Goal: Task Accomplishment & Management: Manage account settings

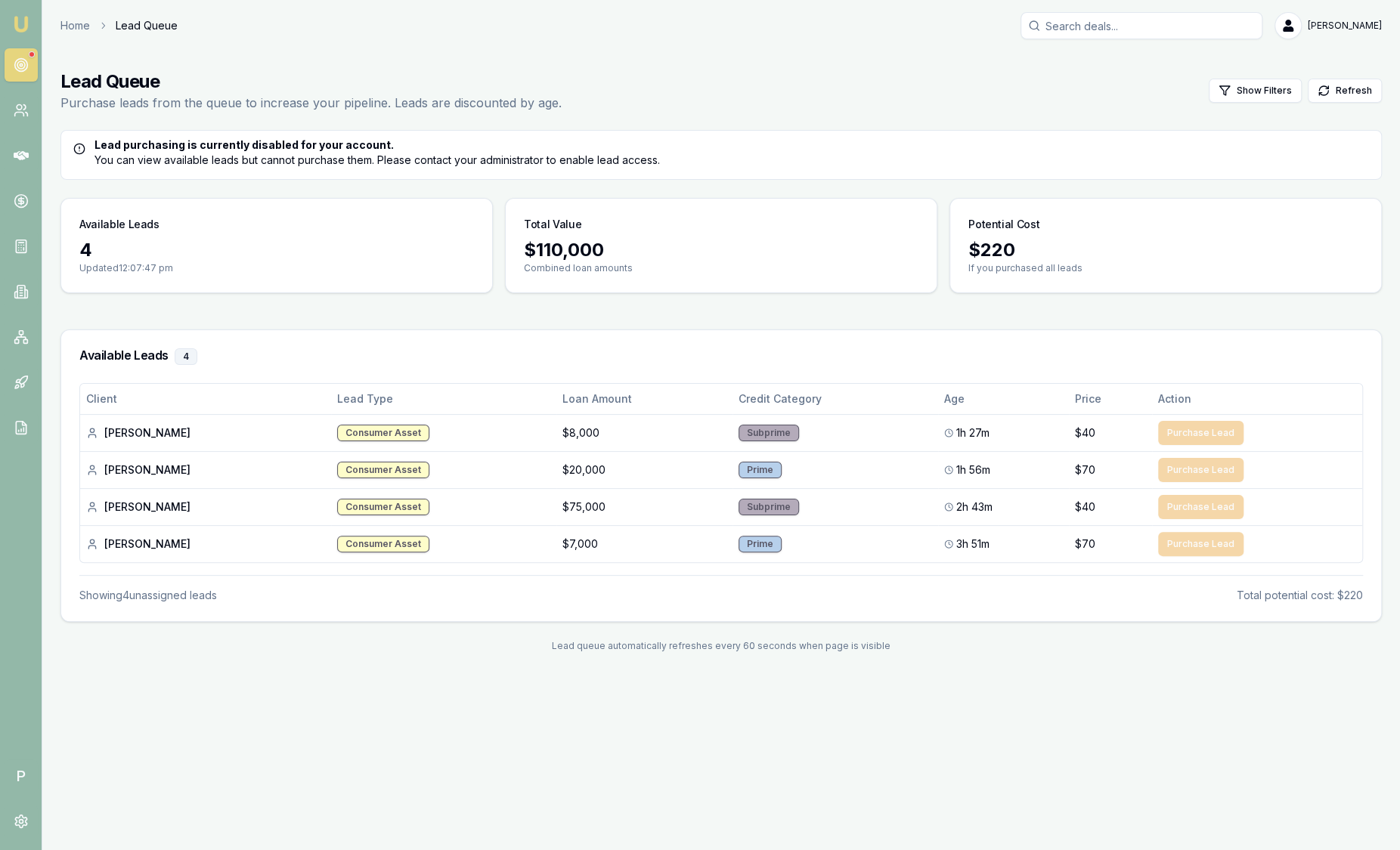
click at [20, 19] on img at bounding box center [21, 25] width 18 height 18
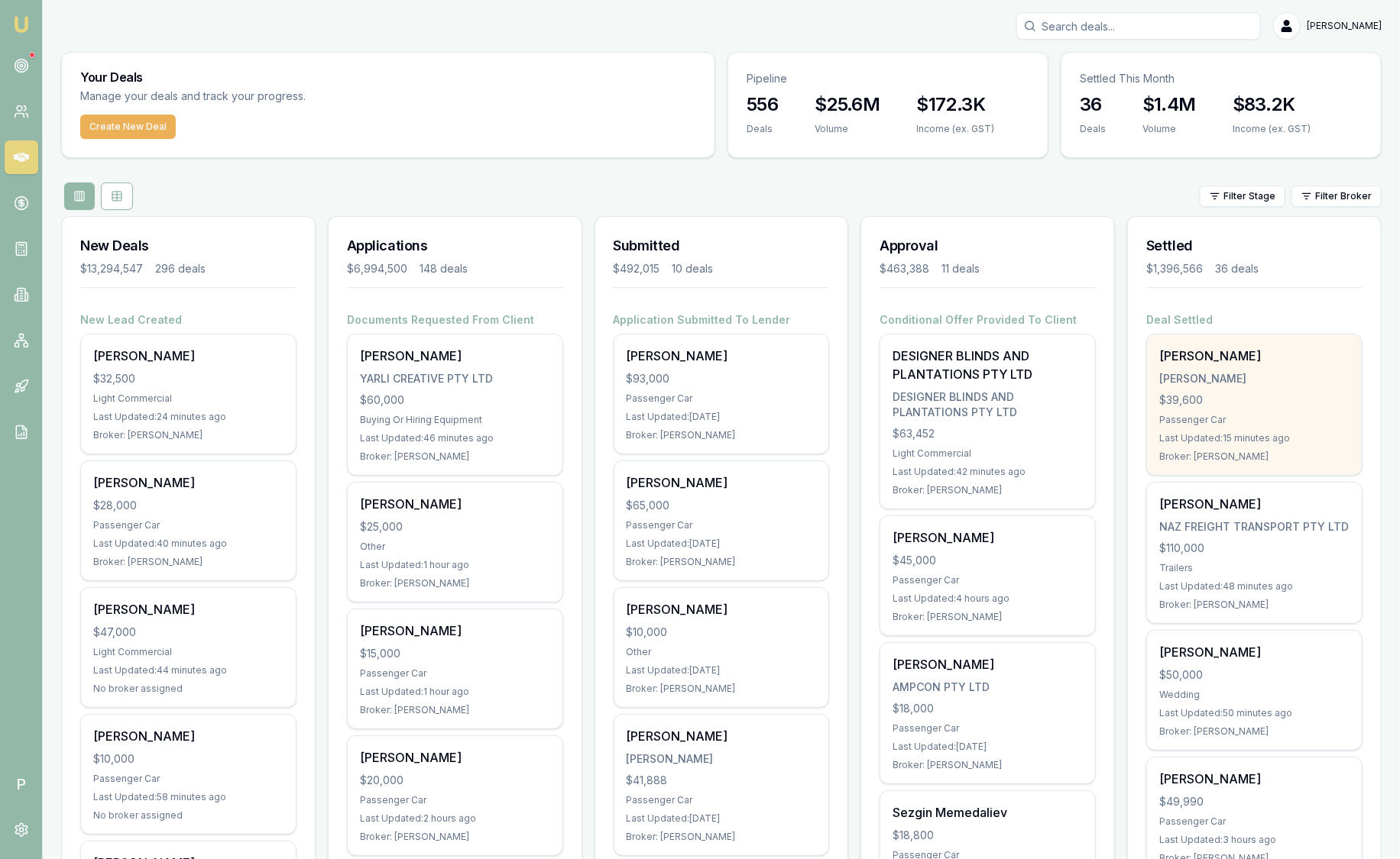
click at [1274, 384] on div "[PERSON_NAME]" at bounding box center [1254, 378] width 190 height 16
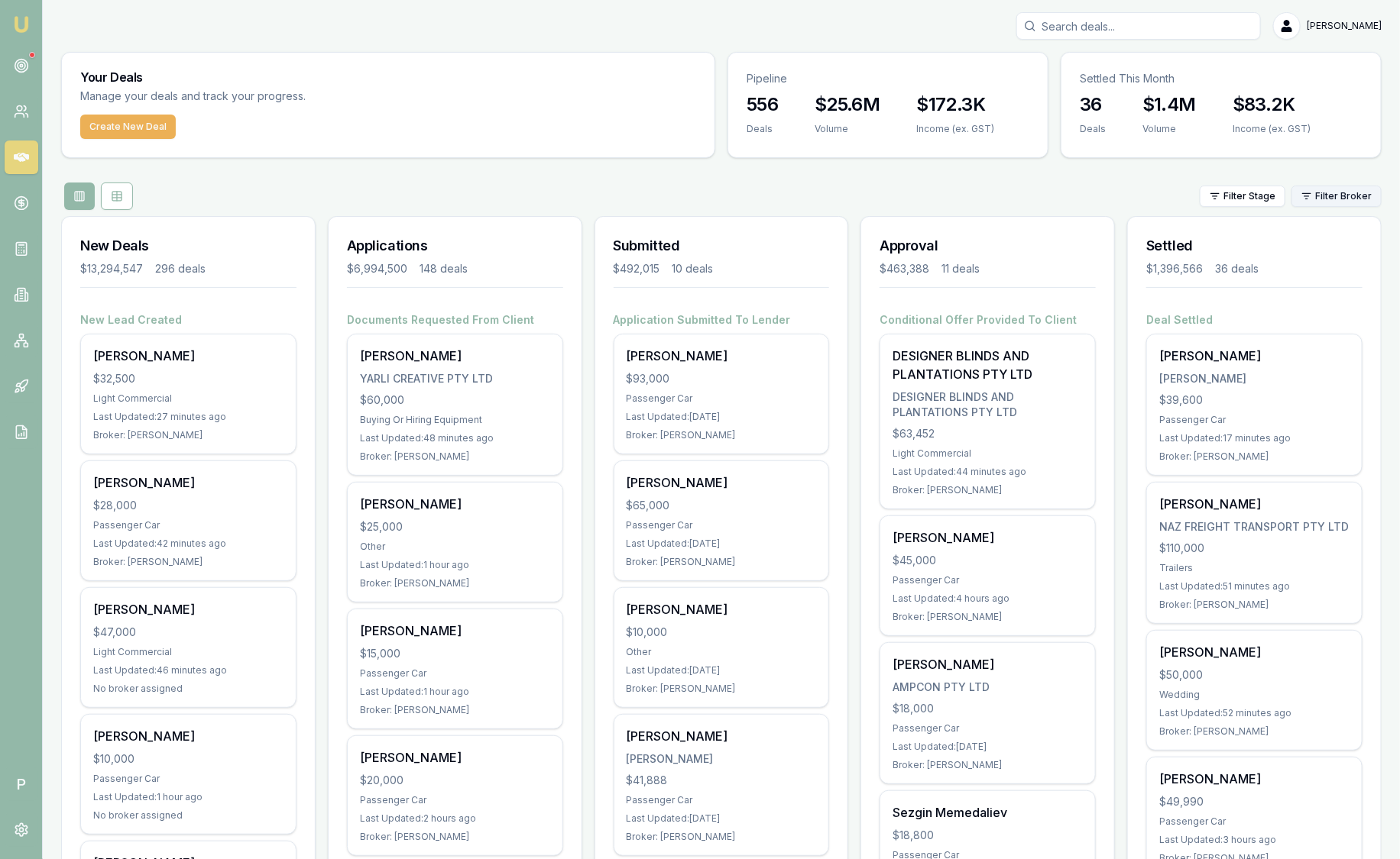
click at [1330, 195] on html "Emu Broker P Sam Crouch Toggle Menu Your Deals Manage your deals and track your…" at bounding box center [700, 429] width 1400 height 859
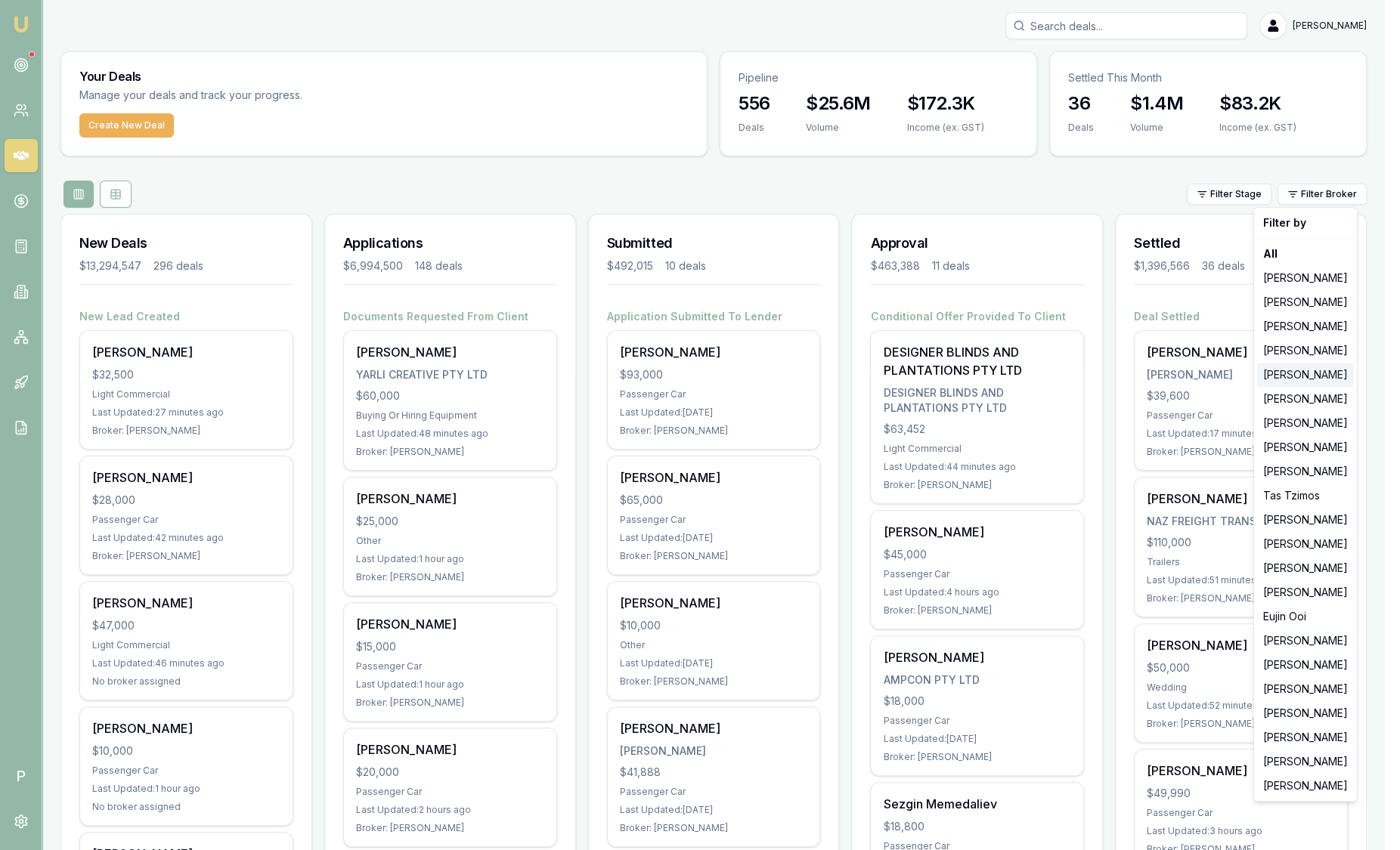
click at [1279, 380] on div "[PERSON_NAME]" at bounding box center [1306, 374] width 97 height 24
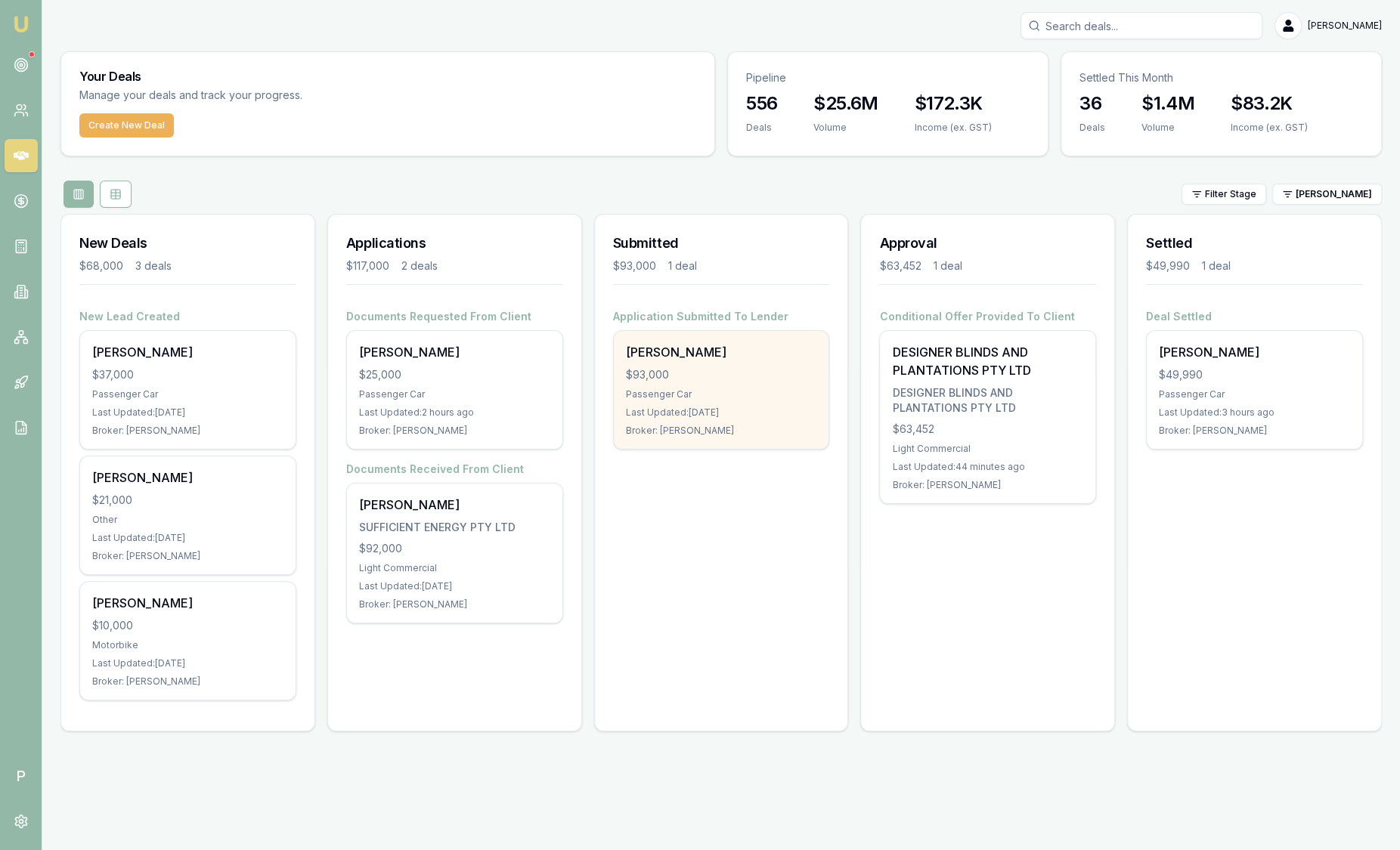
click at [773, 393] on div "Passenger Car" at bounding box center [721, 394] width 191 height 12
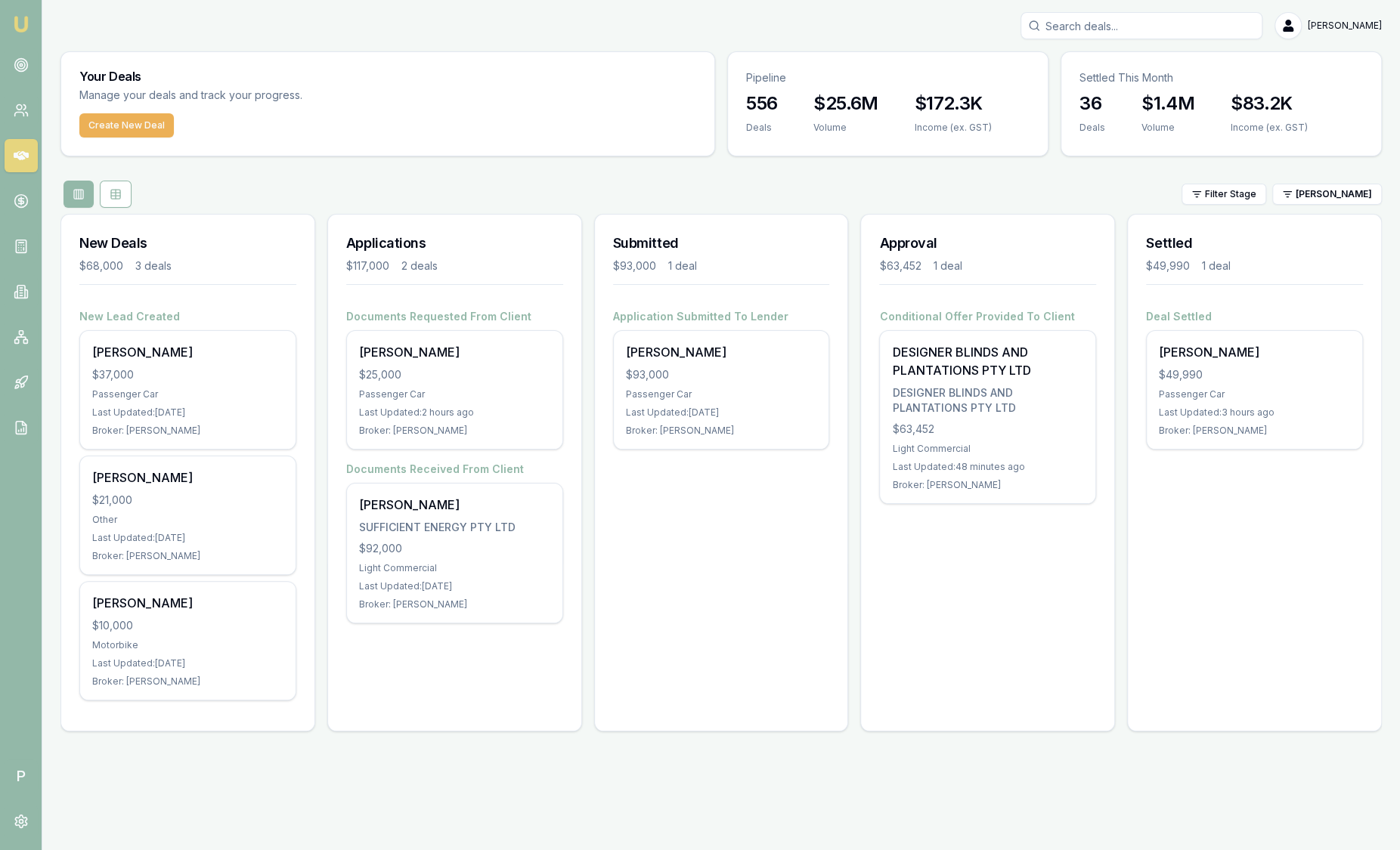
click at [28, 24] on img at bounding box center [21, 25] width 18 height 18
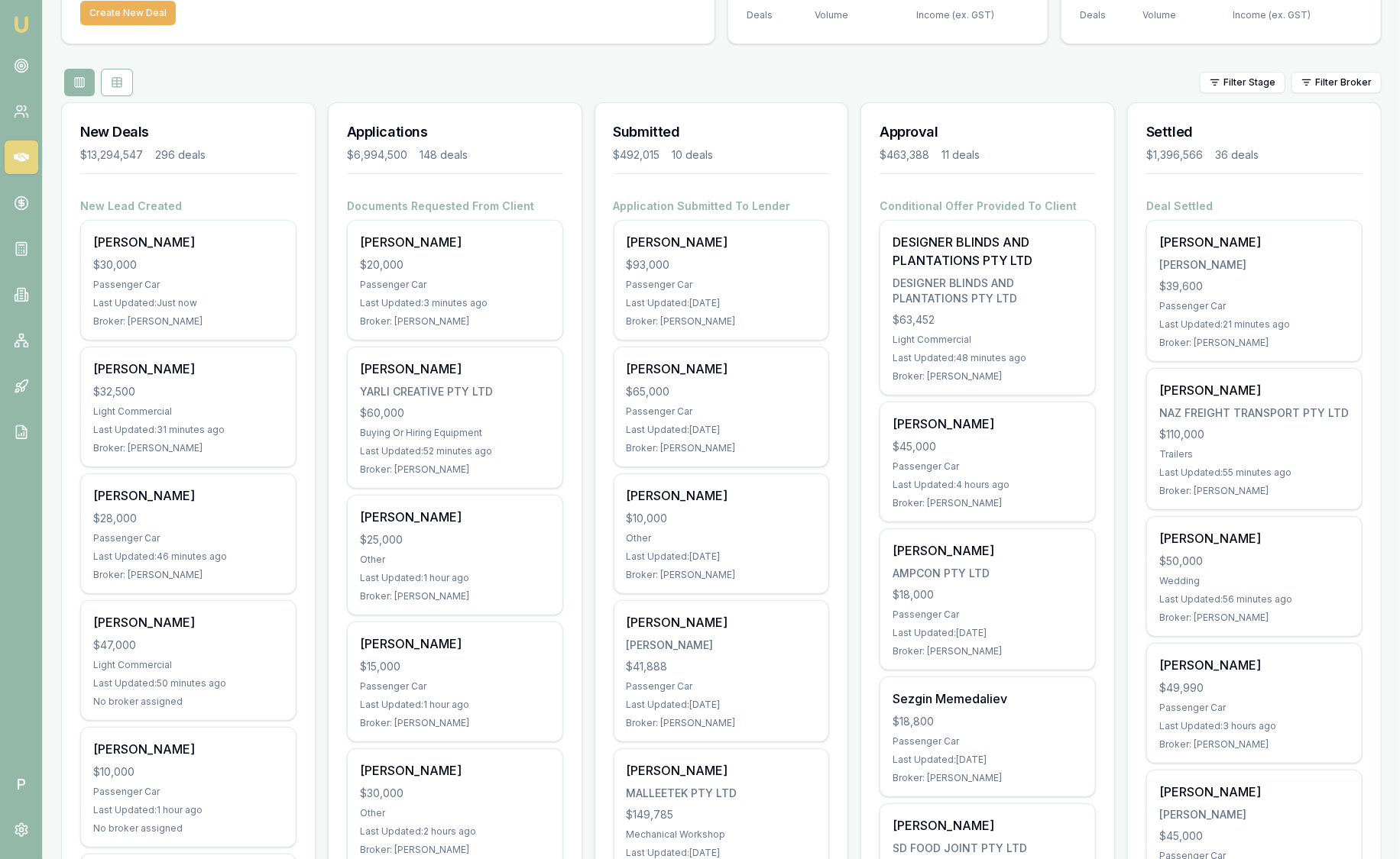
scroll to position [95, 0]
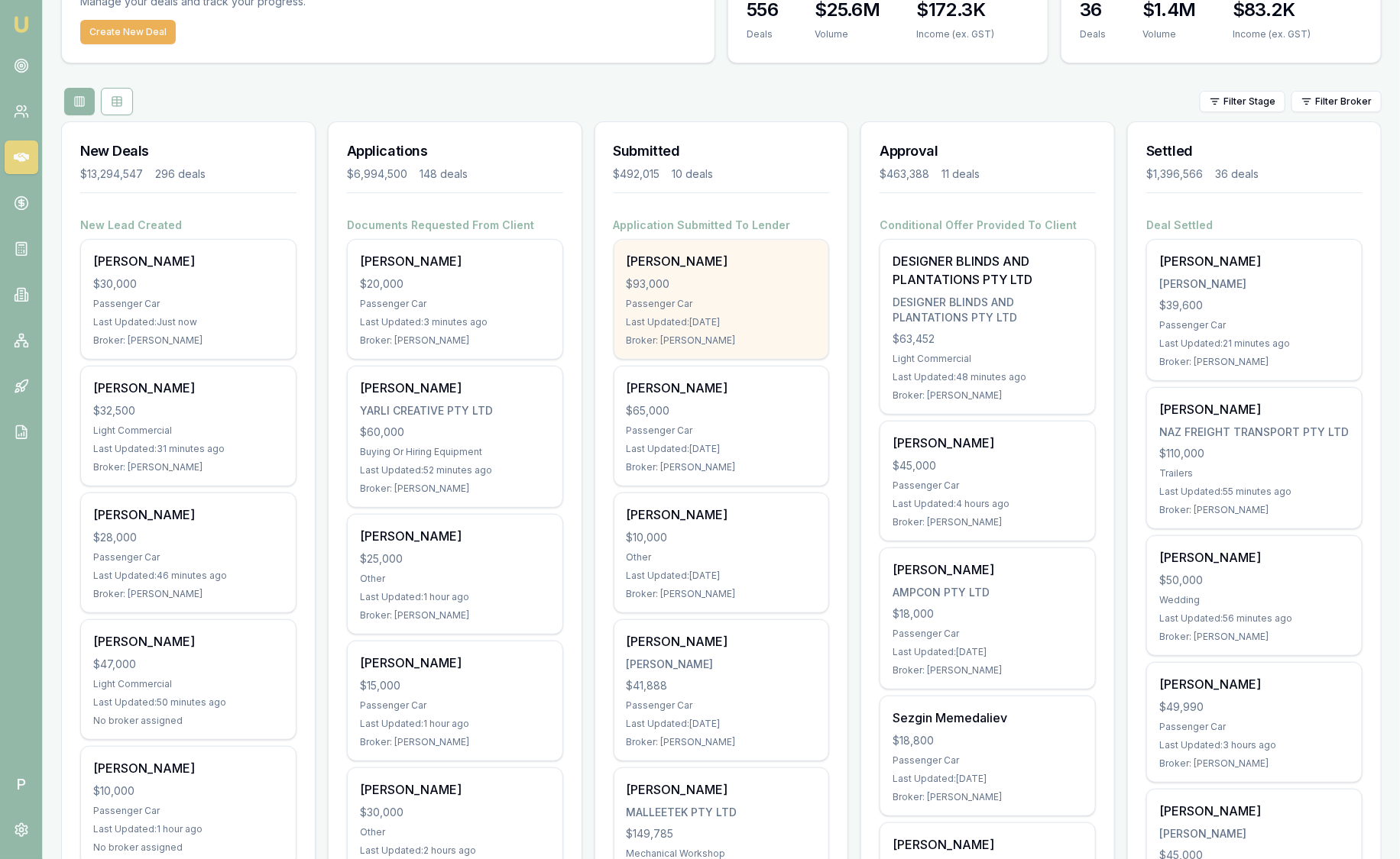
click at [741, 282] on div "$93,000" at bounding box center [722, 284] width 190 height 16
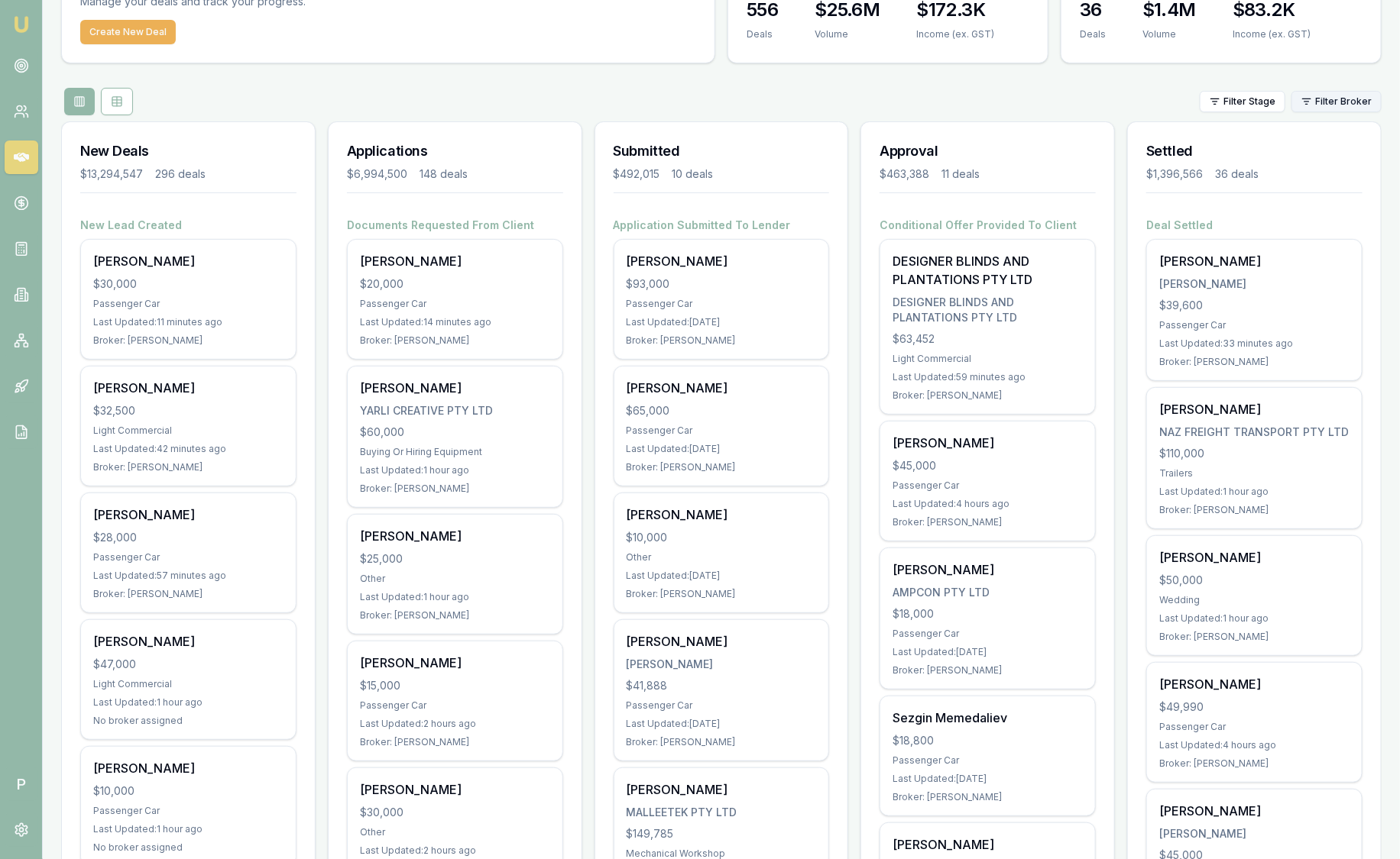
click at [1361, 96] on html "Emu Broker P Sam Crouch Toggle Menu Your Deals Manage your deals and track your…" at bounding box center [700, 334] width 1400 height 859
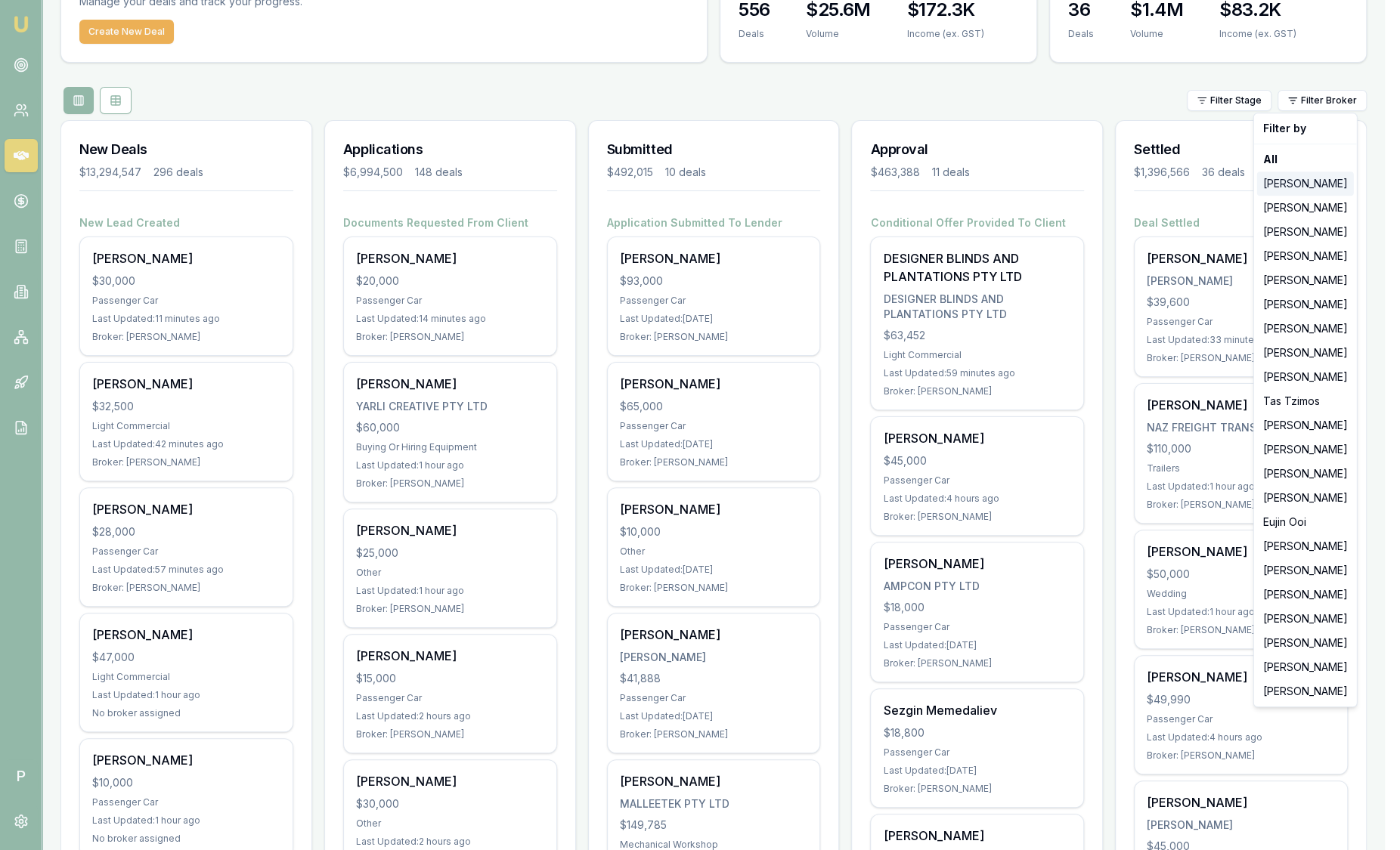
click at [1315, 186] on div "[PERSON_NAME]" at bounding box center [1306, 184] width 97 height 24
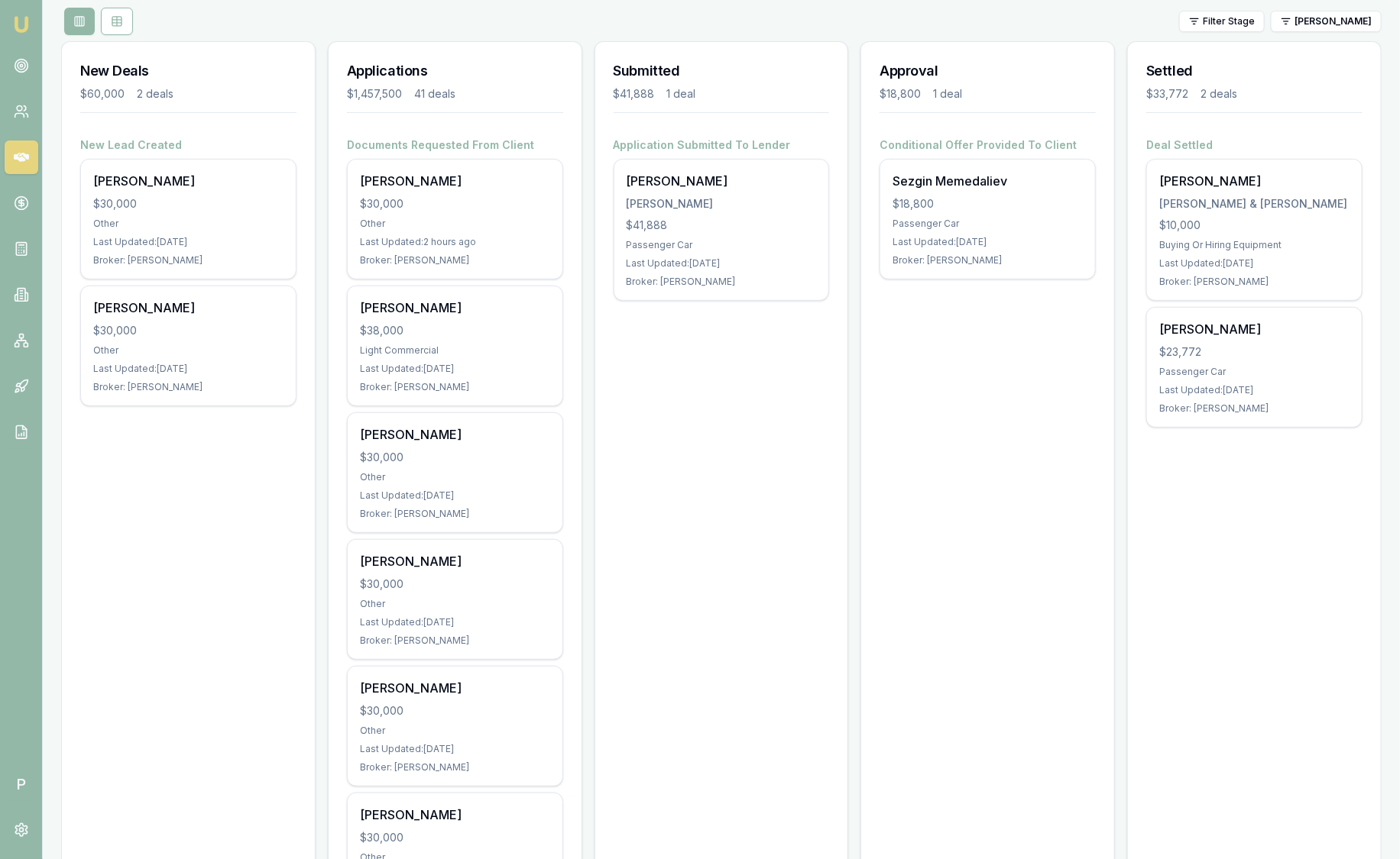
scroll to position [0, 0]
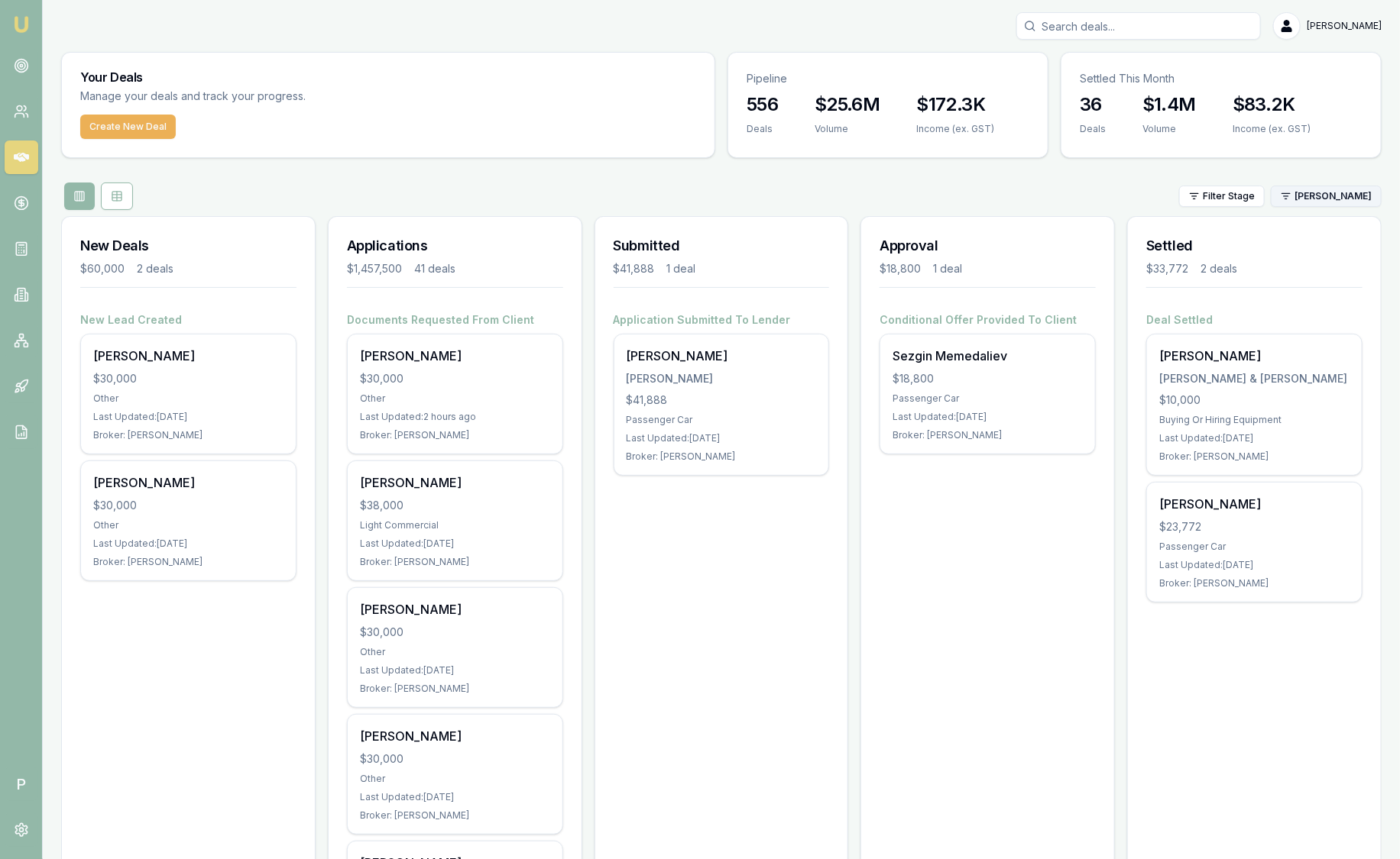
click at [1324, 195] on html "Emu Broker P Sam Crouch Toggle Menu Your Deals Manage your deals and track your…" at bounding box center [700, 429] width 1400 height 859
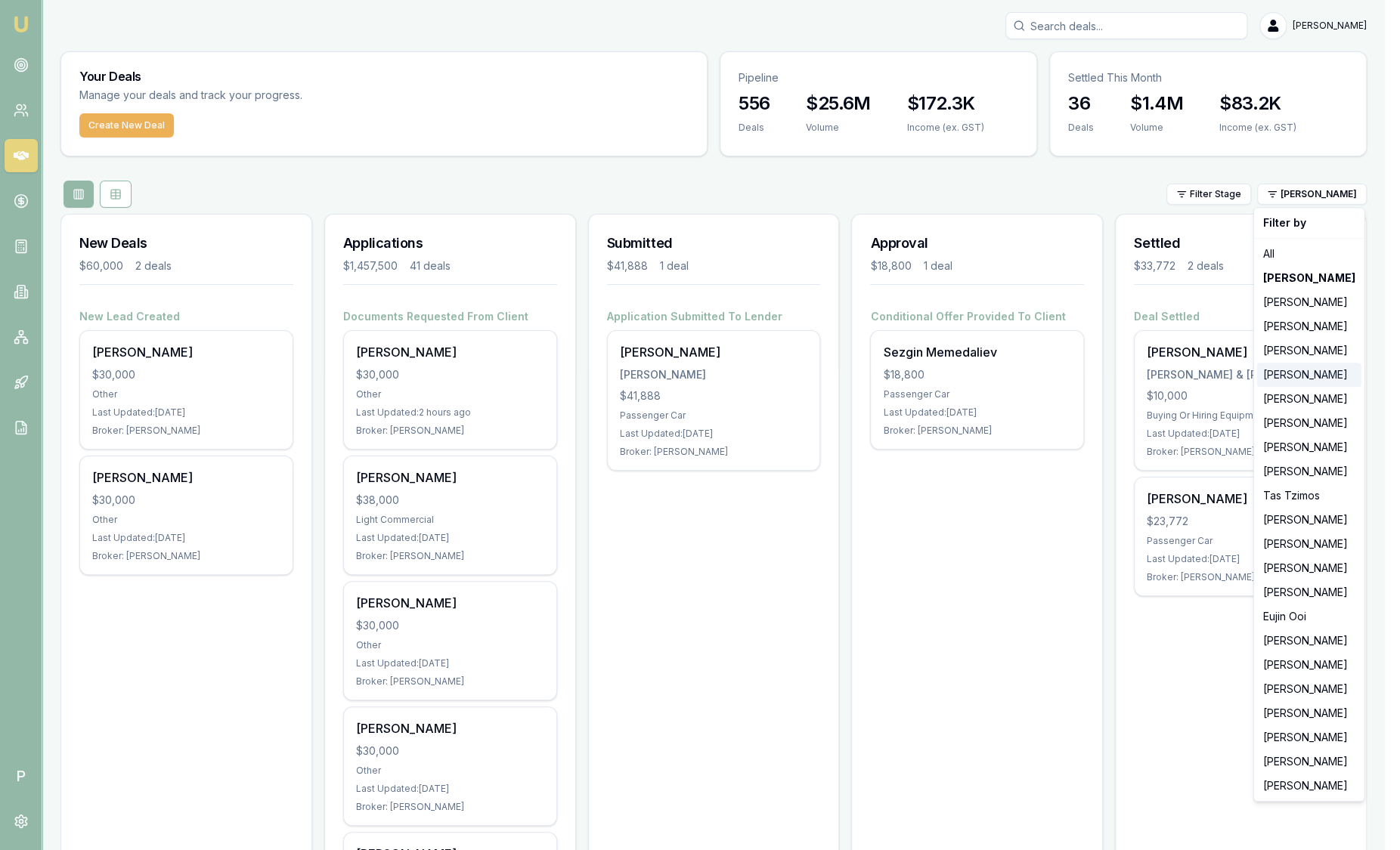
click at [1297, 369] on div "[PERSON_NAME]" at bounding box center [1310, 374] width 104 height 24
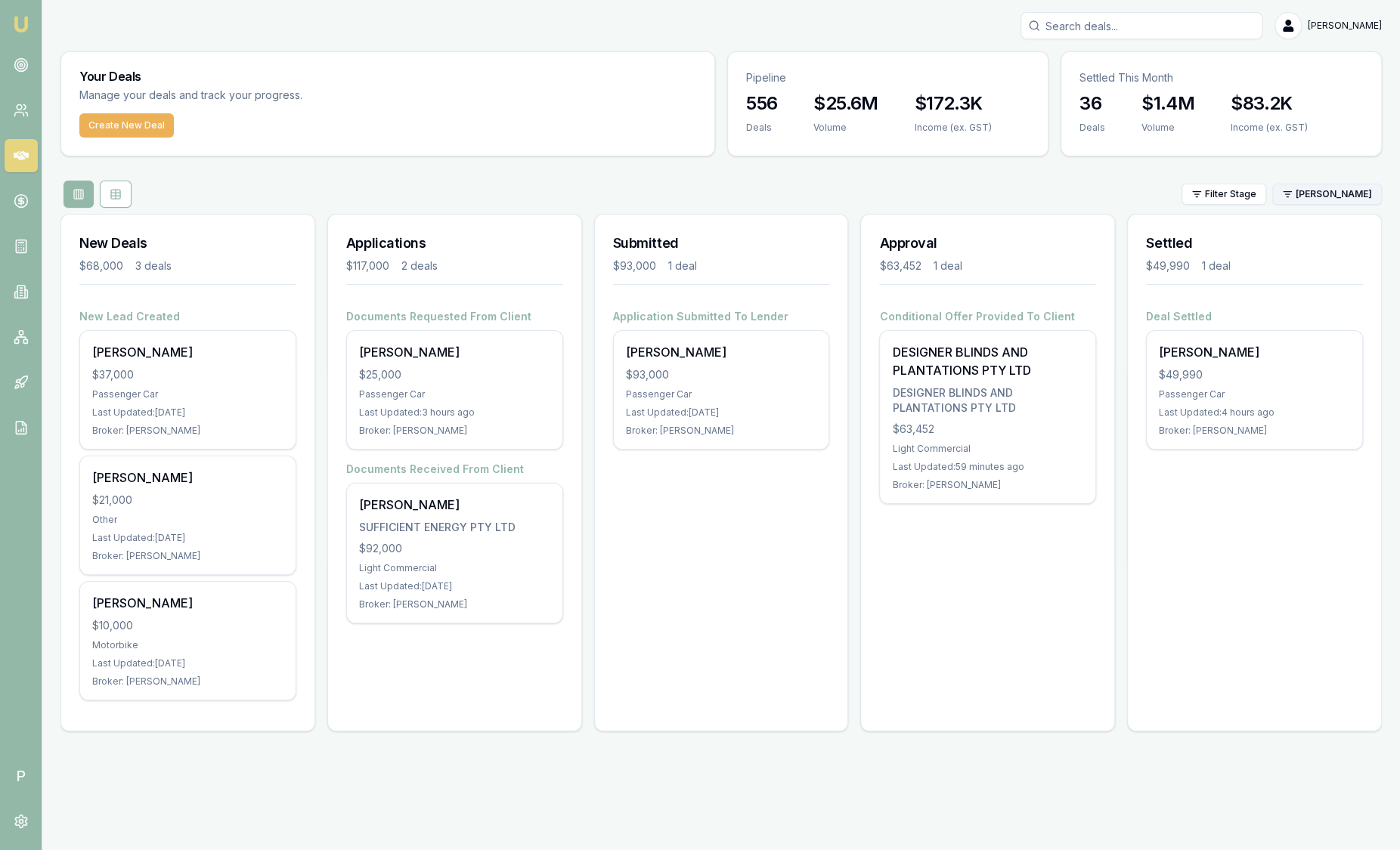
click at [1310, 189] on html "Emu Broker P Sam Crouch Toggle Menu Your Deals Manage your deals and track your…" at bounding box center [700, 425] width 1400 height 850
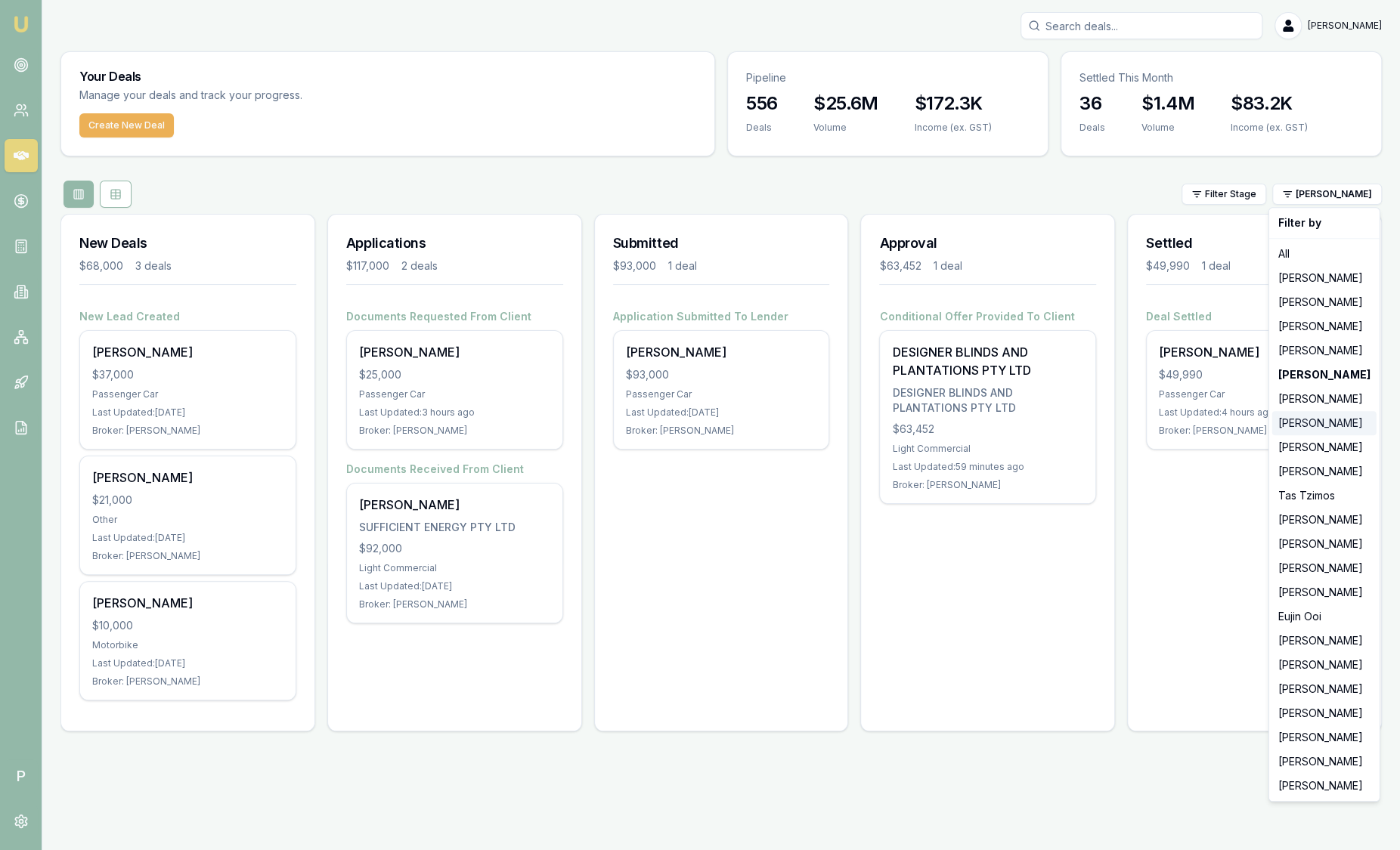
click at [1300, 427] on div "[PERSON_NAME]" at bounding box center [1324, 423] width 104 height 24
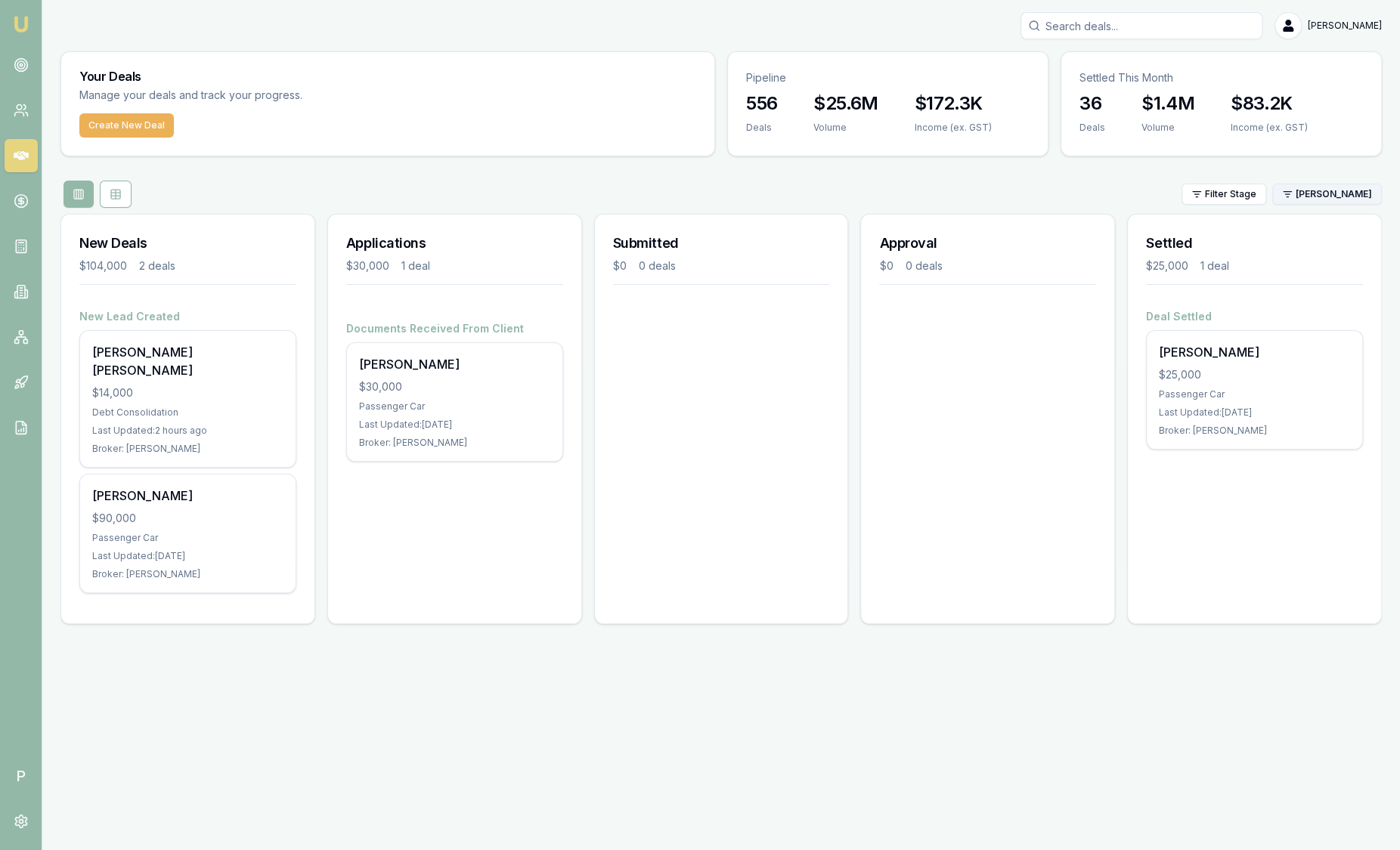
click at [1305, 188] on html "Emu Broker P Sam Crouch Toggle Menu Your Deals Manage your deals and track your…" at bounding box center [700, 425] width 1400 height 850
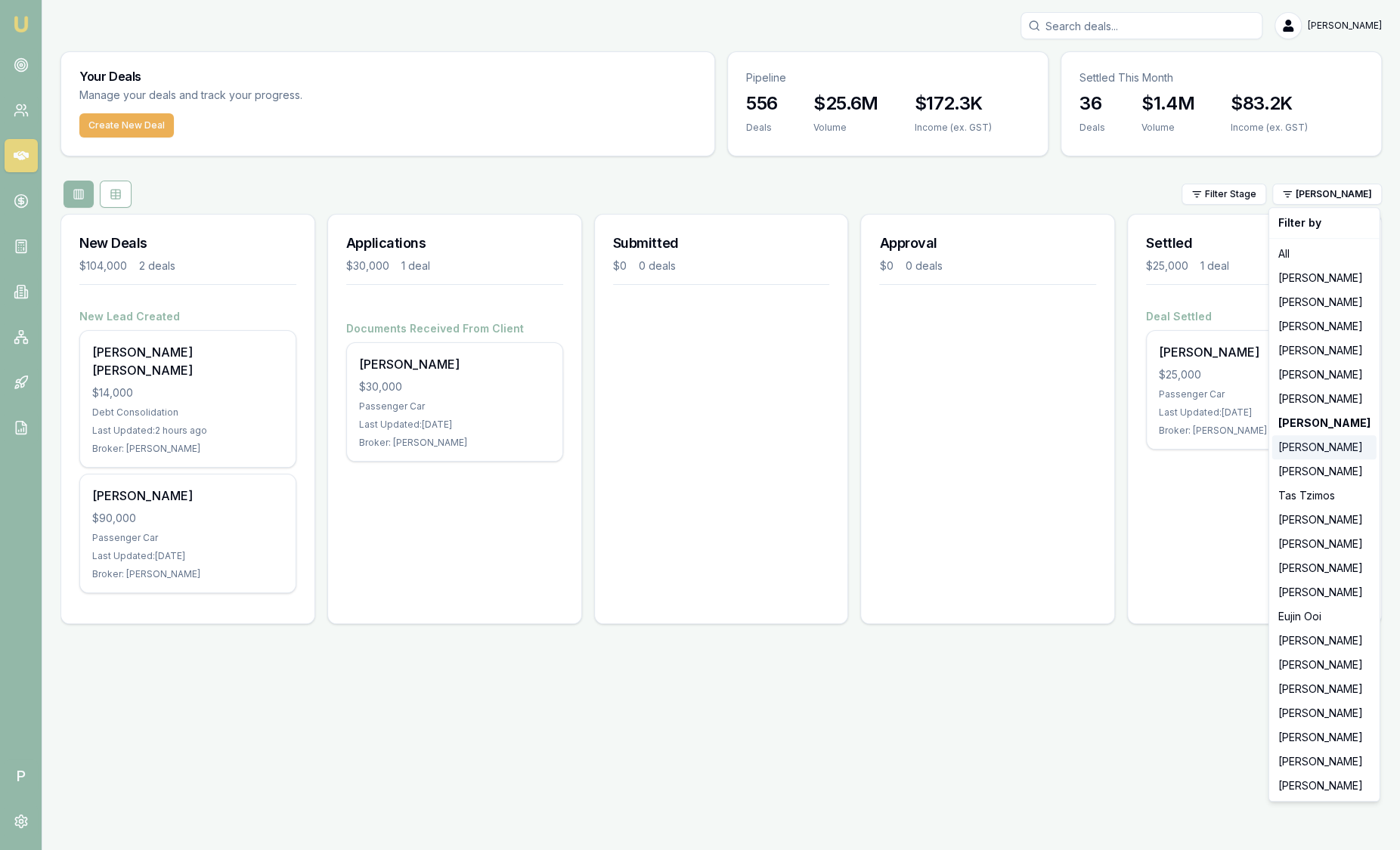
click at [1306, 446] on div "[PERSON_NAME]" at bounding box center [1324, 447] width 104 height 24
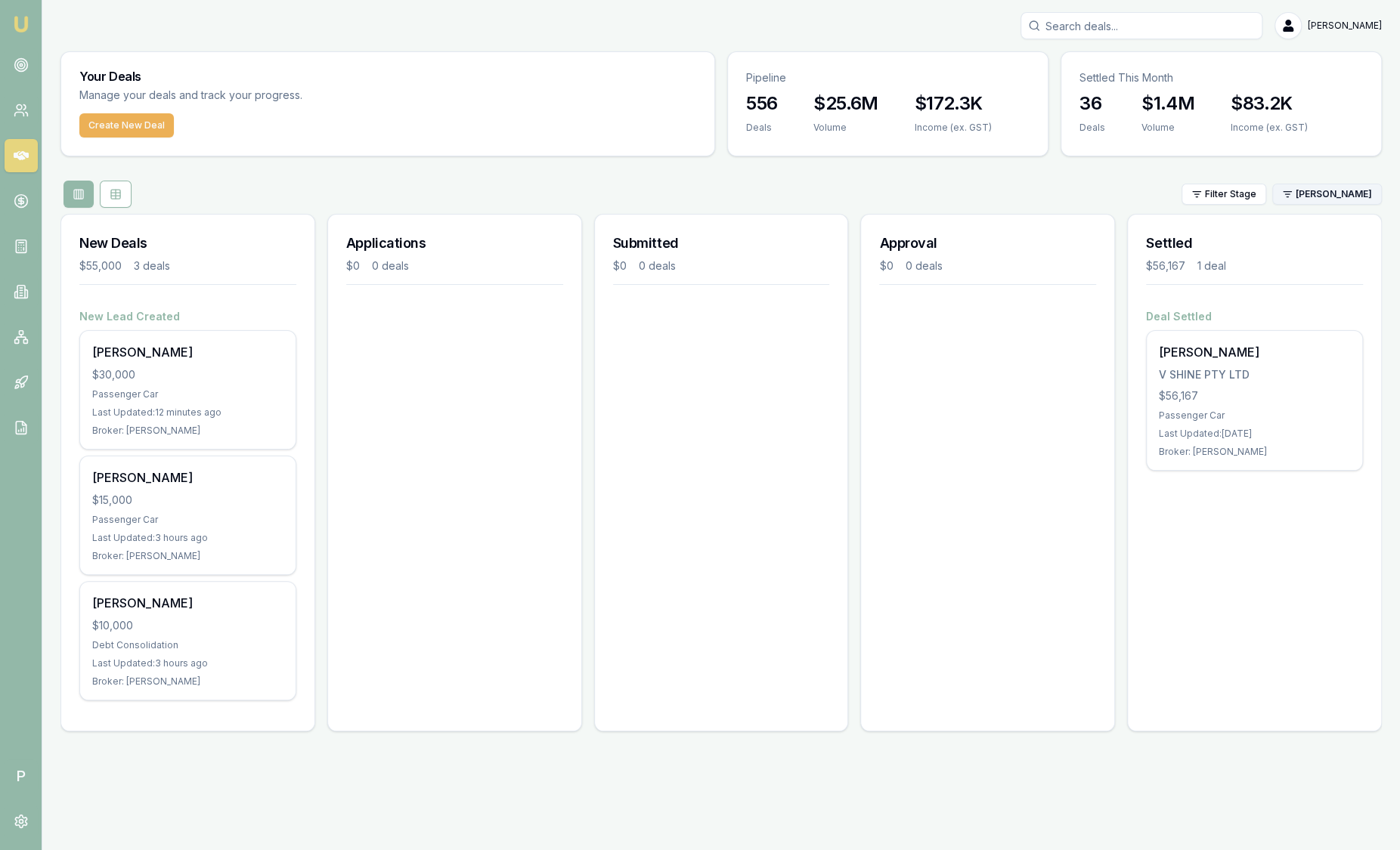
click at [1351, 186] on html "Emu Broker P Sam Crouch Toggle Menu Your Deals Manage your deals and track your…" at bounding box center [700, 425] width 1400 height 850
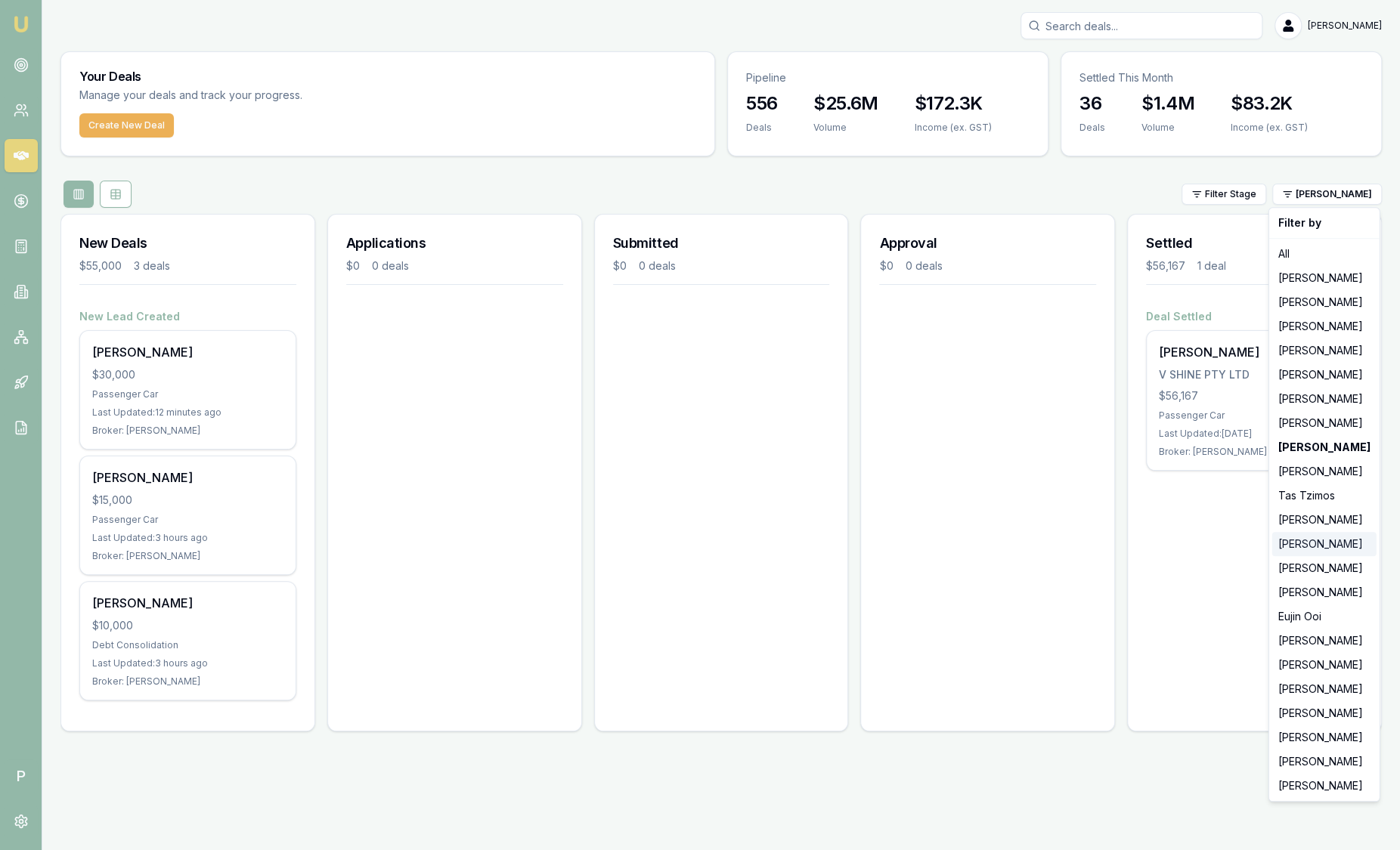
click at [1322, 537] on div "[PERSON_NAME]" at bounding box center [1324, 544] width 104 height 24
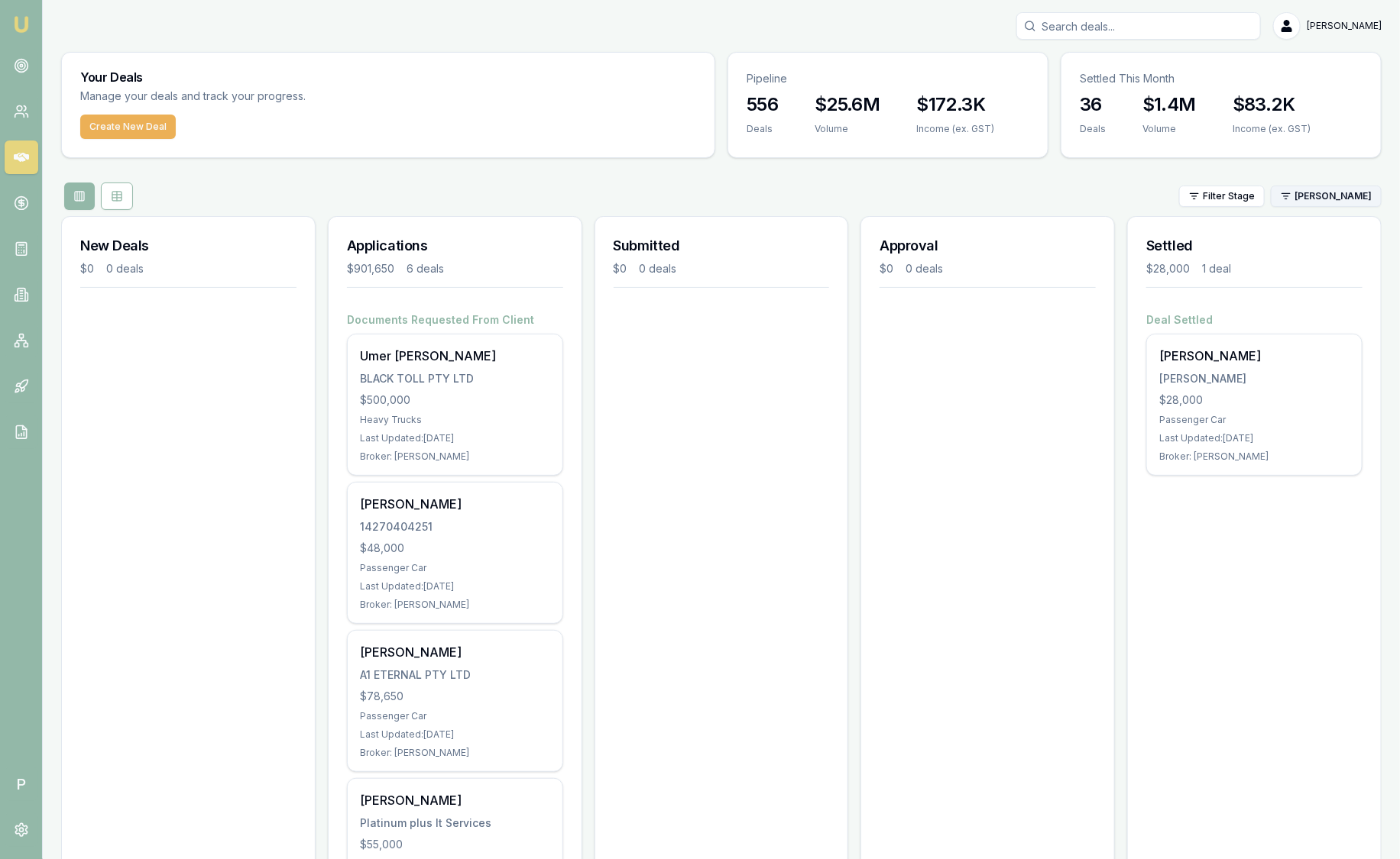
click at [1320, 197] on html "Emu Broker P Sam Crouch Toggle Menu Your Deals Manage your deals and track your…" at bounding box center [700, 429] width 1400 height 859
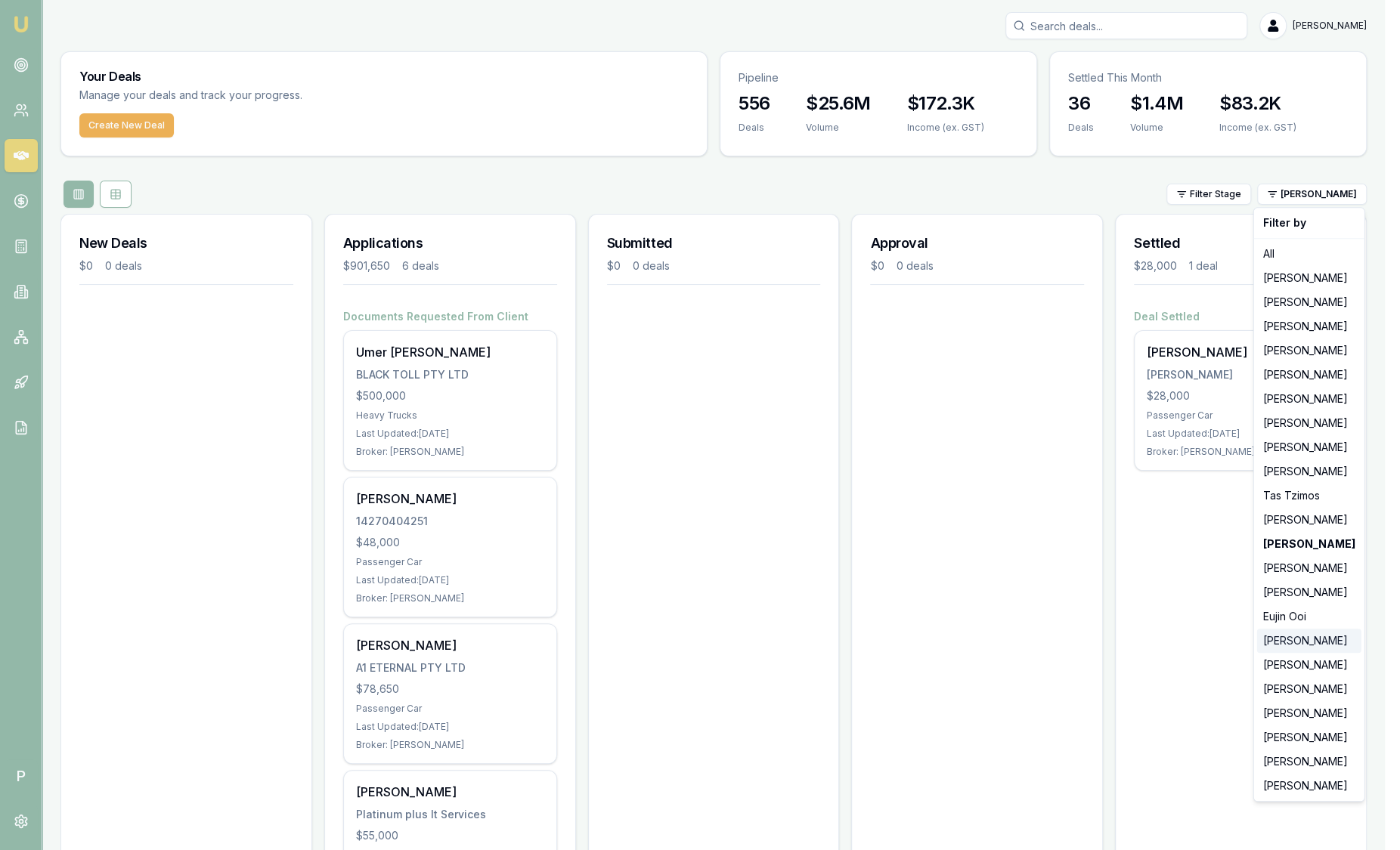
click at [1306, 631] on div "[PERSON_NAME]" at bounding box center [1310, 641] width 104 height 24
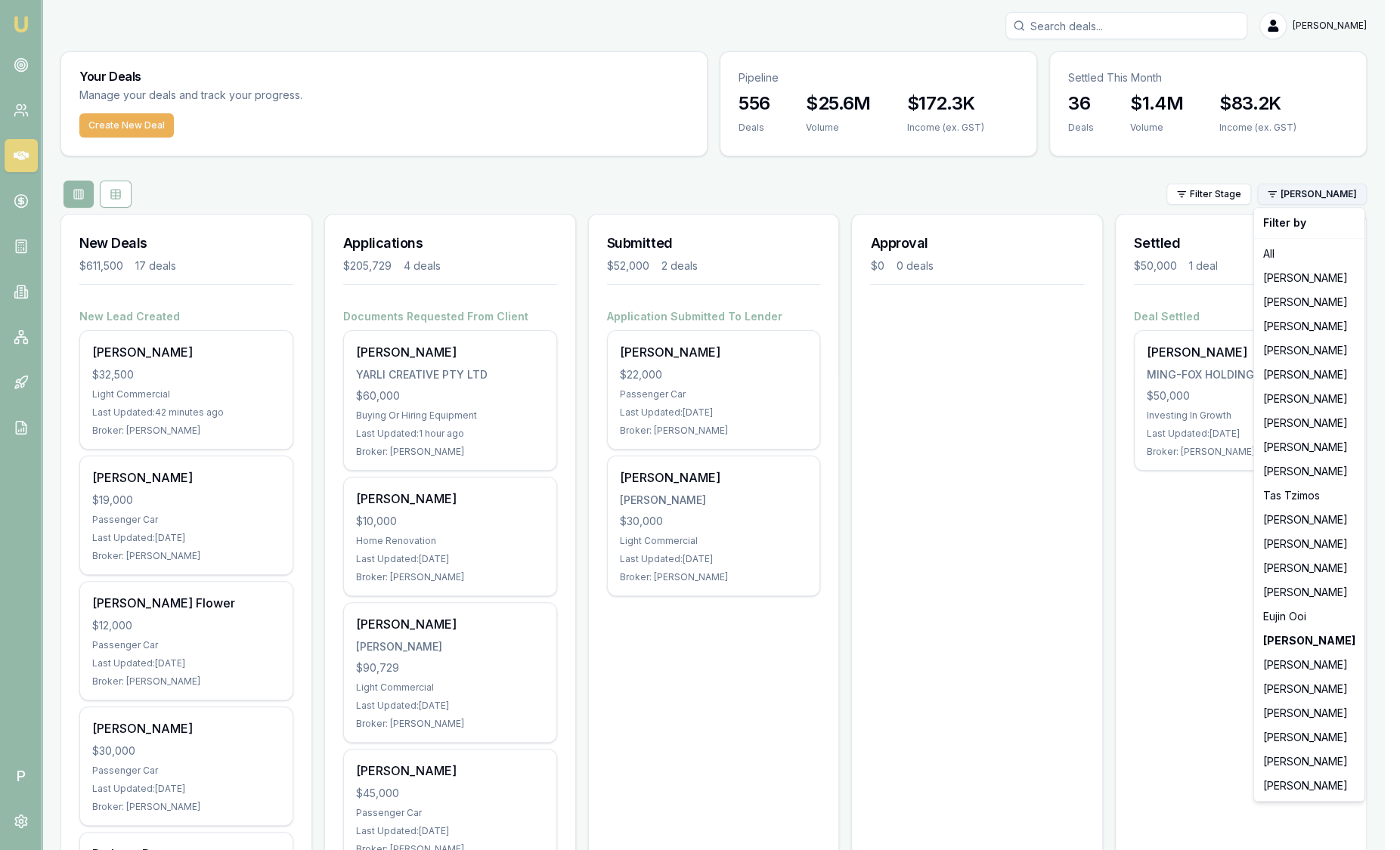
click at [1318, 187] on html "Emu Broker P Sam Crouch Toggle Menu Your Deals Manage your deals and track your…" at bounding box center [700, 425] width 1400 height 850
click at [1295, 673] on div "[PERSON_NAME]" at bounding box center [1310, 665] width 104 height 24
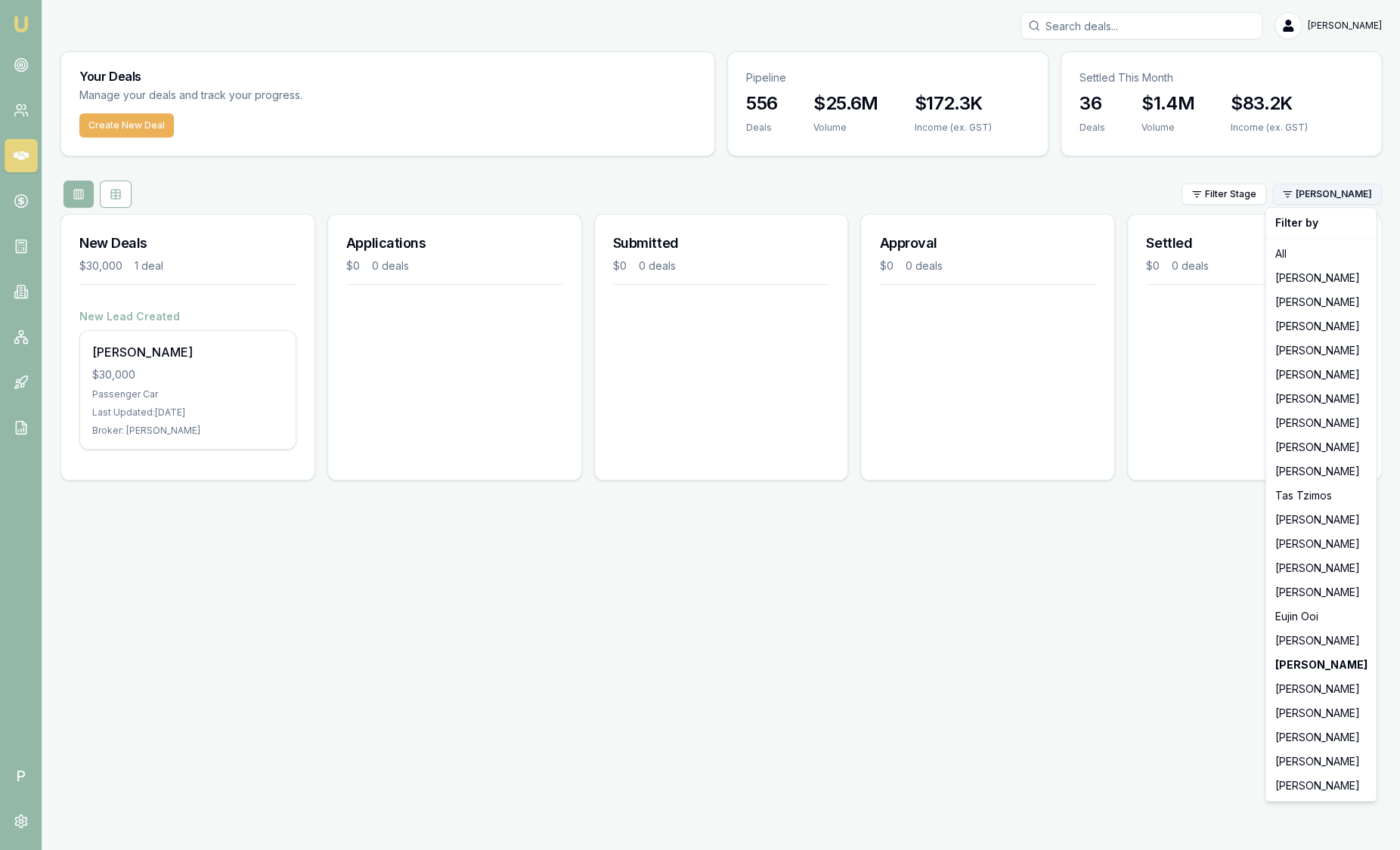
click at [1352, 195] on html "Emu Broker P Sam Crouch Toggle Menu Your Deals Manage your deals and track your…" at bounding box center [700, 425] width 1400 height 850
click at [1319, 735] on div "[PERSON_NAME]" at bounding box center [1321, 738] width 104 height 24
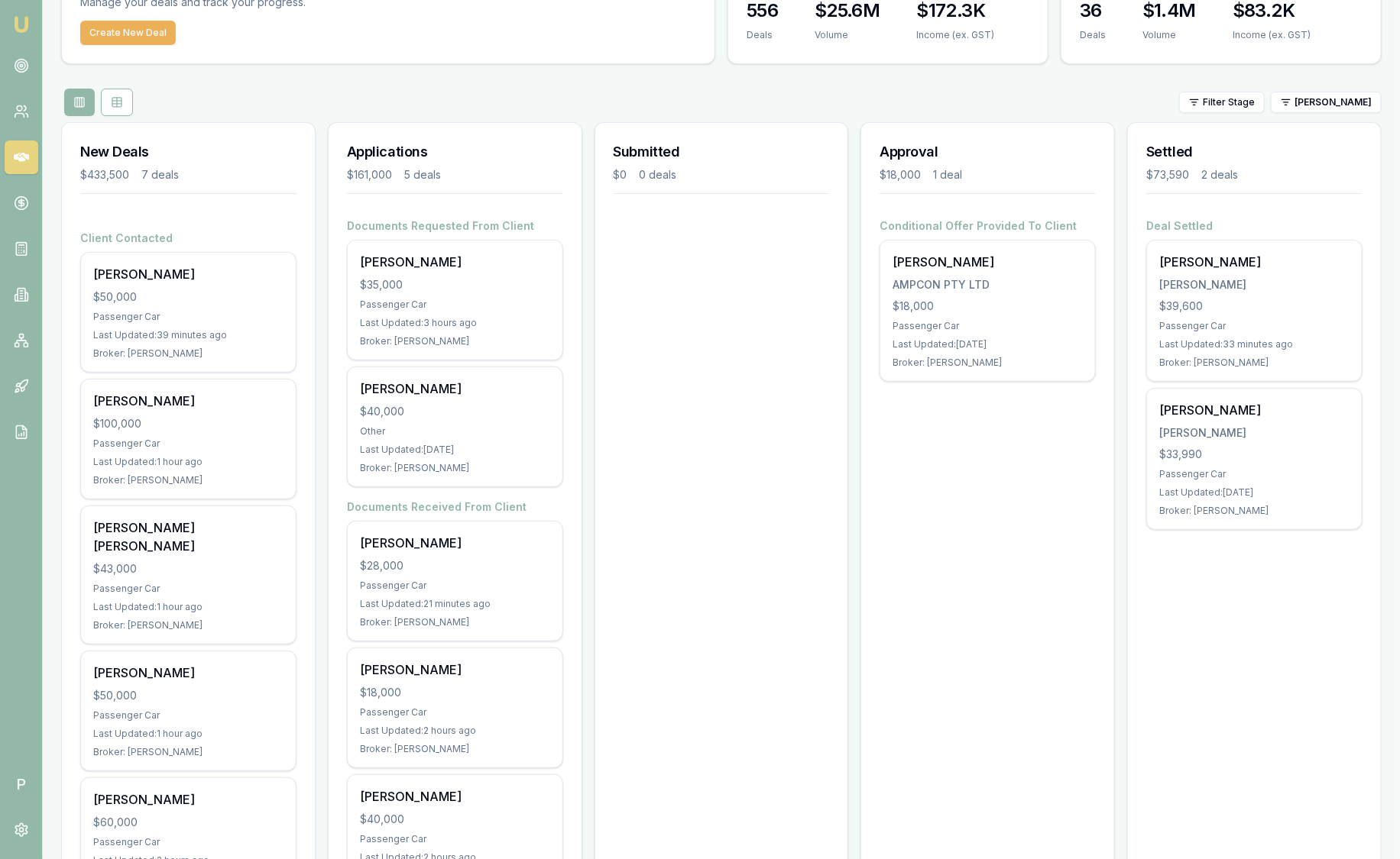
scroll to position [95, 0]
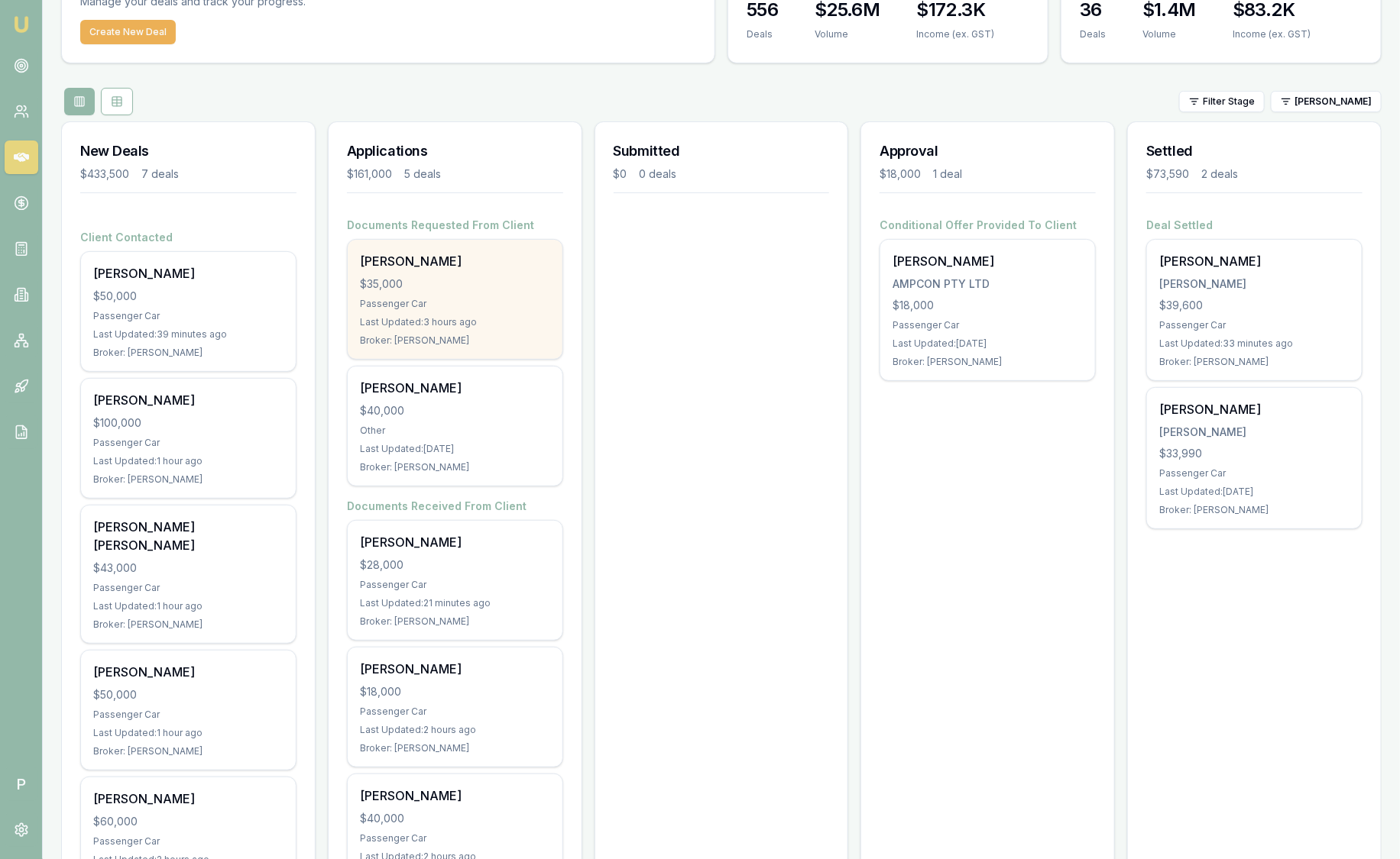
click at [418, 277] on div "$35,000" at bounding box center [455, 284] width 190 height 16
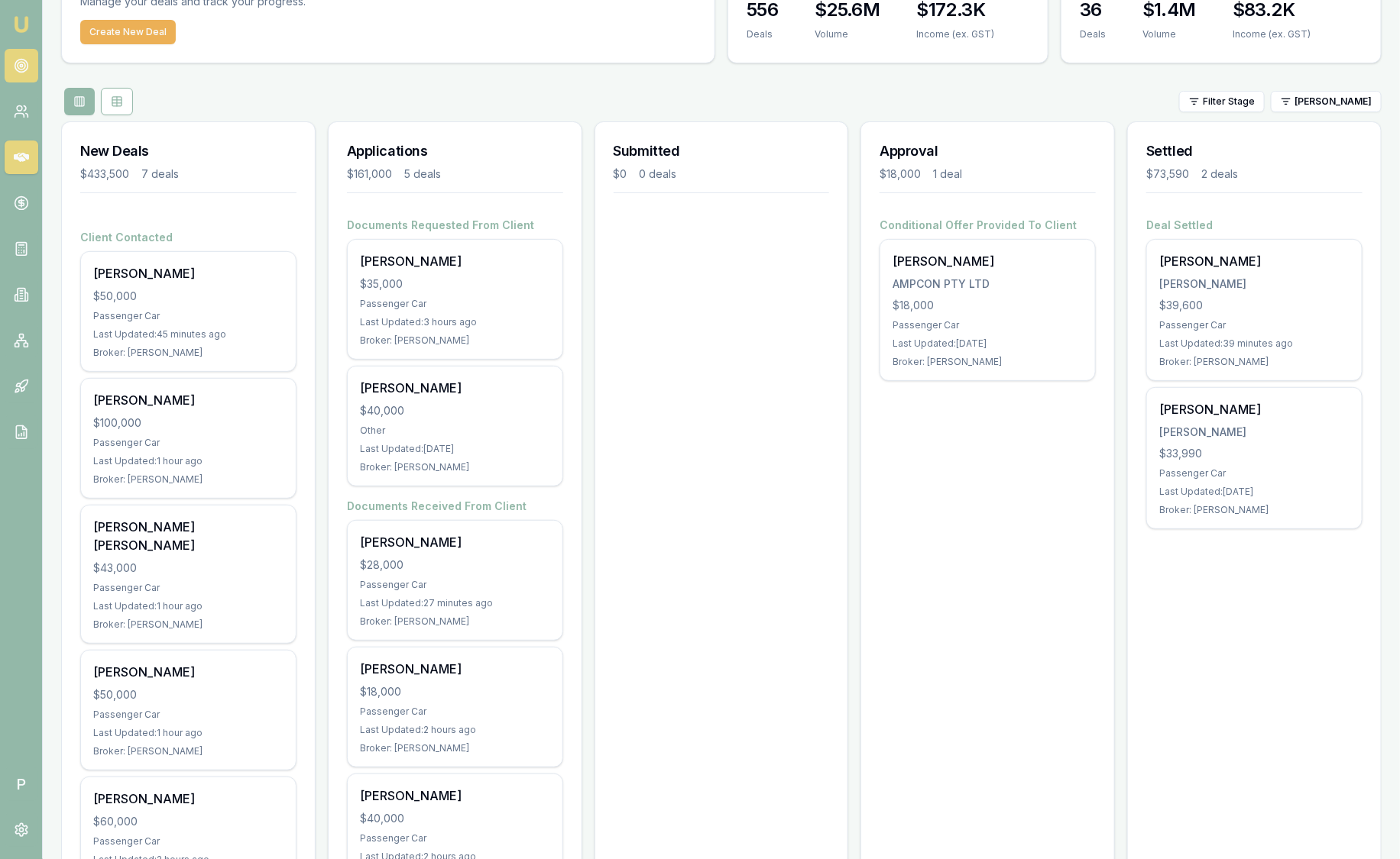
click at [16, 65] on icon at bounding box center [21, 66] width 16 height 16
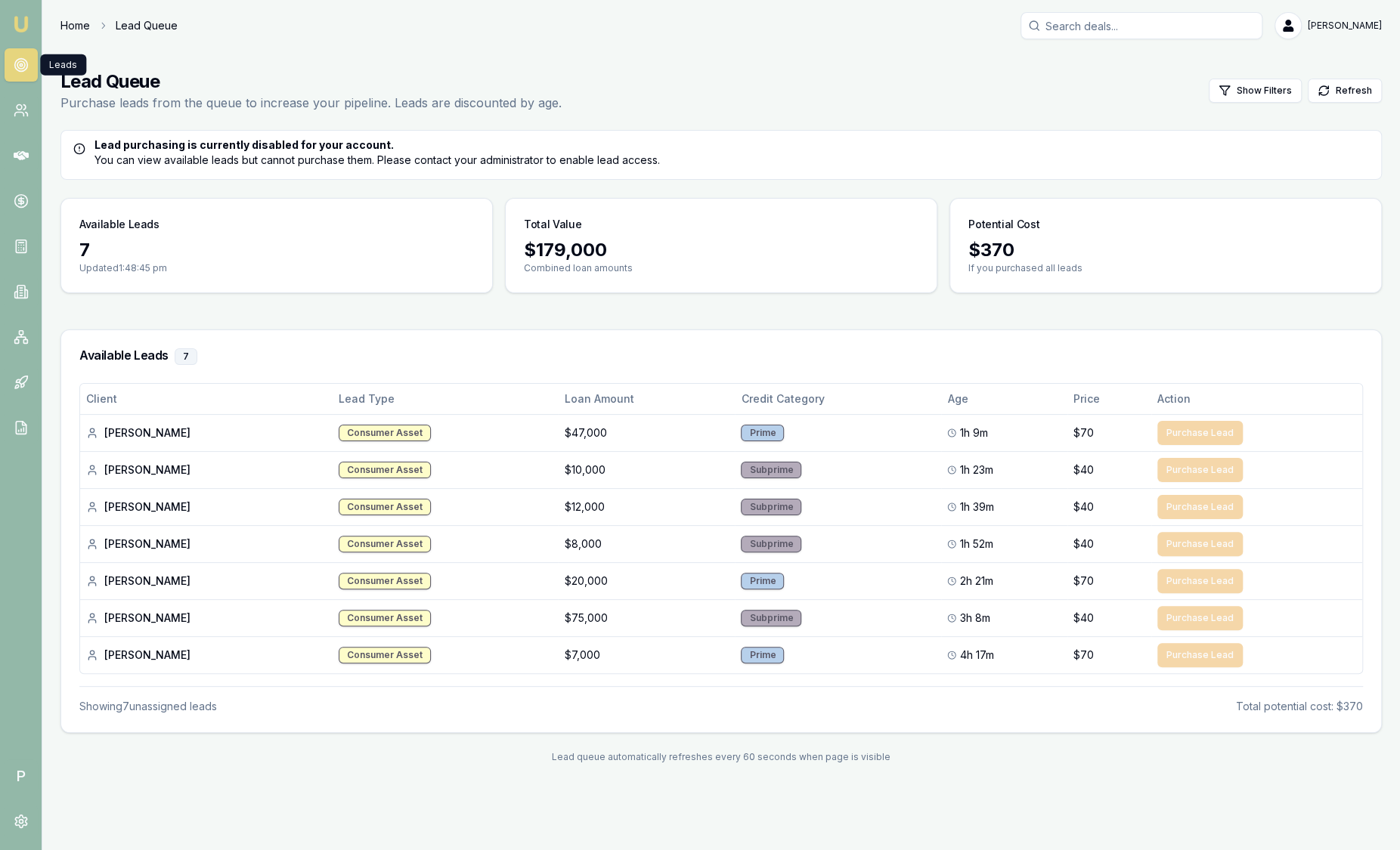
click at [76, 20] on link "Home" at bounding box center [75, 26] width 29 height 16
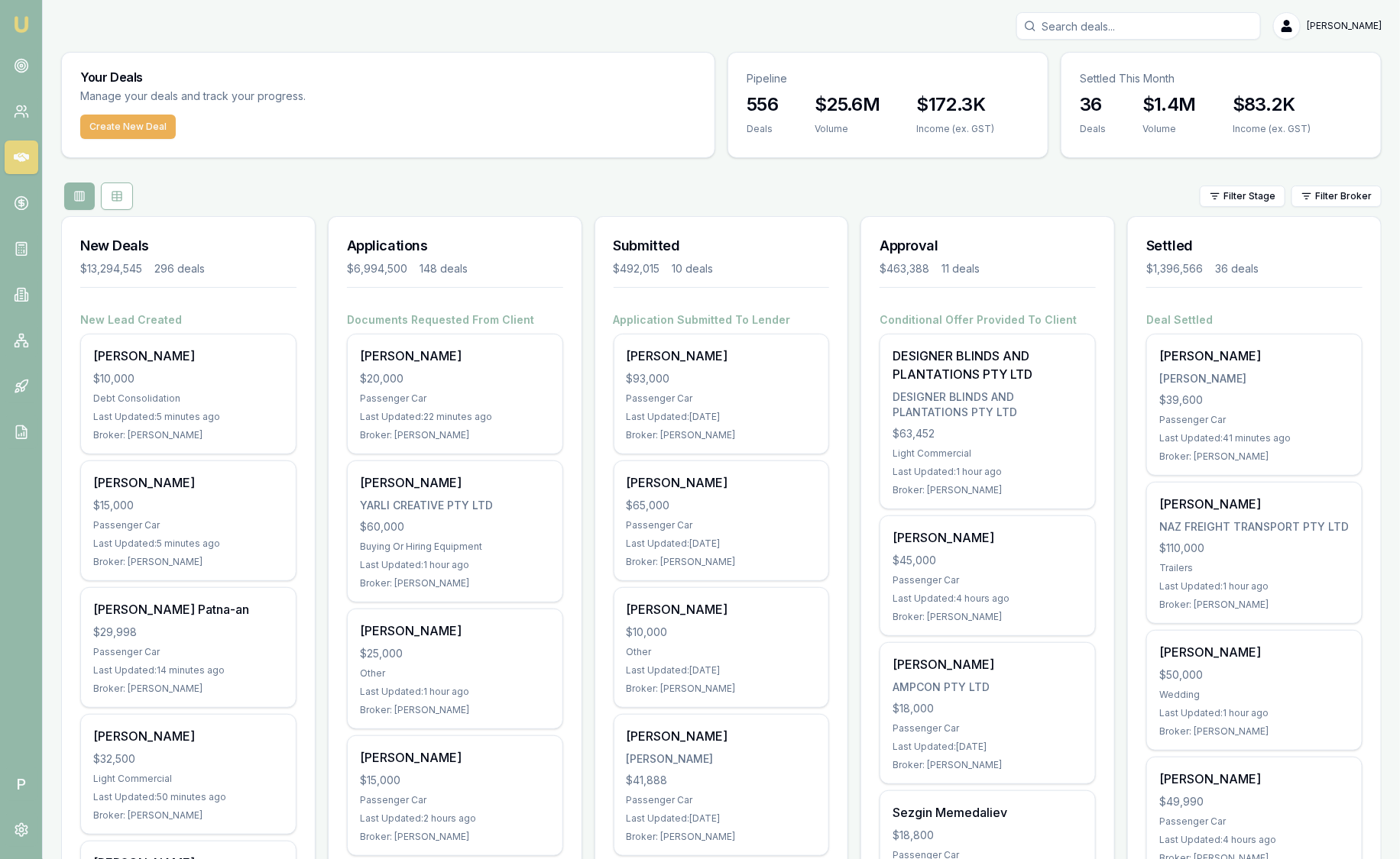
click at [1337, 197] on html "Emu Broker P Sam Crouch Toggle Menu Your Deals Manage your deals and track your…" at bounding box center [700, 429] width 1400 height 859
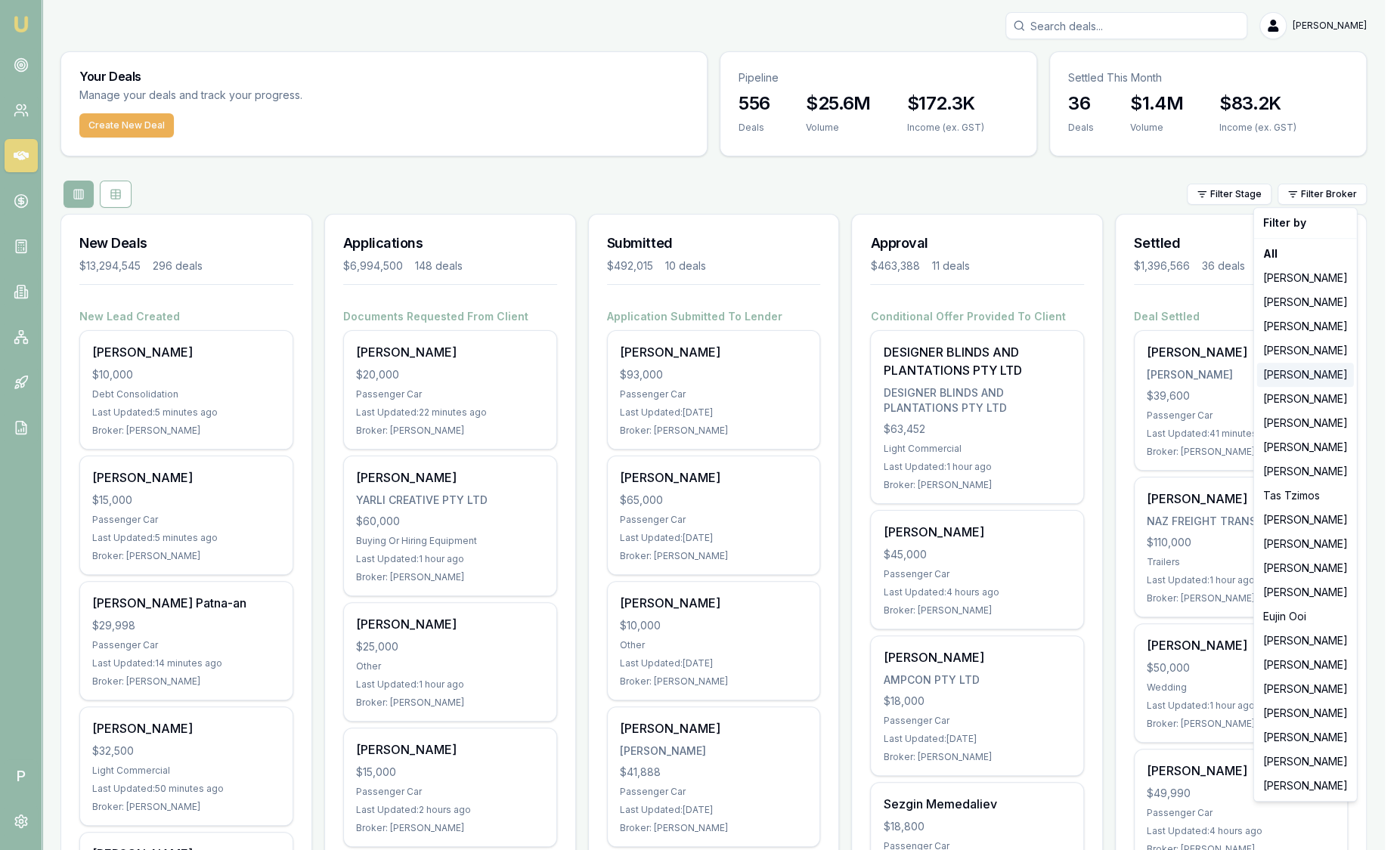
click at [1306, 371] on div "[PERSON_NAME]" at bounding box center [1306, 374] width 97 height 24
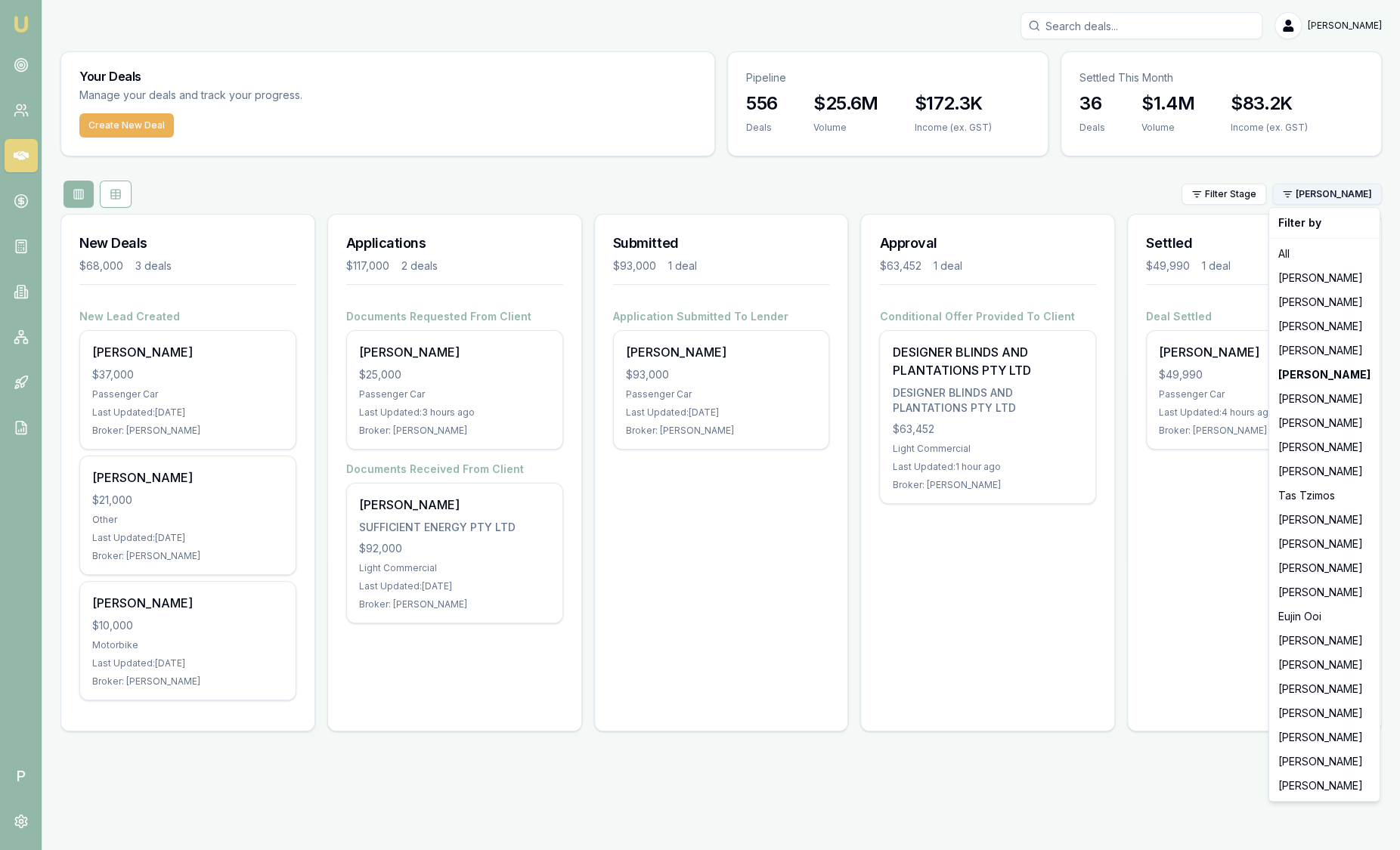
click at [1336, 200] on html "Emu Broker P Sam Crouch Toggle Menu Your Deals Manage your deals and track your…" at bounding box center [700, 425] width 1400 height 850
click at [1306, 643] on div "[PERSON_NAME]" at bounding box center [1324, 641] width 104 height 24
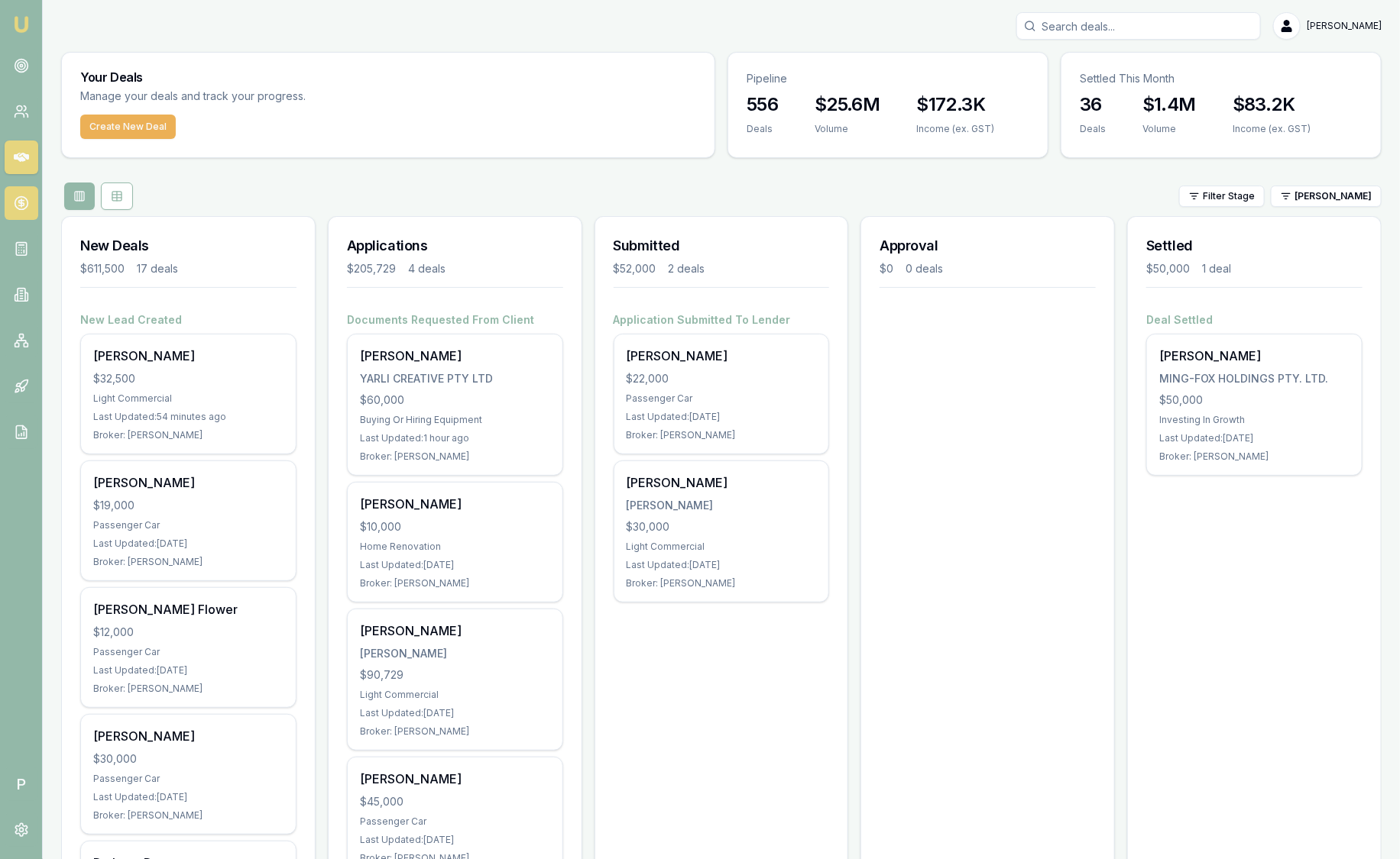
click at [27, 187] on link at bounding box center [21, 203] width 33 height 33
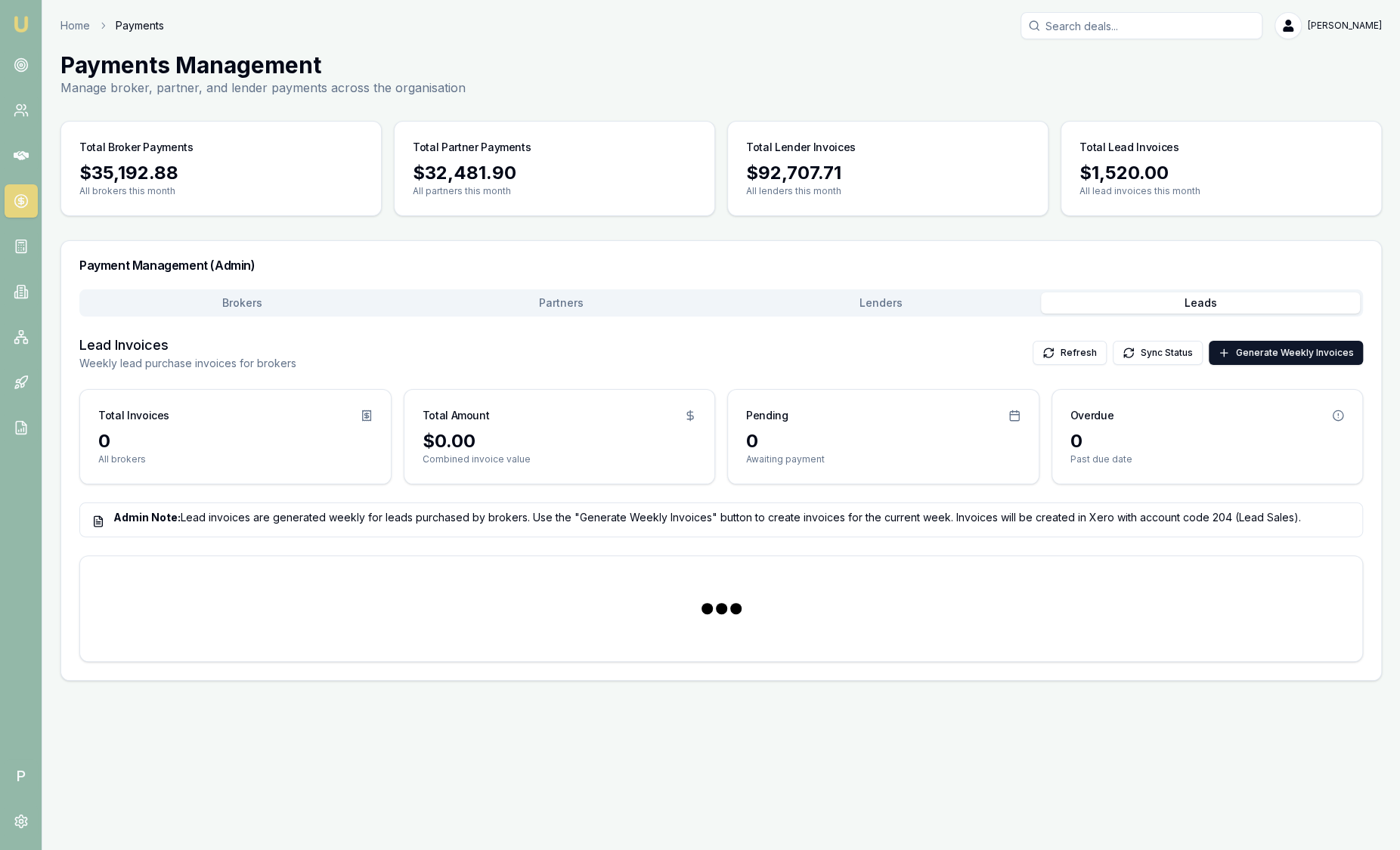
click at [1192, 298] on button "Leads" at bounding box center [1201, 302] width 320 height 21
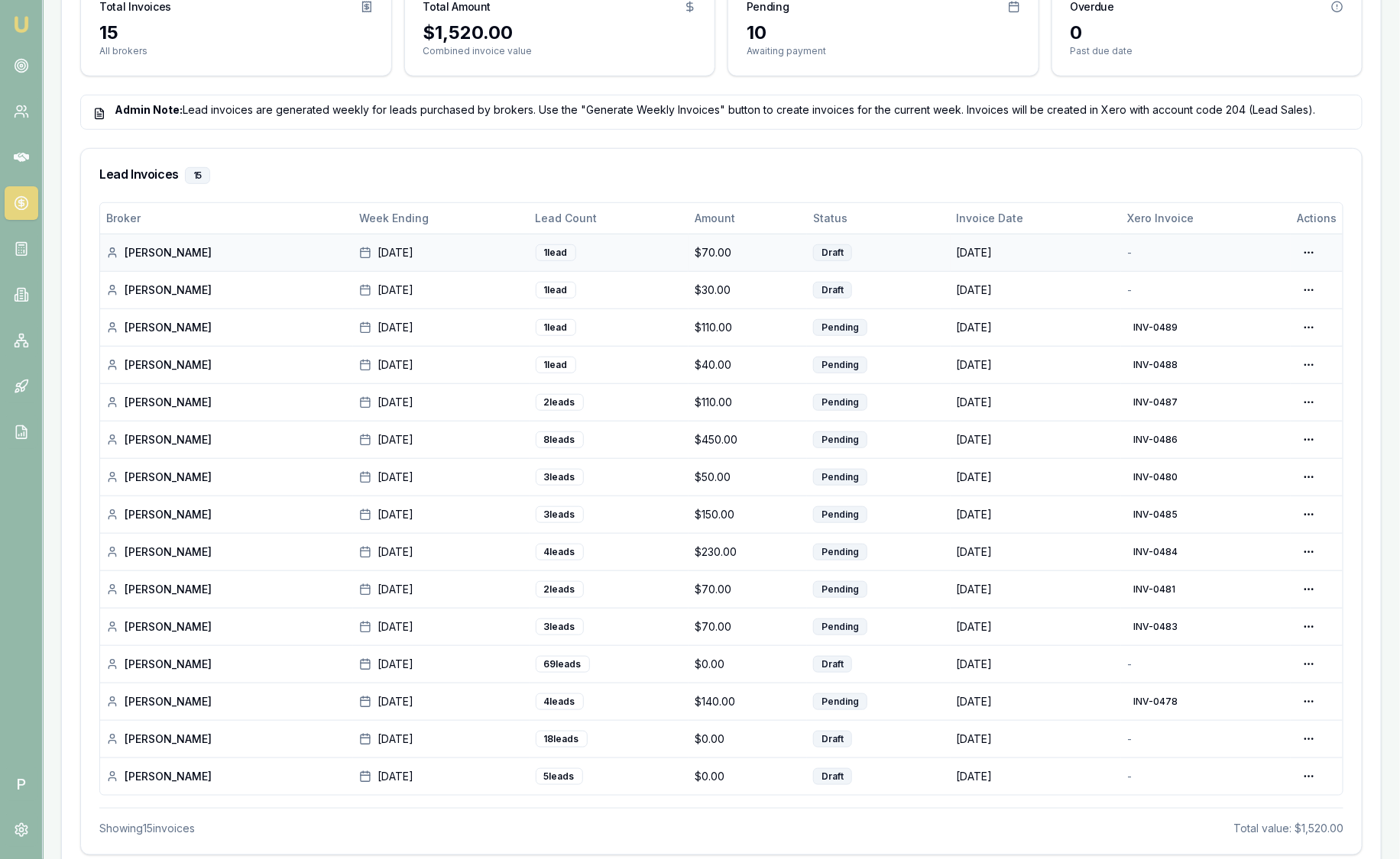
scroll to position [435, 0]
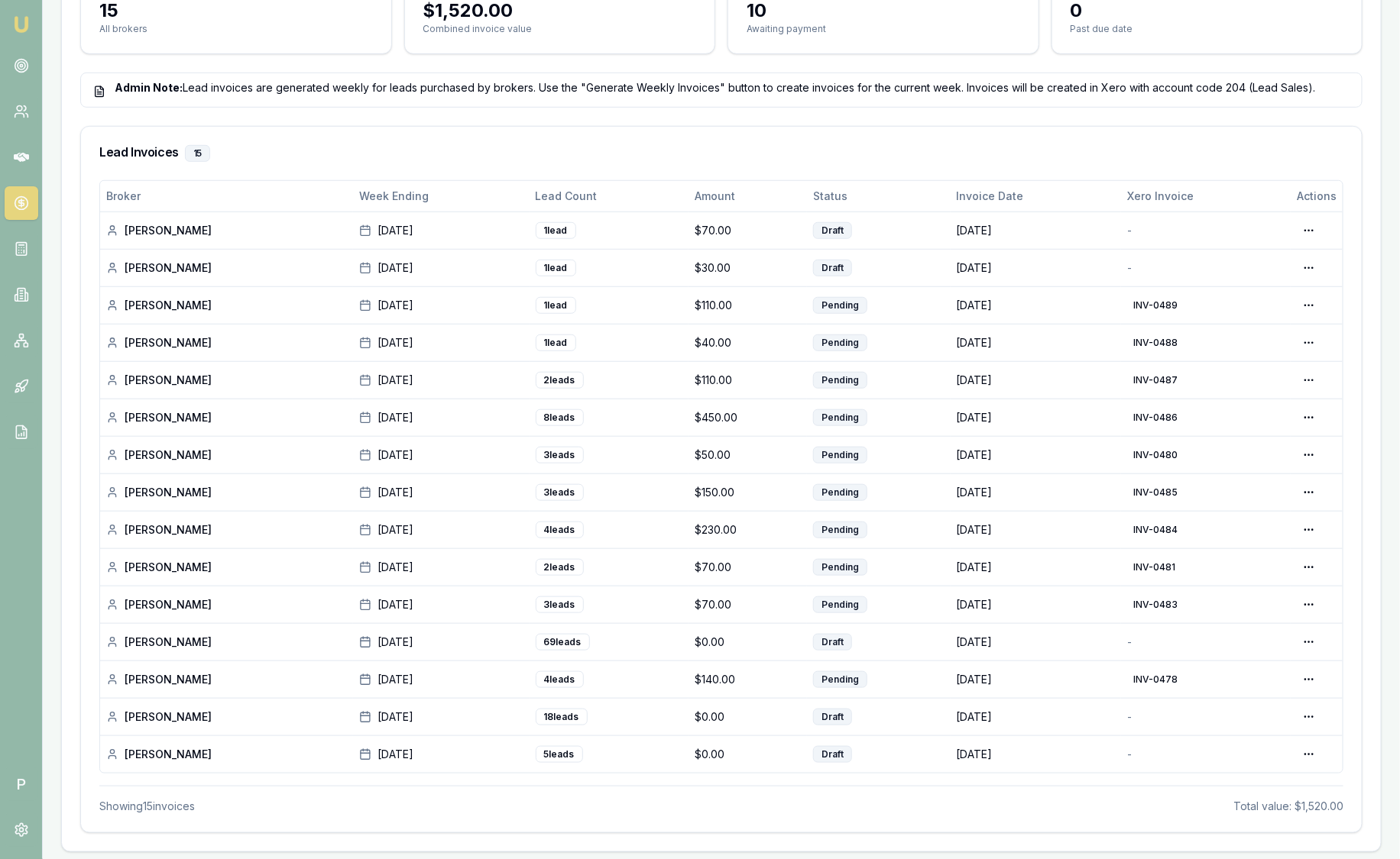
click at [30, 28] on link "Emu Broker" at bounding box center [21, 24] width 24 height 24
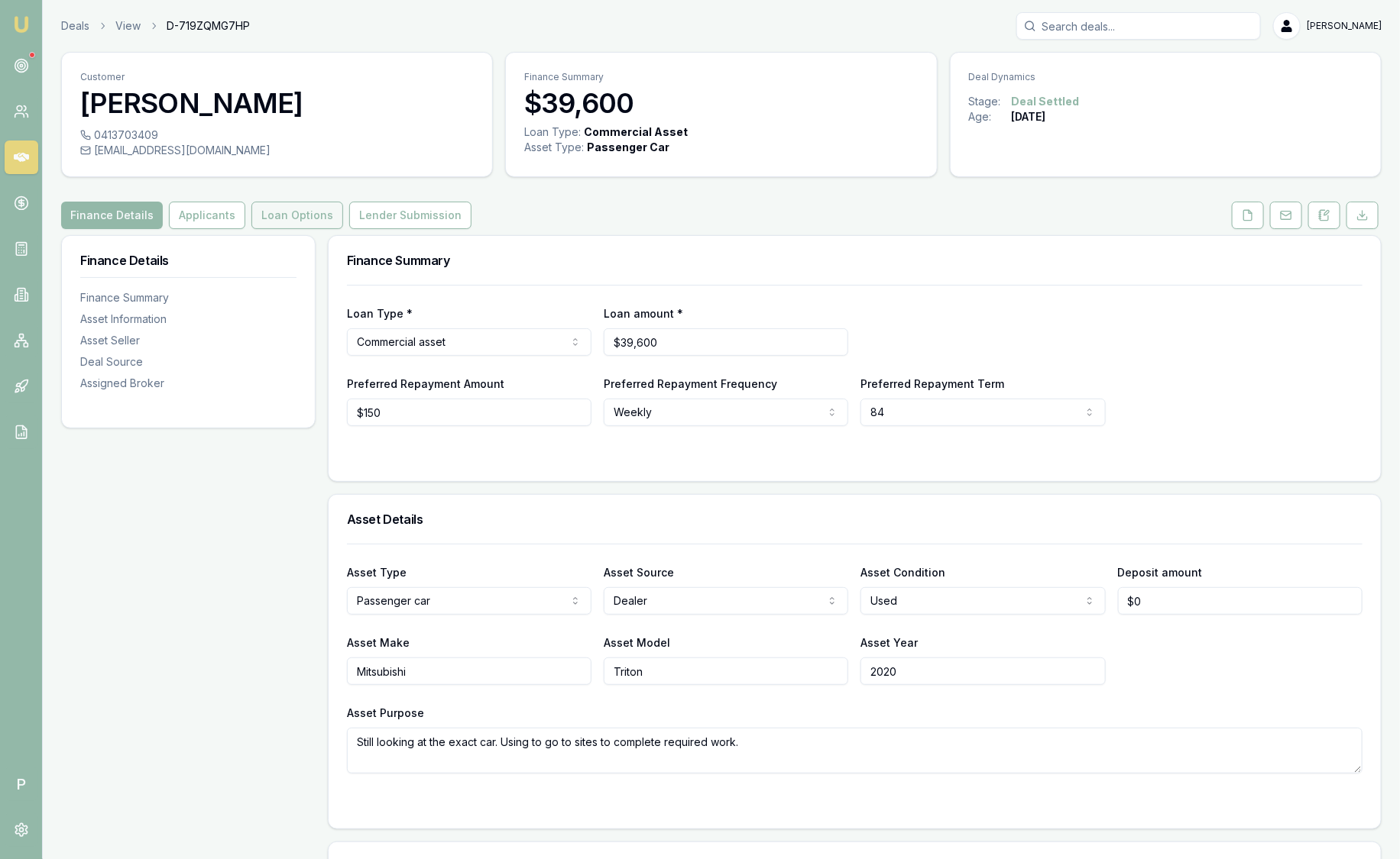
click at [286, 224] on button "Loan Options" at bounding box center [296, 216] width 91 height 28
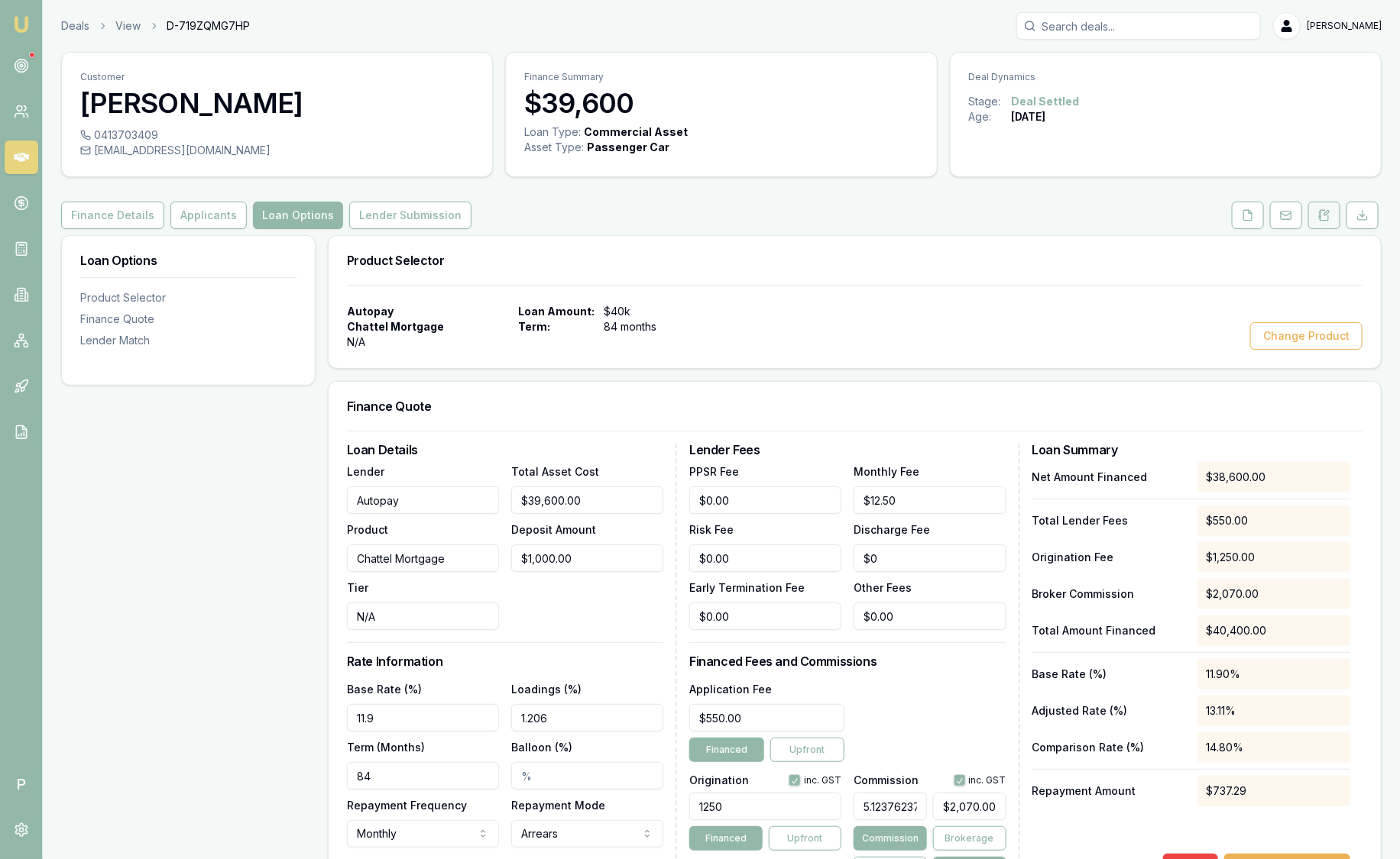
click at [1323, 225] on button at bounding box center [1323, 216] width 32 height 28
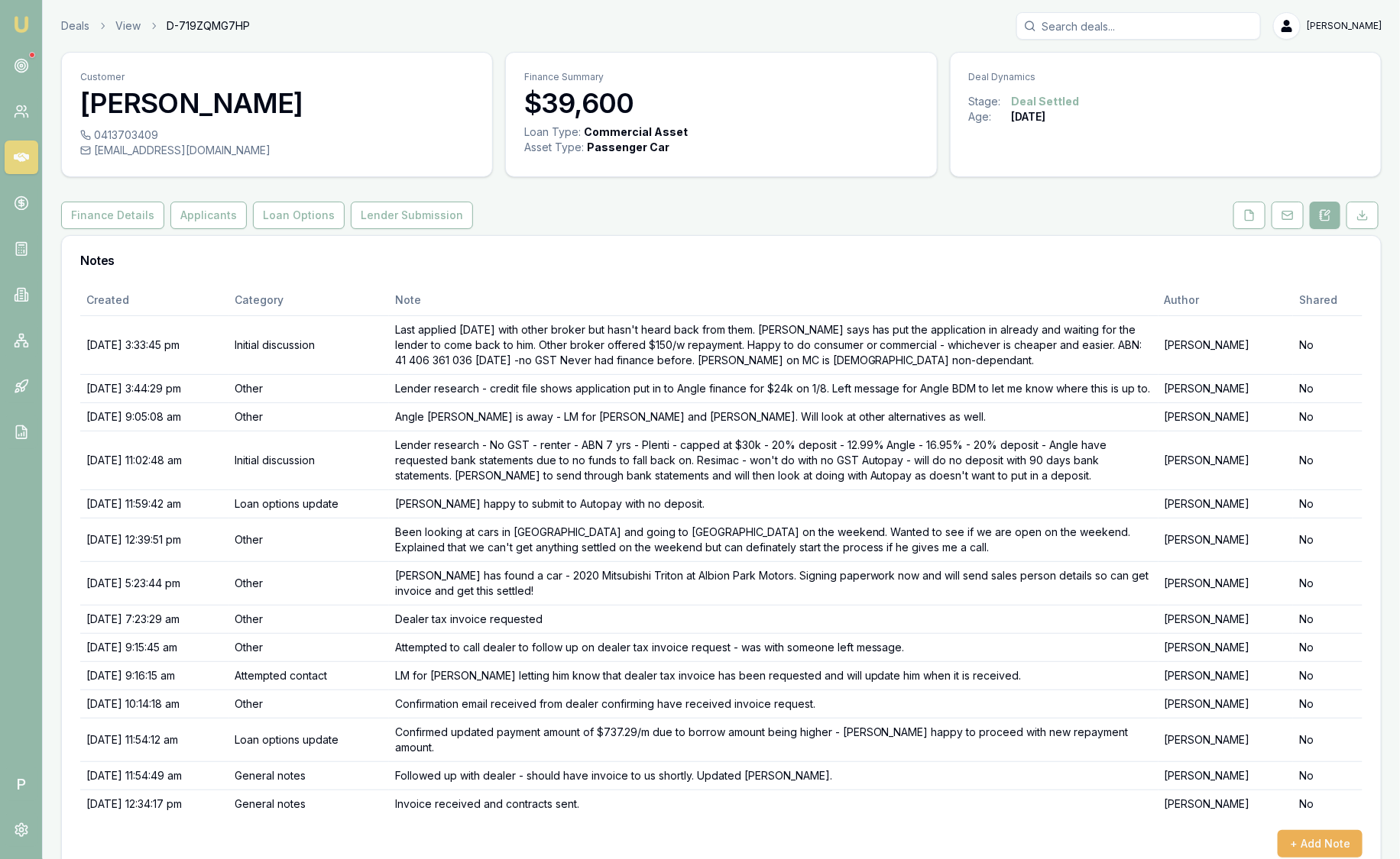
scroll to position [11, 0]
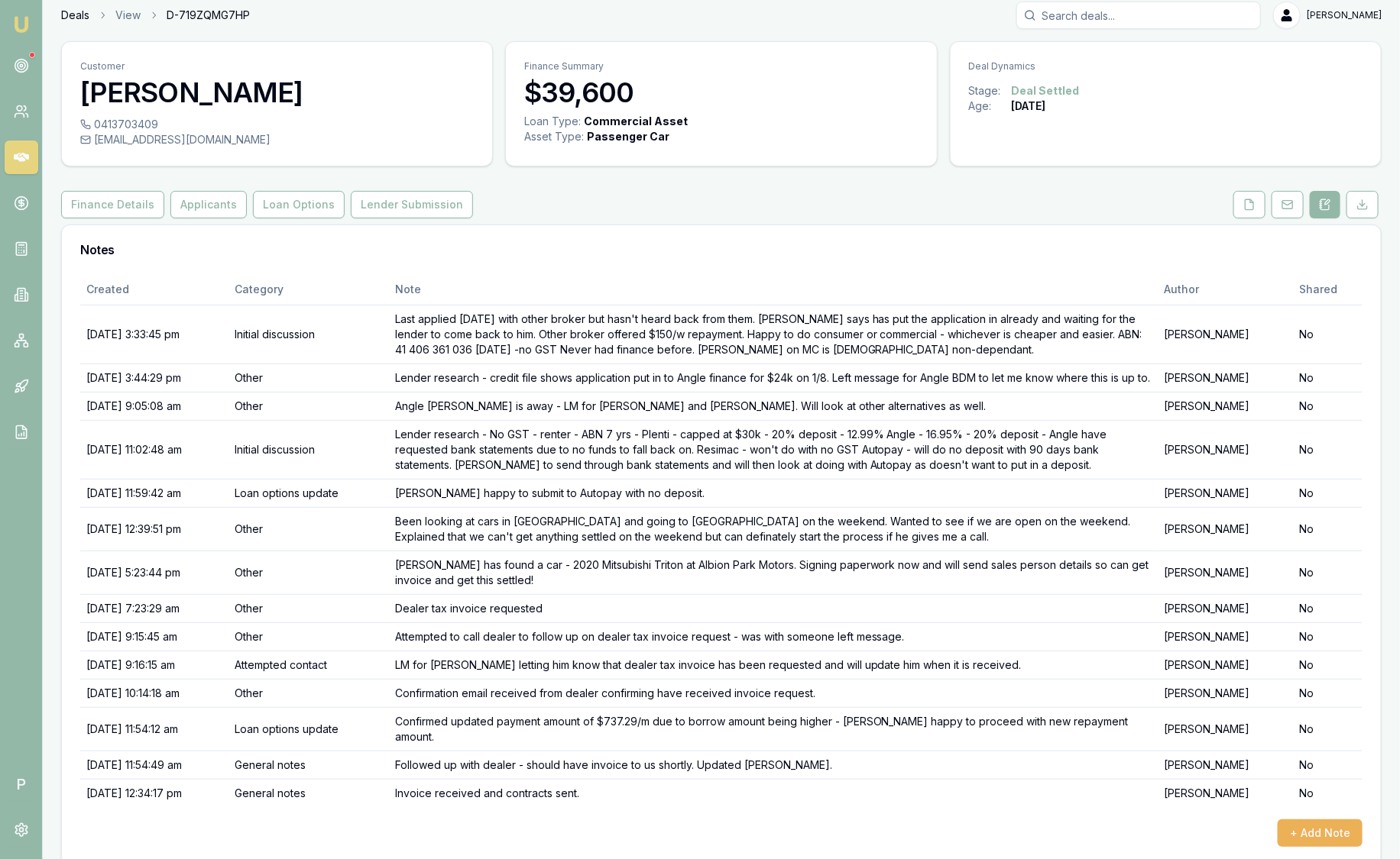
click at [80, 13] on link "Deals" at bounding box center [75, 15] width 29 height 16
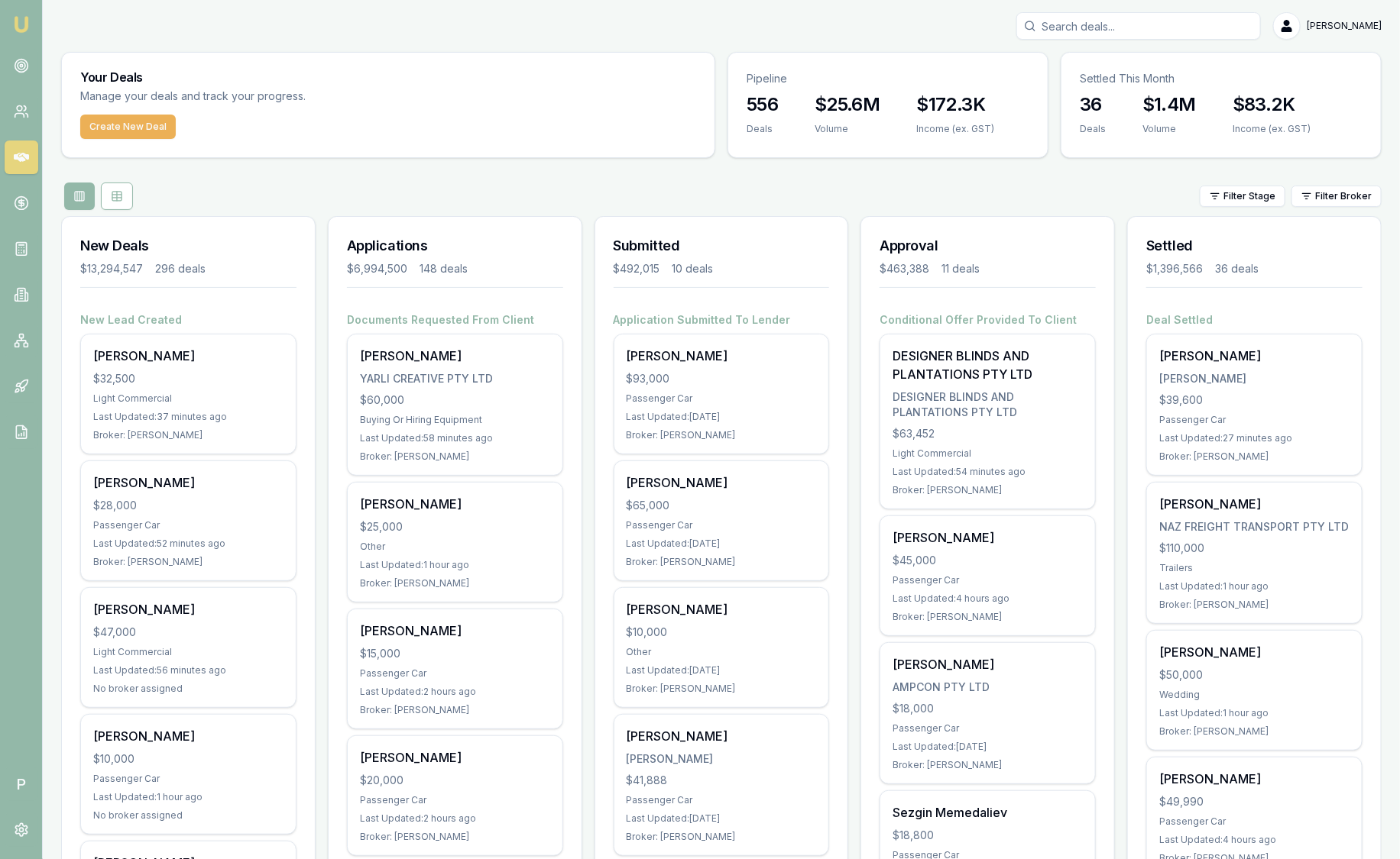
click at [1133, 184] on div "Filter Stage Filter Broker" at bounding box center [721, 197] width 1320 height 28
click at [1356, 193] on html "Emu Broker P Sam Crouch Toggle Menu Your Deals Manage your deals and track your…" at bounding box center [700, 429] width 1400 height 859
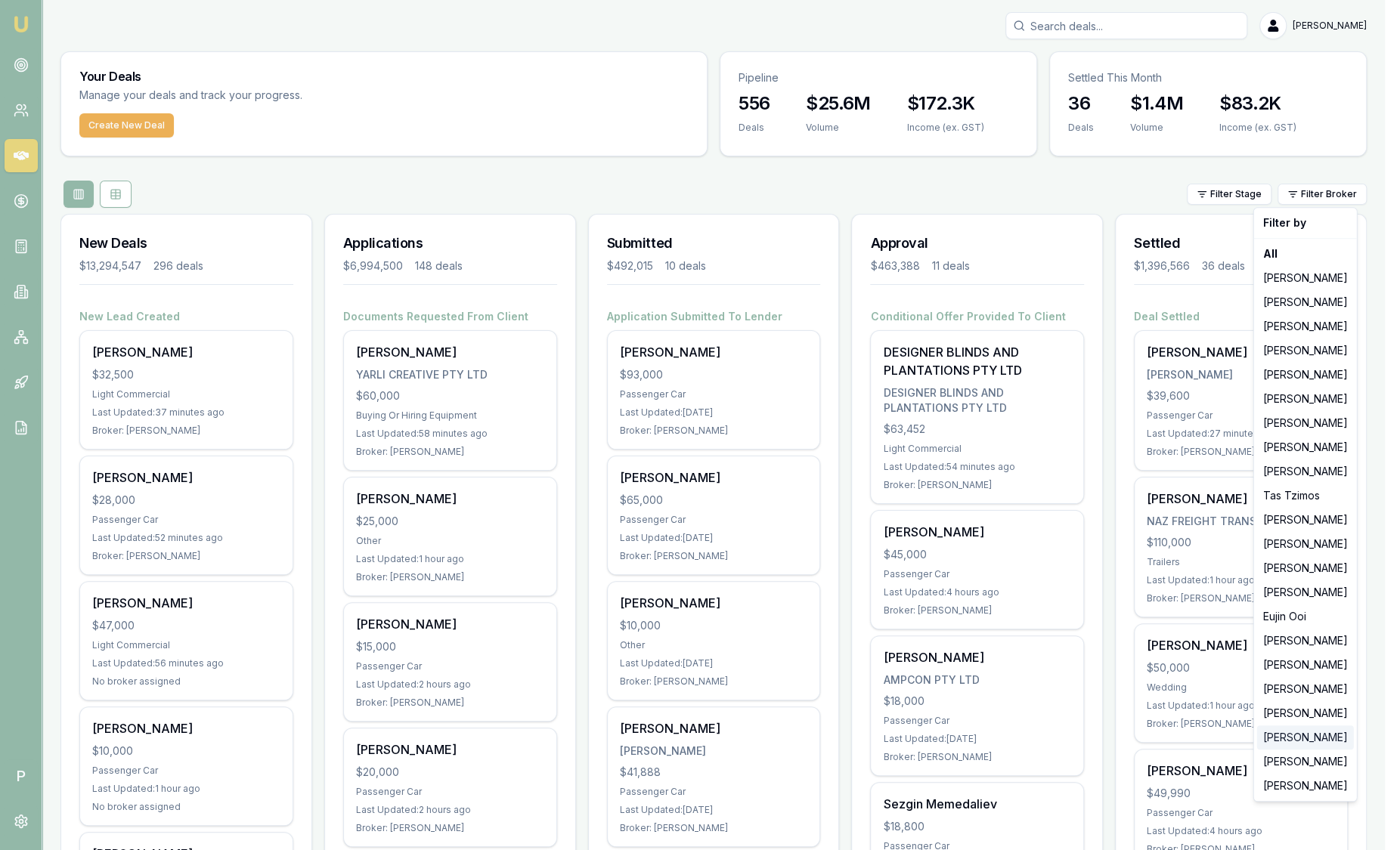
click at [1297, 736] on div "[PERSON_NAME]" at bounding box center [1306, 738] width 97 height 24
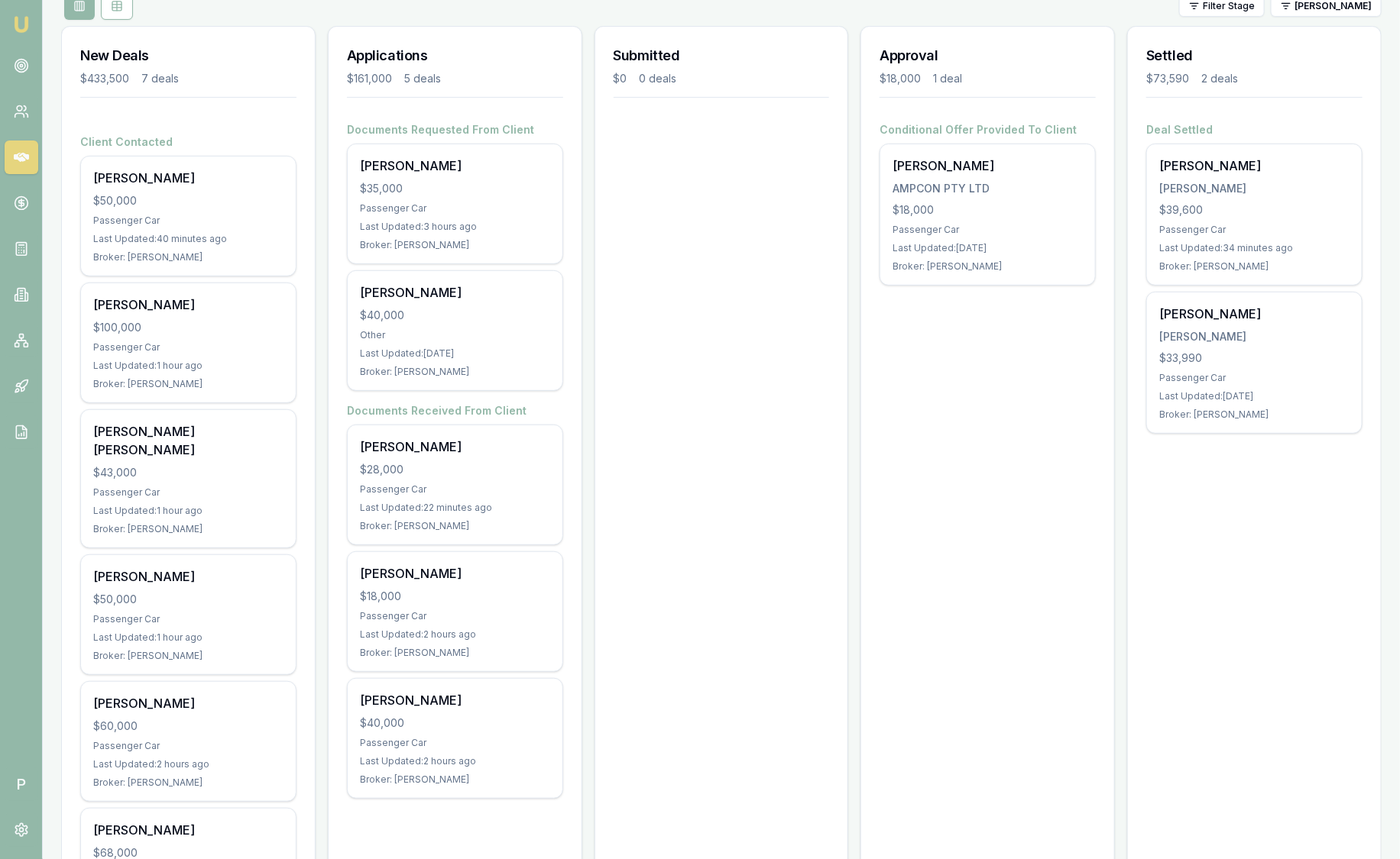
scroll to position [286, 0]
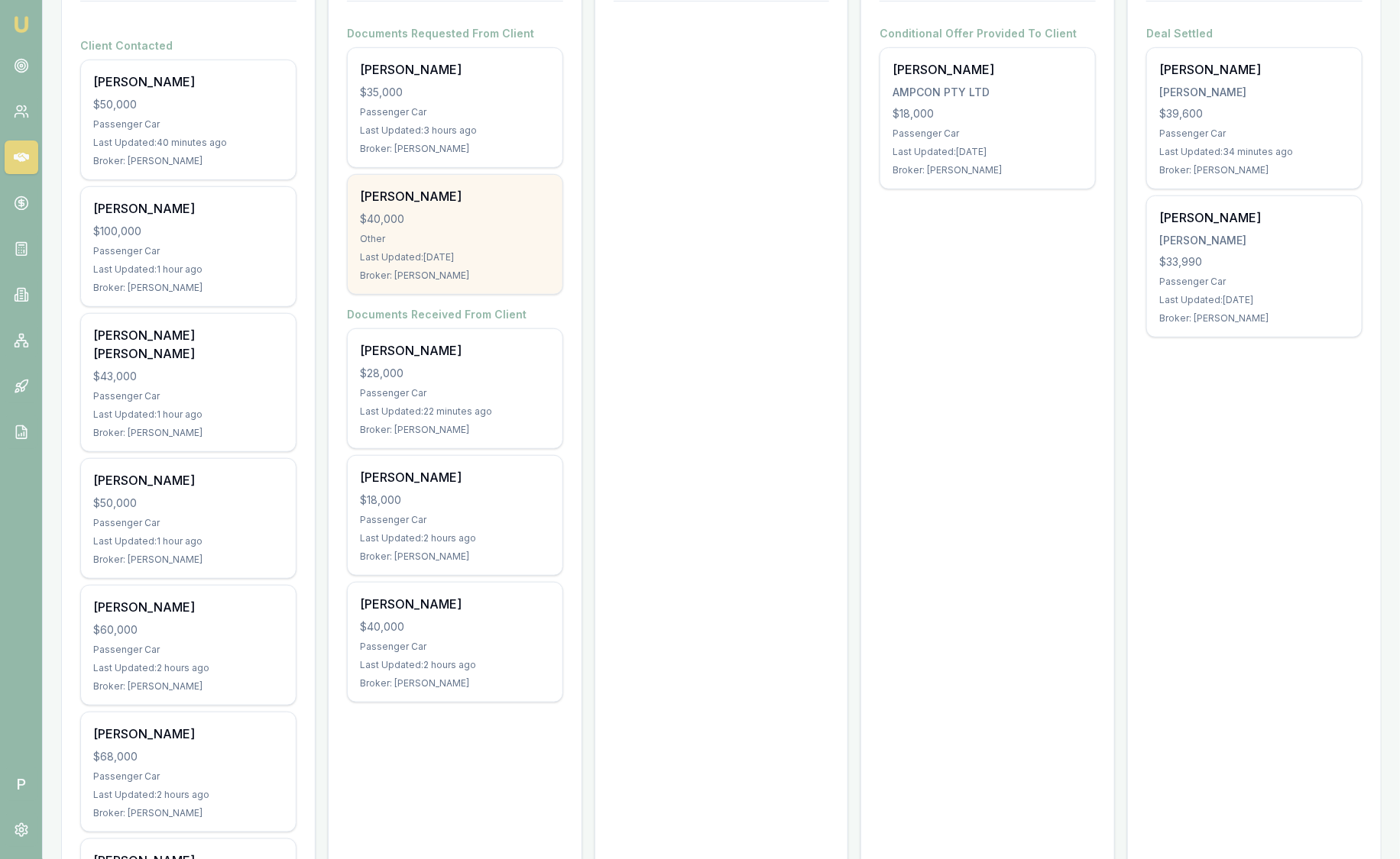
click at [450, 237] on div "Other" at bounding box center [455, 238] width 190 height 12
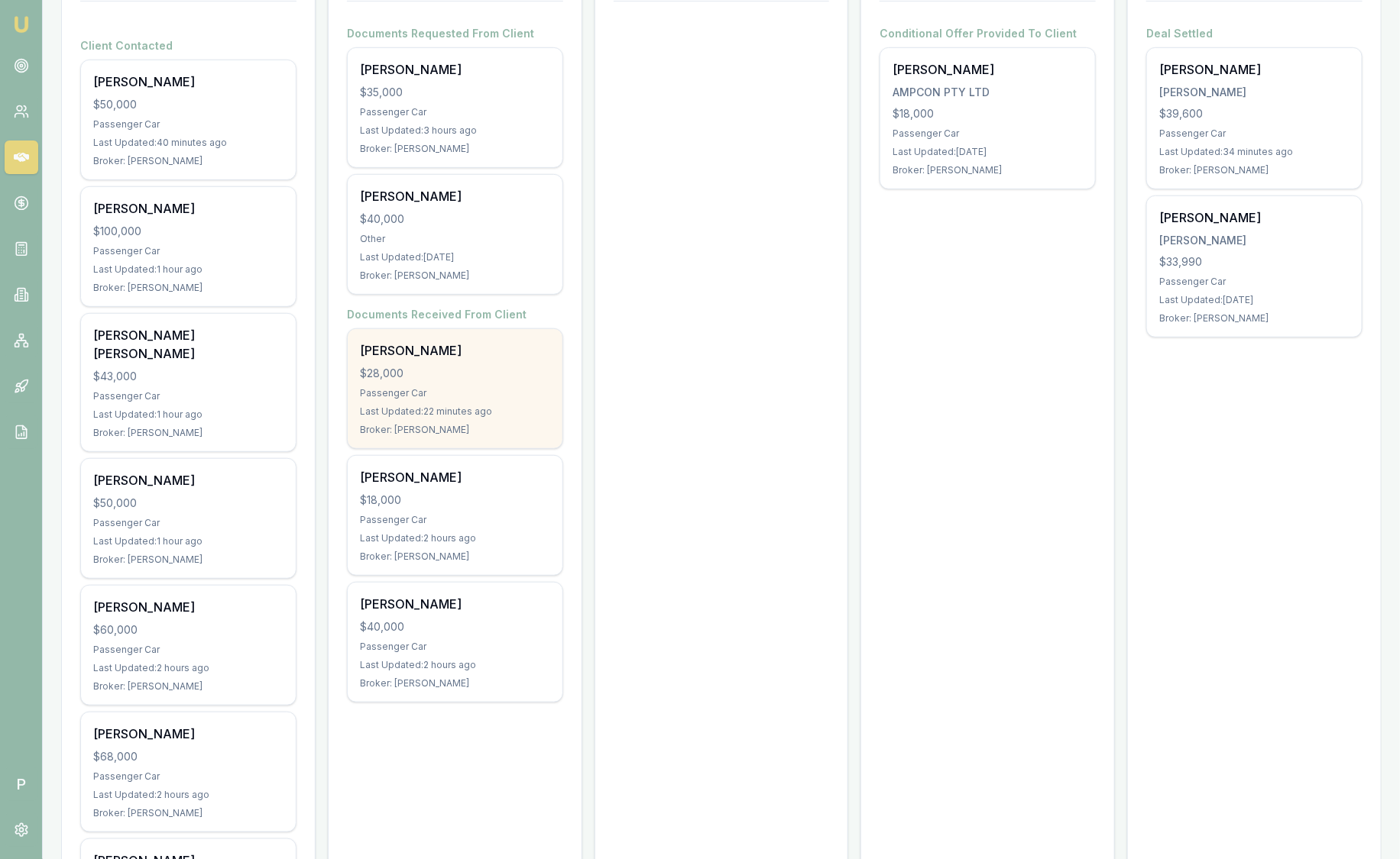
click at [489, 357] on div "[PERSON_NAME]" at bounding box center [455, 351] width 190 height 18
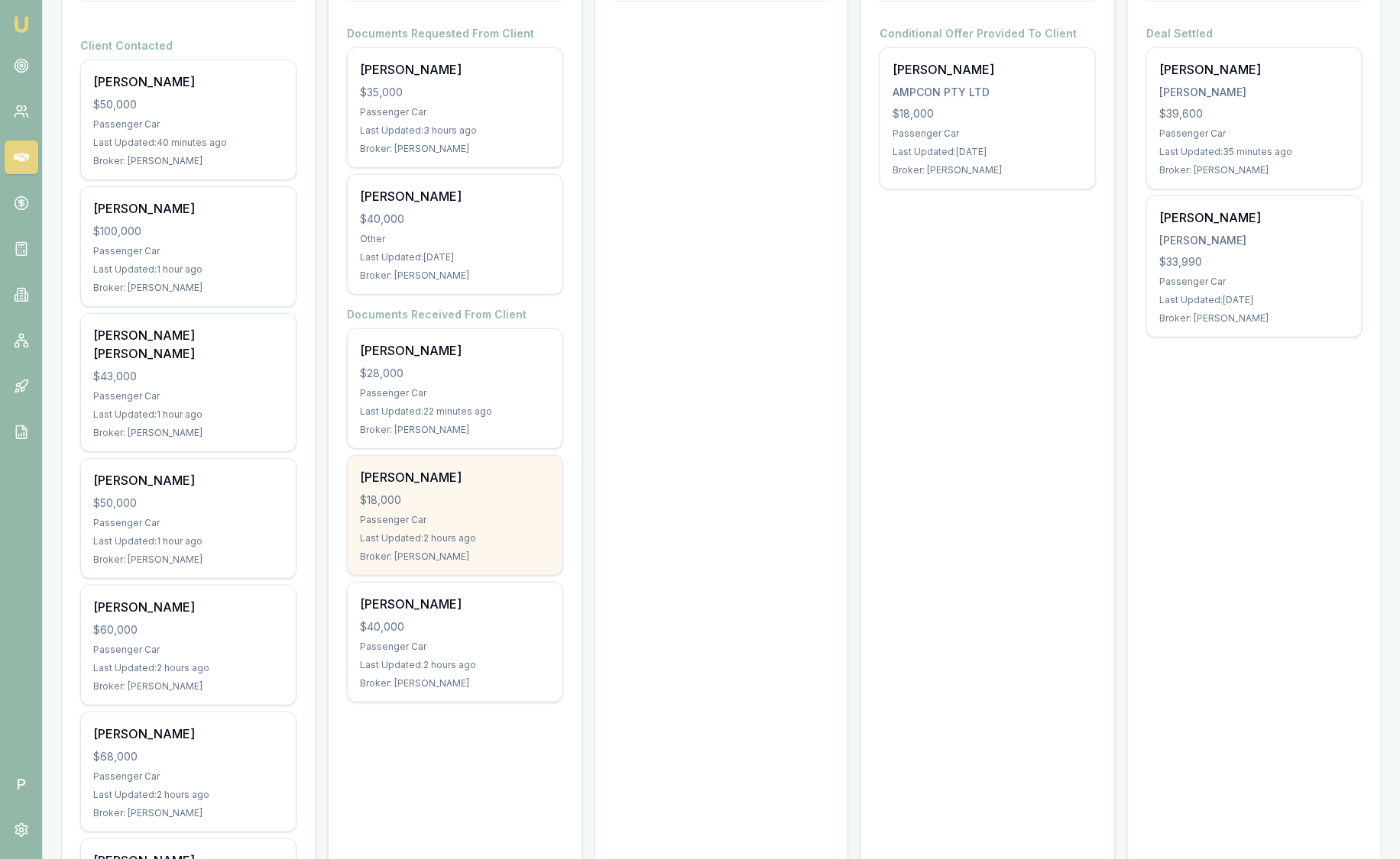
click at [401, 499] on div "$18,000" at bounding box center [455, 500] width 190 height 16
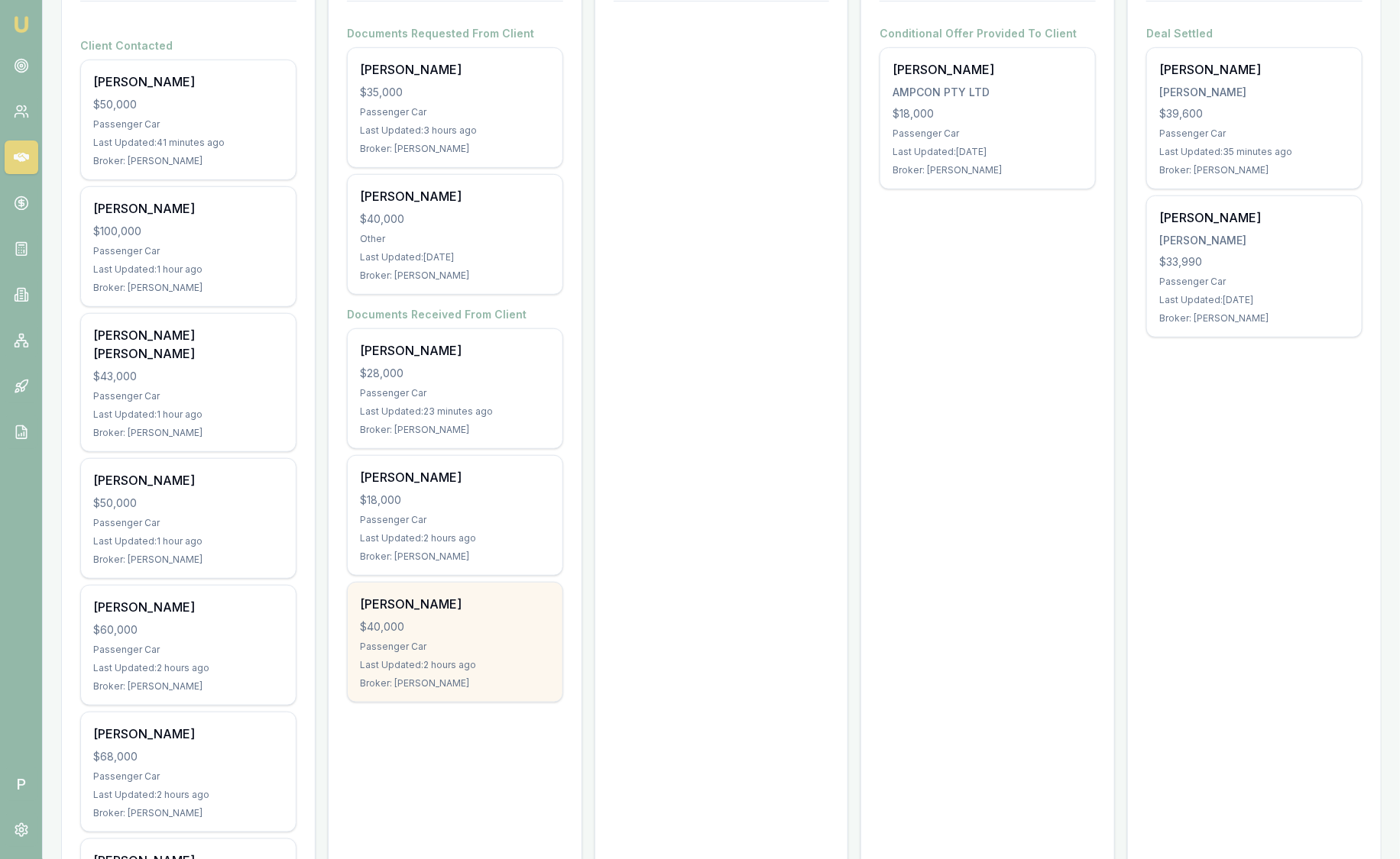
click at [411, 619] on div "$40,000" at bounding box center [455, 626] width 190 height 16
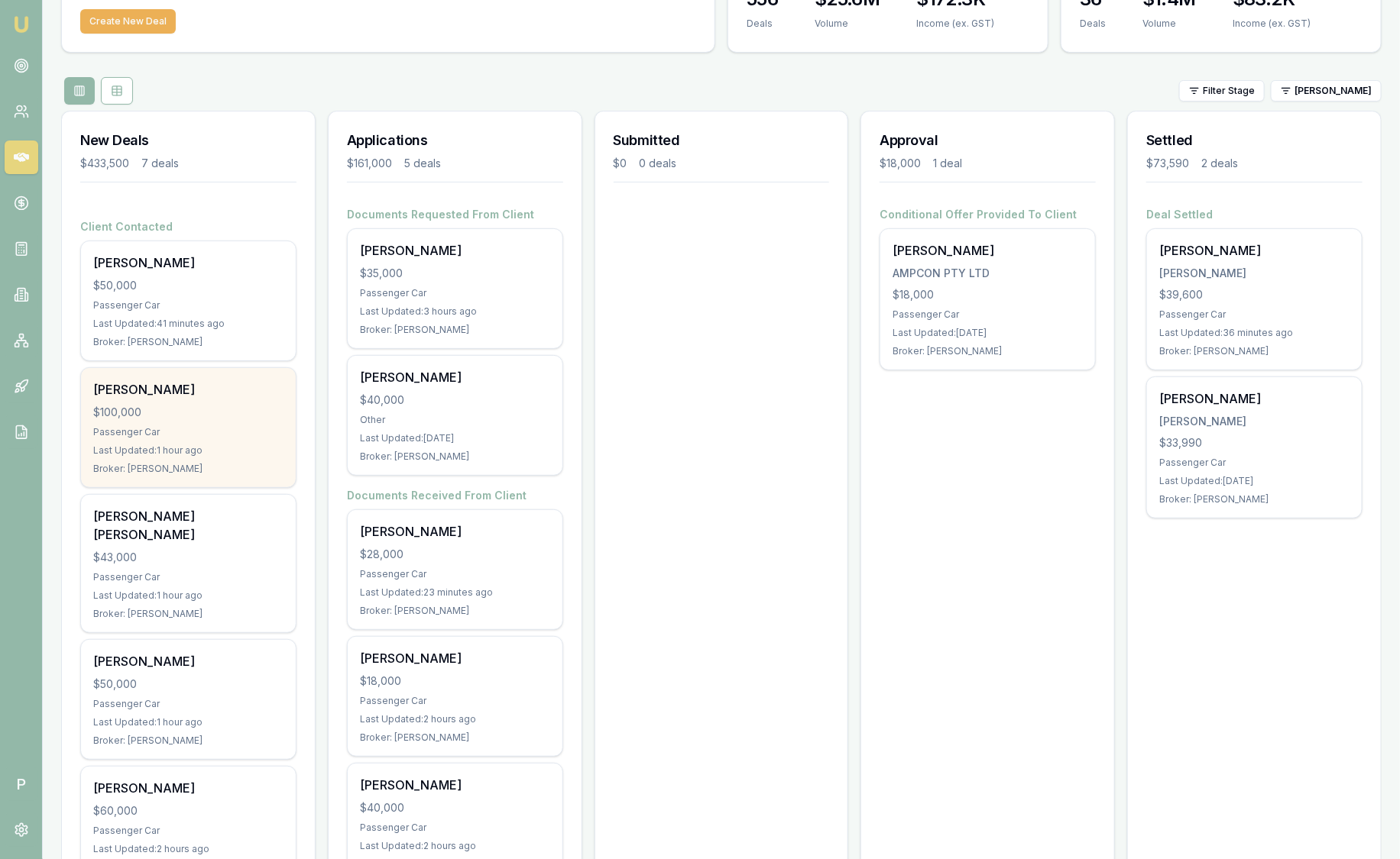
scroll to position [95, 0]
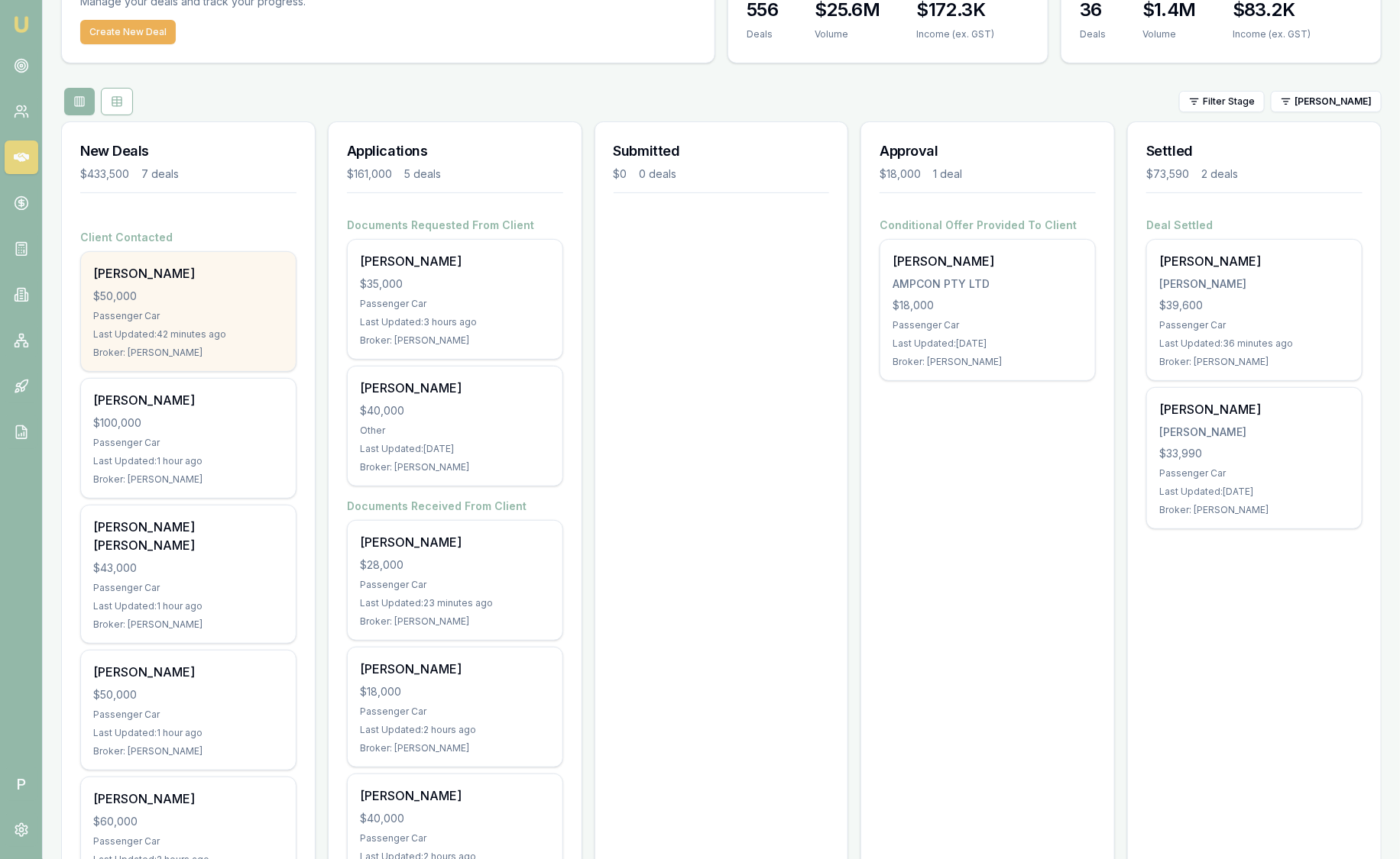
click at [200, 292] on div "$50,000" at bounding box center [188, 296] width 190 height 16
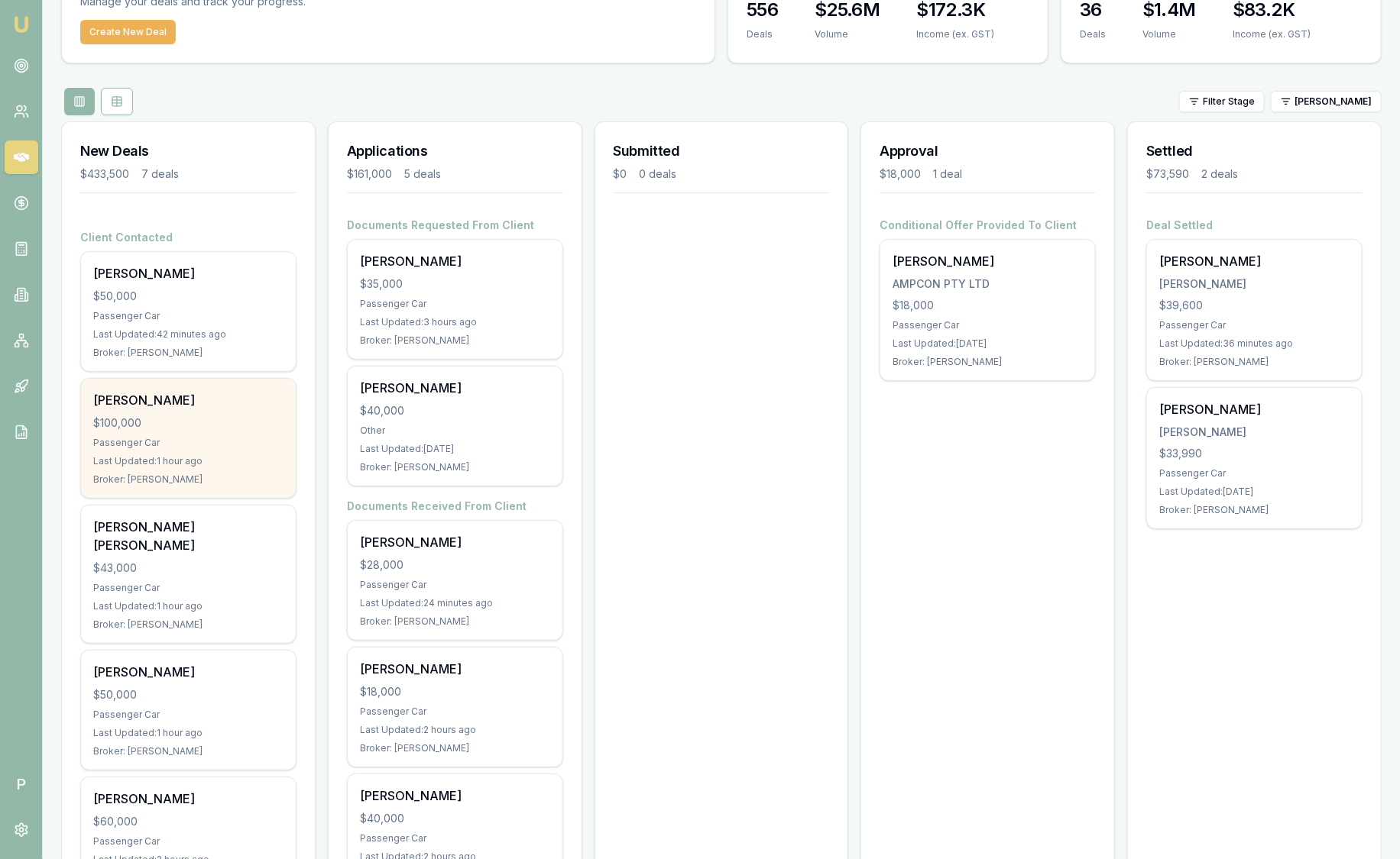
click at [197, 427] on div "$100,000" at bounding box center [188, 423] width 190 height 16
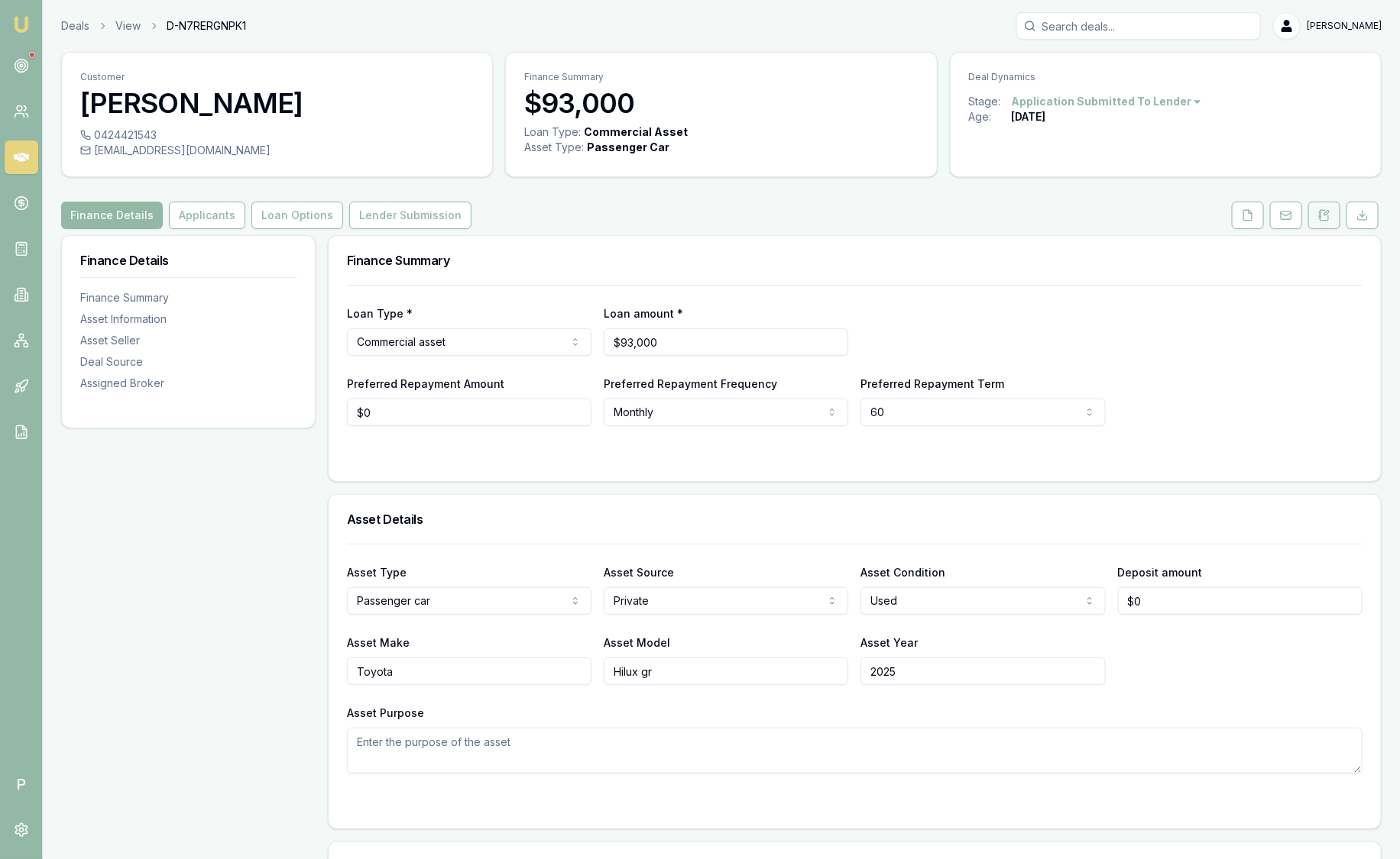
click at [1337, 216] on button at bounding box center [1323, 216] width 32 height 28
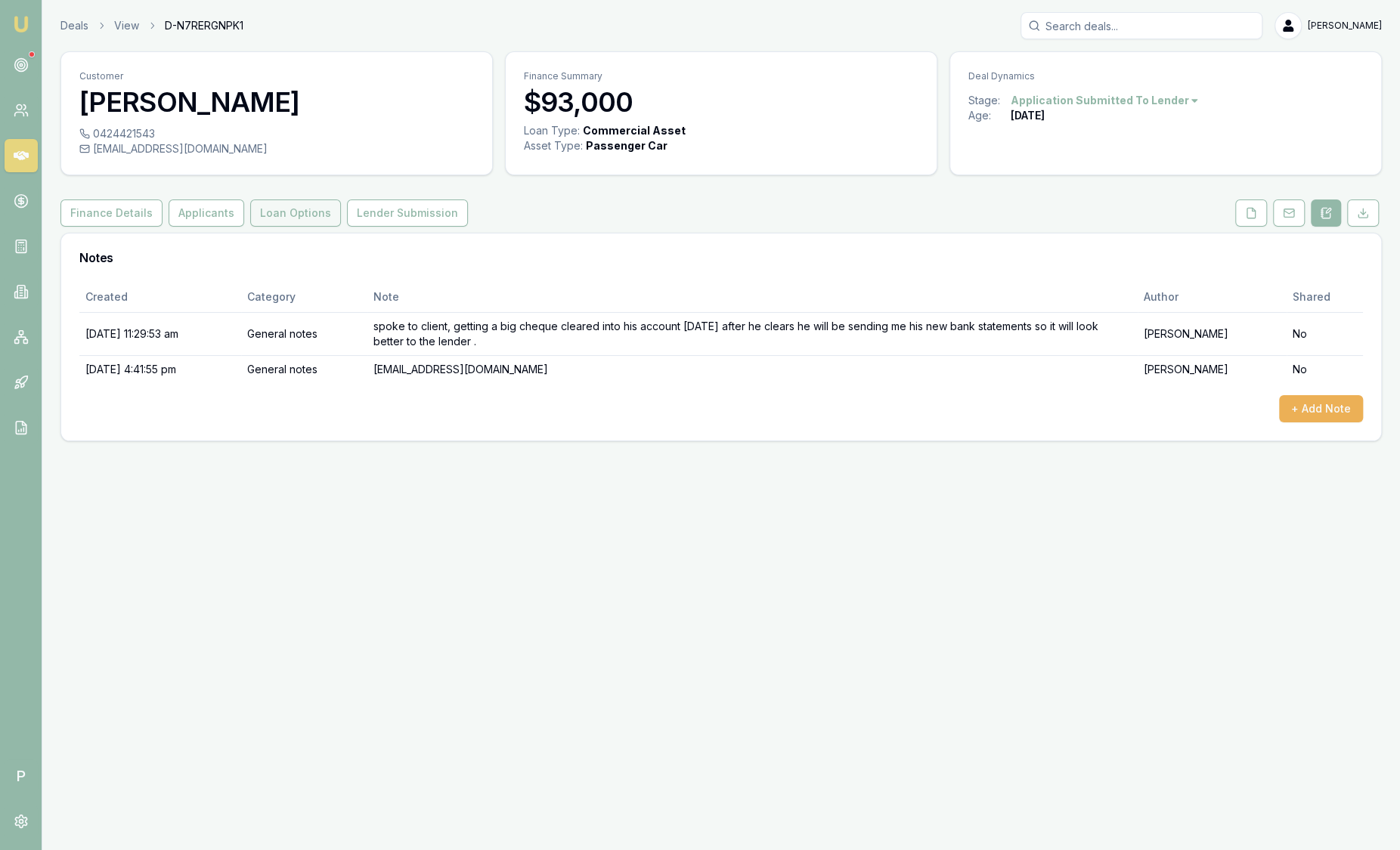
click at [318, 205] on button "Loan Options" at bounding box center [295, 214] width 90 height 27
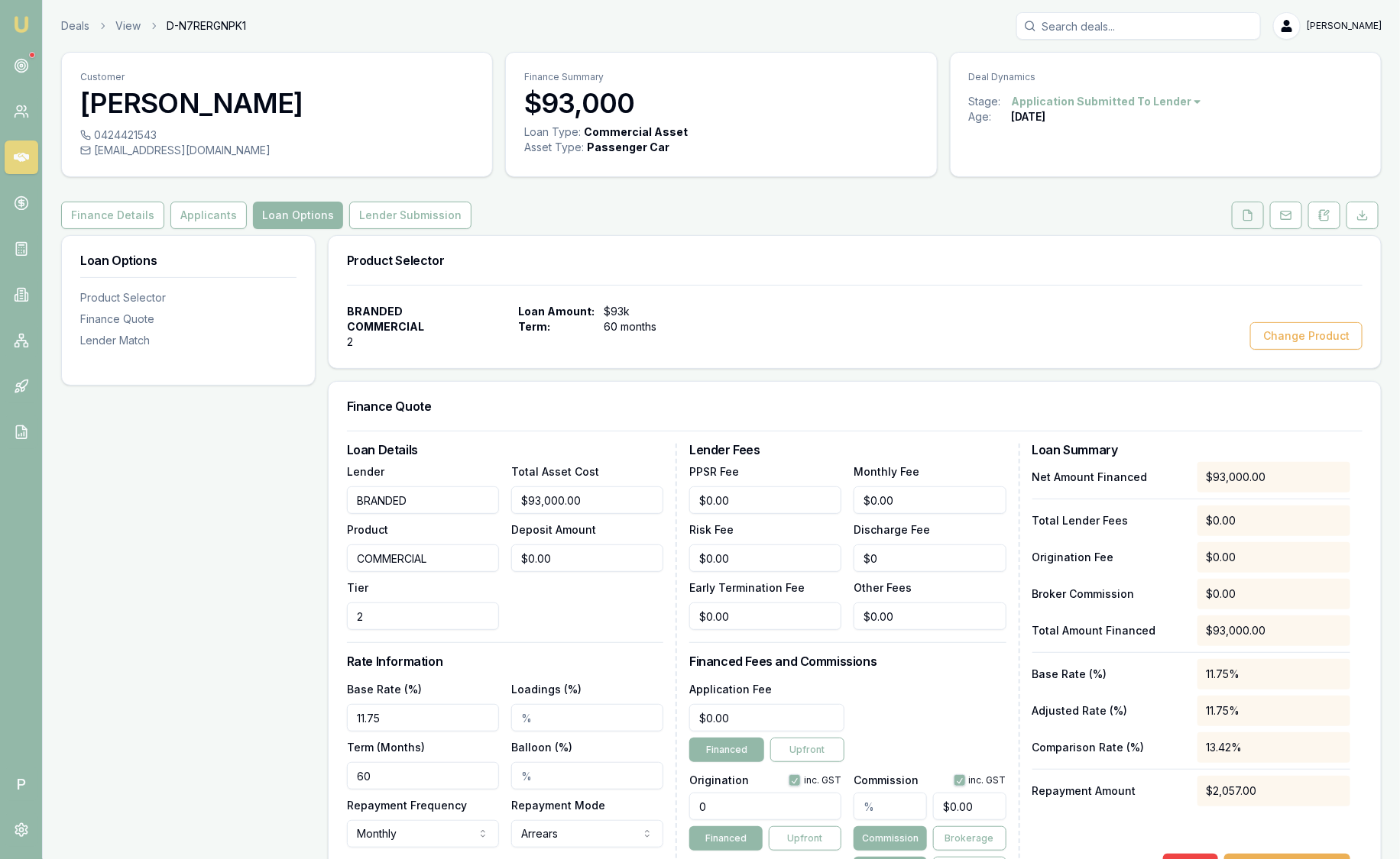
click at [1254, 214] on button at bounding box center [1247, 216] width 32 height 28
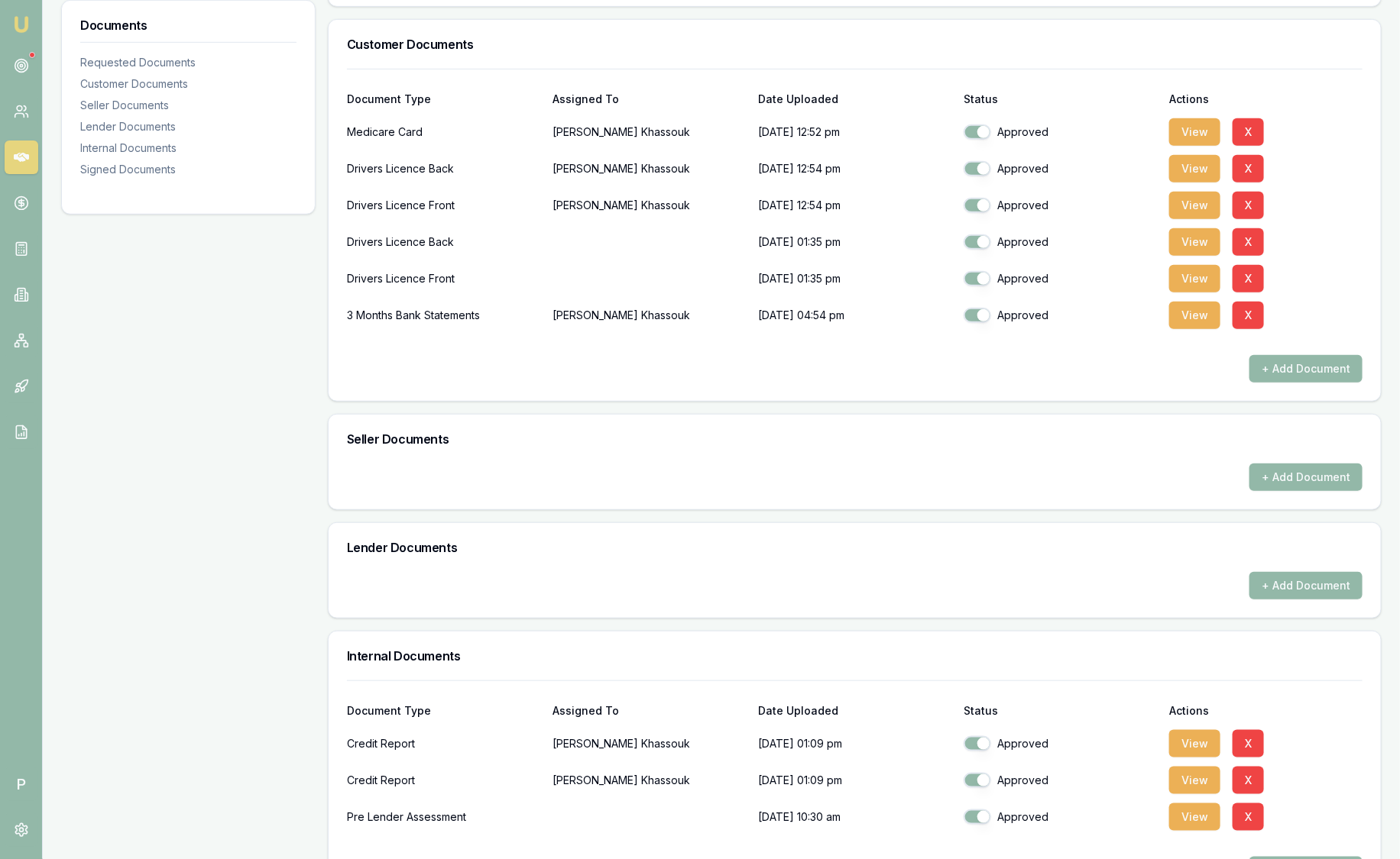
scroll to position [381, 0]
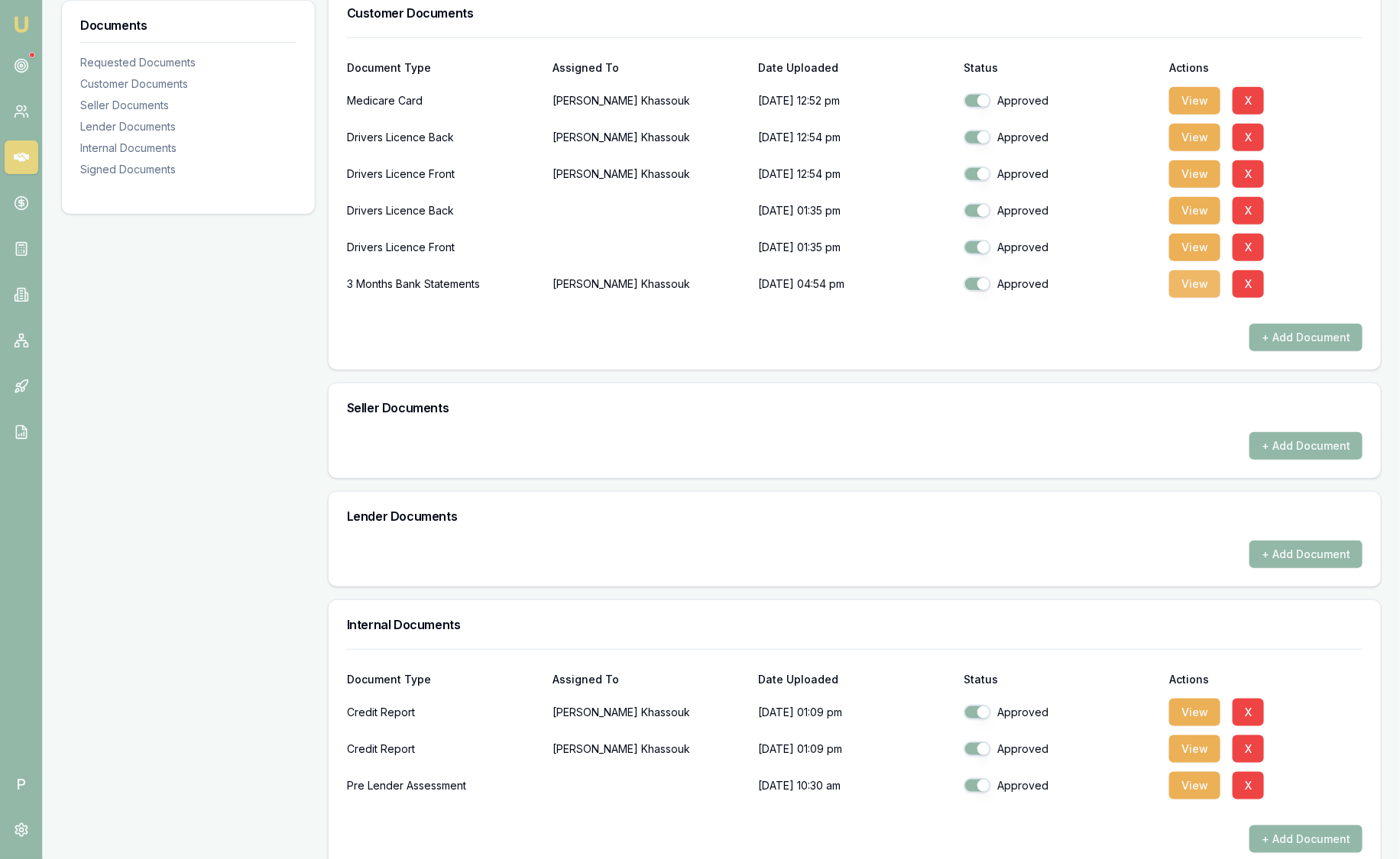
click at [1191, 286] on button "View" at bounding box center [1194, 284] width 51 height 28
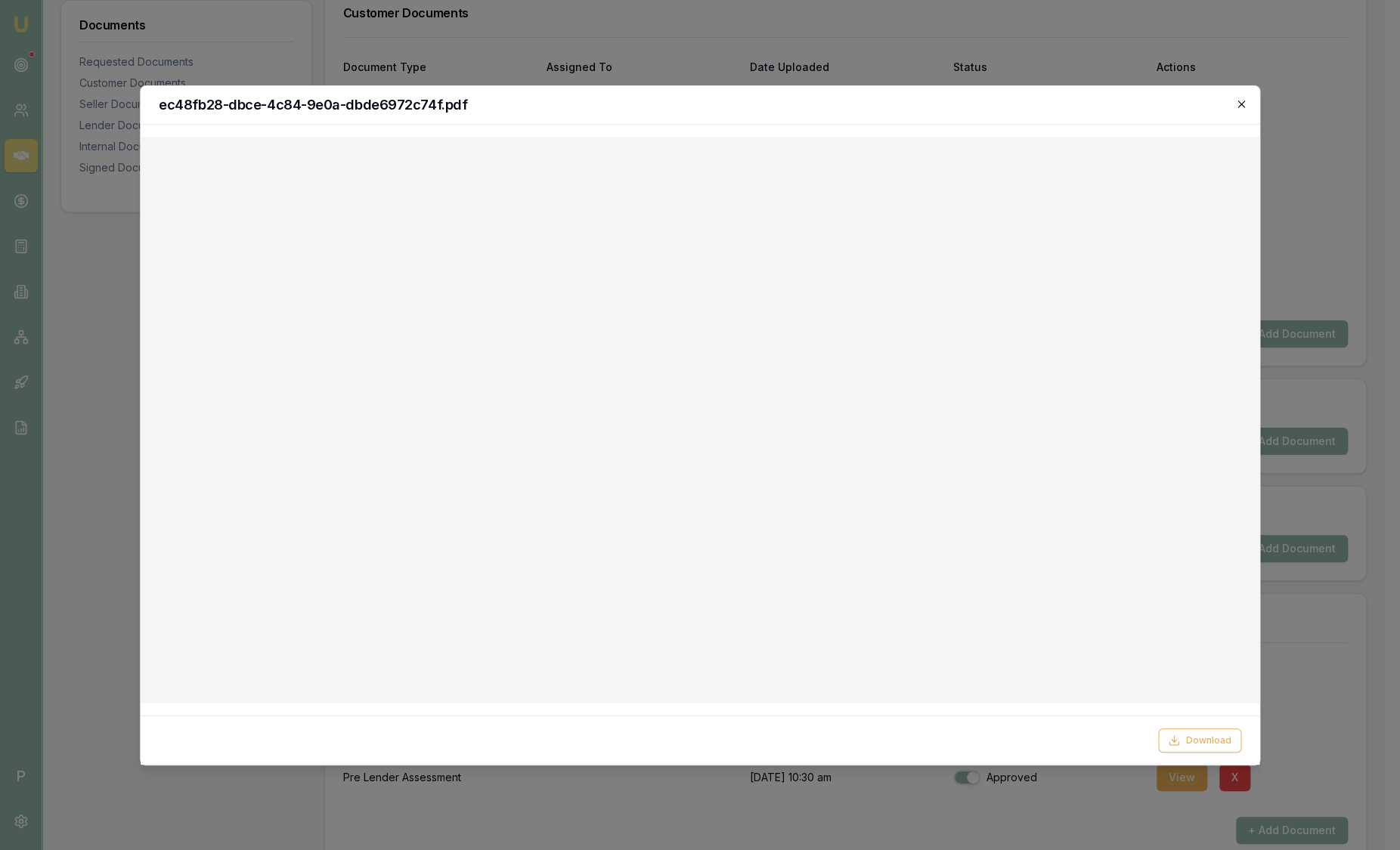
click at [1238, 108] on icon "button" at bounding box center [1241, 104] width 12 height 12
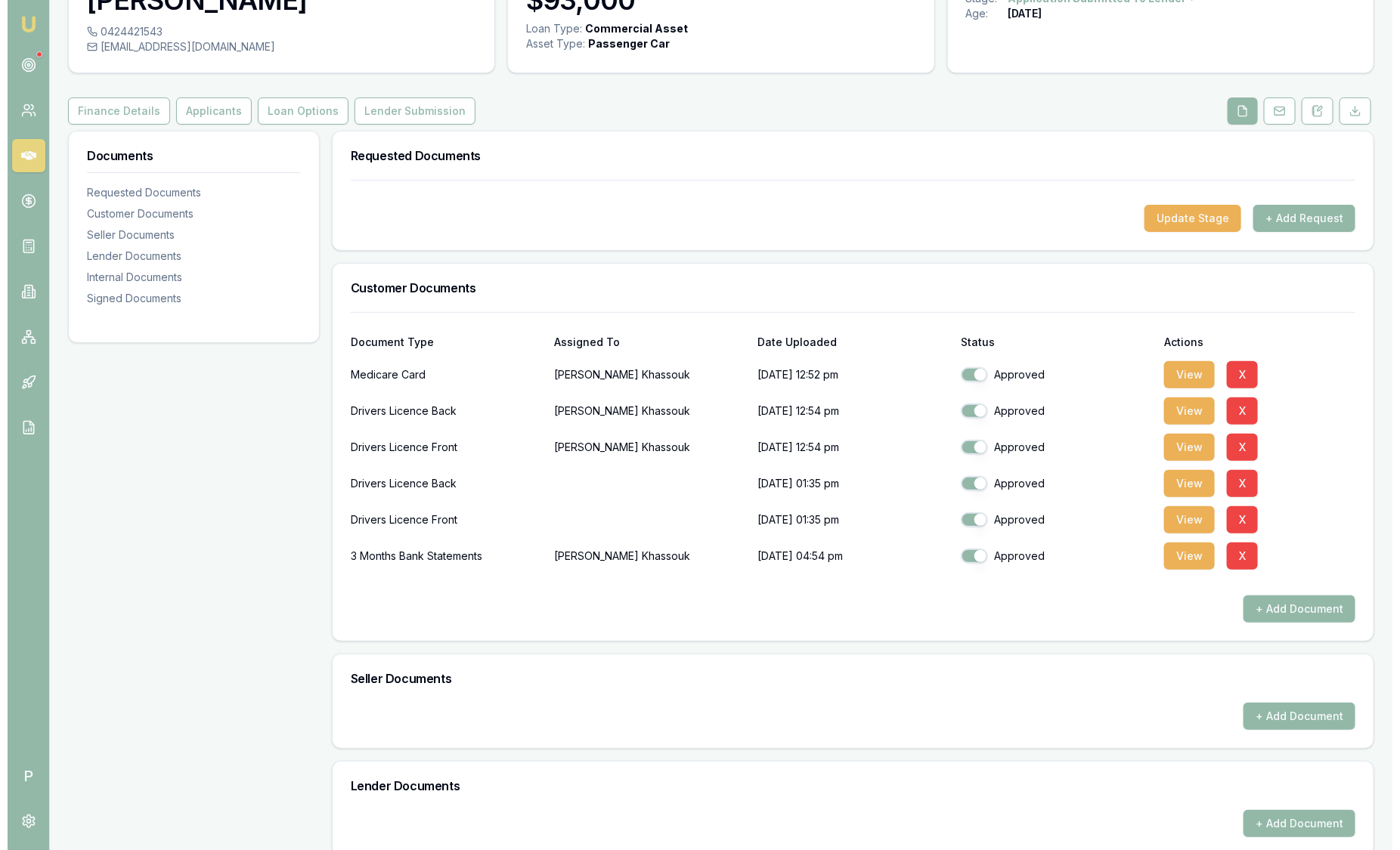
scroll to position [0, 0]
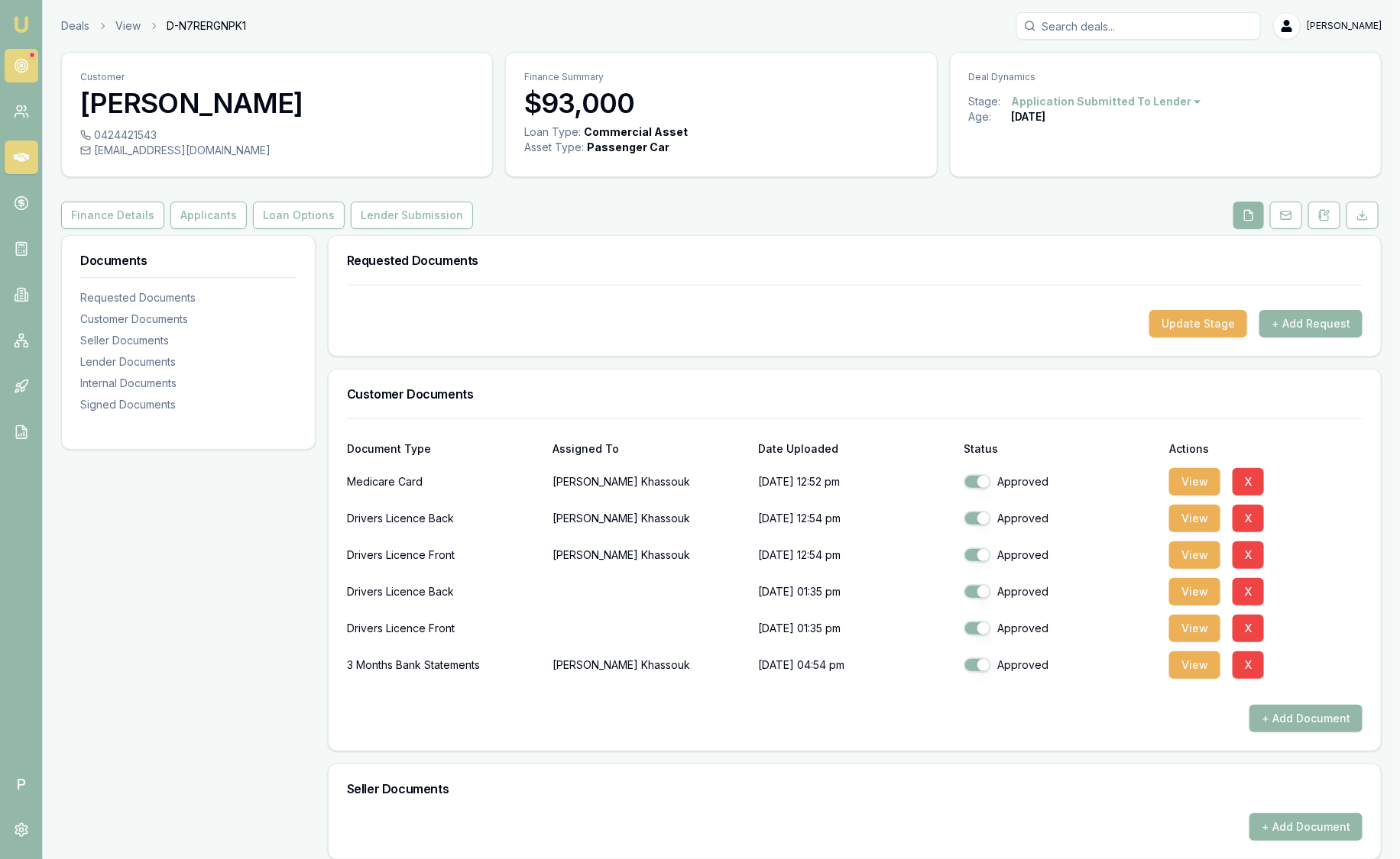
click at [24, 56] on link at bounding box center [21, 66] width 33 height 33
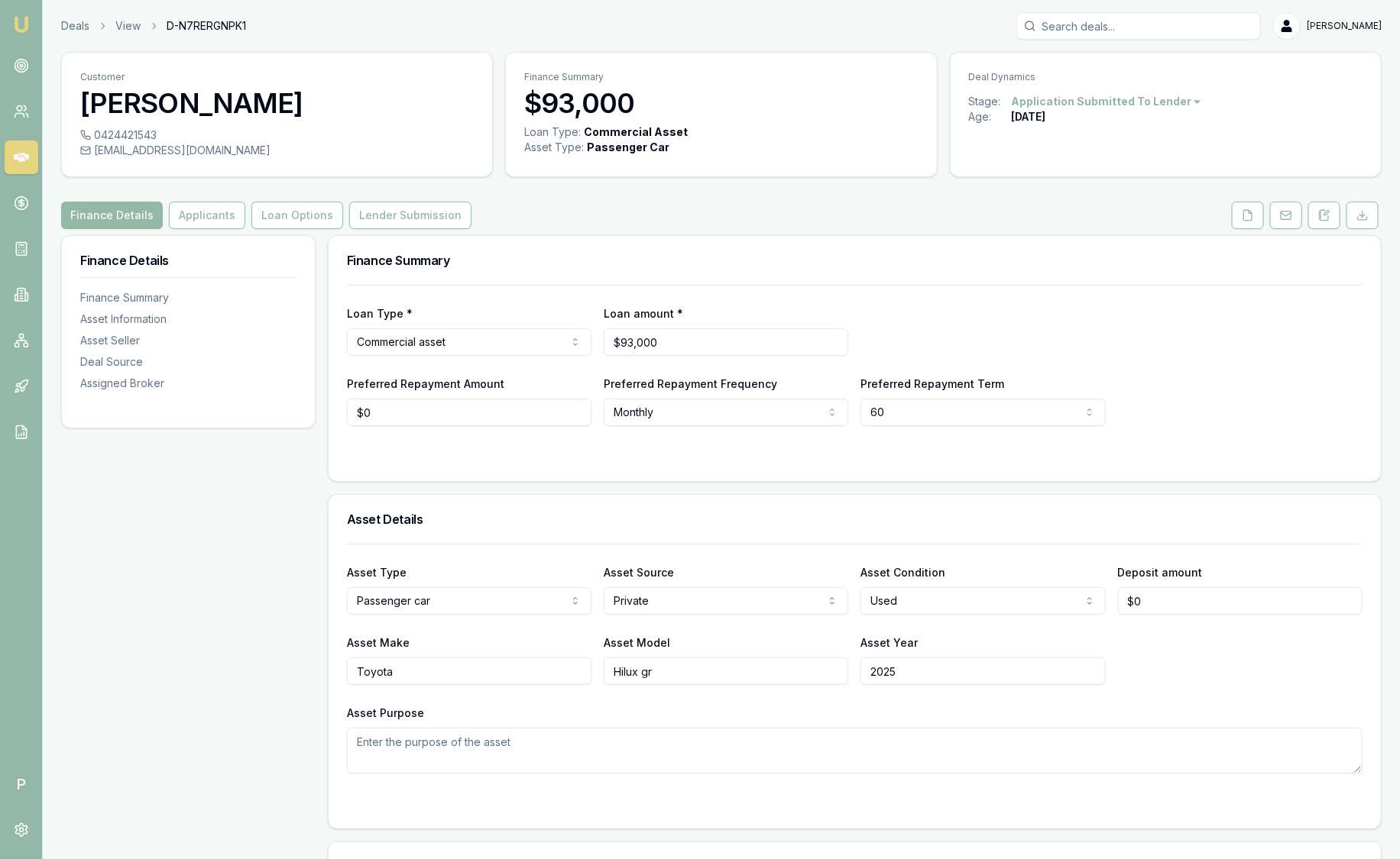
click at [650, 212] on div "Finance Details Applicants Loan Options Lender Submission" at bounding box center [721, 216] width 1320 height 28
click at [1324, 221] on icon at bounding box center [1323, 215] width 12 height 12
click at [73, 19] on link "Deals" at bounding box center [75, 26] width 29 height 16
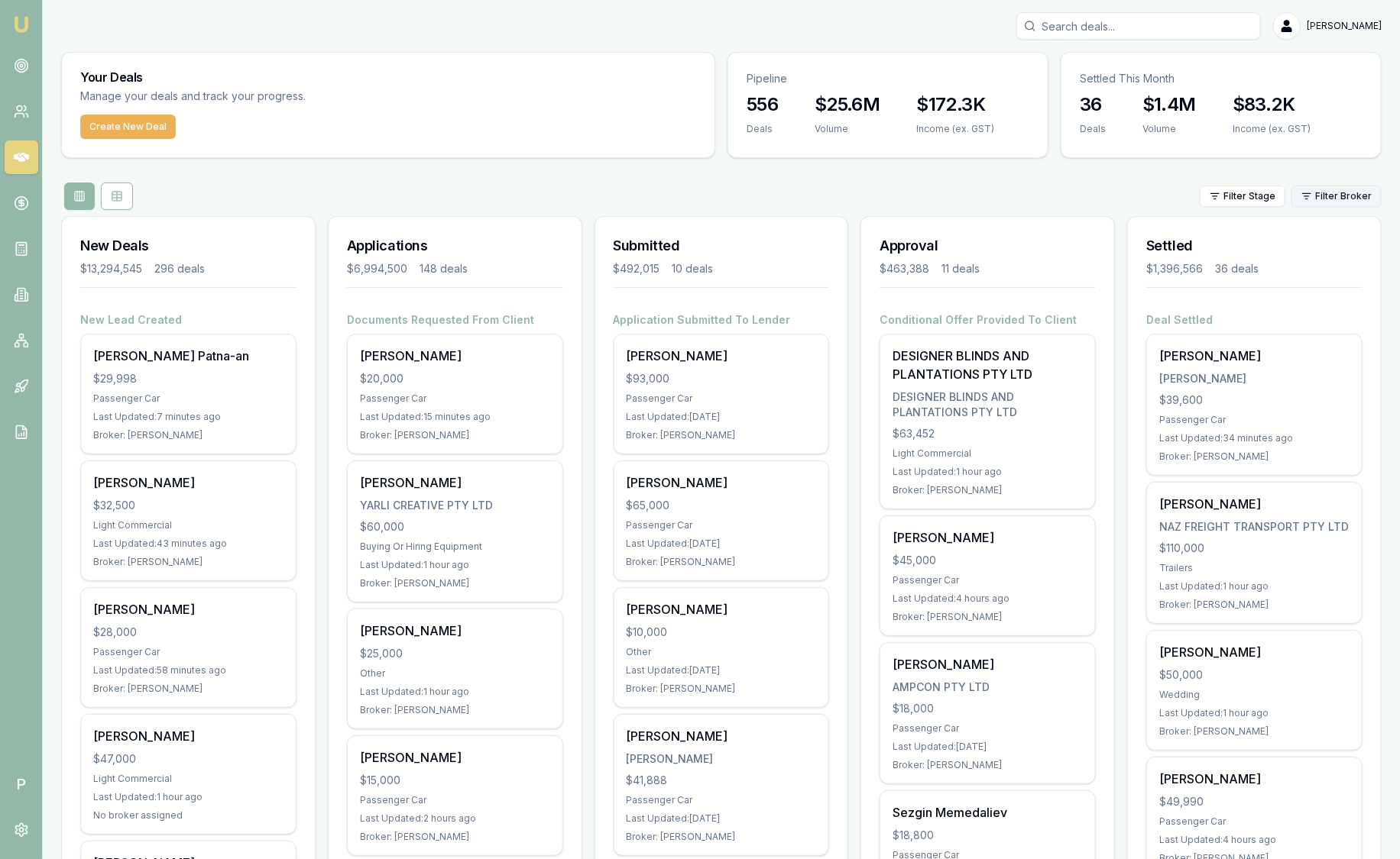
click at [1351, 202] on html "Emu Broker P [PERSON_NAME] Toggle Menu Your Deals Manage your deals and track y…" at bounding box center [700, 429] width 1400 height 859
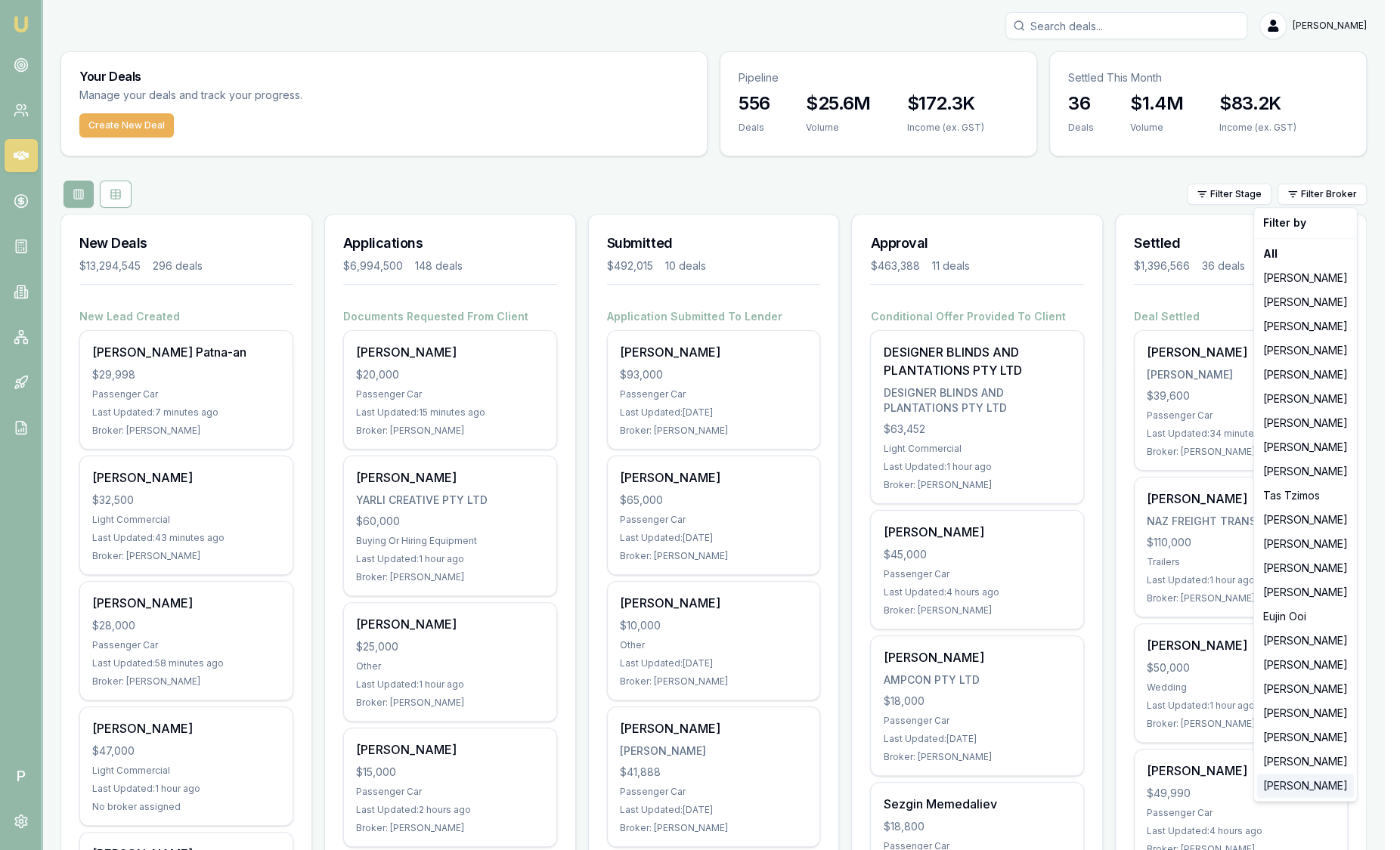
drag, startPoint x: 1313, startPoint y: 706, endPoint x: 1289, endPoint y: 802, distance: 99.0
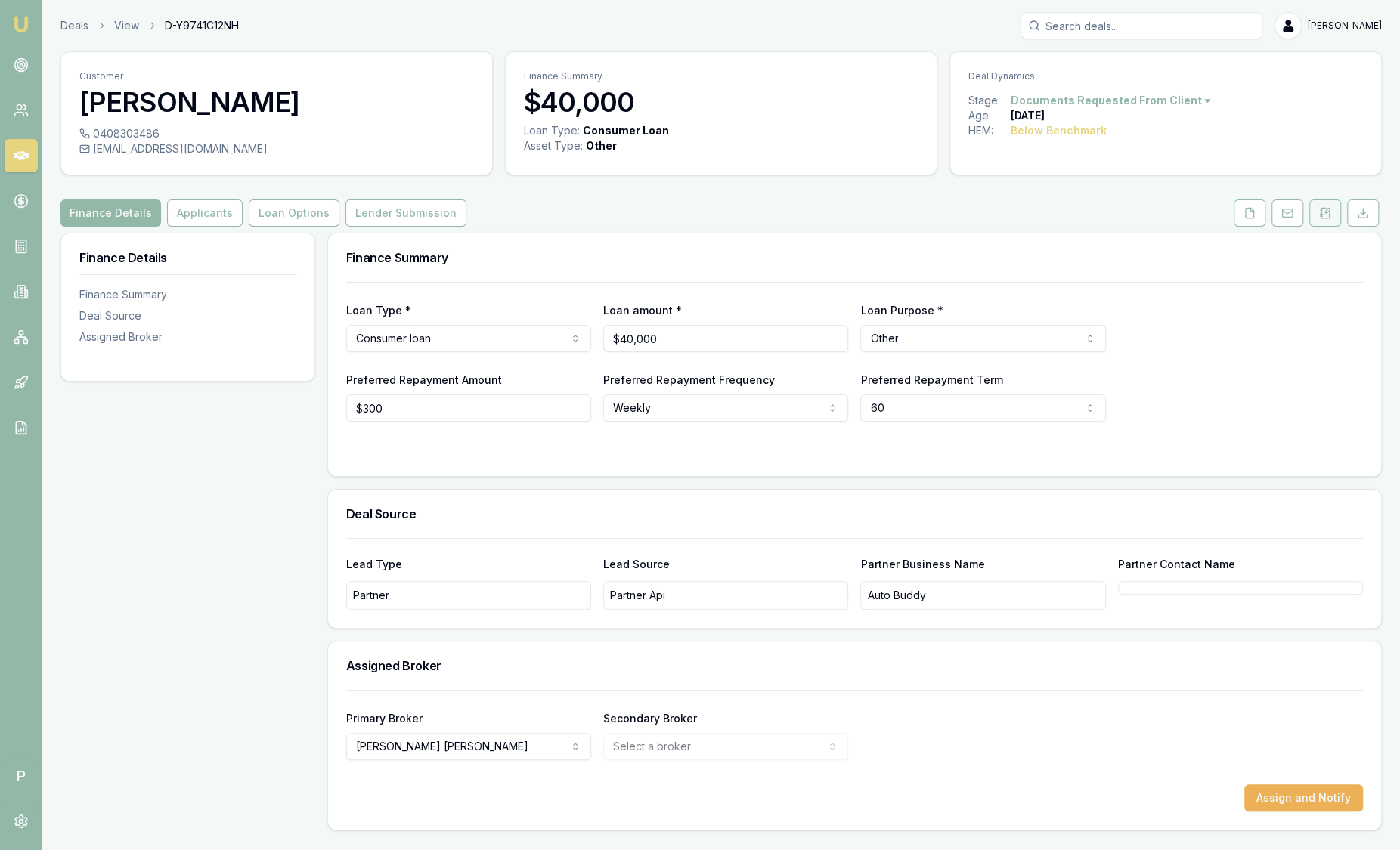
click at [1328, 214] on icon at bounding box center [1325, 213] width 8 height 10
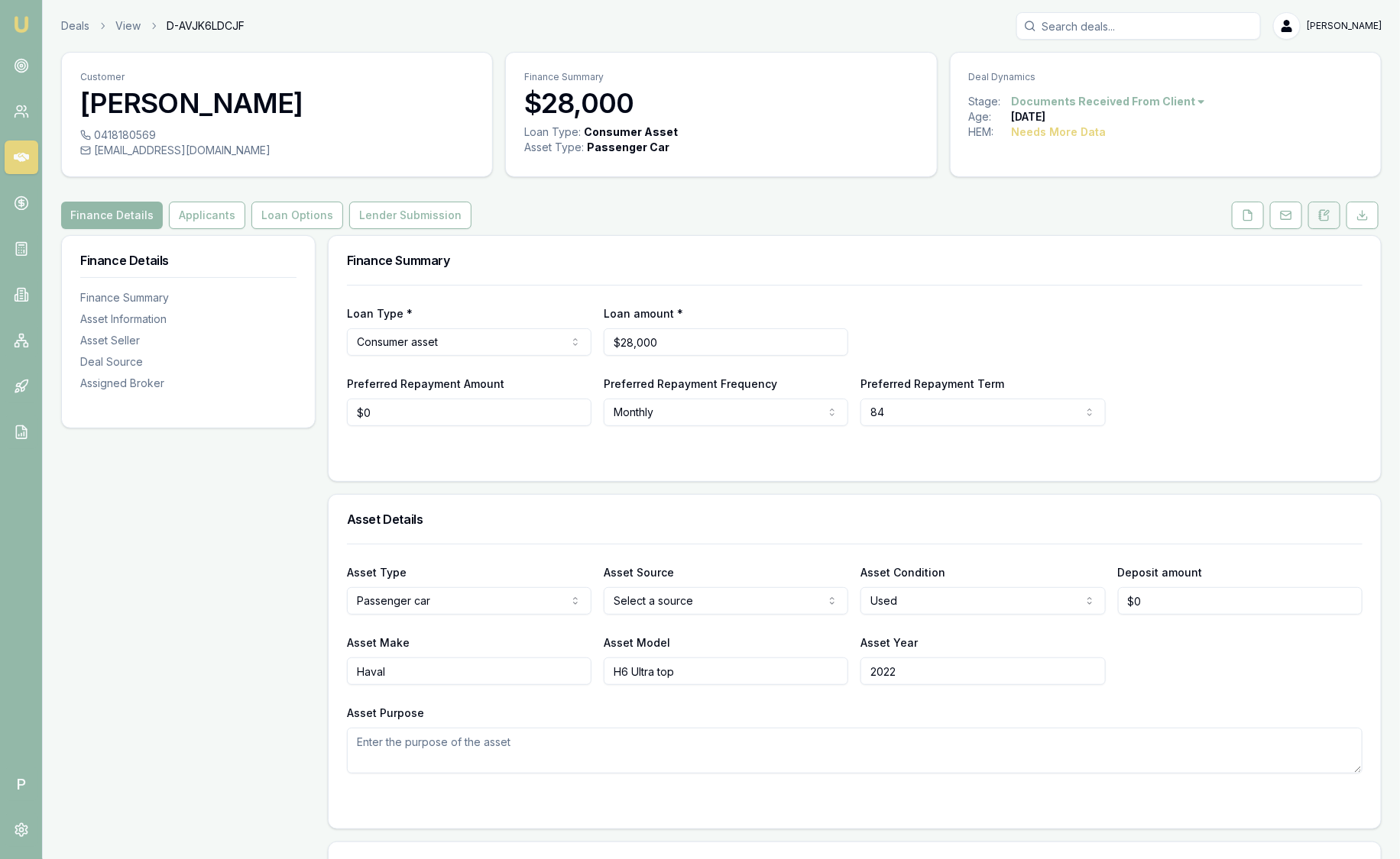
click at [1338, 220] on button at bounding box center [1323, 216] width 32 height 28
click at [1324, 220] on icon at bounding box center [1323, 215] width 12 height 12
click at [1331, 219] on button at bounding box center [1323, 216] width 32 height 28
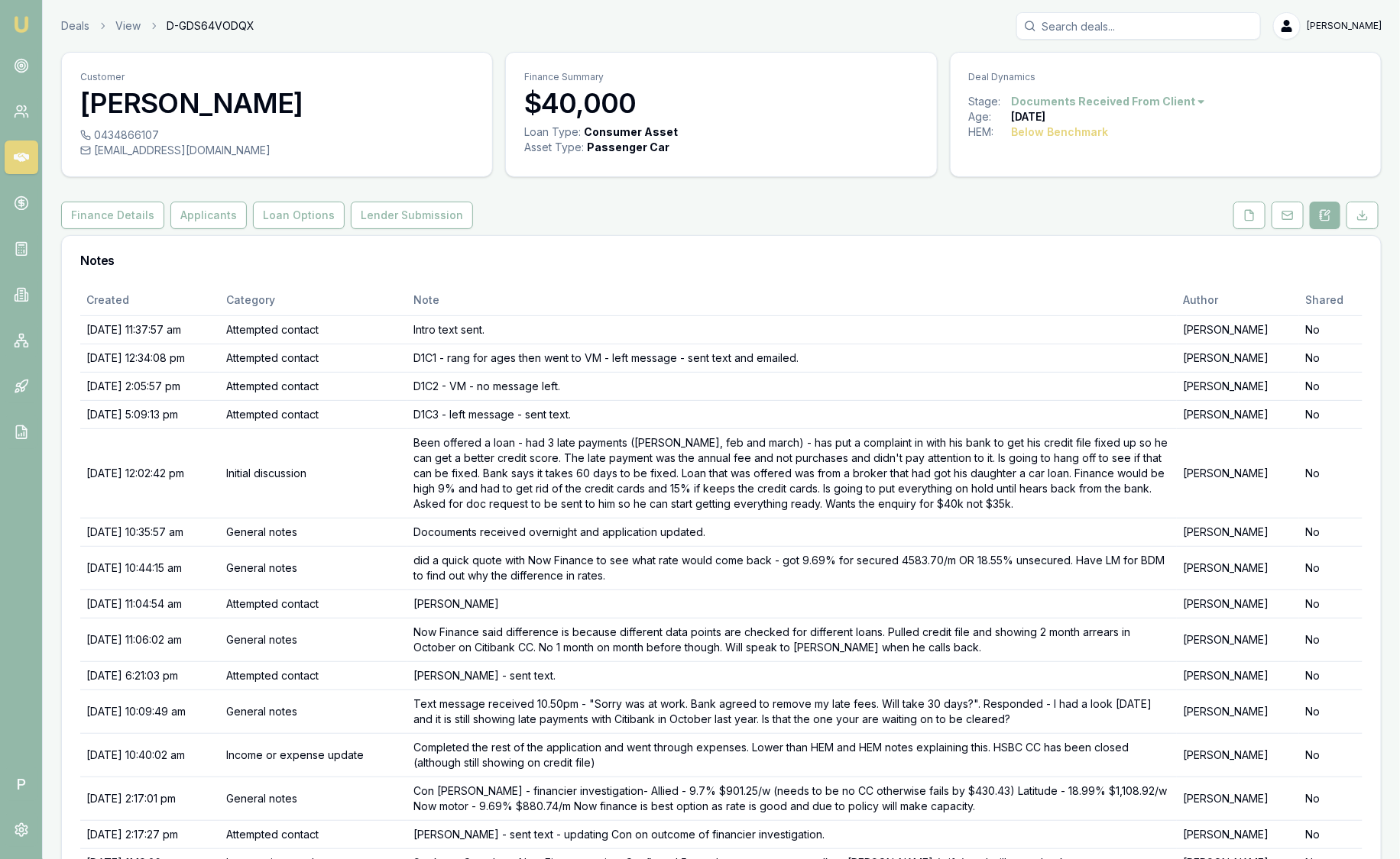
scroll to position [129, 0]
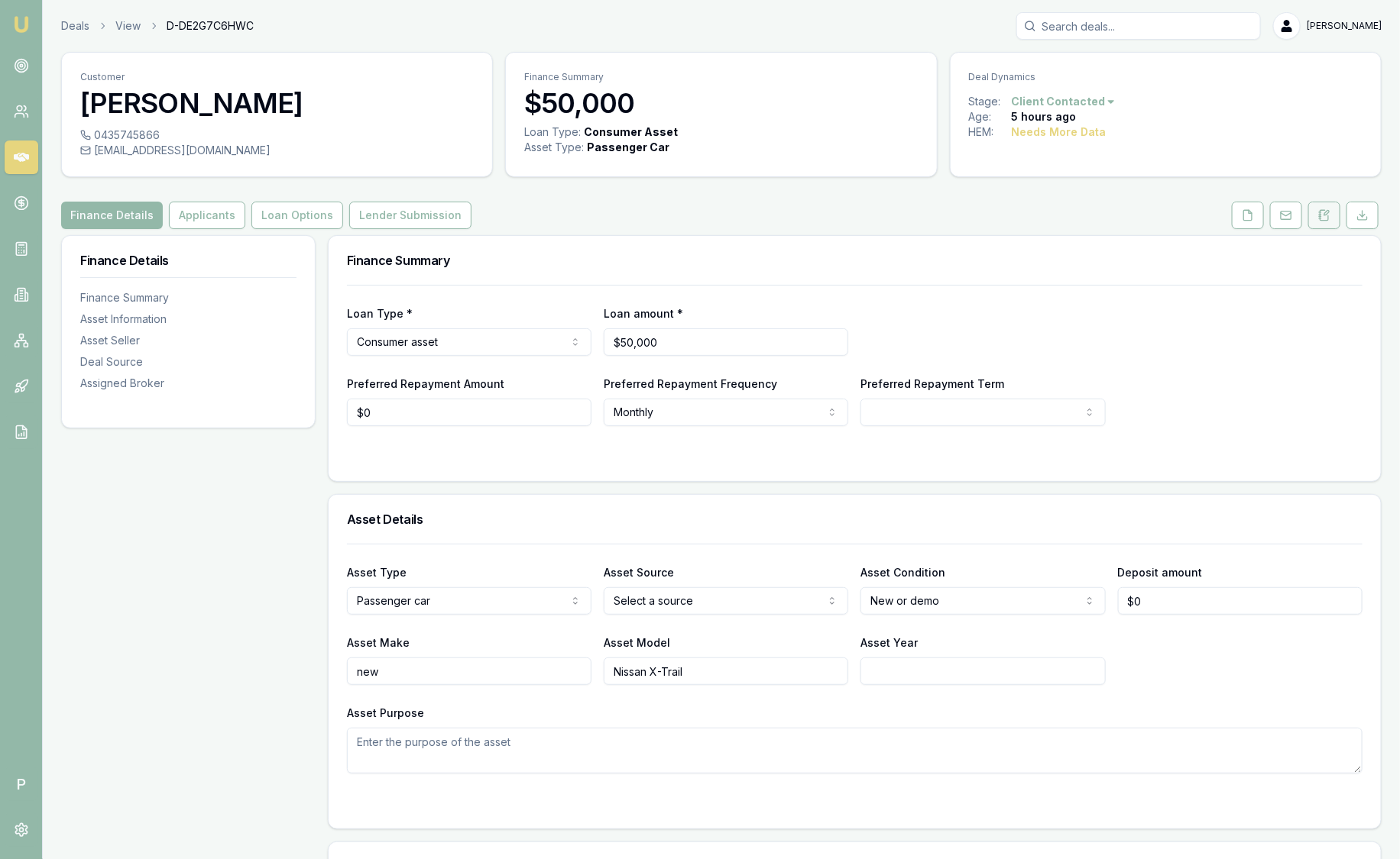
click at [1326, 212] on icon at bounding box center [1326, 212] width 5 height 5
click at [1329, 214] on icon at bounding box center [1323, 215] width 12 height 12
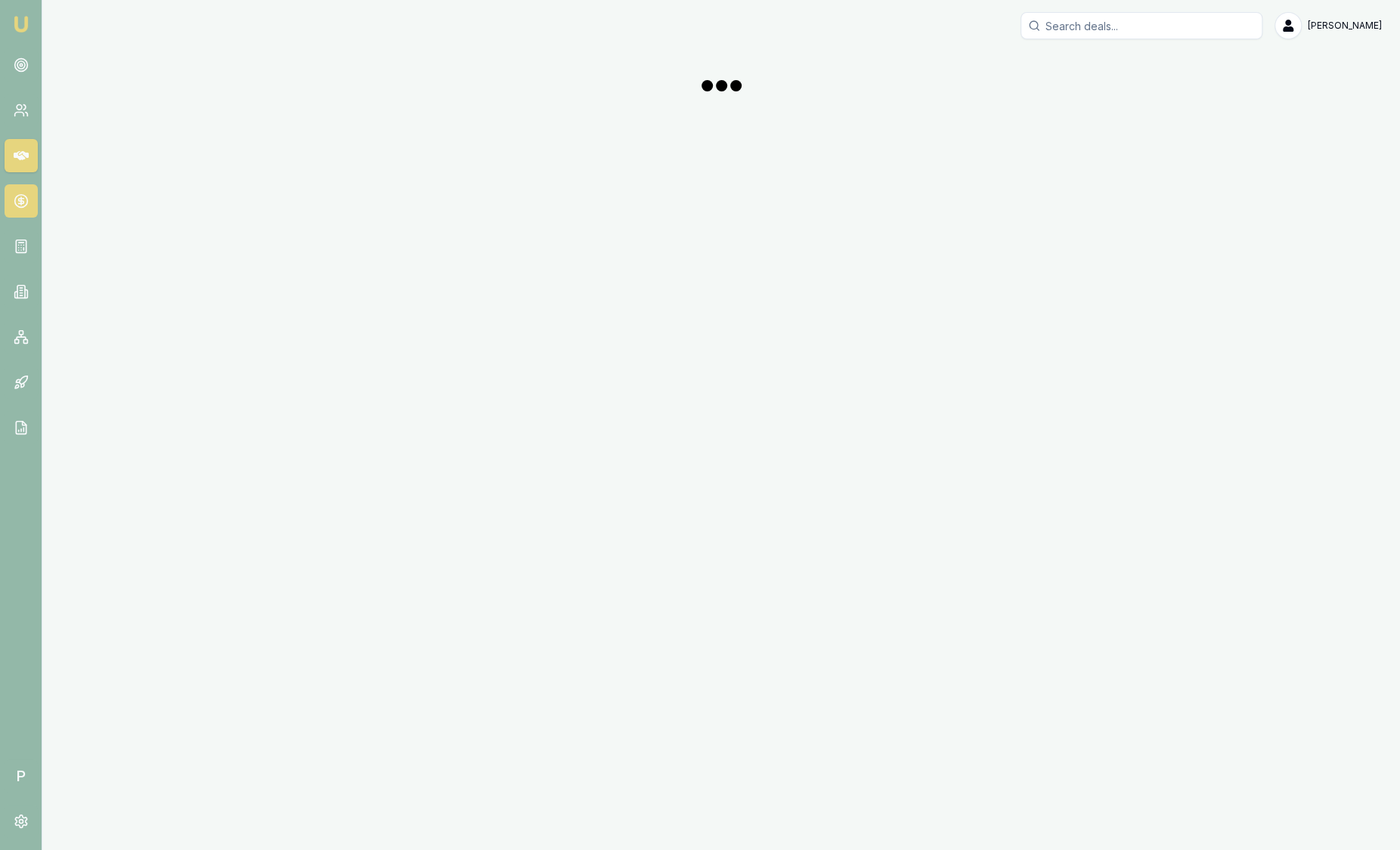
click at [17, 205] on icon at bounding box center [21, 201] width 16 height 16
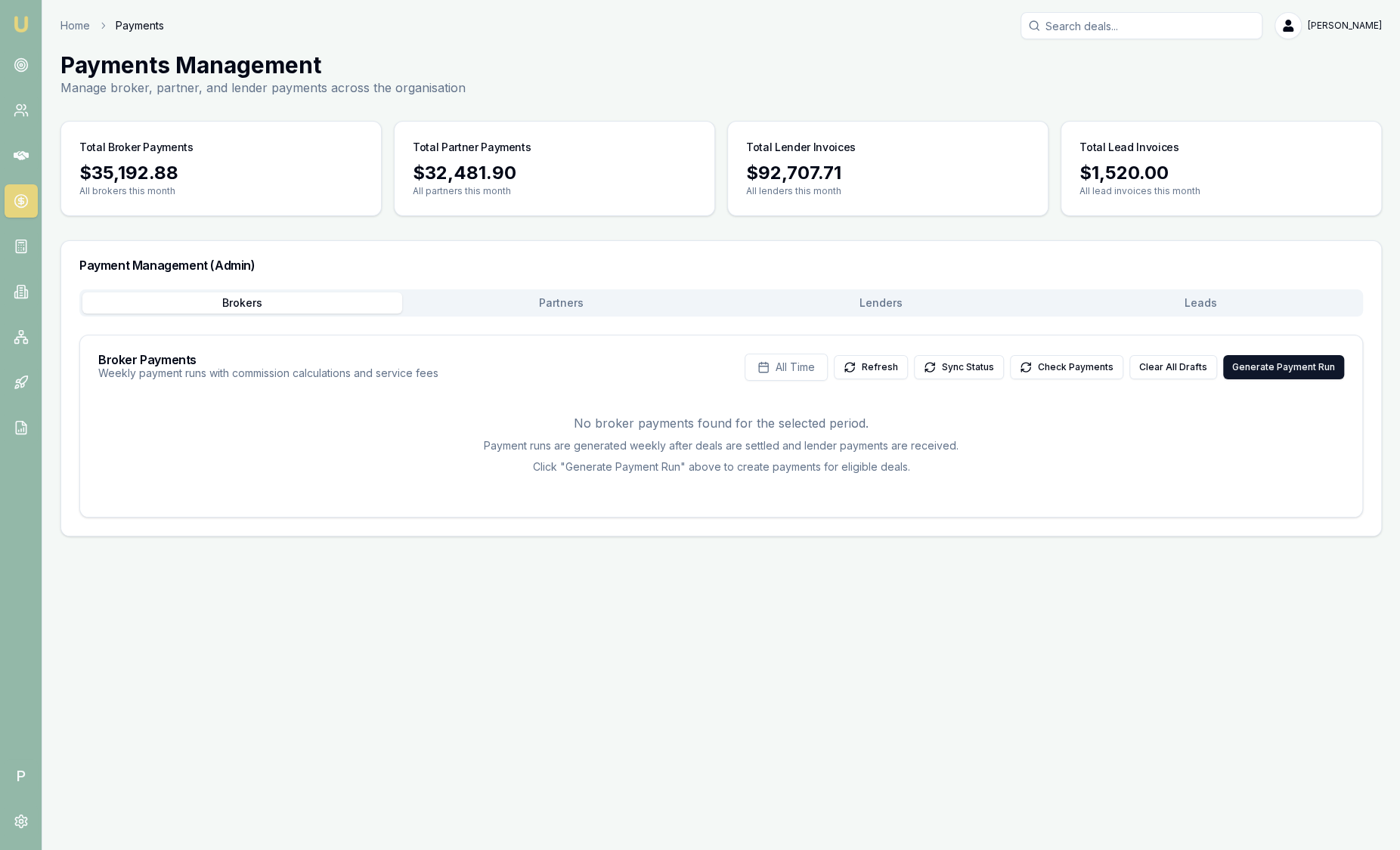
click at [1139, 292] on button "Leads" at bounding box center [1201, 302] width 320 height 21
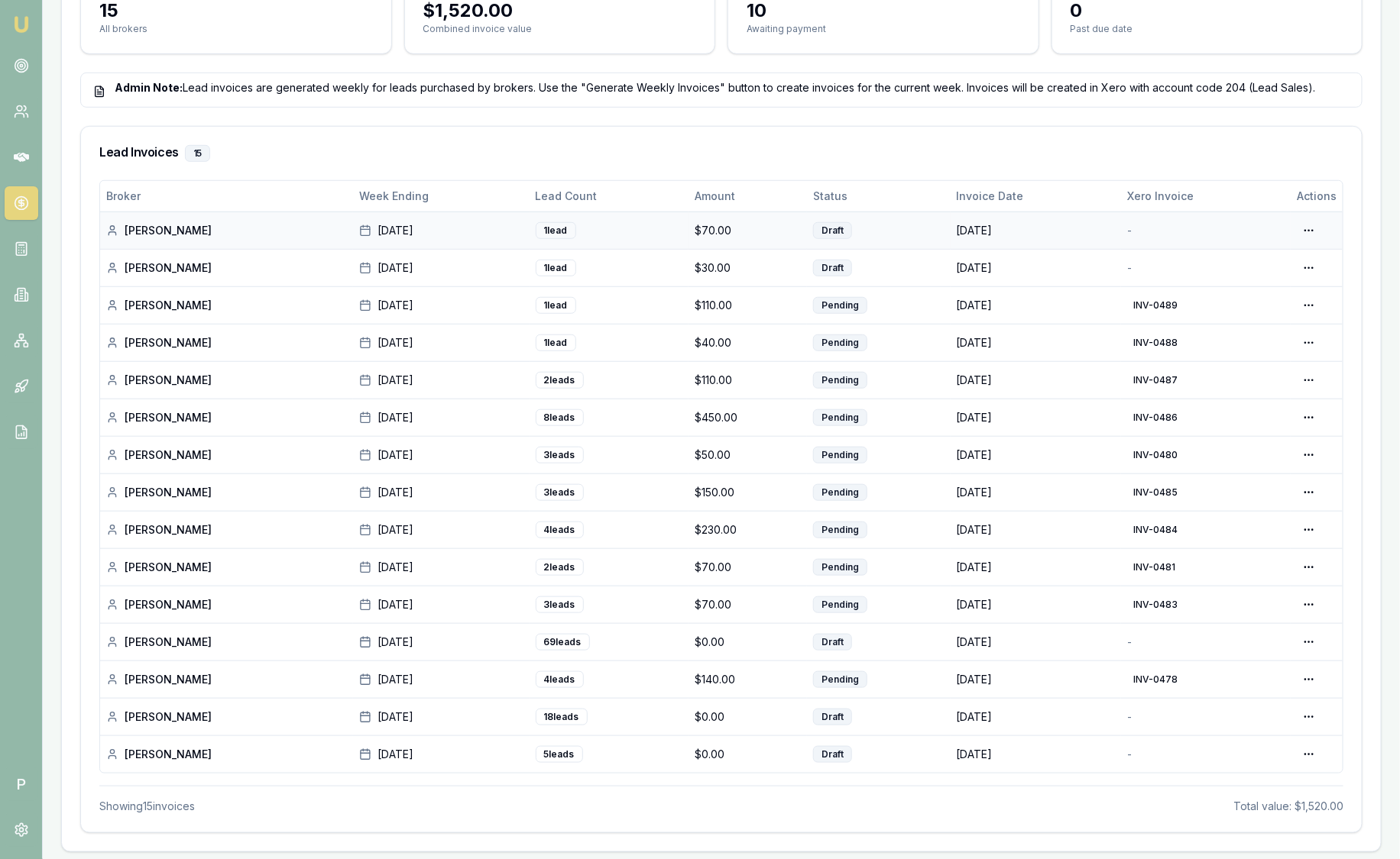
scroll to position [435, 0]
click at [20, 29] on img at bounding box center [21, 25] width 18 height 18
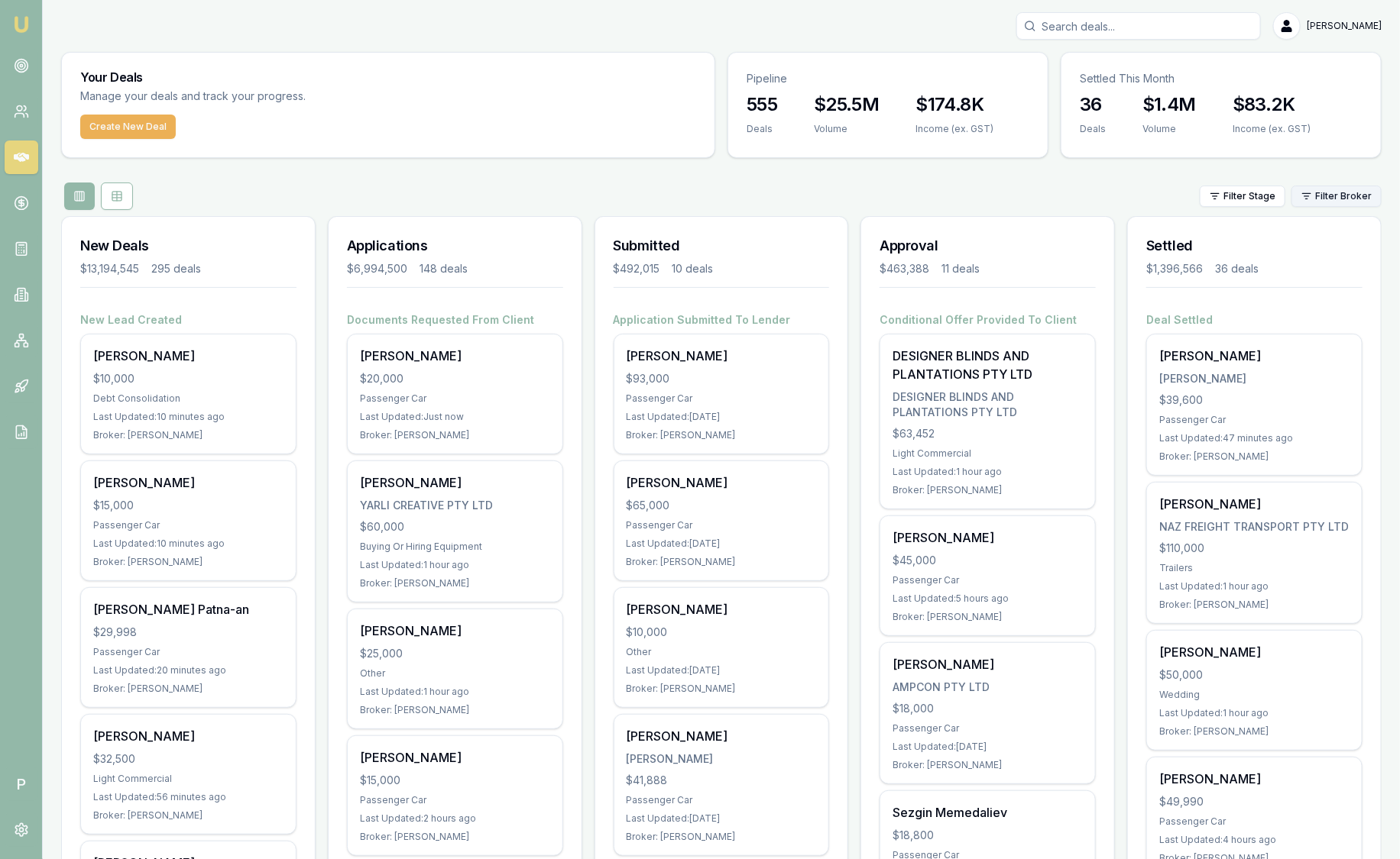
click at [1320, 197] on html "Emu Broker P Sam Crouch Toggle Menu Your Deals Manage your deals and track your…" at bounding box center [700, 429] width 1400 height 859
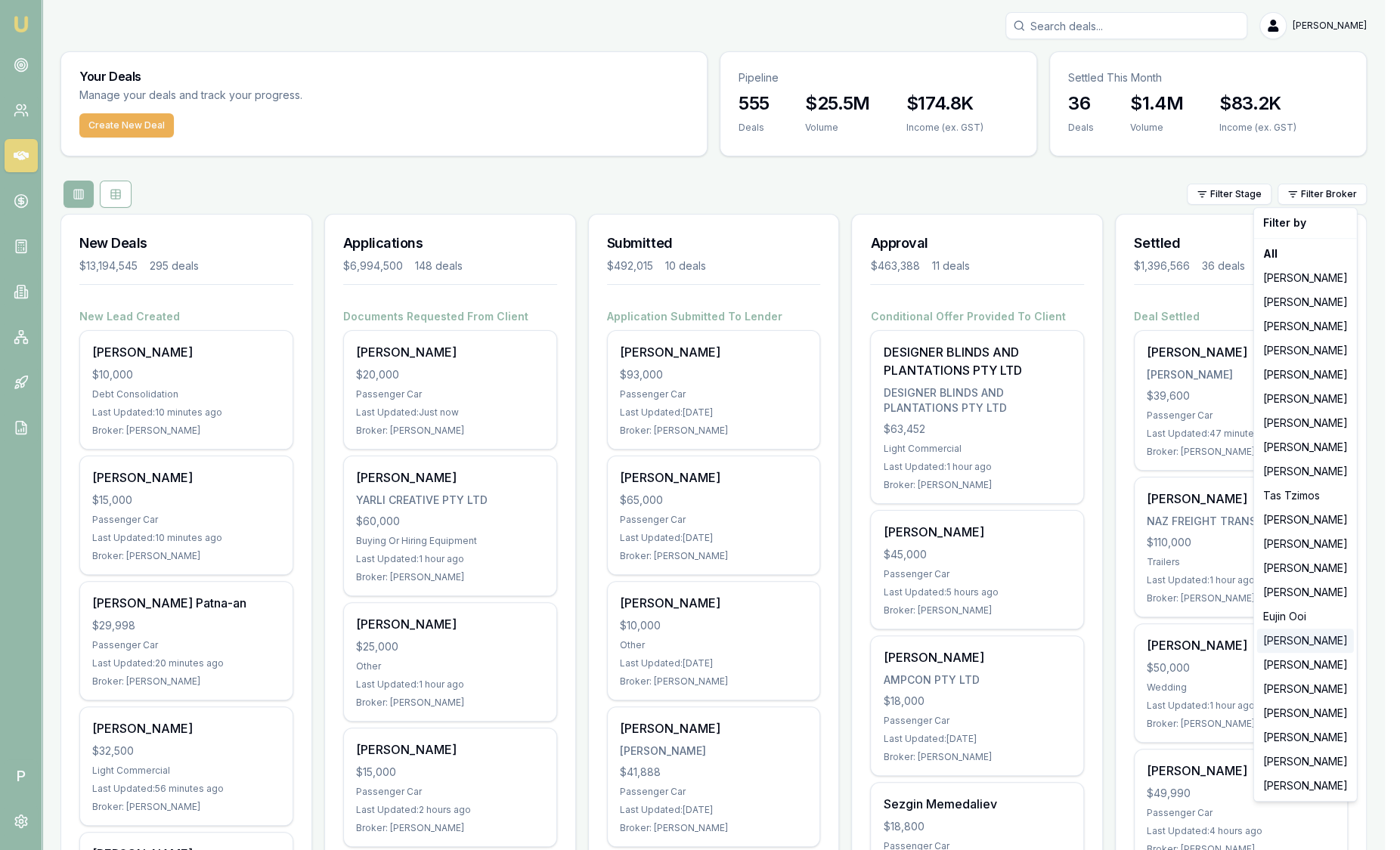
click at [1312, 638] on div "[PERSON_NAME]" at bounding box center [1306, 641] width 97 height 24
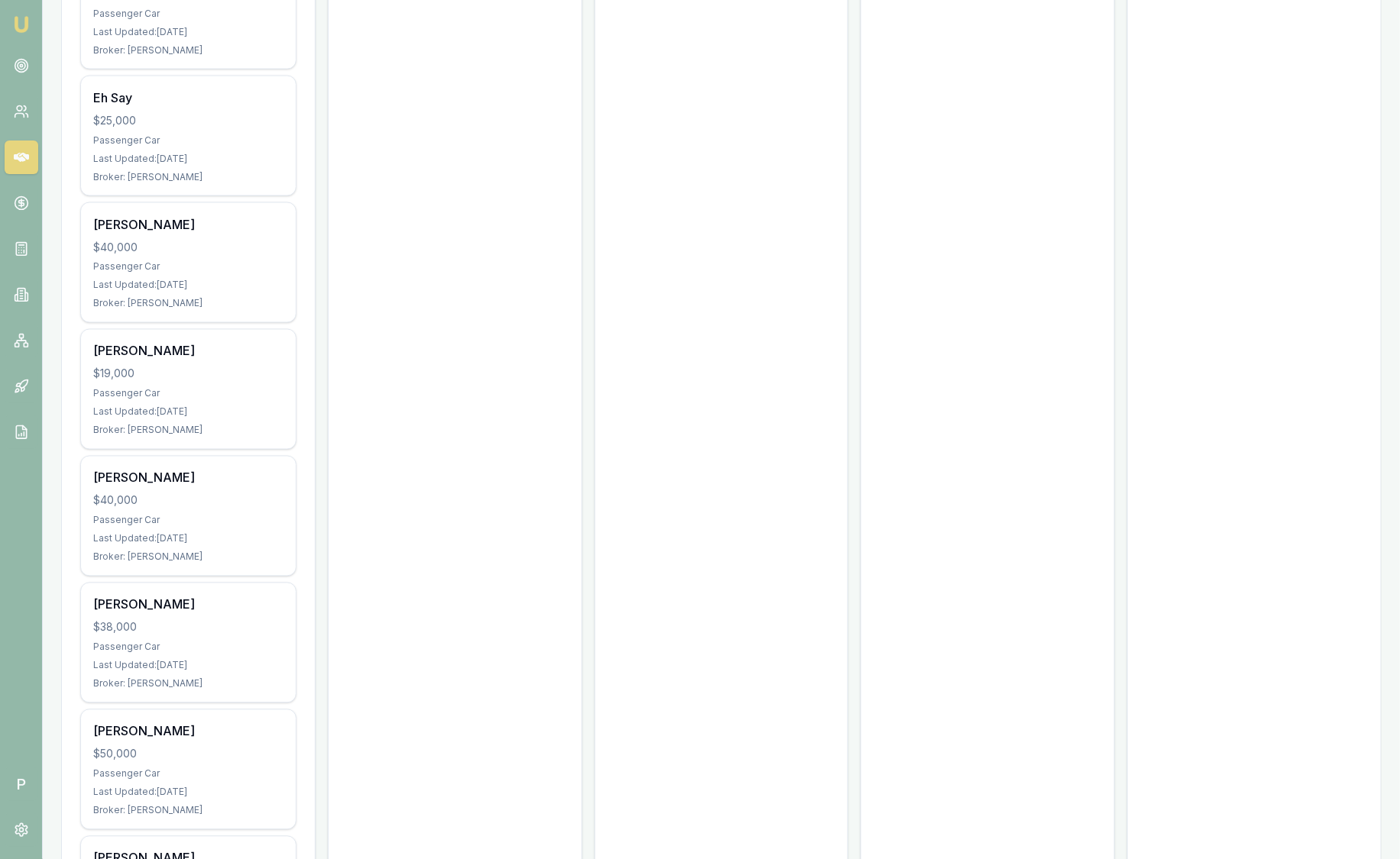
scroll to position [1688, 0]
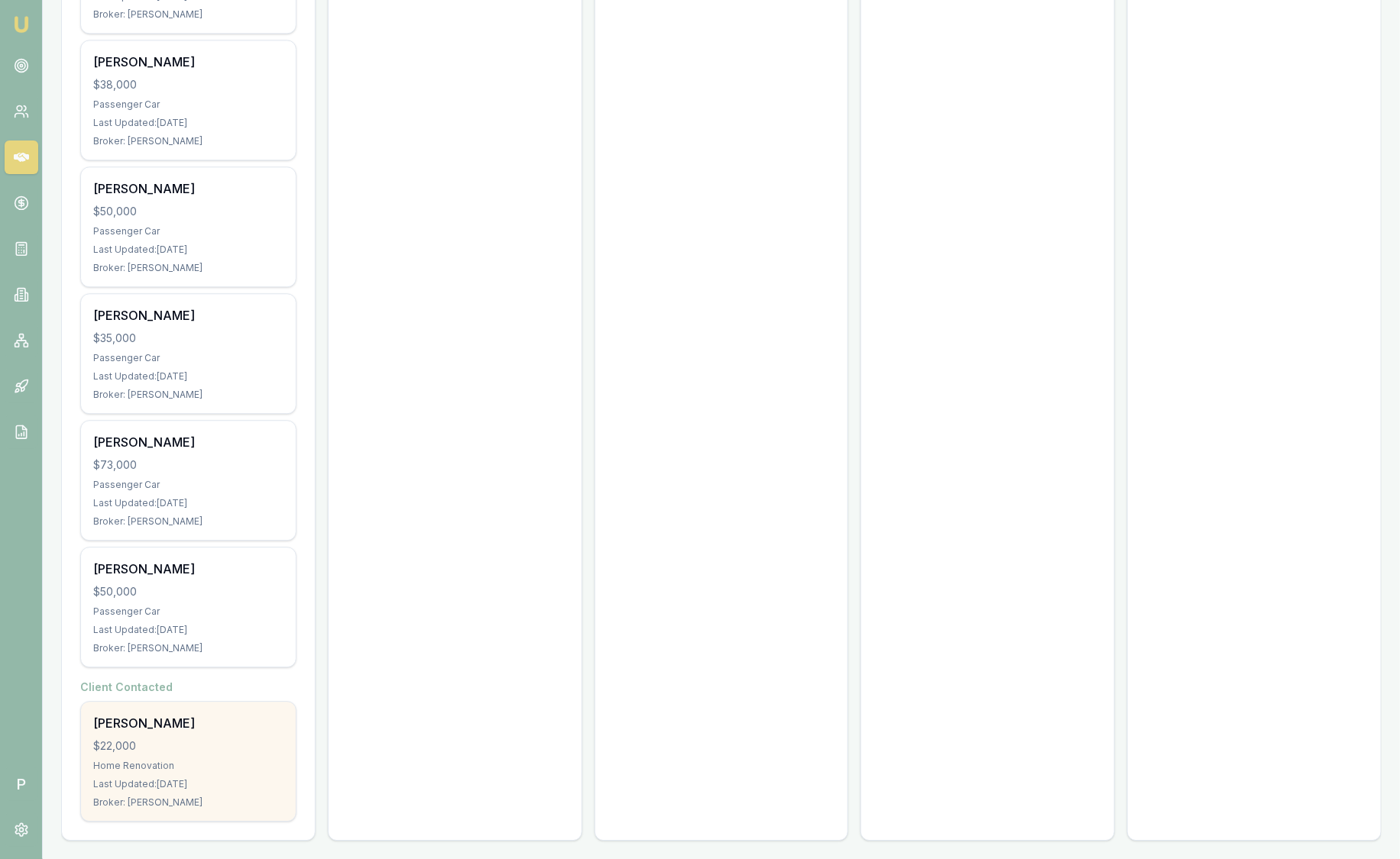
click at [224, 779] on div "Last Updated: 4 days ago" at bounding box center [188, 784] width 190 height 12
click at [207, 738] on div "$22,000" at bounding box center [188, 746] width 190 height 16
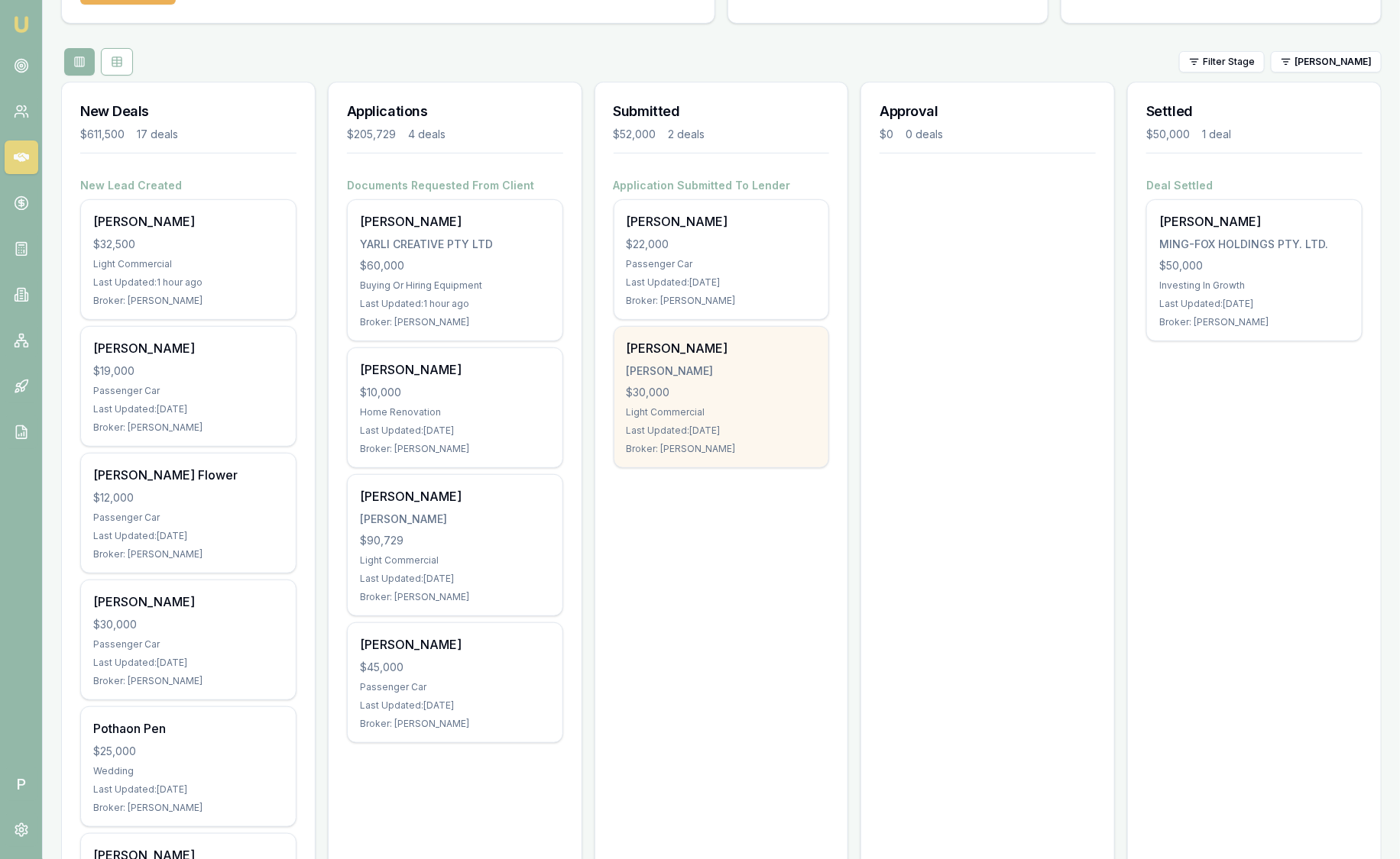
scroll to position [95, 0]
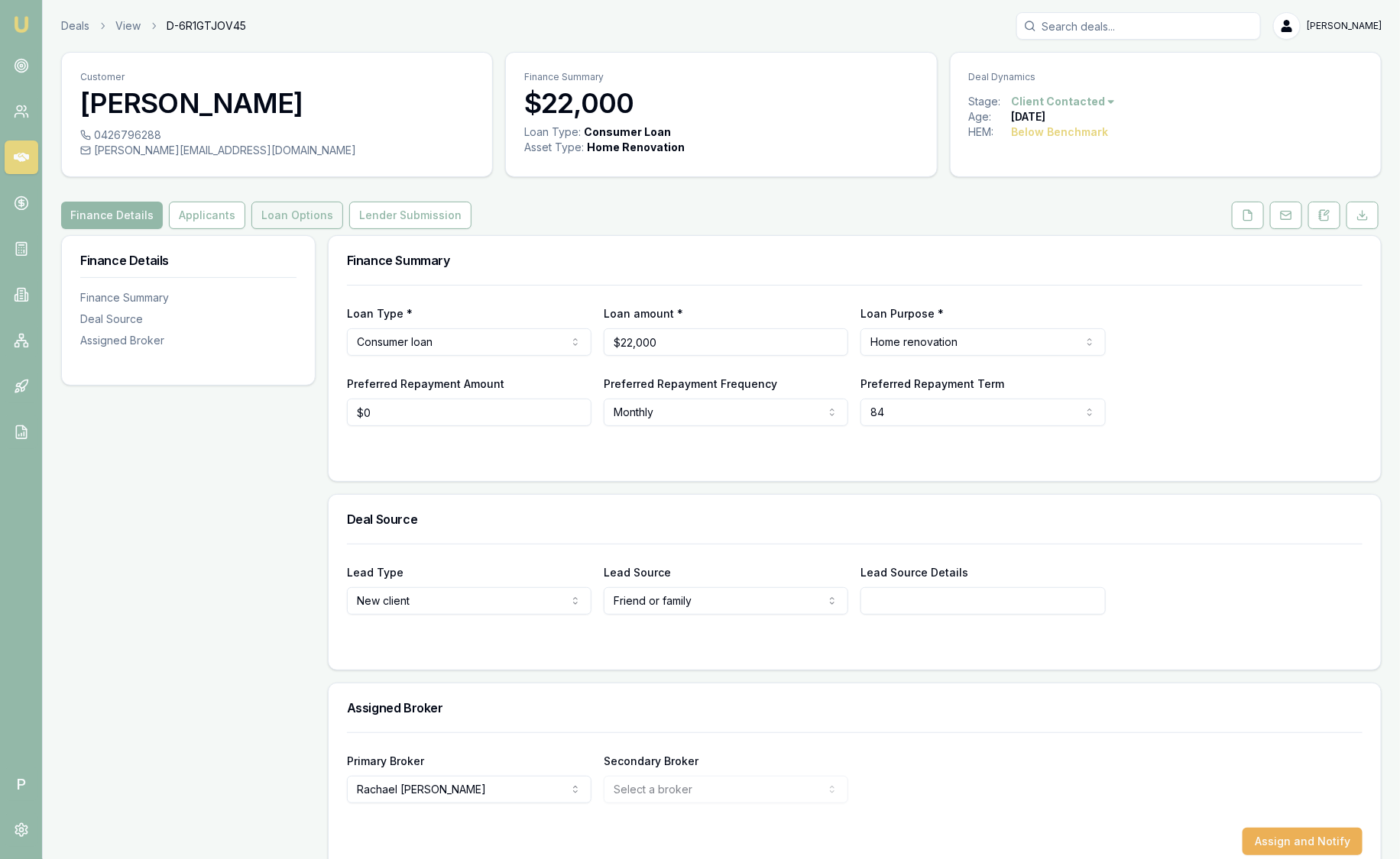
click at [258, 219] on button "Loan Options" at bounding box center [296, 216] width 91 height 28
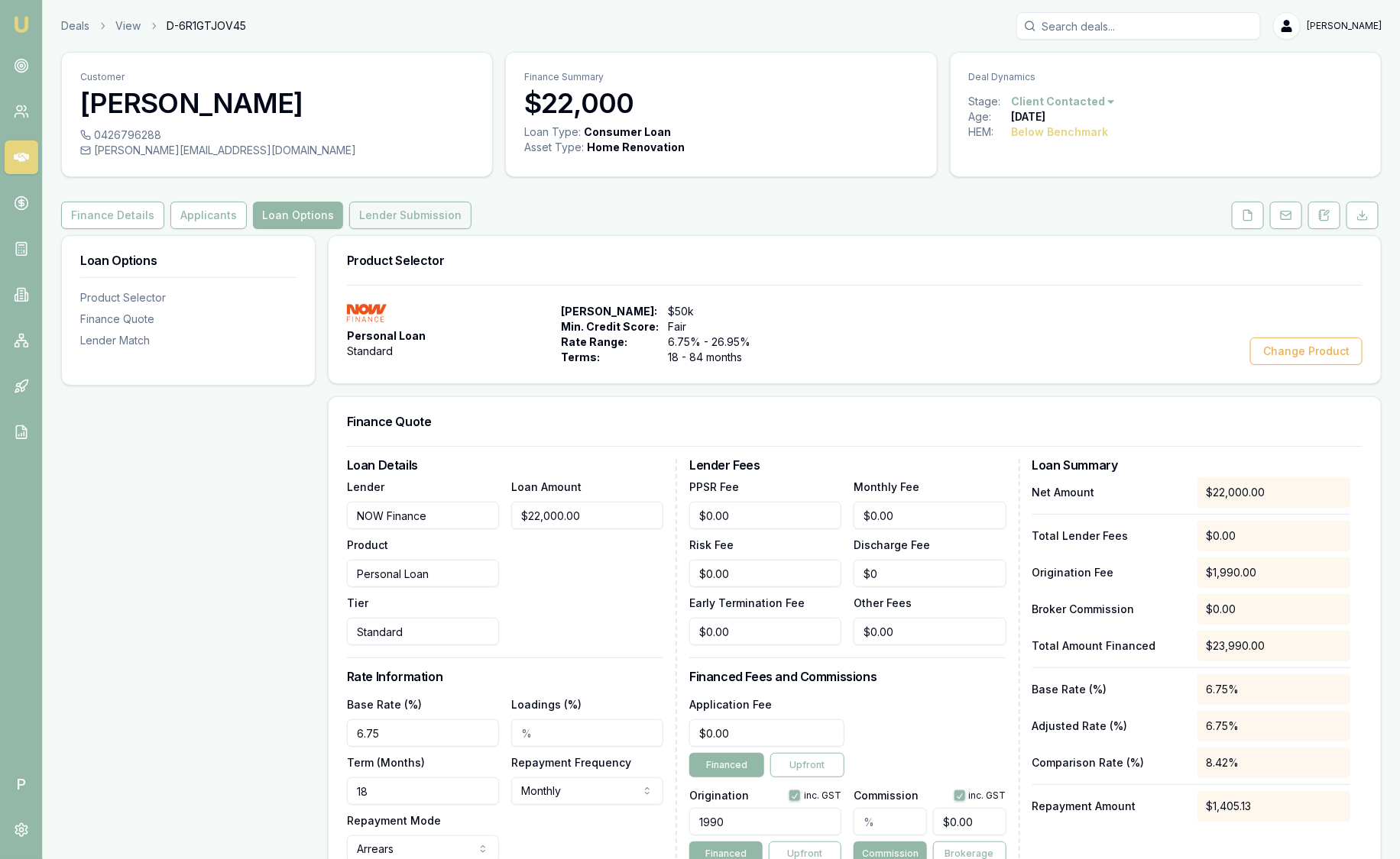
click at [416, 215] on button "Lender Submission" at bounding box center [410, 216] width 122 height 28
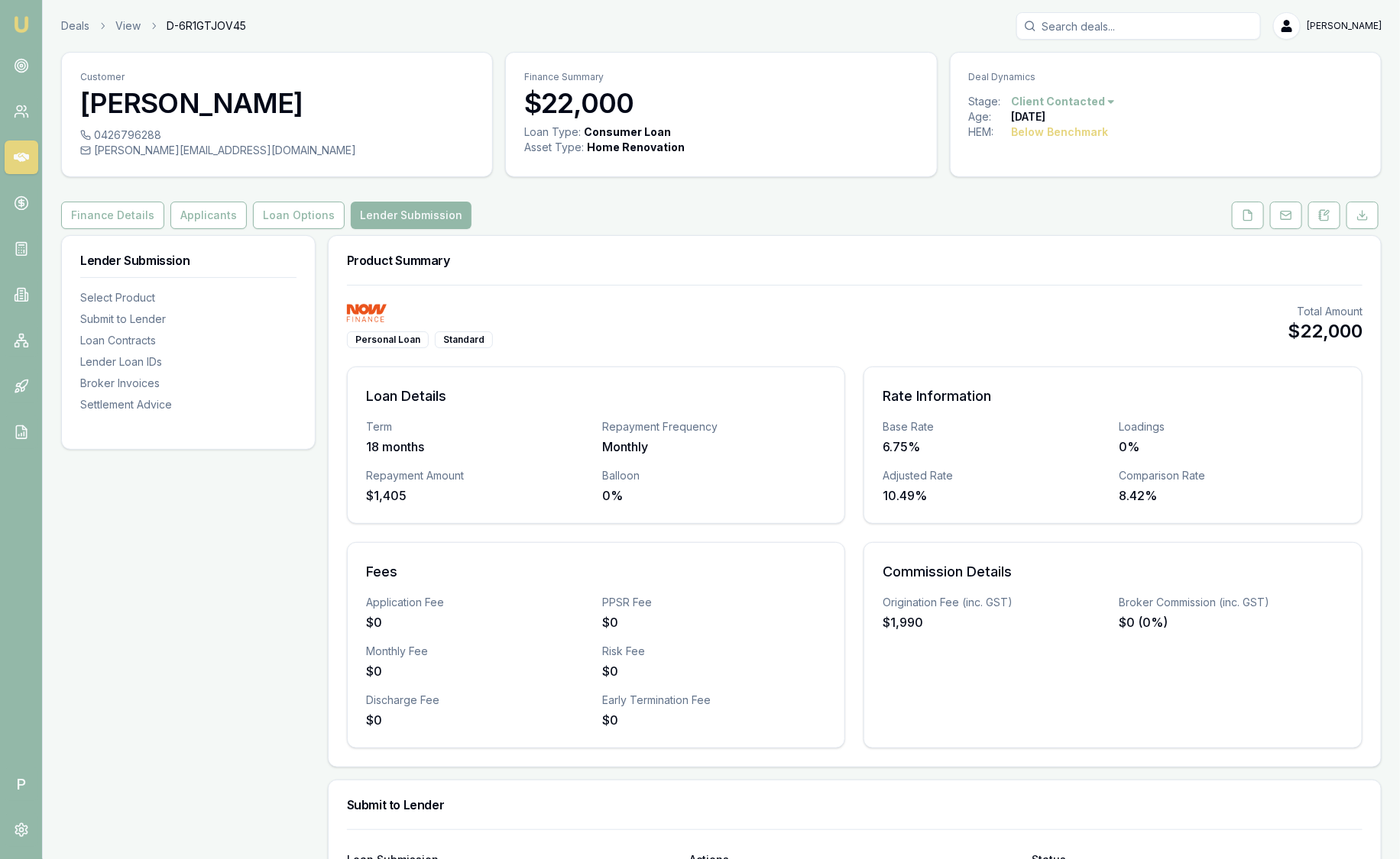
click at [59, 22] on header "Deals View D-6R1GTJOV45 [PERSON_NAME] Toggle Menu" at bounding box center [721, 26] width 1357 height 28
click at [66, 25] on link "Deals" at bounding box center [75, 26] width 29 height 16
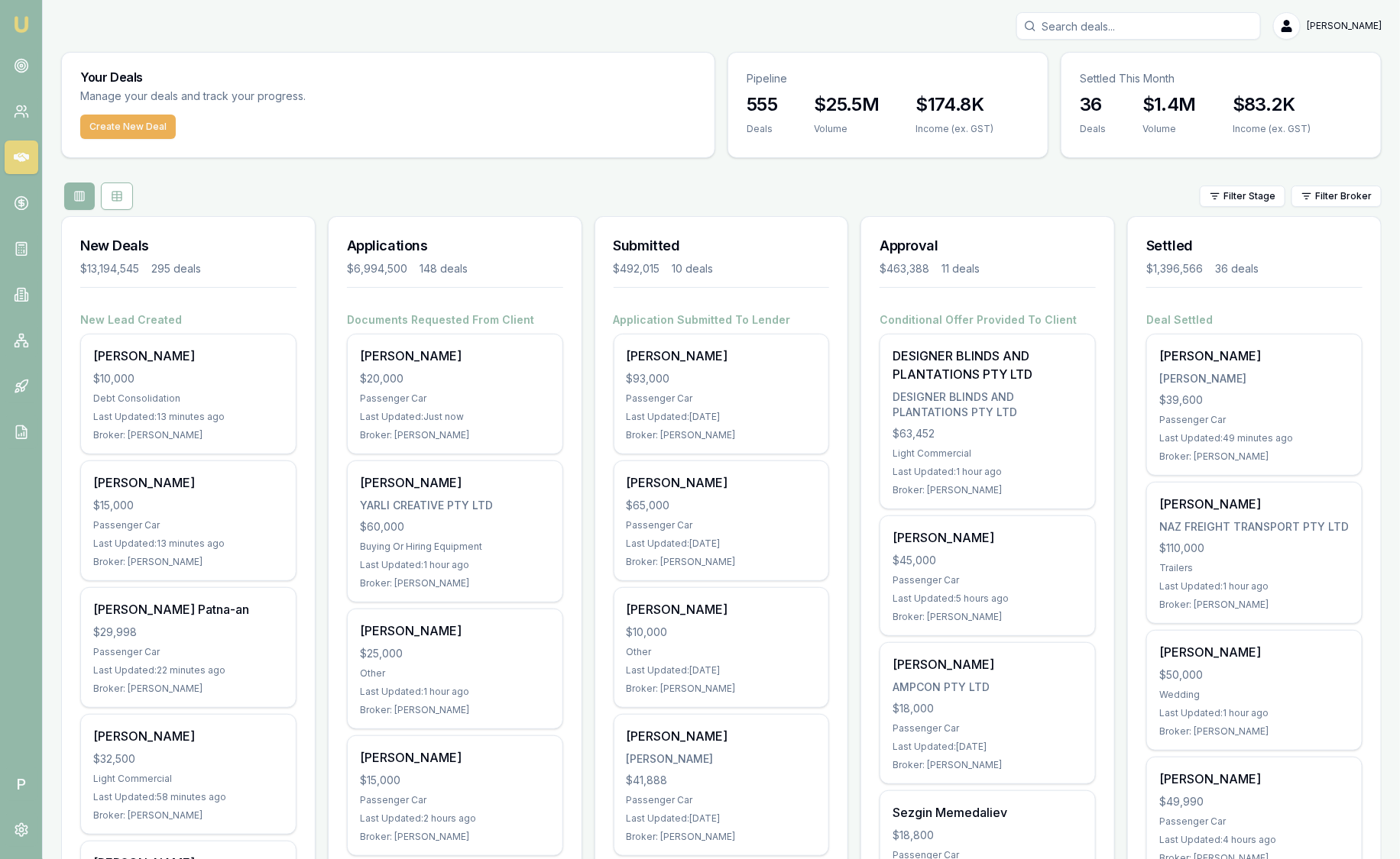
click at [1351, 207] on div "Filter Stage Filter Broker" at bounding box center [721, 197] width 1320 height 28
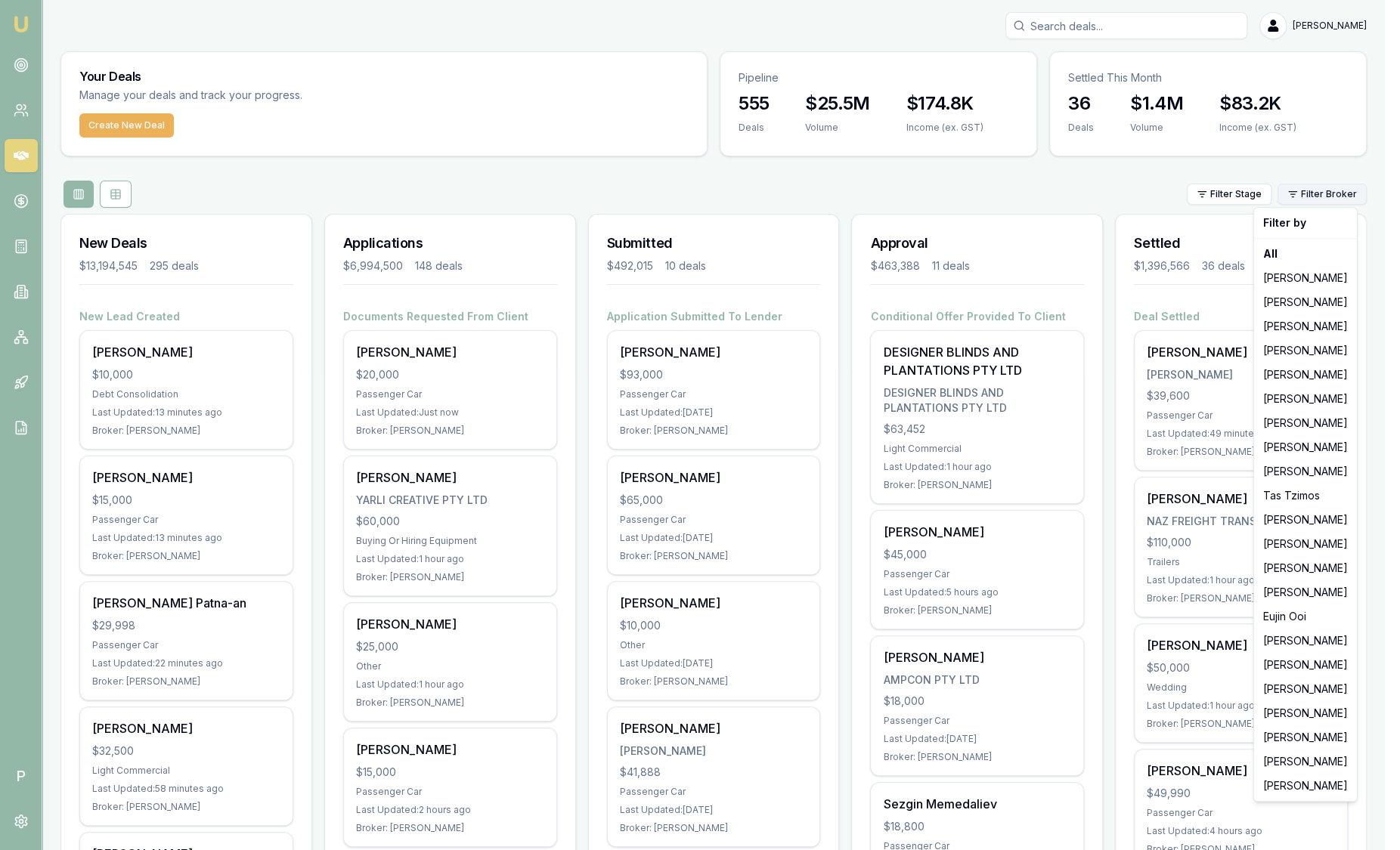
click at [1339, 192] on html "Emu Broker P [PERSON_NAME] Toggle Menu Your Deals Manage your deals and track y…" at bounding box center [700, 425] width 1400 height 850
click at [1306, 643] on div "[PERSON_NAME]" at bounding box center [1306, 641] width 97 height 24
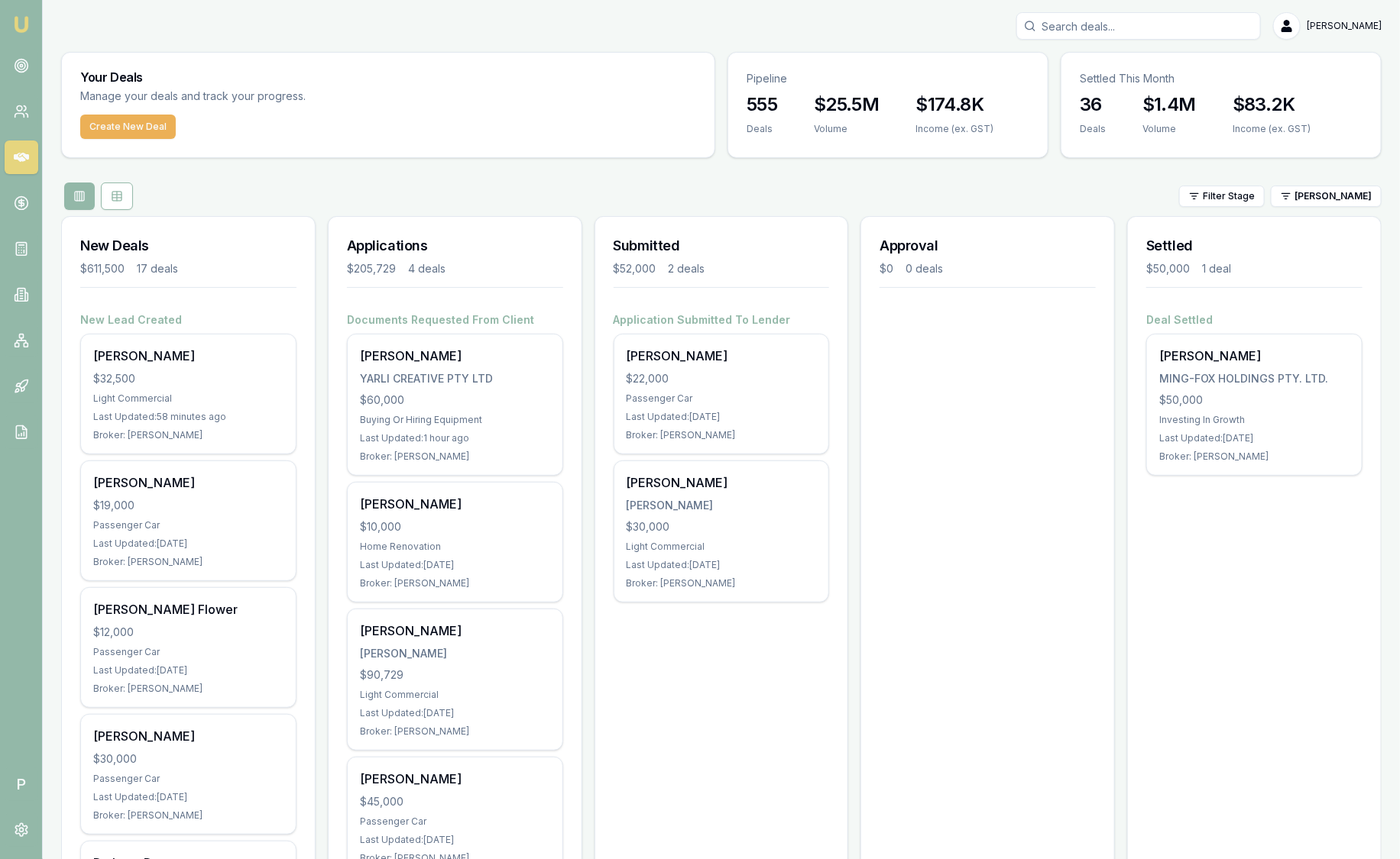
click at [1131, 29] on input "Search deals" at bounding box center [1138, 26] width 245 height 28
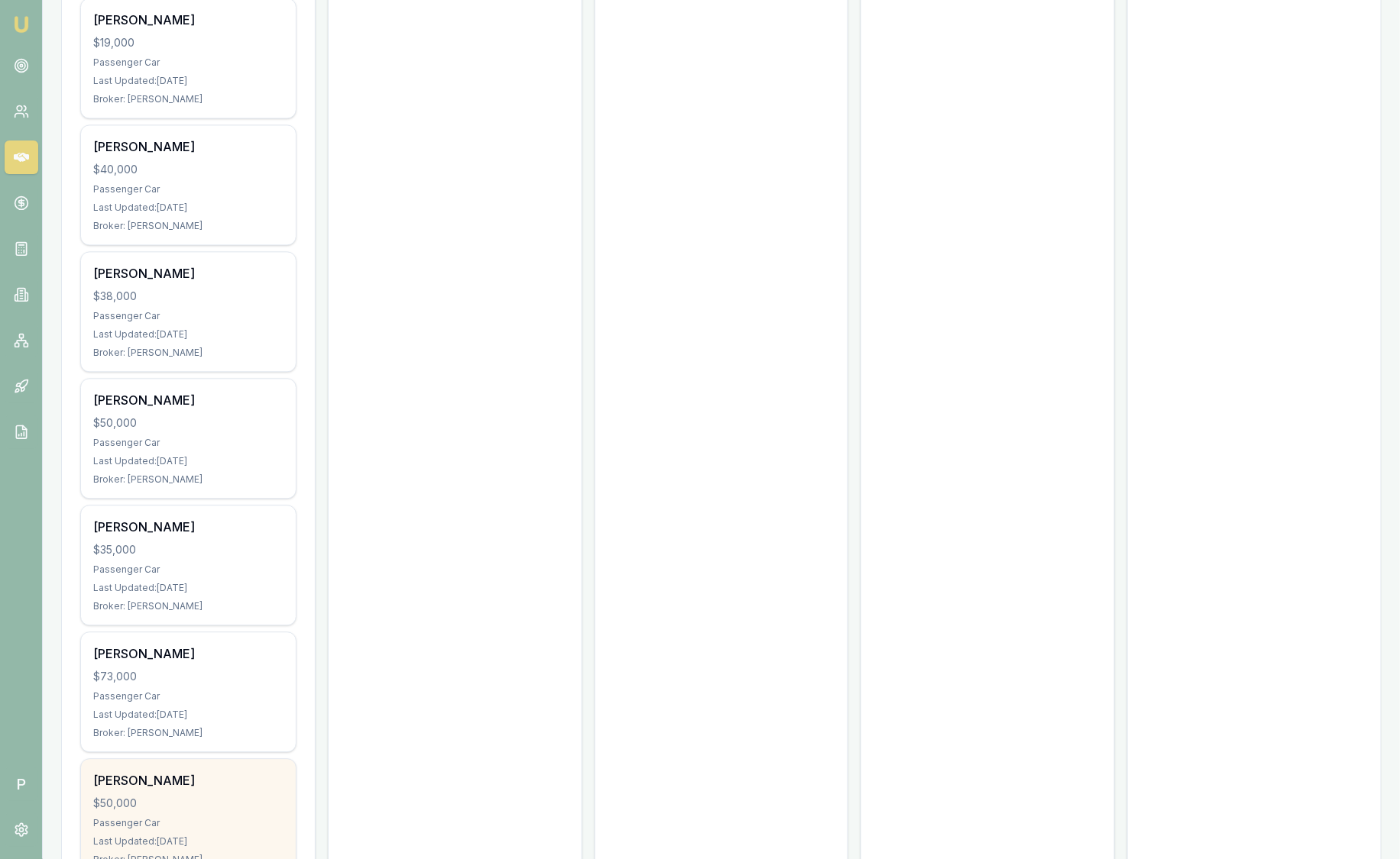
scroll to position [1688, 0]
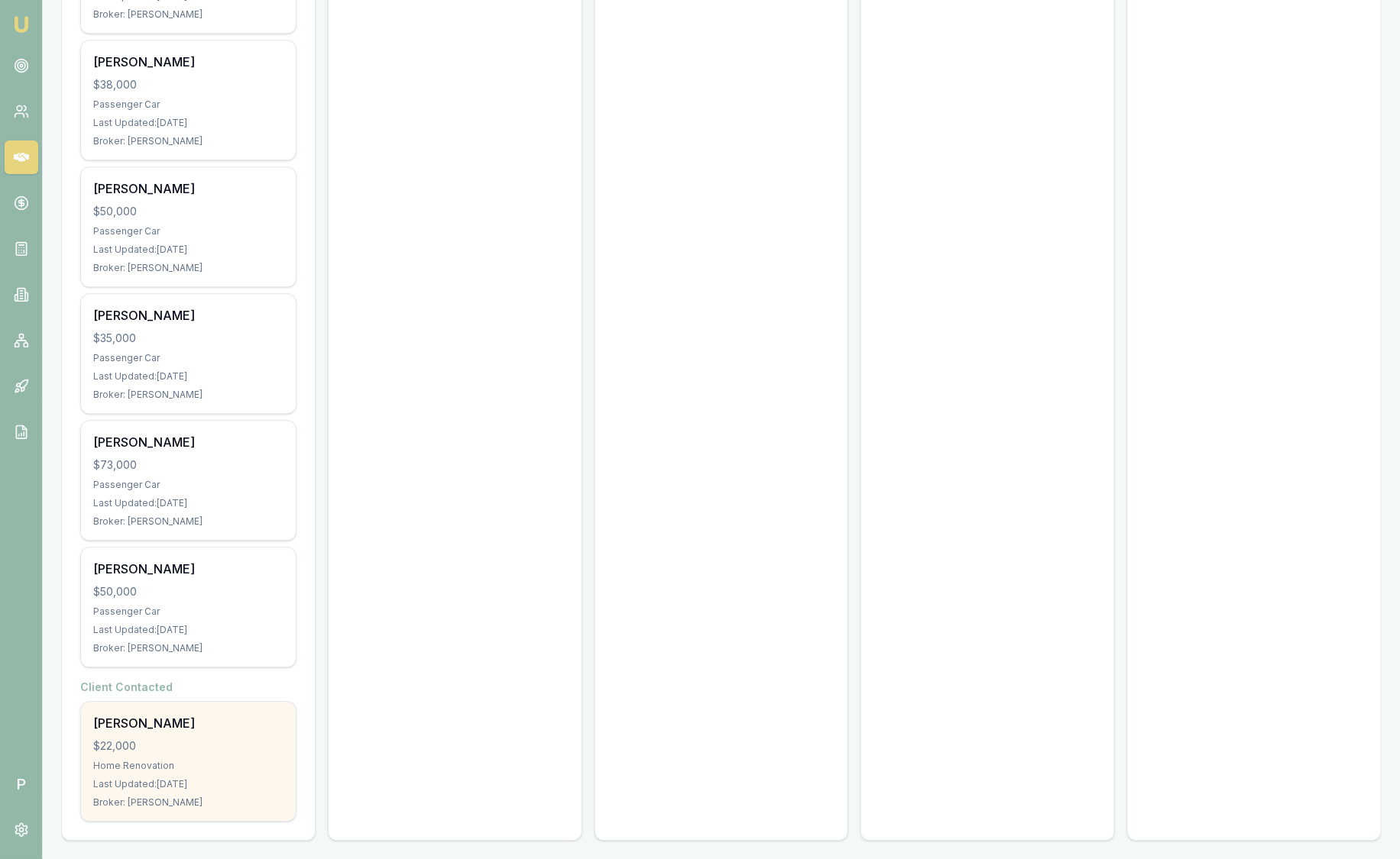
click at [223, 722] on div "[PERSON_NAME]" at bounding box center [188, 723] width 190 height 18
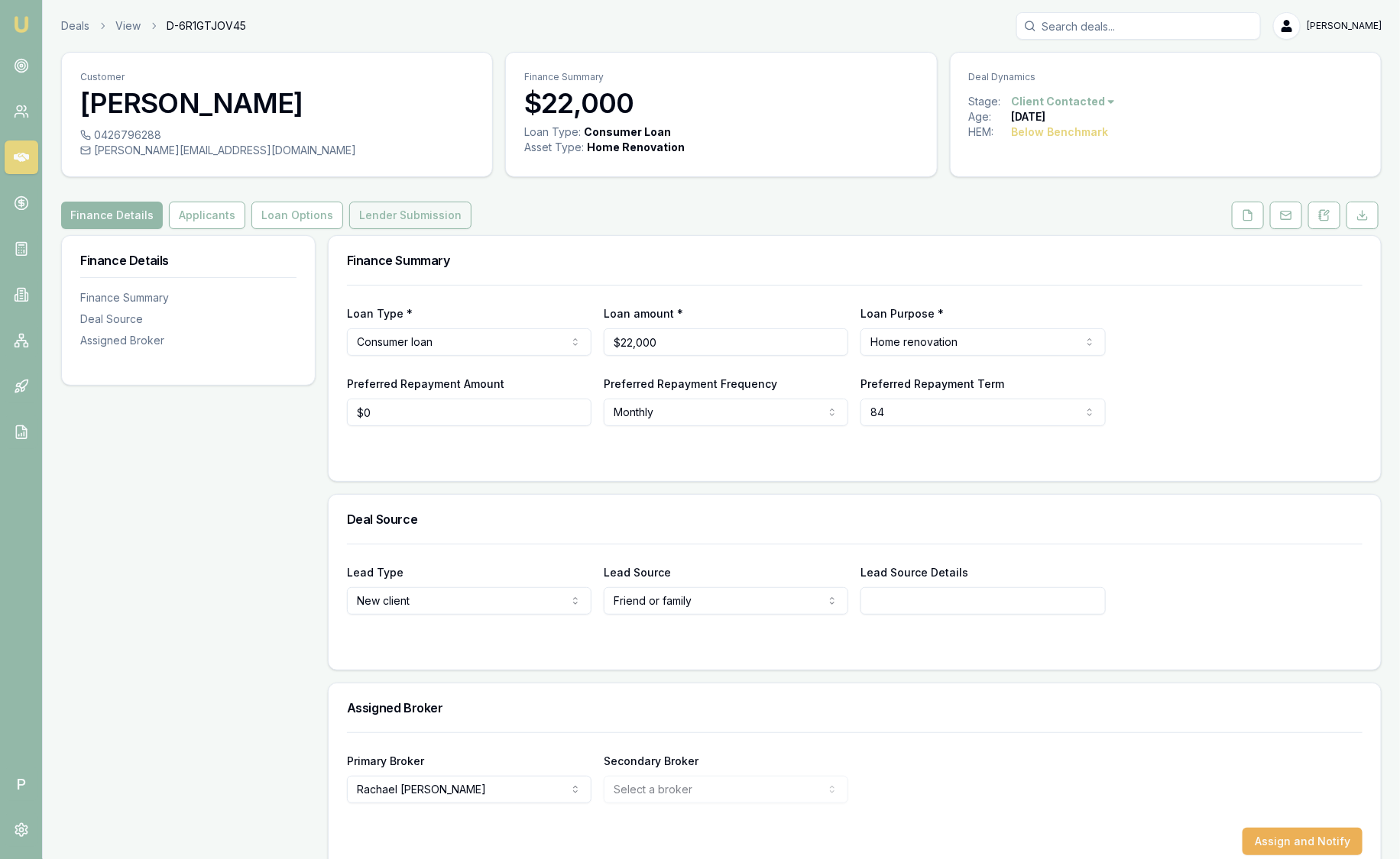
click at [371, 209] on button "Lender Submission" at bounding box center [410, 216] width 122 height 28
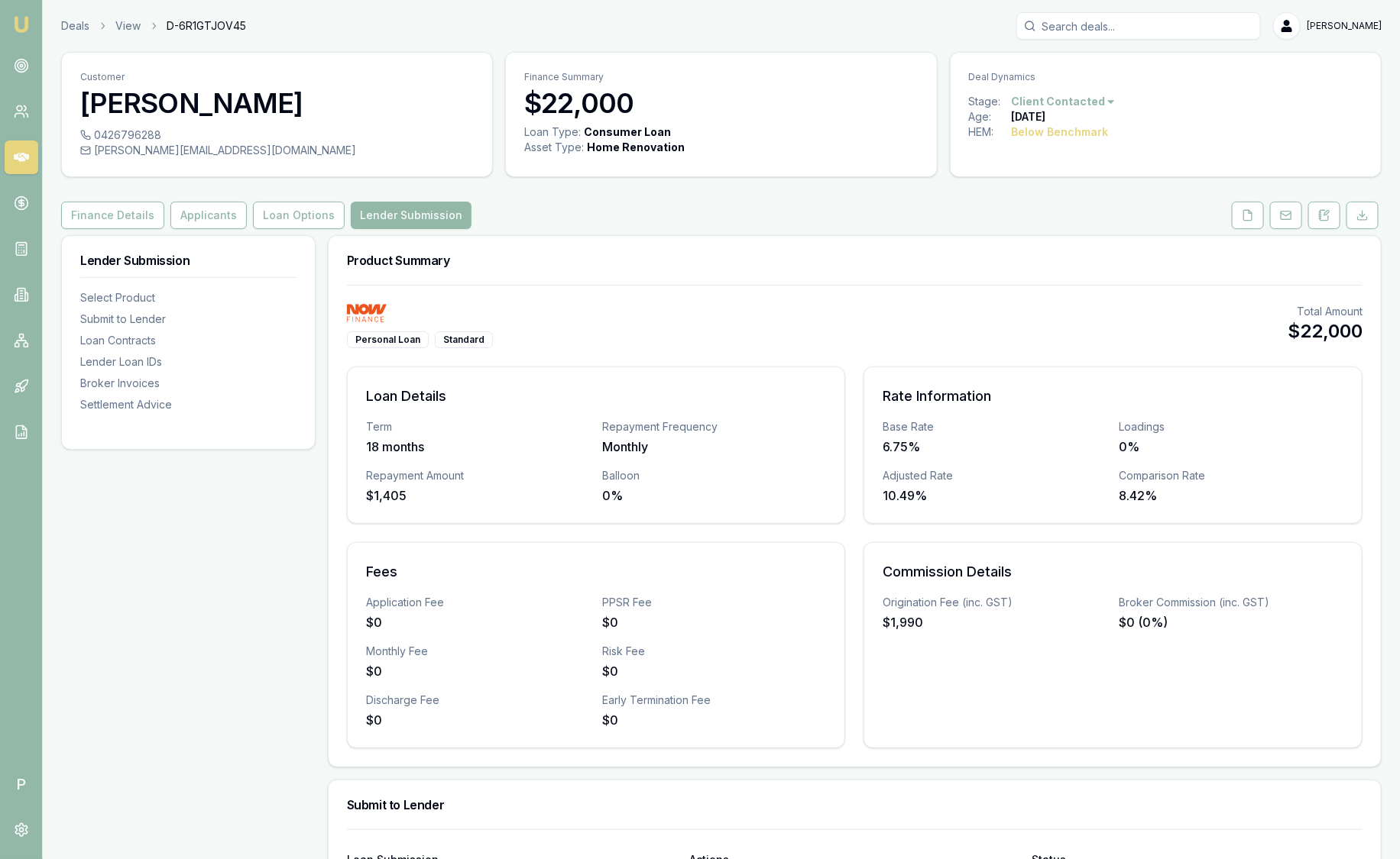
click at [1147, 27] on input "Search deals" at bounding box center [1138, 26] width 245 height 28
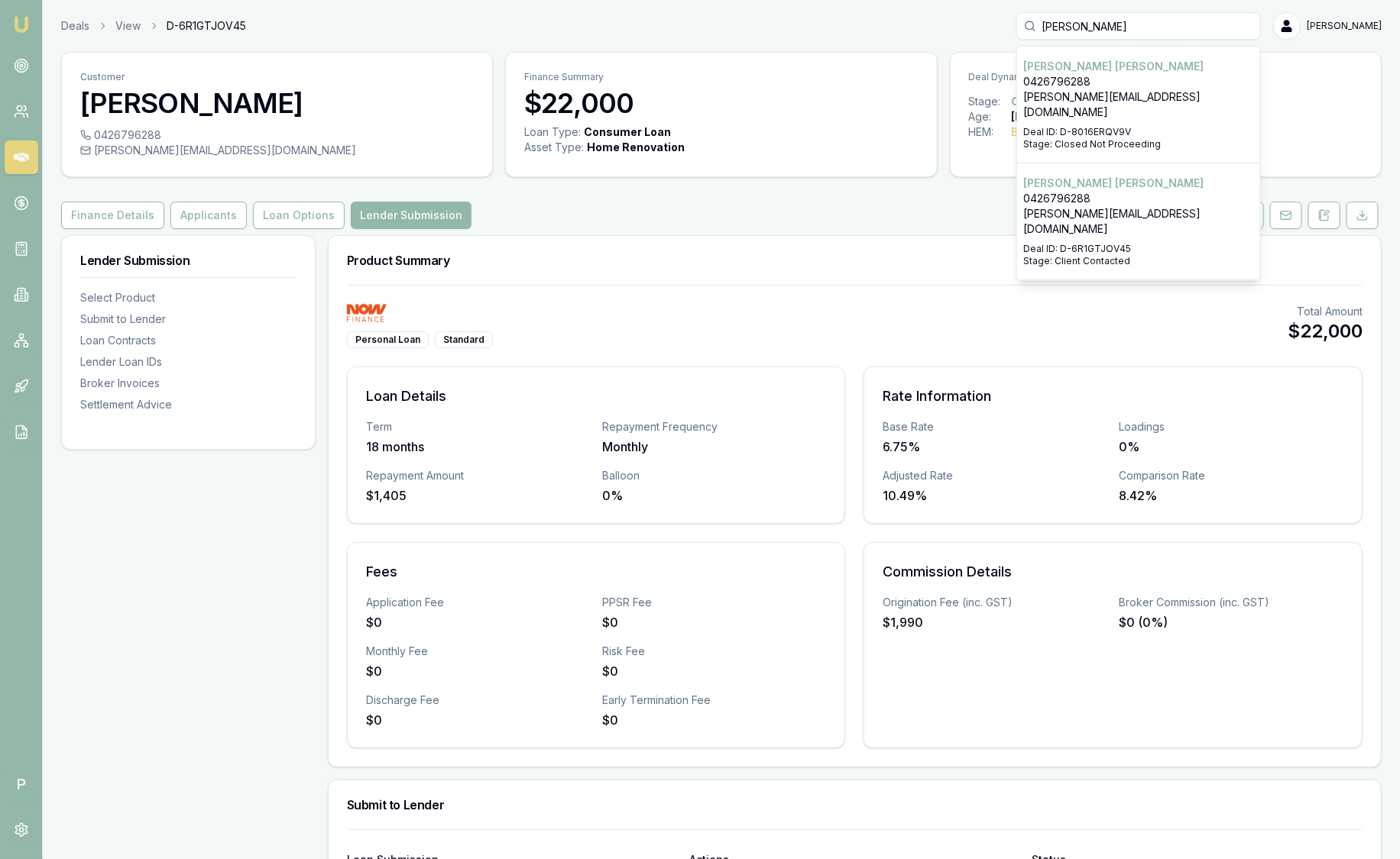
type input "[PERSON_NAME]"
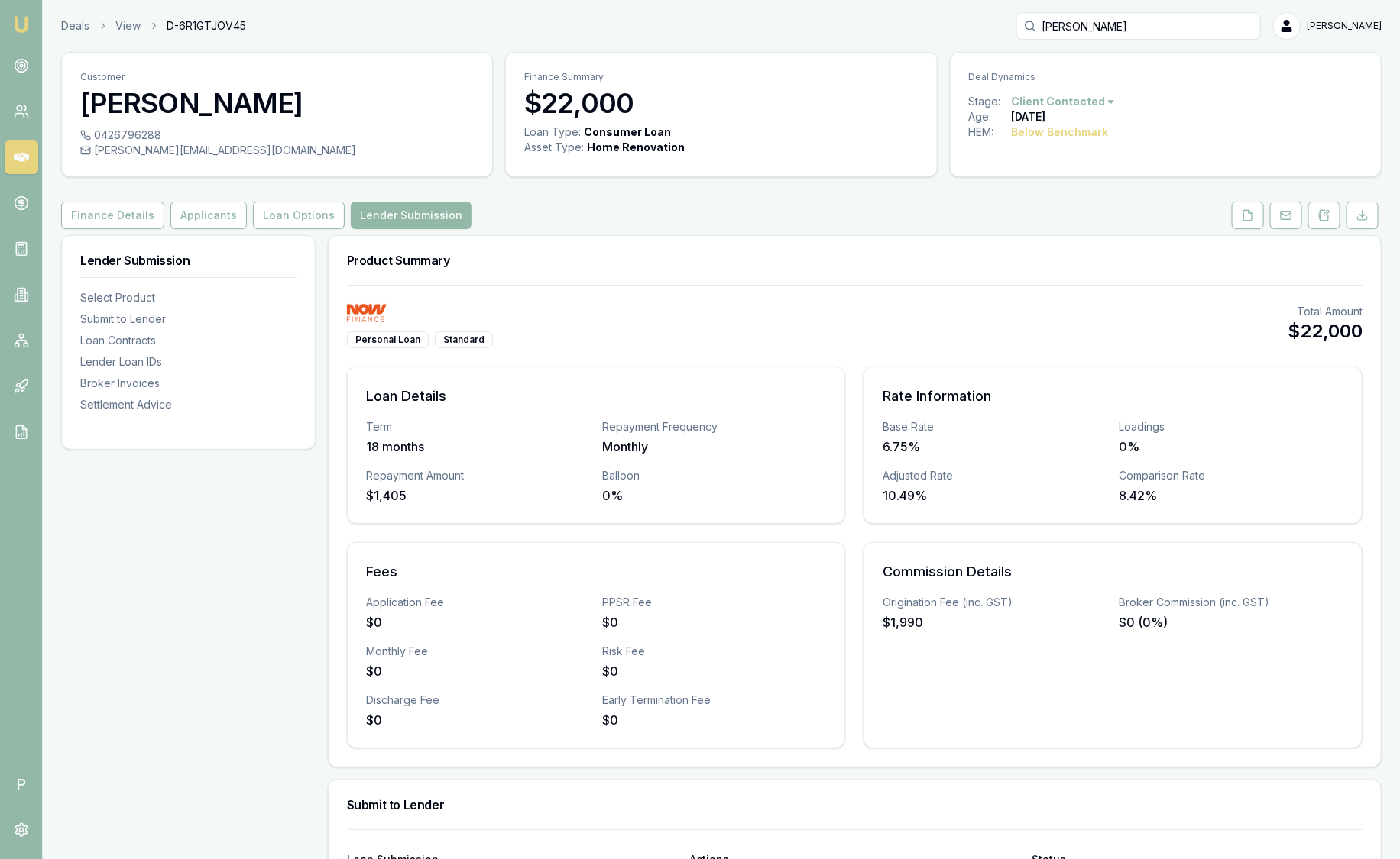
click at [772, 249] on div "Product Summary" at bounding box center [855, 260] width 1052 height 49
click at [71, 30] on link "Deals" at bounding box center [75, 26] width 29 height 16
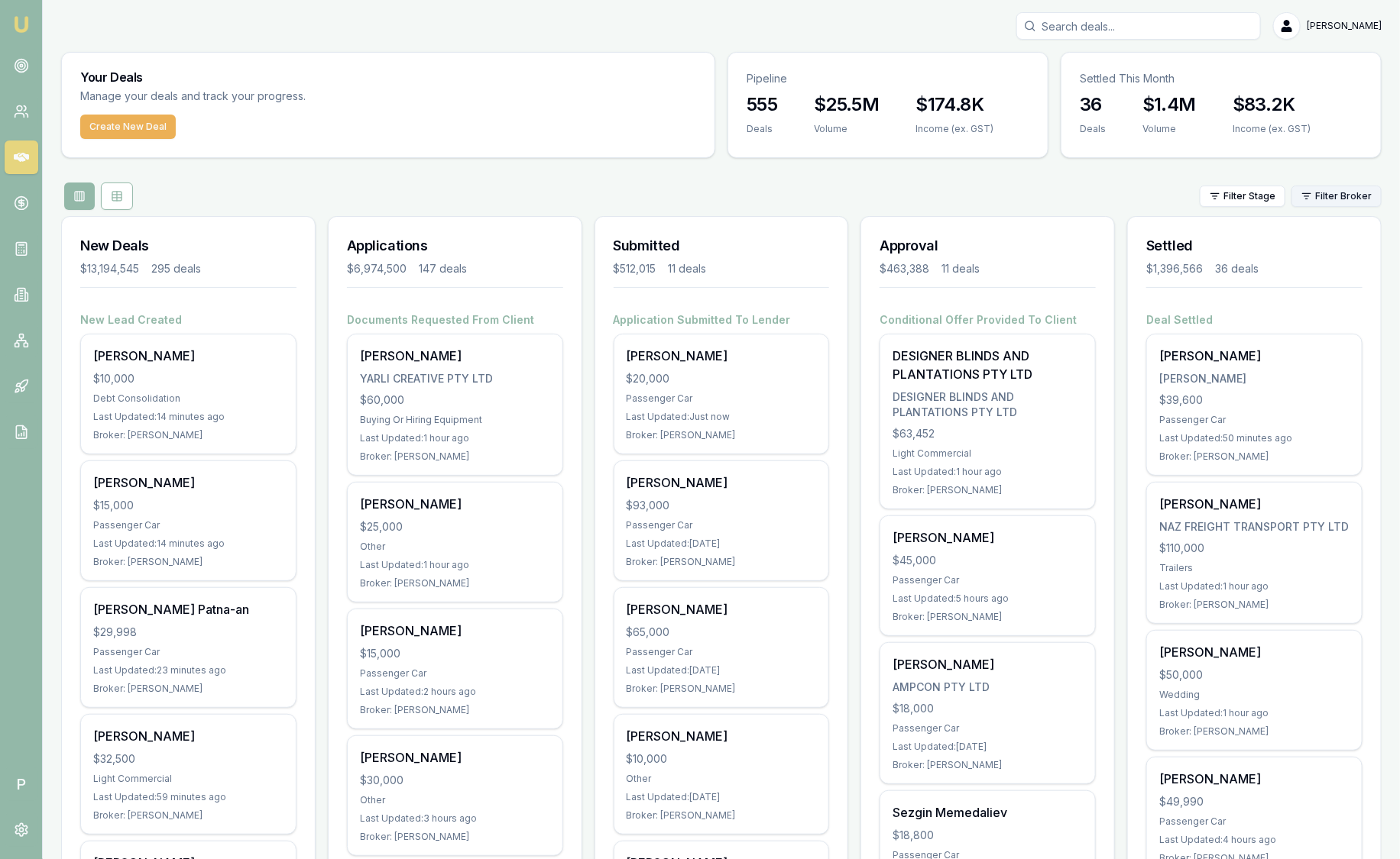
click at [1327, 187] on html "Emu Broker P [PERSON_NAME] Toggle Menu Your Deals Manage your deals and track y…" at bounding box center [700, 429] width 1400 height 859
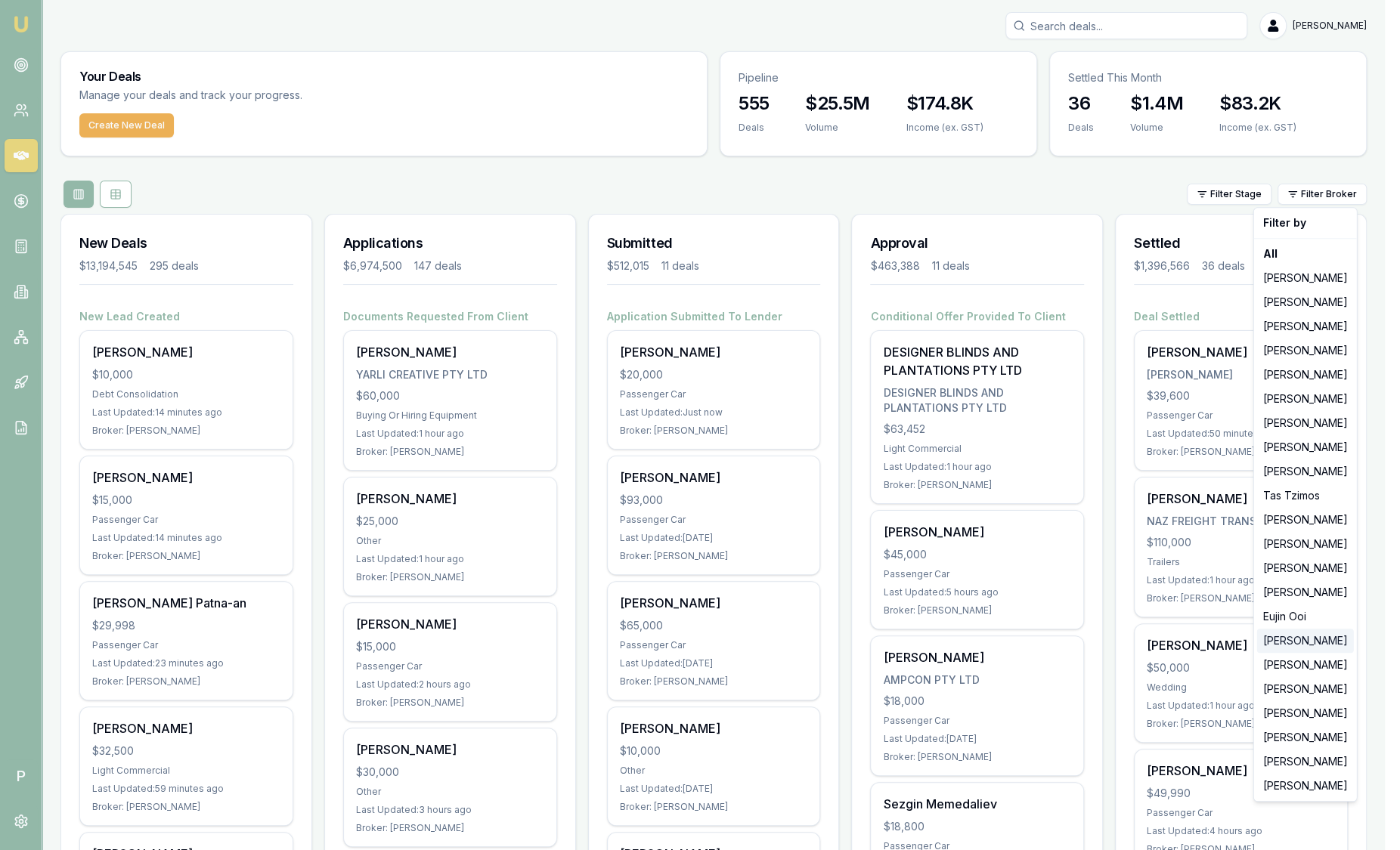
click at [1302, 649] on div "[PERSON_NAME]" at bounding box center [1306, 641] width 97 height 24
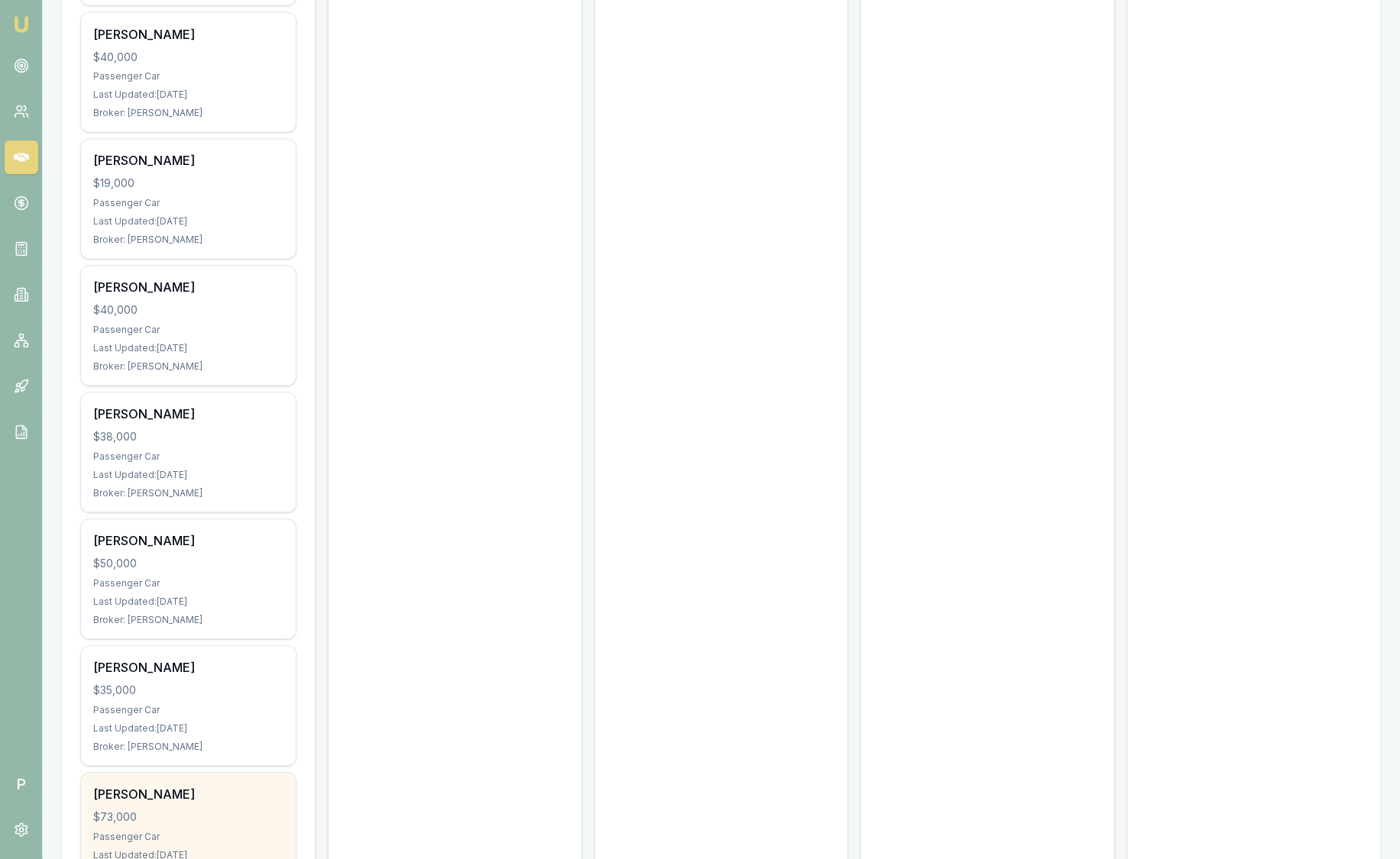
scroll to position [1688, 0]
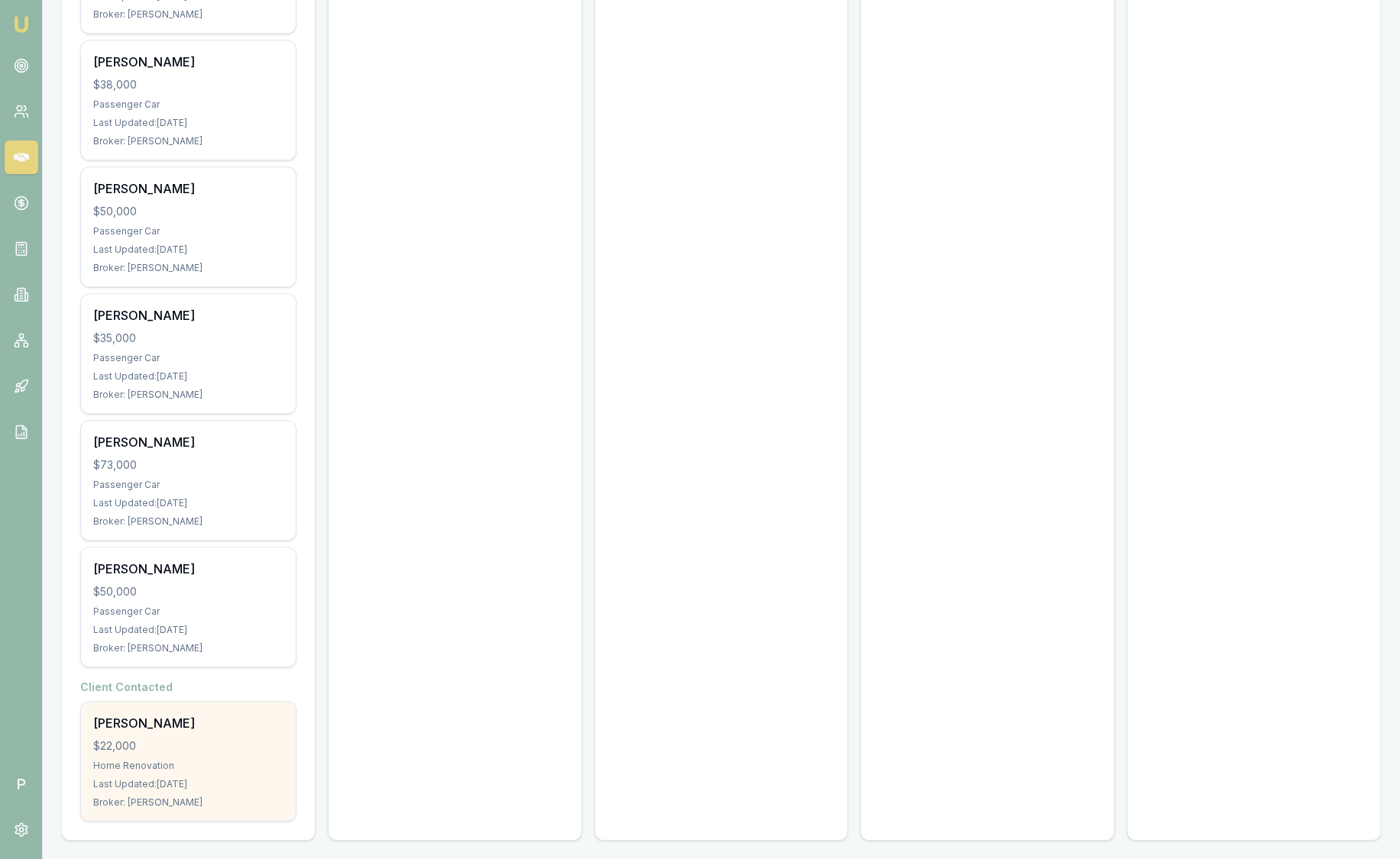
click at [208, 721] on div "[PERSON_NAME]" at bounding box center [188, 723] width 190 height 18
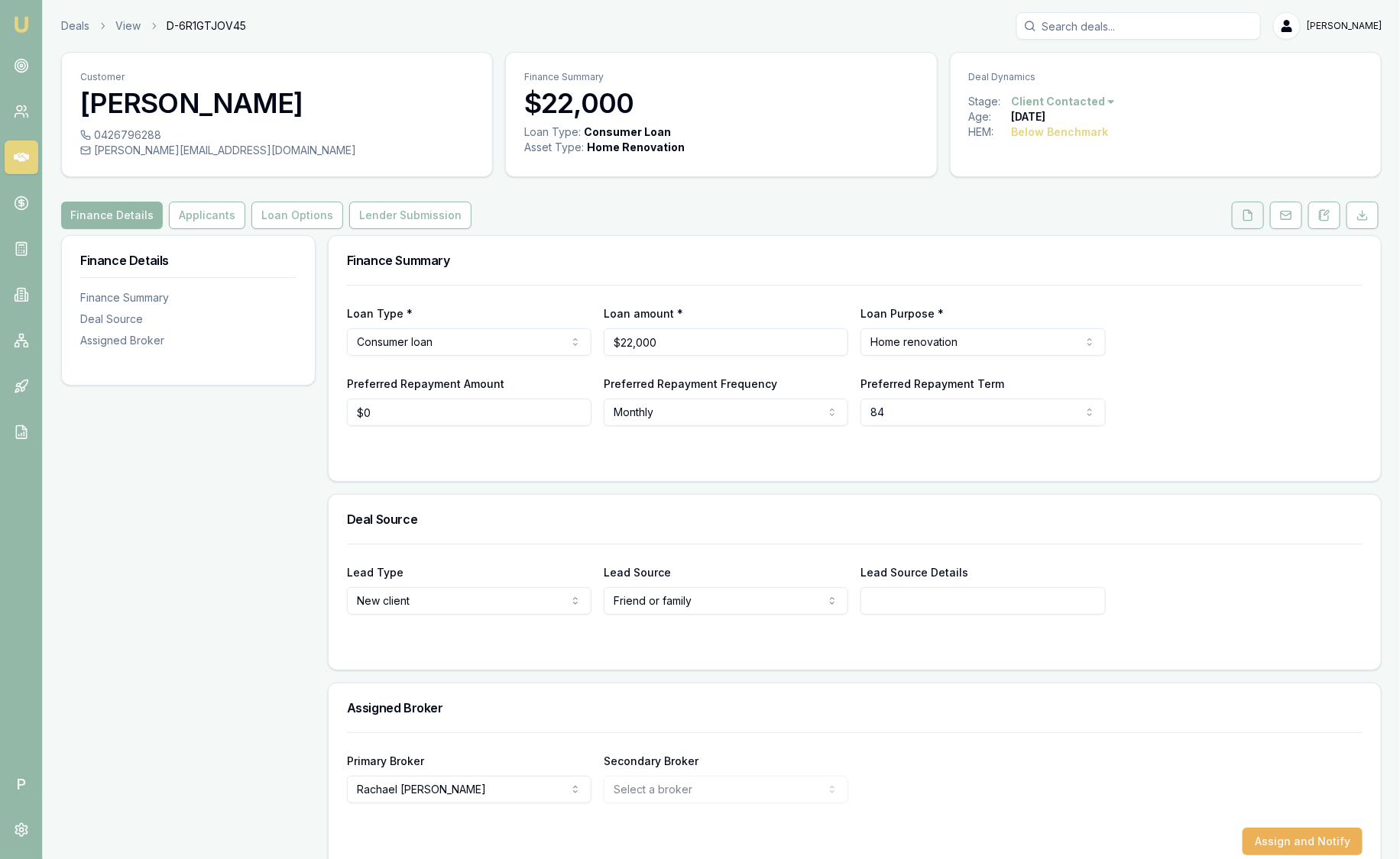
click at [1257, 215] on button at bounding box center [1247, 216] width 32 height 28
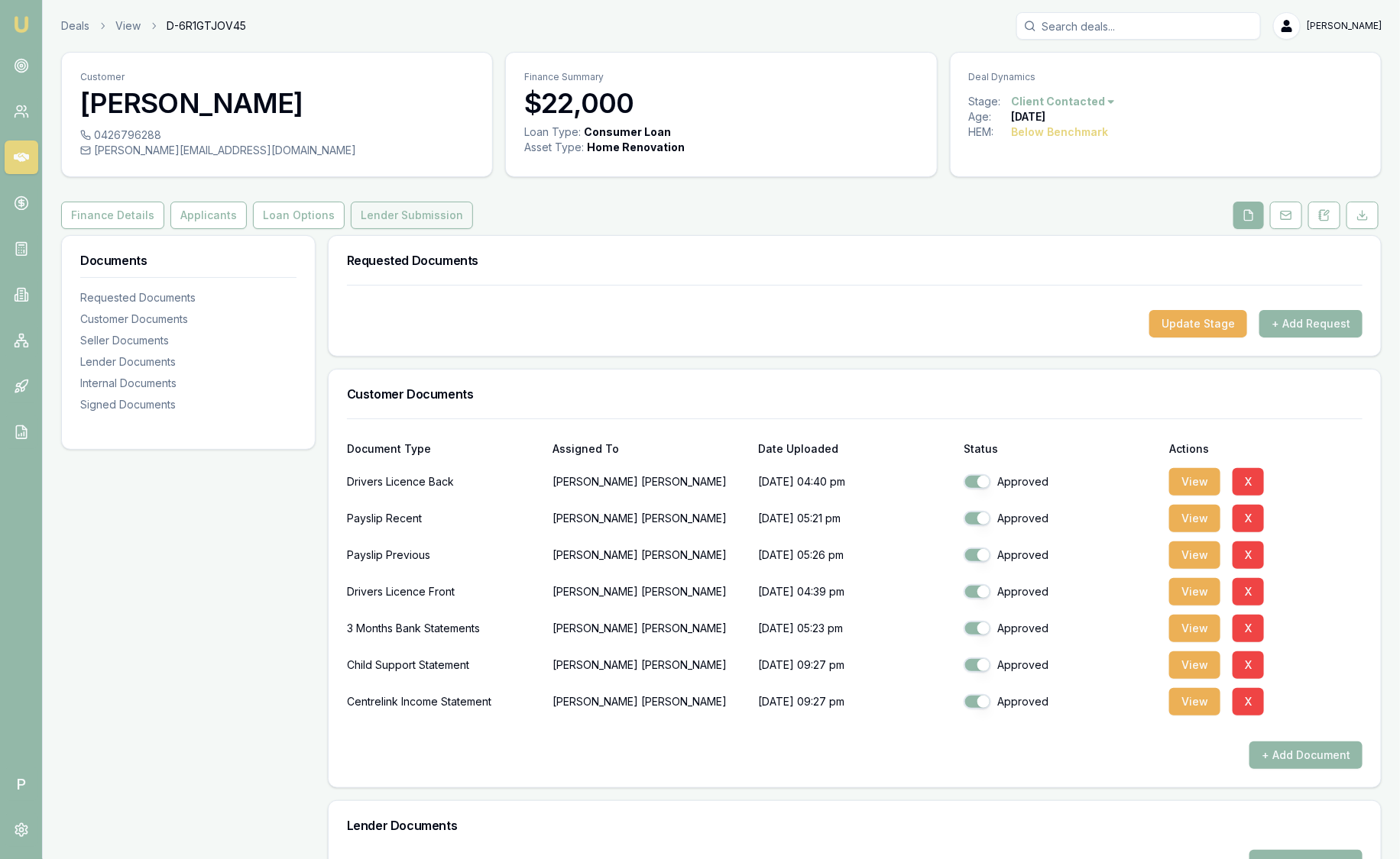
click at [429, 218] on button "Lender Submission" at bounding box center [412, 216] width 122 height 28
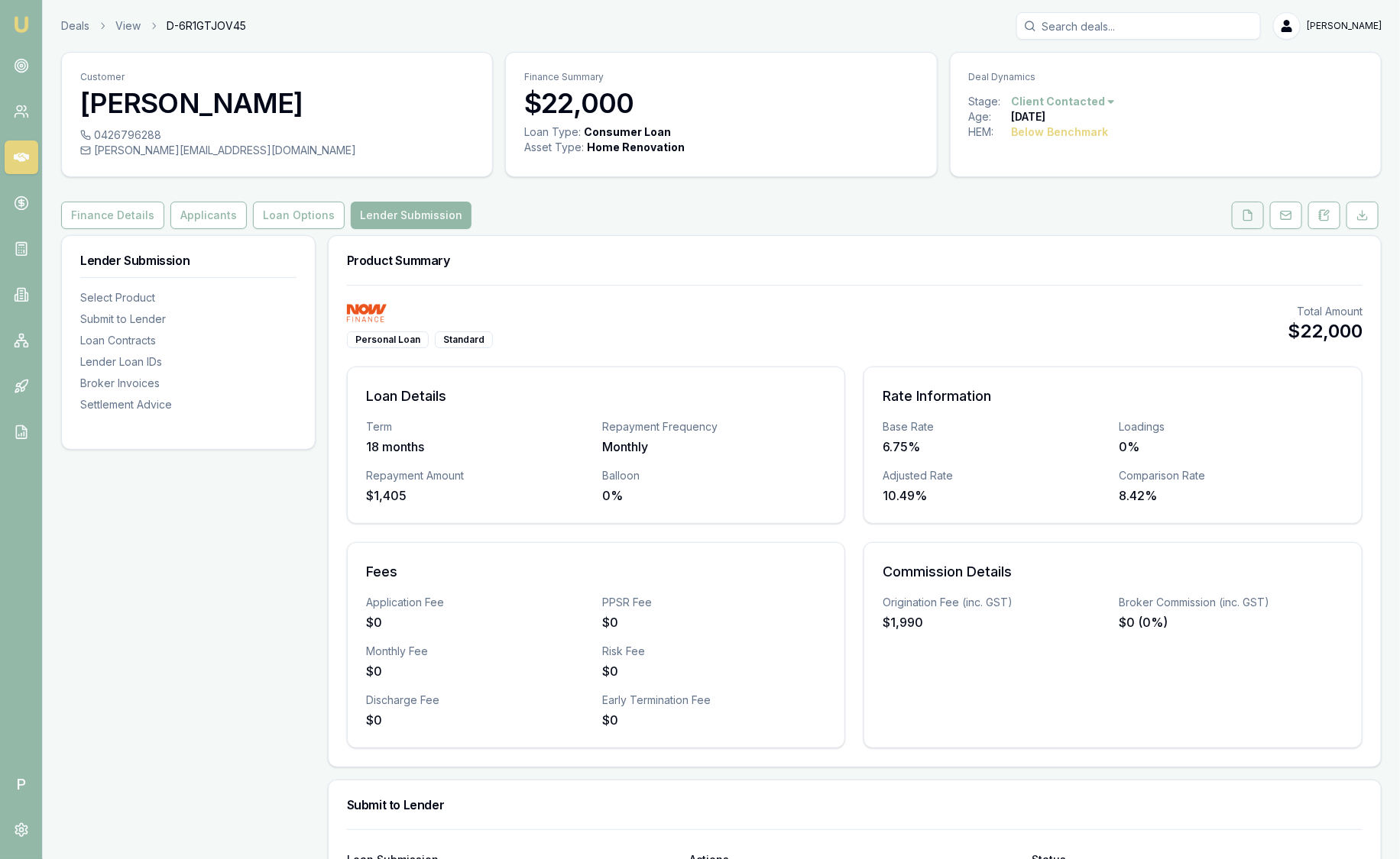
click at [1250, 220] on icon at bounding box center [1247, 215] width 12 height 12
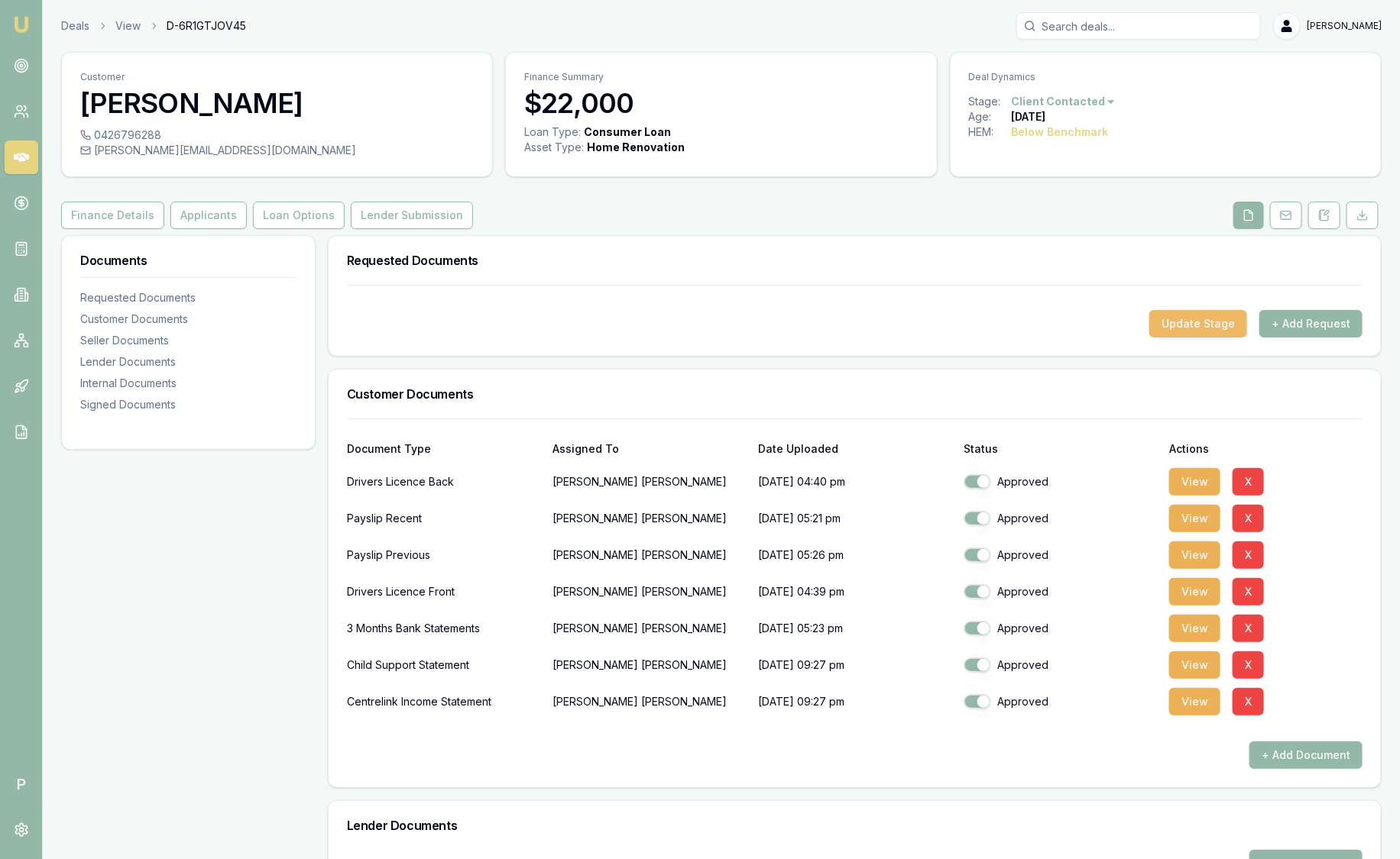
click at [1200, 326] on button "Update Stage" at bounding box center [1198, 324] width 98 height 28
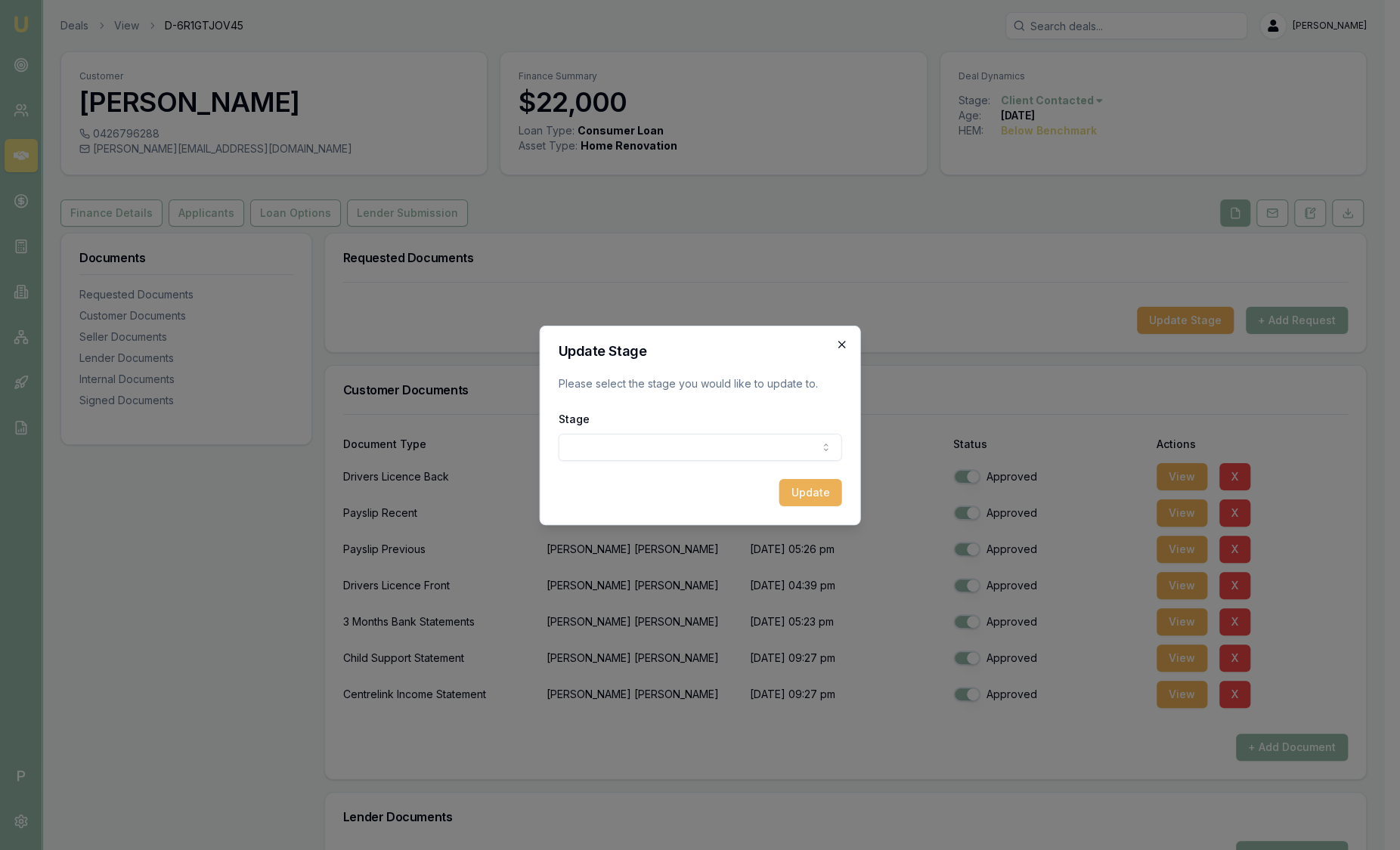
click at [837, 342] on icon "button" at bounding box center [842, 344] width 12 height 12
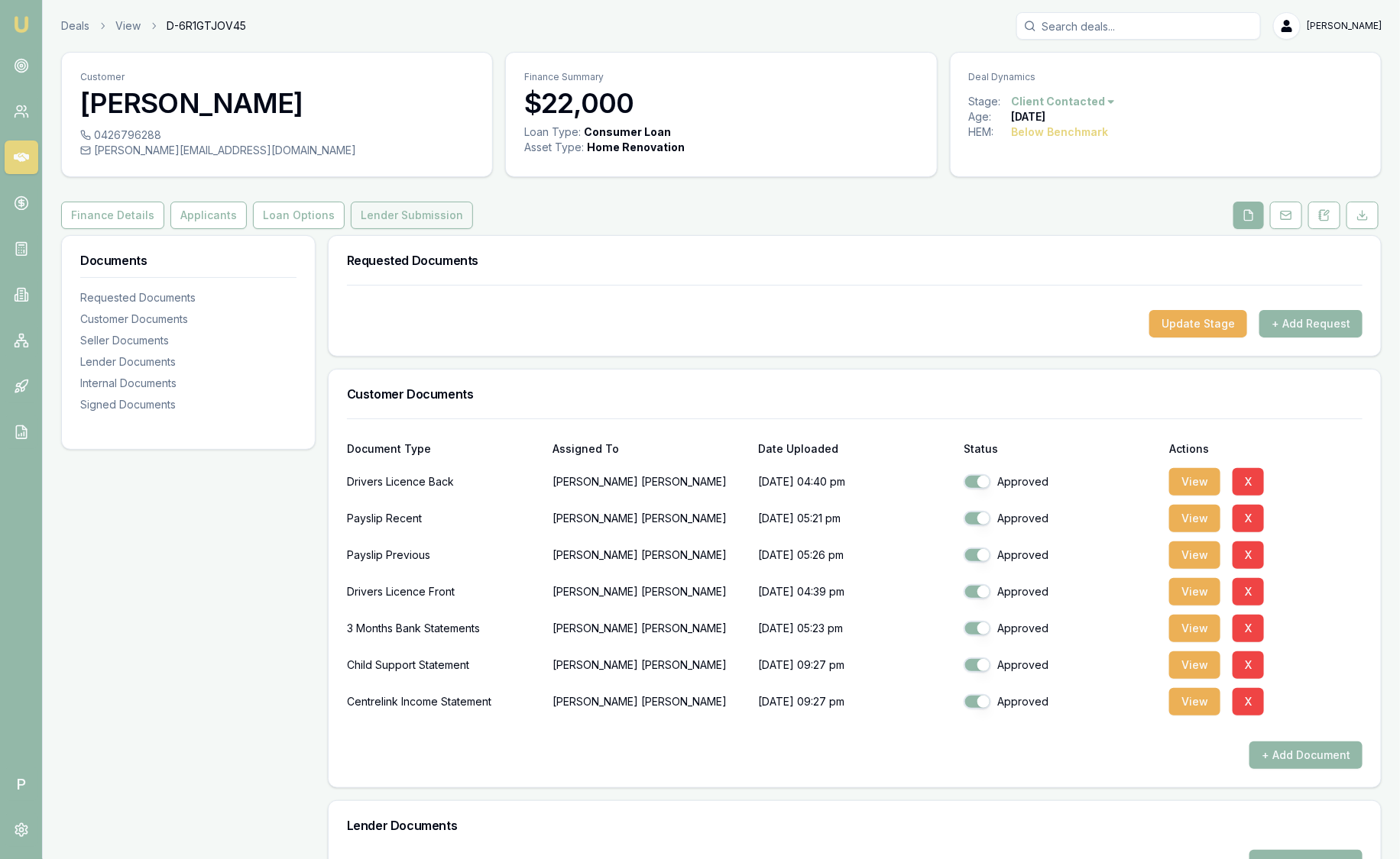
click at [427, 211] on button "Lender Submission" at bounding box center [412, 216] width 122 height 28
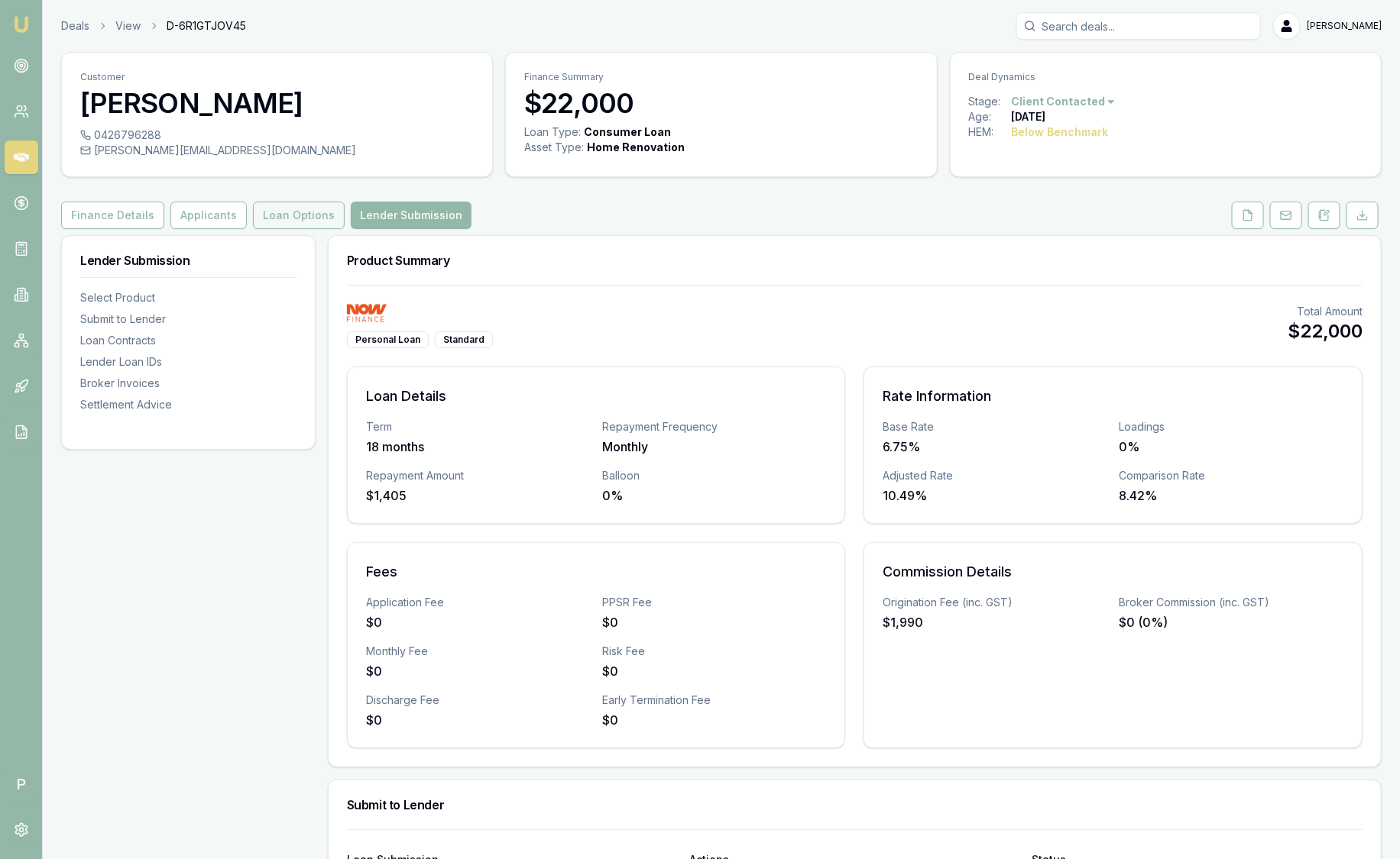
click at [316, 208] on button "Loan Options" at bounding box center [298, 216] width 91 height 28
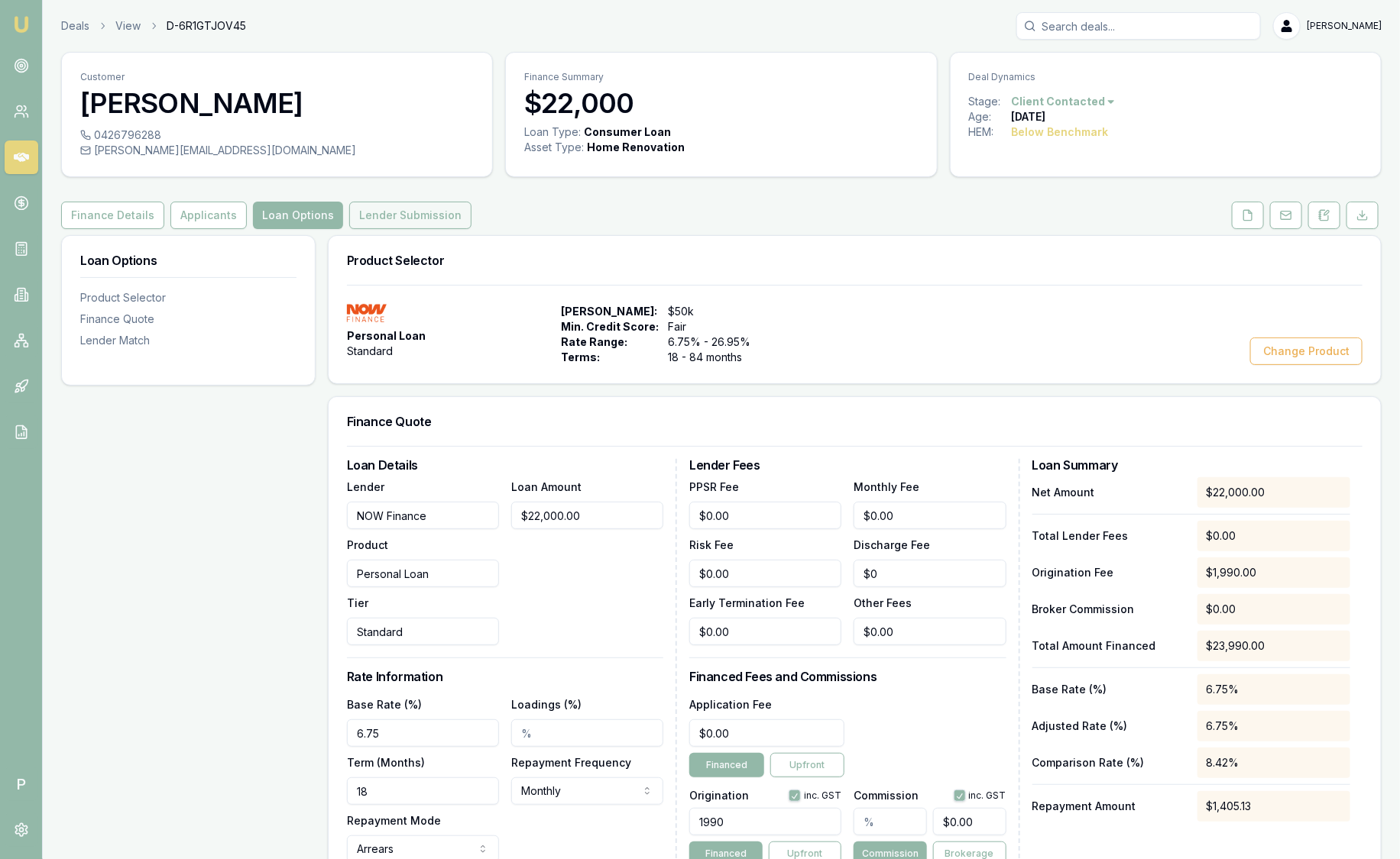
click at [408, 216] on button "Lender Submission" at bounding box center [410, 216] width 122 height 28
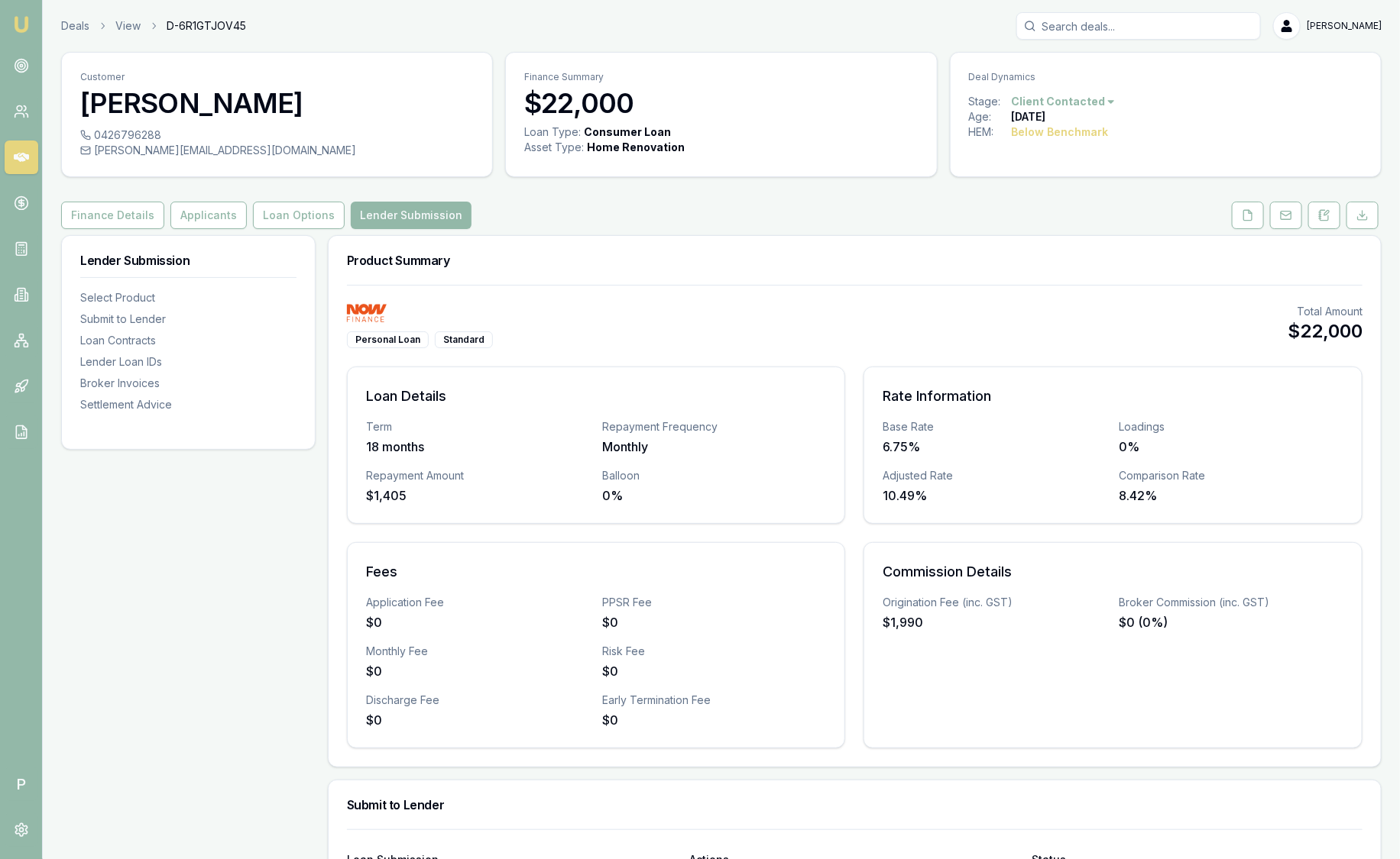
scroll to position [95, 0]
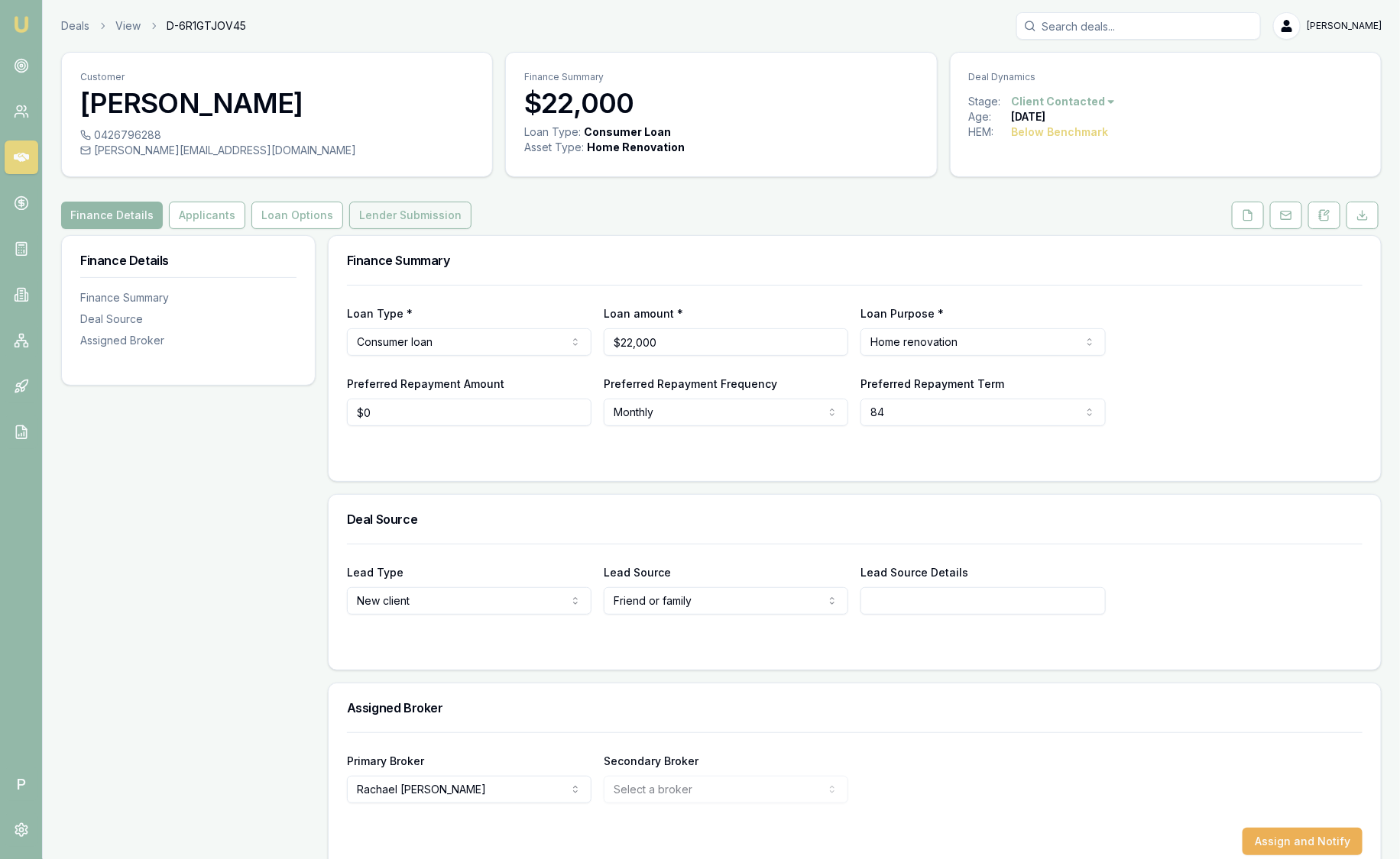
click at [380, 217] on button "Lender Submission" at bounding box center [410, 216] width 122 height 28
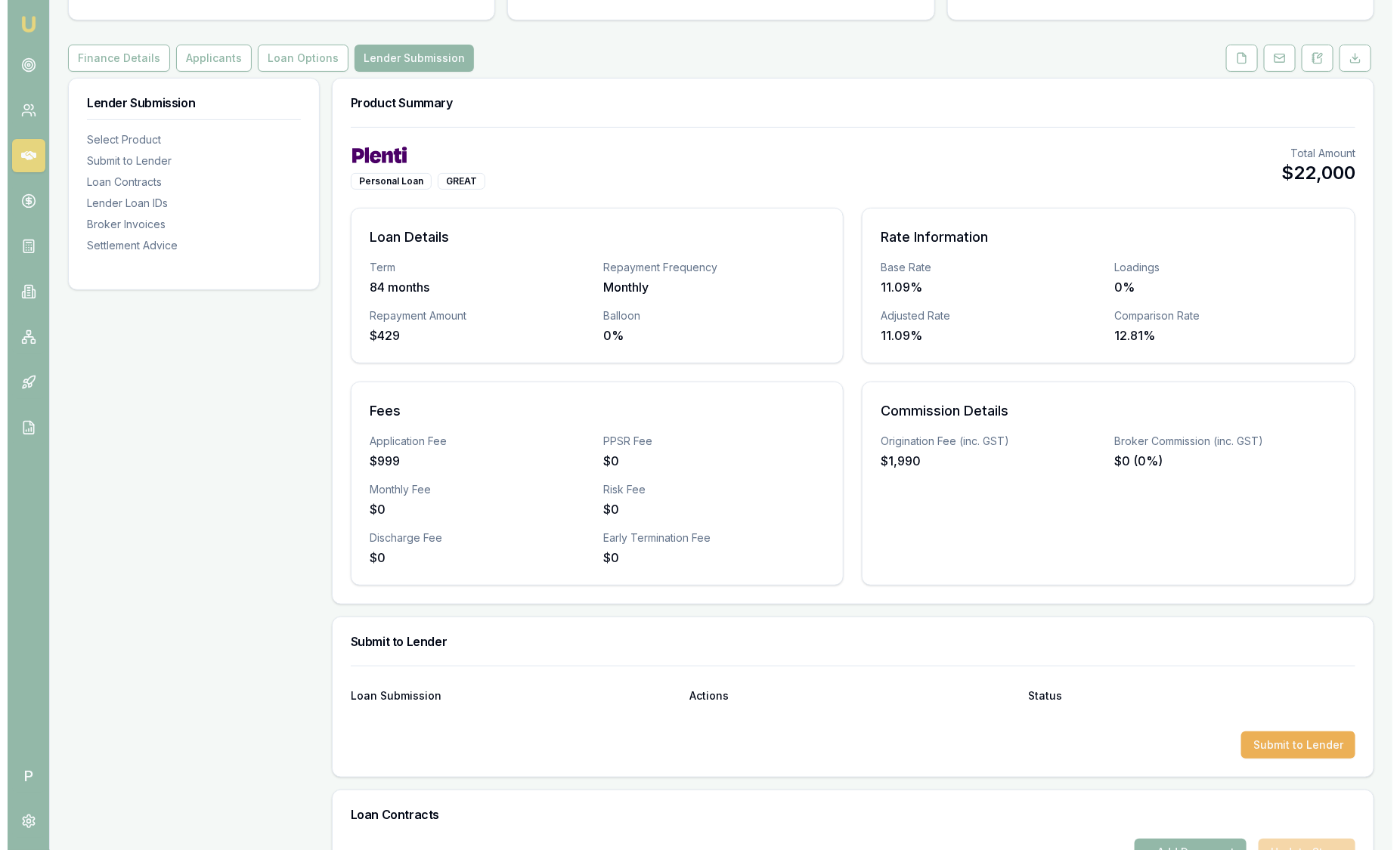
scroll to position [142, 0]
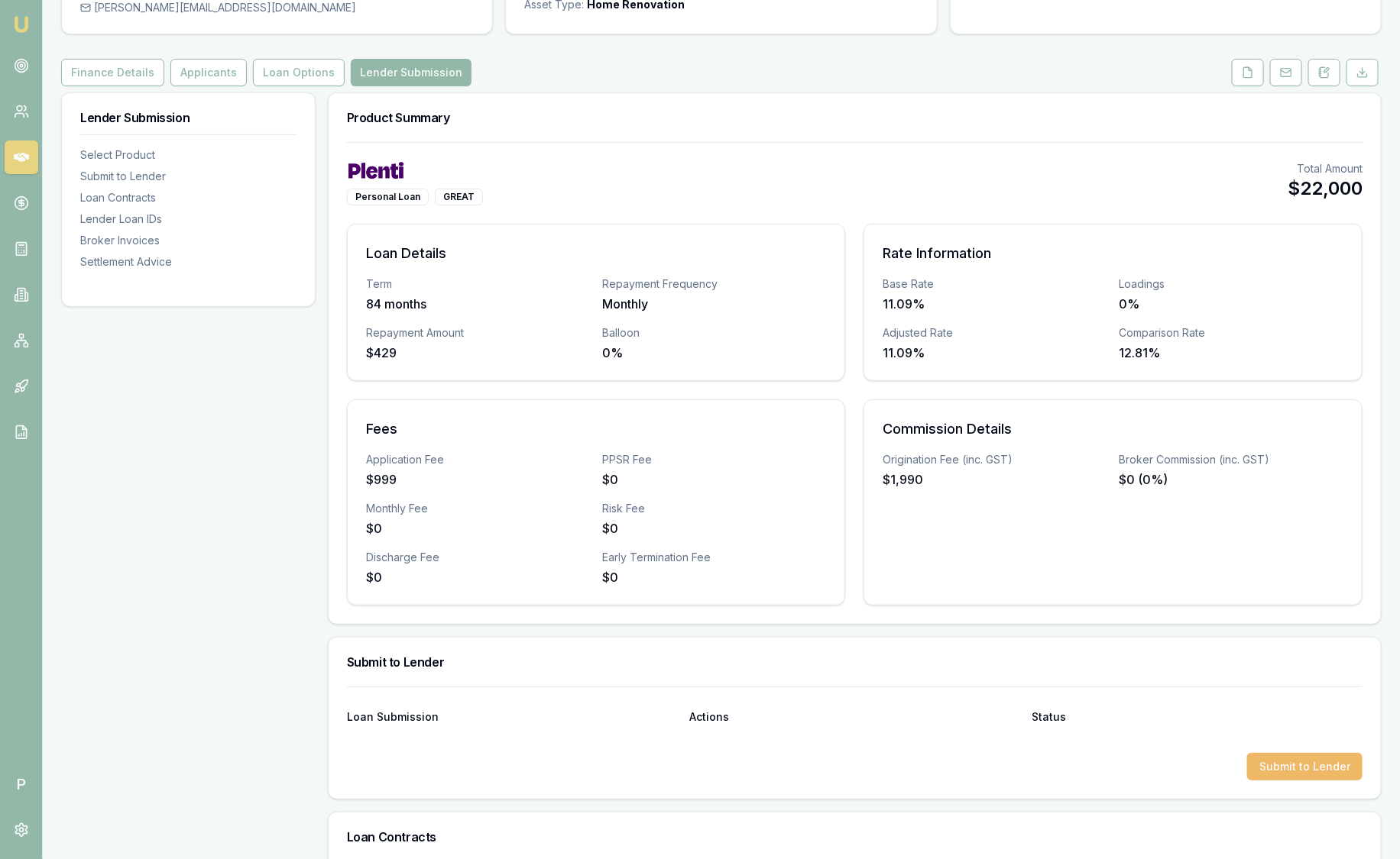
click at [1281, 761] on button "Submit to Lender" at bounding box center [1304, 767] width 115 height 28
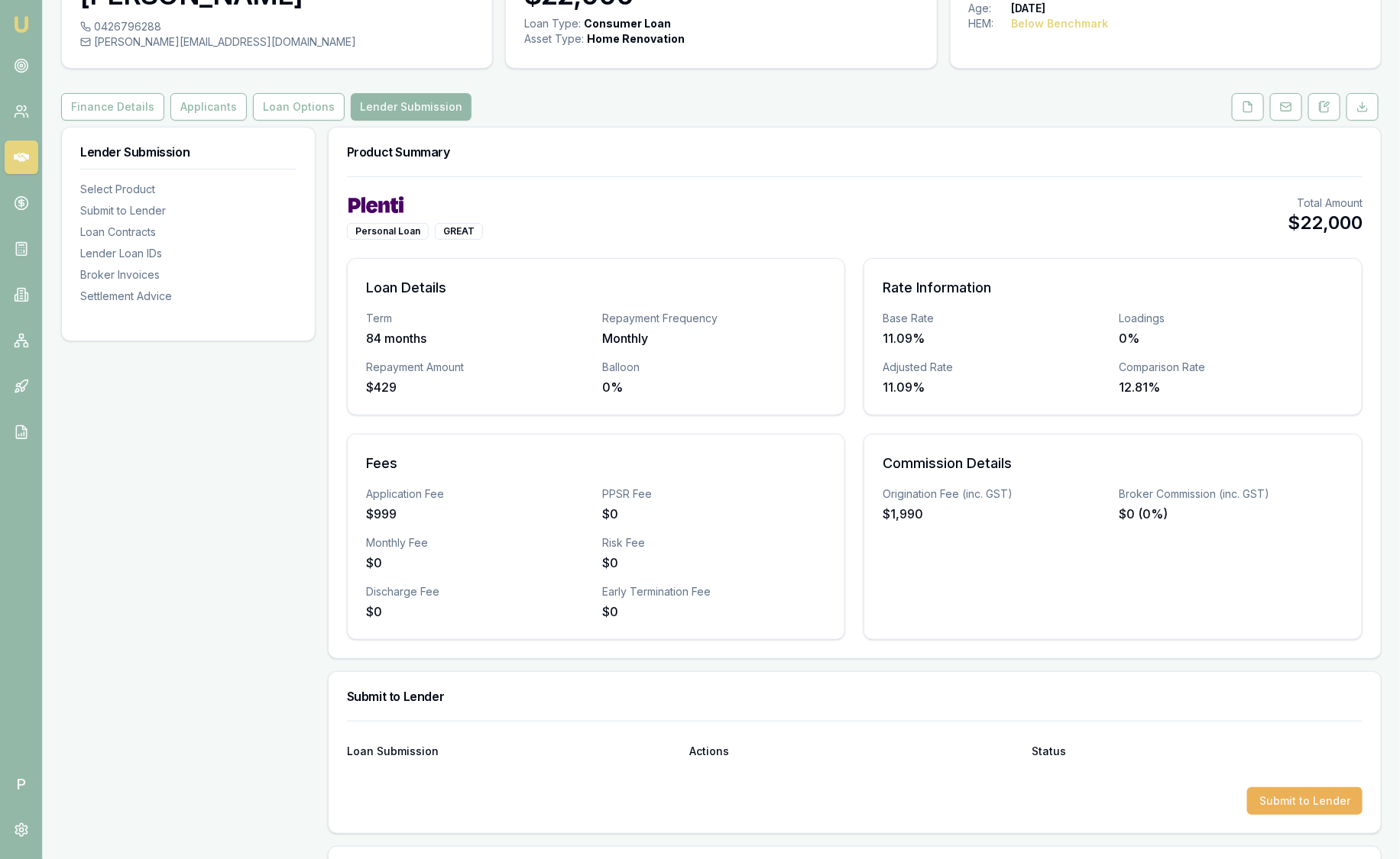
scroll to position [477, 0]
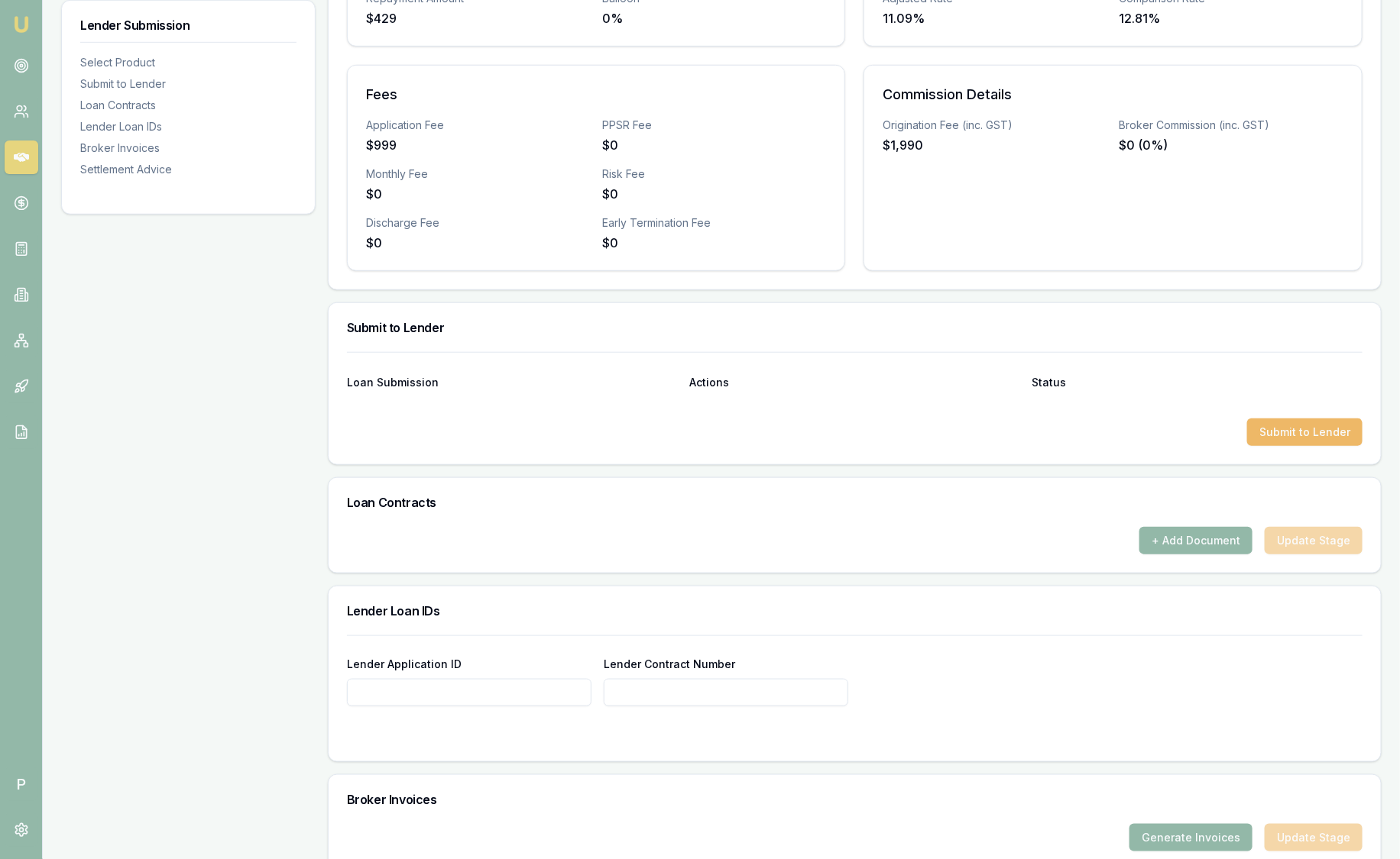
click at [1286, 428] on button "Submit to Lender" at bounding box center [1304, 433] width 115 height 28
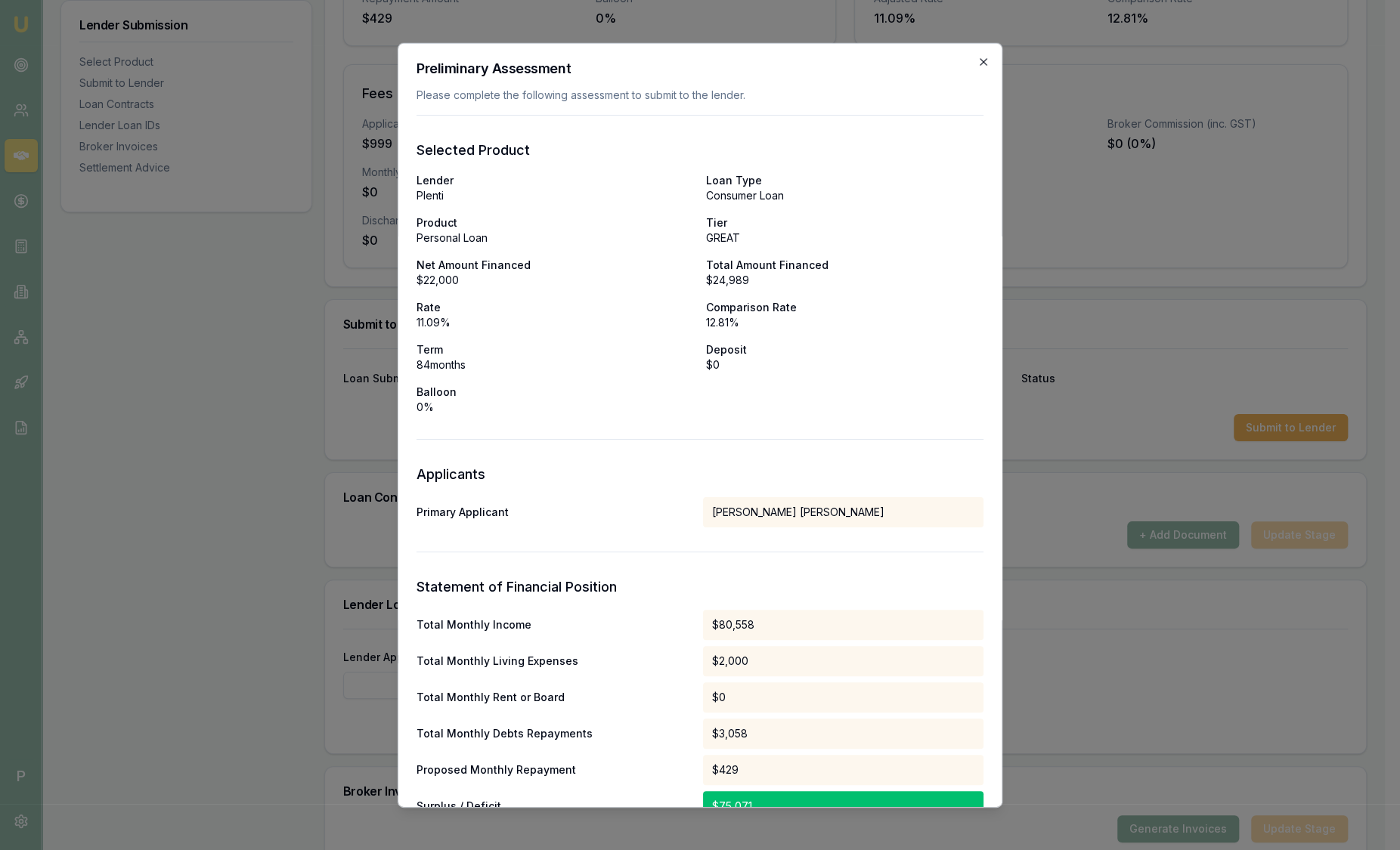
click at [977, 58] on icon "button" at bounding box center [983, 60] width 12 height 12
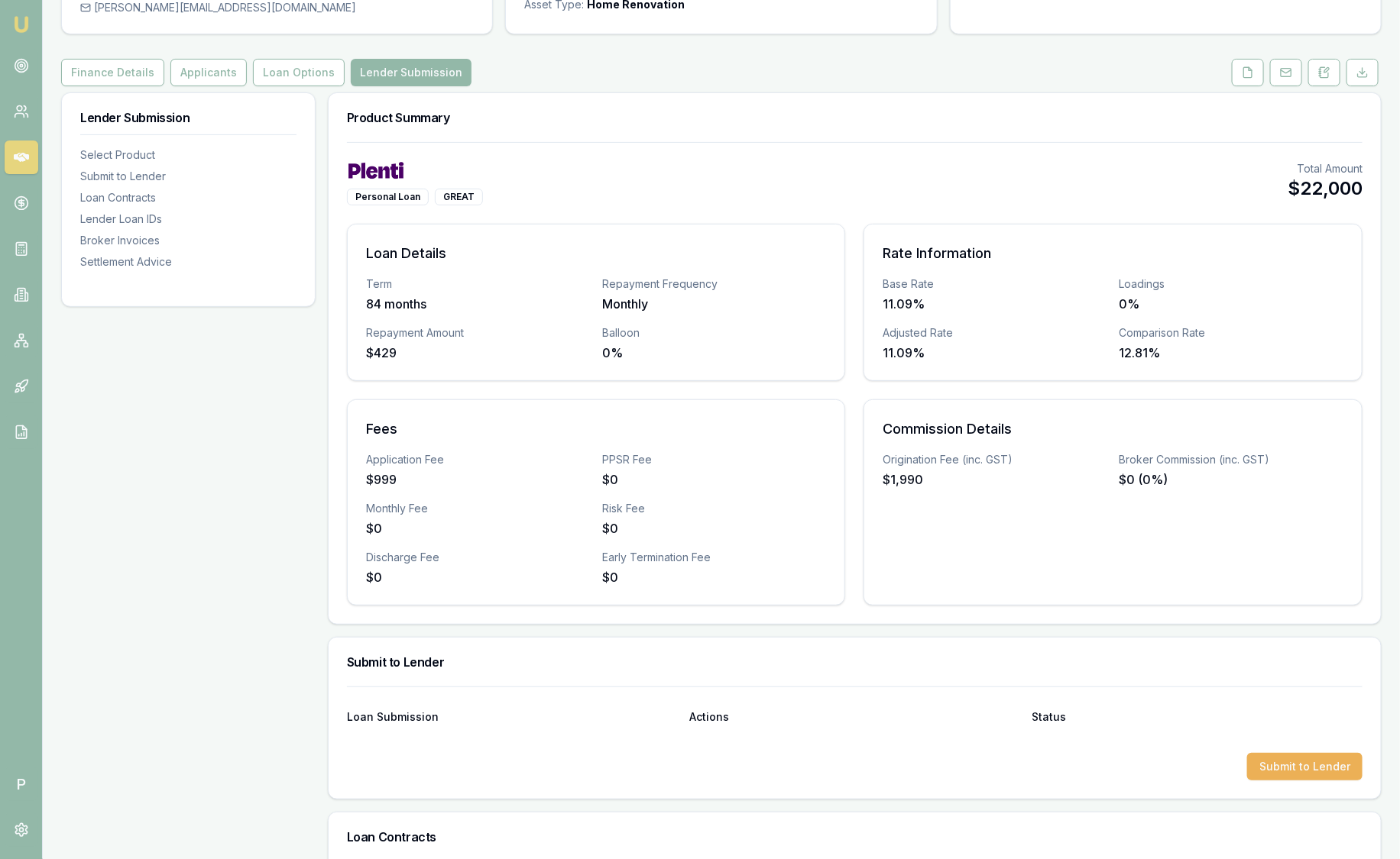
scroll to position [429, 0]
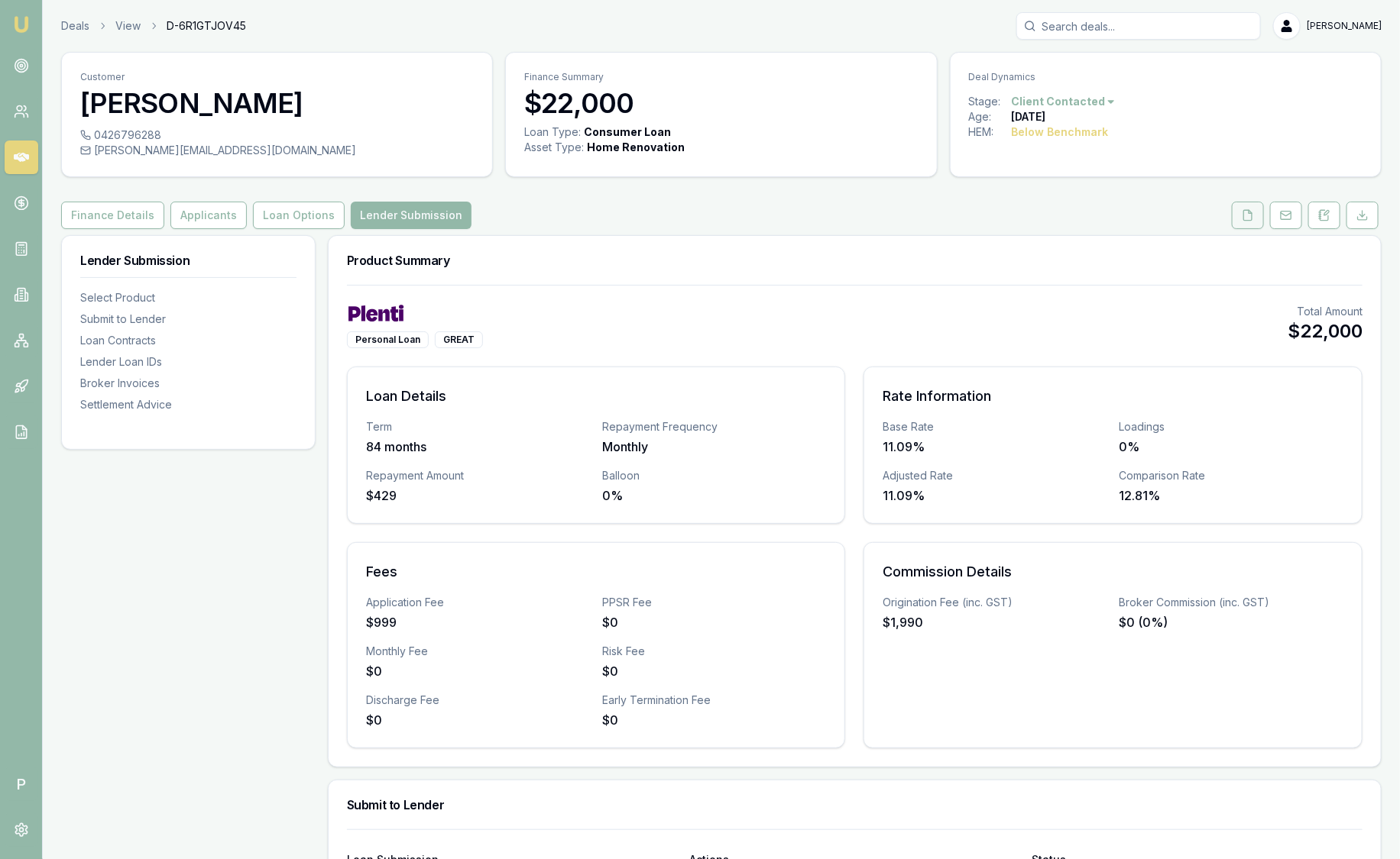
click at [1246, 210] on icon at bounding box center [1247, 215] width 12 height 12
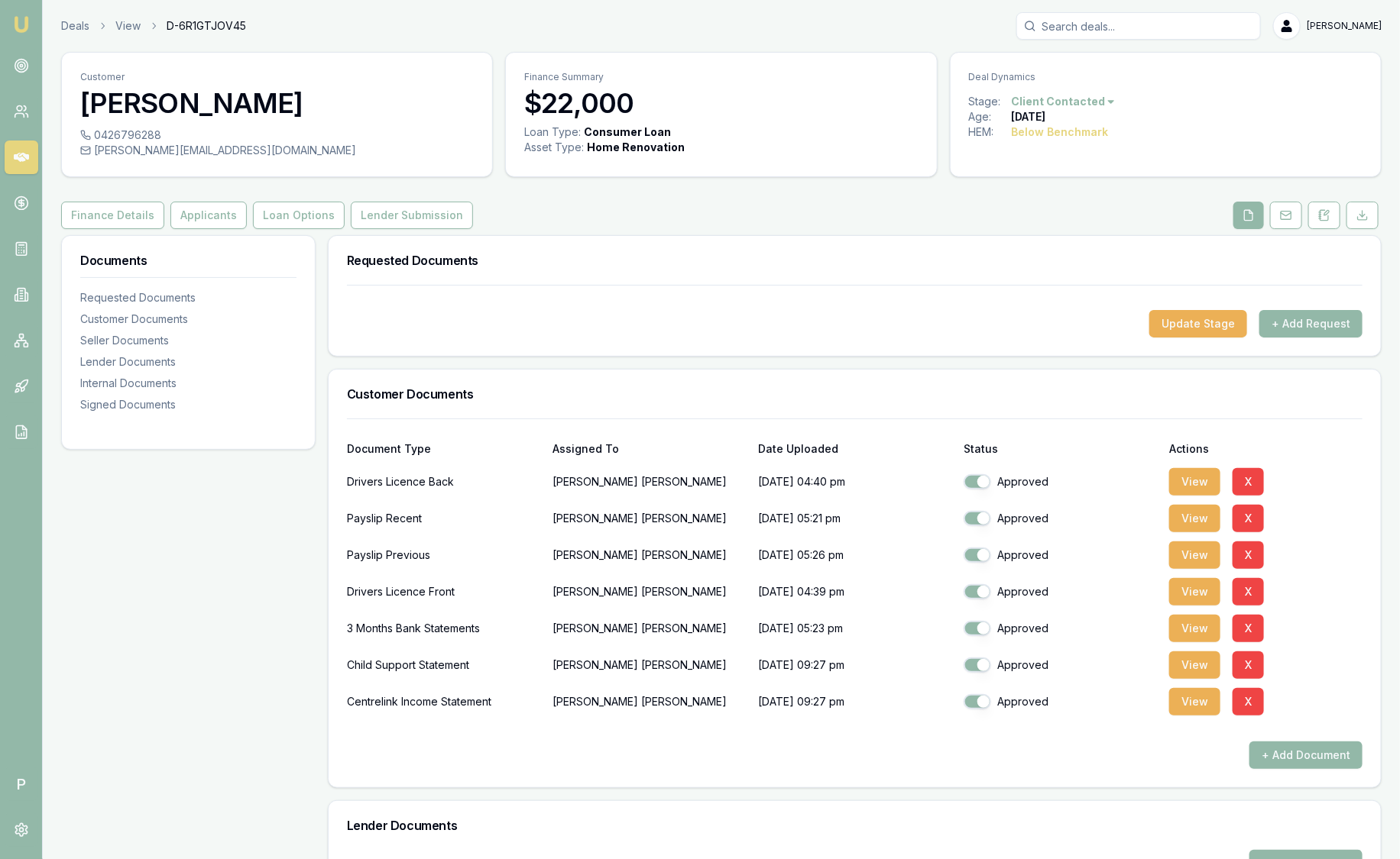
click at [13, 20] on img at bounding box center [21, 25] width 18 height 18
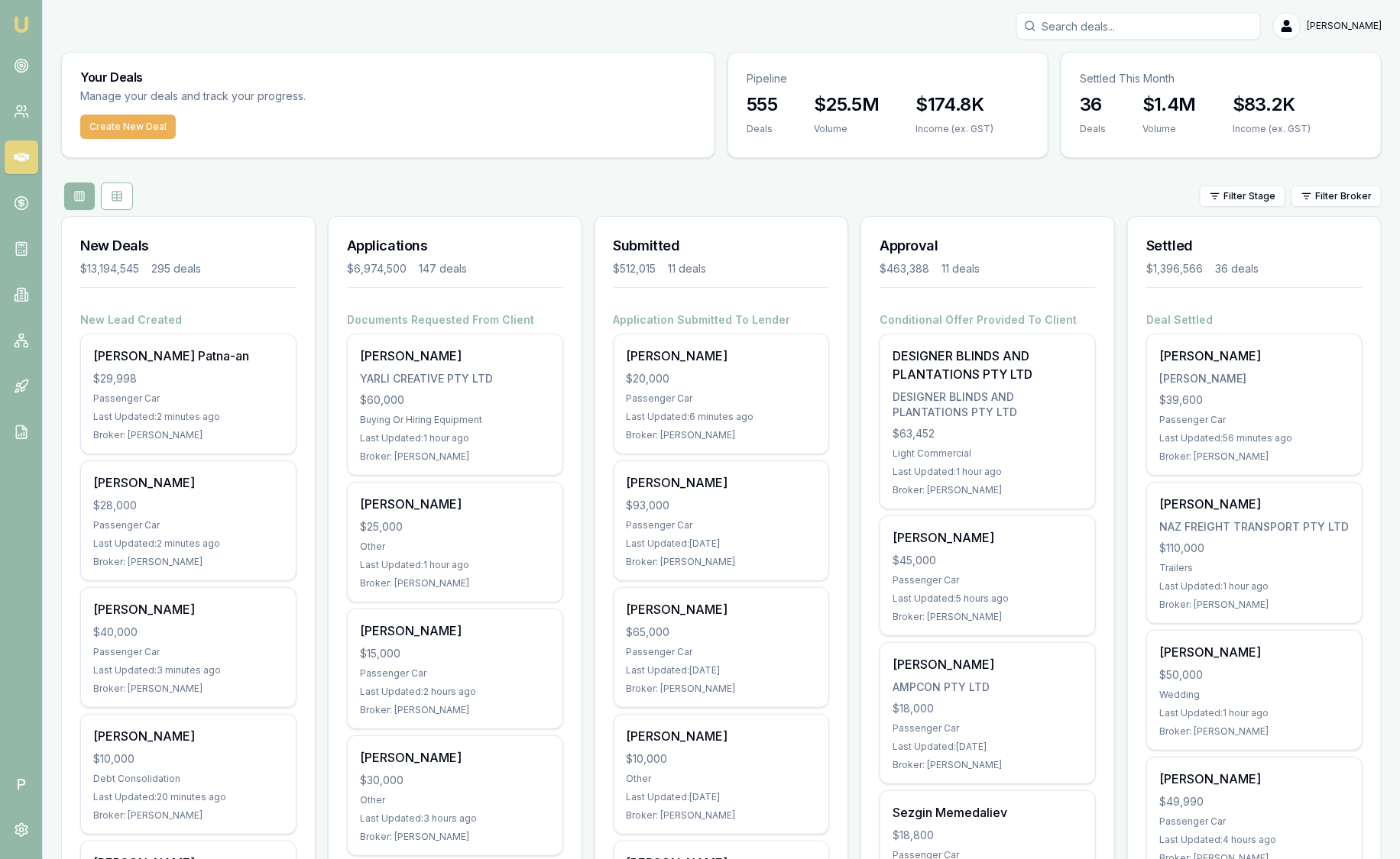
click at [27, 18] on img at bounding box center [21, 25] width 18 height 18
click at [1306, 199] on html "Emu Broker P Sam Crouch Toggle Menu Your Deals Manage your deals and track your…" at bounding box center [700, 429] width 1400 height 859
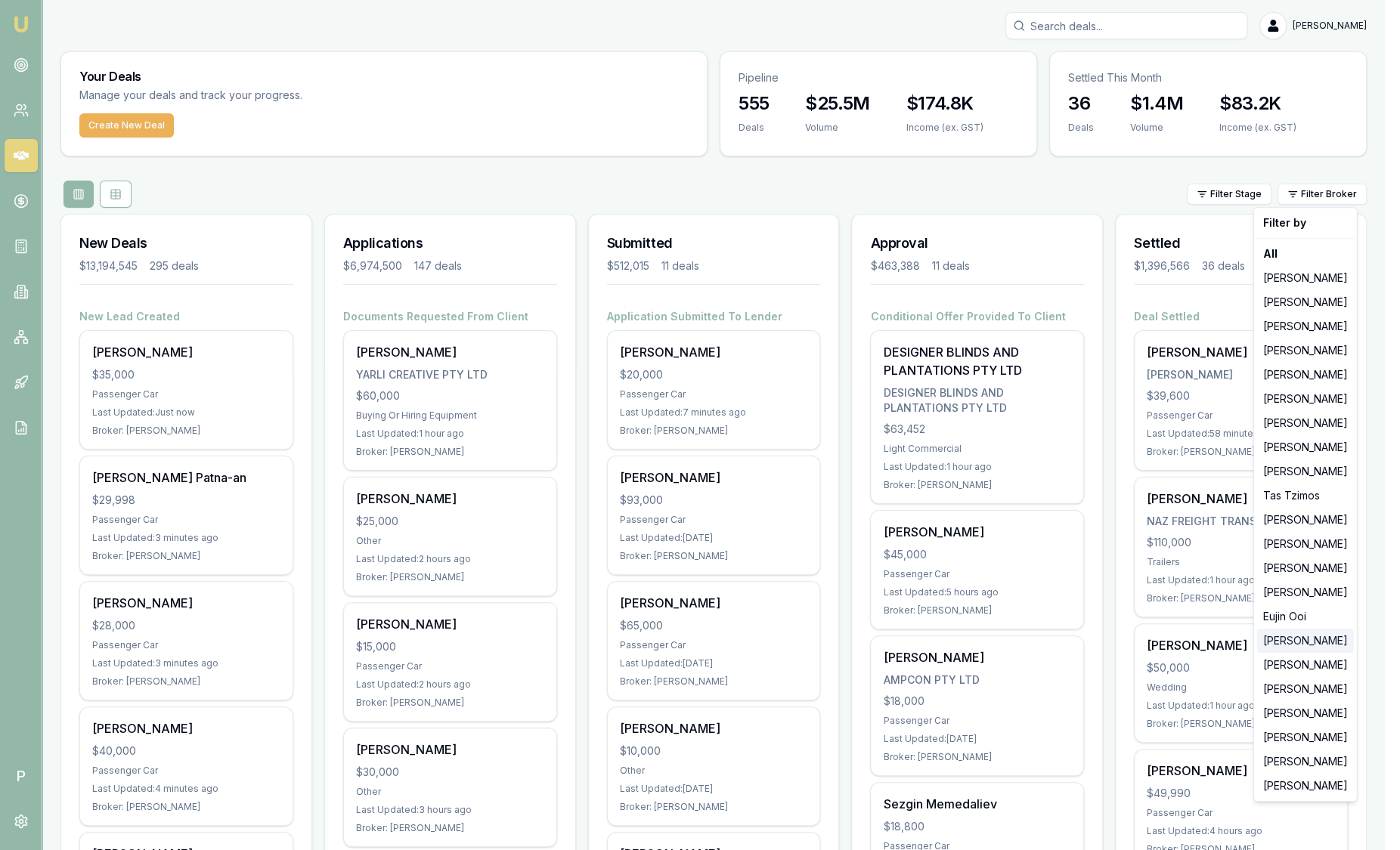
click at [1284, 645] on div "[PERSON_NAME]" at bounding box center [1306, 641] width 97 height 24
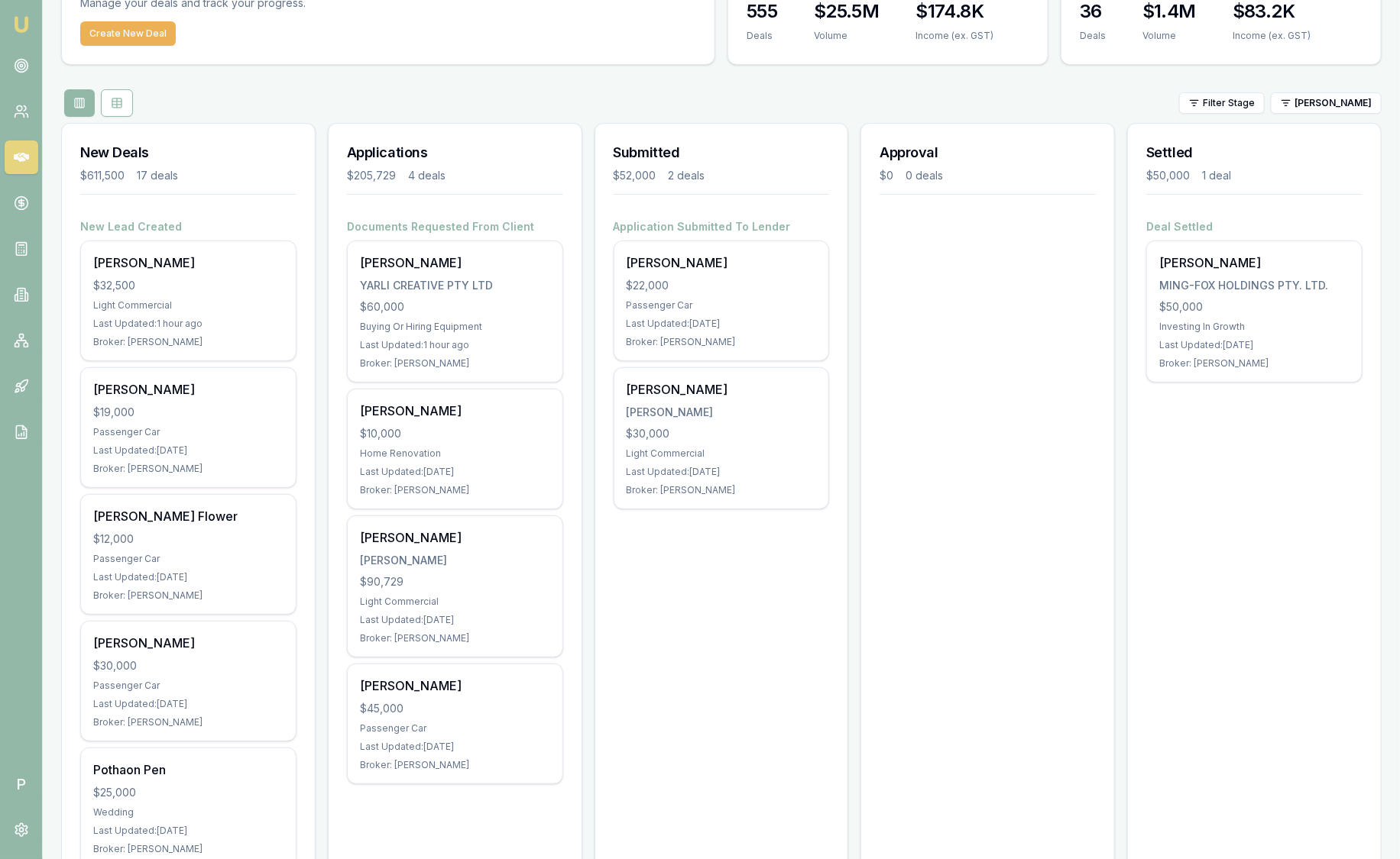
scroll to position [95, 0]
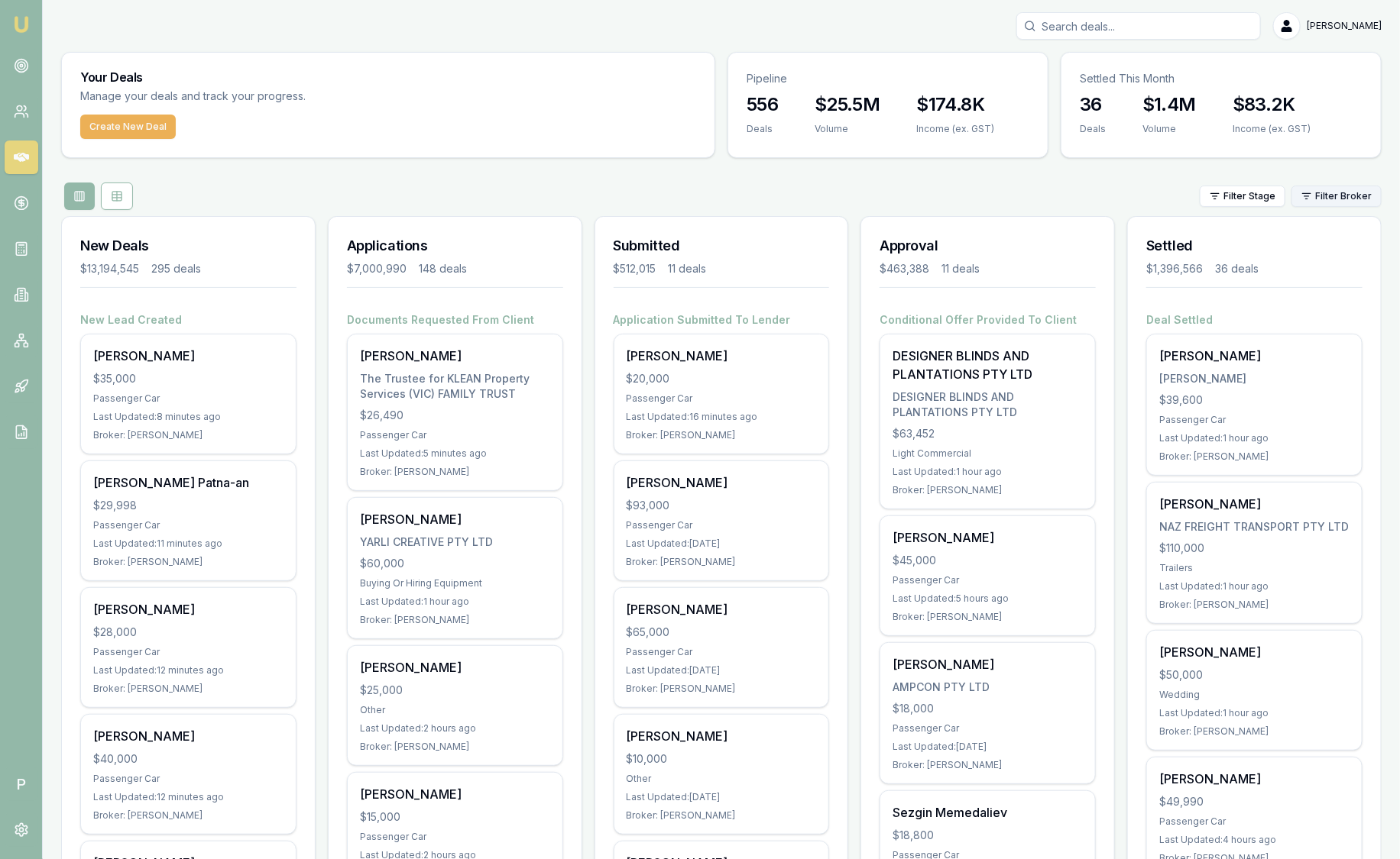
click at [1373, 193] on html "Emu Broker P [PERSON_NAME] Toggle Menu Your Deals Manage your deals and track y…" at bounding box center [700, 429] width 1400 height 859
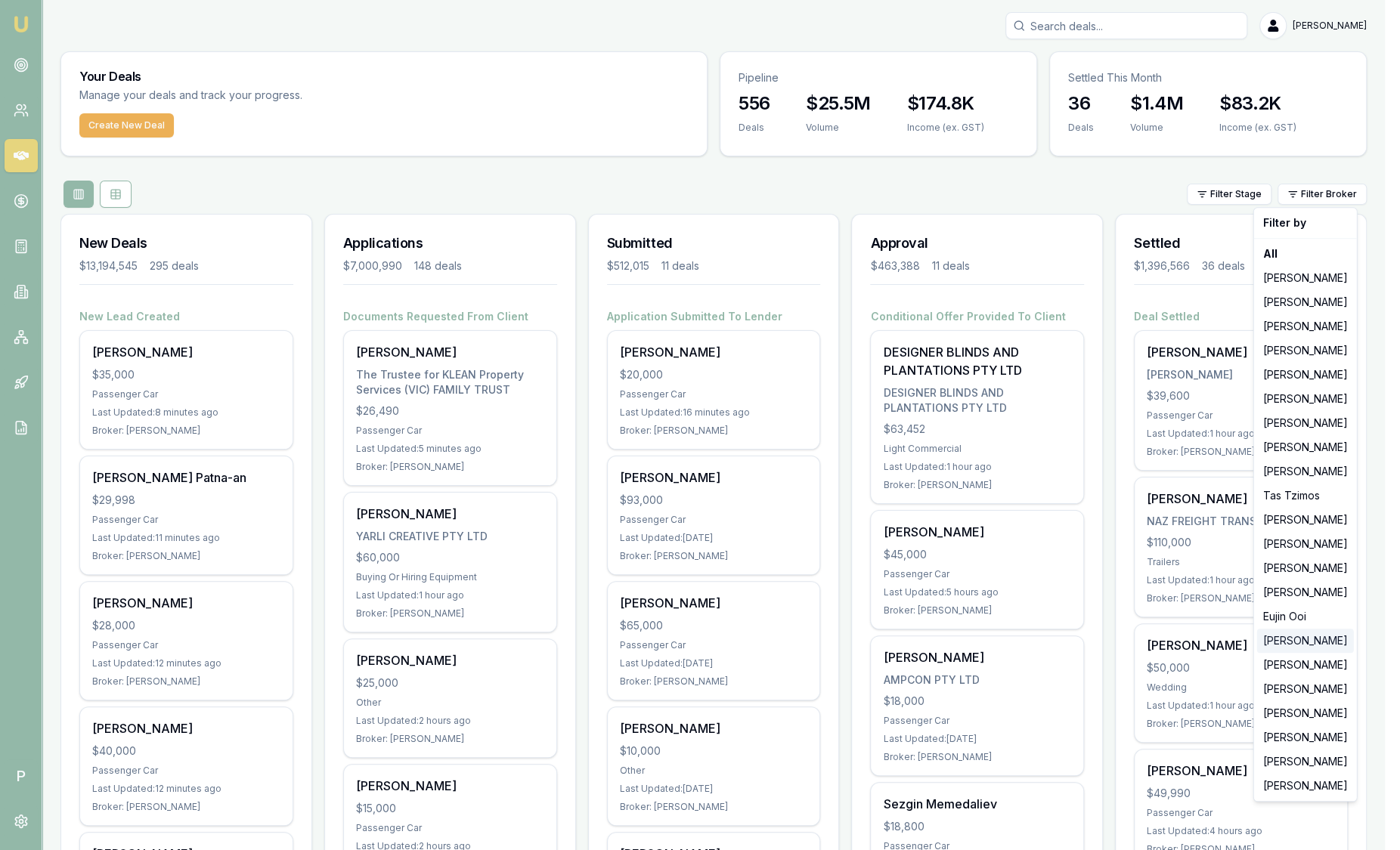
click at [1297, 643] on div "[PERSON_NAME]" at bounding box center [1306, 641] width 97 height 24
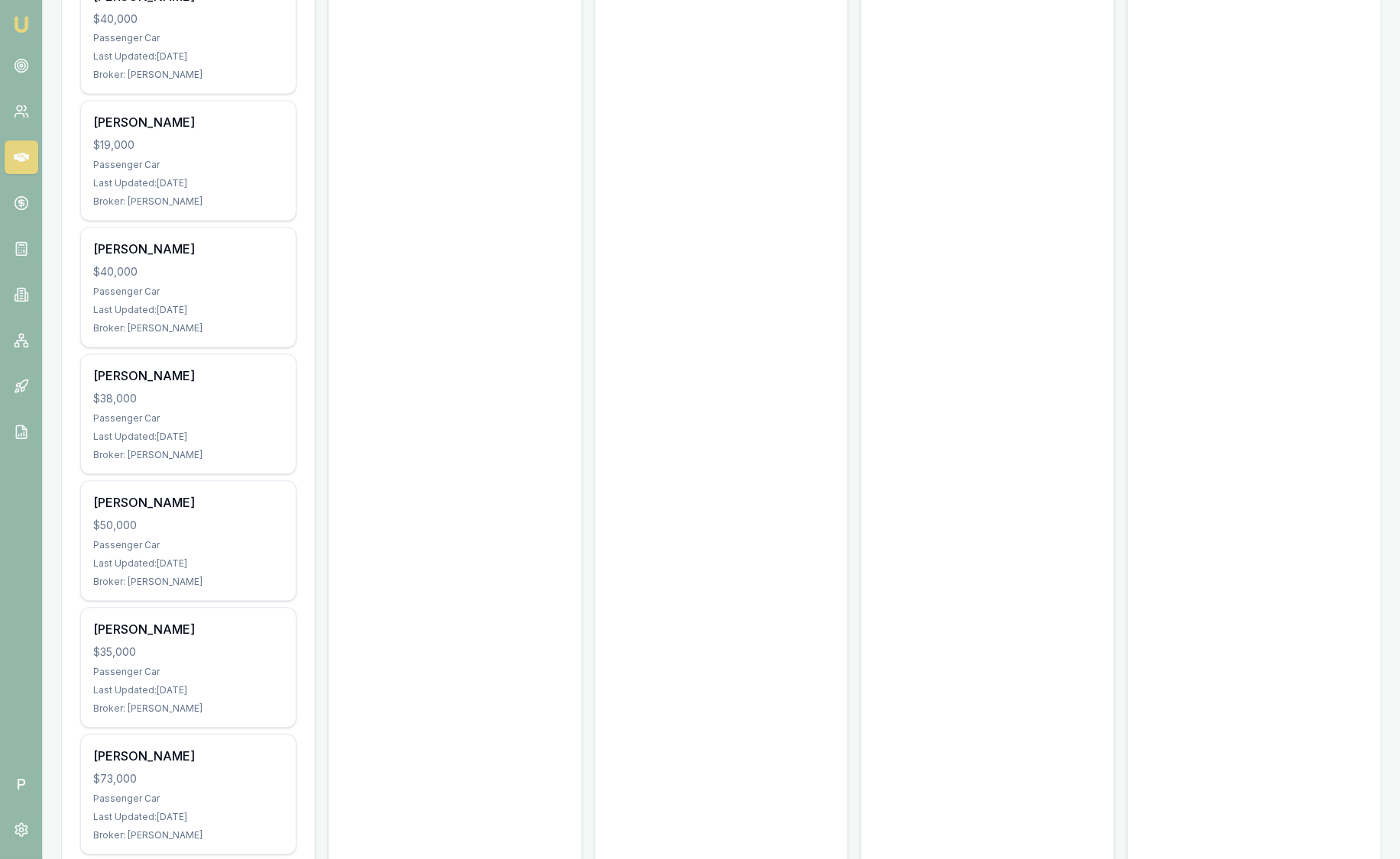
scroll to position [1688, 0]
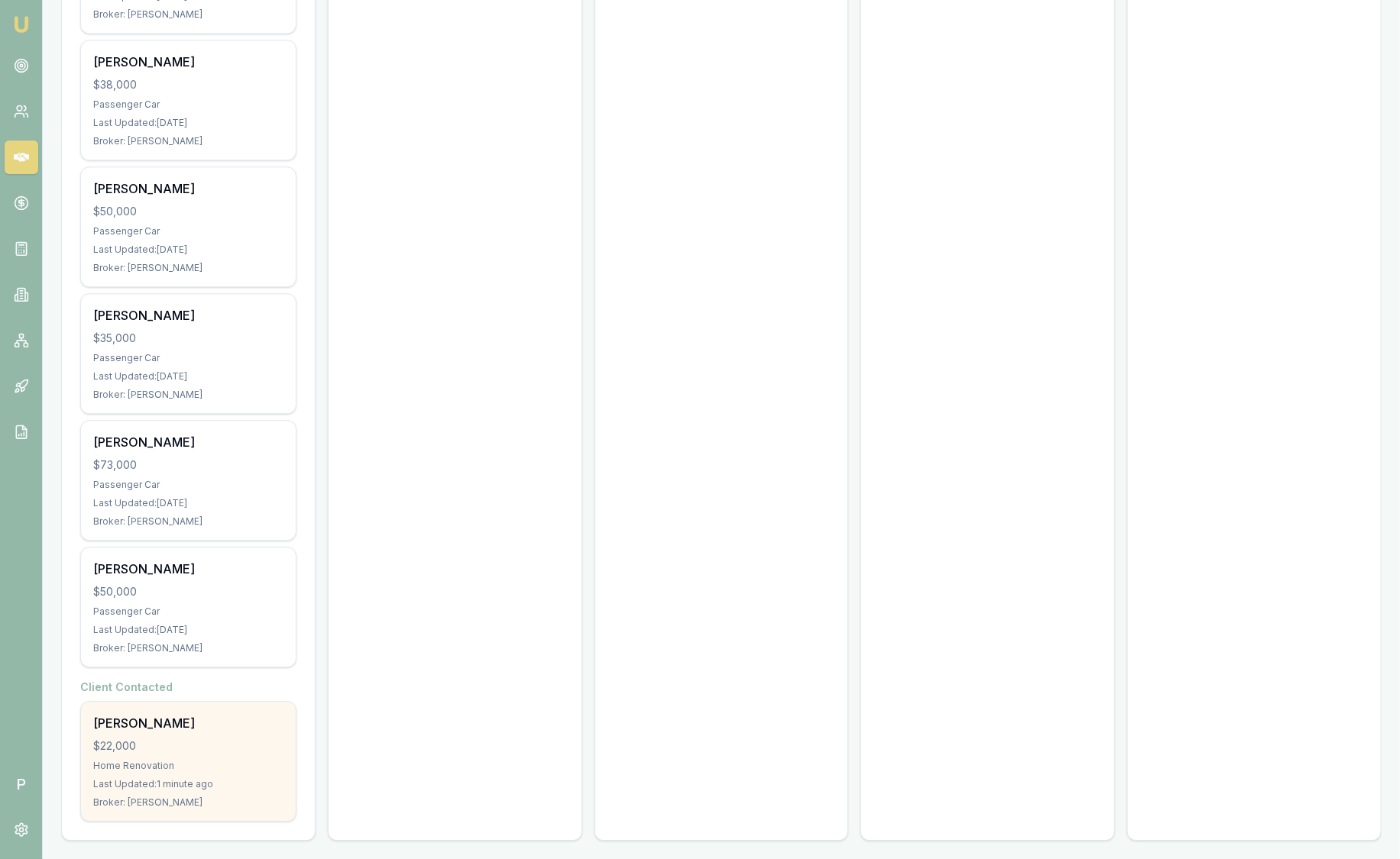
click at [139, 766] on div "Caroline Geerlings $22,000 Home Renovation Last Updated: 1 minute ago Broker: R…" at bounding box center [188, 761] width 215 height 119
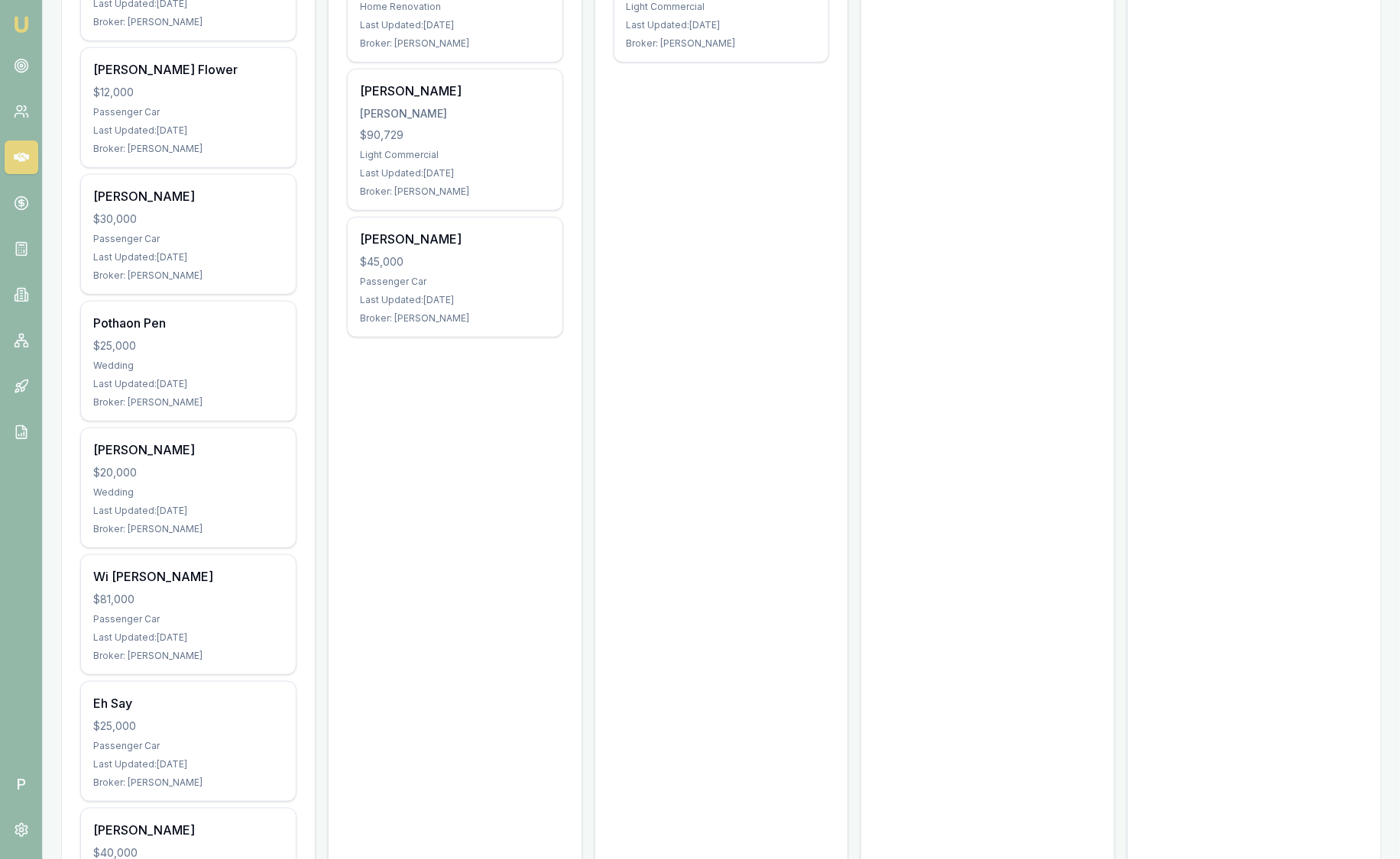
scroll to position [0, 0]
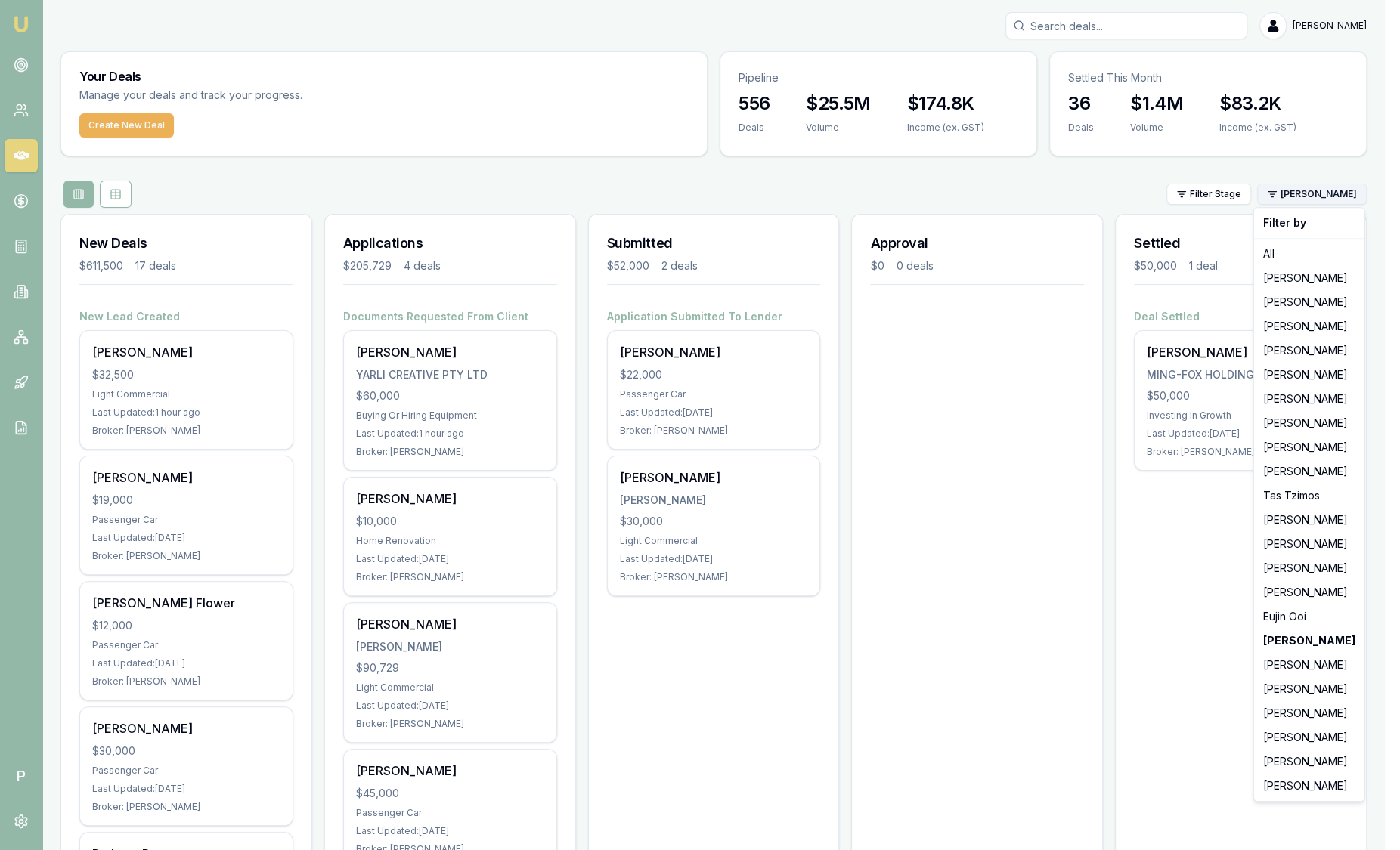
click at [1298, 195] on html "Emu Broker P Sam Crouch Toggle Menu Your Deals Manage your deals and track your…" at bounding box center [700, 425] width 1400 height 850
click at [1290, 736] on div "[PERSON_NAME]" at bounding box center [1310, 738] width 104 height 24
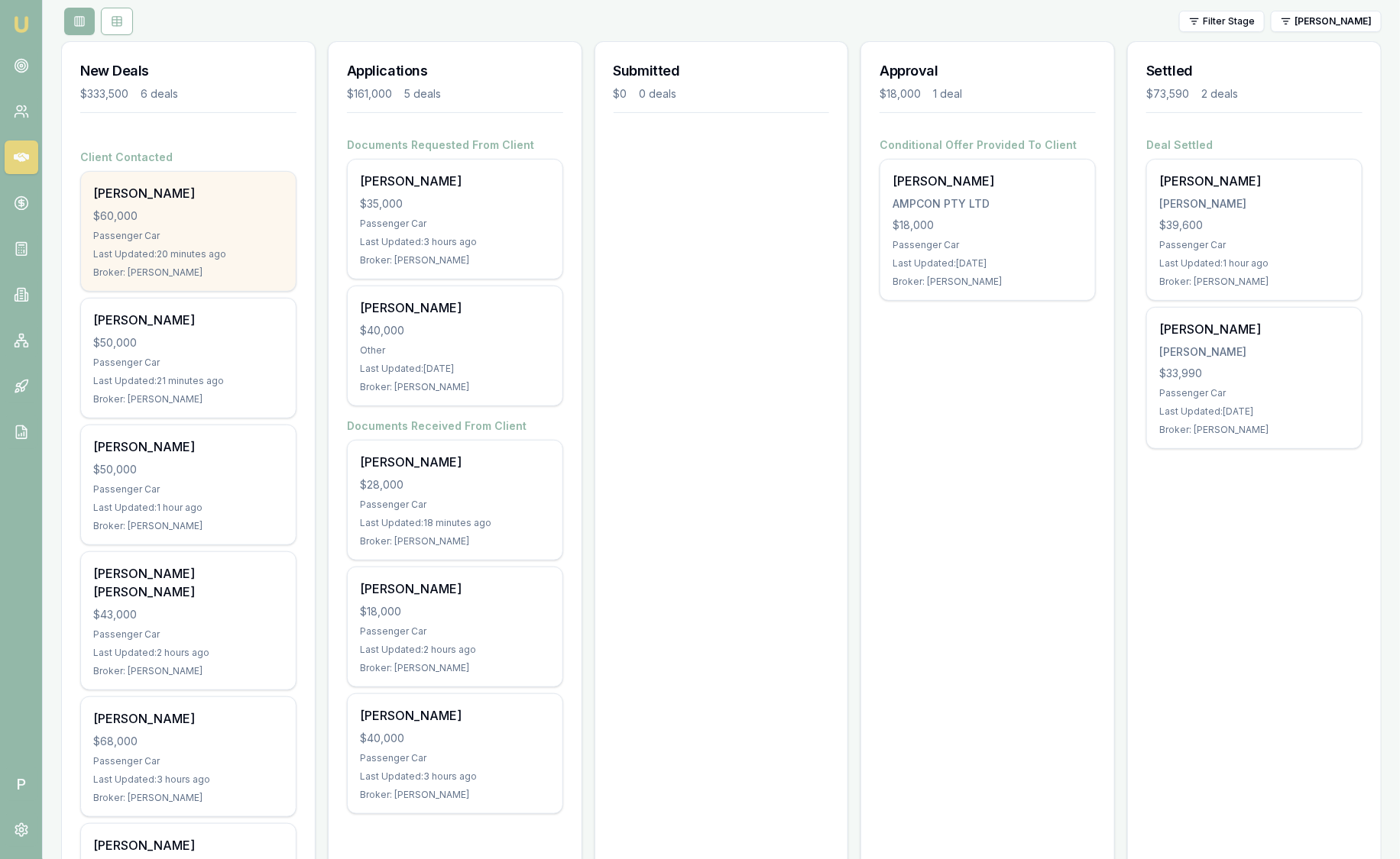
scroll to position [190, 0]
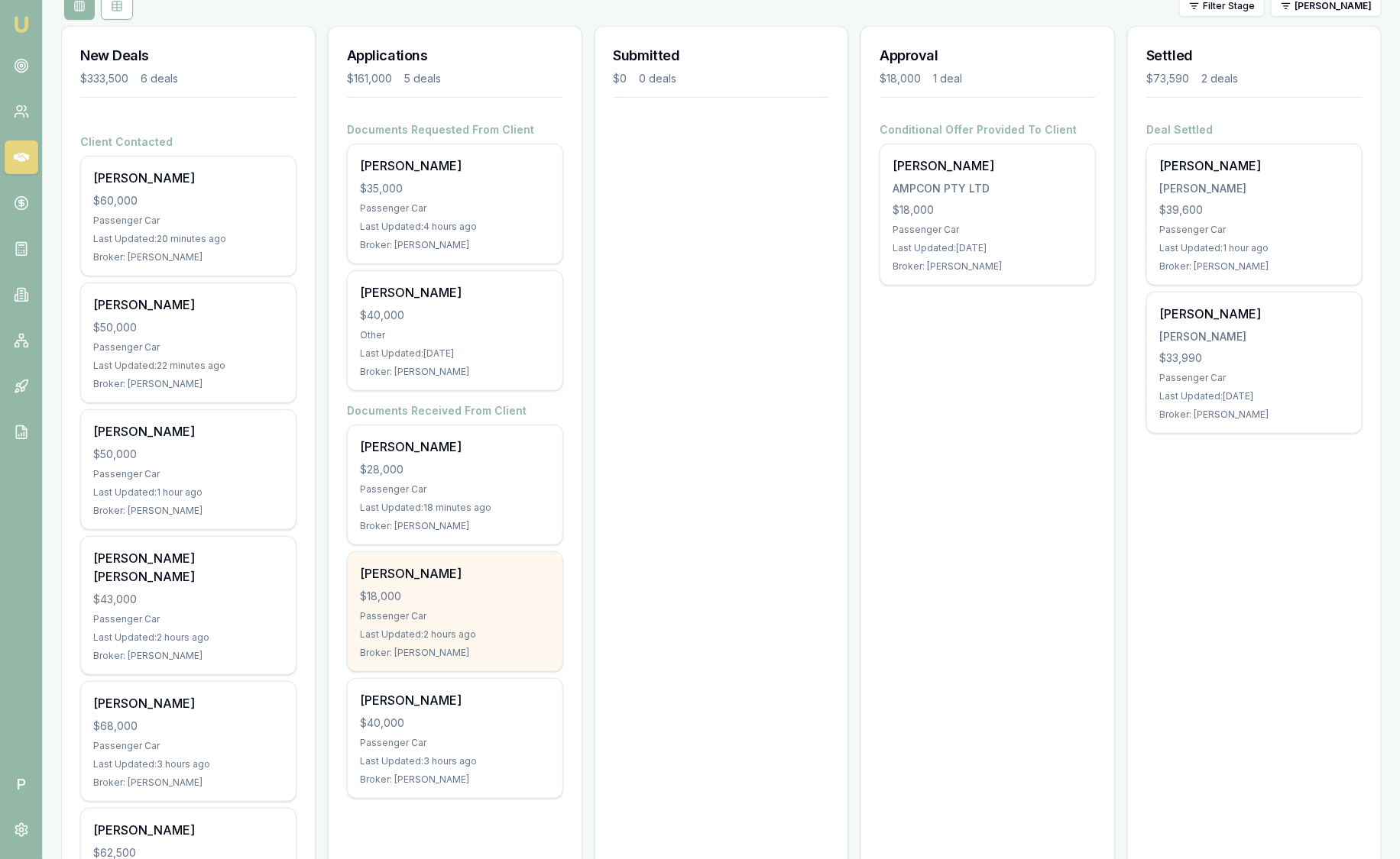
click at [388, 569] on div "Stephen Gawler" at bounding box center [455, 574] width 190 height 18
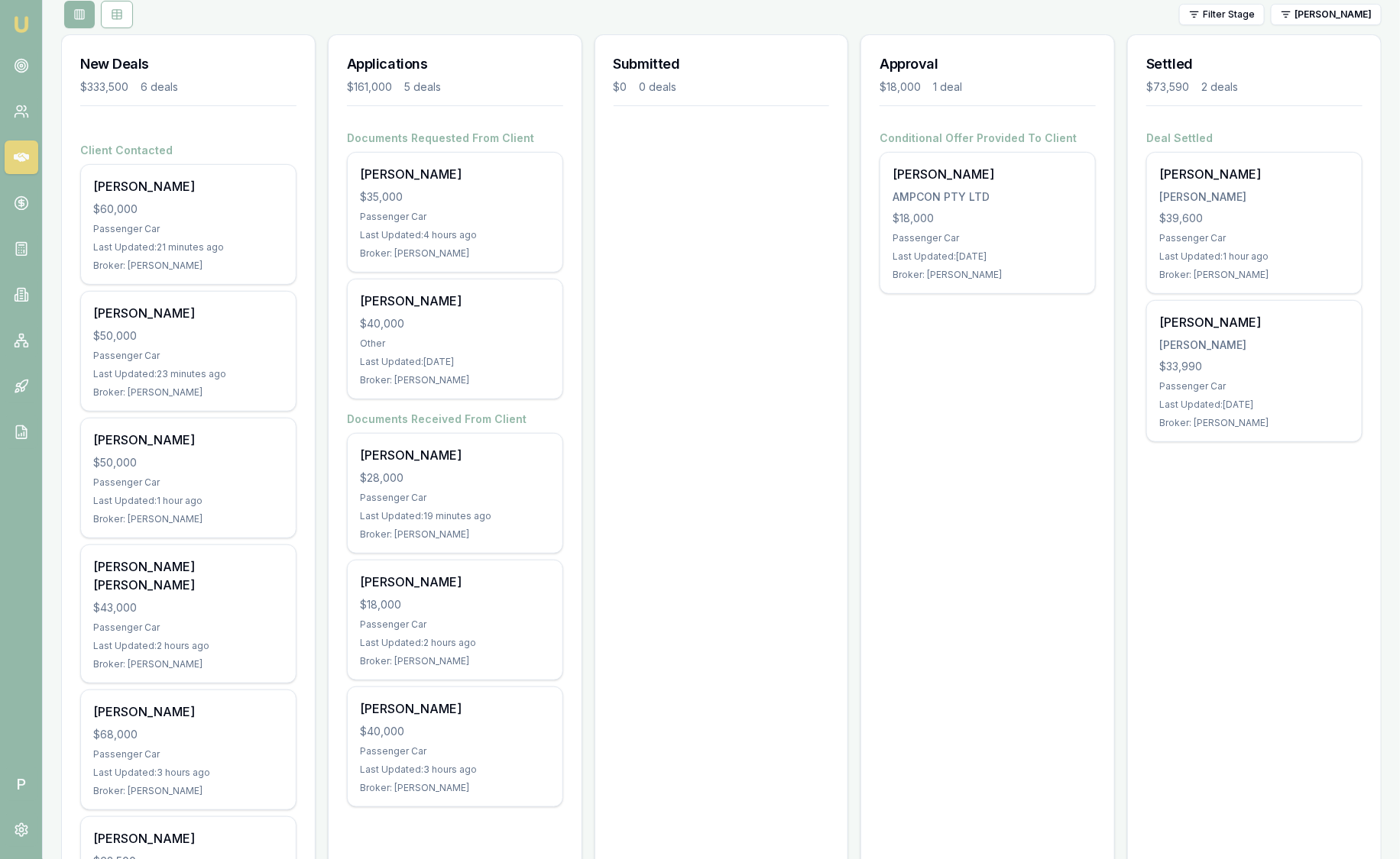
scroll to position [0, 0]
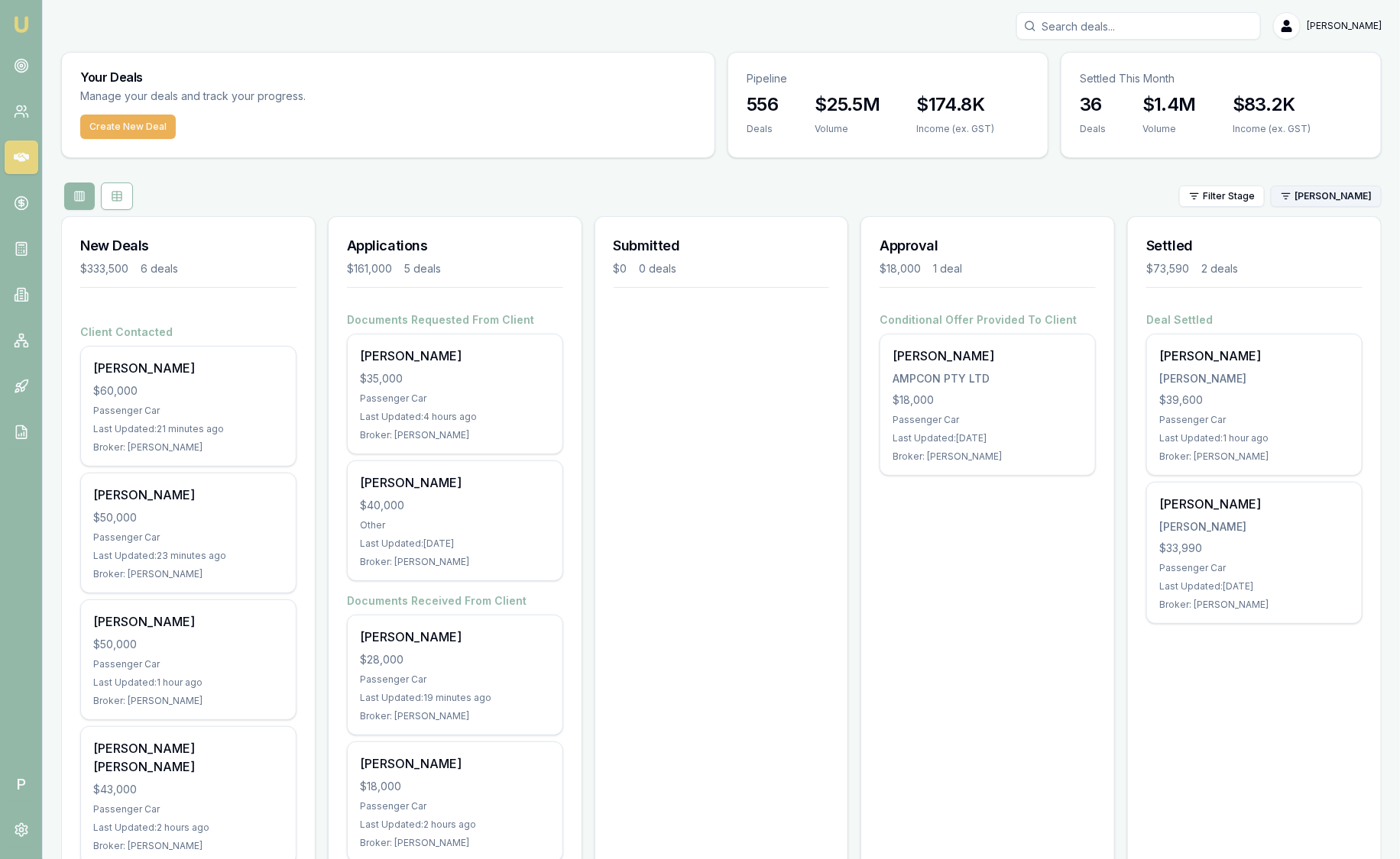
click at [1348, 195] on html "Emu Broker P Sam Crouch Toggle Menu Your Deals Manage your deals and track your…" at bounding box center [700, 429] width 1400 height 859
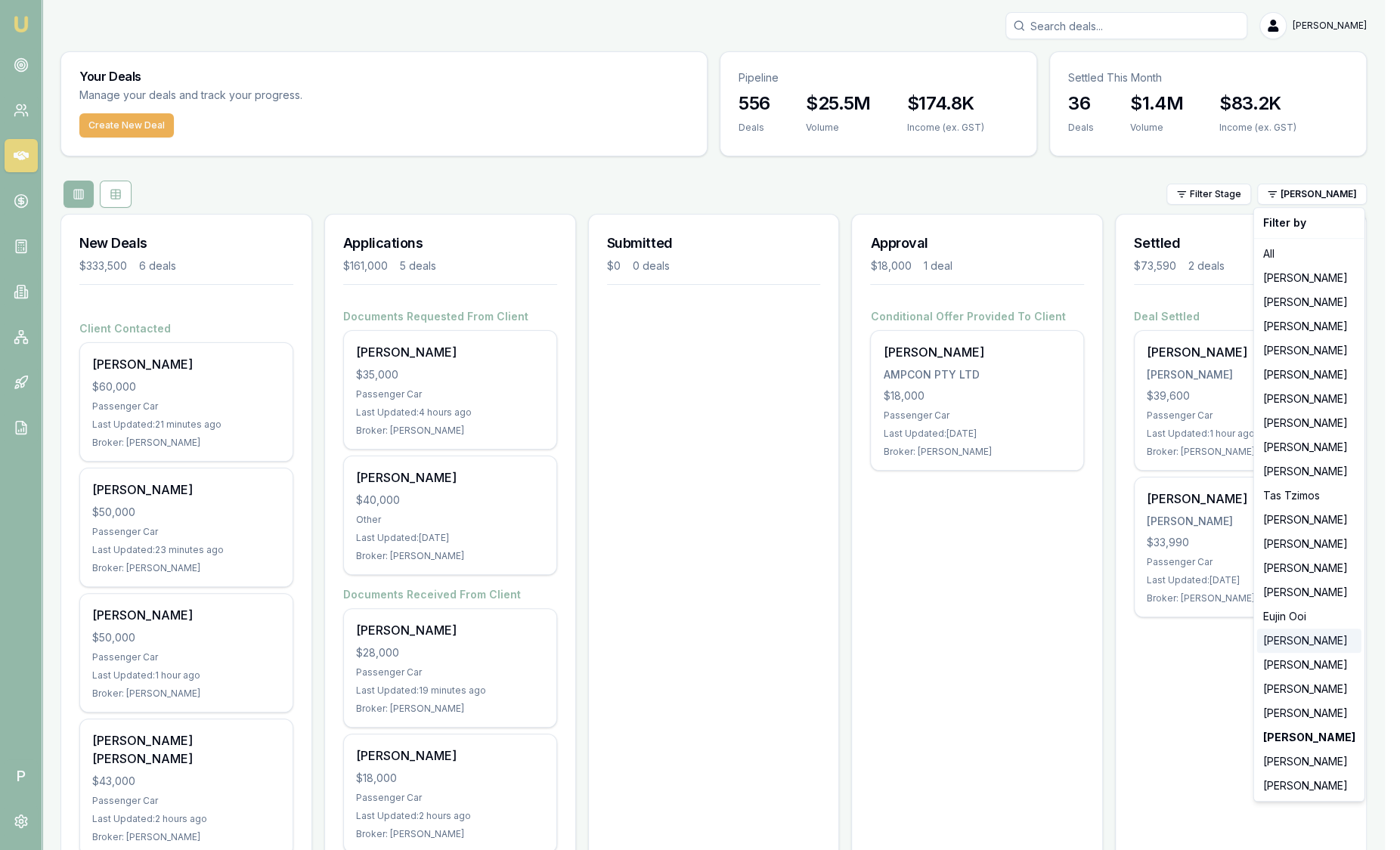
click at [1294, 636] on div "[PERSON_NAME]" at bounding box center [1310, 641] width 104 height 24
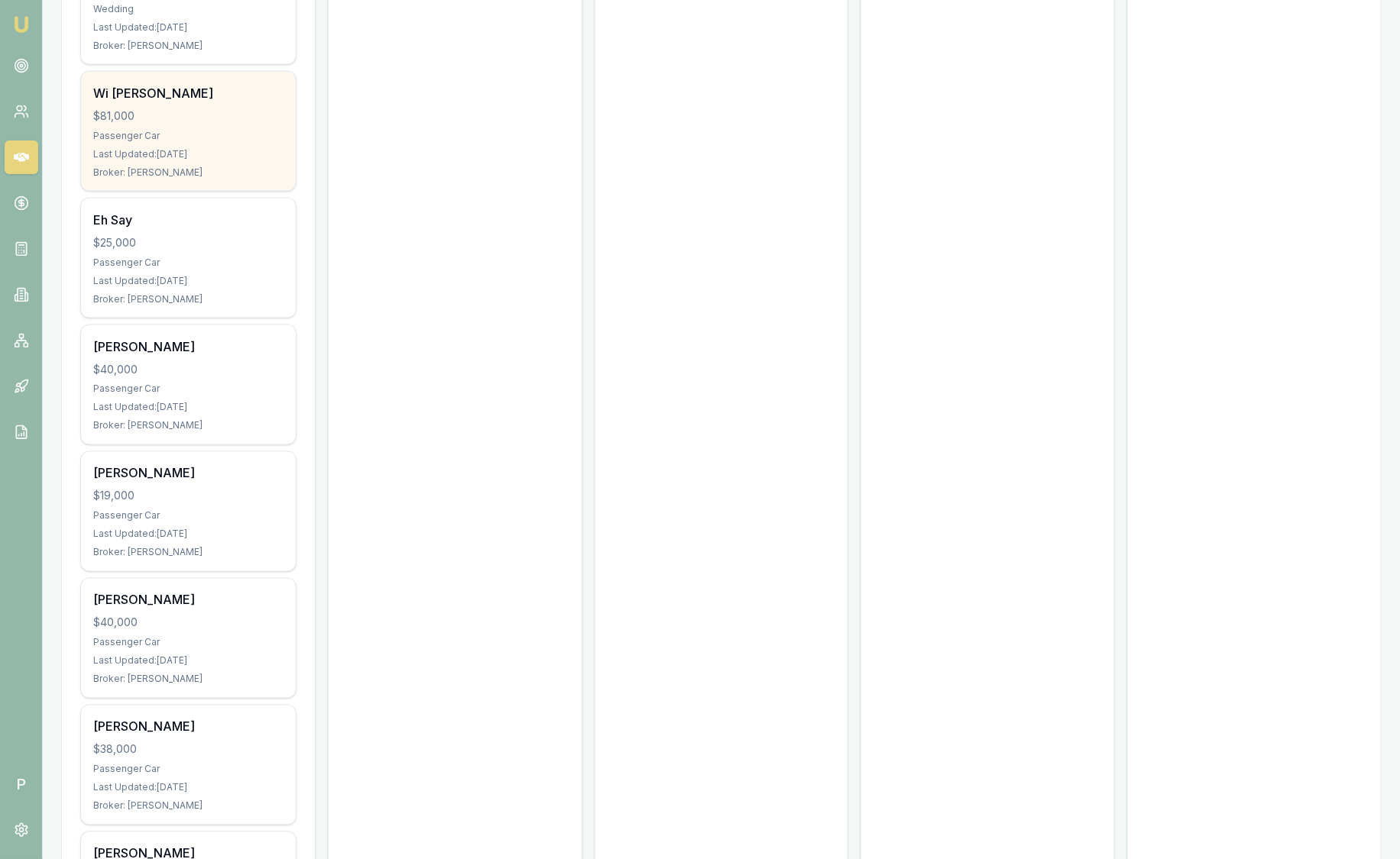
scroll to position [1020, 0]
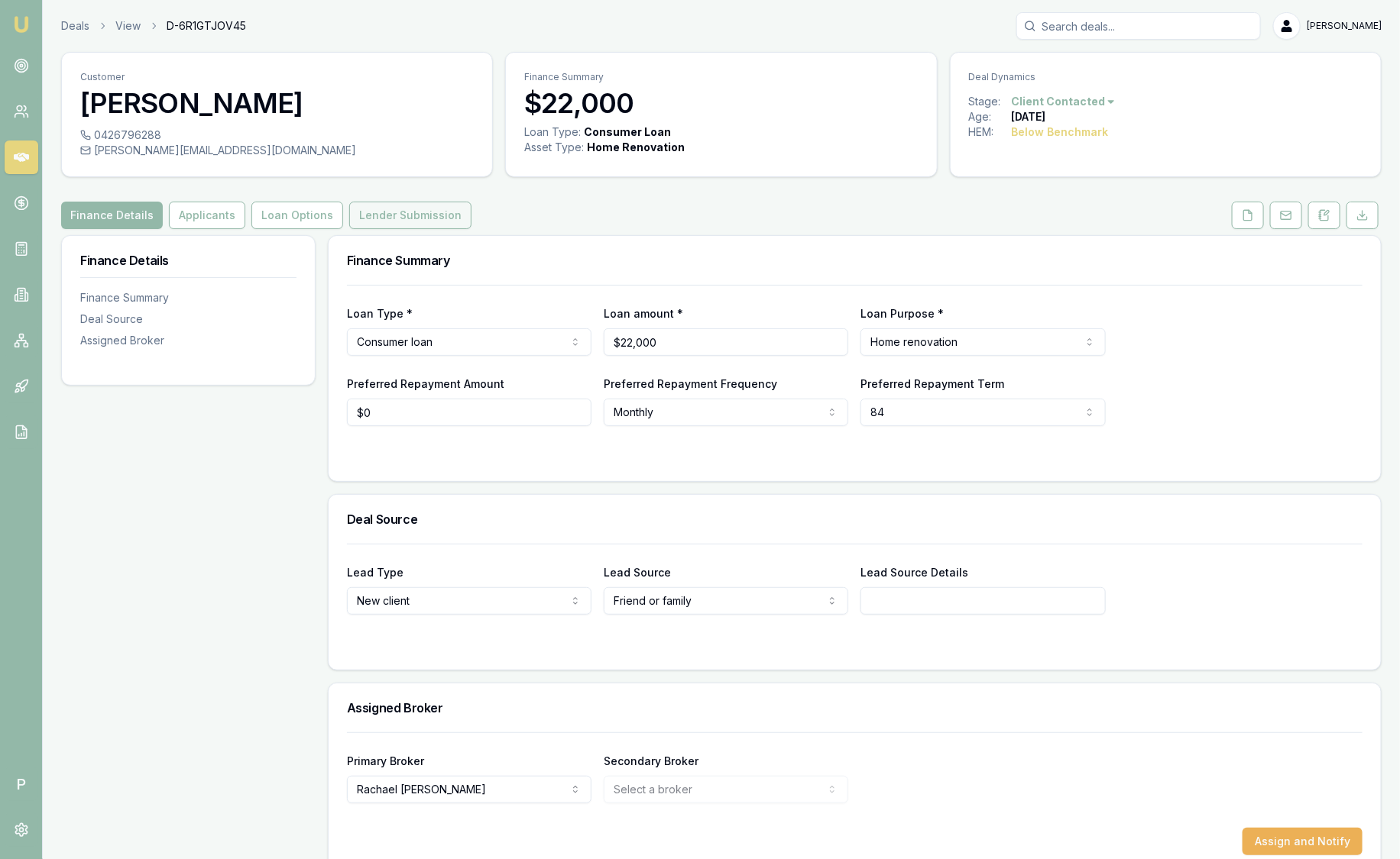
click at [425, 221] on button "Lender Submission" at bounding box center [410, 216] width 122 height 28
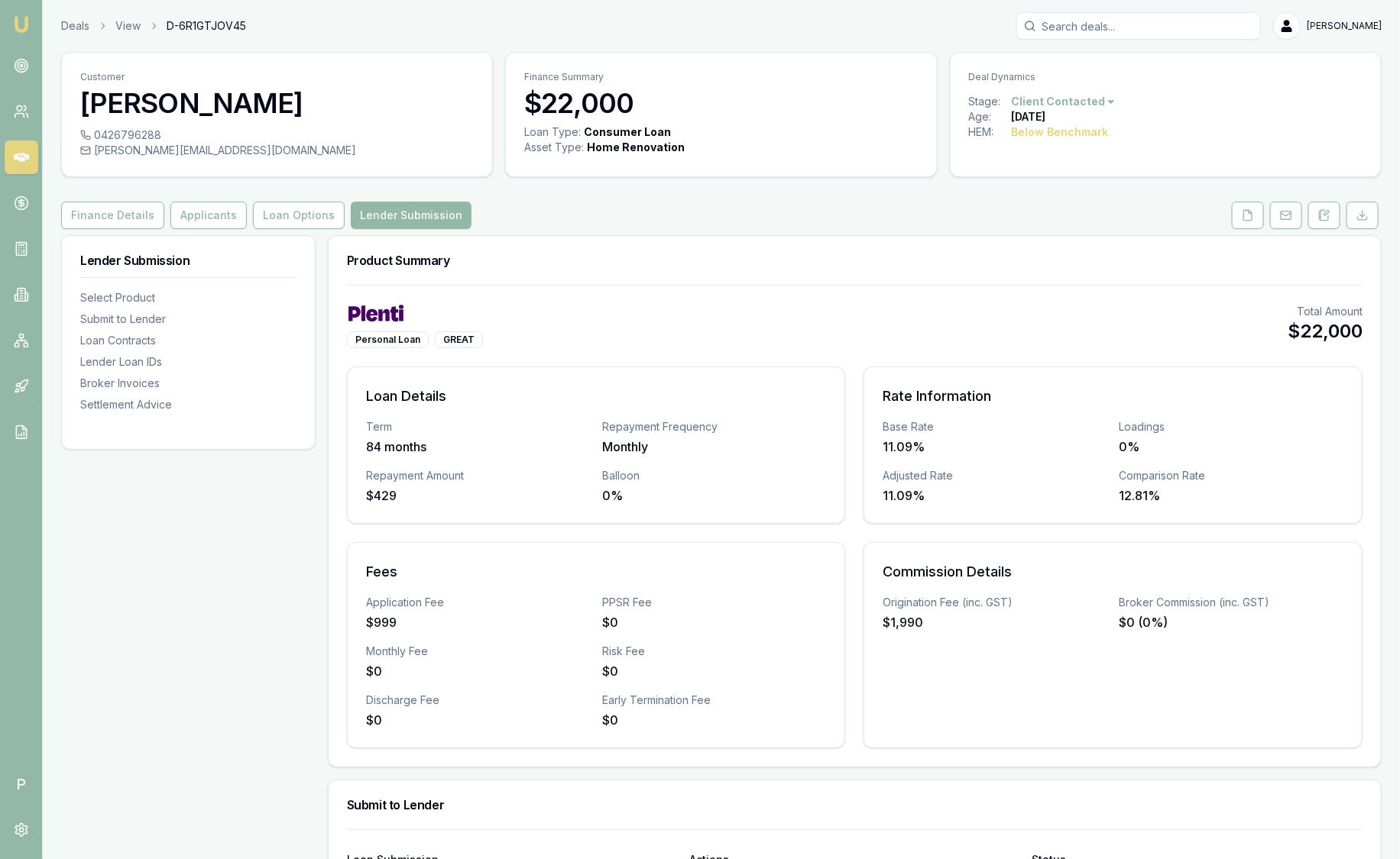
click at [17, 18] on img at bounding box center [21, 25] width 18 height 18
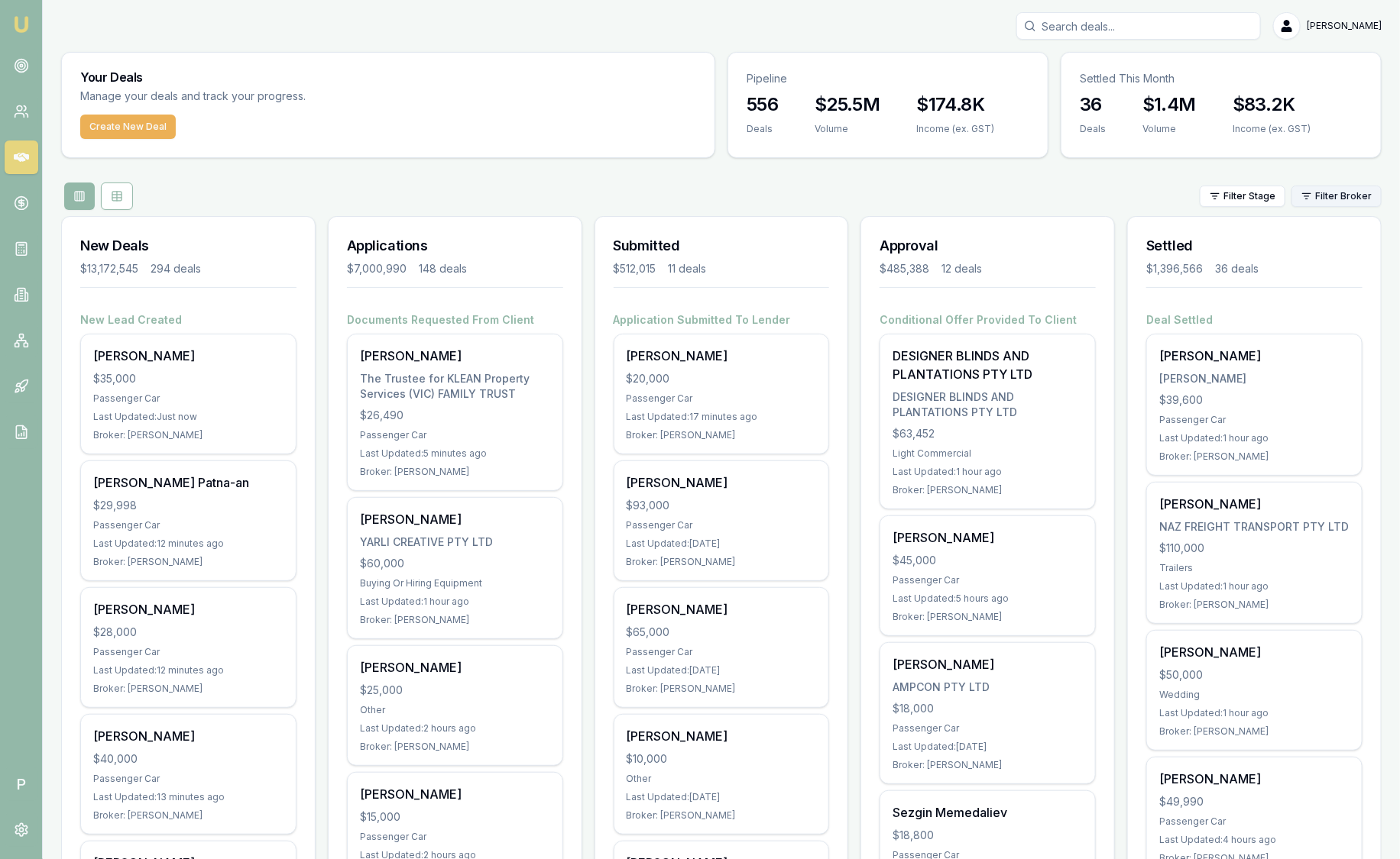
click at [1328, 191] on html "Emu Broker P [PERSON_NAME] Toggle Menu Your Deals Manage your deals and track y…" at bounding box center [700, 429] width 1400 height 859
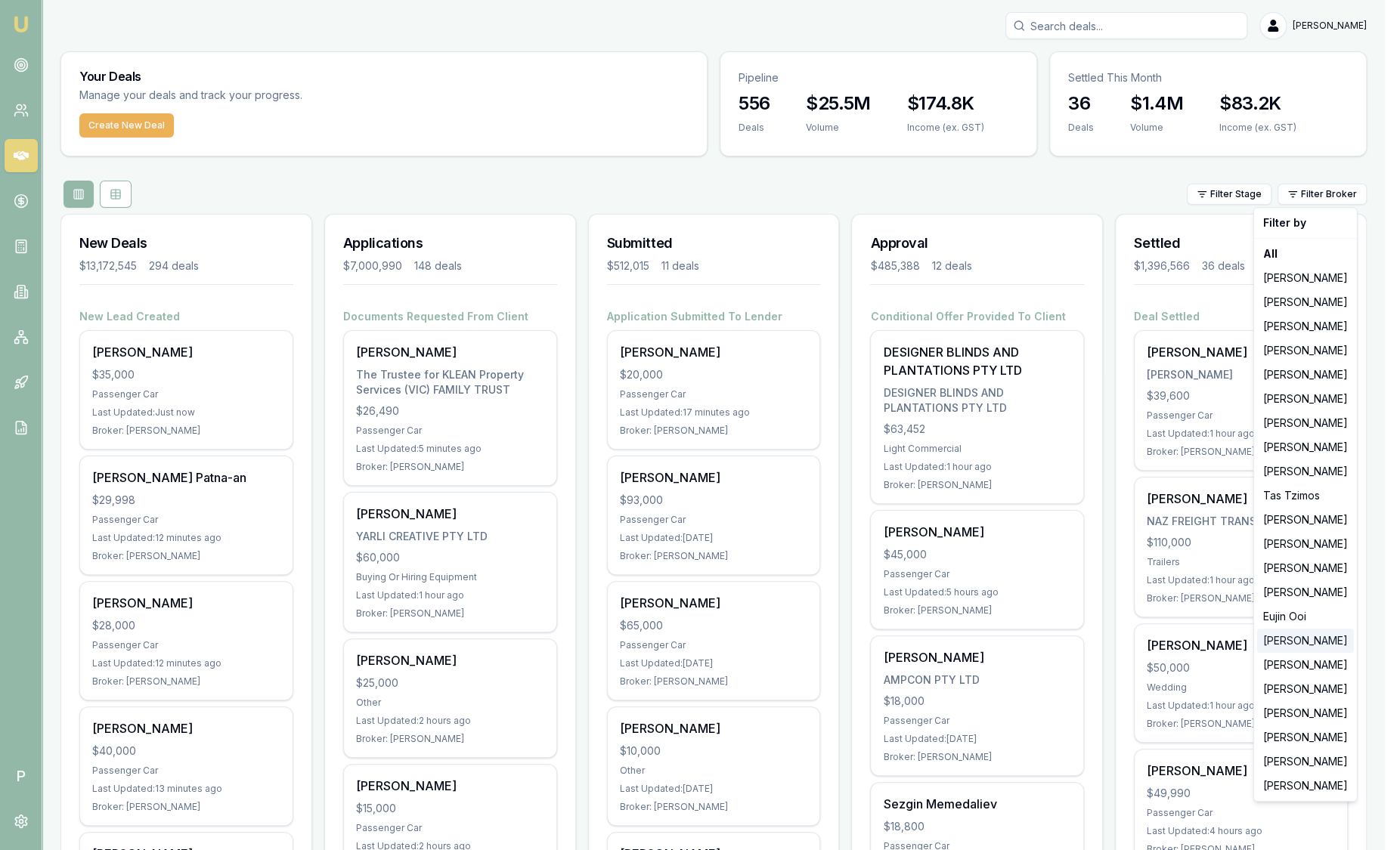
click at [1287, 643] on div "[PERSON_NAME]" at bounding box center [1306, 641] width 97 height 24
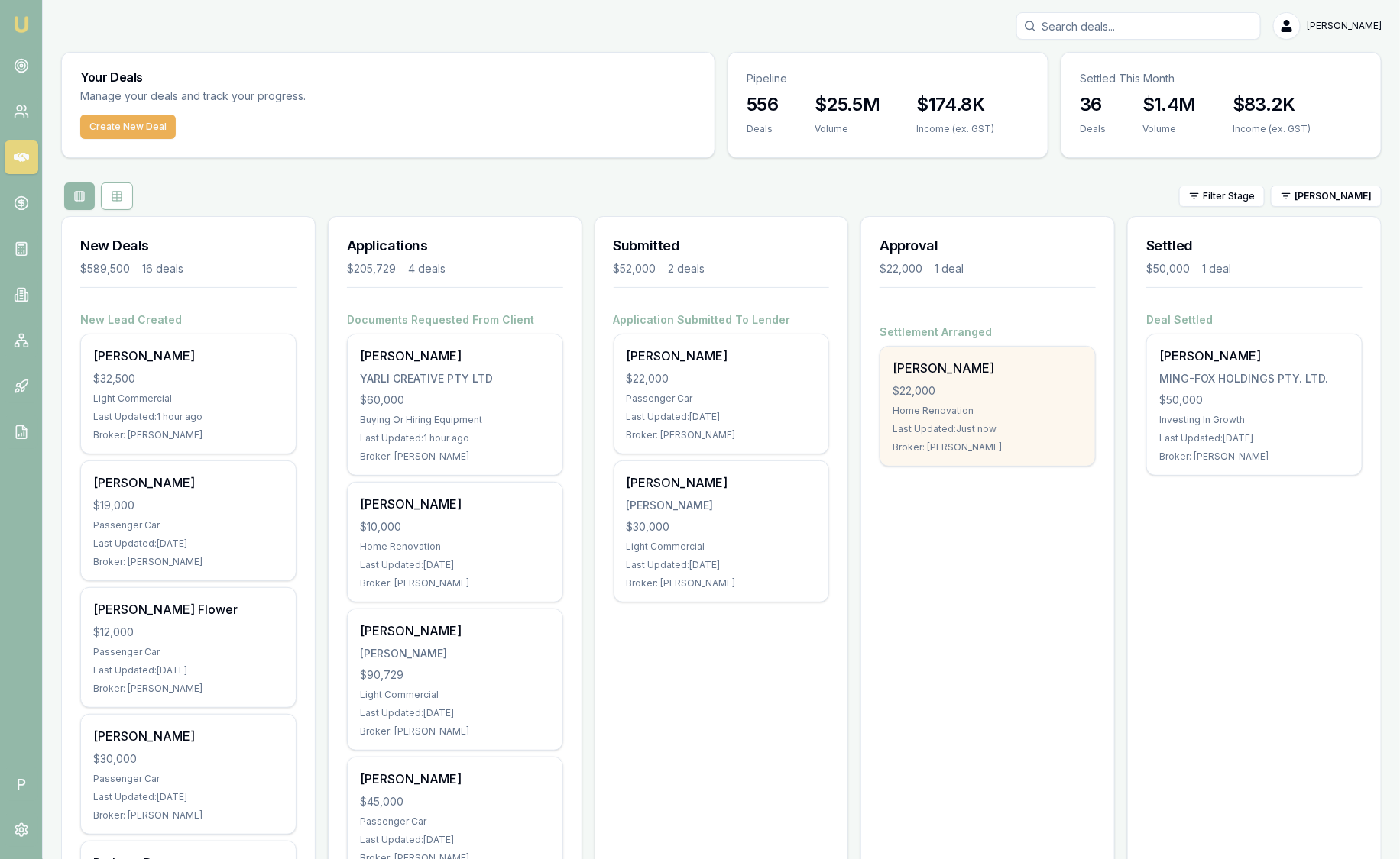
click at [1006, 375] on div "[PERSON_NAME]" at bounding box center [987, 368] width 190 height 18
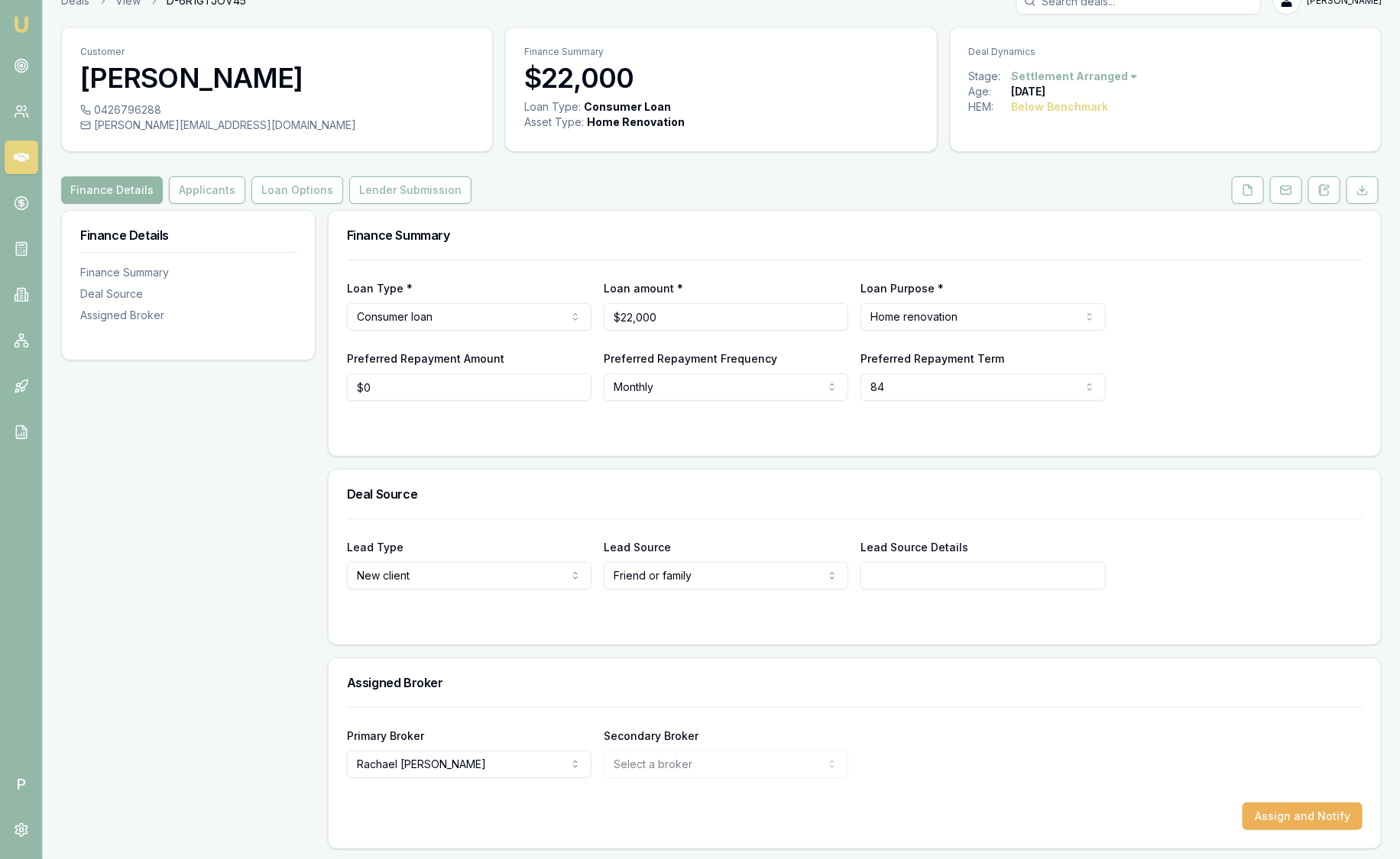
scroll to position [26, 0]
click at [406, 191] on button "Lender Submission" at bounding box center [410, 189] width 122 height 28
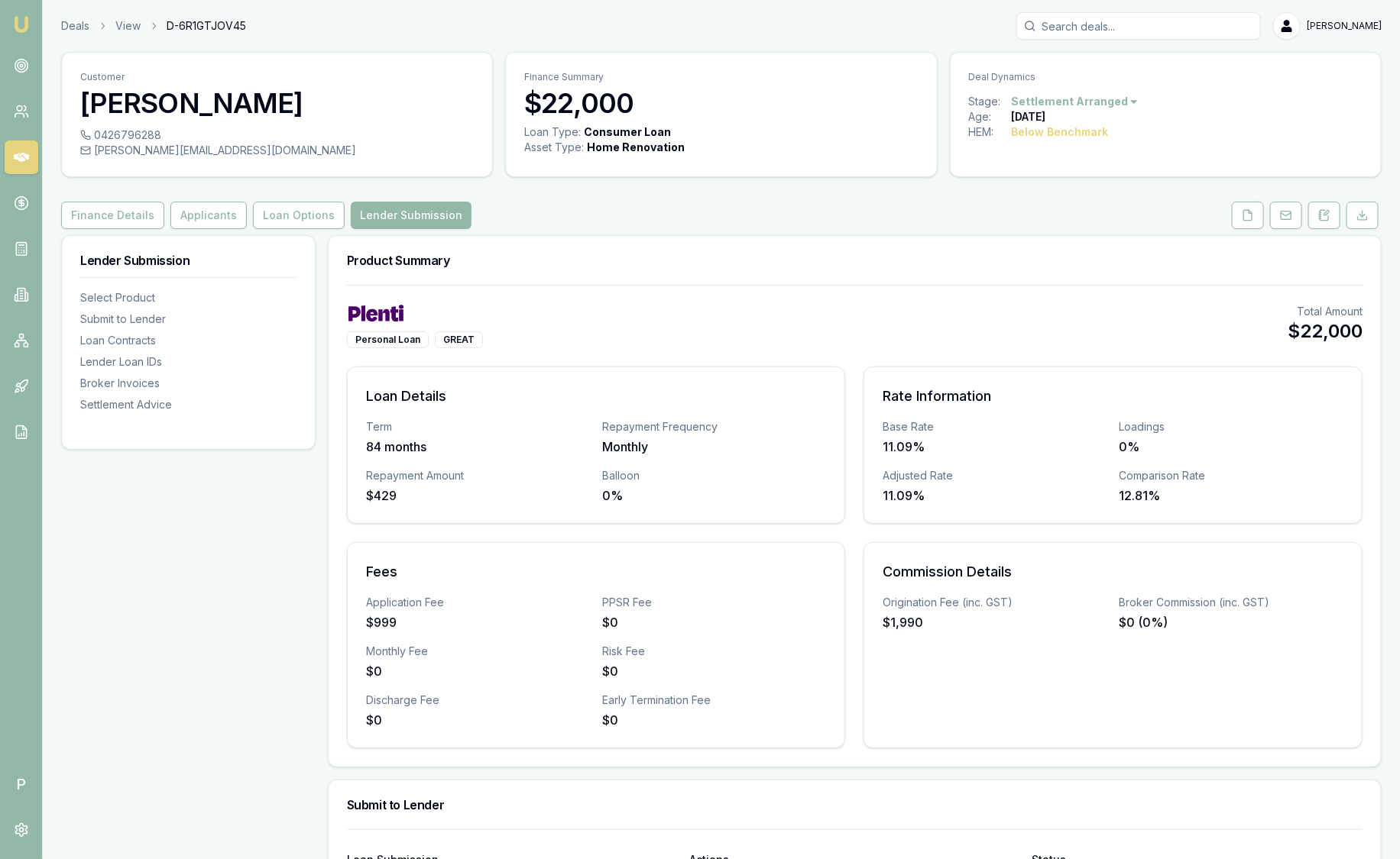
drag, startPoint x: 334, startPoint y: 115, endPoint x: 328, endPoint y: 130, distance: 16.2
click at [328, 130] on div "Customer [PERSON_NAME] 0426796288 [PERSON_NAME][EMAIL_ADDRESS][DOMAIN_NAME]" at bounding box center [277, 114] width 432 height 125
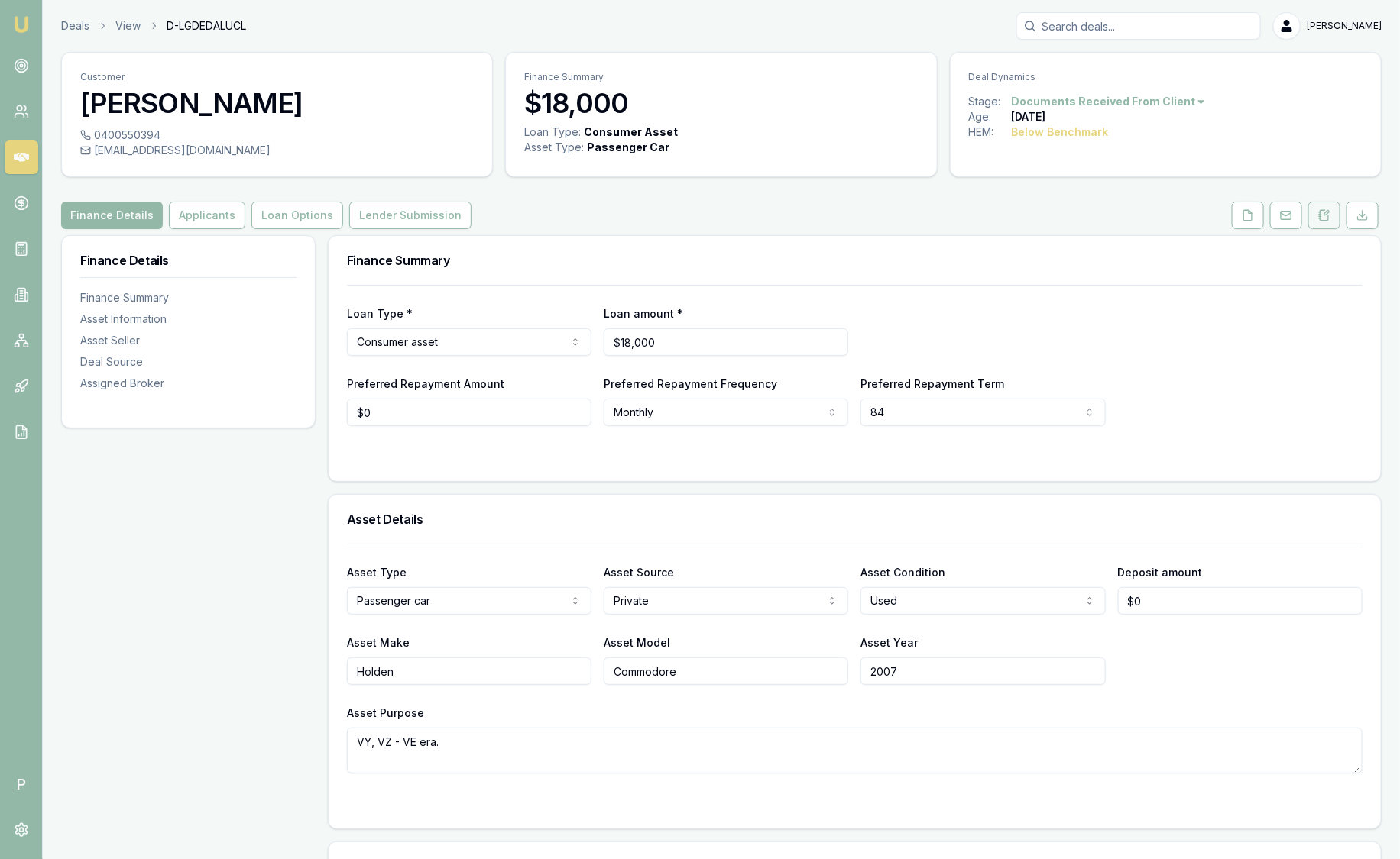
click at [1320, 212] on icon at bounding box center [1323, 215] width 8 height 10
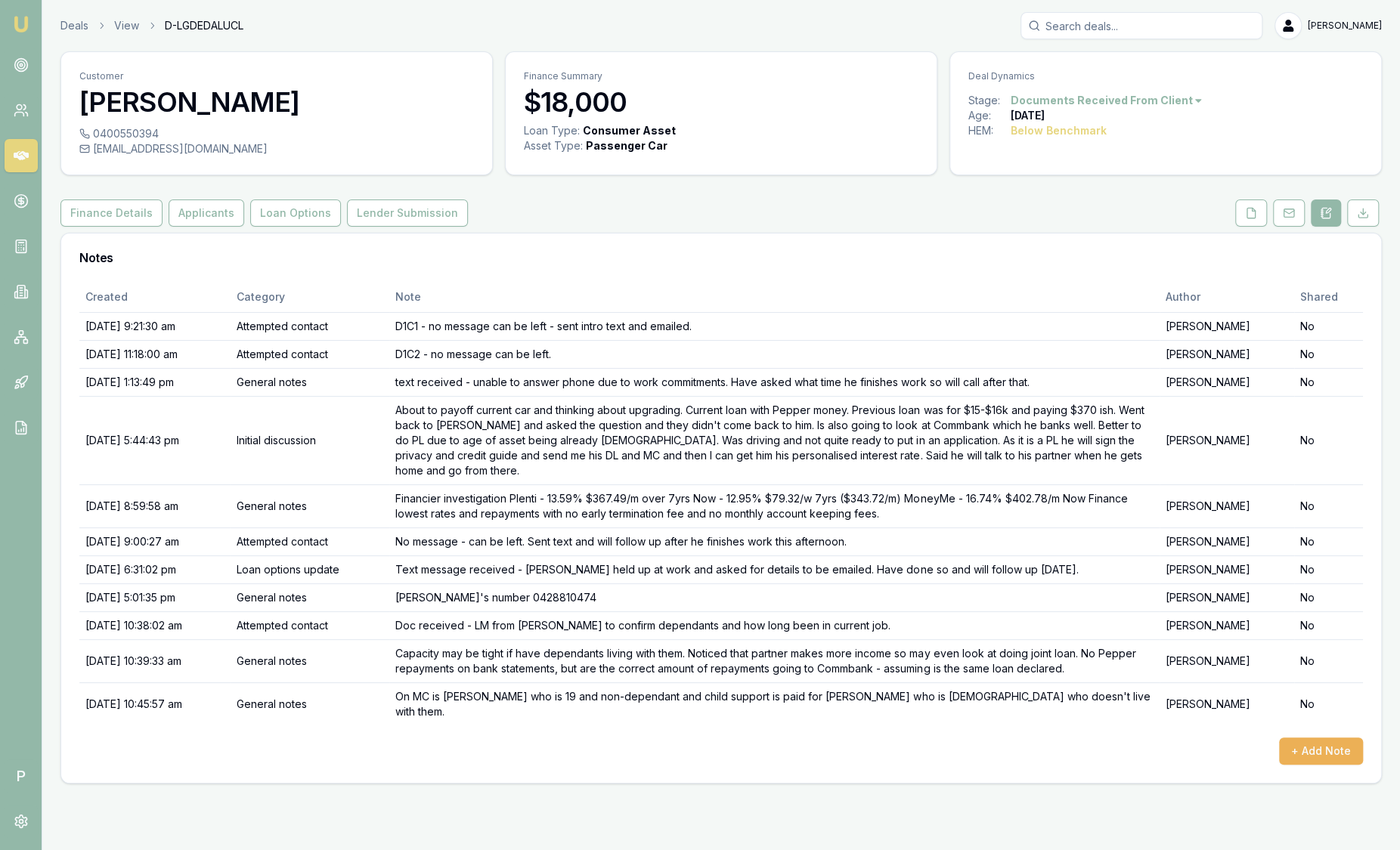
click at [24, 22] on img at bounding box center [21, 25] width 18 height 18
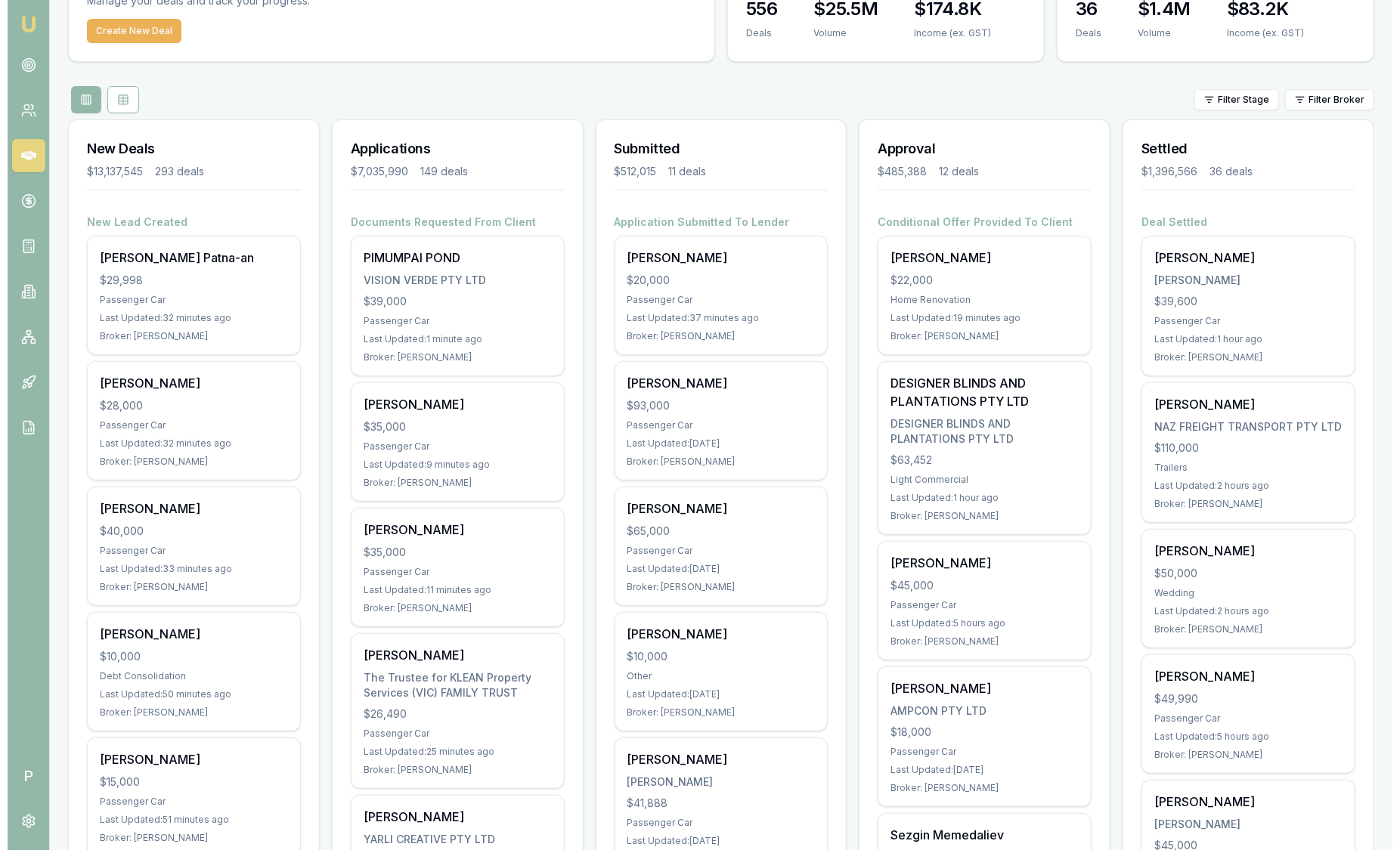
scroll to position [94, 0]
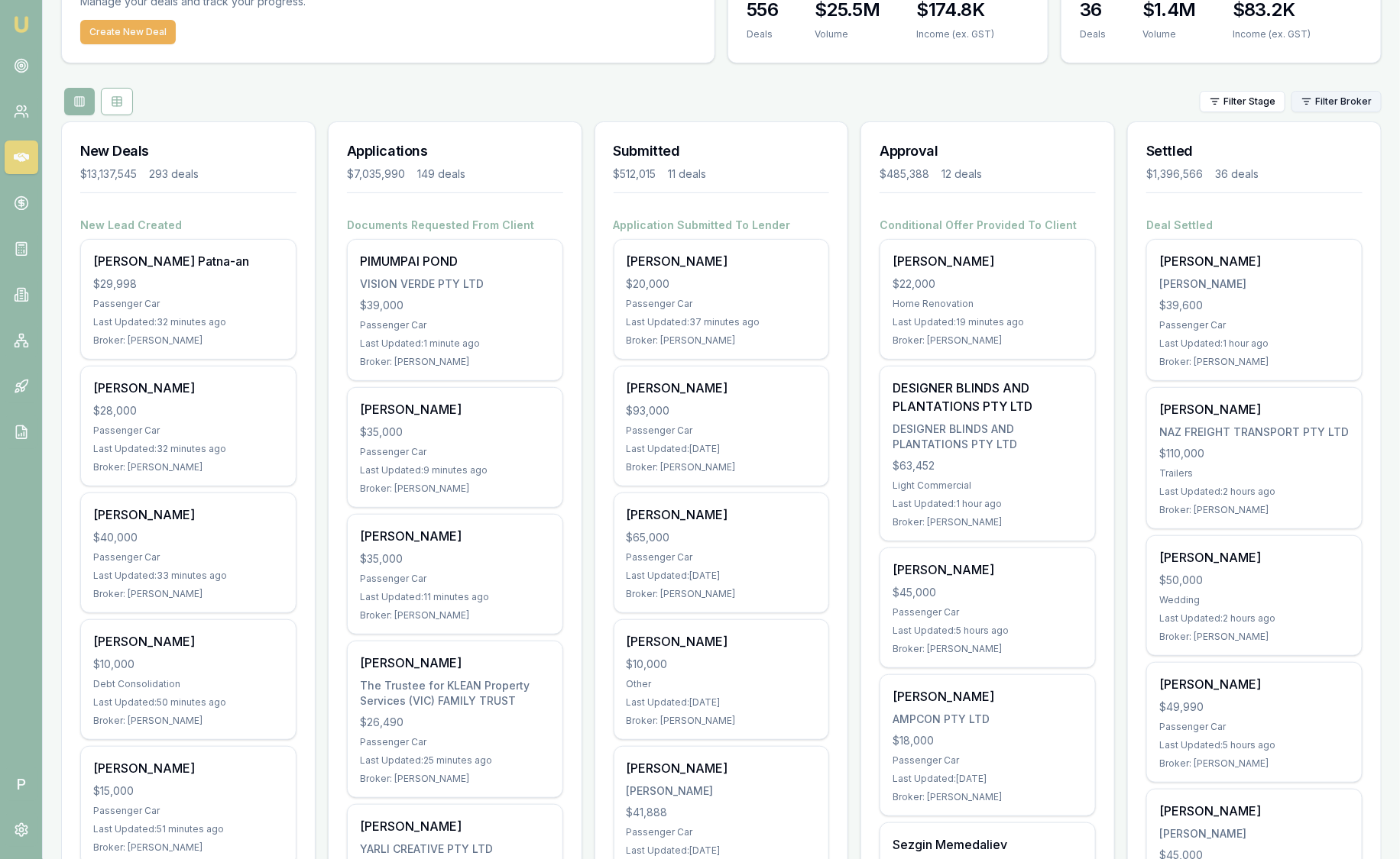
click at [1334, 103] on html "Emu Broker P Sam Crouch Toggle Menu Your Deals Manage your deals and track your…" at bounding box center [700, 334] width 1400 height 859
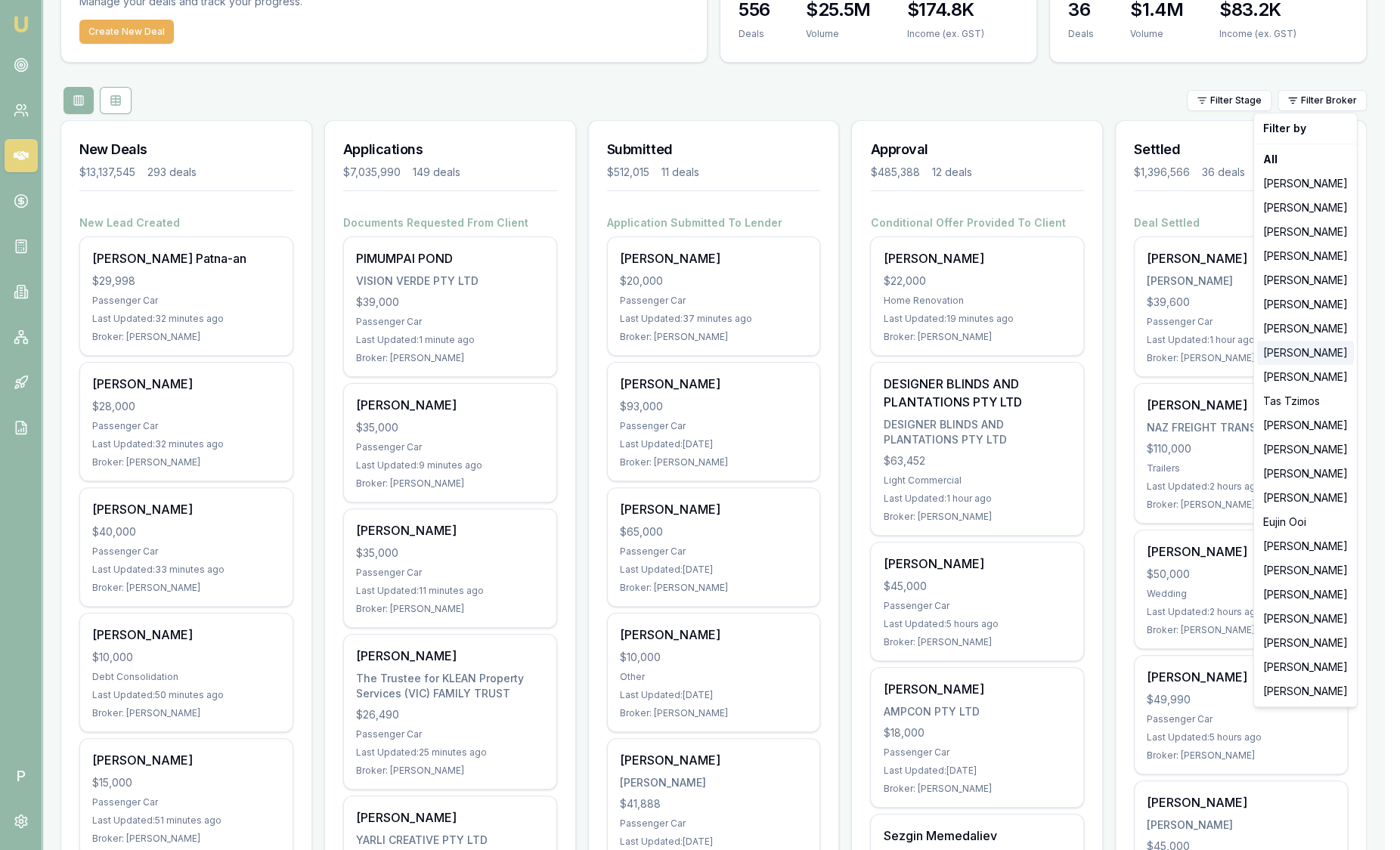
click at [1281, 352] on div "[PERSON_NAME]" at bounding box center [1306, 352] width 97 height 24
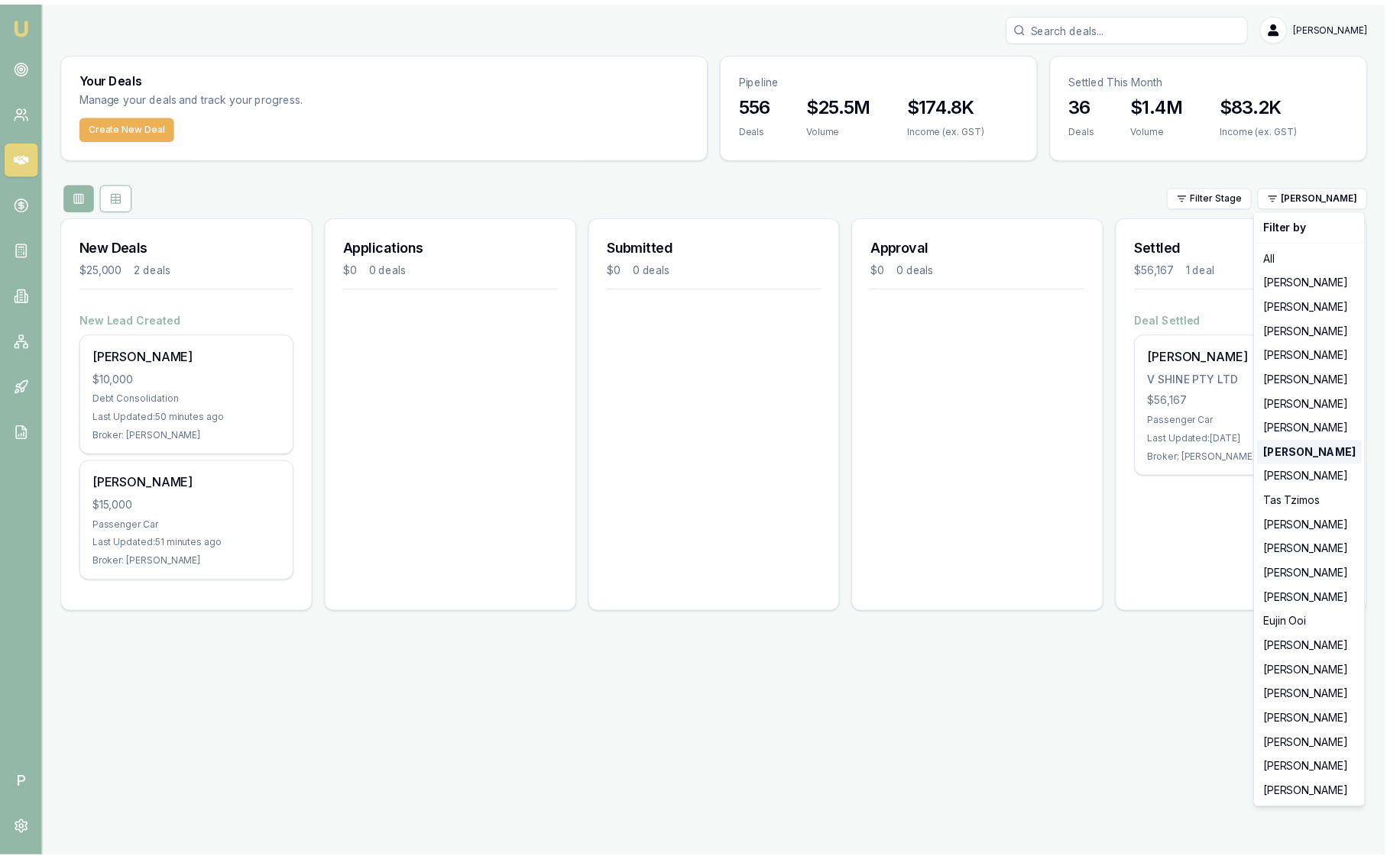
scroll to position [0, 0]
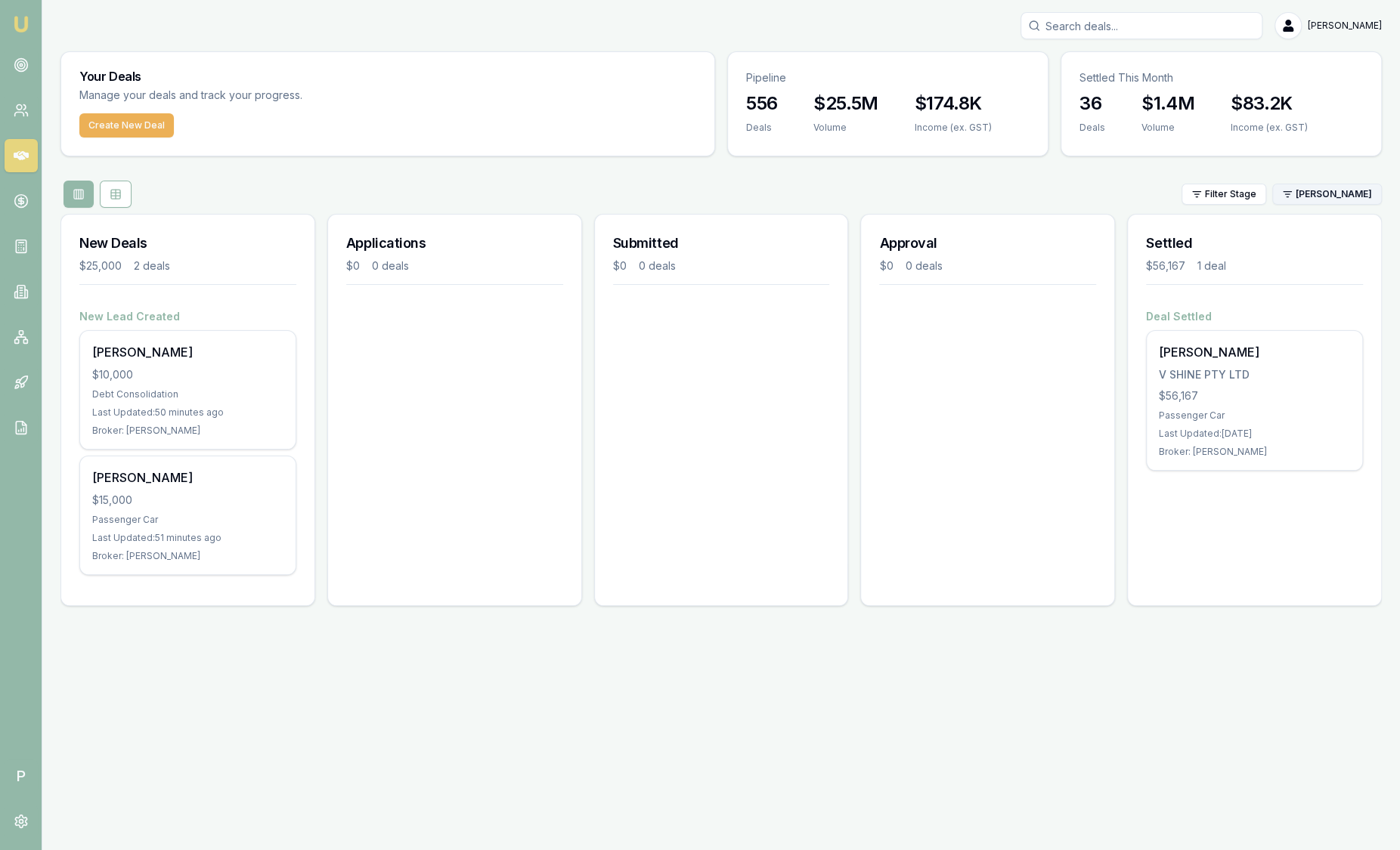
click at [1336, 192] on html "Emu Broker P Sam Crouch Toggle Menu Your Deals Manage your deals and track your…" at bounding box center [700, 425] width 1400 height 850
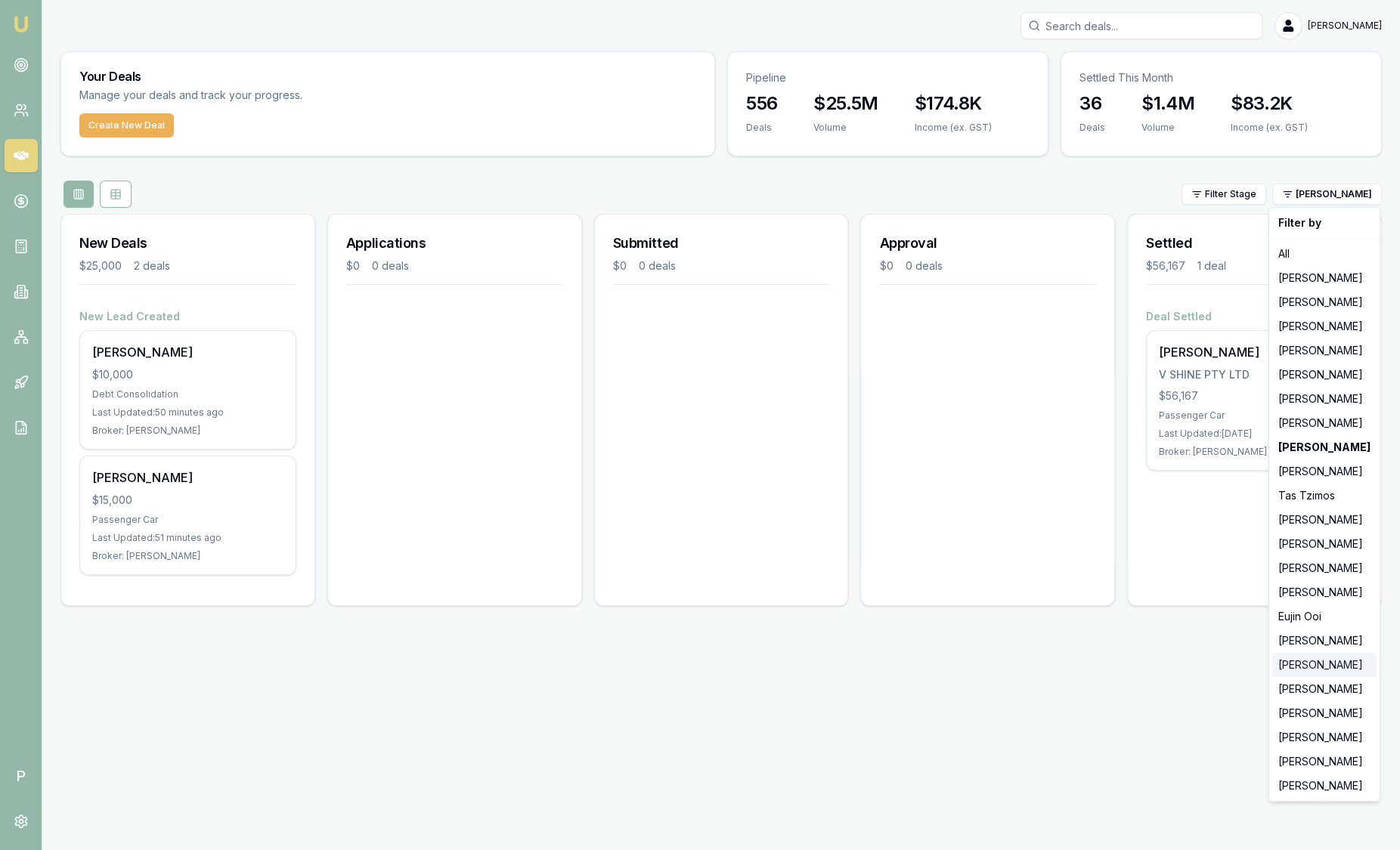
click at [1330, 670] on div "[PERSON_NAME]" at bounding box center [1324, 665] width 104 height 24
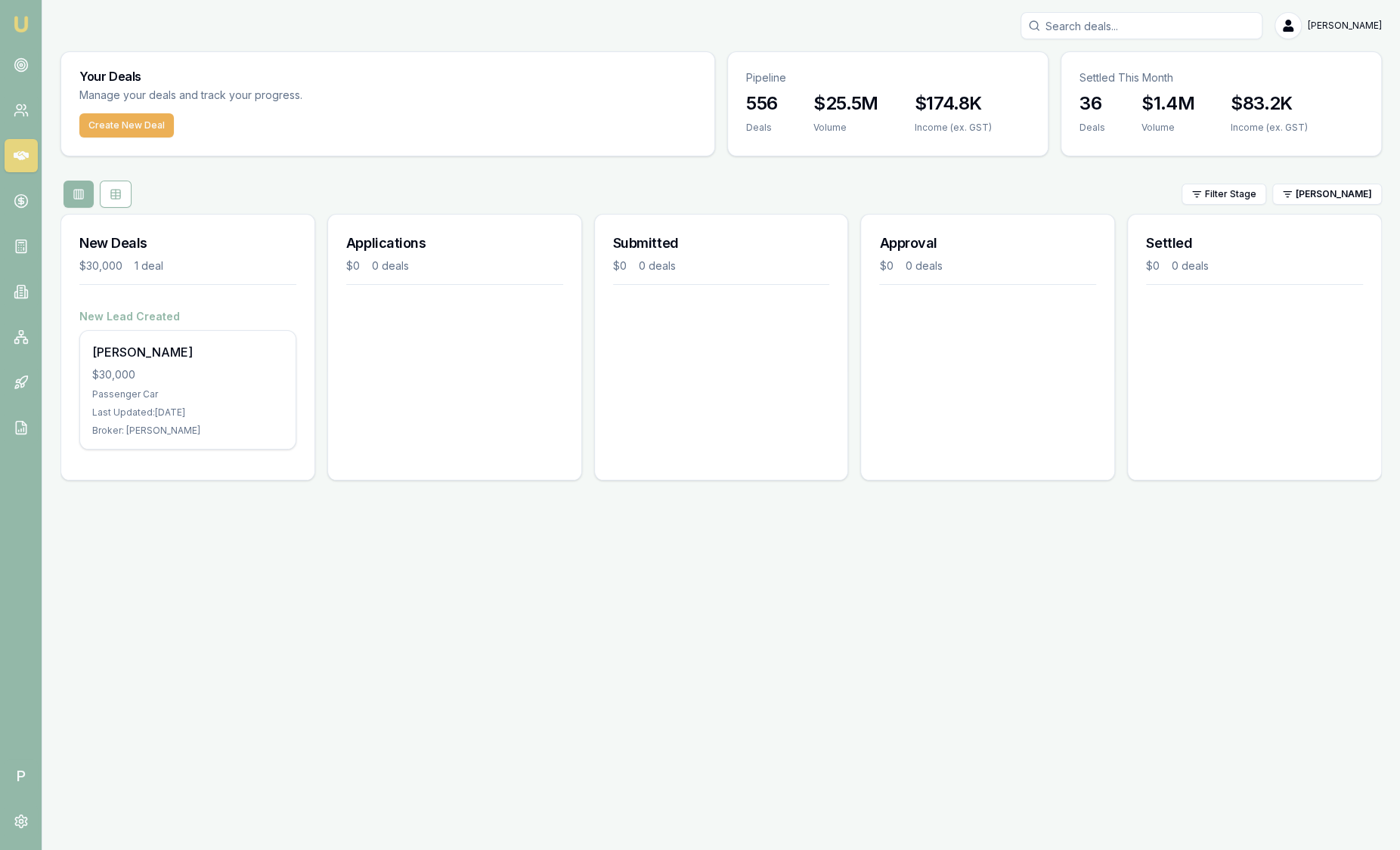
click at [1317, 182] on div "Filter Stage Natasha McCallum" at bounding box center [721, 194] width 1321 height 27
click at [1313, 187] on html "Emu Broker P Sam Crouch Toggle Menu Your Deals Manage your deals and track your…" at bounding box center [700, 425] width 1400 height 850
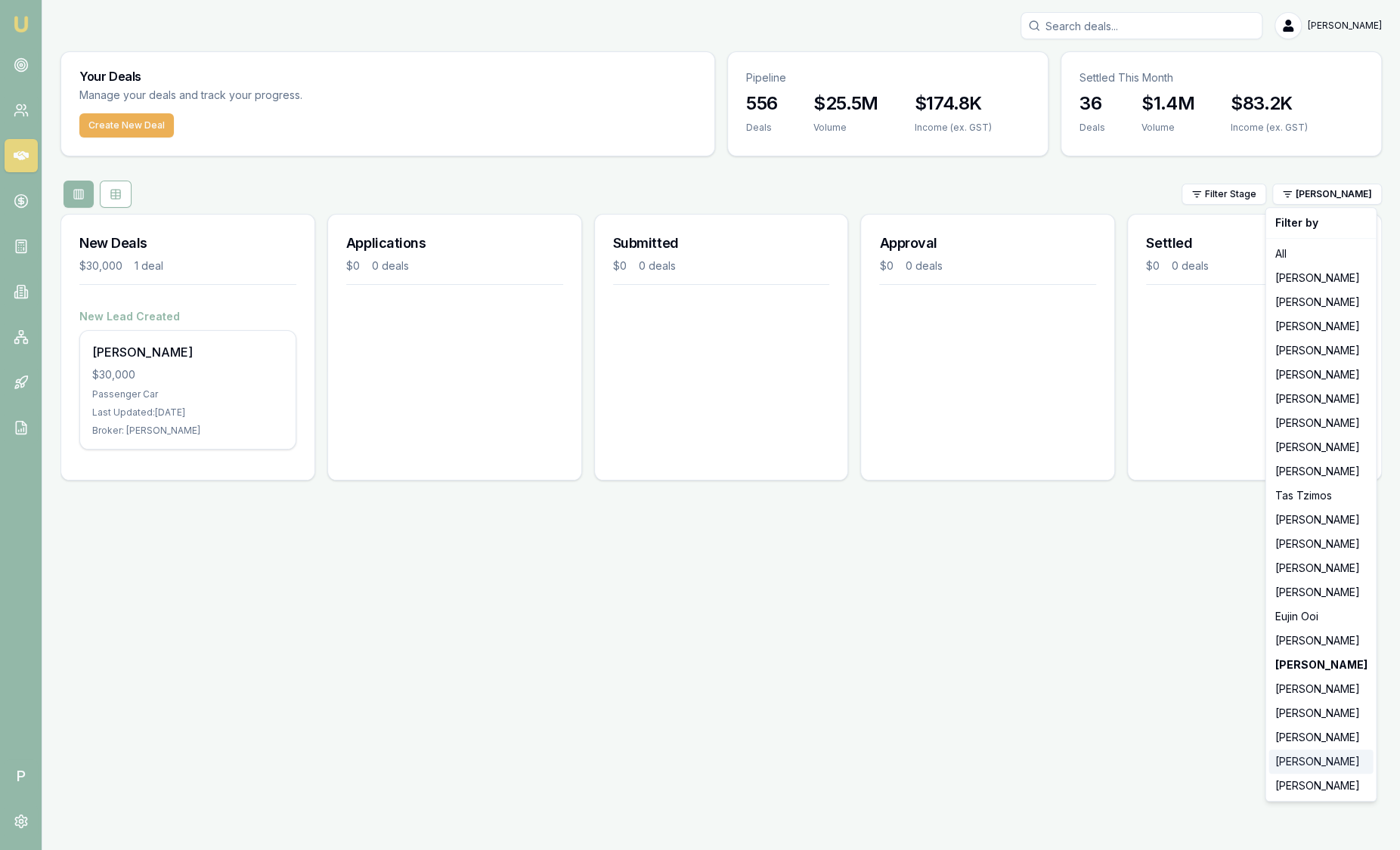
click at [1315, 761] on div "[PERSON_NAME]" at bounding box center [1321, 761] width 104 height 24
click at [1310, 188] on html "Emu Broker P Sam Crouch Toggle Menu Your Deals Manage your deals and track your…" at bounding box center [700, 425] width 1400 height 850
click at [1320, 692] on div "[PERSON_NAME]" at bounding box center [1324, 689] width 104 height 24
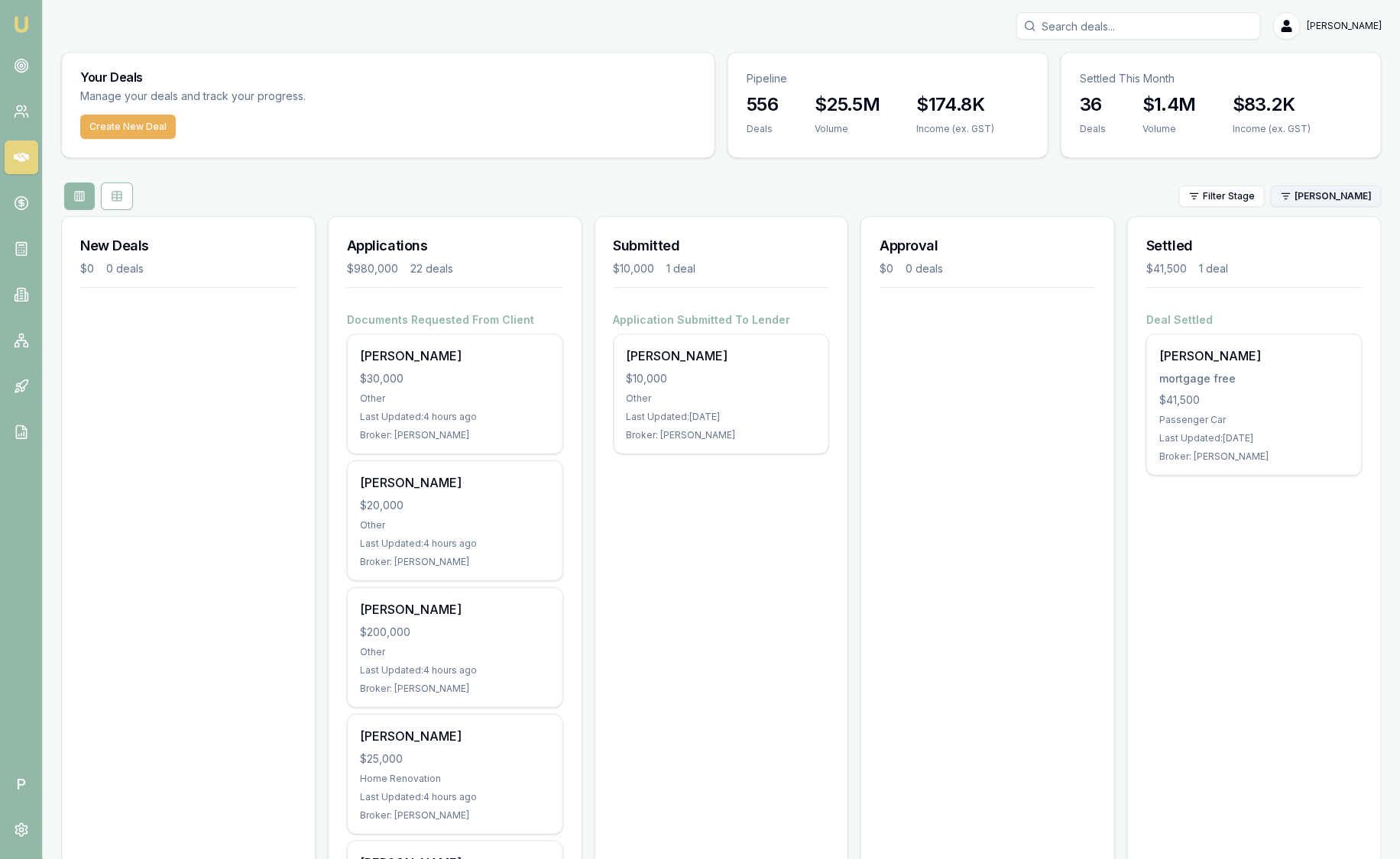
click at [1343, 191] on html "Emu Broker P Sam Crouch Toggle Menu Your Deals Manage your deals and track your…" at bounding box center [700, 429] width 1400 height 859
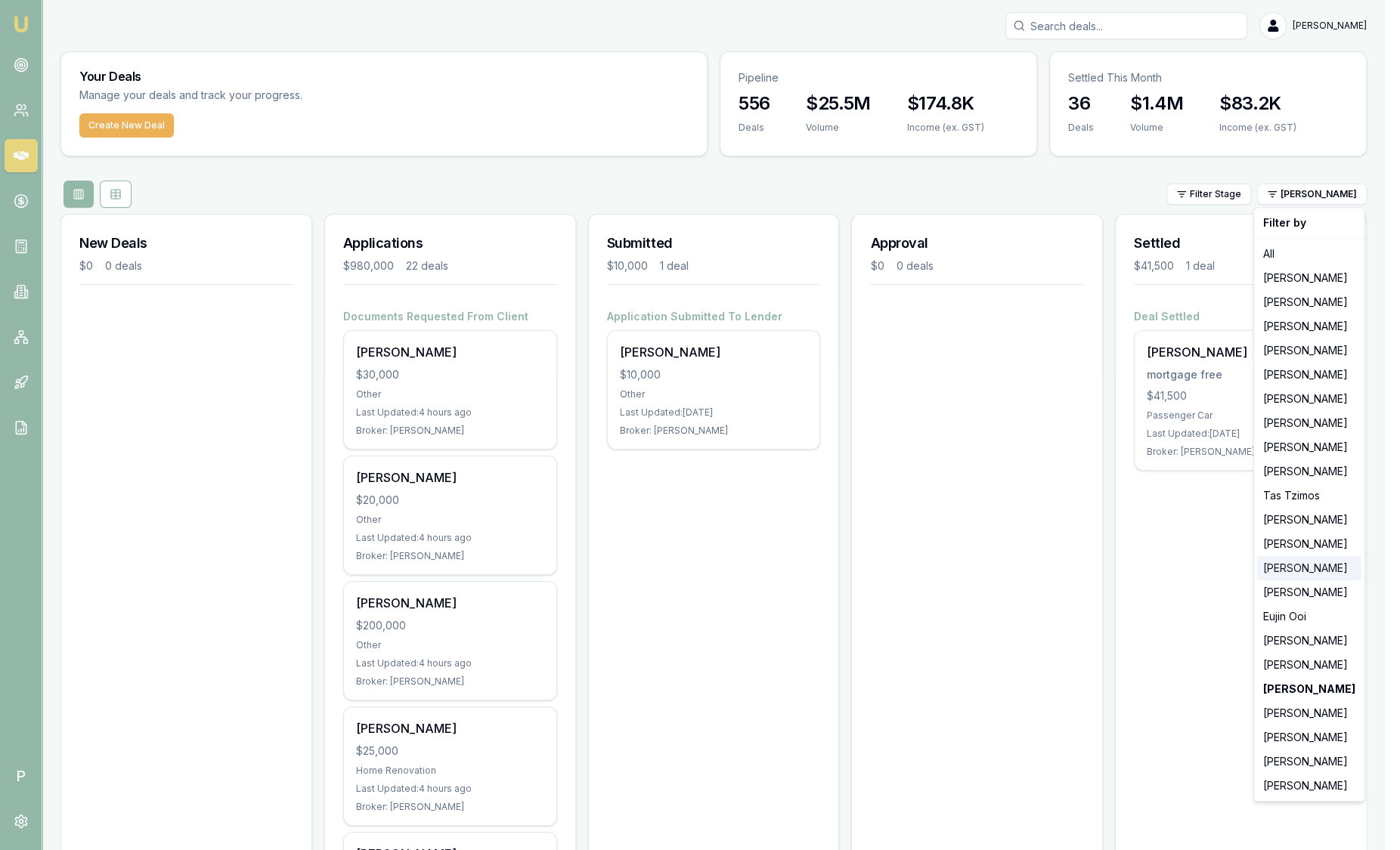
click at [1305, 568] on div "[PERSON_NAME]" at bounding box center [1310, 568] width 104 height 24
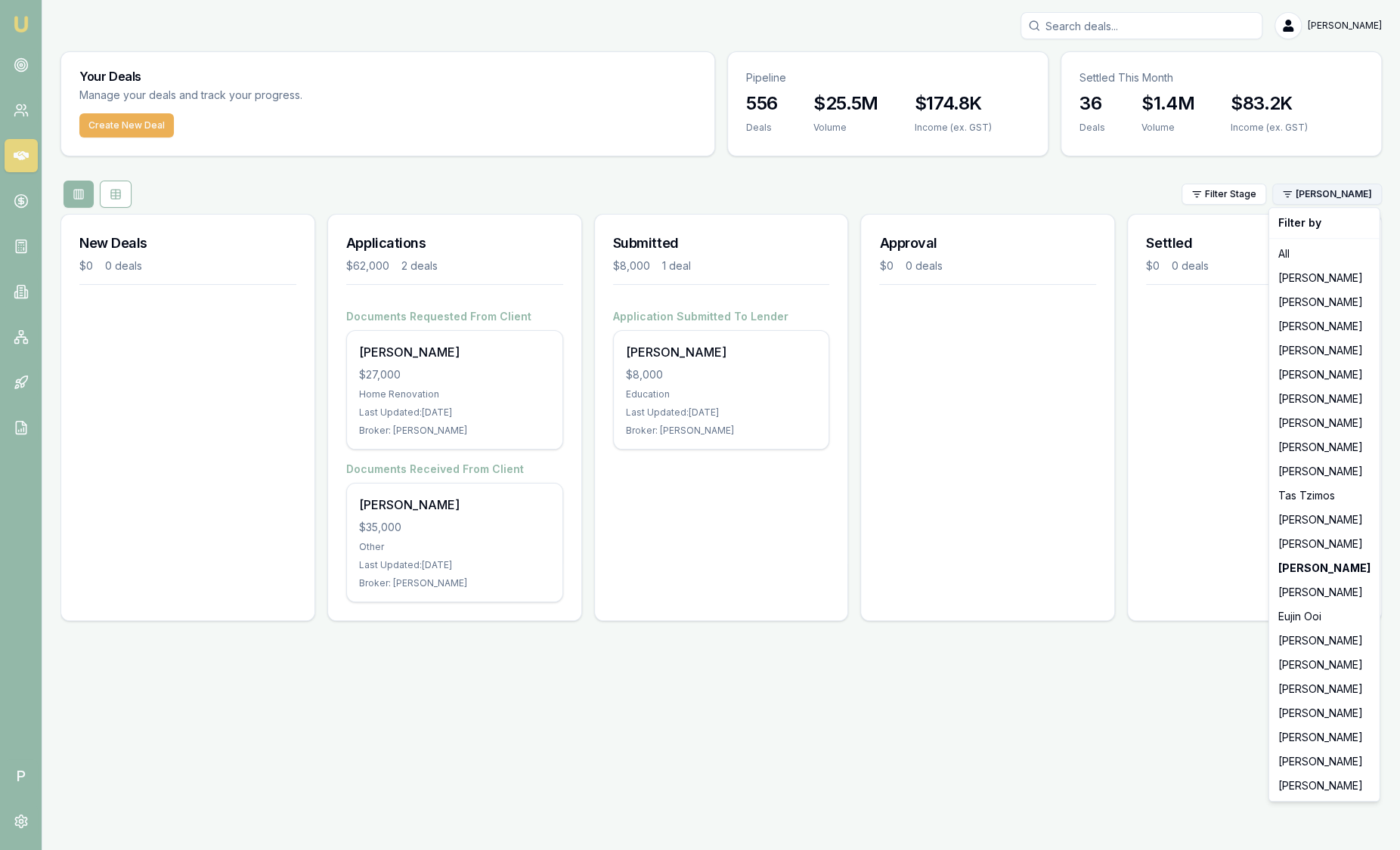
click at [1321, 195] on html "Emu Broker P Sam Crouch Toggle Menu Your Deals Manage your deals and track your…" at bounding box center [700, 425] width 1400 height 850
click at [1315, 542] on div "[PERSON_NAME]" at bounding box center [1324, 544] width 104 height 24
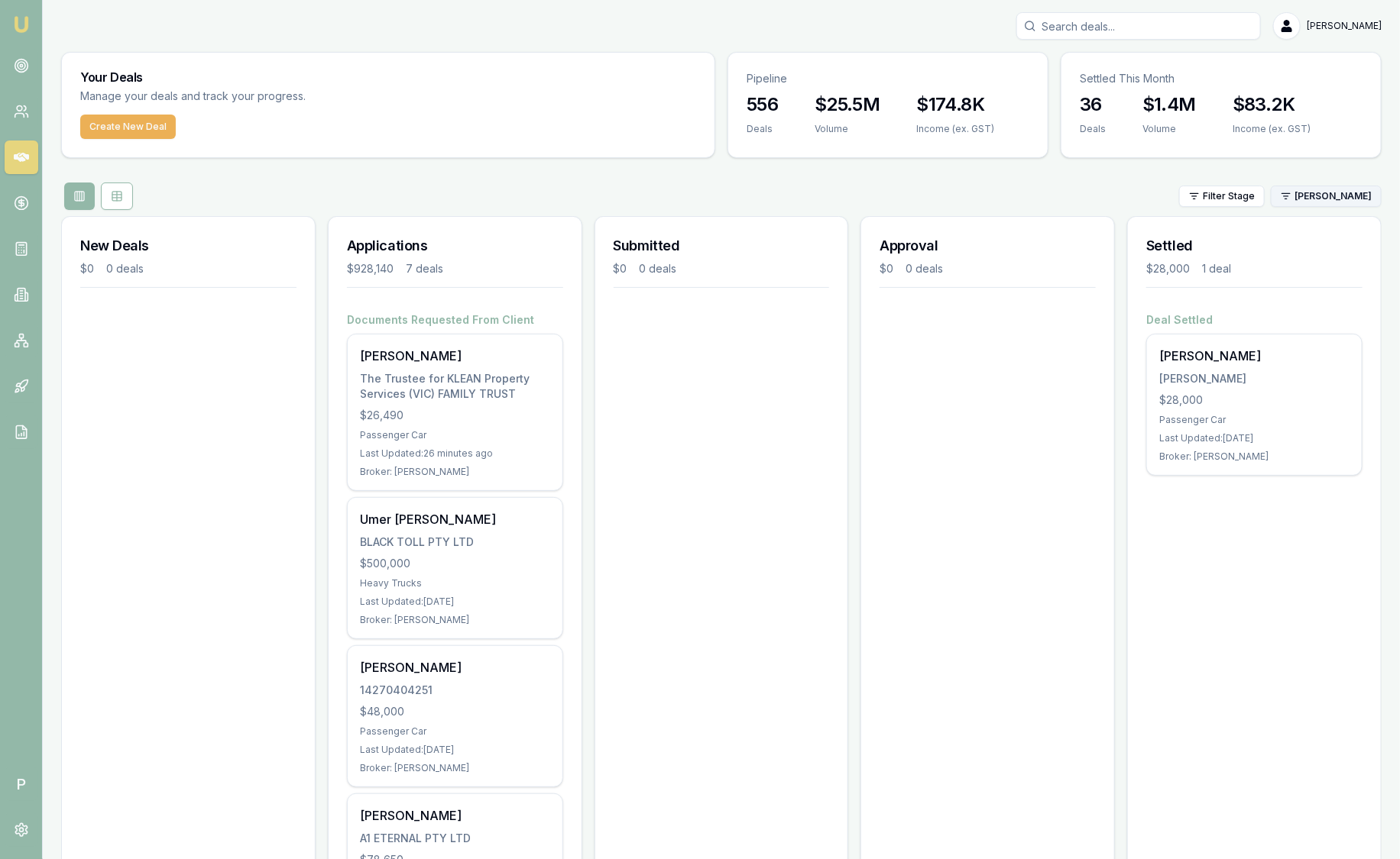
click at [1350, 184] on html "Emu Broker P Sam Crouch Toggle Menu Your Deals Manage your deals and track your…" at bounding box center [700, 429] width 1400 height 859
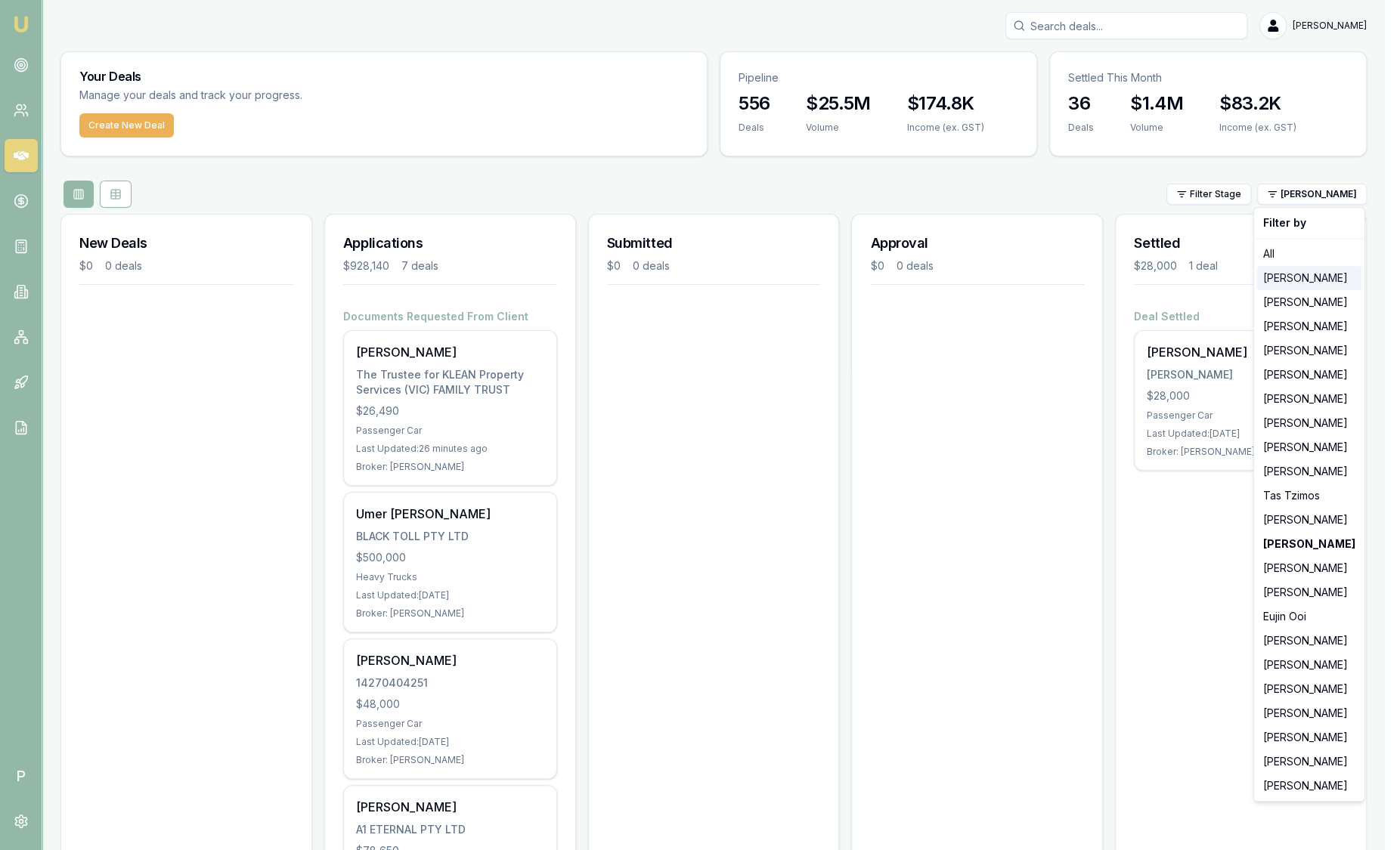
click at [1326, 278] on div "[PERSON_NAME]" at bounding box center [1310, 278] width 104 height 24
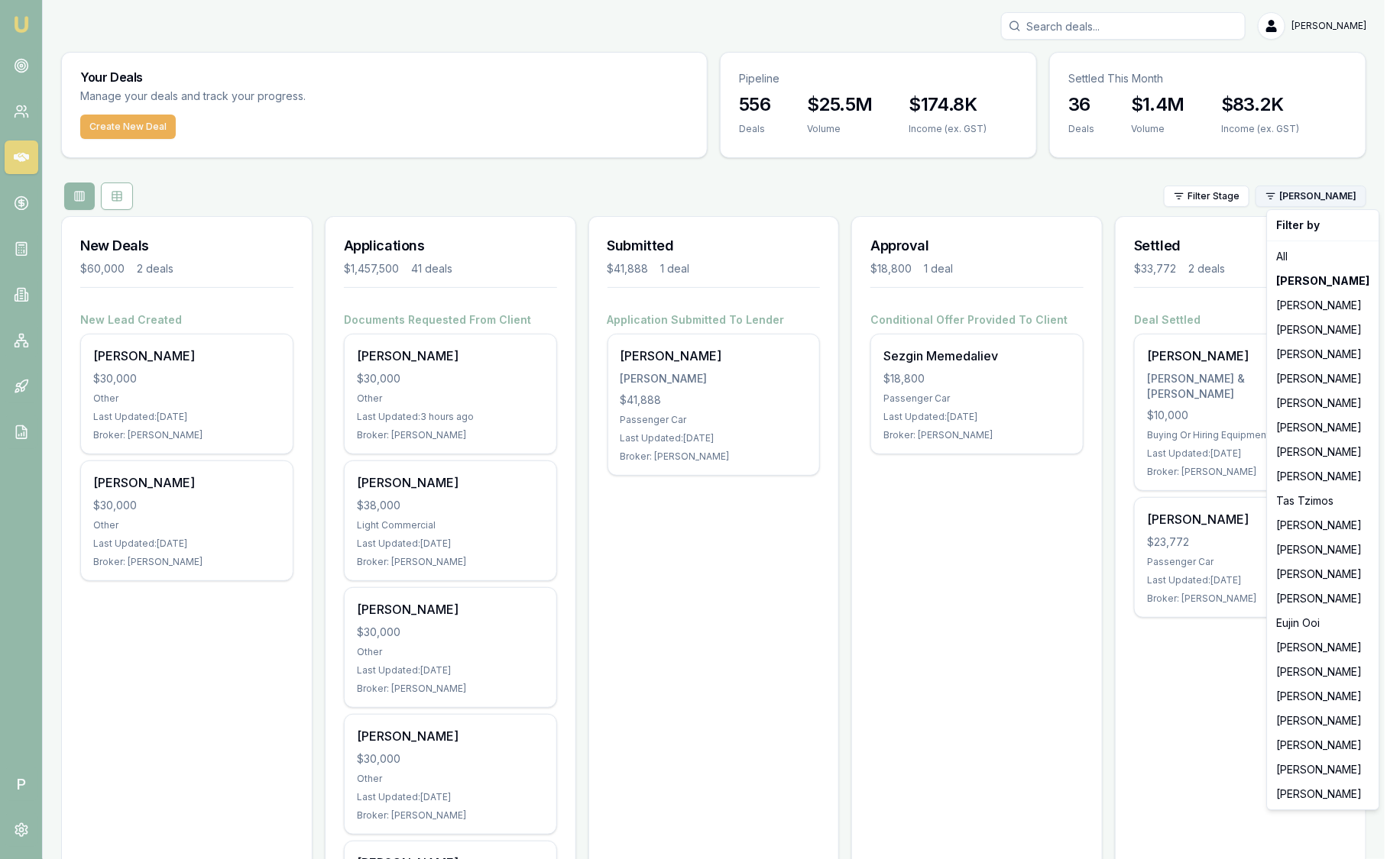
click at [1344, 195] on html "Emu Broker P Sam Crouch Toggle Menu Your Deals Manage your deals and track your…" at bounding box center [700, 429] width 1400 height 859
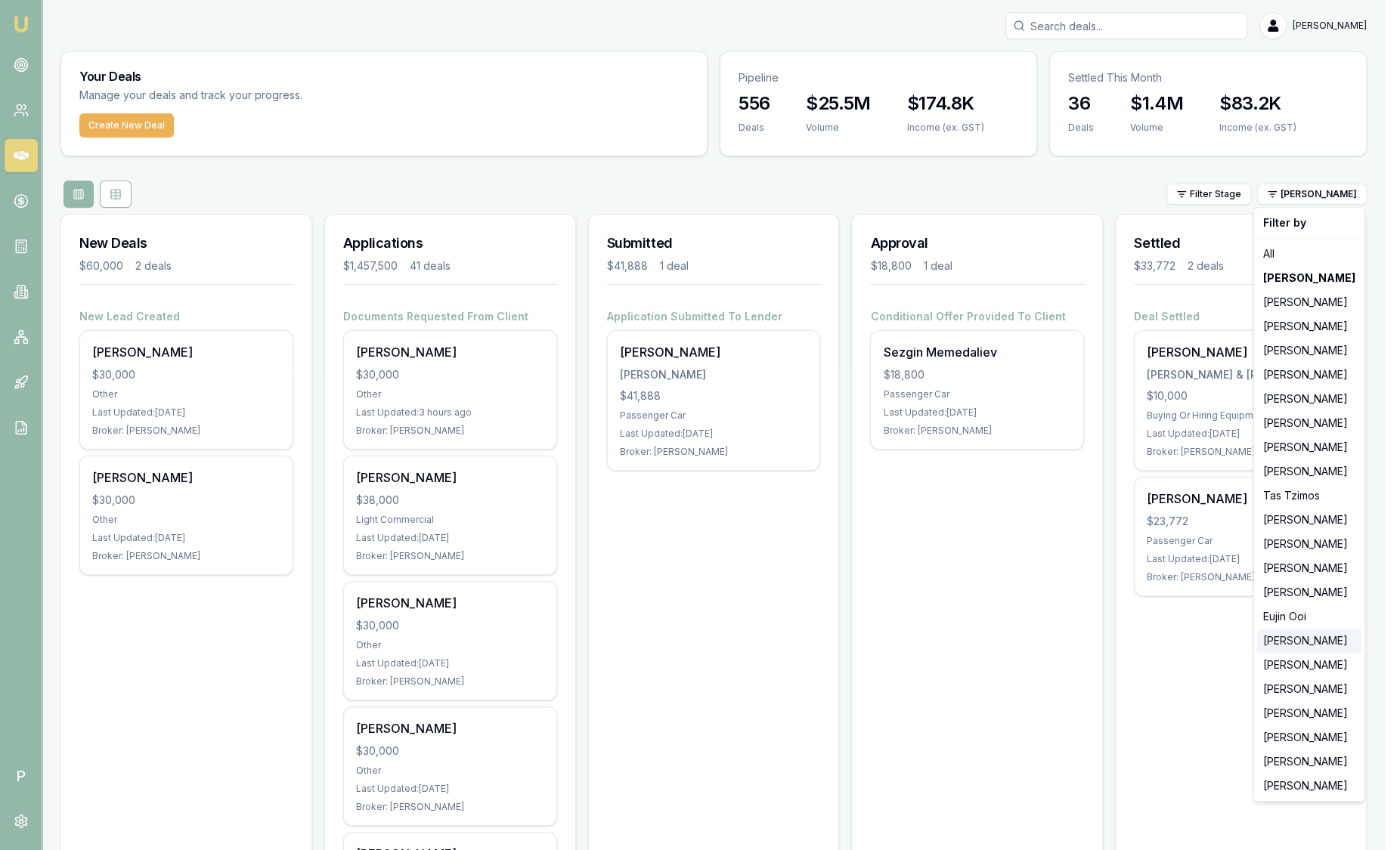
click at [1317, 643] on div "[PERSON_NAME]" at bounding box center [1310, 641] width 104 height 24
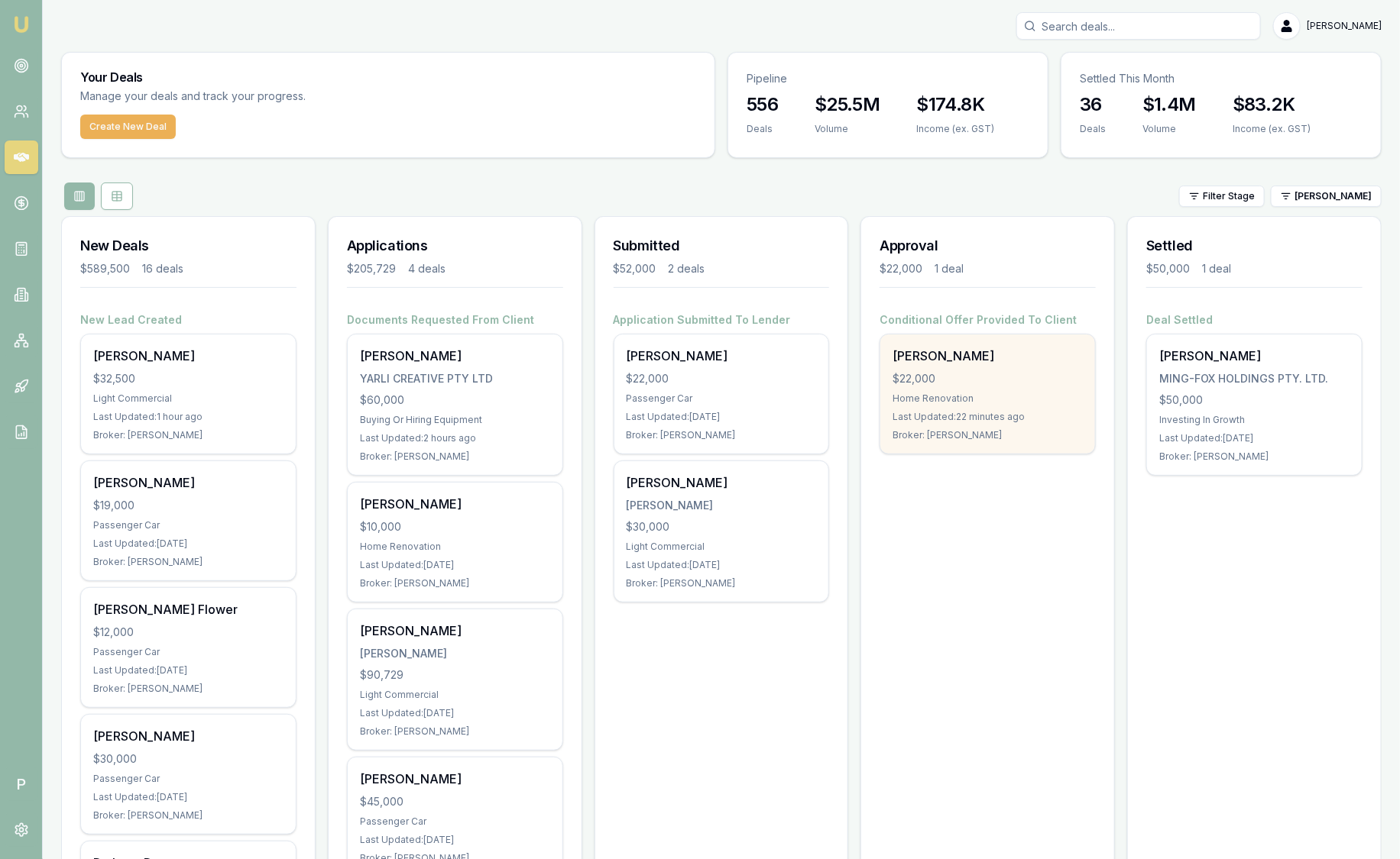
click at [1018, 389] on div "Caroline Geerlings $22,000 Home Renovation Last Updated: 22 minutes ago Broker:…" at bounding box center [987, 394] width 215 height 119
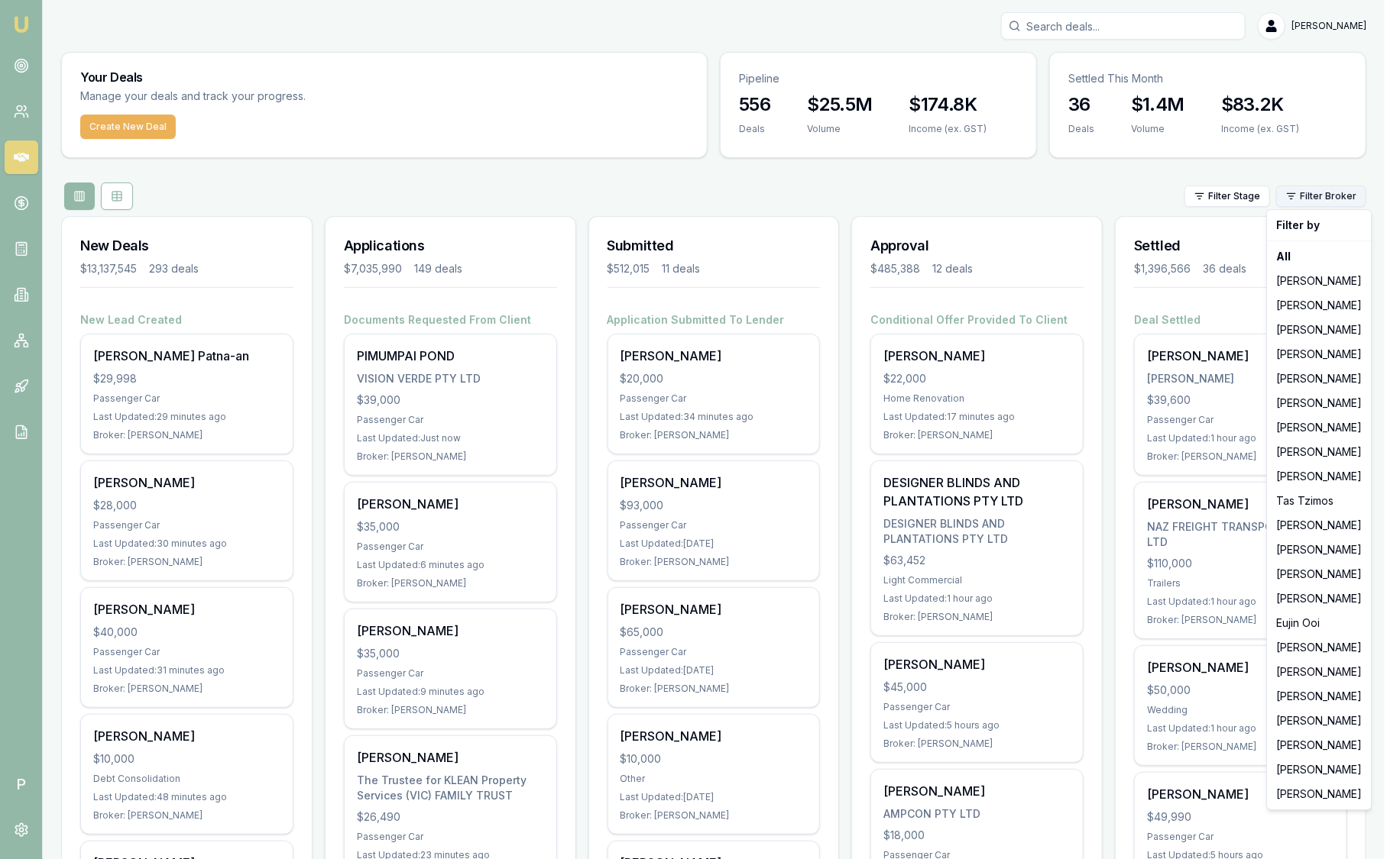
click at [1364, 189] on html "Emu Broker P [PERSON_NAME] Toggle Menu Your Deals Manage your deals and track y…" at bounding box center [700, 429] width 1400 height 859
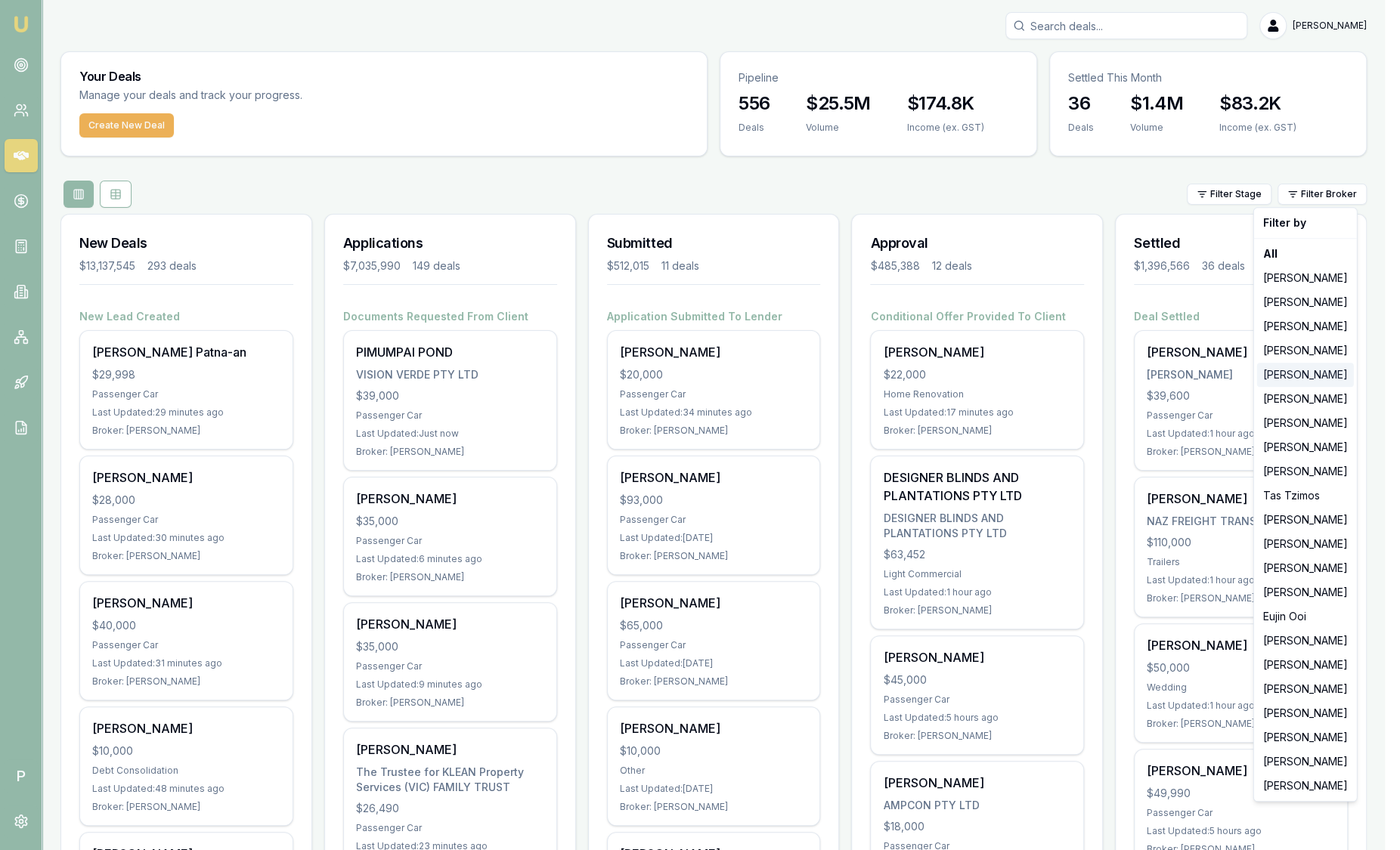
click at [1310, 368] on div "[PERSON_NAME]" at bounding box center [1306, 374] width 97 height 24
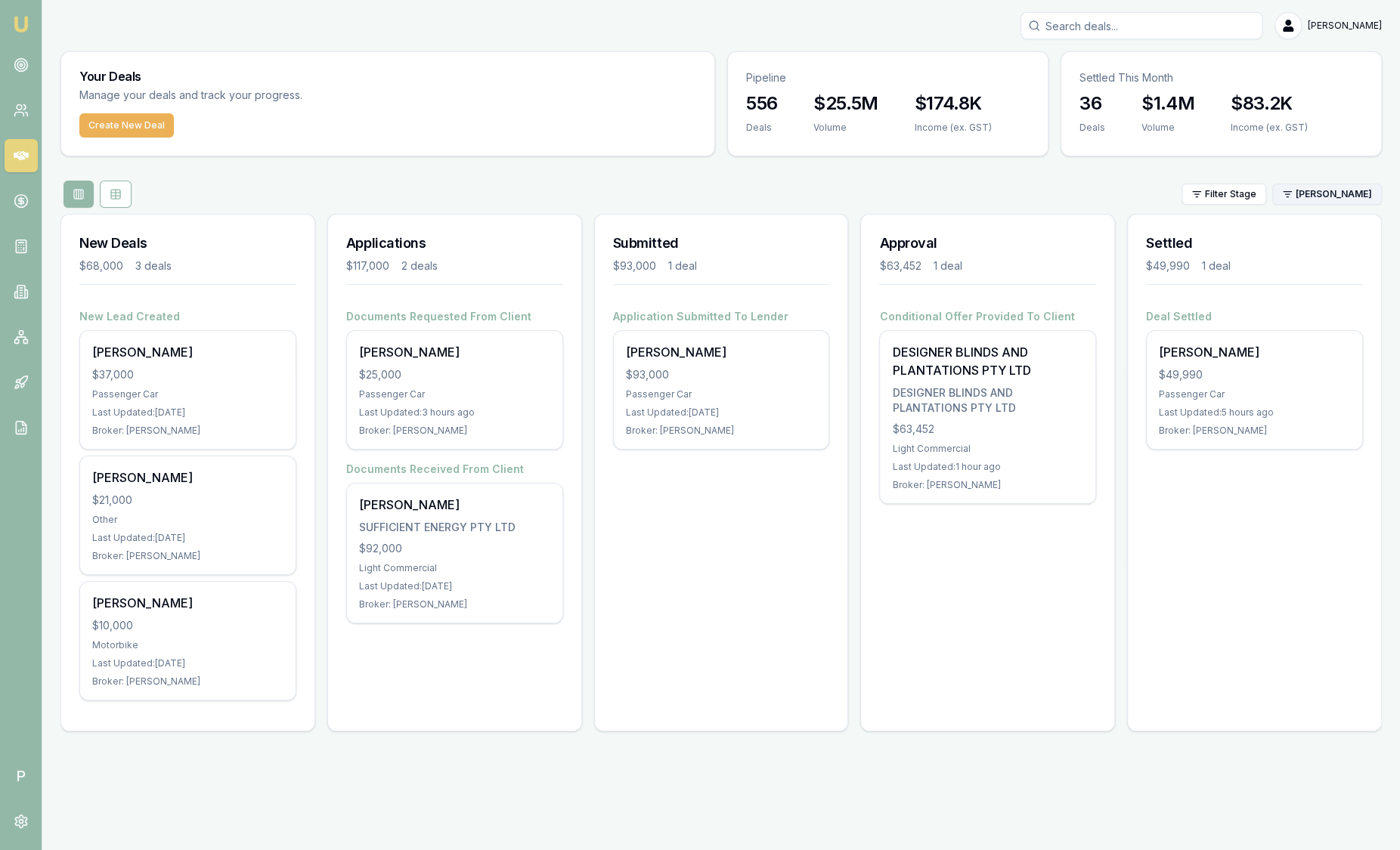
click at [1315, 194] on html "Emu Broker P Sam Crouch Toggle Menu Your Deals Manage your deals and track your…" at bounding box center [700, 425] width 1400 height 850
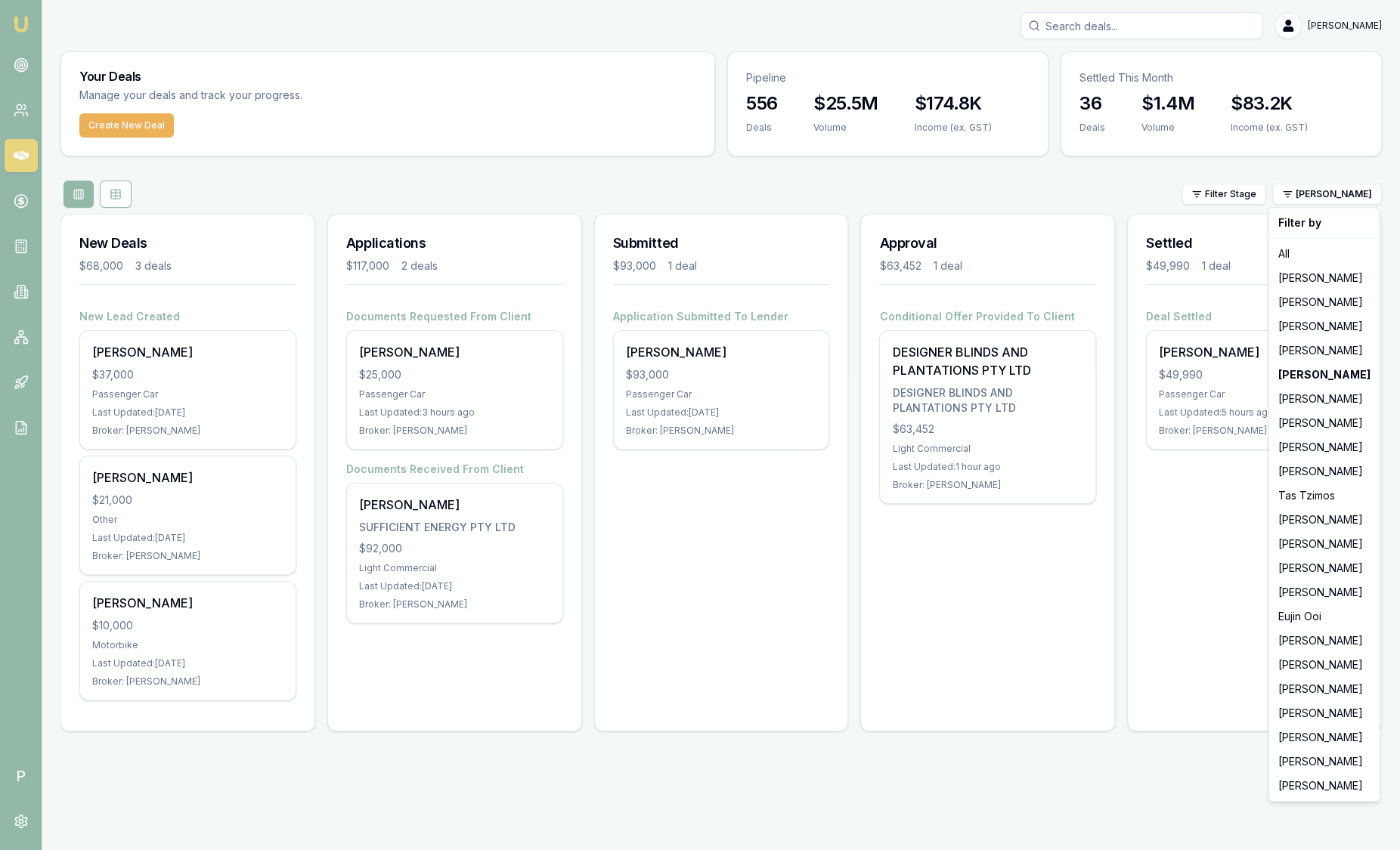
click at [992, 579] on html "Emu Broker P Sam Crouch Toggle Menu Your Deals Manage your deals and track your…" at bounding box center [700, 425] width 1400 height 850
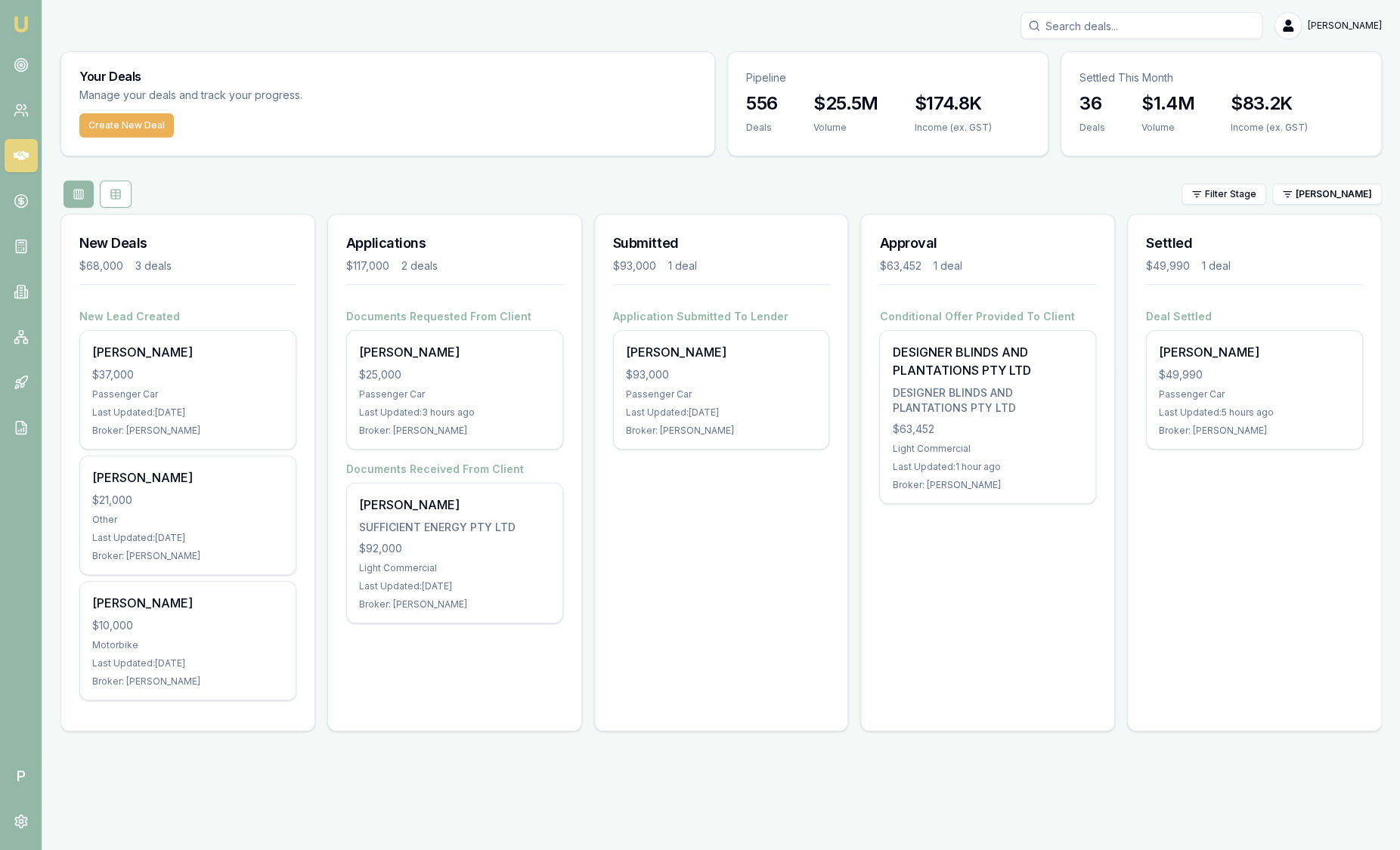
click at [1369, 205] on div "Filter Stage Evette Abdo" at bounding box center [721, 194] width 1321 height 27
click at [1367, 198] on html "Emu Broker P Sam Crouch Toggle Menu Your Deals Manage your deals and track your…" at bounding box center [700, 425] width 1400 height 850
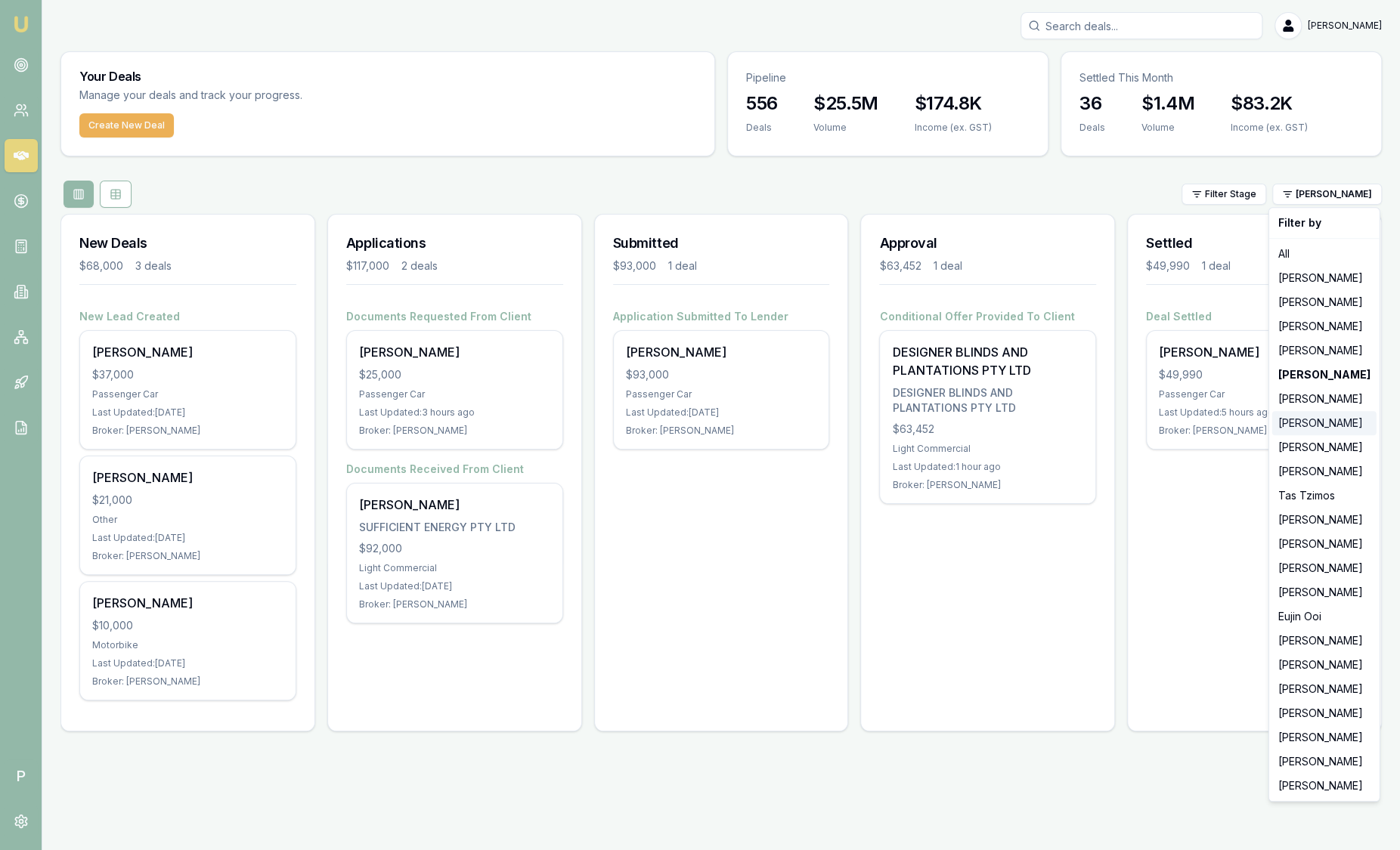
click at [1328, 422] on div "[PERSON_NAME]" at bounding box center [1324, 423] width 104 height 24
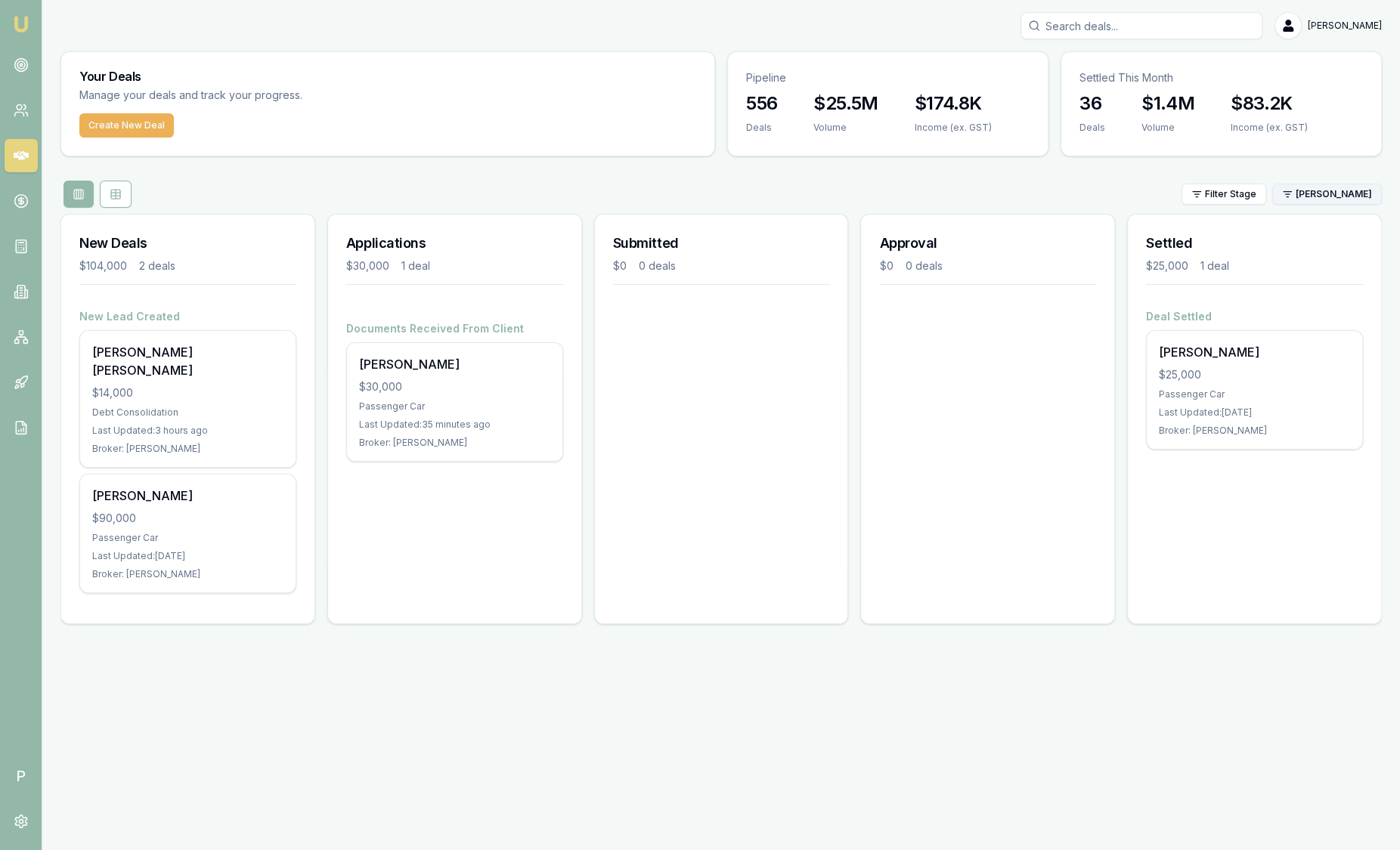
click at [1323, 200] on html "Emu Broker P Sam Crouch Toggle Menu Your Deals Manage your deals and track your…" at bounding box center [700, 425] width 1400 height 850
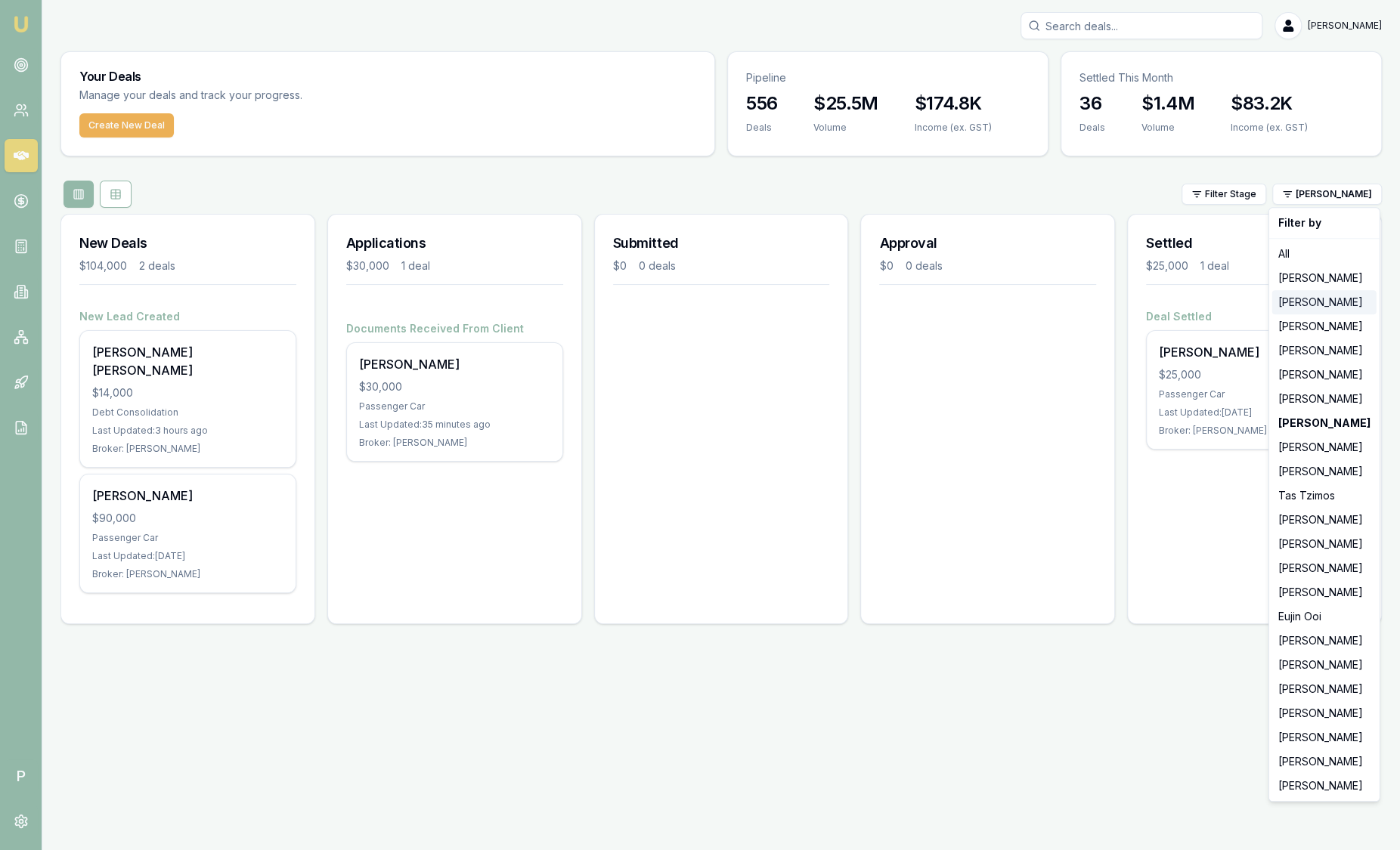
click at [1318, 299] on div "[PERSON_NAME]" at bounding box center [1324, 302] width 104 height 24
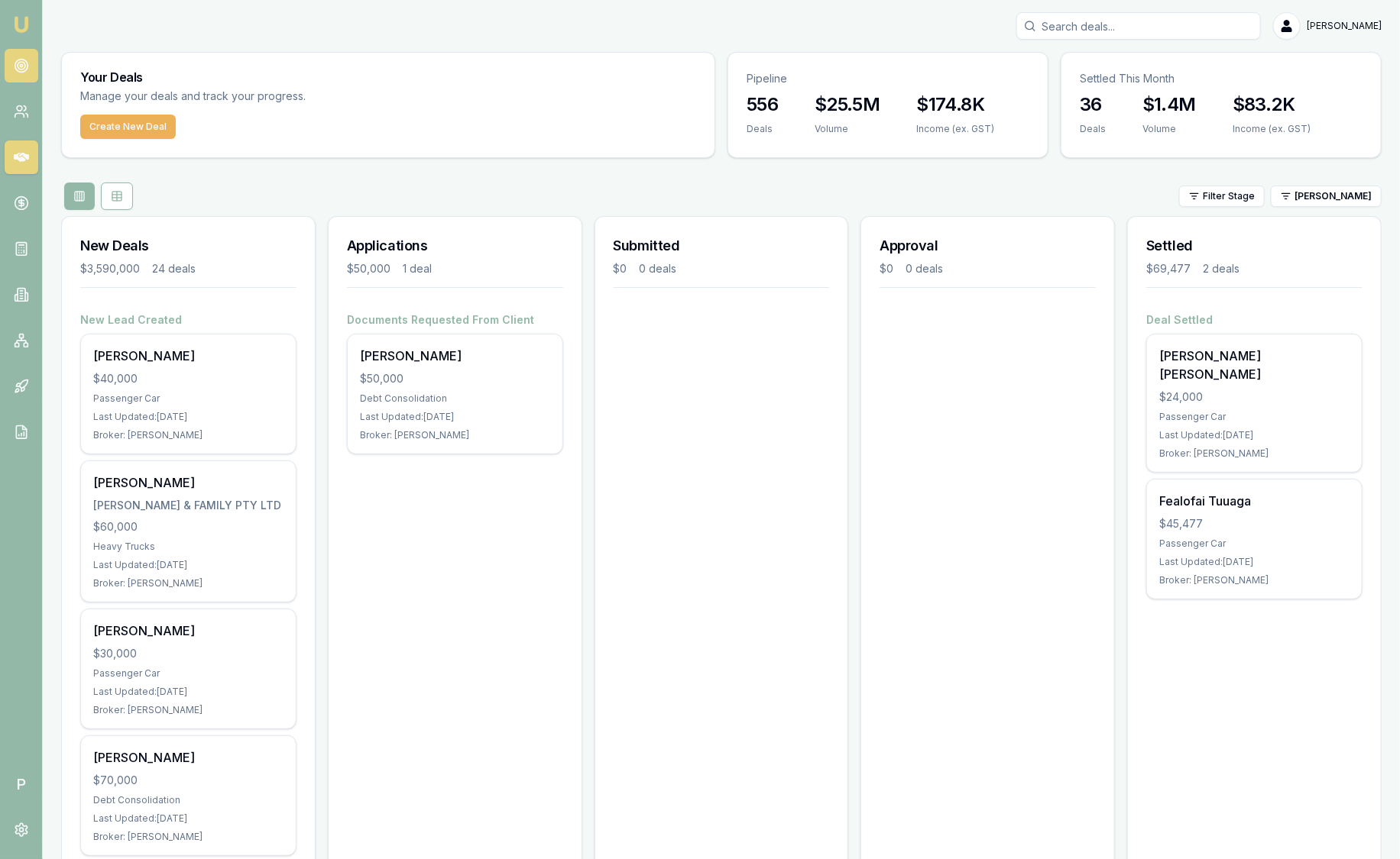
click at [26, 66] on icon at bounding box center [21, 66] width 16 height 16
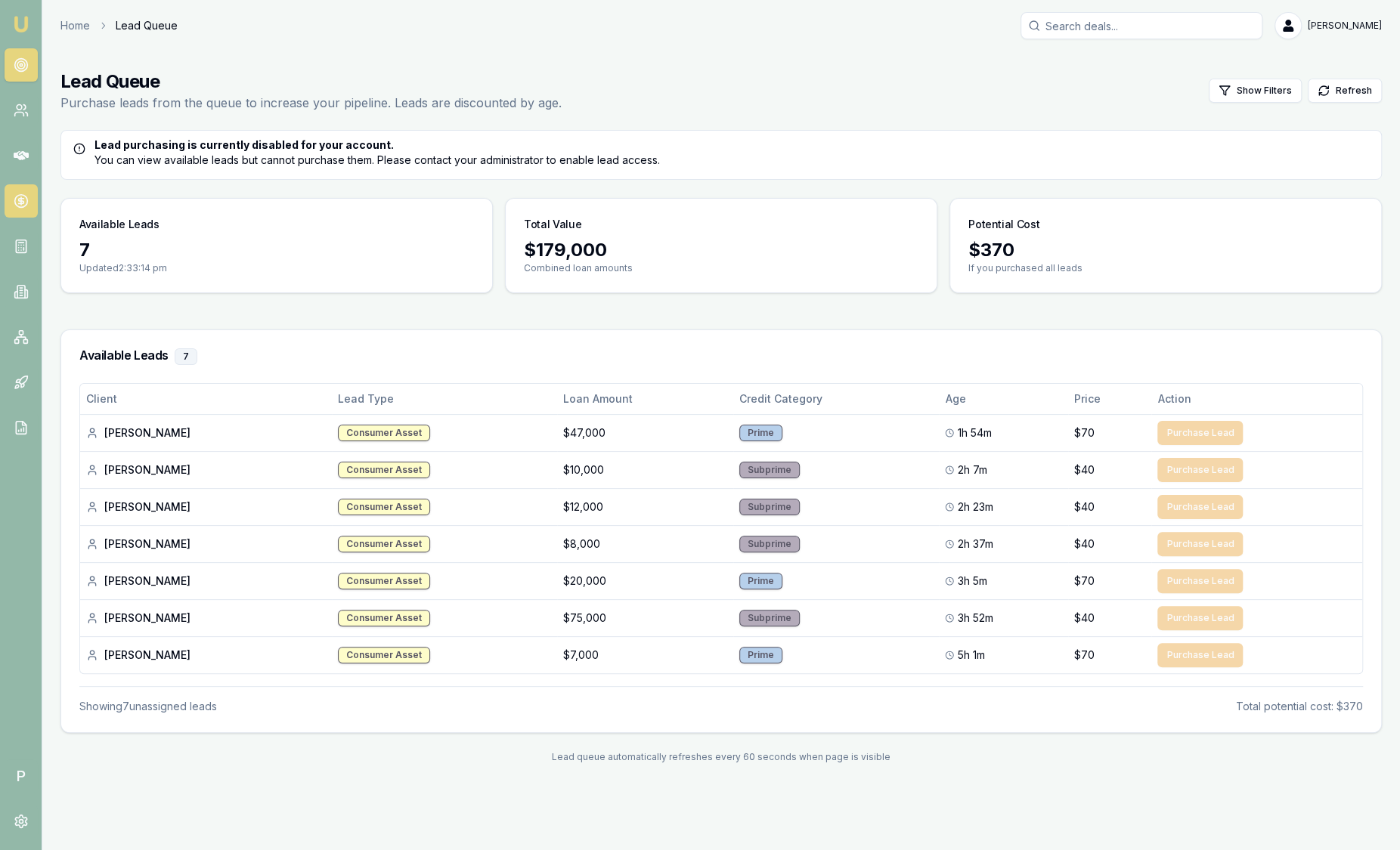
click at [27, 208] on icon at bounding box center [21, 201] width 16 height 16
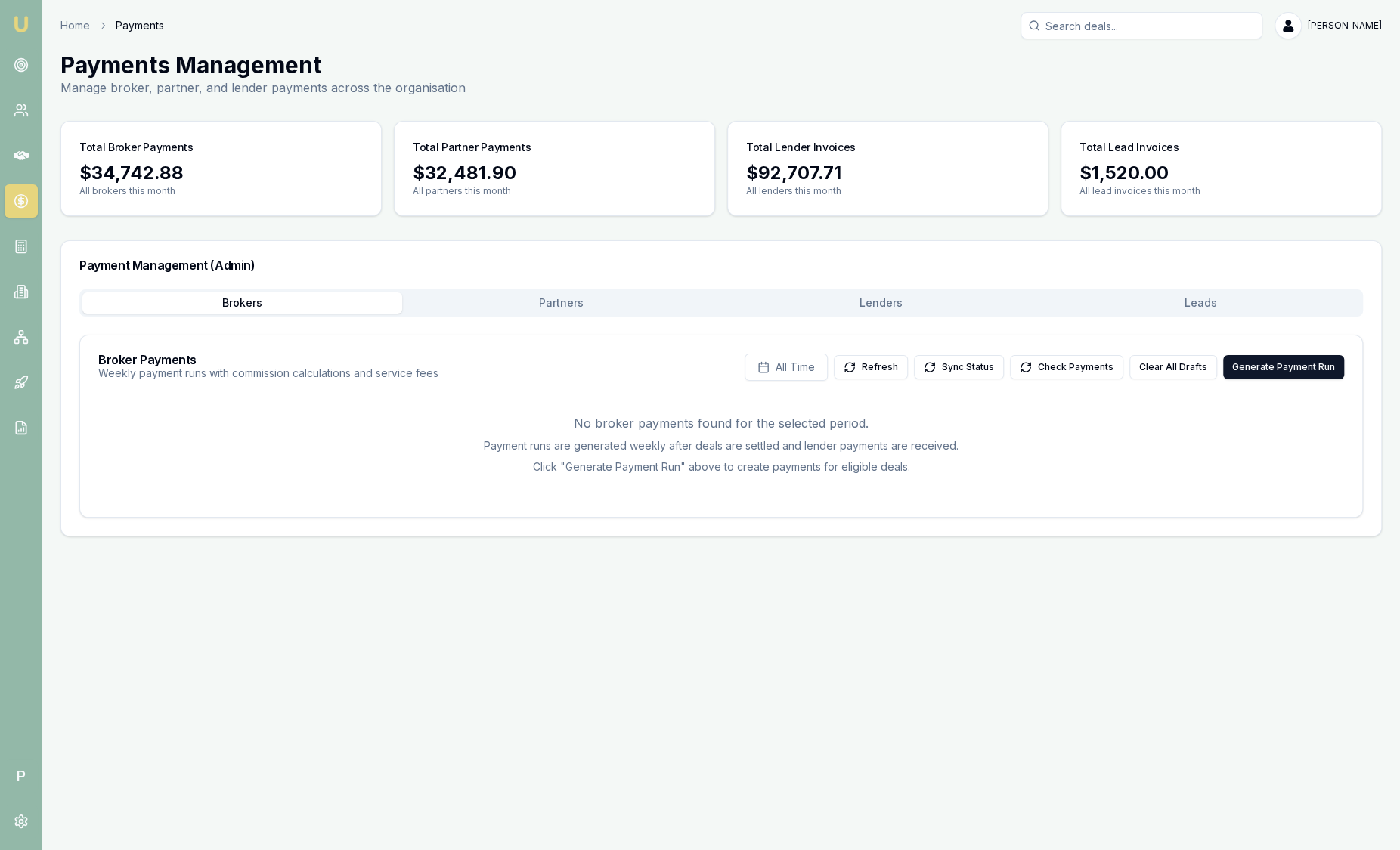
click at [1245, 308] on button "Leads" at bounding box center [1201, 302] width 320 height 21
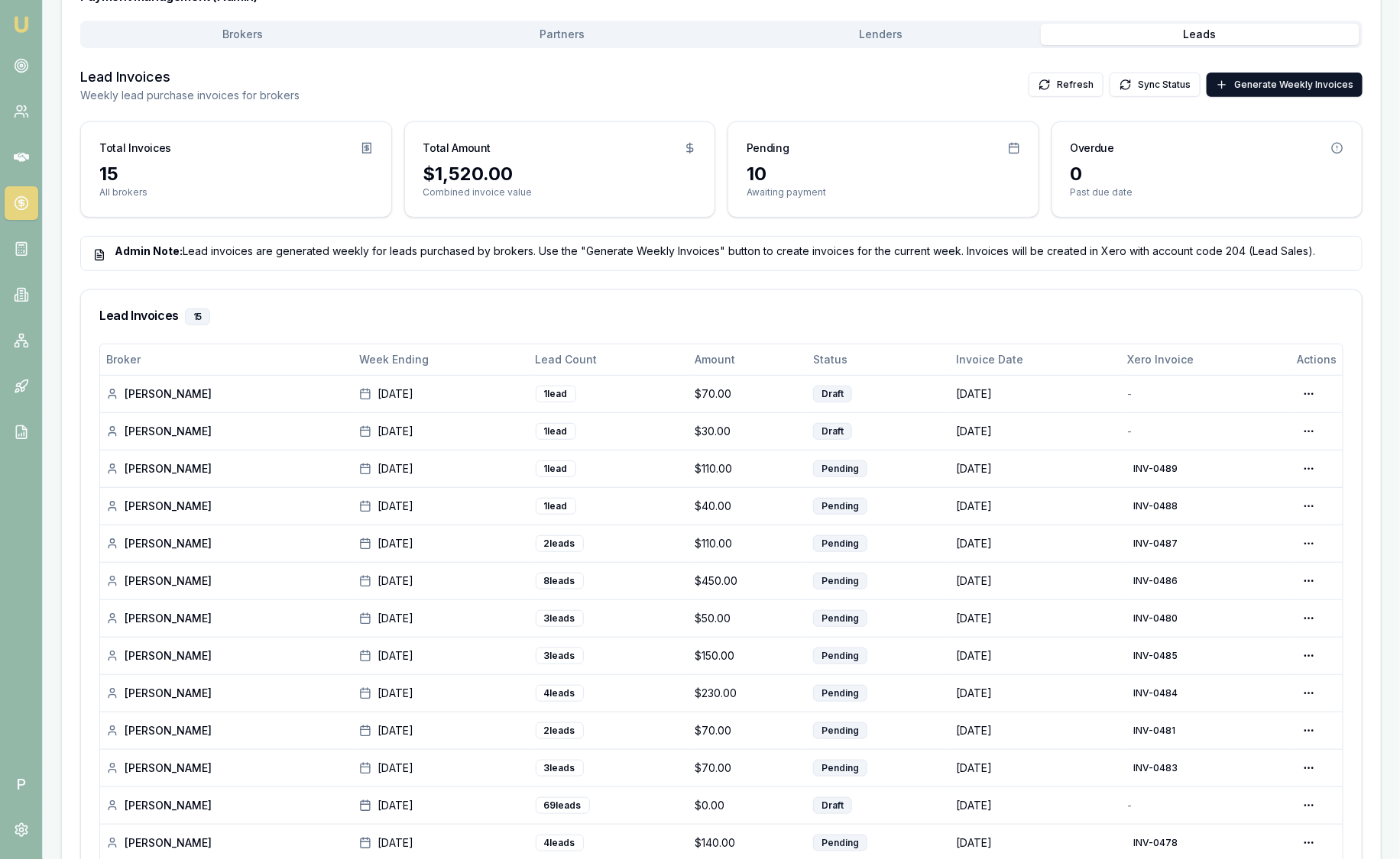
scroll to position [286, 0]
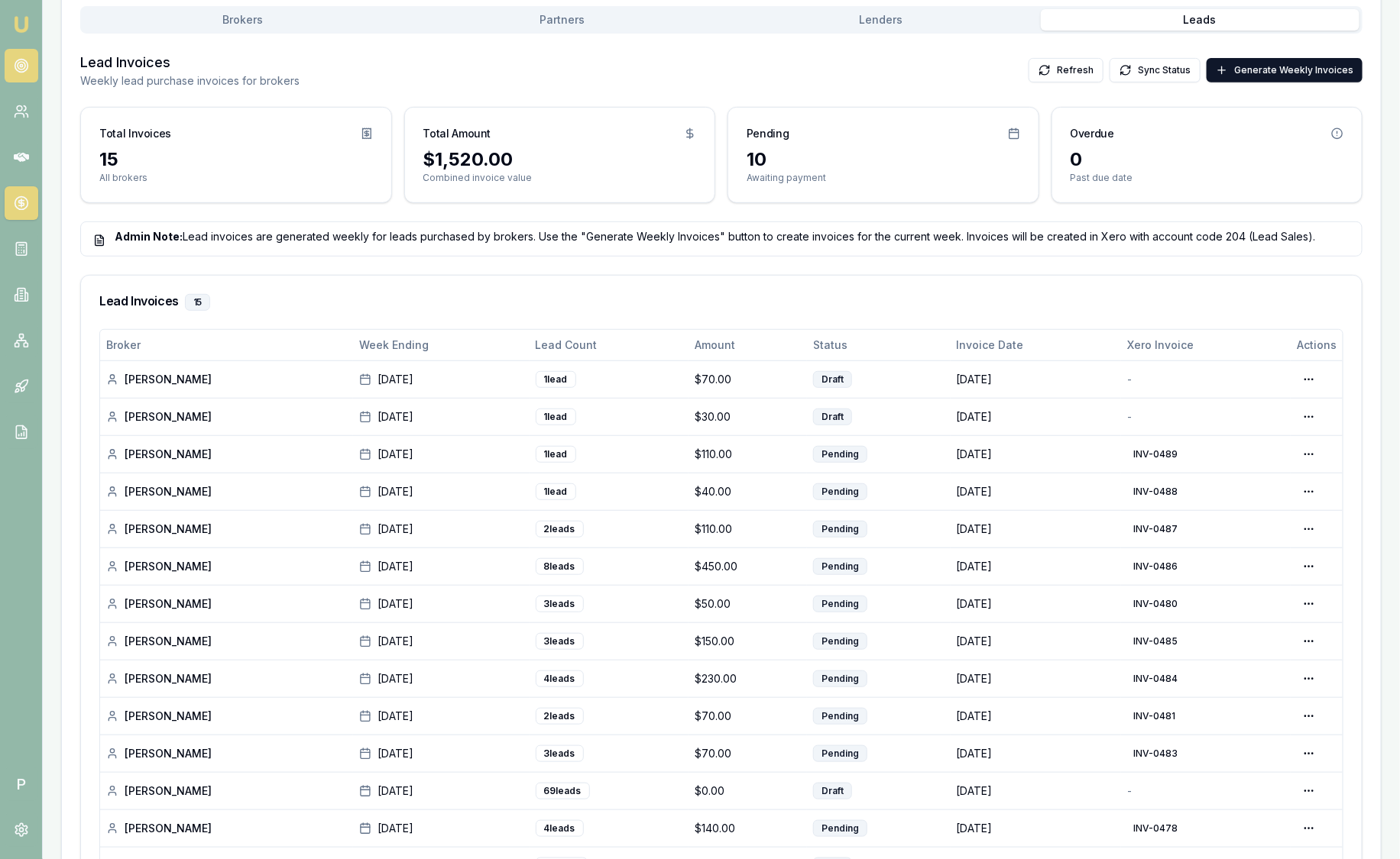
click at [21, 69] on circle at bounding box center [21, 66] width 7 height 7
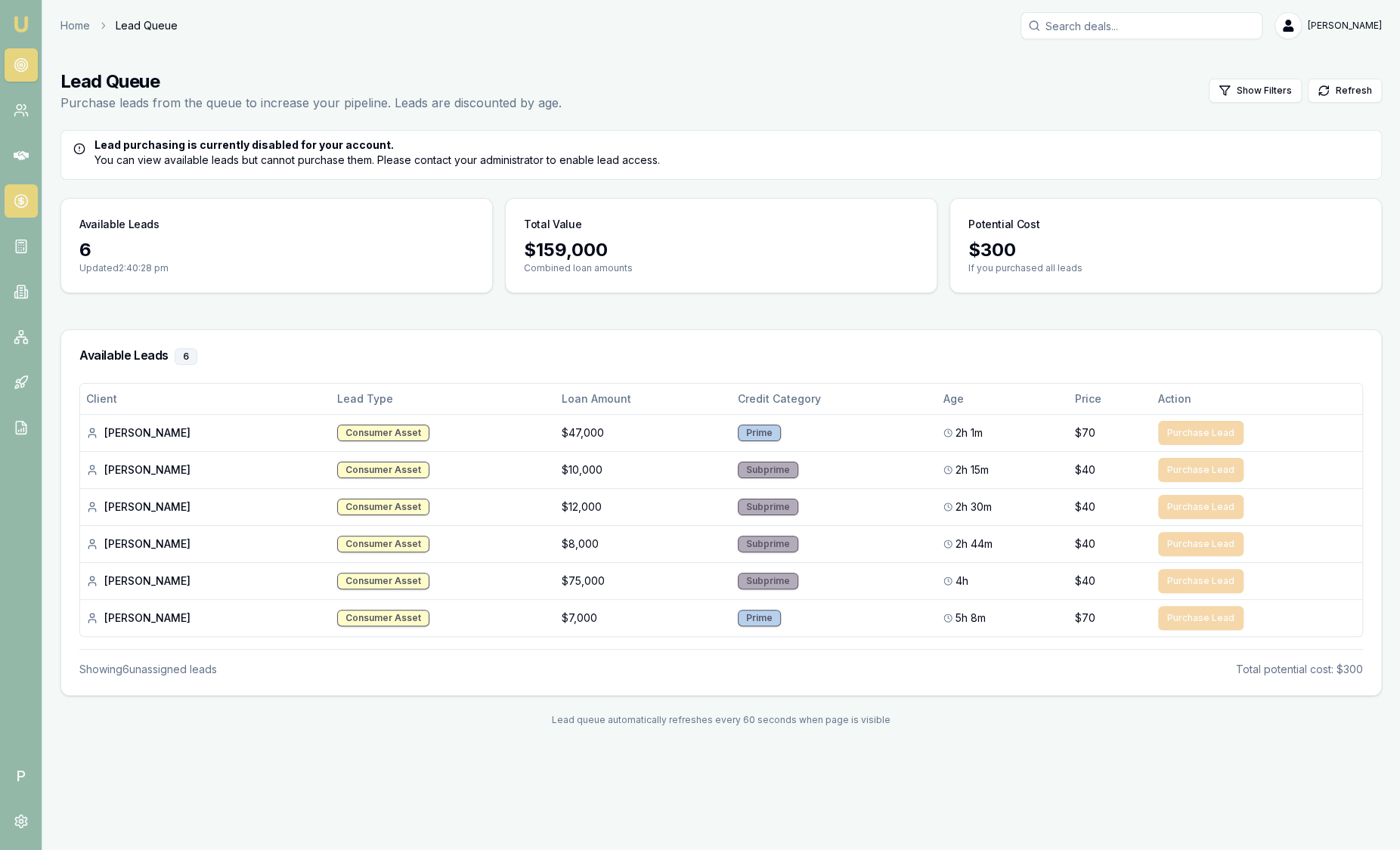
click at [27, 199] on circle at bounding box center [21, 202] width 13 height 13
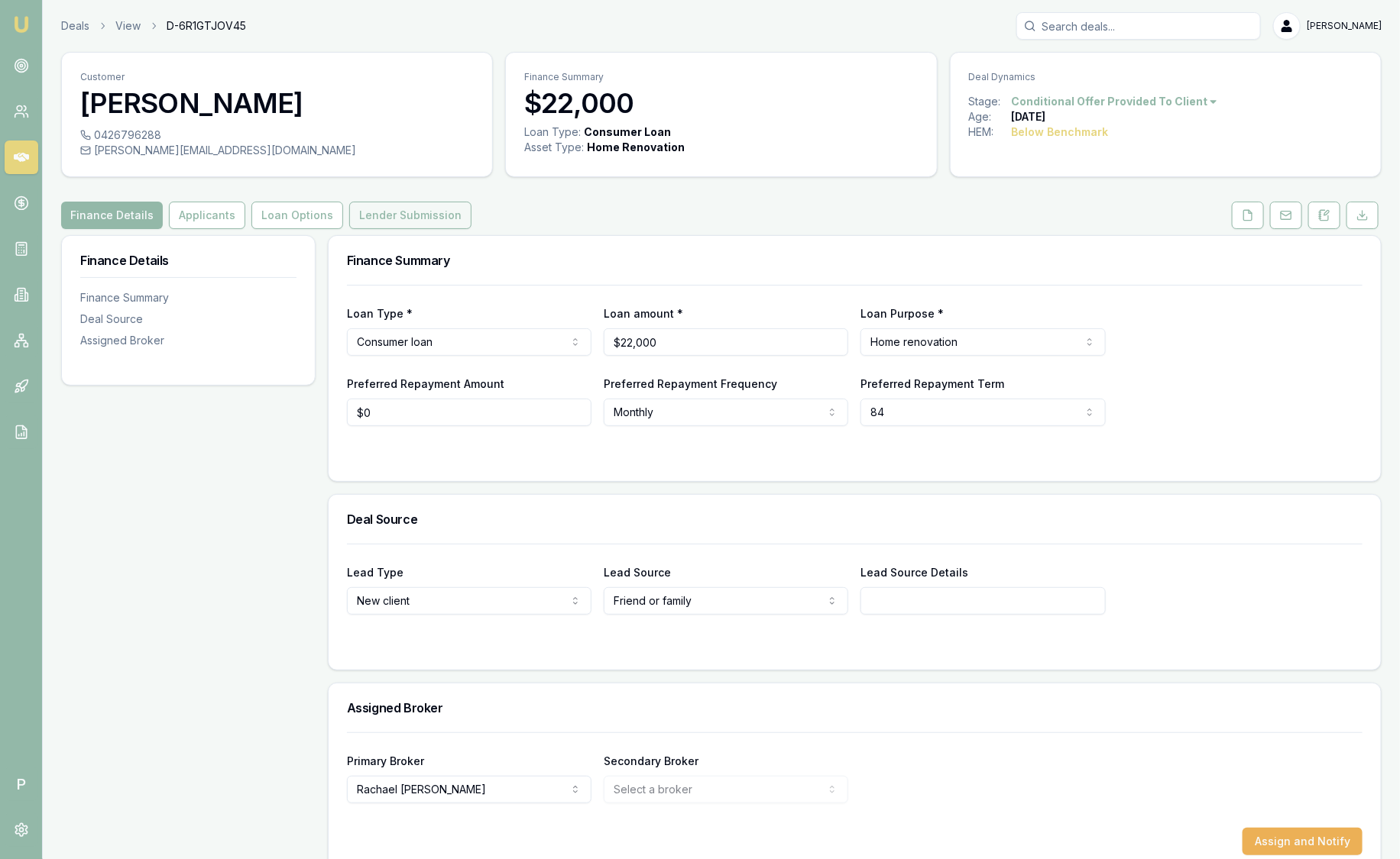
click at [425, 221] on button "Lender Submission" at bounding box center [410, 216] width 122 height 28
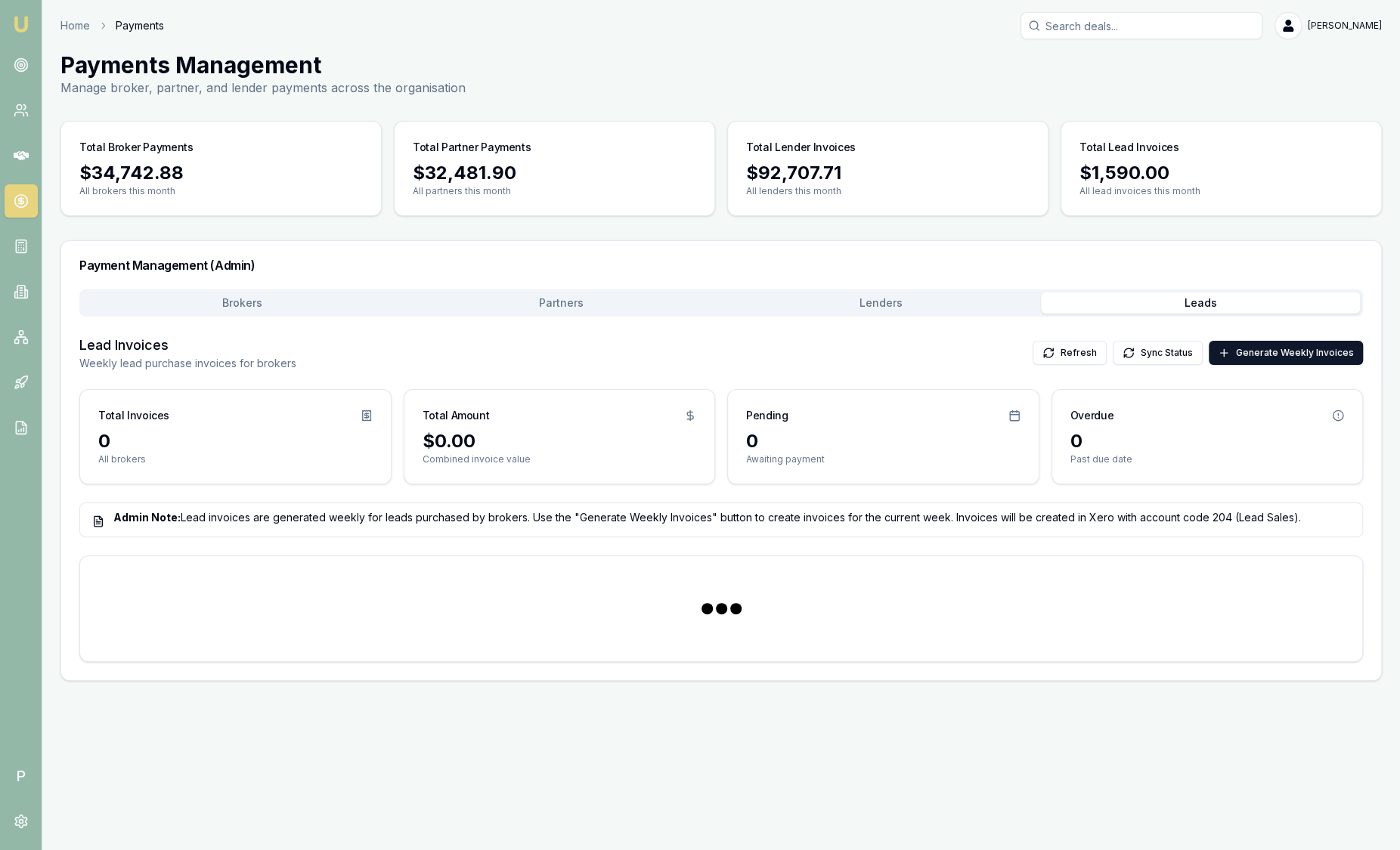
click at [1237, 299] on button "Leads" at bounding box center [1201, 302] width 320 height 21
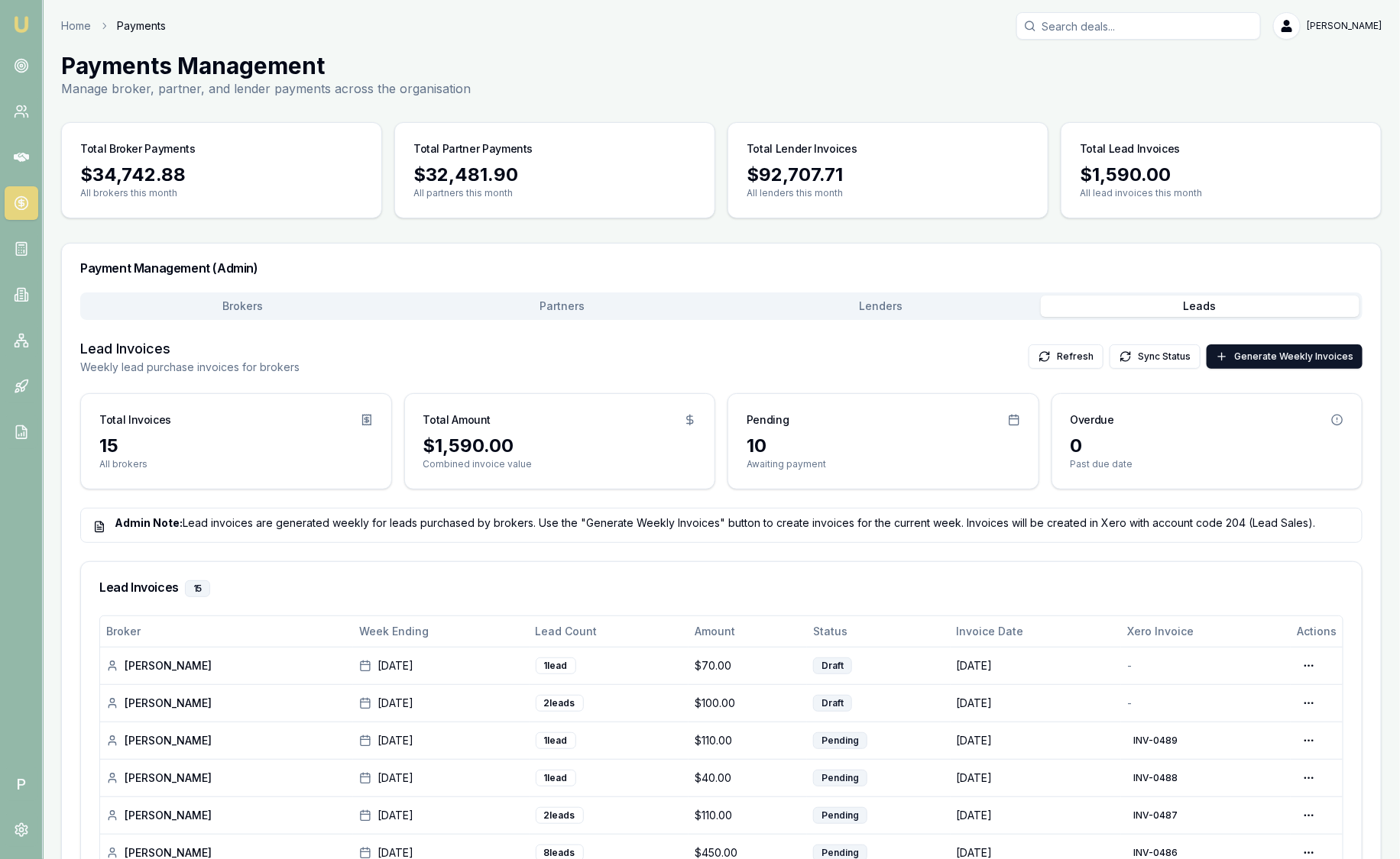
scroll to position [381, 0]
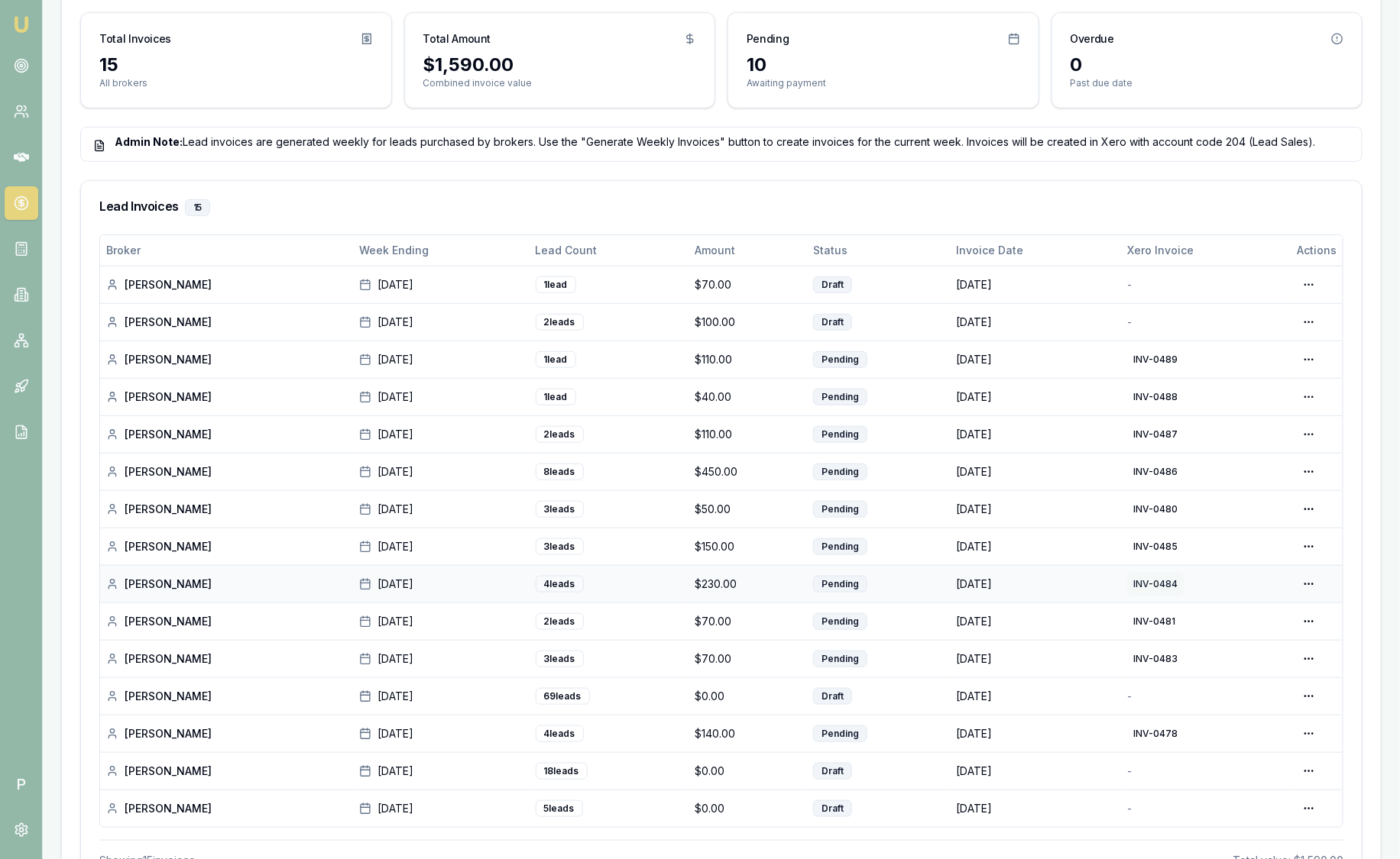
click at [1177, 575] on button "INV-0484" at bounding box center [1155, 584] width 56 height 24
click at [28, 54] on link at bounding box center [21, 66] width 33 height 33
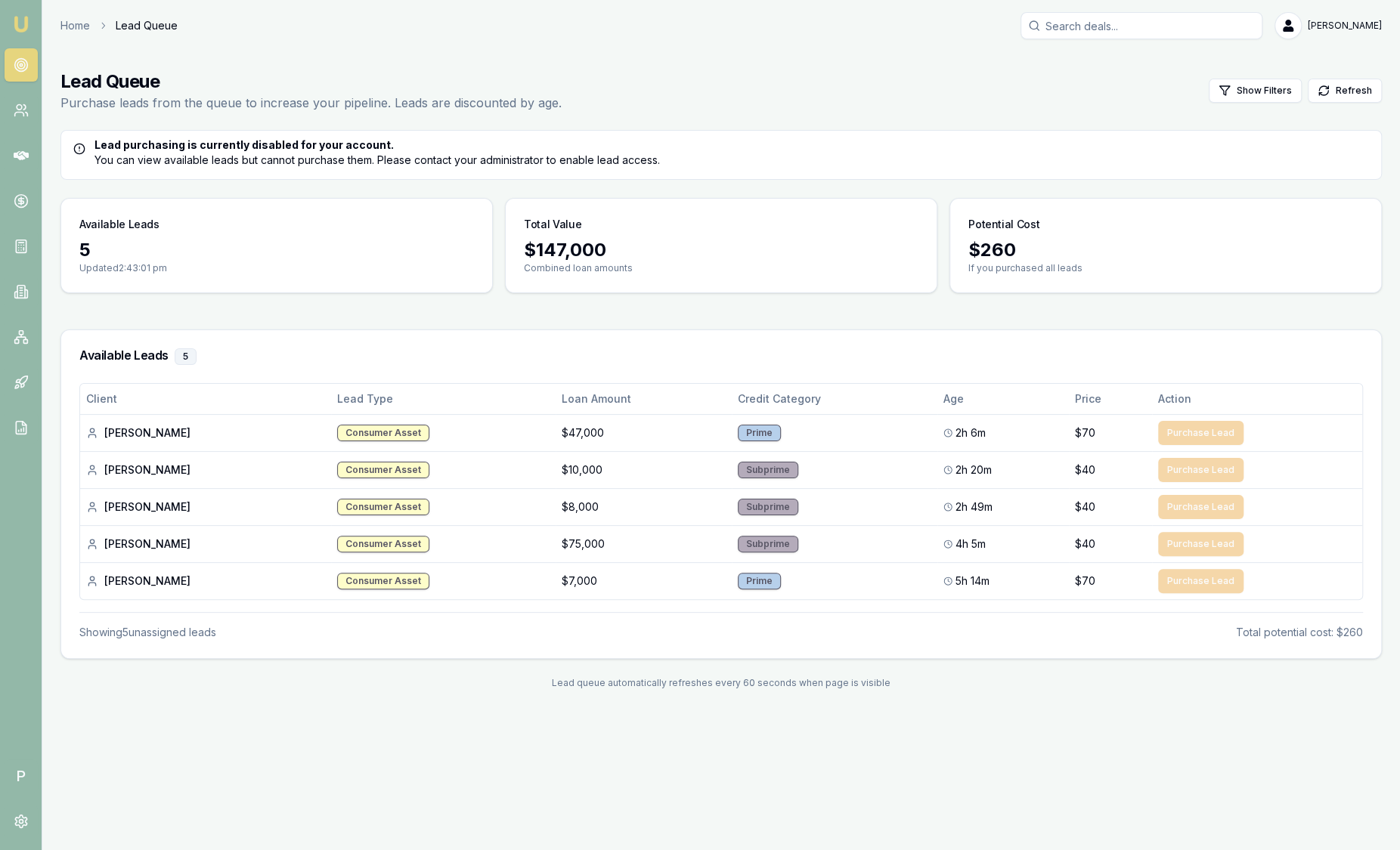
click at [26, 20] on img at bounding box center [21, 25] width 18 height 18
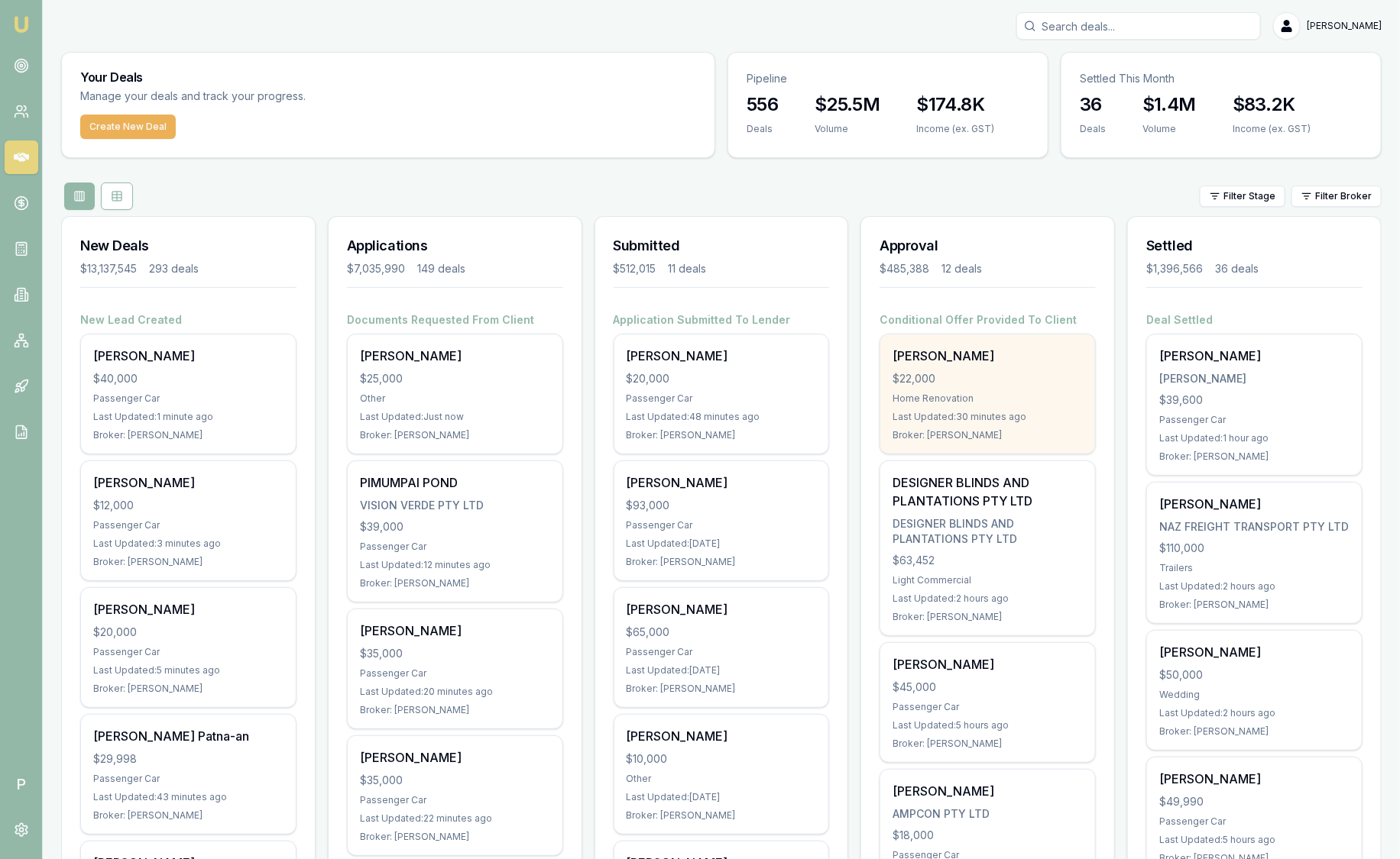
click at [948, 386] on div "Caroline Geerlings $22,000 Home Renovation Last Updated: 30 minutes ago Broker:…" at bounding box center [987, 394] width 215 height 119
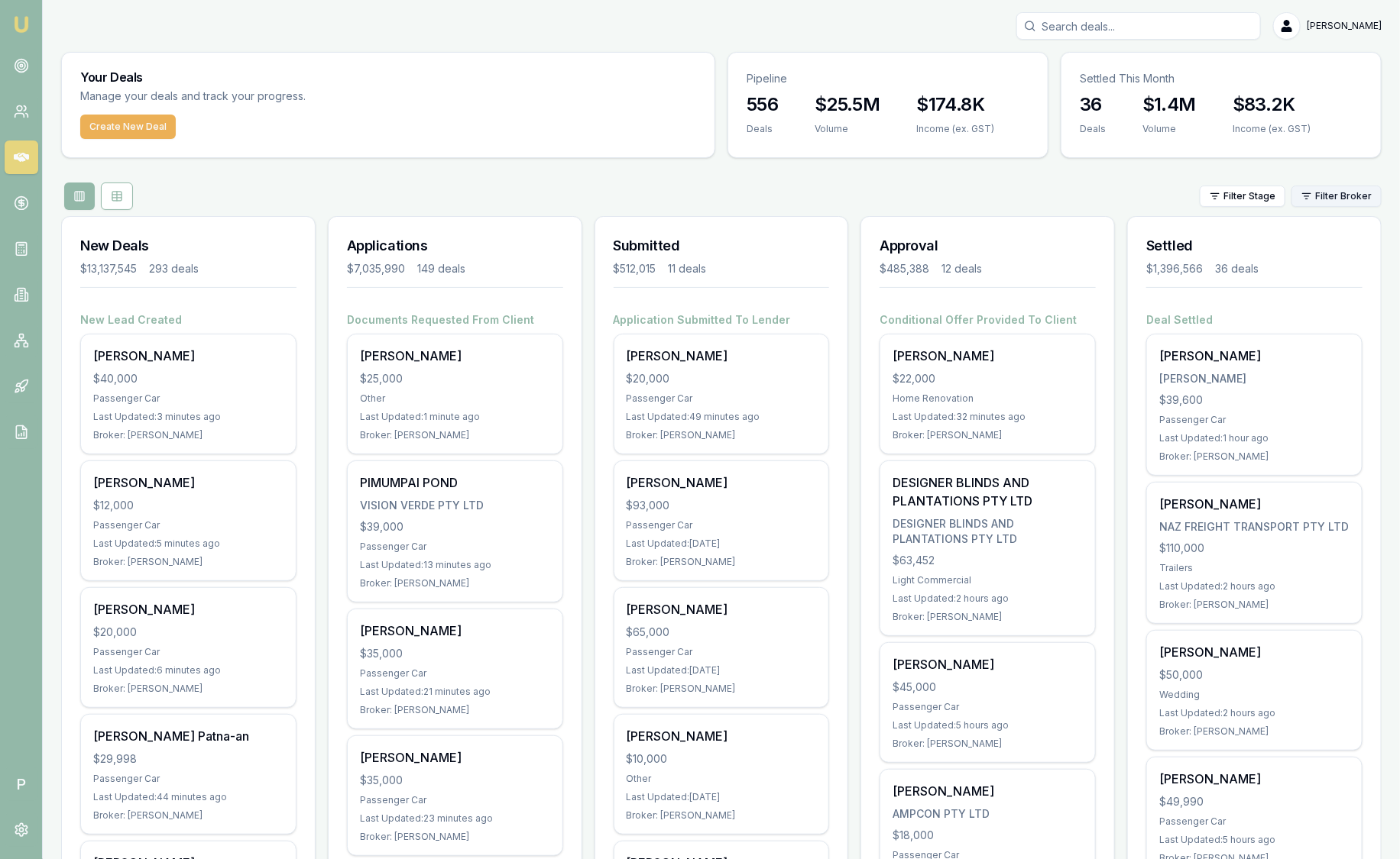
click at [1351, 201] on html "Emu Broker P Sam Crouch Toggle Menu Your Deals Manage your deals and track your…" at bounding box center [700, 429] width 1400 height 859
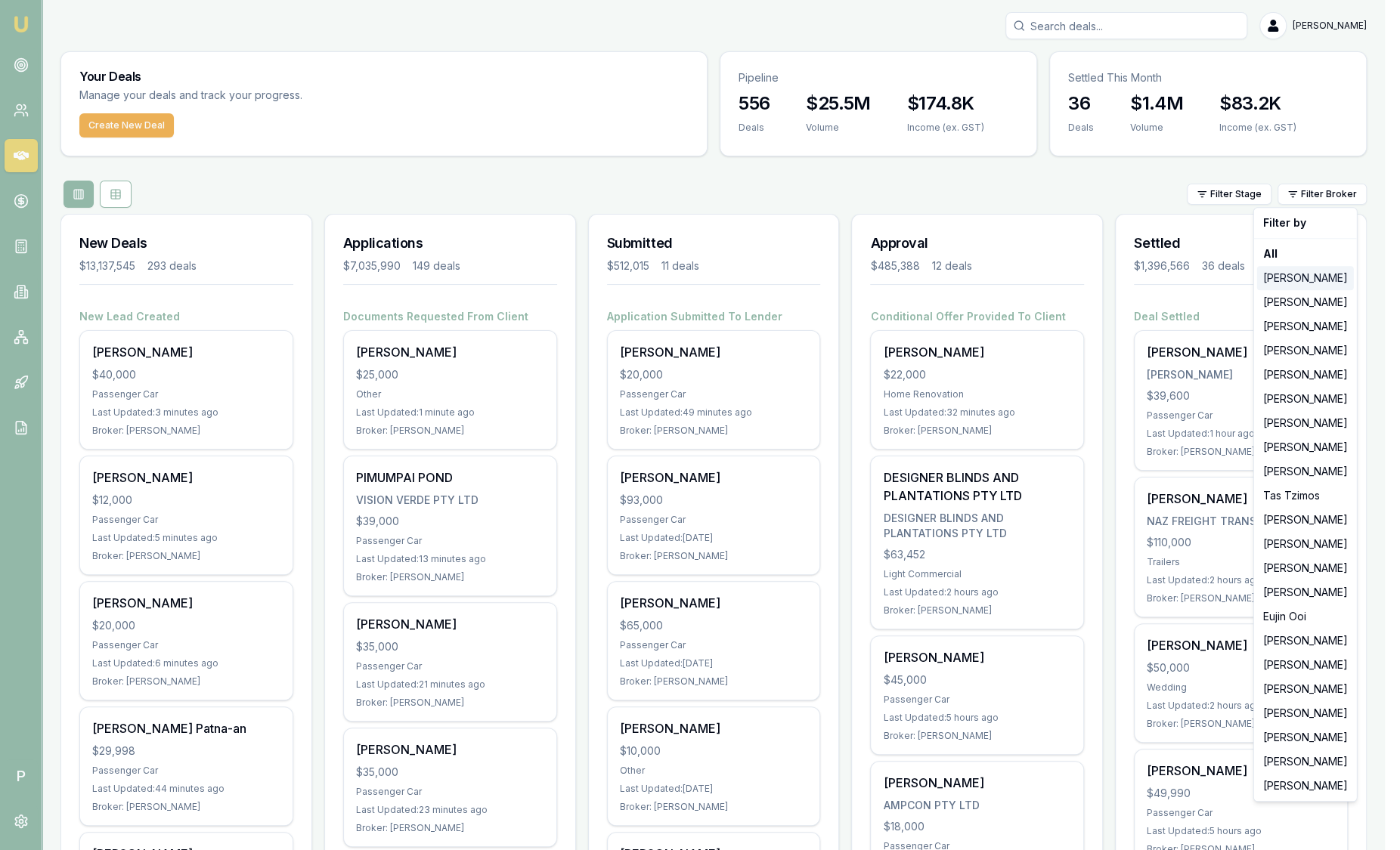
click at [1310, 278] on div "[PERSON_NAME]" at bounding box center [1306, 278] width 97 height 24
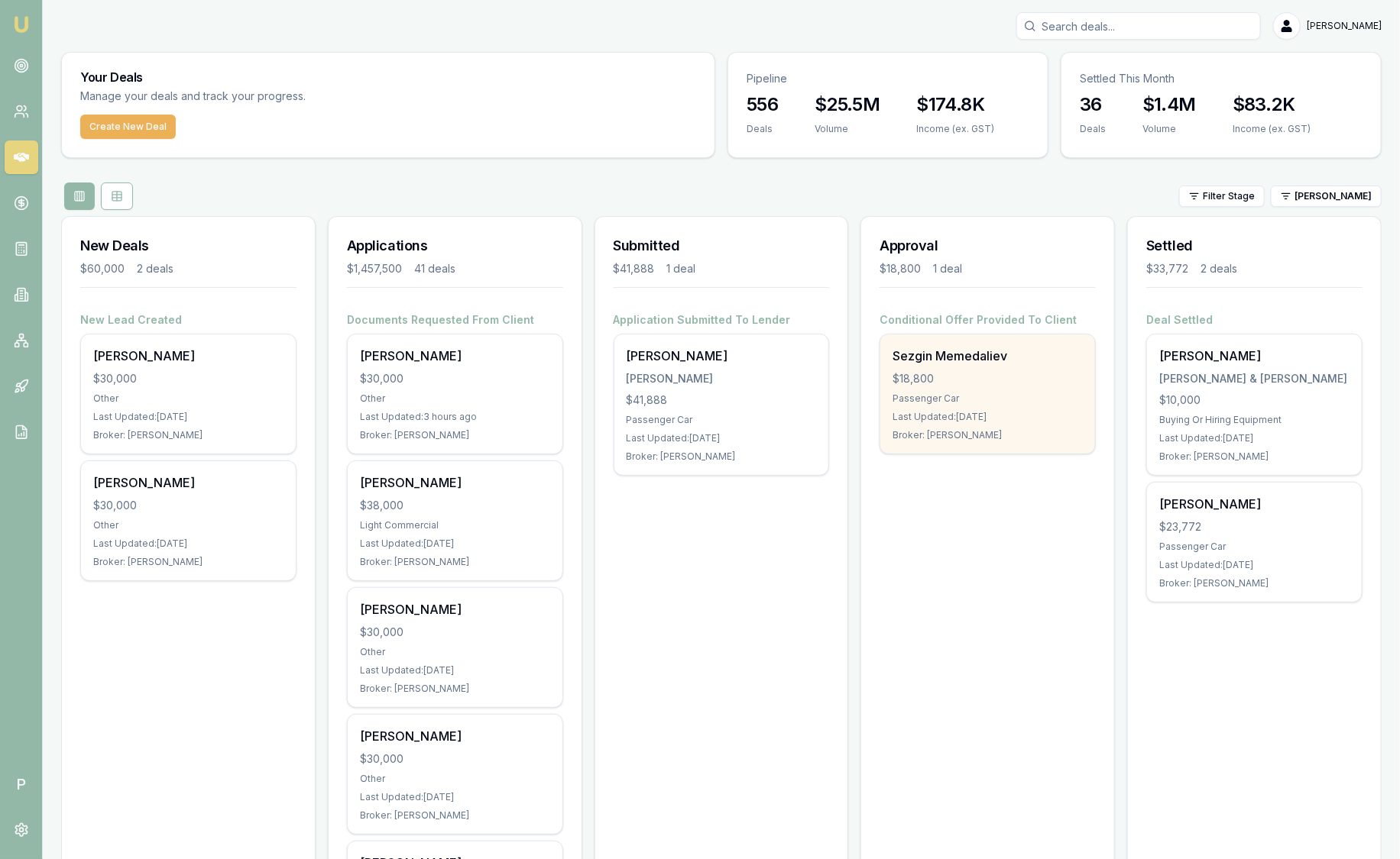
click at [1019, 402] on div "Passenger Car" at bounding box center [987, 398] width 190 height 12
click at [1049, 388] on div "Sezgin Memedaliev $18,800 Passenger Car Last Updated: 3 days ago Broker: Jackso…" at bounding box center [987, 394] width 215 height 119
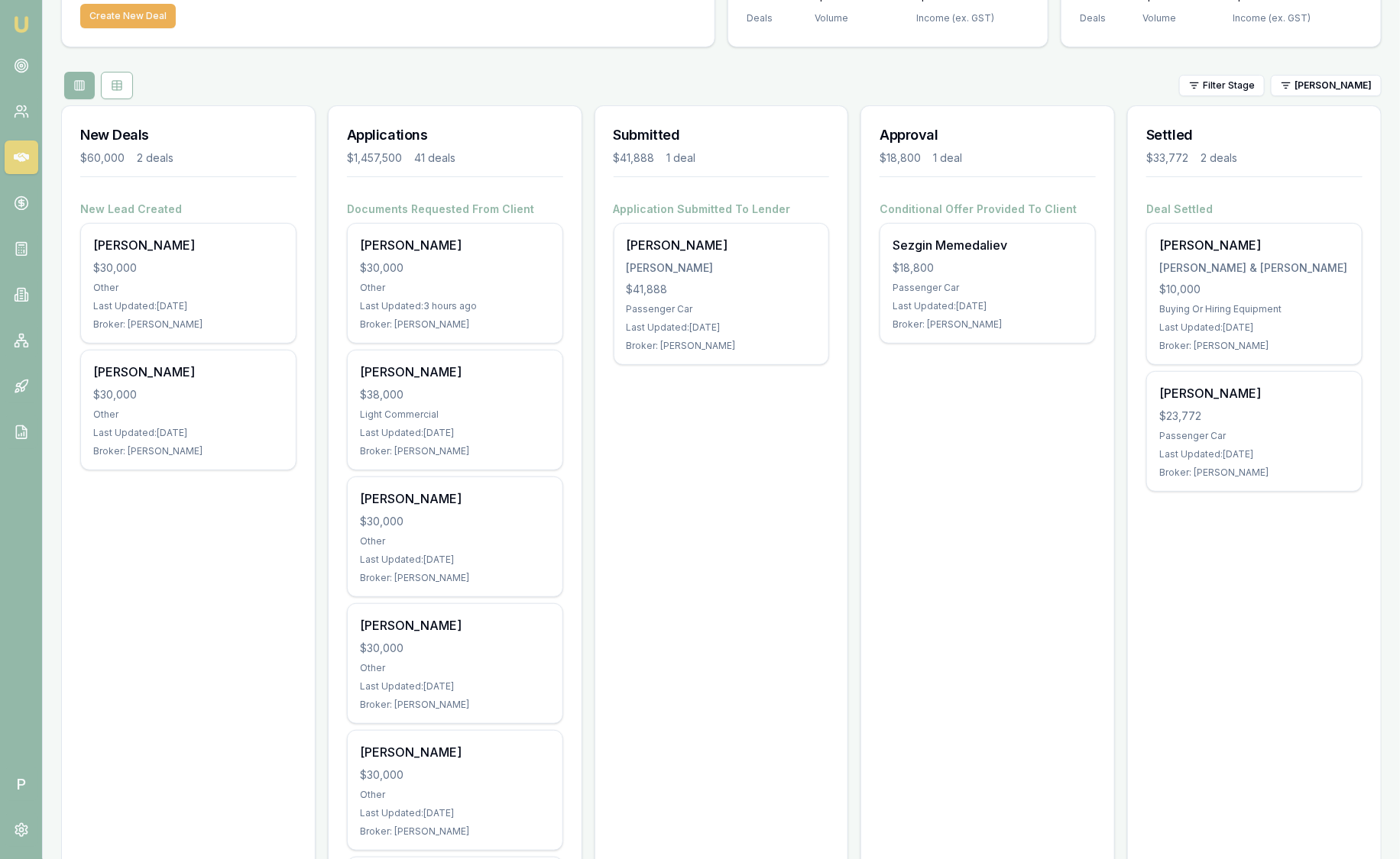
scroll to position [79, 0]
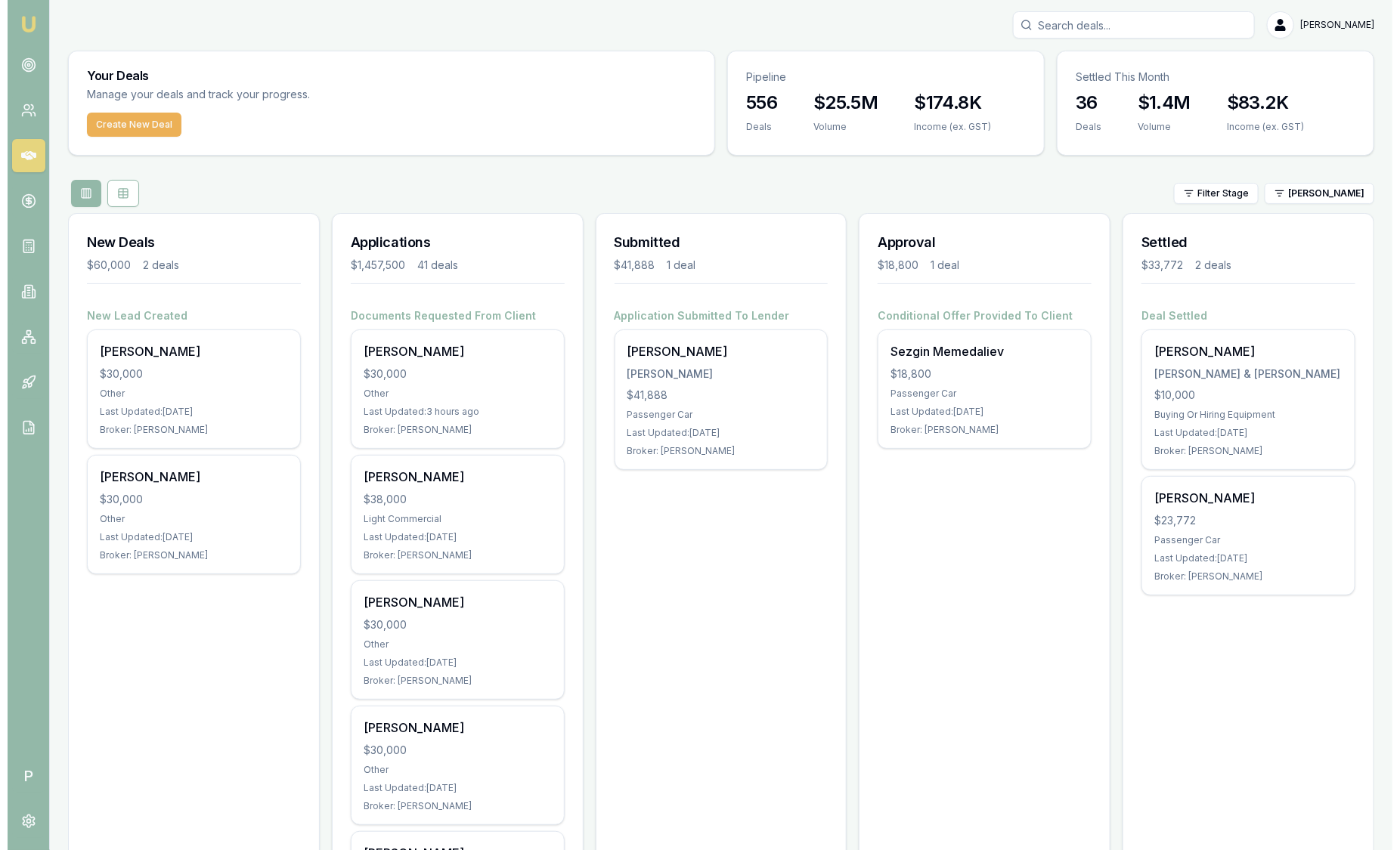
scroll to position [0, 0]
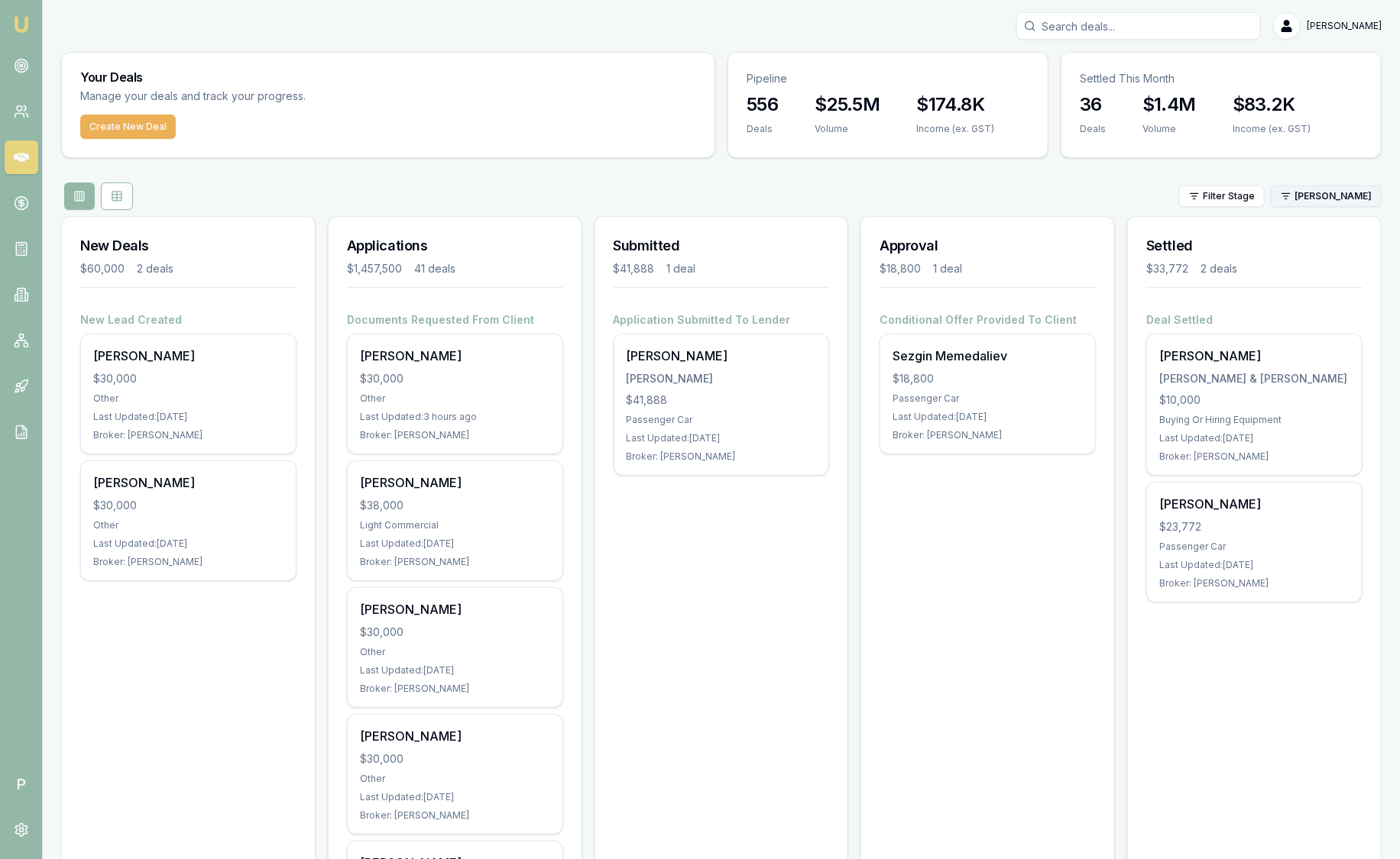
click at [1325, 202] on html "Emu Broker P Sam Crouch Toggle Menu Your Deals Manage your deals and track your…" at bounding box center [700, 429] width 1400 height 859
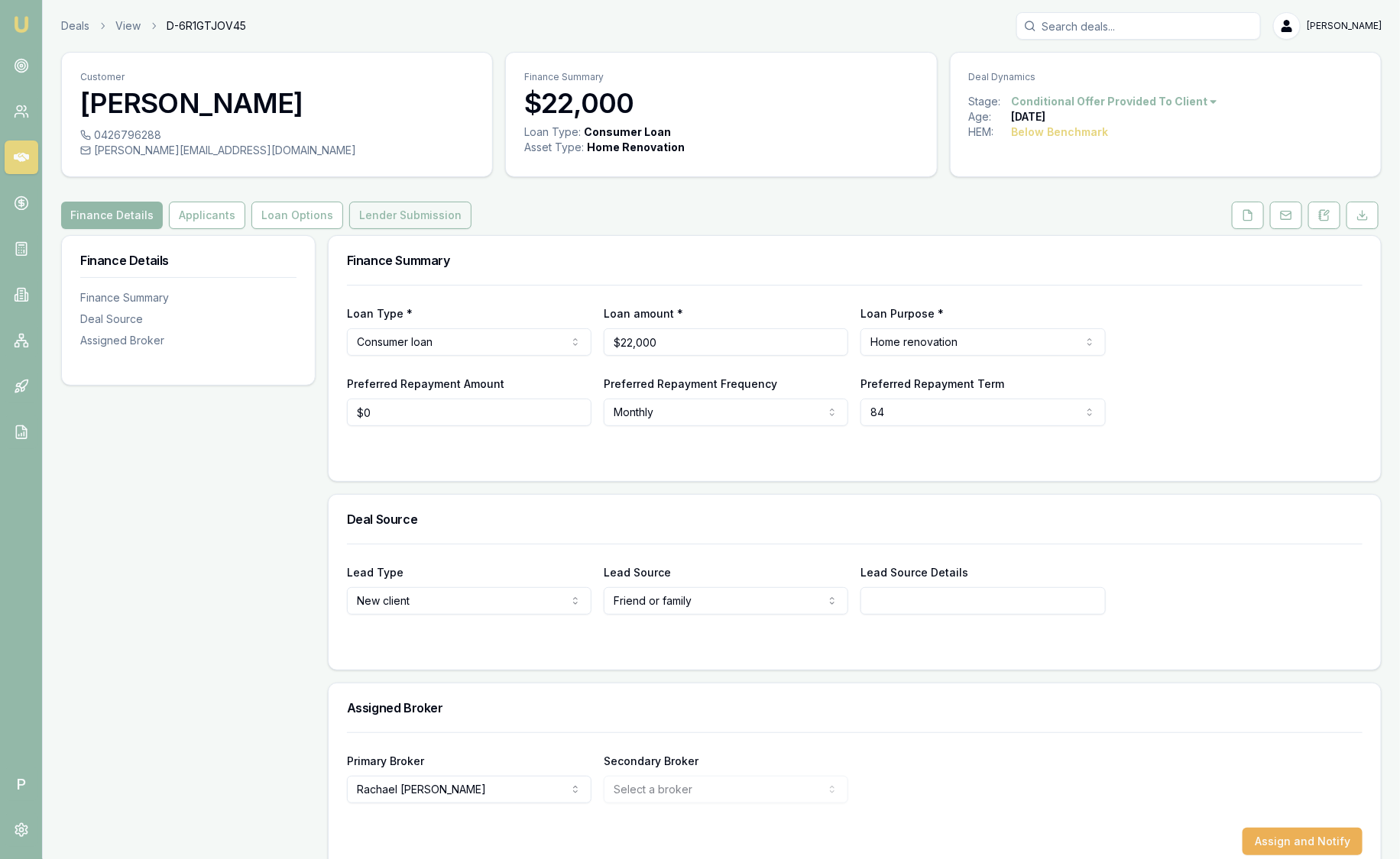
click at [405, 204] on button "Lender Submission" at bounding box center [410, 216] width 122 height 28
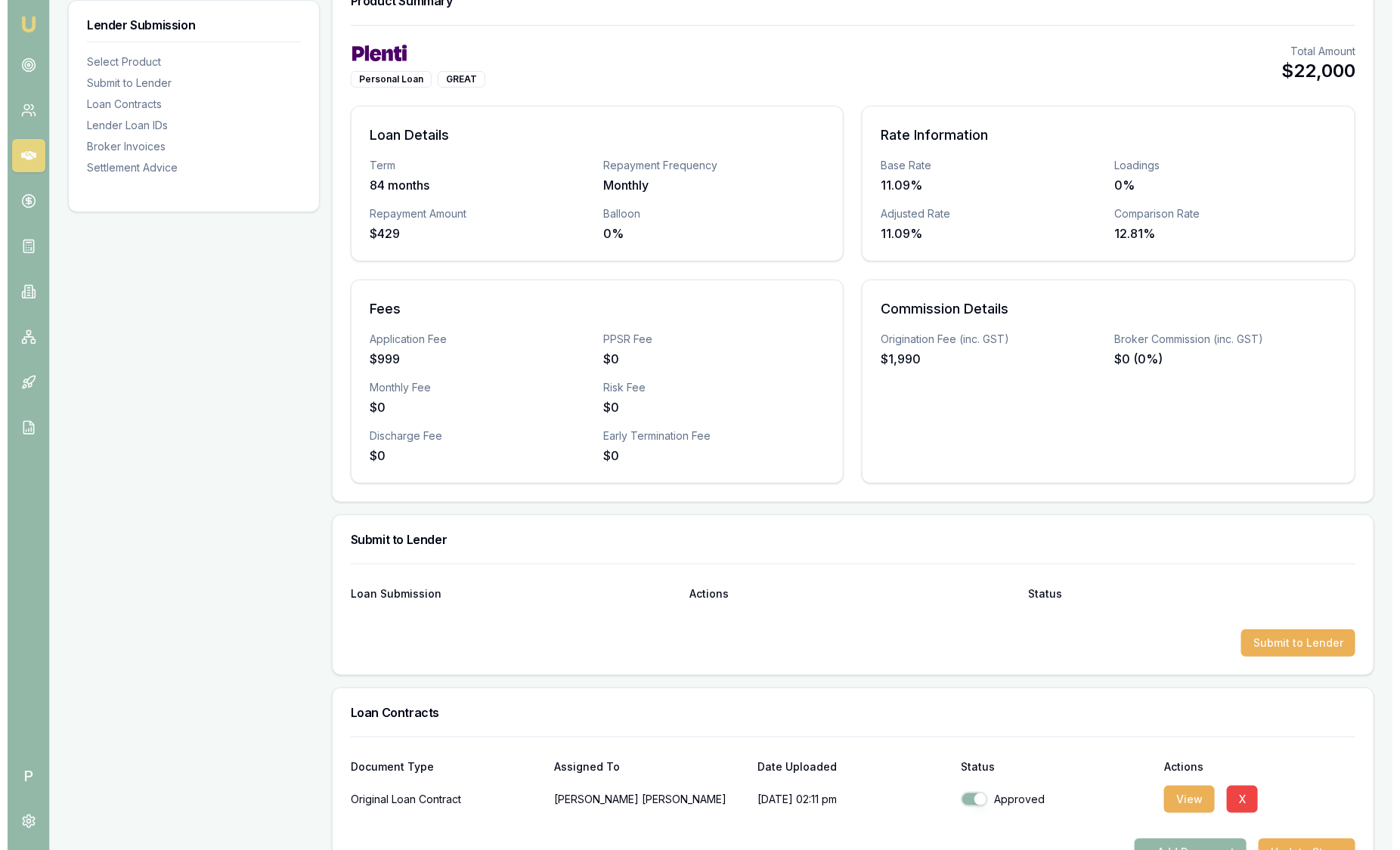
scroll to position [251, 0]
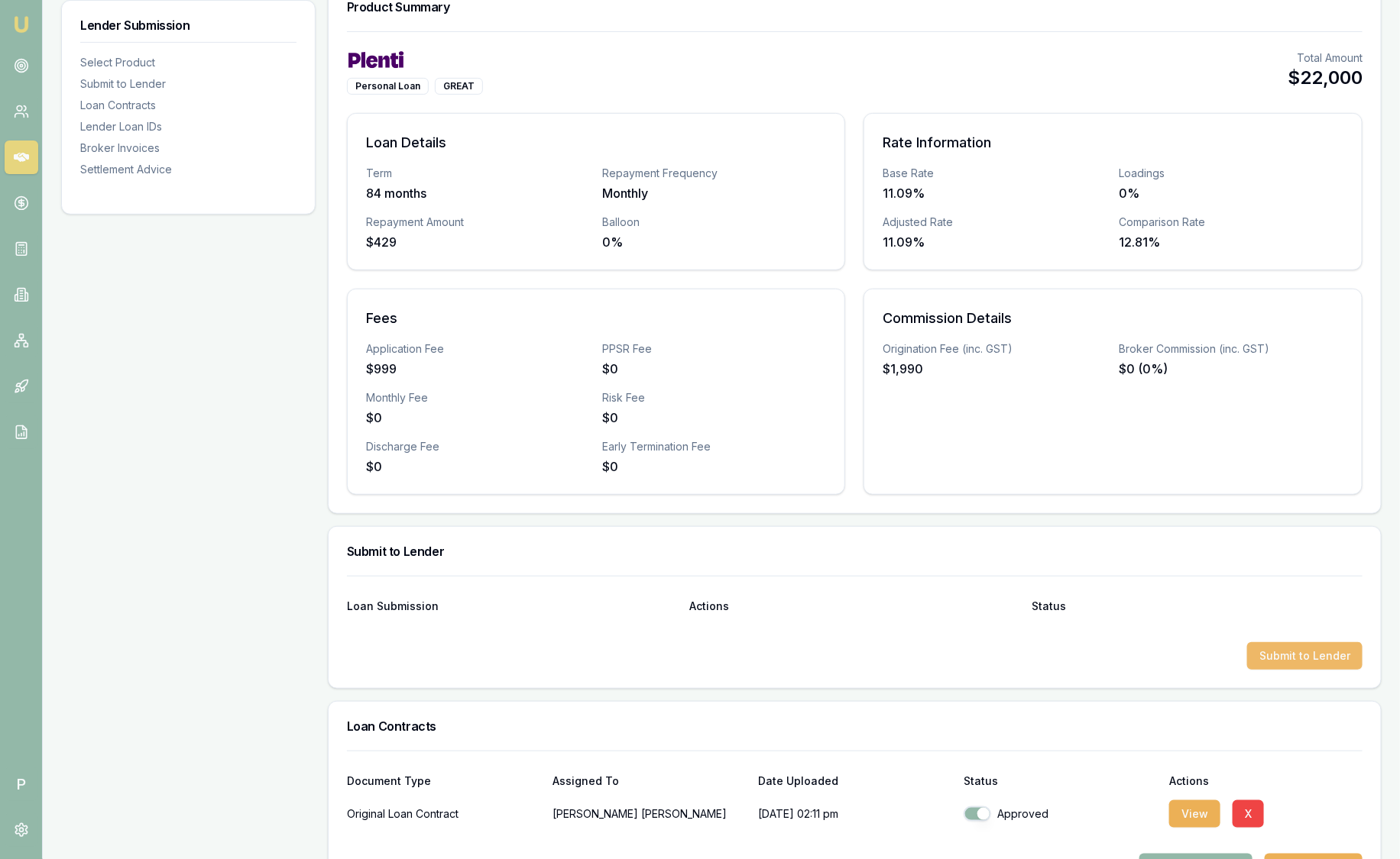
click at [1293, 650] on button "Submit to Lender" at bounding box center [1304, 656] width 115 height 28
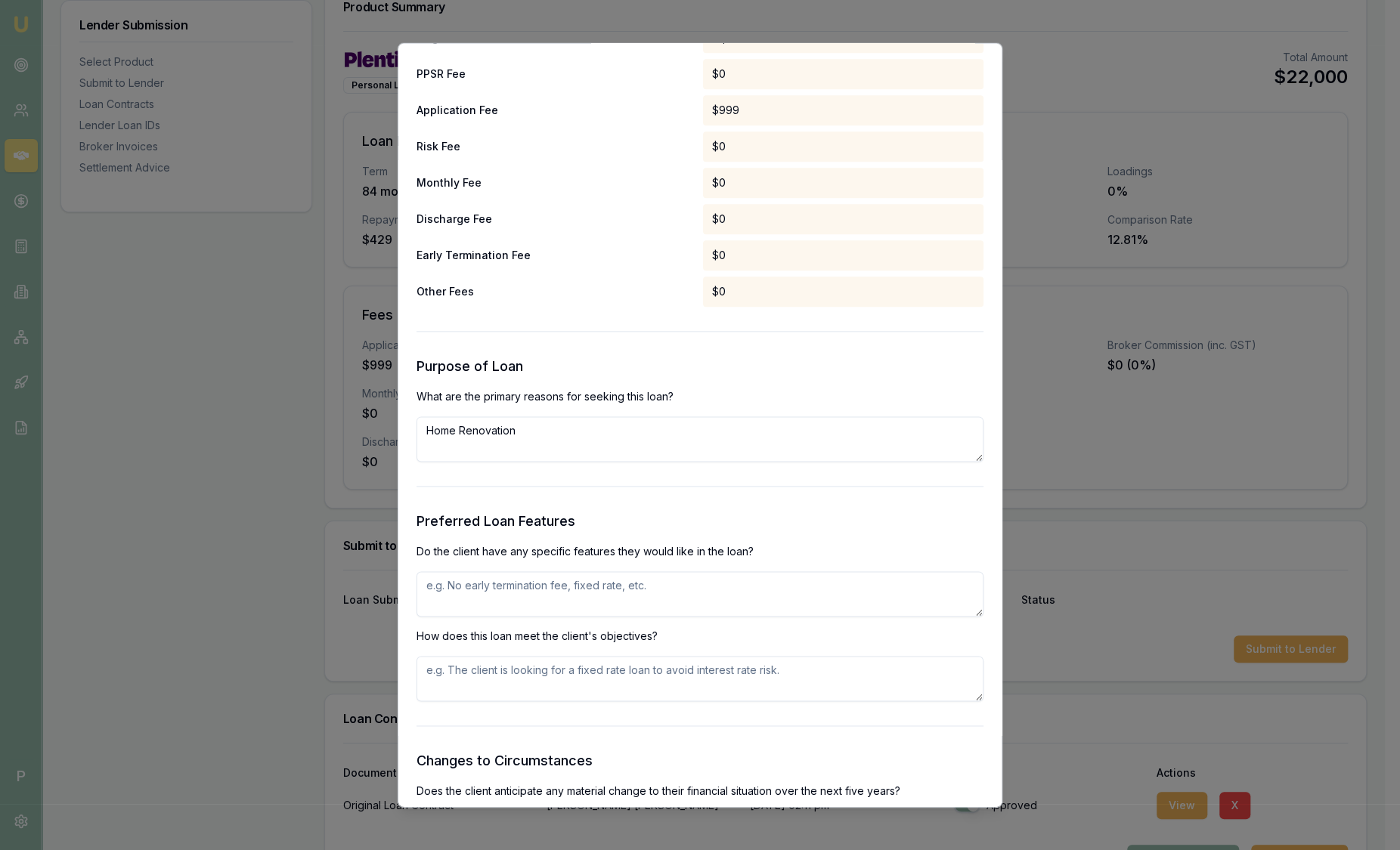
scroll to position [1889, 0]
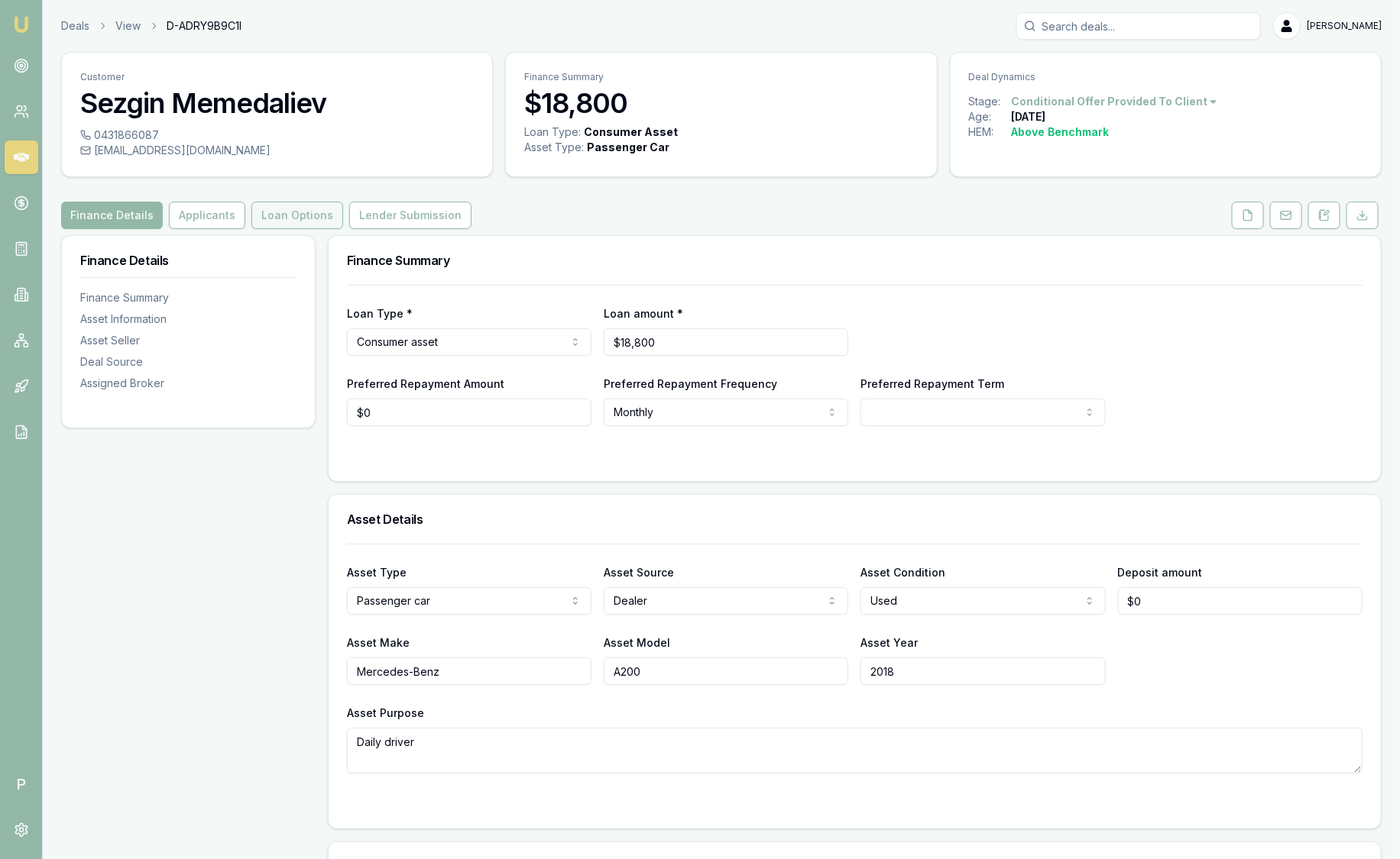
click at [264, 215] on button "Loan Options" at bounding box center [296, 216] width 91 height 28
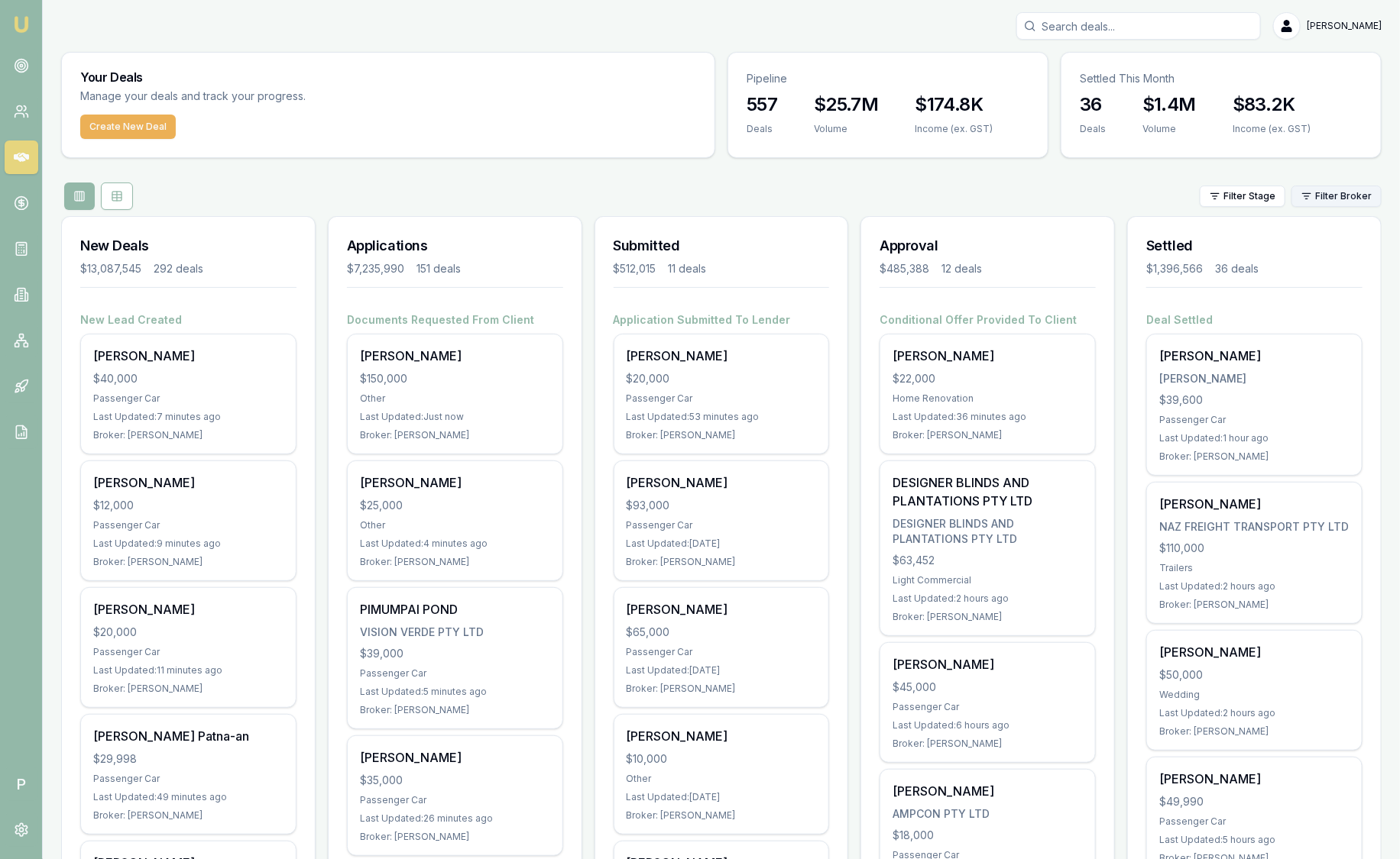
click at [1342, 194] on html "Emu Broker P [PERSON_NAME] Toggle Menu Your Deals Manage your deals and track y…" at bounding box center [700, 429] width 1400 height 859
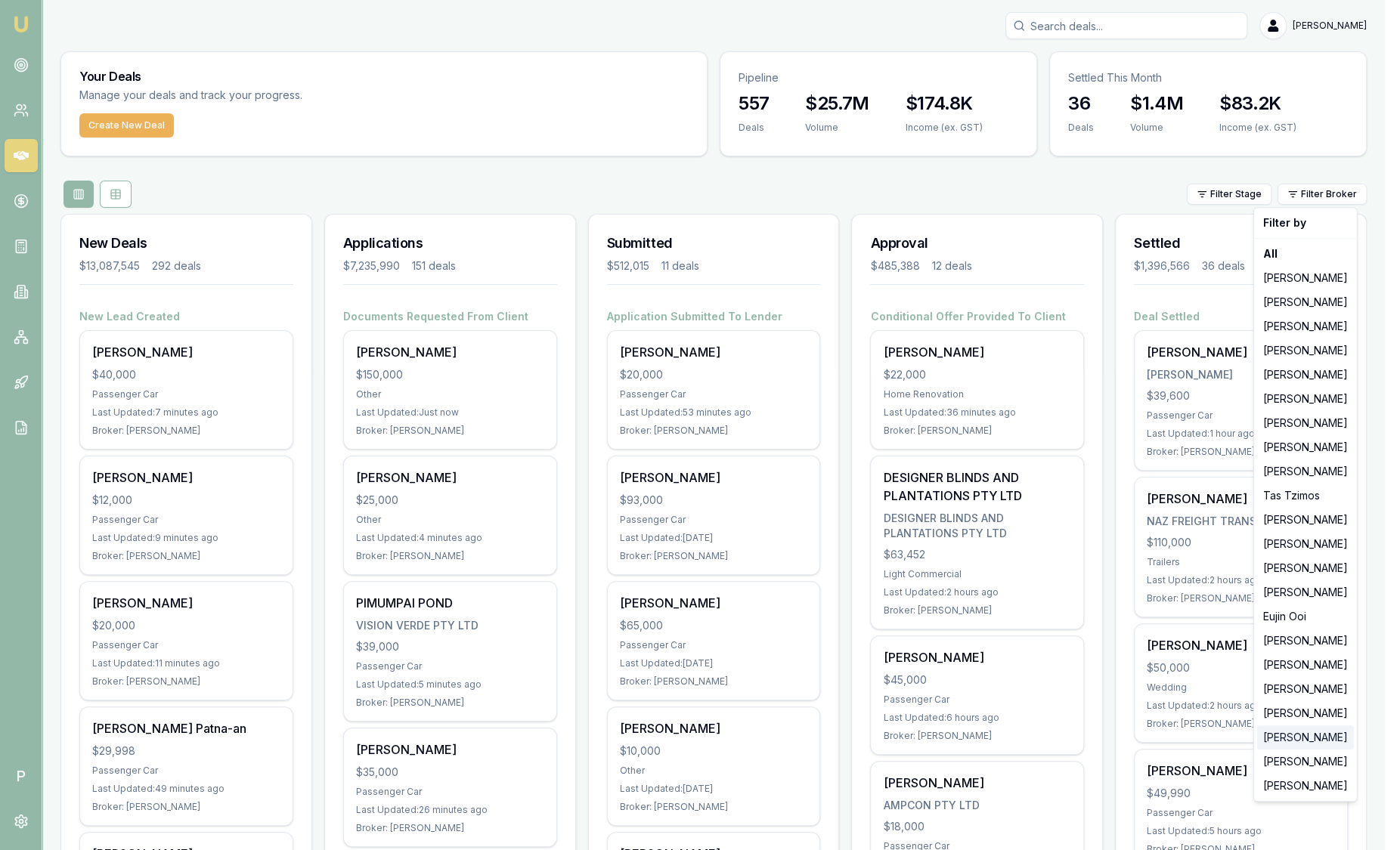
click at [1279, 735] on div "[PERSON_NAME]" at bounding box center [1306, 738] width 97 height 24
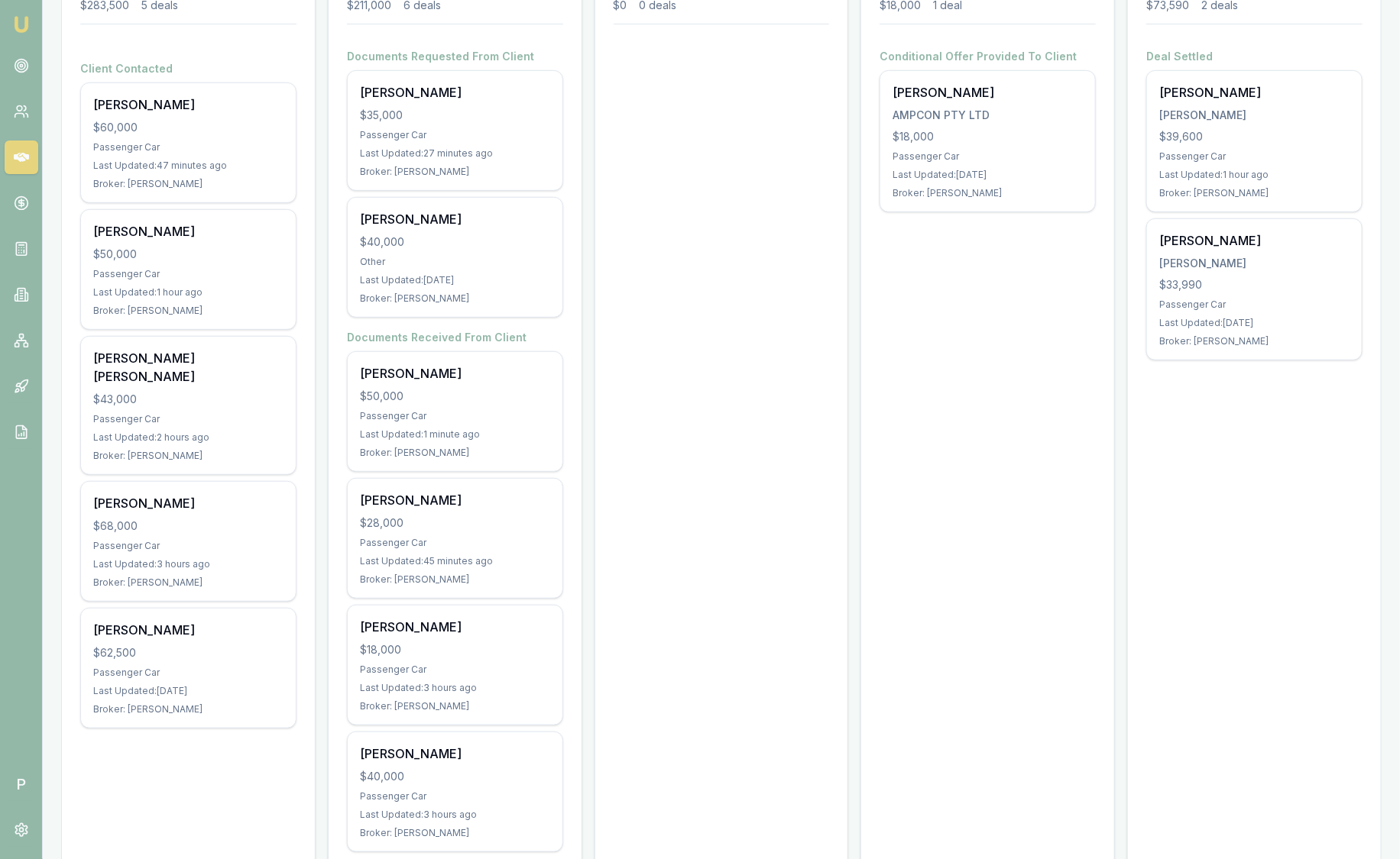
scroll to position [297, 0]
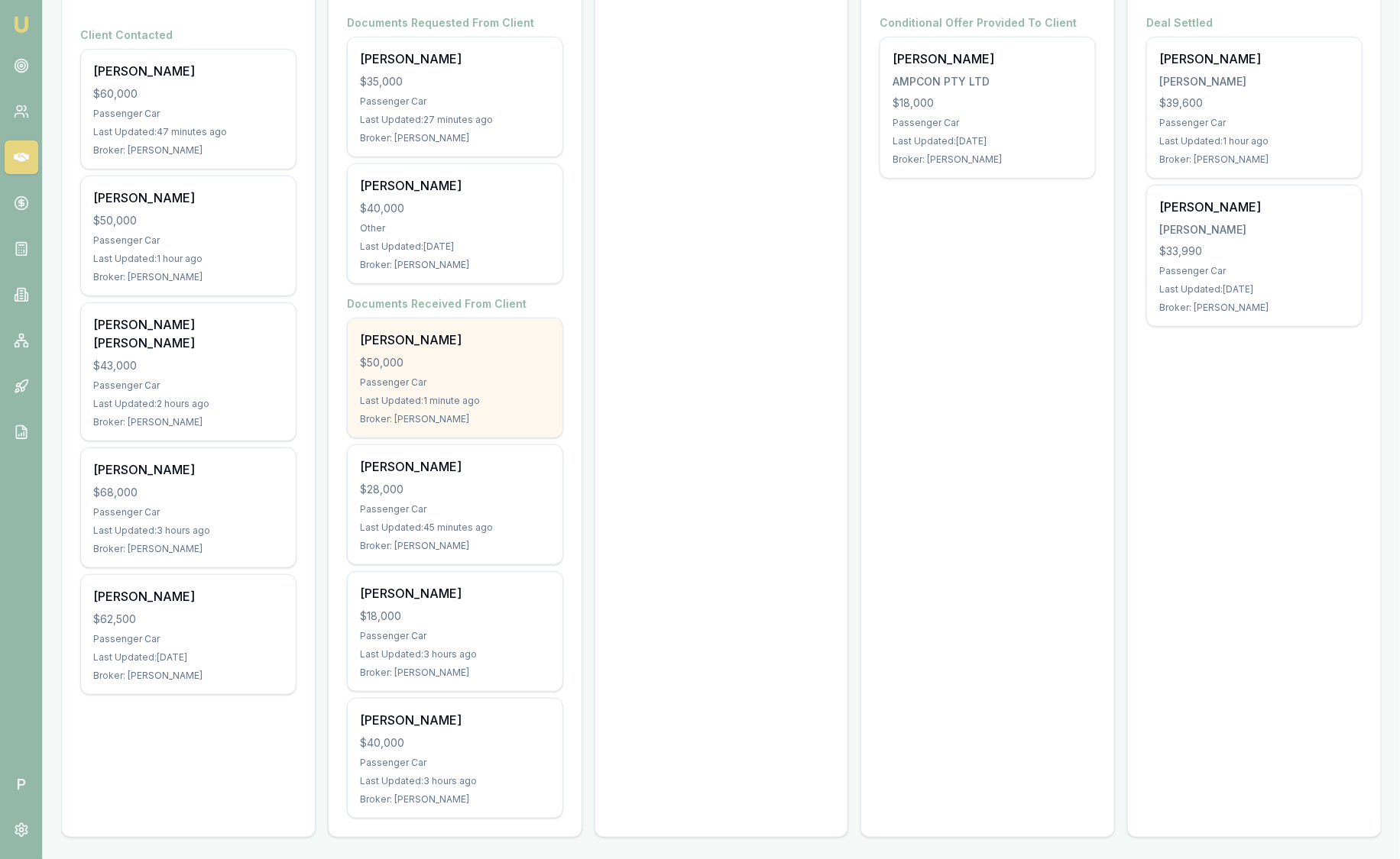
click at [458, 339] on div "[PERSON_NAME]" at bounding box center [455, 340] width 190 height 18
click at [440, 366] on div "$50,000" at bounding box center [455, 363] width 190 height 16
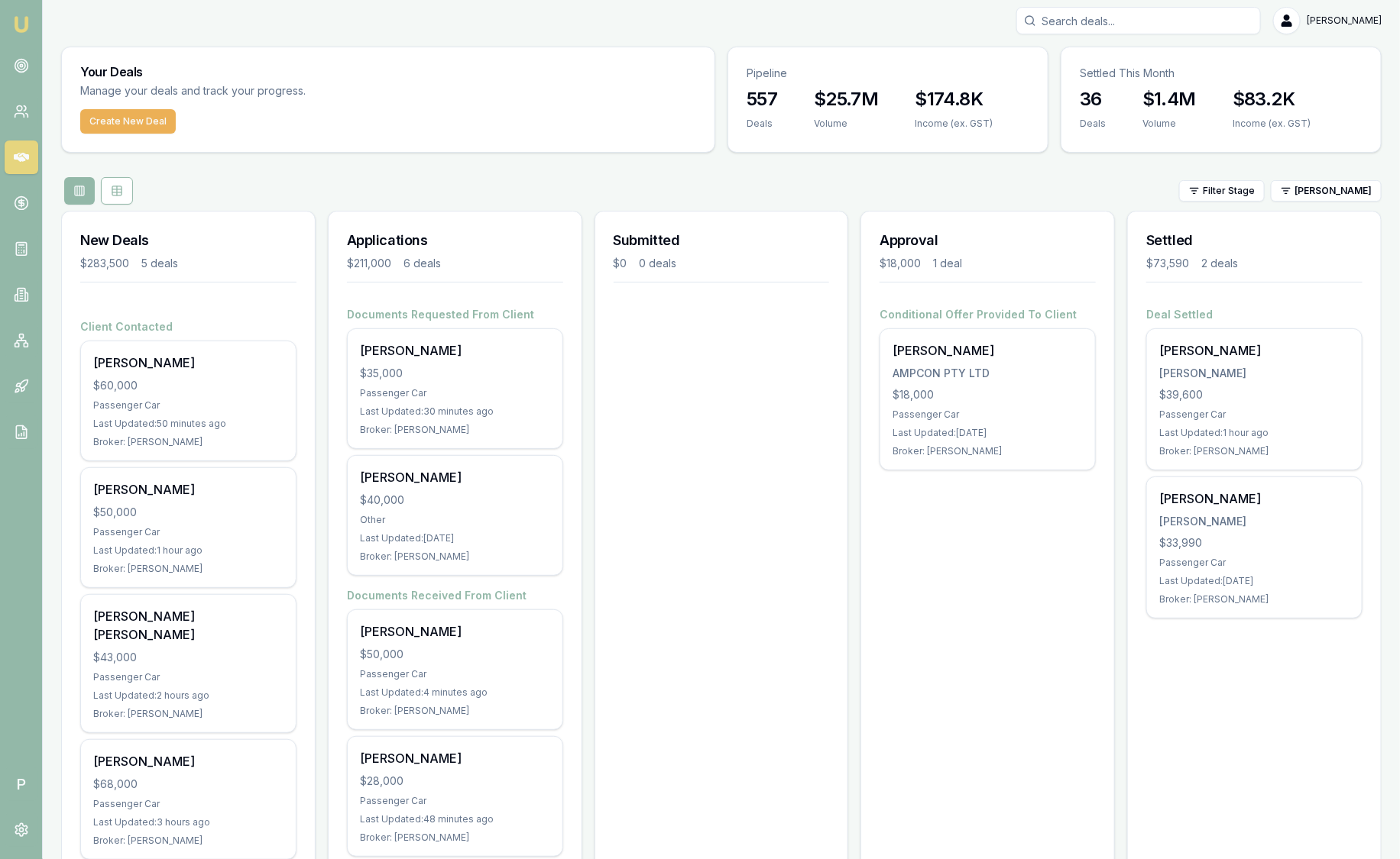
scroll to position [0, 0]
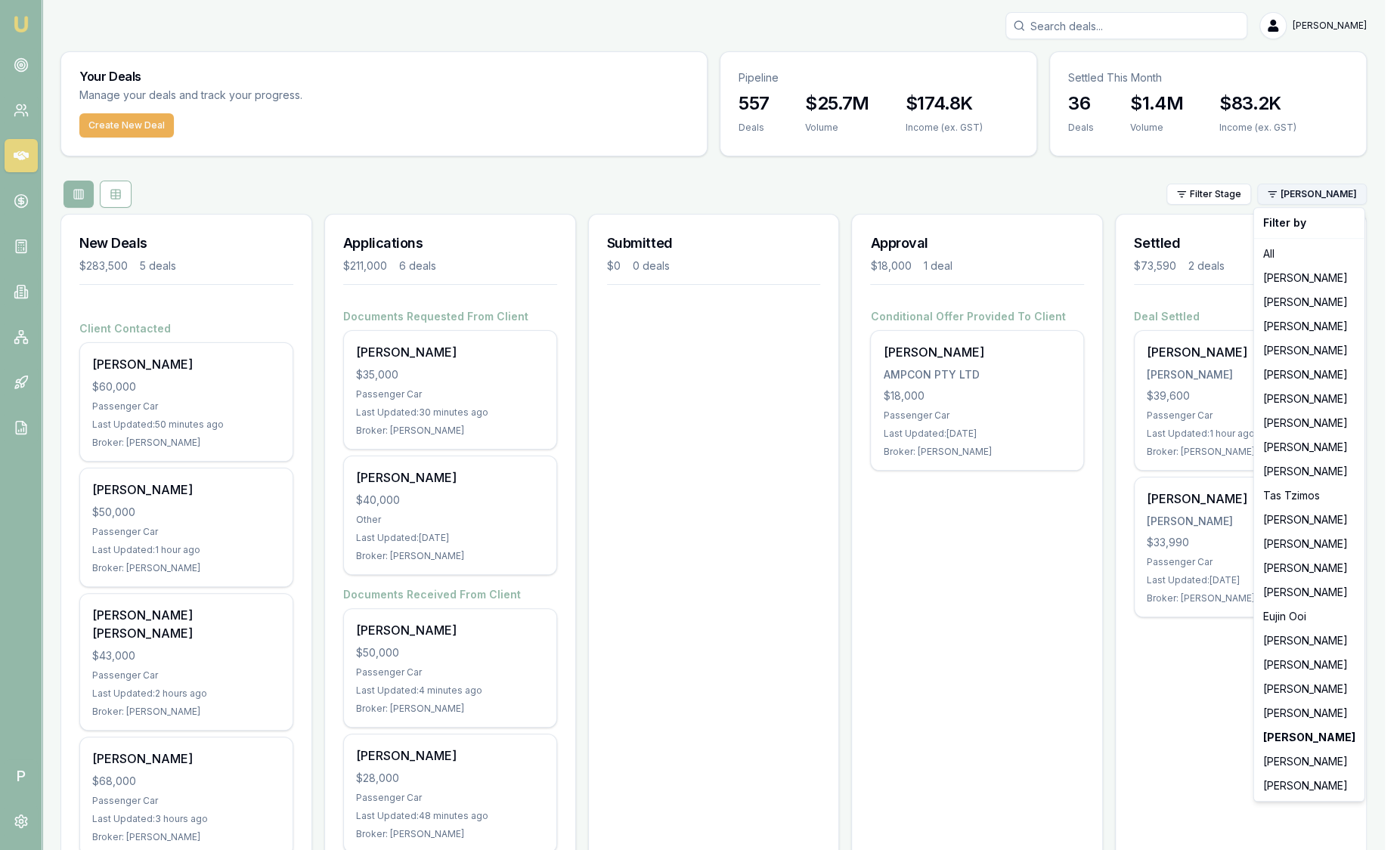
click at [1342, 200] on html "Emu Broker P Sam Crouch Toggle Menu Your Deals Manage your deals and track your…" at bounding box center [700, 425] width 1400 height 850
click at [1294, 735] on strong "[PERSON_NAME]" at bounding box center [1309, 738] width 92 height 16
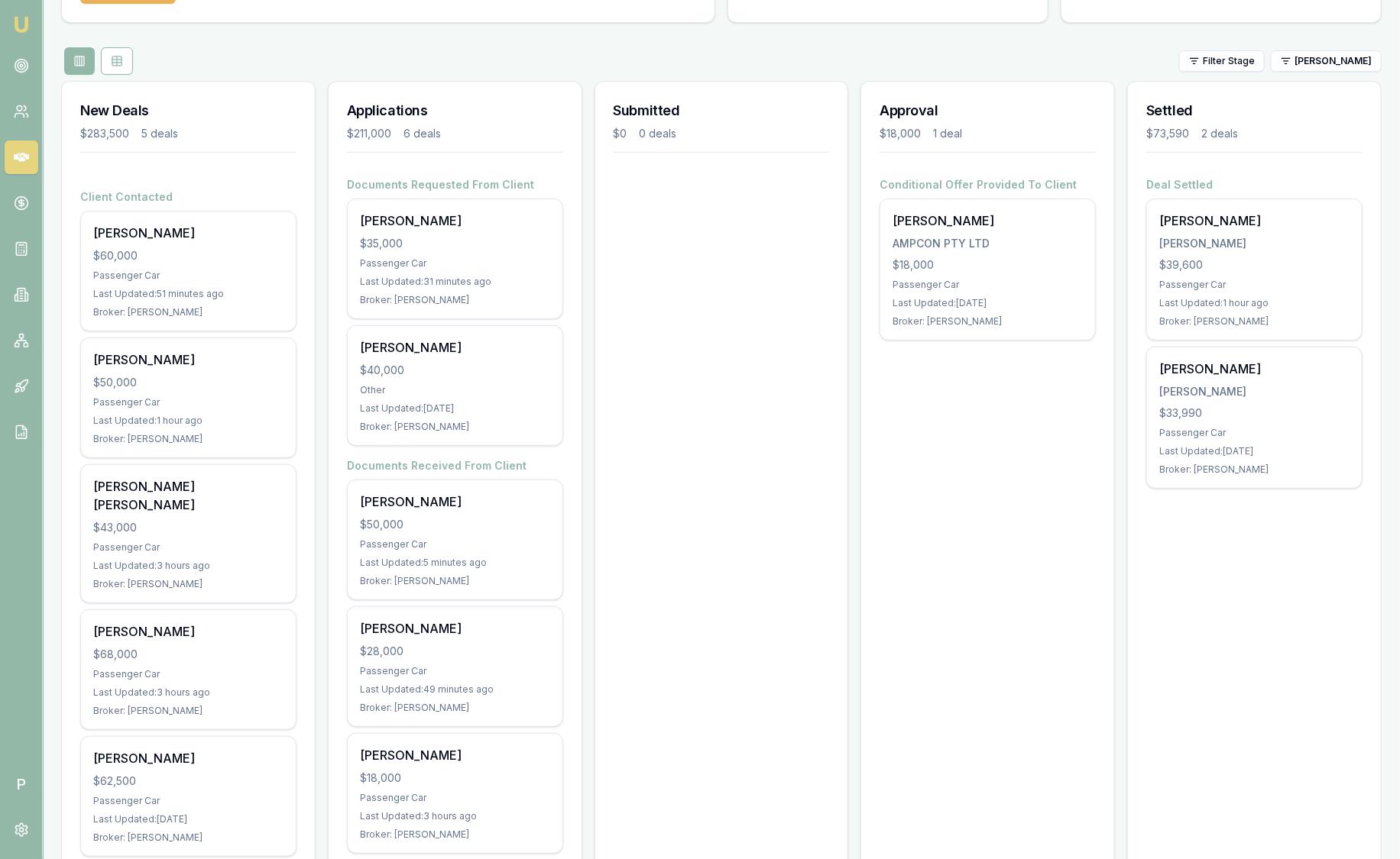
scroll to position [107, 0]
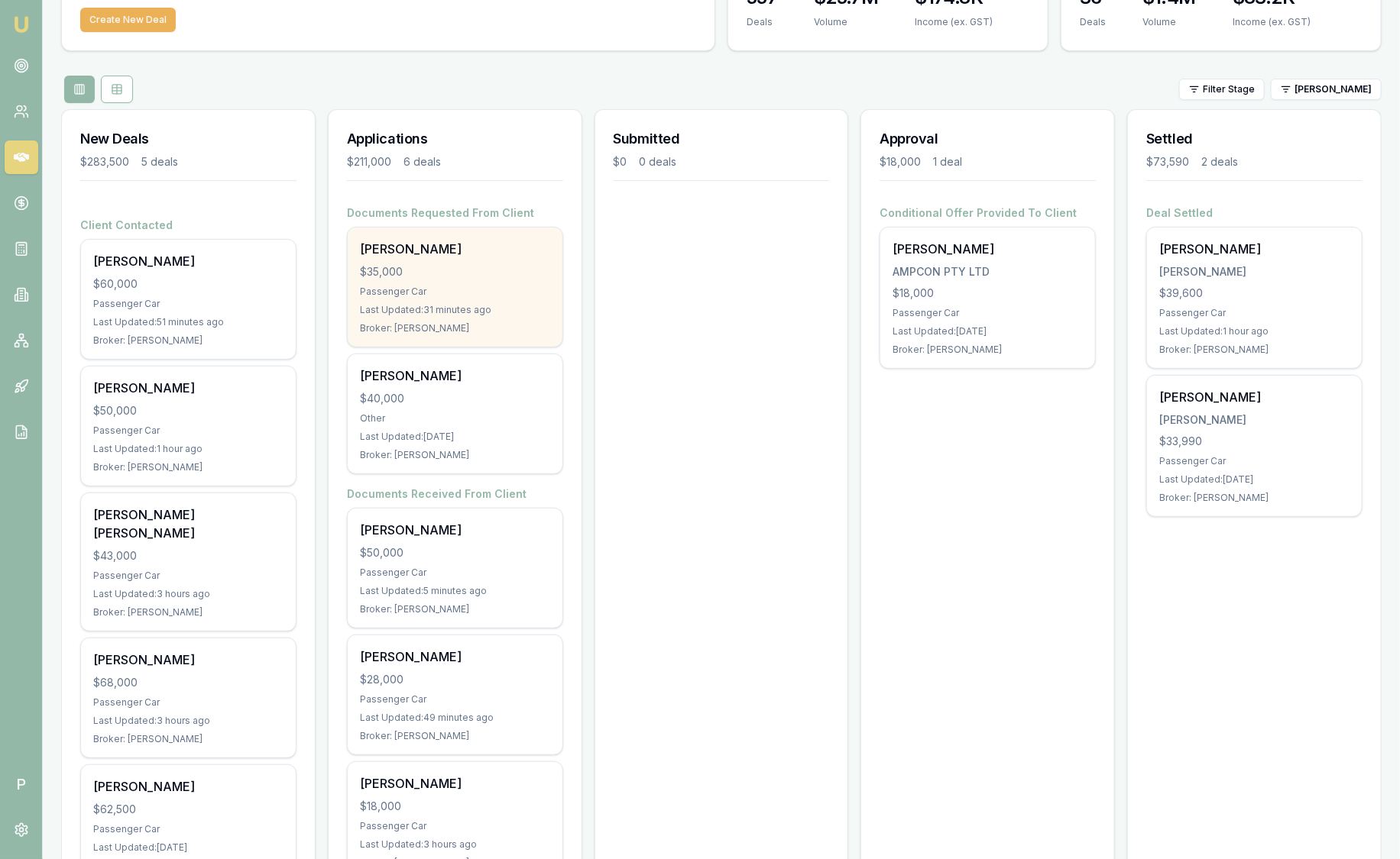
click at [479, 254] on div "[PERSON_NAME]" at bounding box center [455, 249] width 190 height 18
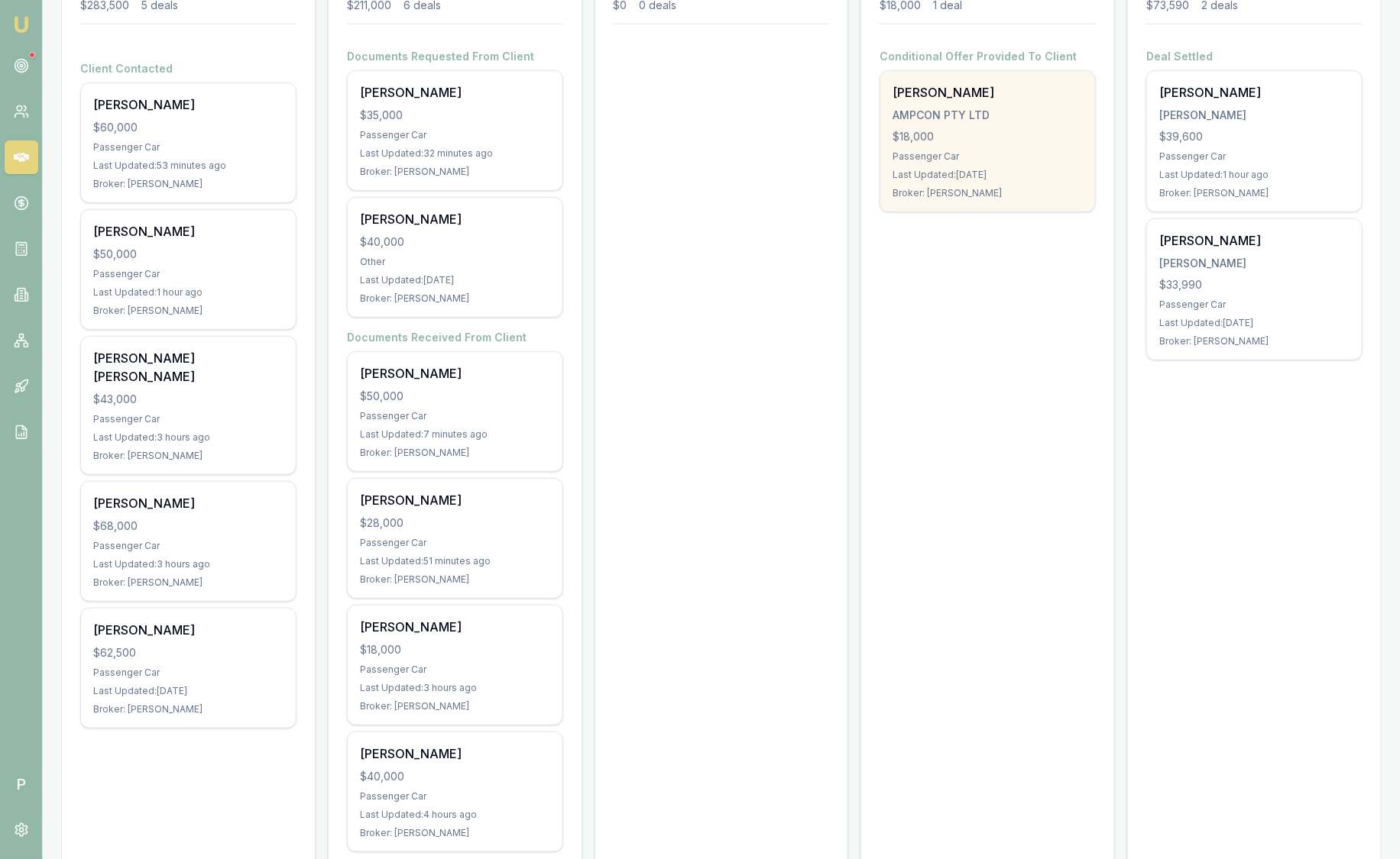
scroll to position [297, 0]
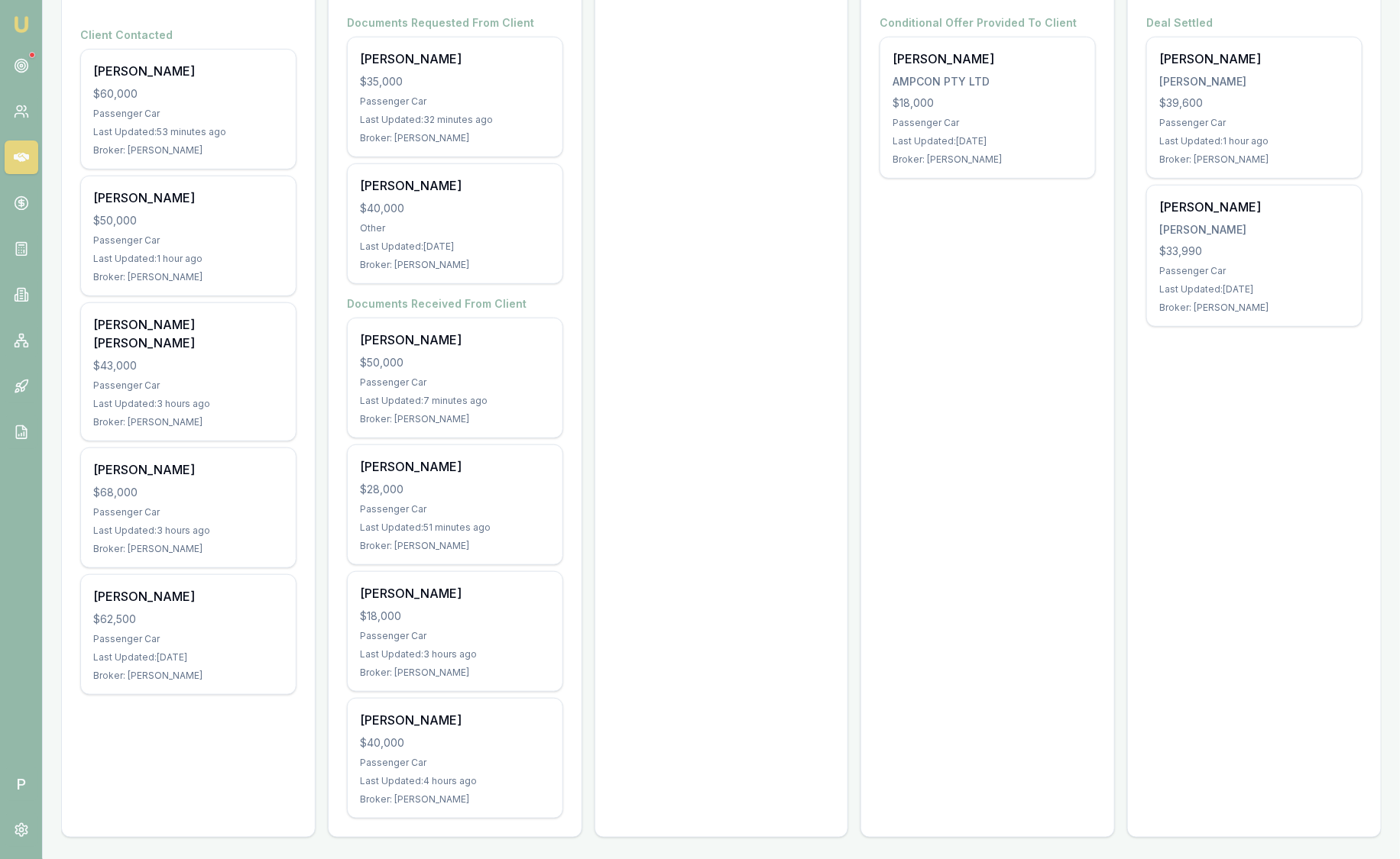
click at [879, 625] on div "Approval $18,000 1 deal Conditional Offer Provided To Client Marc Phillips AMPC…" at bounding box center [987, 378] width 255 height 919
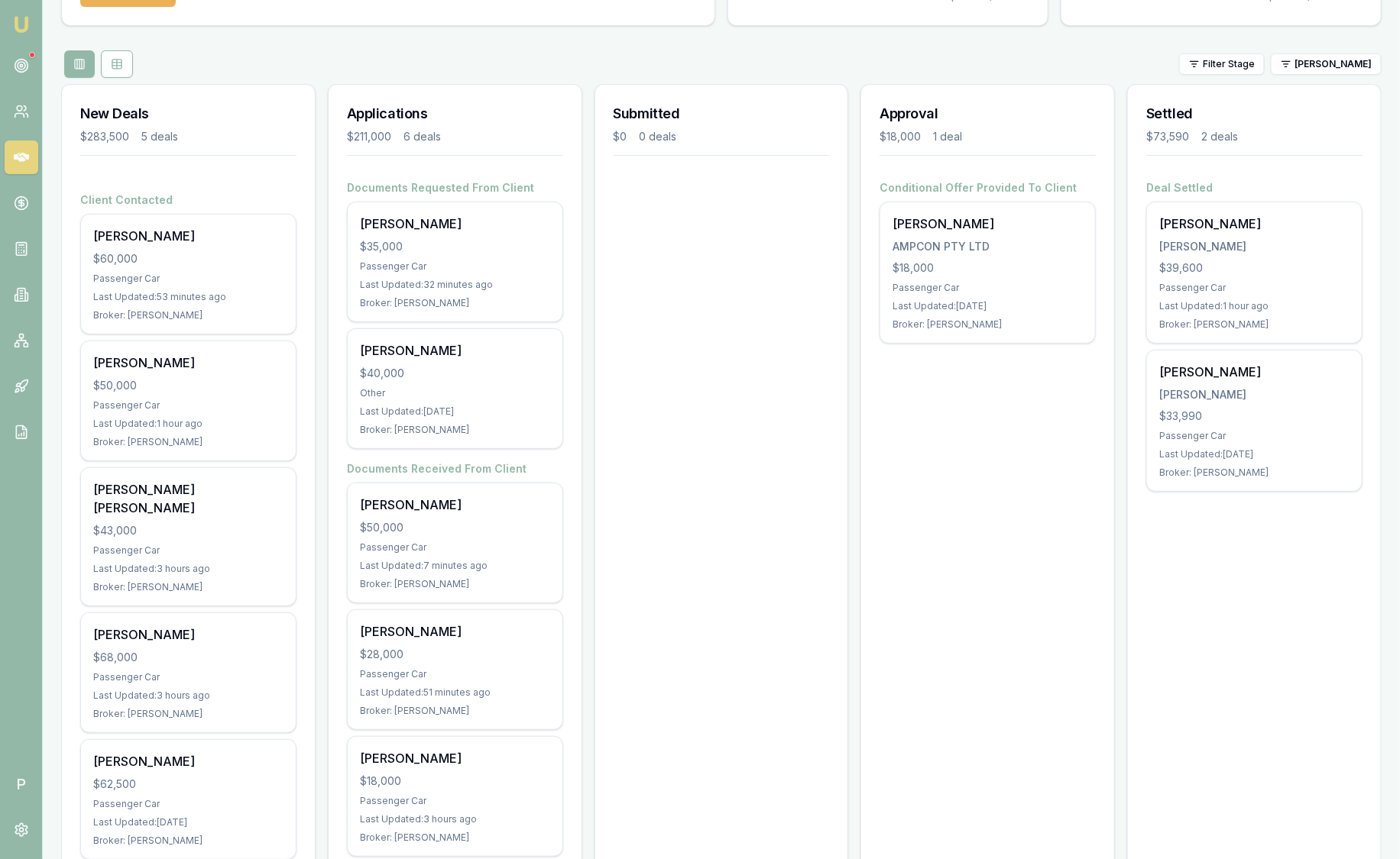
scroll to position [107, 0]
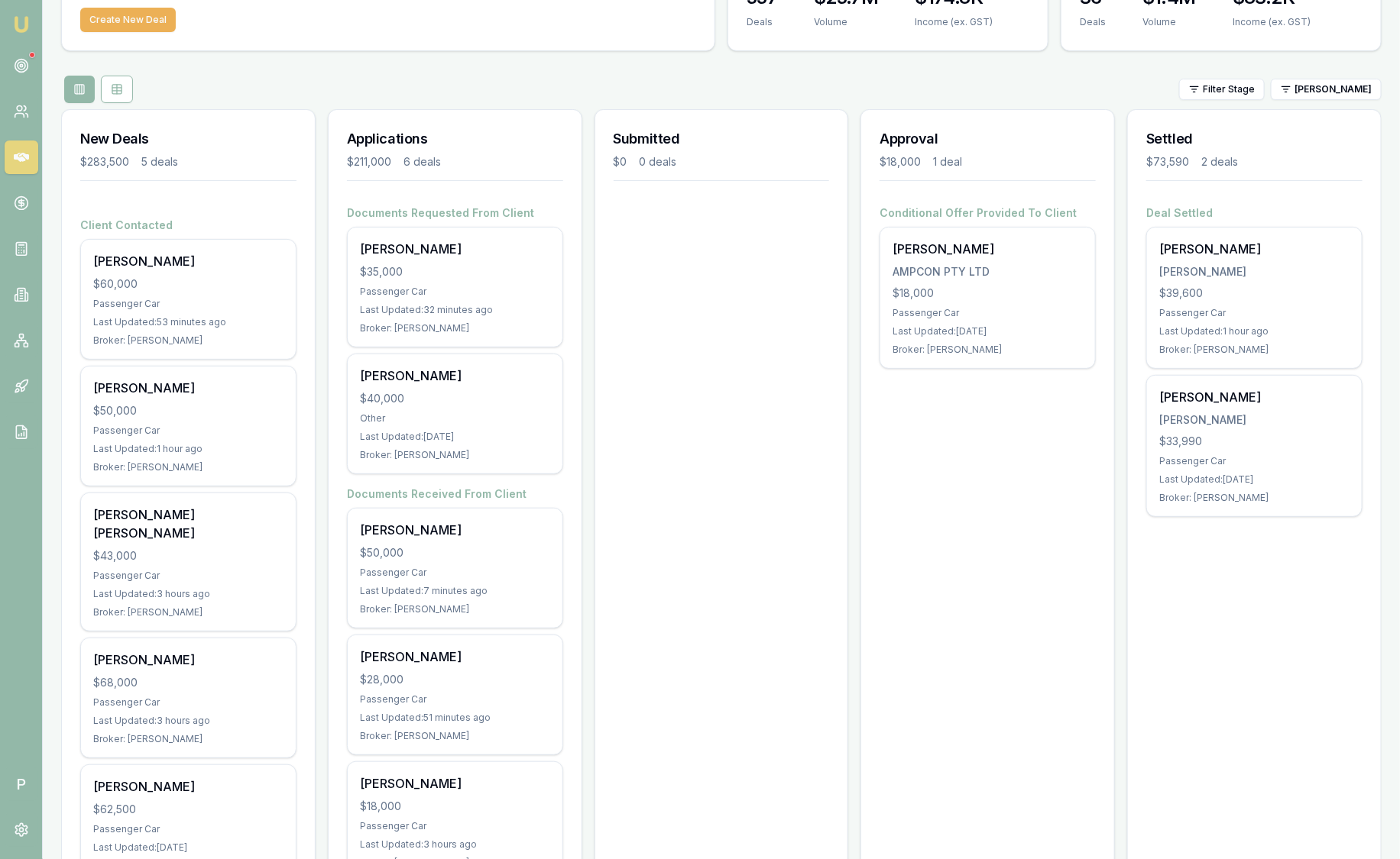
click at [975, 728] on div "Approval $18,000 1 deal Conditional Offer Provided To Client Marc Phillips AMPC…" at bounding box center [987, 568] width 255 height 919
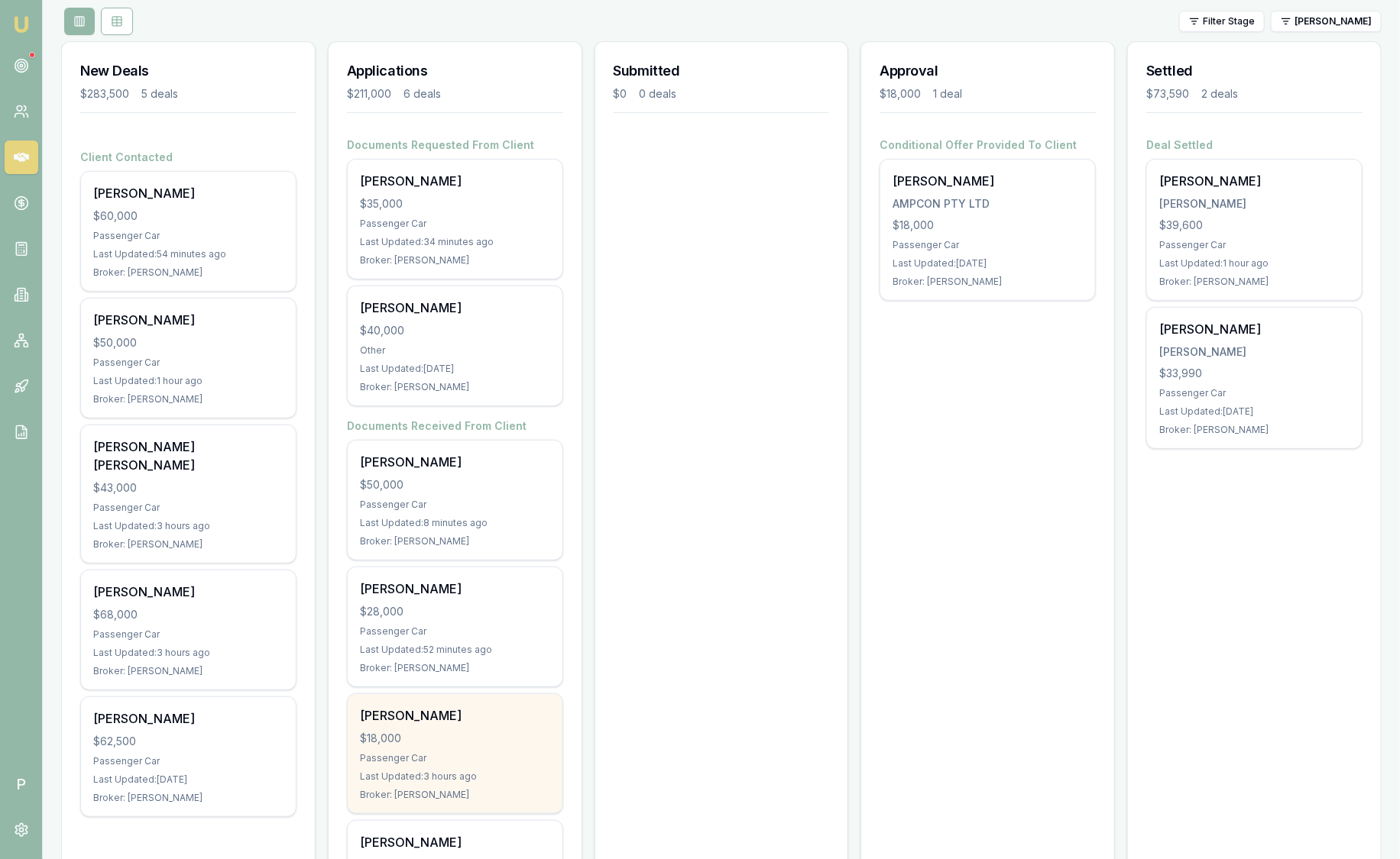
scroll to position [297, 0]
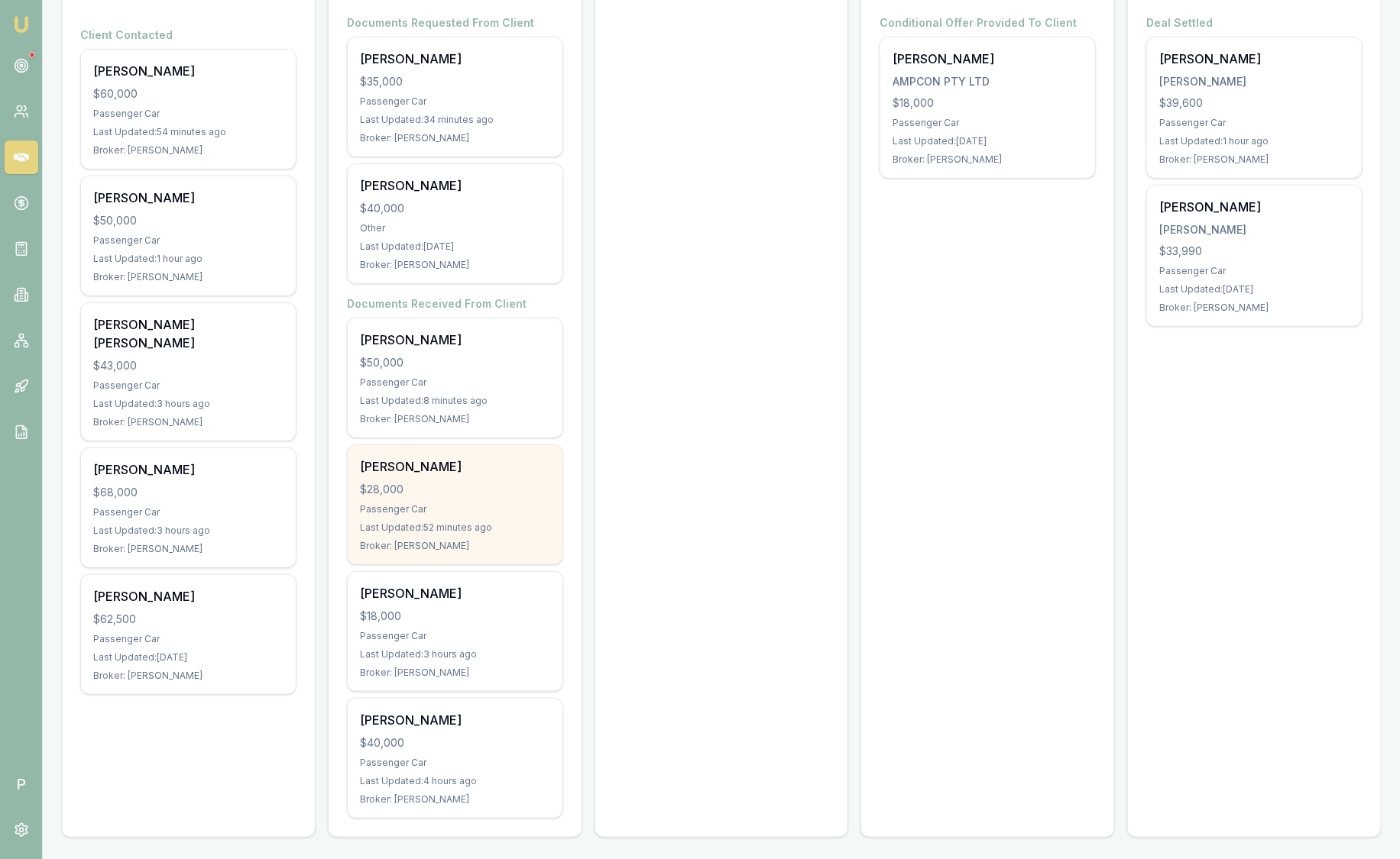
click at [479, 474] on div "Jessie Conyard $28,000 Passenger Car Last Updated: 52 minutes ago Broker: Robyn…" at bounding box center [455, 505] width 215 height 119
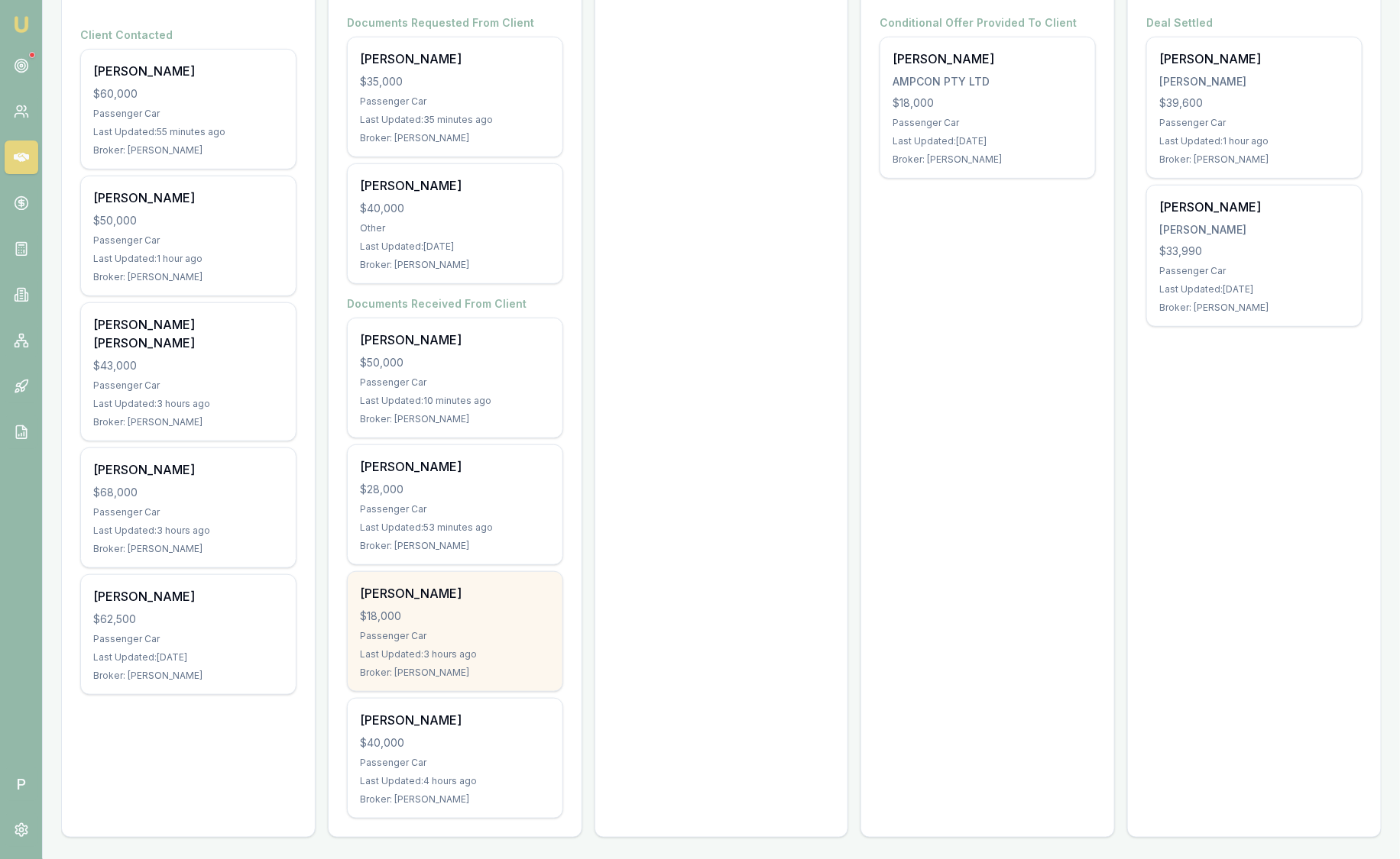
click at [509, 637] on div "Passenger Car" at bounding box center [455, 636] width 190 height 12
click at [461, 572] on div "Stephen Gawler $18,000 Passenger Car Last Updated: 3 hours ago Broker: Robyn Ad…" at bounding box center [455, 631] width 215 height 119
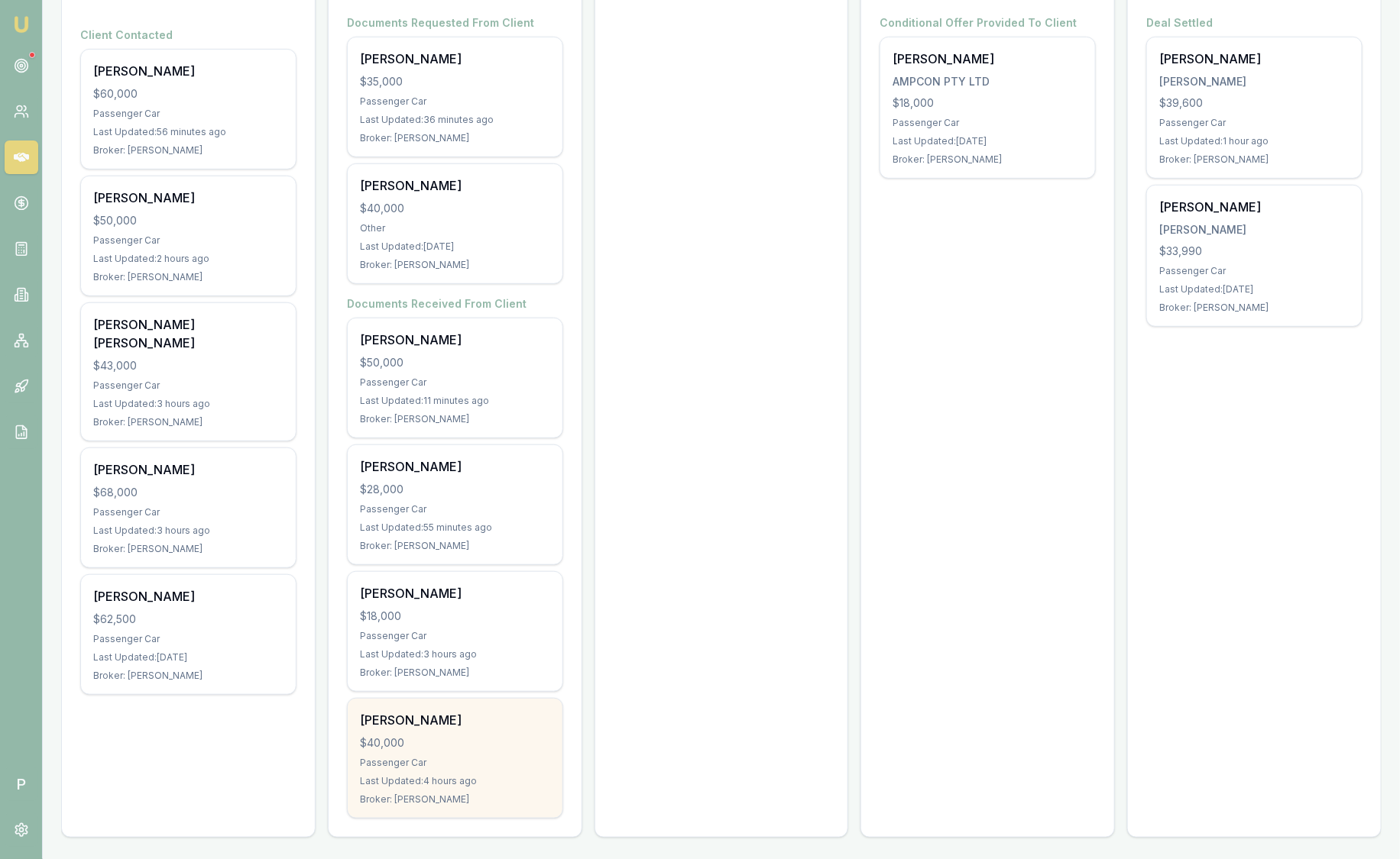
click at [460, 757] on div "Passenger Car" at bounding box center [455, 762] width 190 height 12
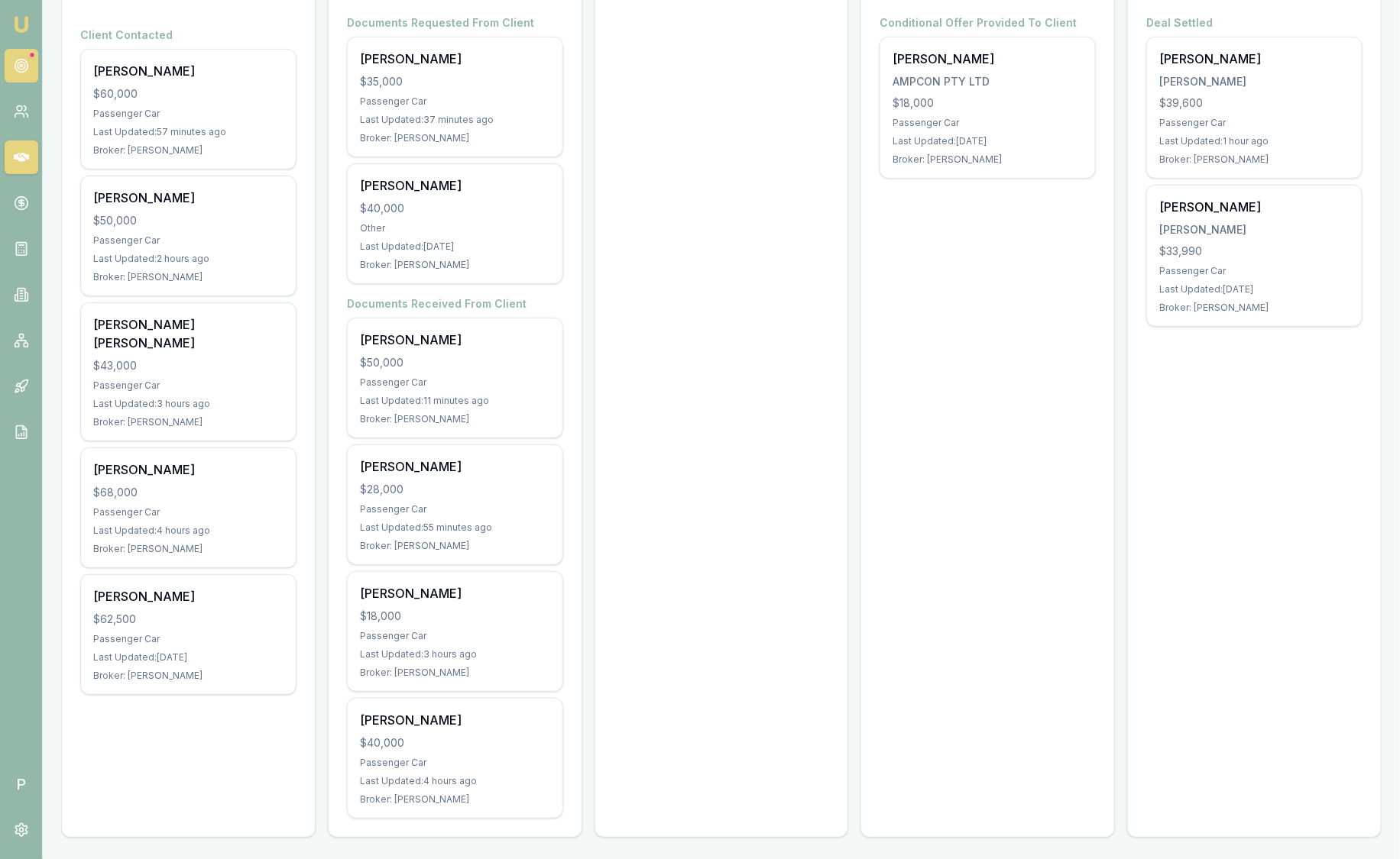
click at [32, 61] on link at bounding box center [21, 66] width 33 height 33
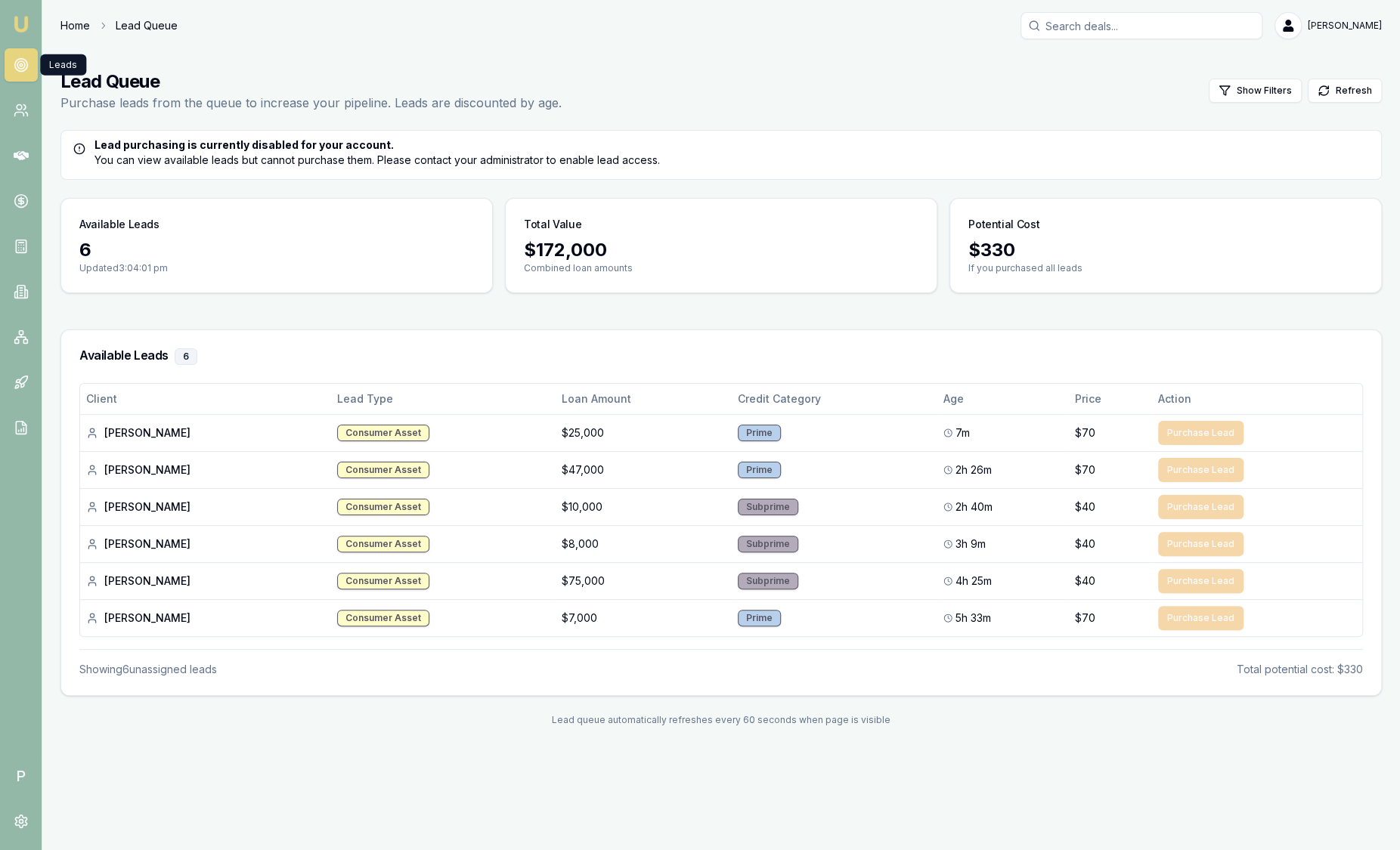
click at [75, 20] on link "Home" at bounding box center [75, 26] width 29 height 16
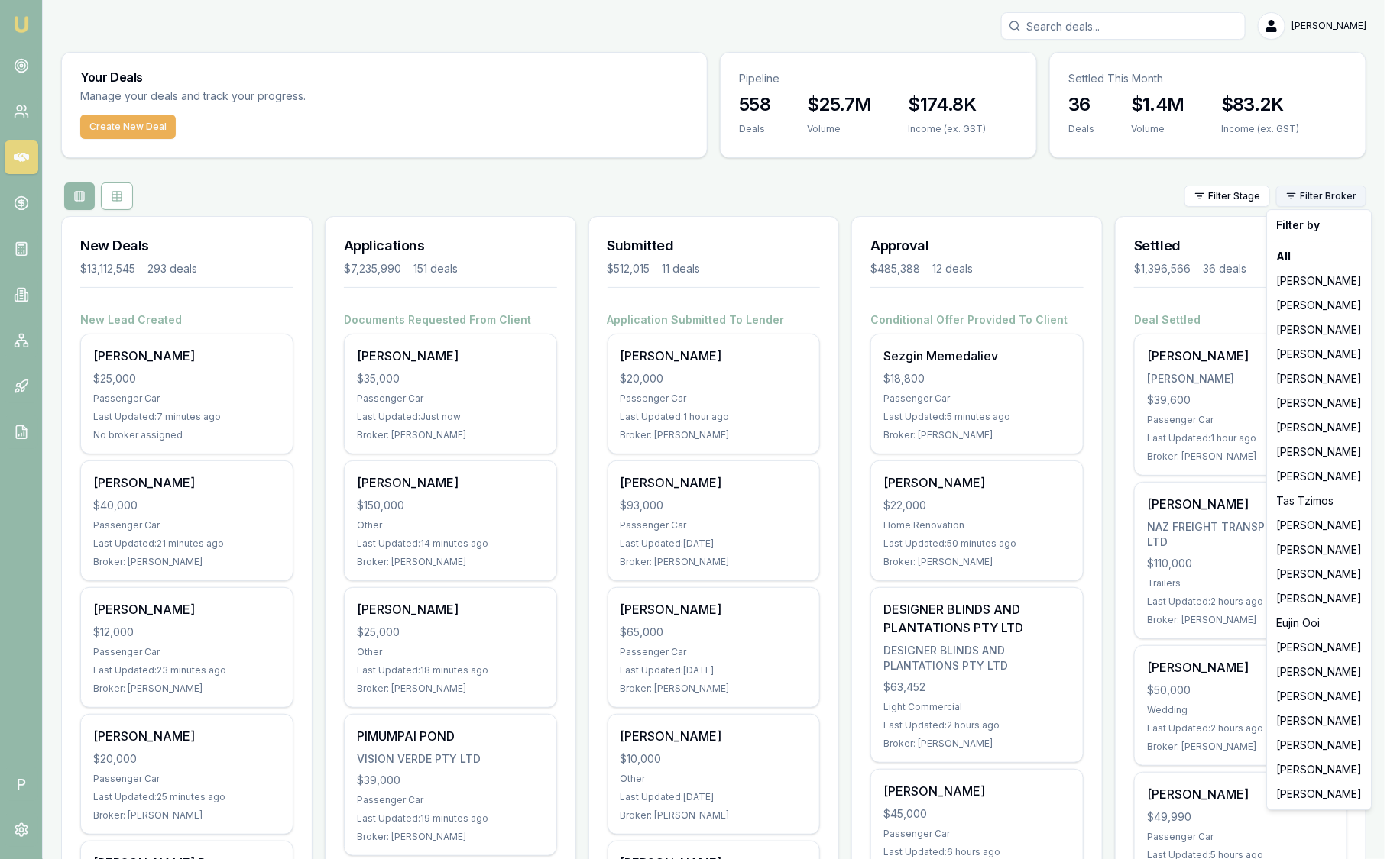
click at [1357, 199] on html "Emu Broker P Sam Crouch Toggle Menu Your Deals Manage your deals and track your…" at bounding box center [700, 429] width 1400 height 859
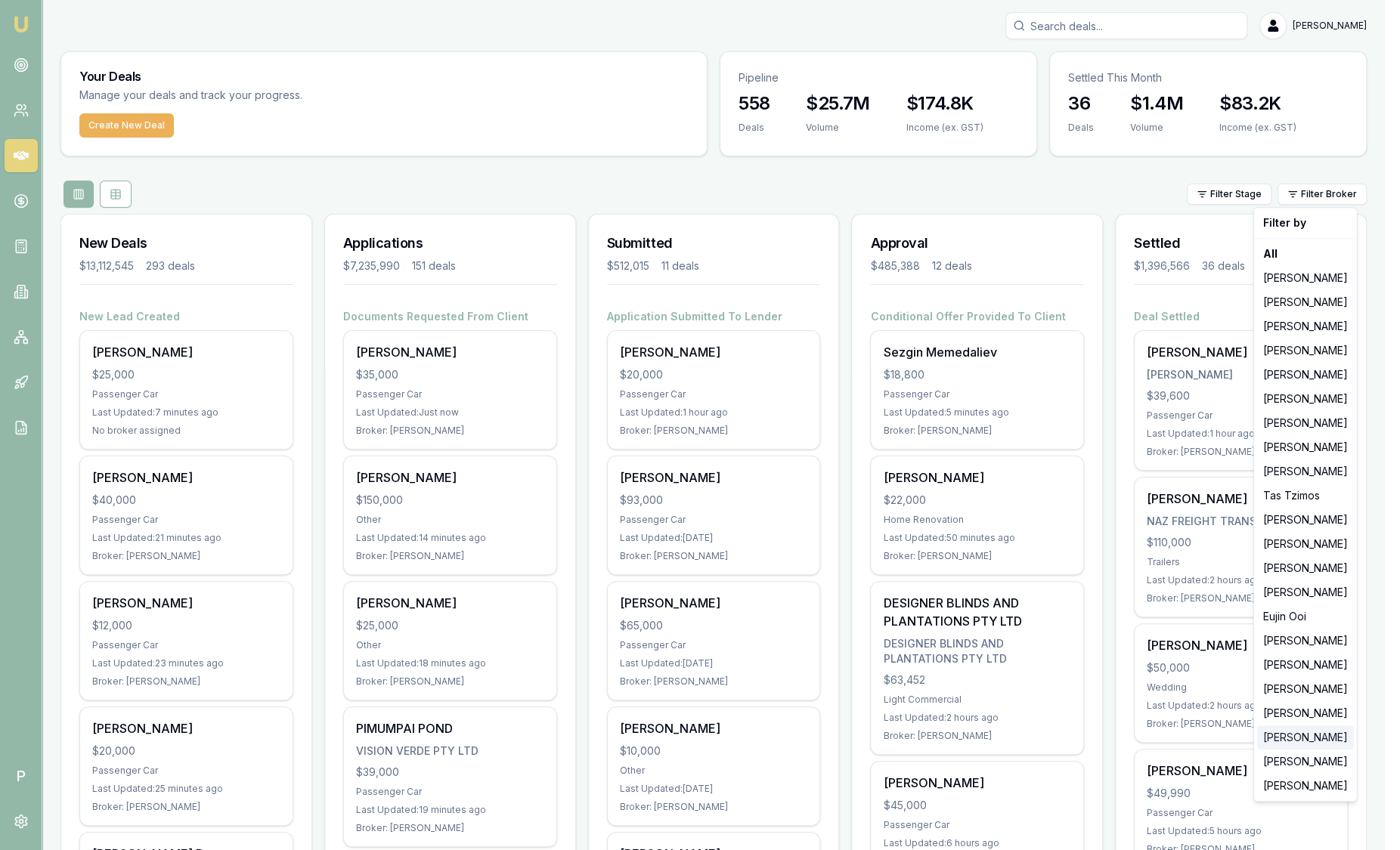
click at [1294, 738] on div "[PERSON_NAME]" at bounding box center [1306, 738] width 97 height 24
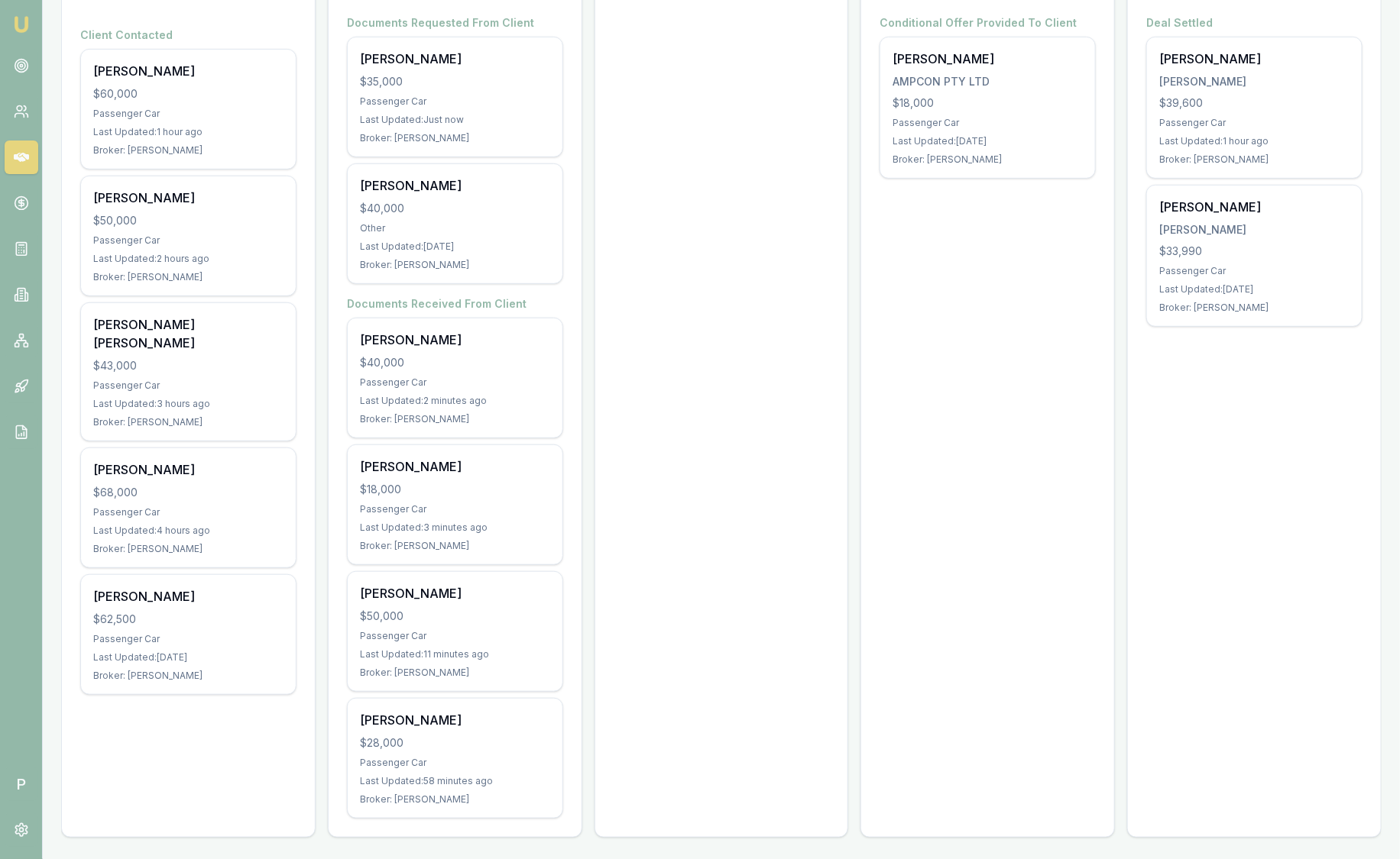
scroll to position [297, 0]
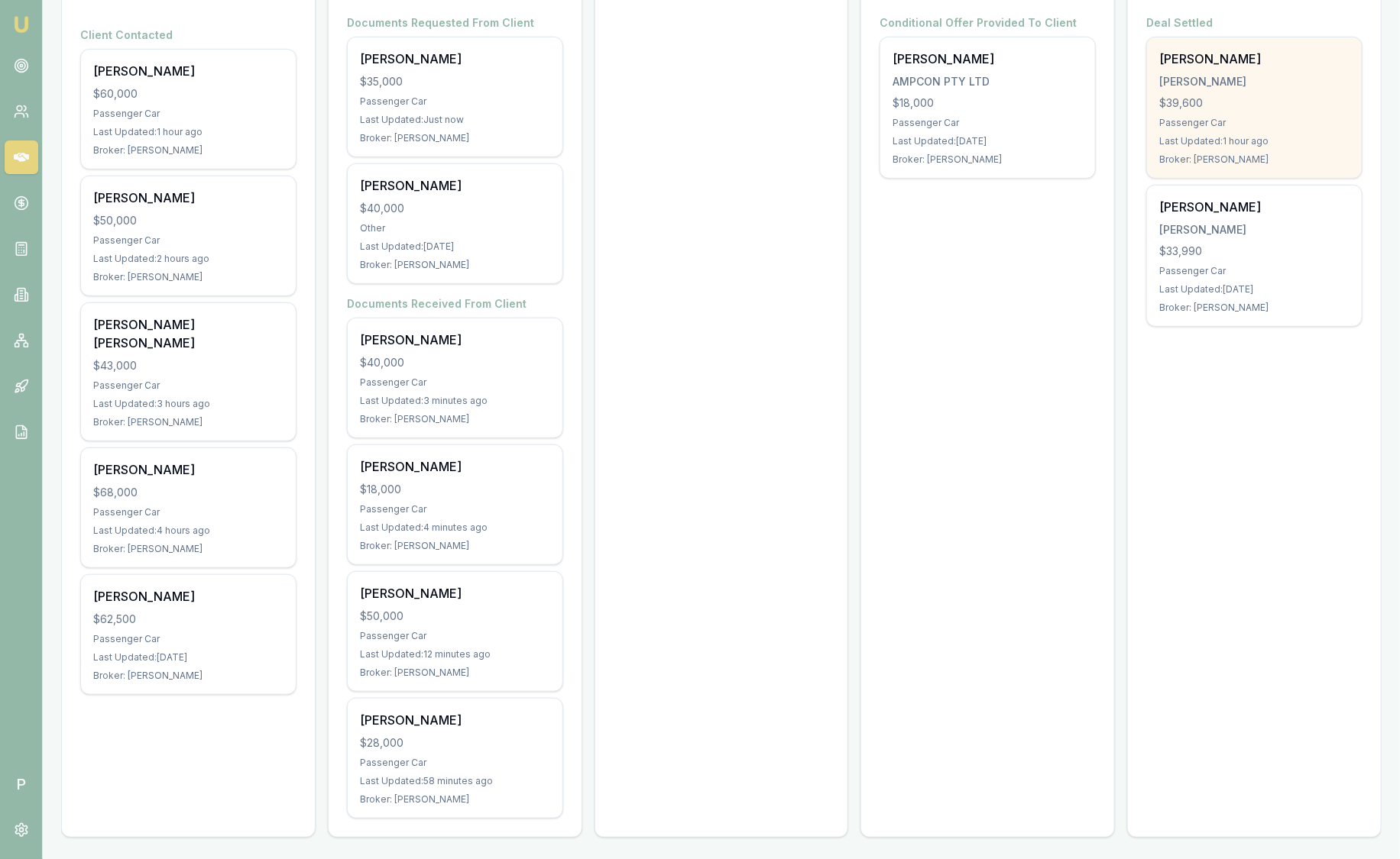
click at [1215, 124] on div "Passenger Car" at bounding box center [1254, 123] width 190 height 12
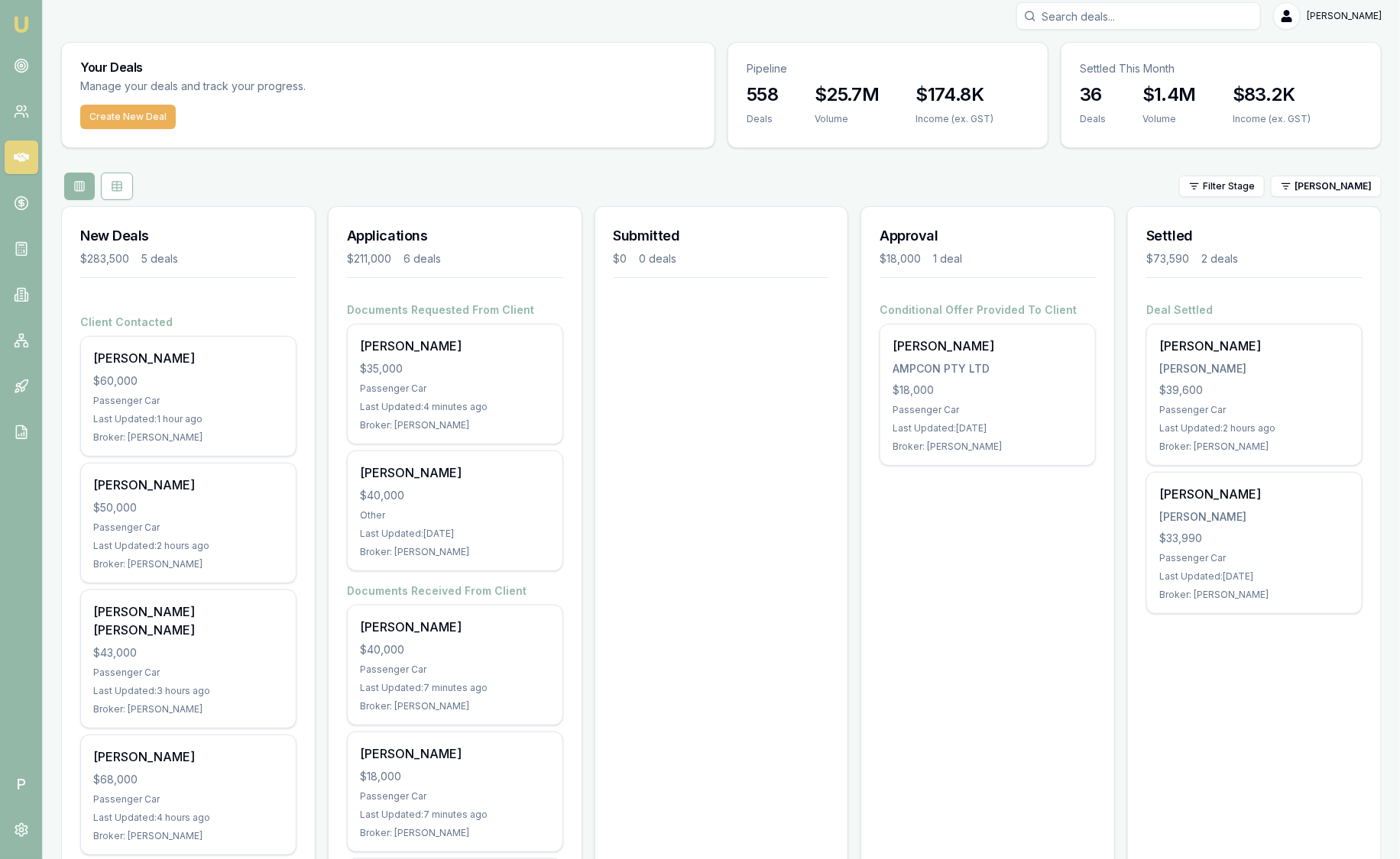
scroll to position [0, 0]
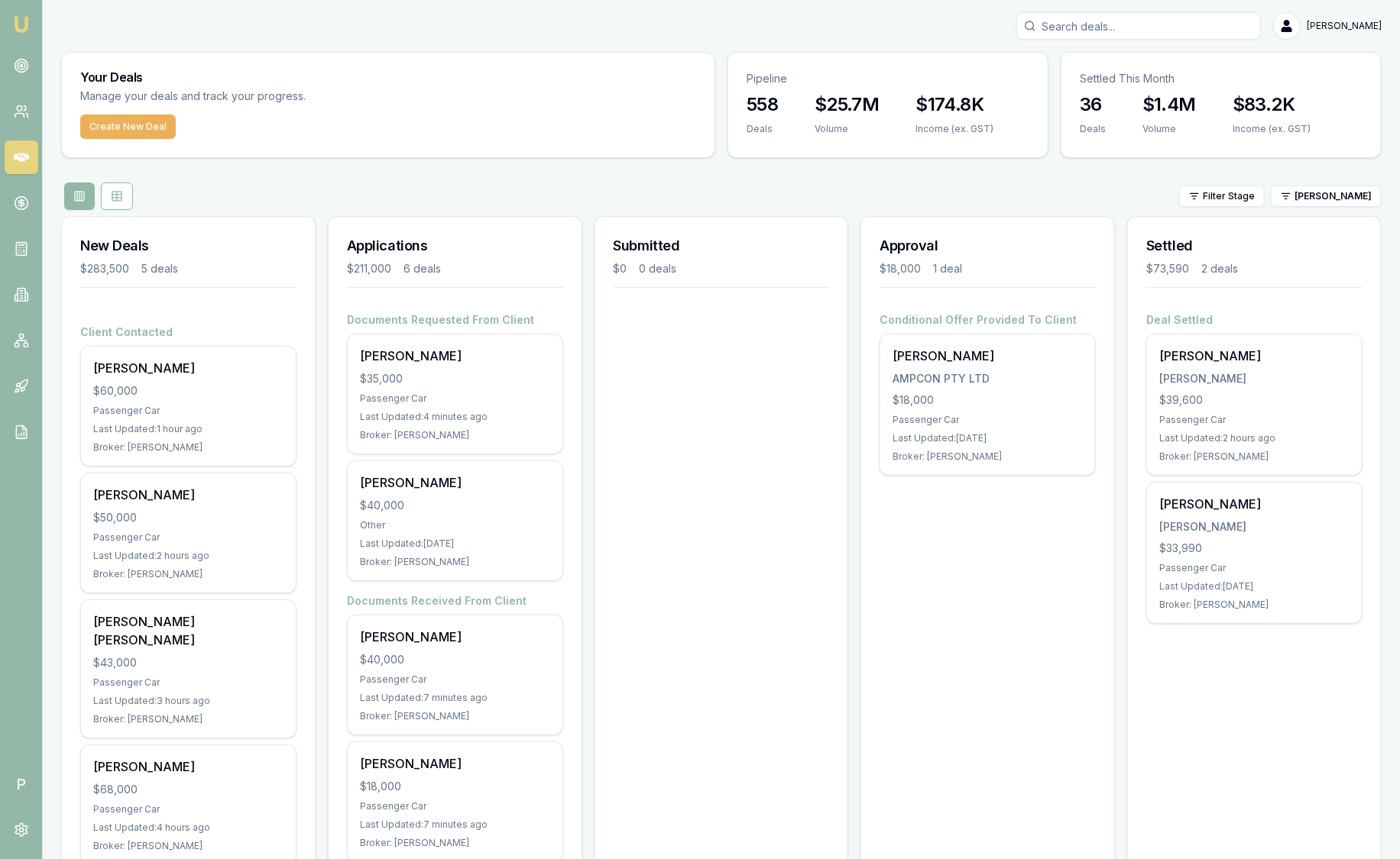
click at [392, 187] on div "Filter Stage Robyn Adams" at bounding box center [721, 197] width 1320 height 28
click at [19, 433] on icon at bounding box center [21, 432] width 16 height 16
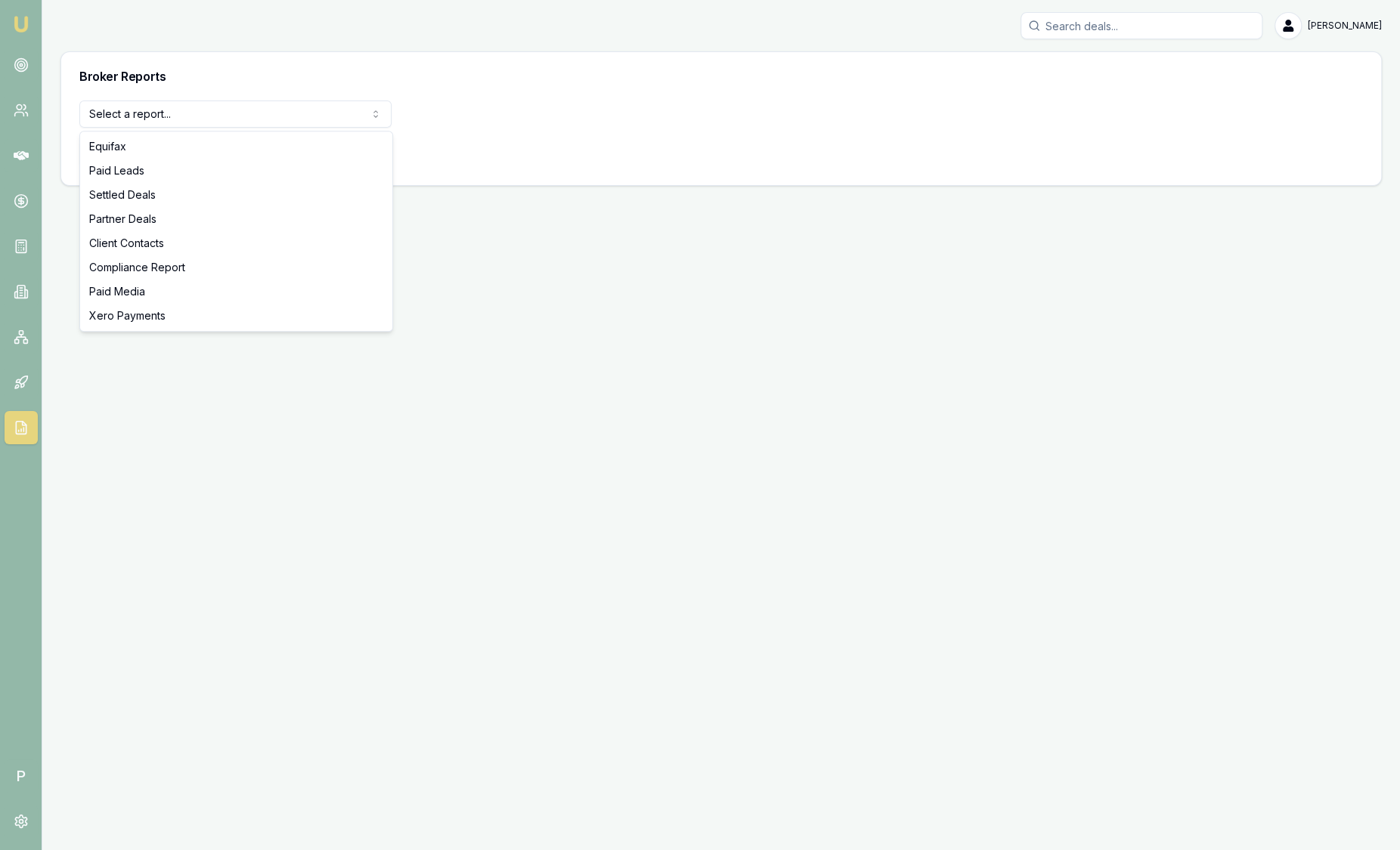
click at [160, 116] on html "Emu Broker P Sam Crouch Toggle Menu Broker Reports Select a report... Equifax P…" at bounding box center [700, 425] width 1400 height 850
select select "settled-deals"
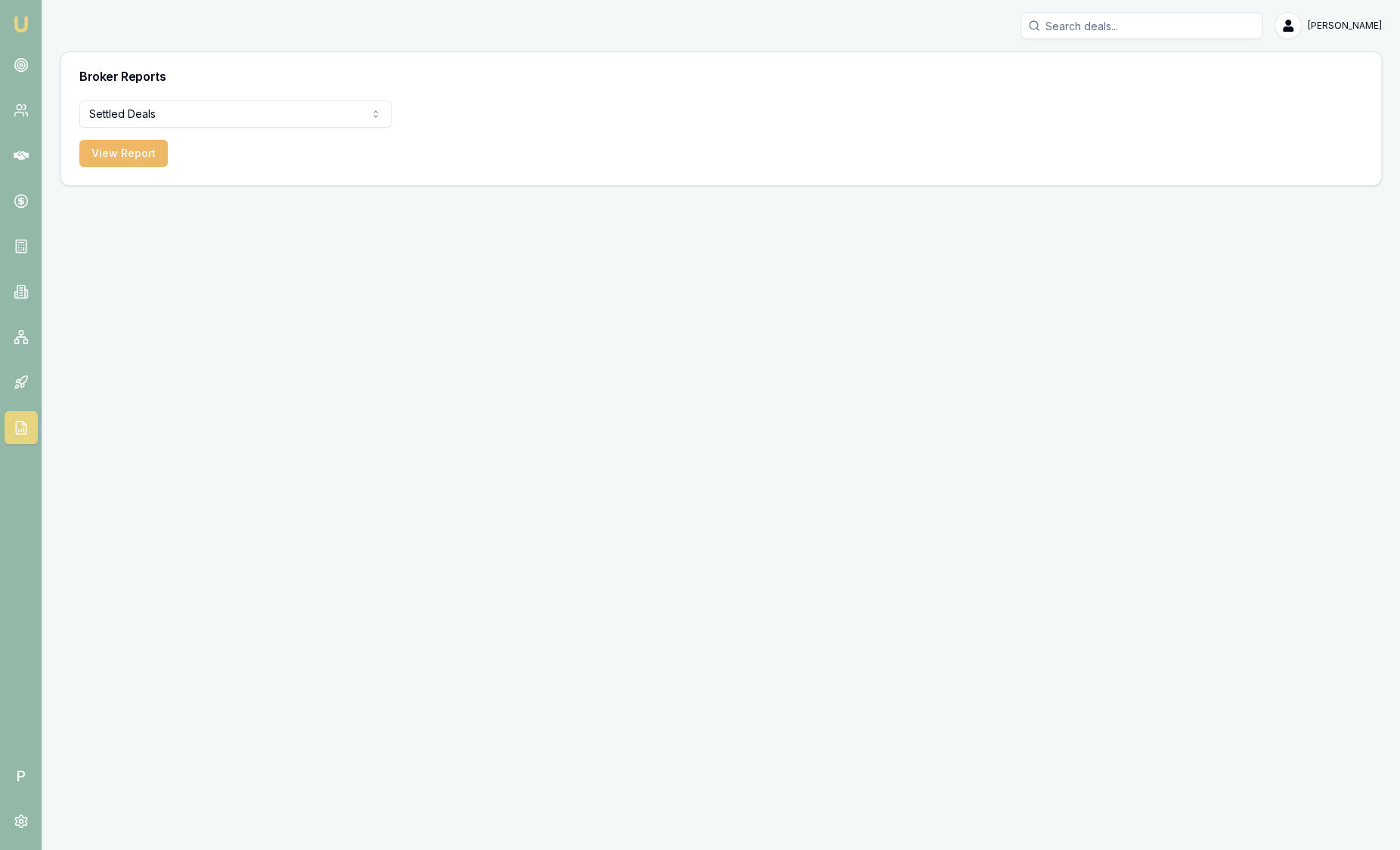
click at [132, 159] on button "View Report" at bounding box center [123, 153] width 89 height 27
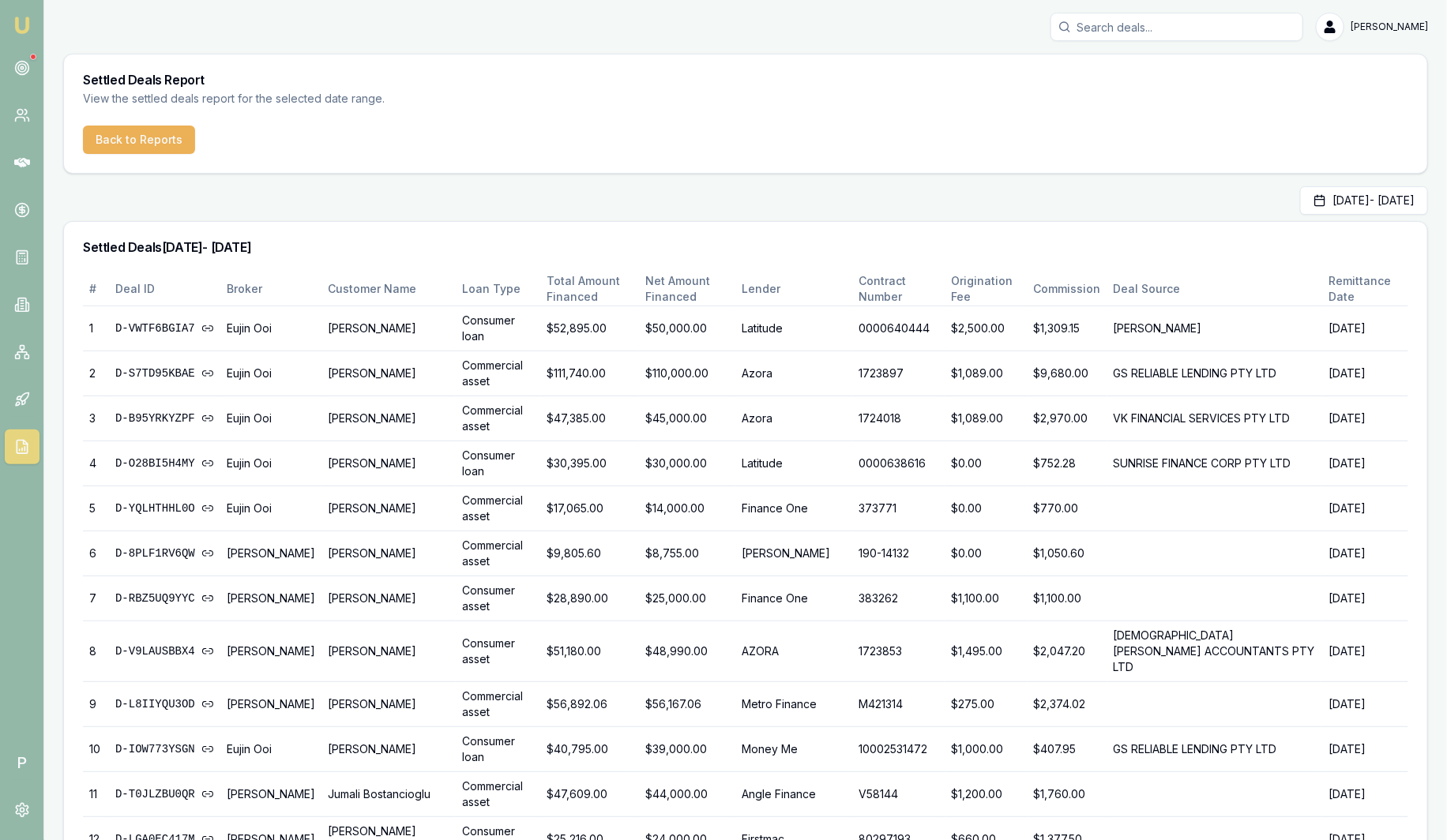
click at [20, 27] on img at bounding box center [22, 26] width 19 height 19
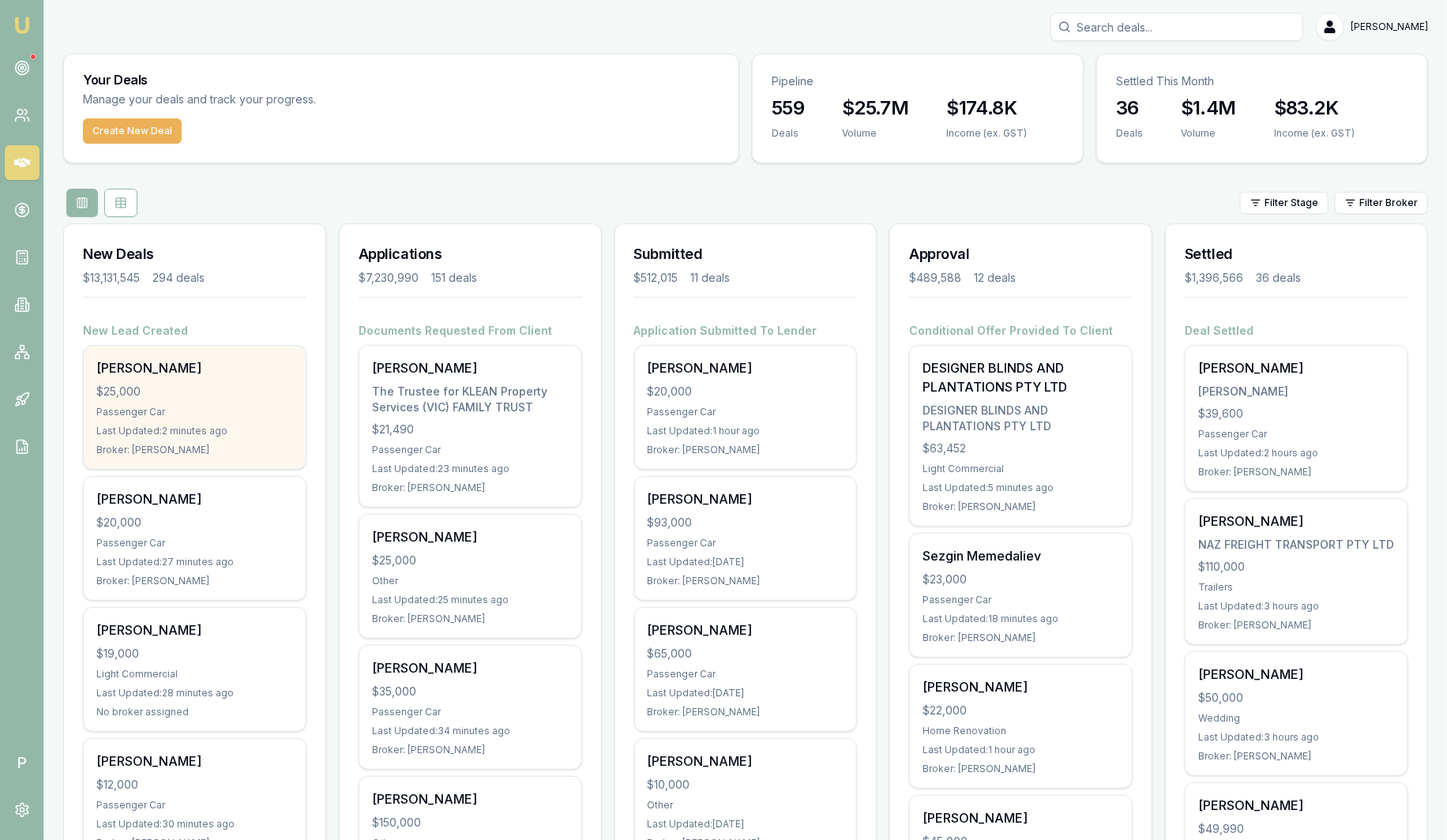
click at [105, 408] on div "Passenger Car" at bounding box center [195, 411] width 196 height 12
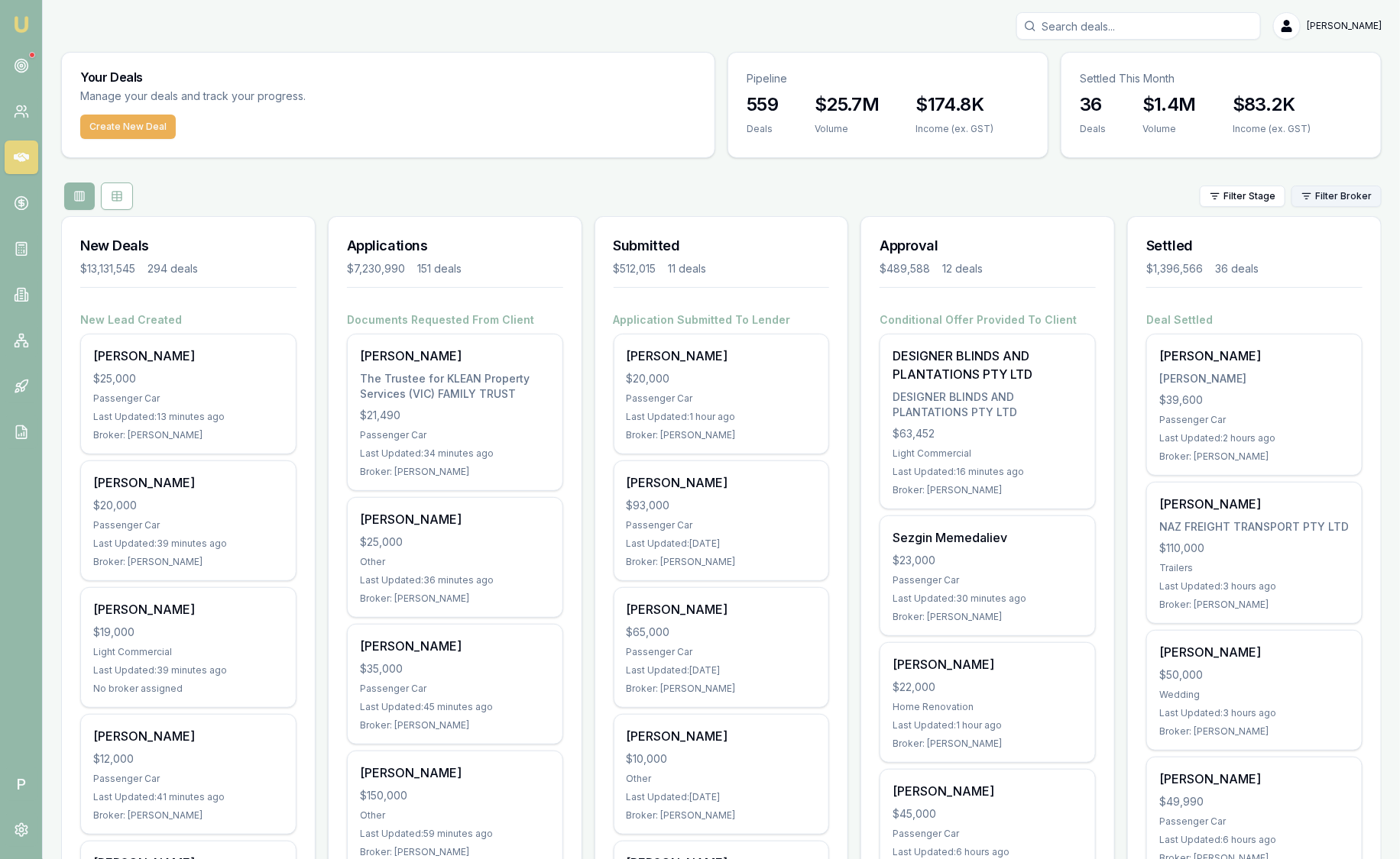
click at [1339, 202] on html "Emu Broker P Sam Crouch Toggle Menu Your Deals Manage your deals and track your…" at bounding box center [700, 429] width 1400 height 859
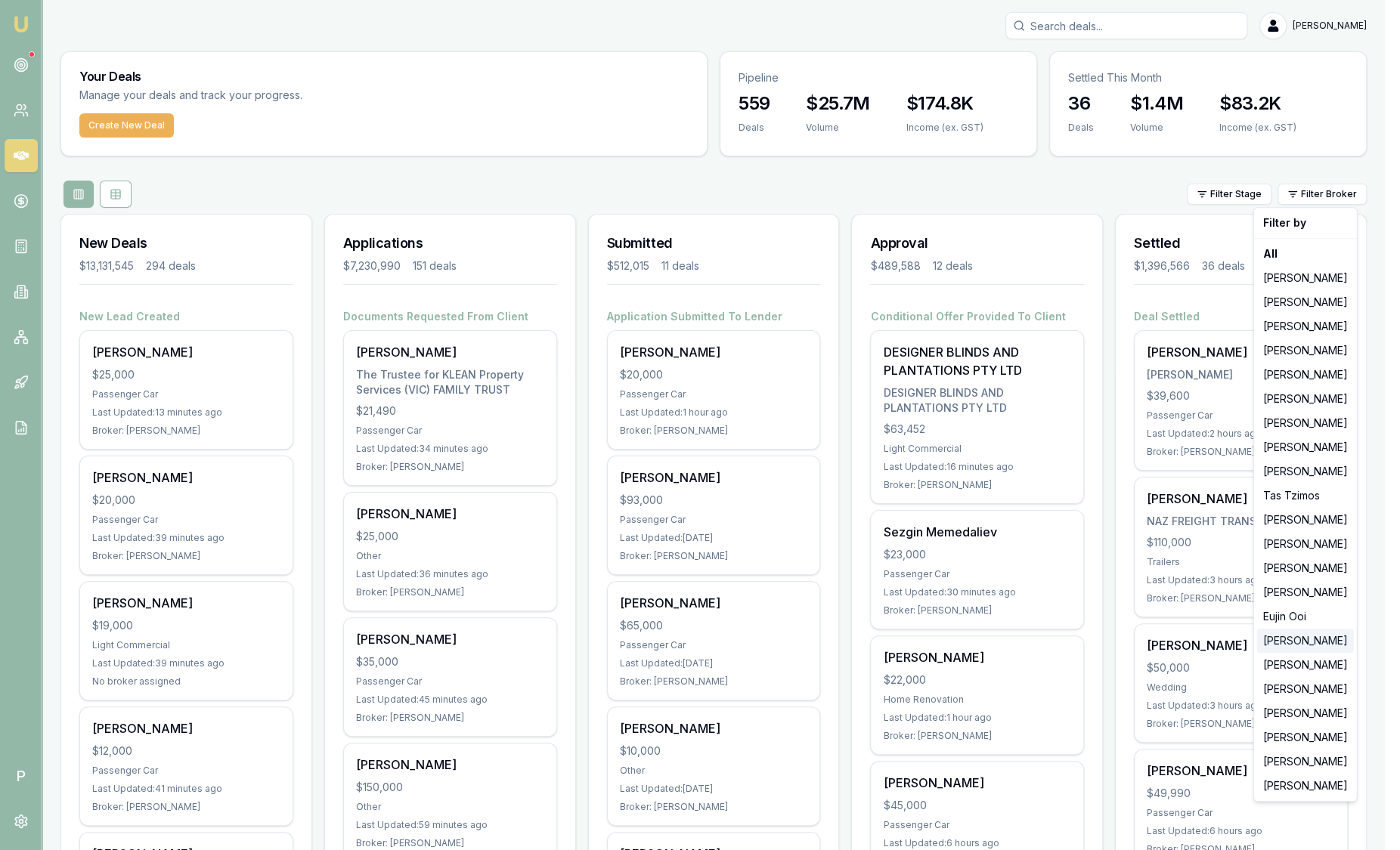
click at [1308, 631] on div "[PERSON_NAME]" at bounding box center [1306, 641] width 97 height 24
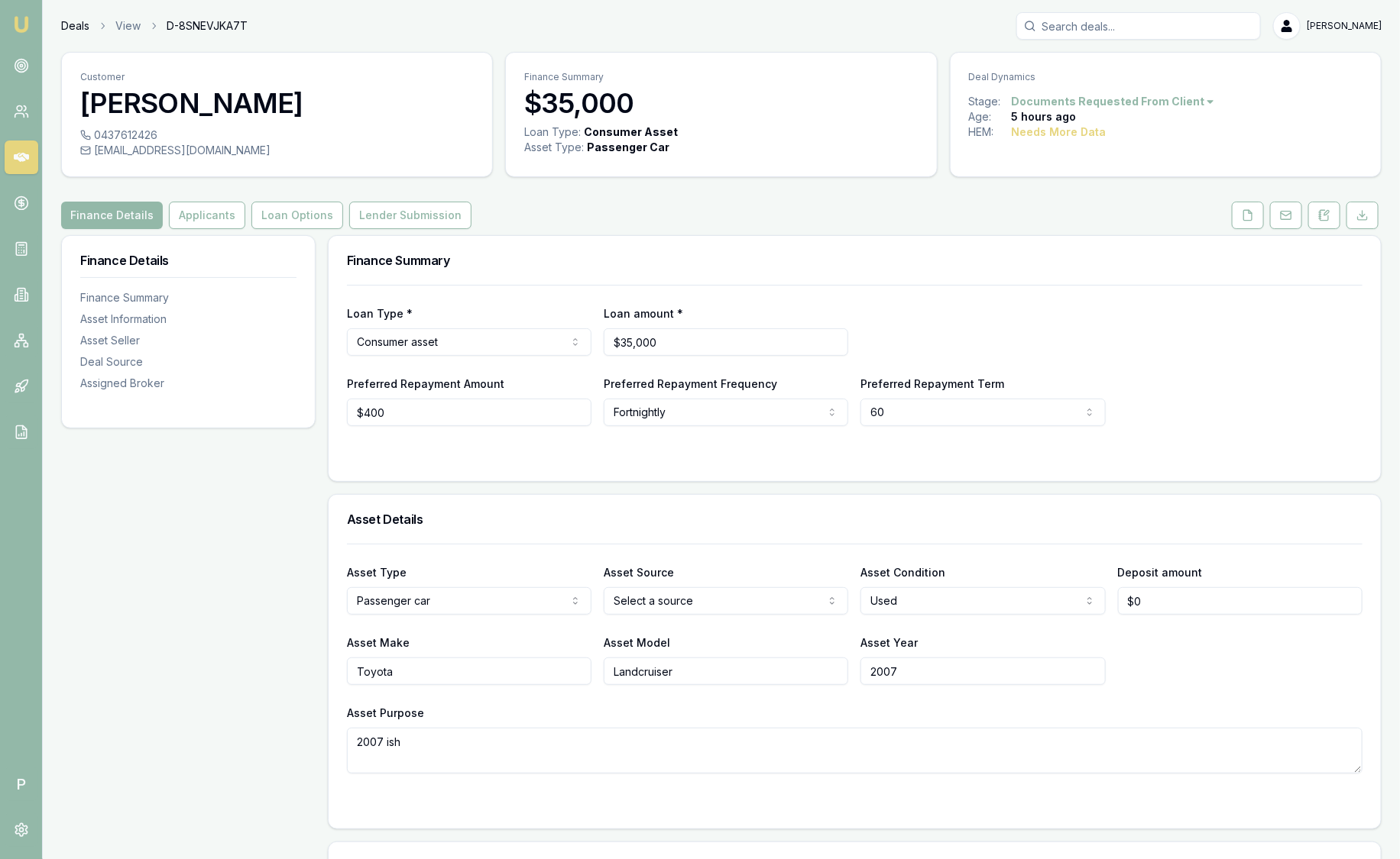
click at [78, 23] on link "Deals" at bounding box center [75, 26] width 29 height 16
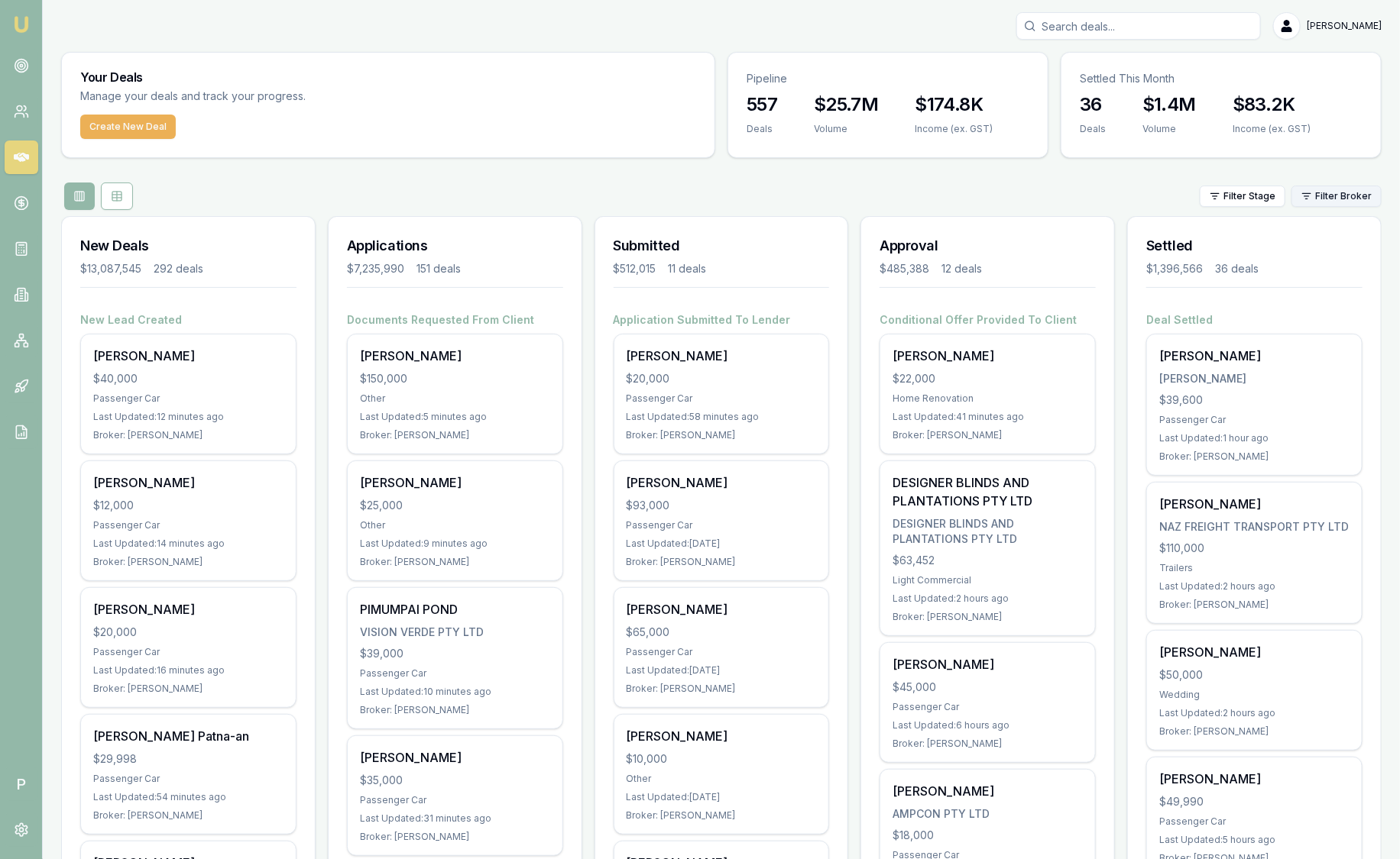
click at [1350, 198] on html "Emu Broker P [PERSON_NAME] Toggle Menu Your Deals Manage your deals and track y…" at bounding box center [700, 429] width 1400 height 859
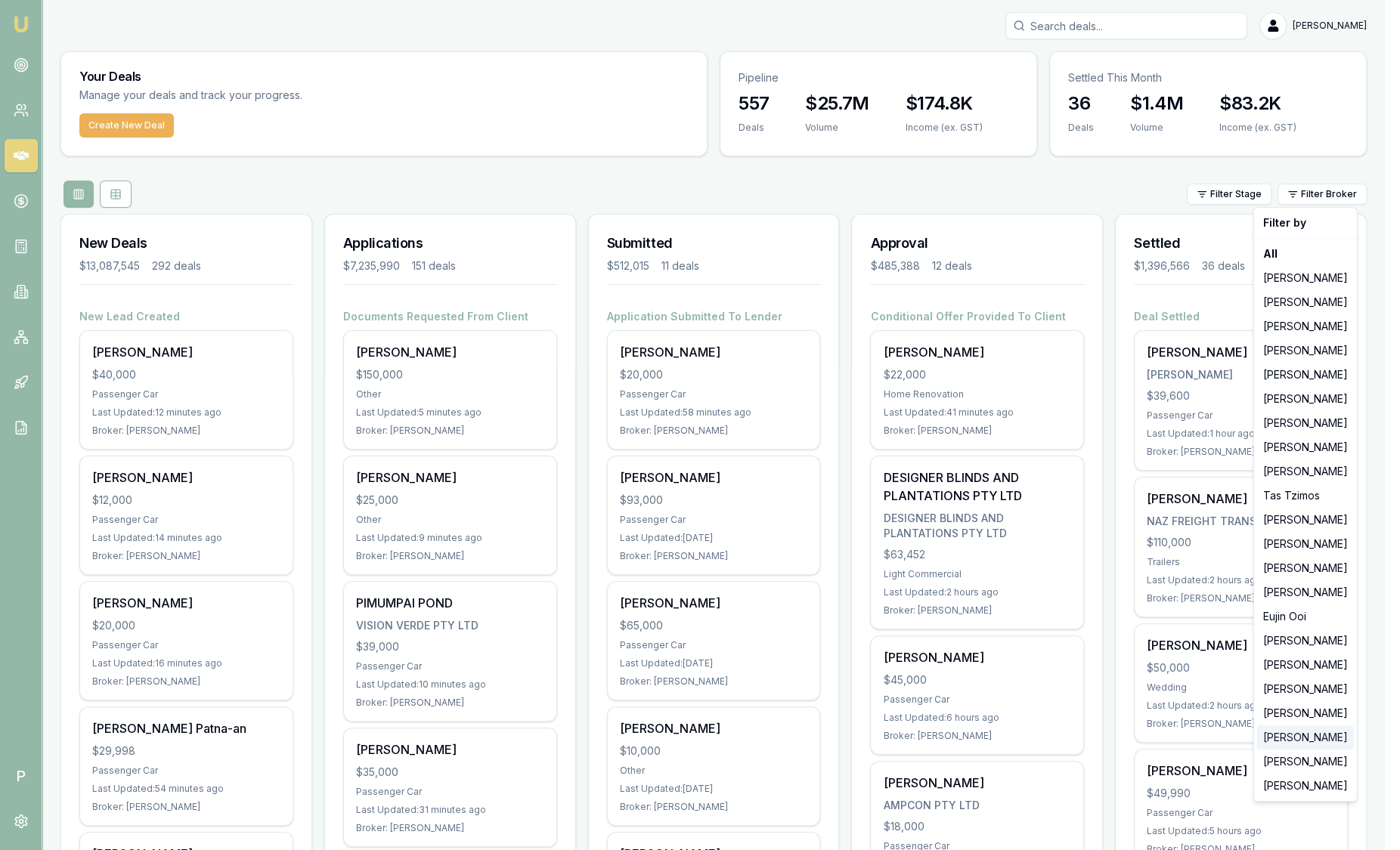
click at [1310, 740] on div "[PERSON_NAME]" at bounding box center [1306, 738] width 97 height 24
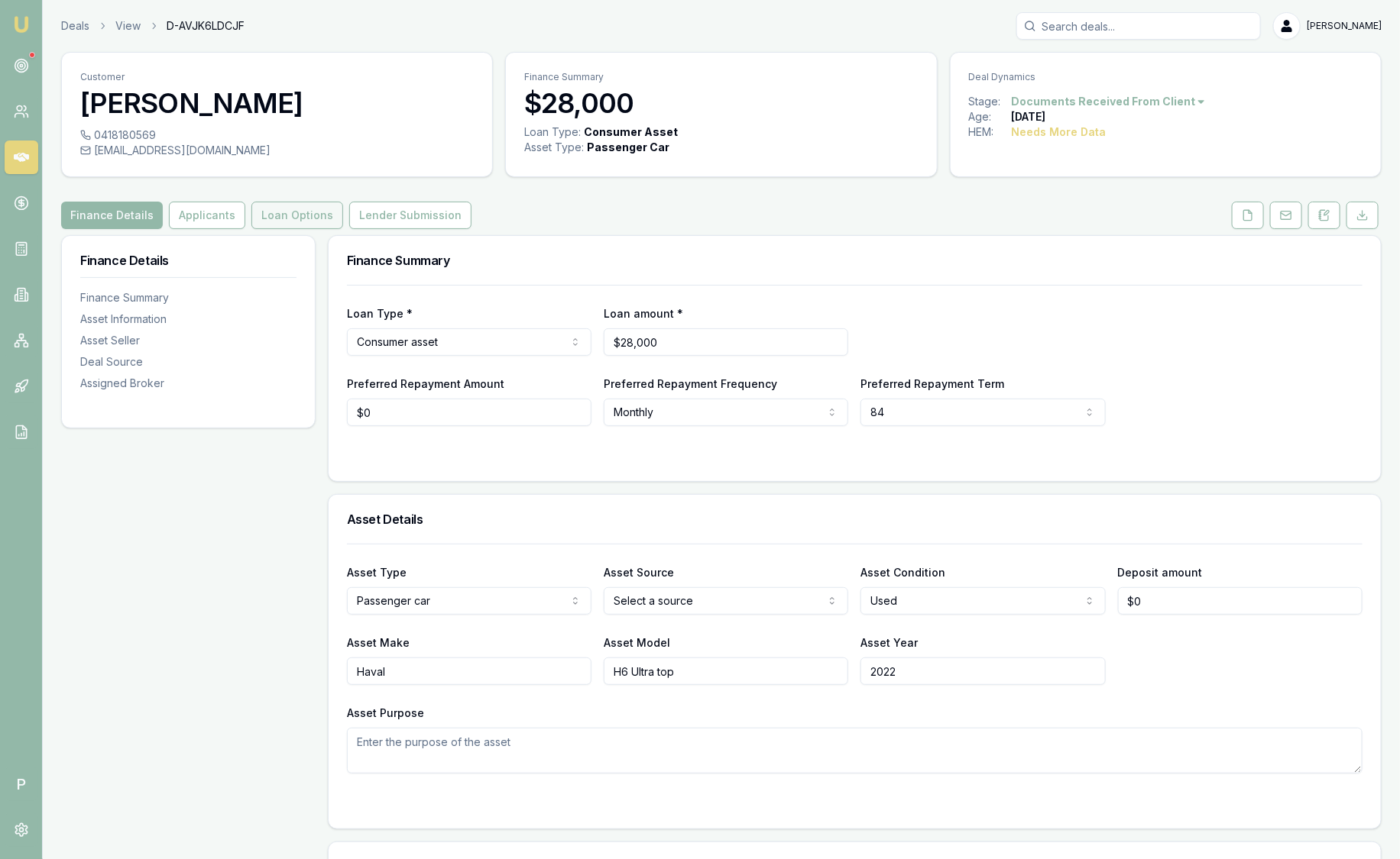
click at [317, 218] on button "Loan Options" at bounding box center [296, 216] width 91 height 28
click at [291, 231] on div "Customer [PERSON_NAME] 0400550394 [EMAIL_ADDRESS][DOMAIN_NAME] Finance Summary …" at bounding box center [721, 851] width 1320 height 1599
click at [293, 204] on button "Loan Options" at bounding box center [296, 216] width 91 height 28
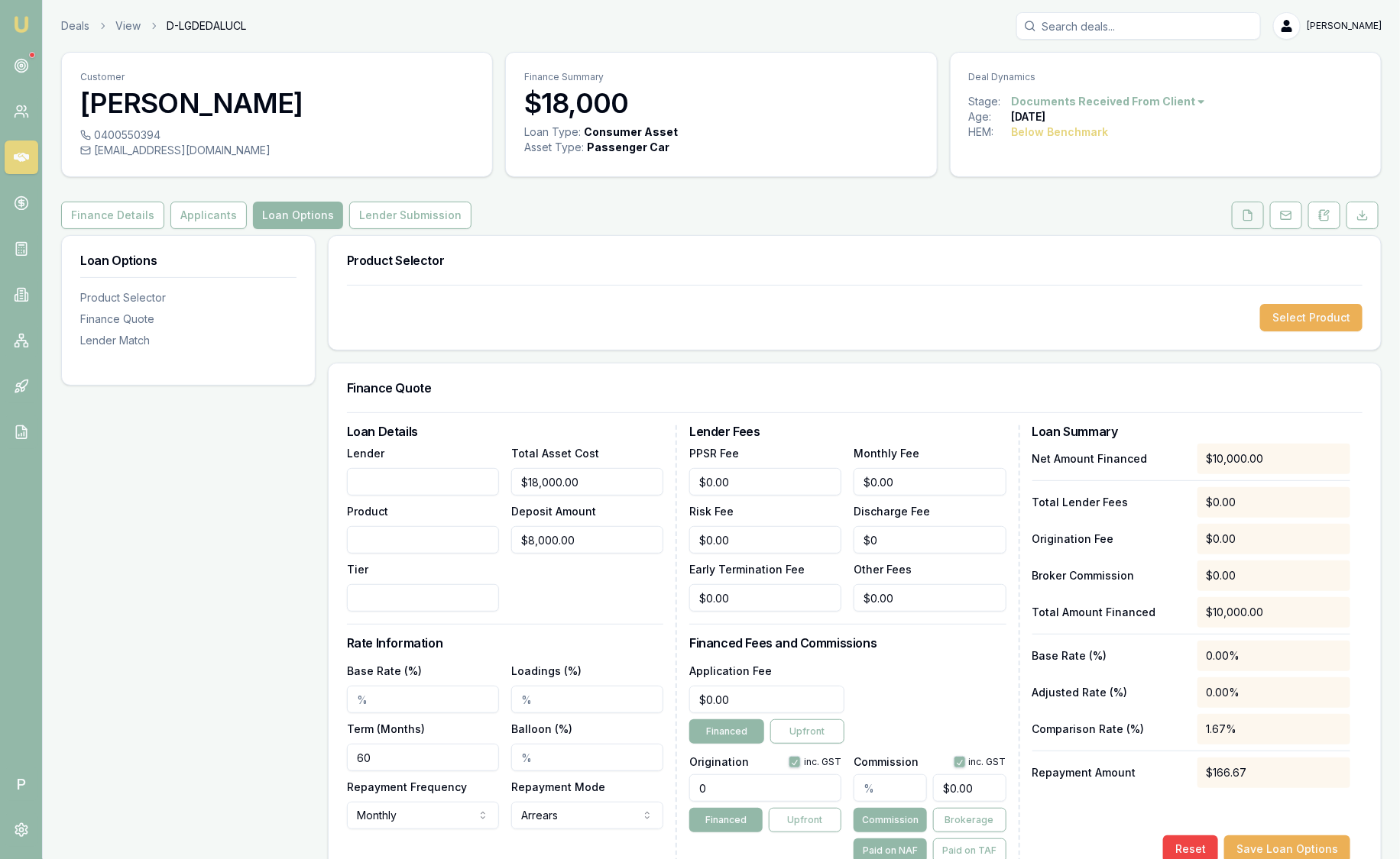
click at [1243, 209] on icon at bounding box center [1247, 215] width 12 height 12
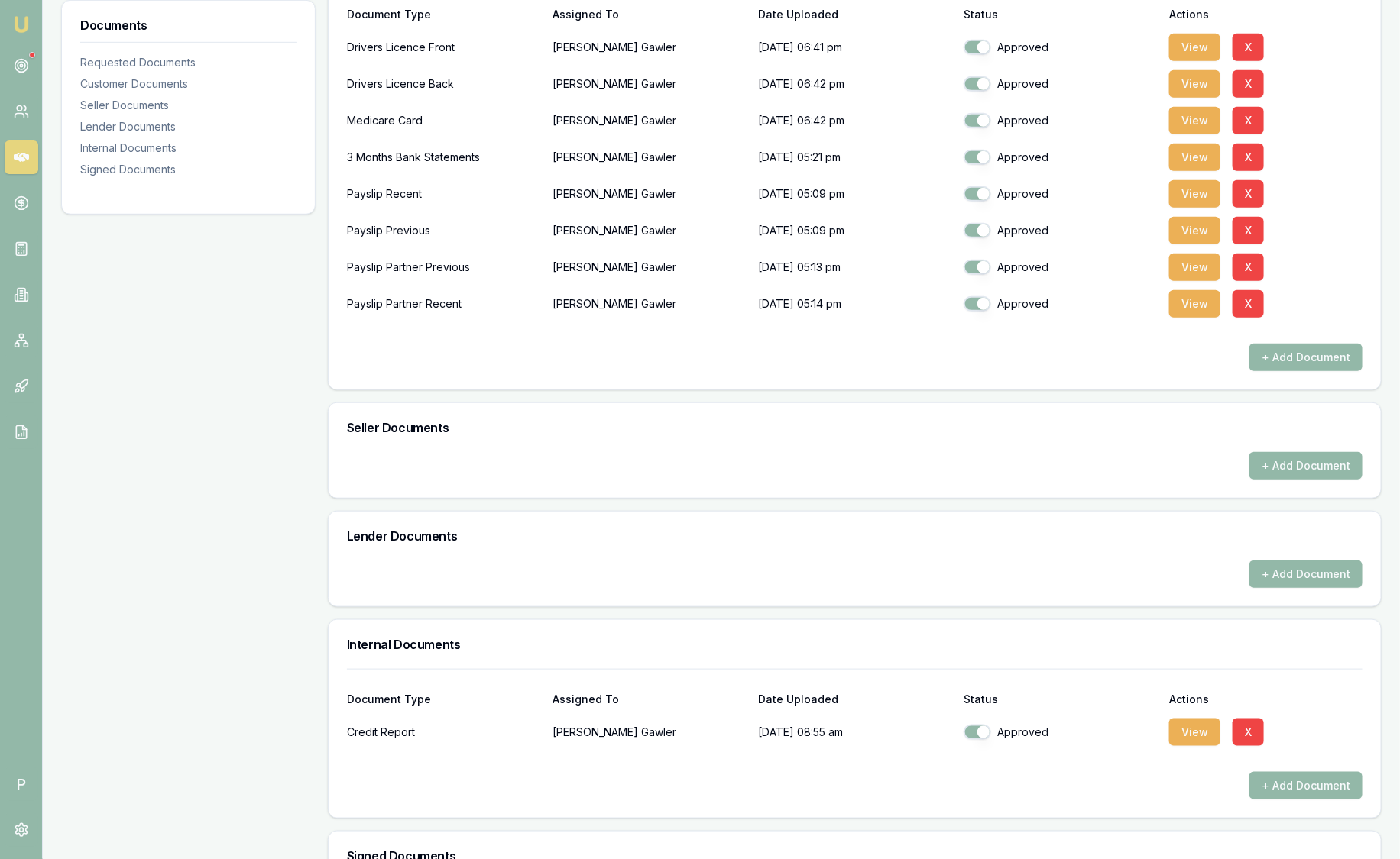
scroll to position [190, 0]
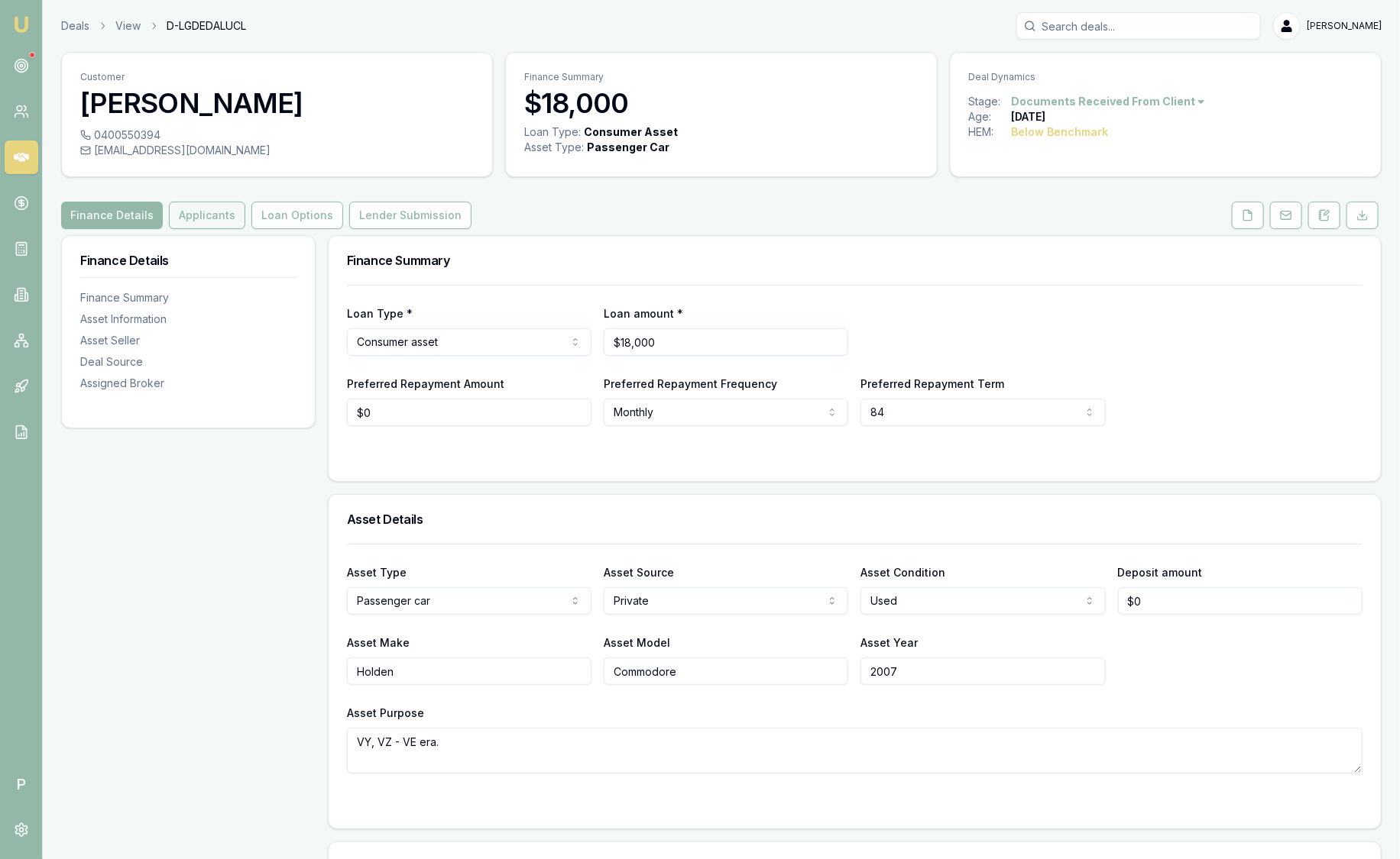
click at [224, 207] on button "Applicants" at bounding box center [207, 216] width 77 height 28
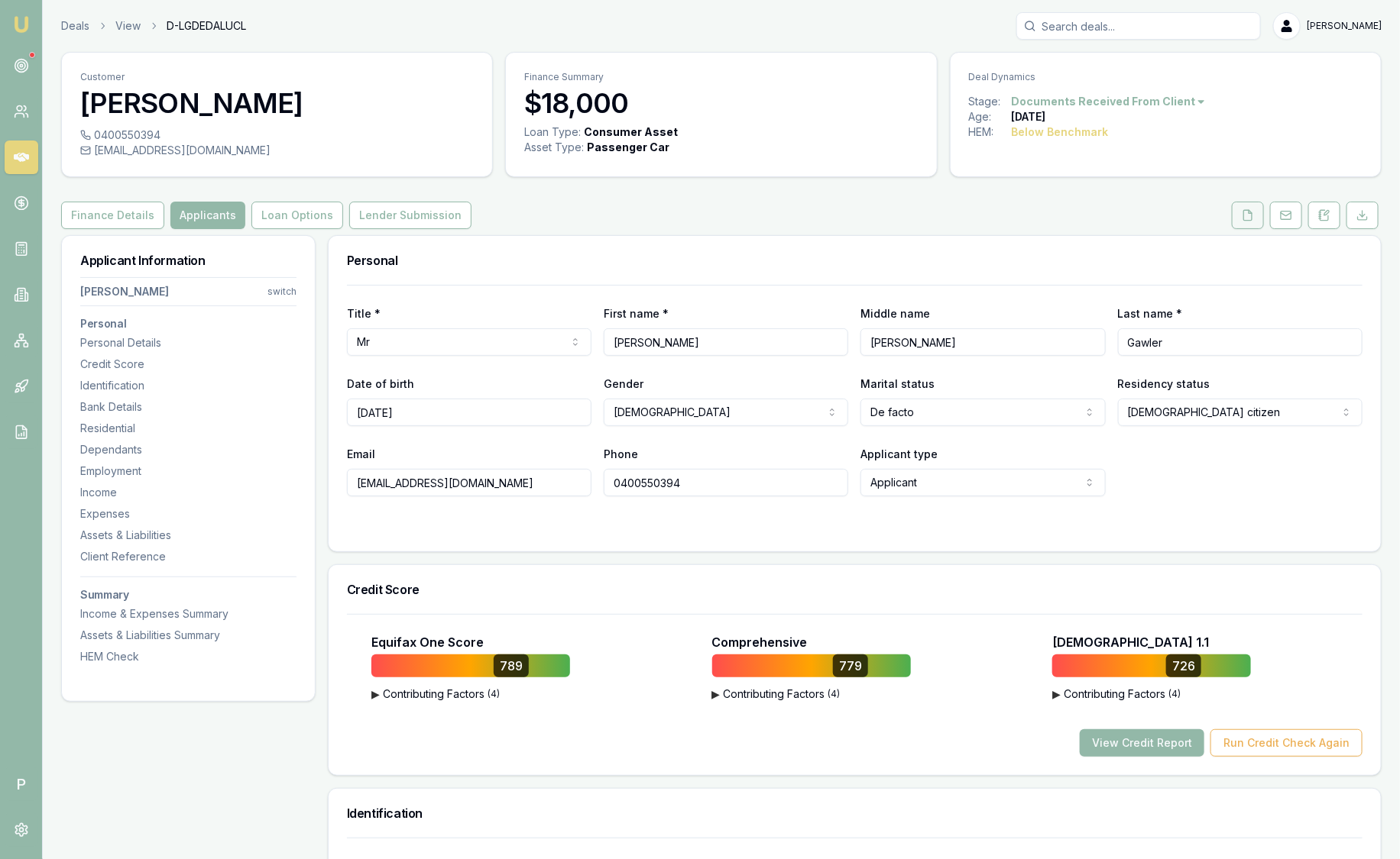
click at [1247, 212] on icon at bounding box center [1247, 215] width 12 height 12
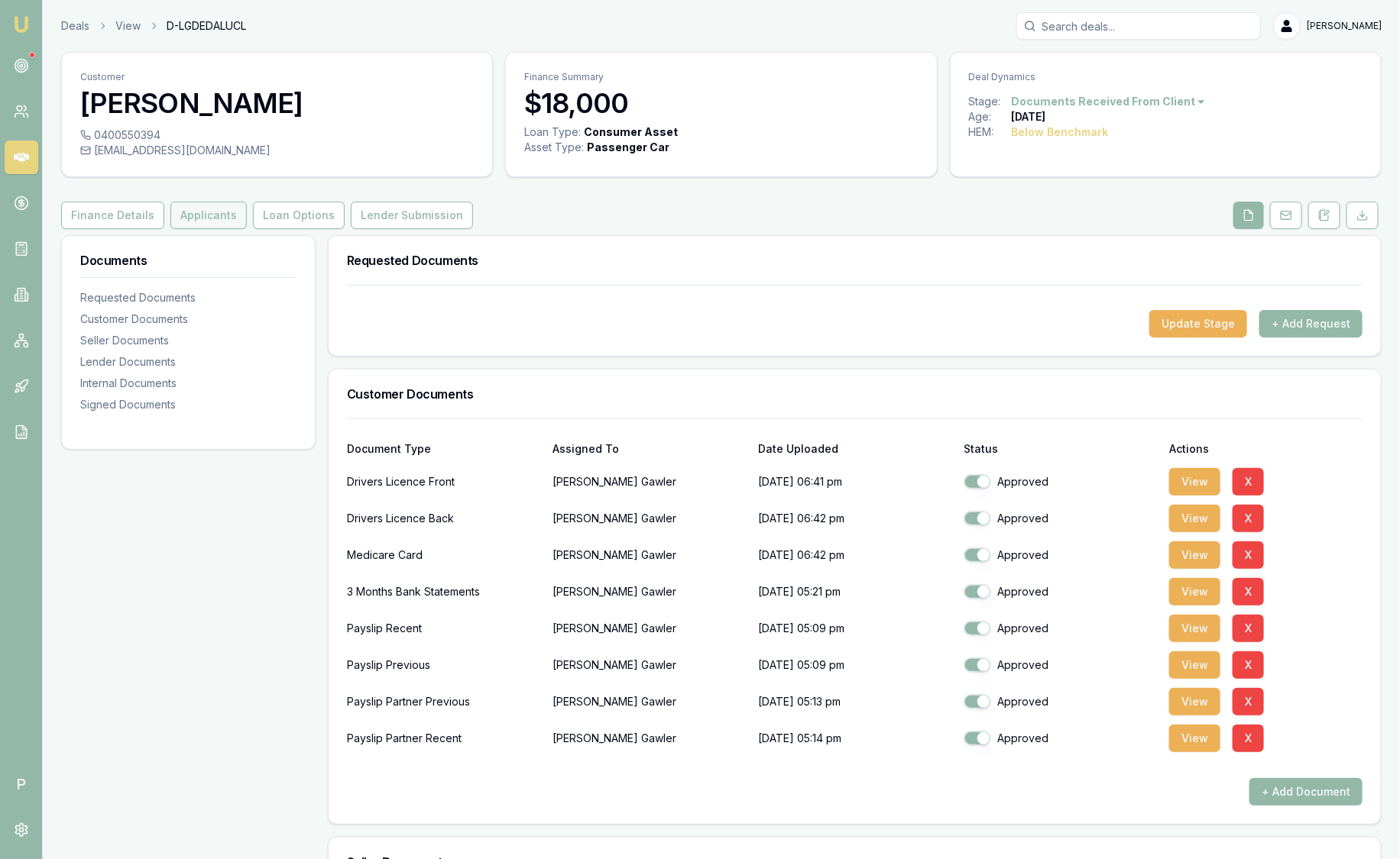
click at [201, 217] on button "Applicants" at bounding box center [209, 216] width 77 height 28
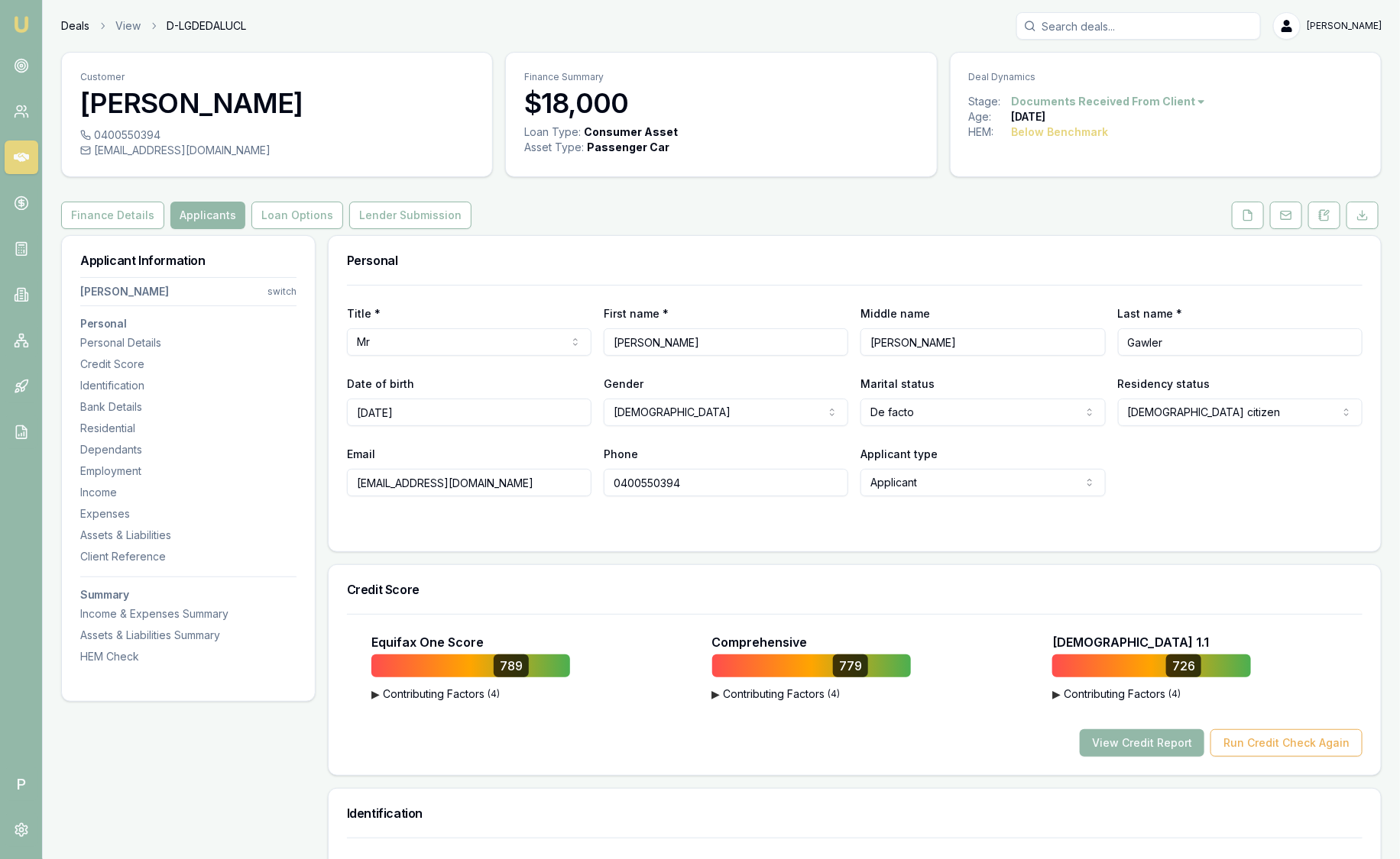
click at [75, 30] on link "Deals" at bounding box center [75, 26] width 29 height 16
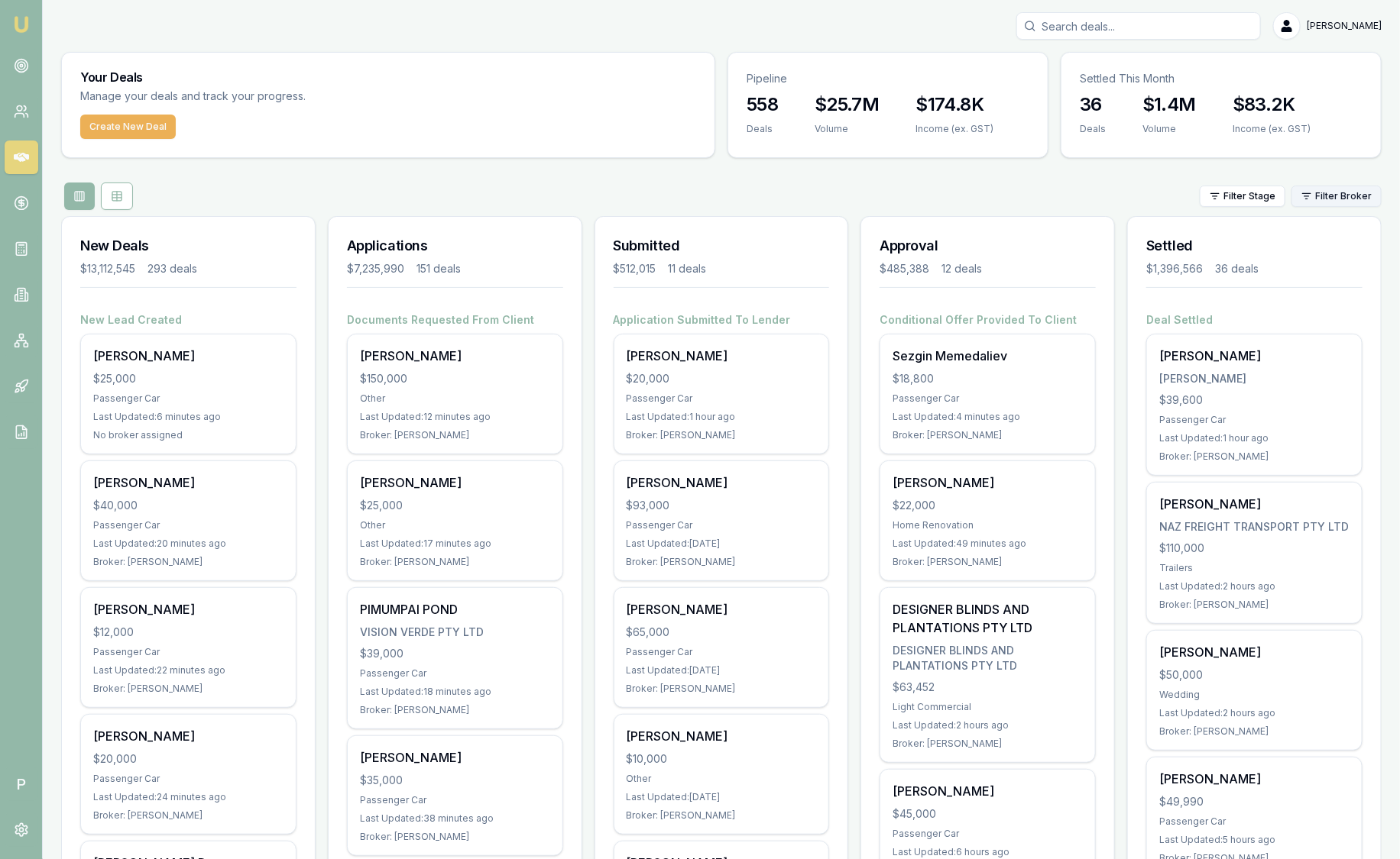
click at [1377, 191] on html "Emu Broker P Sam Crouch Toggle Menu Your Deals Manage your deals and track your…" at bounding box center [700, 429] width 1400 height 859
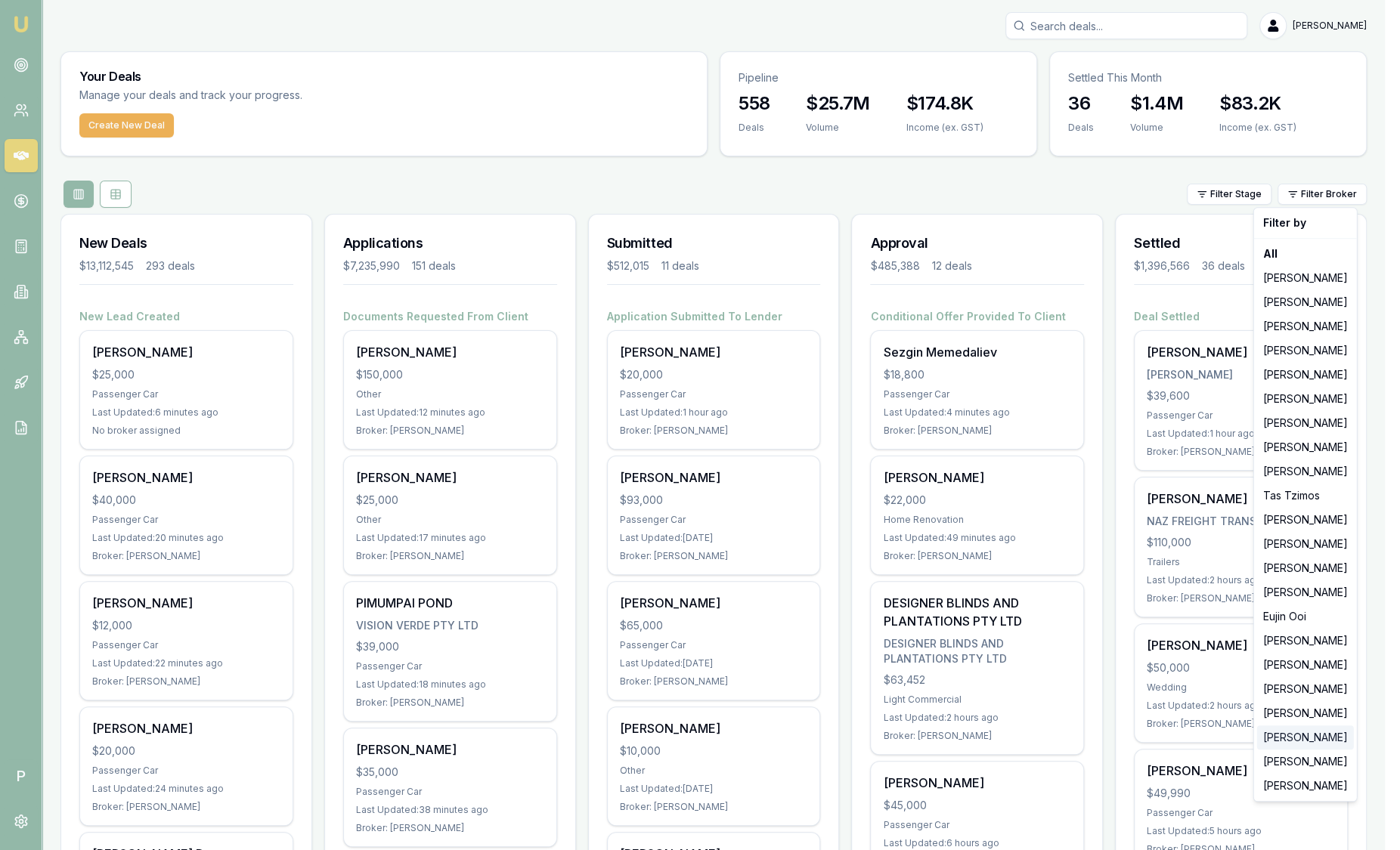
click at [1290, 729] on div "[PERSON_NAME]" at bounding box center [1306, 738] width 97 height 24
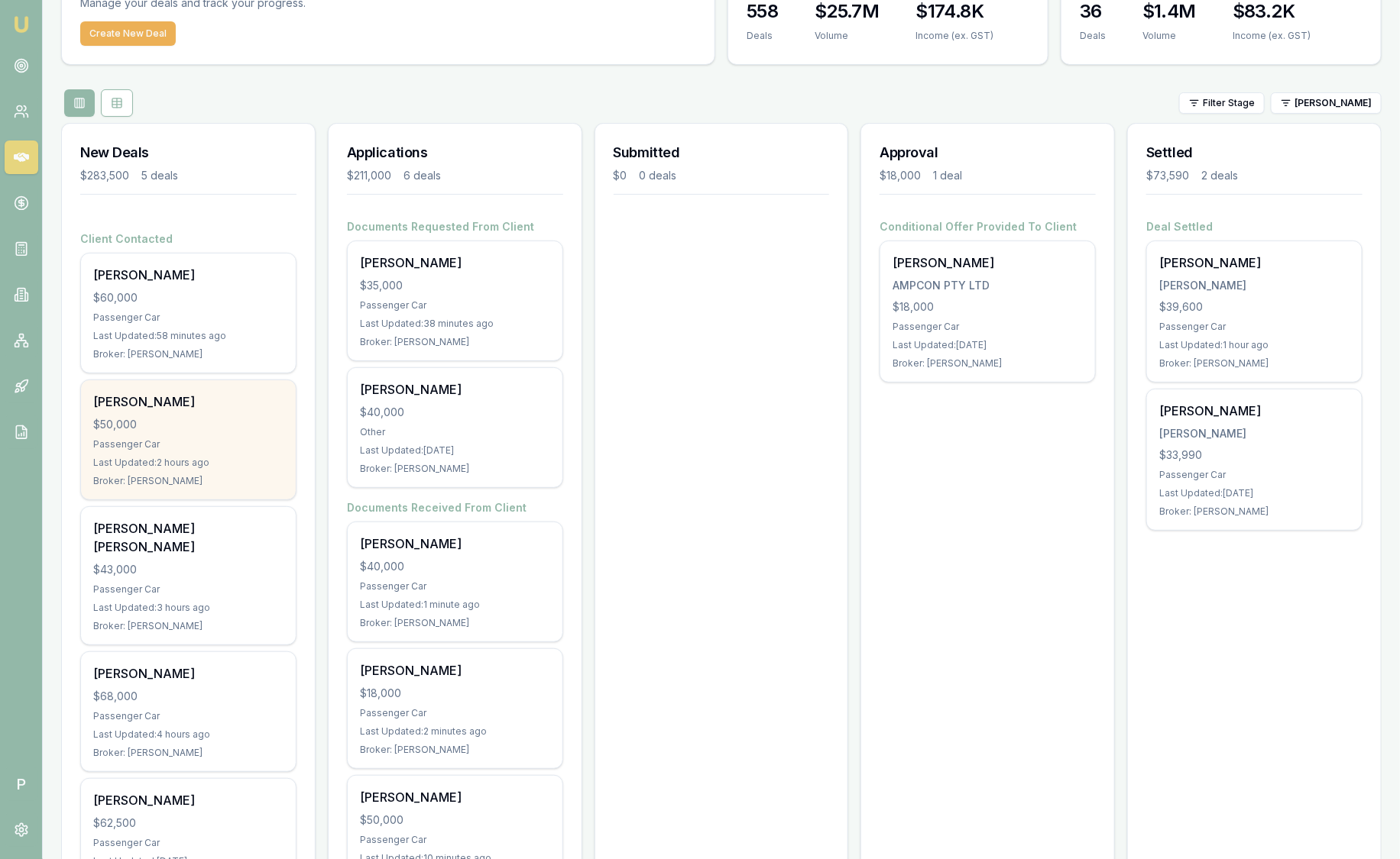
scroll to position [95, 0]
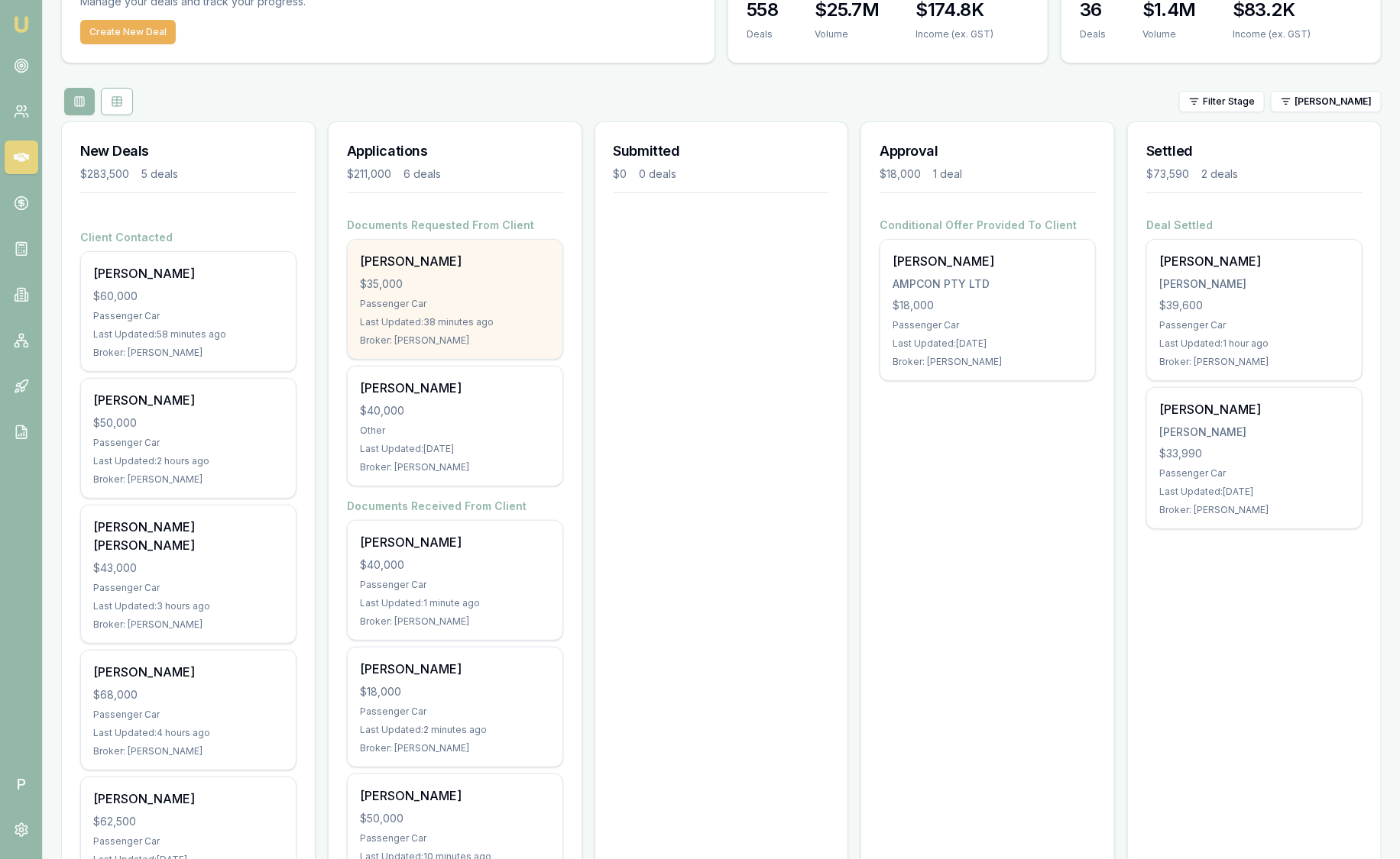
click at [433, 313] on div "Mervyn Cullen $35,000 Passenger Car Last Updated: 38 minutes ago Broker: Robyn …" at bounding box center [455, 299] width 215 height 119
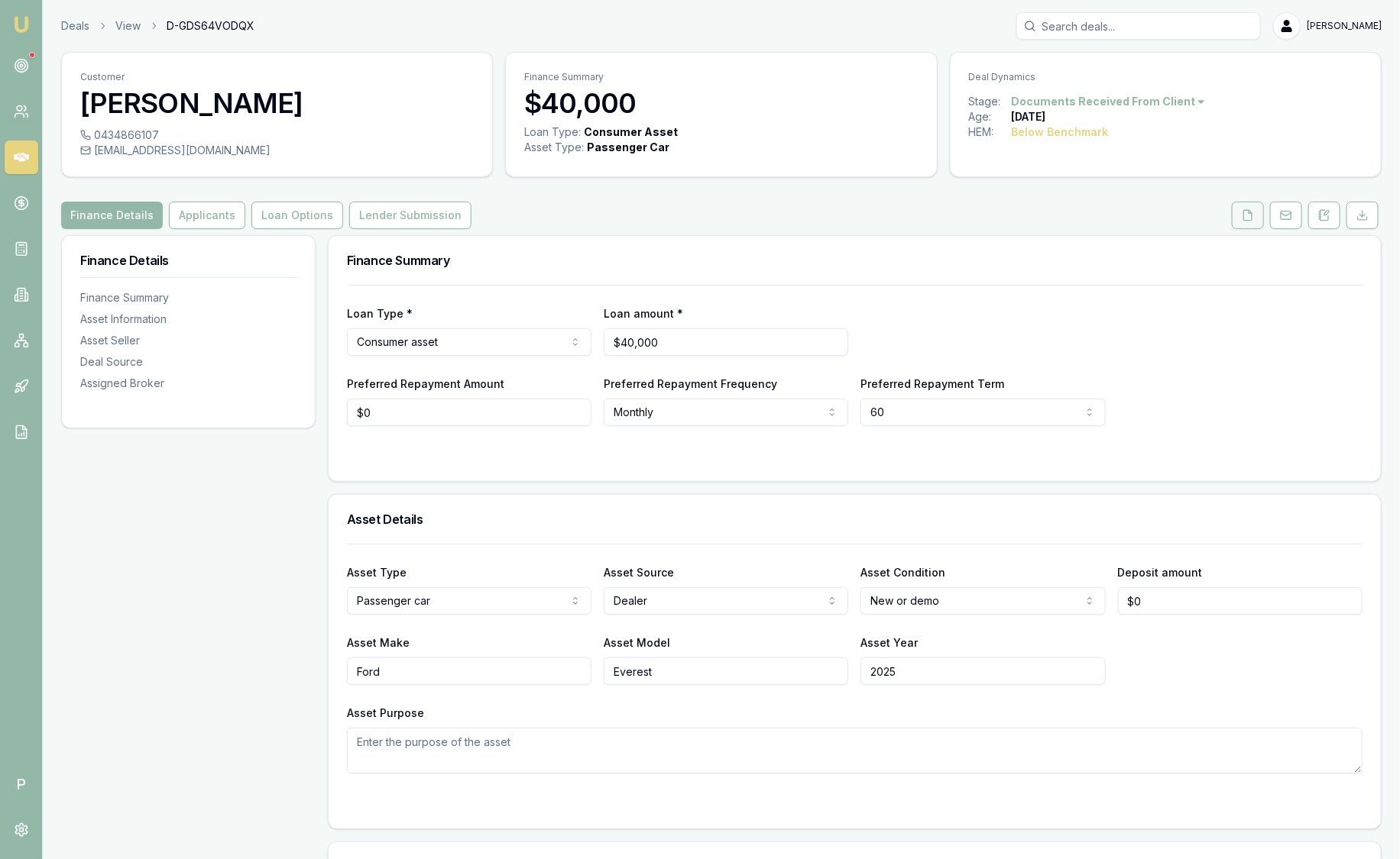
click at [1258, 210] on button at bounding box center [1247, 216] width 32 height 28
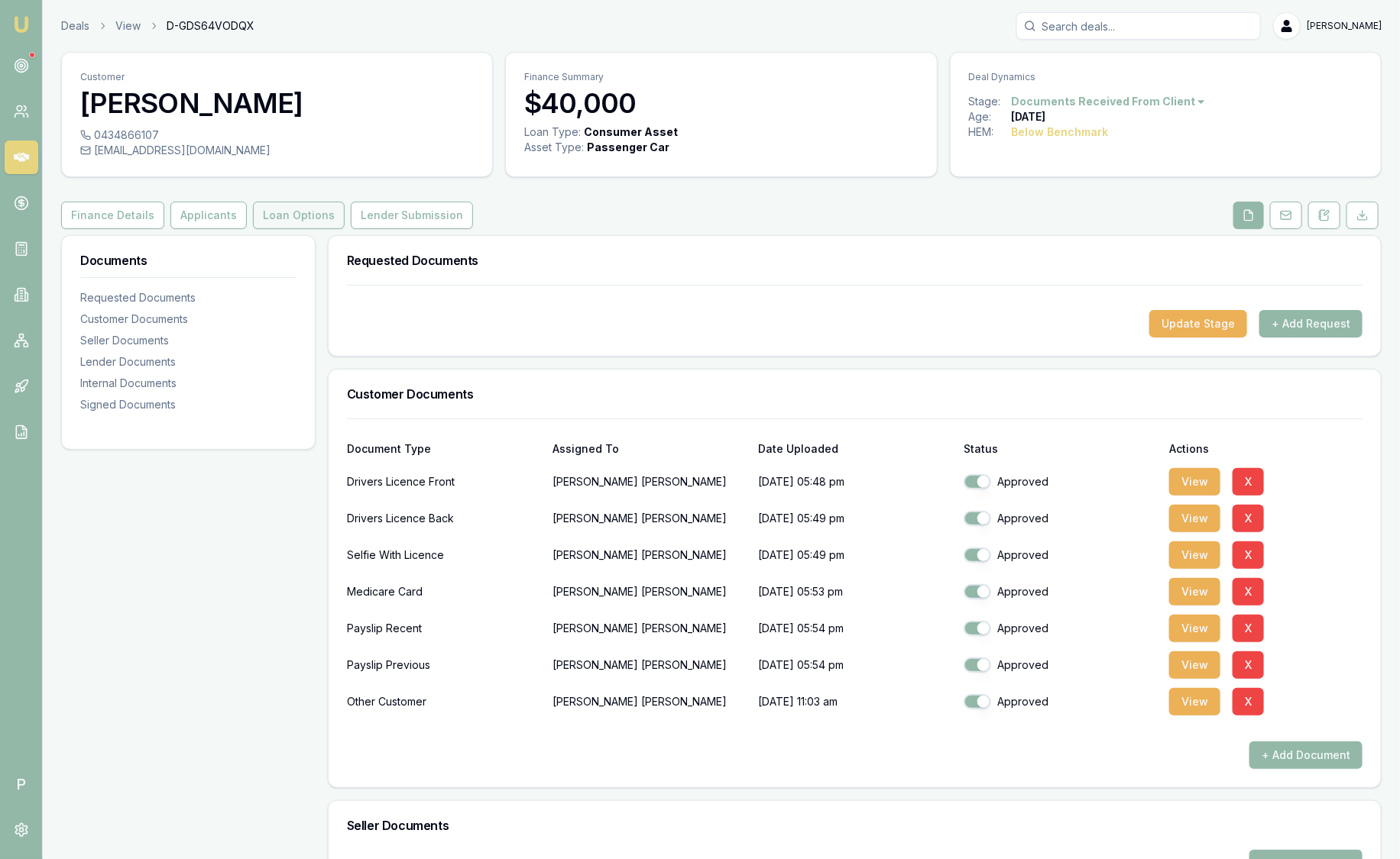
click at [295, 208] on button "Loan Options" at bounding box center [298, 216] width 91 height 28
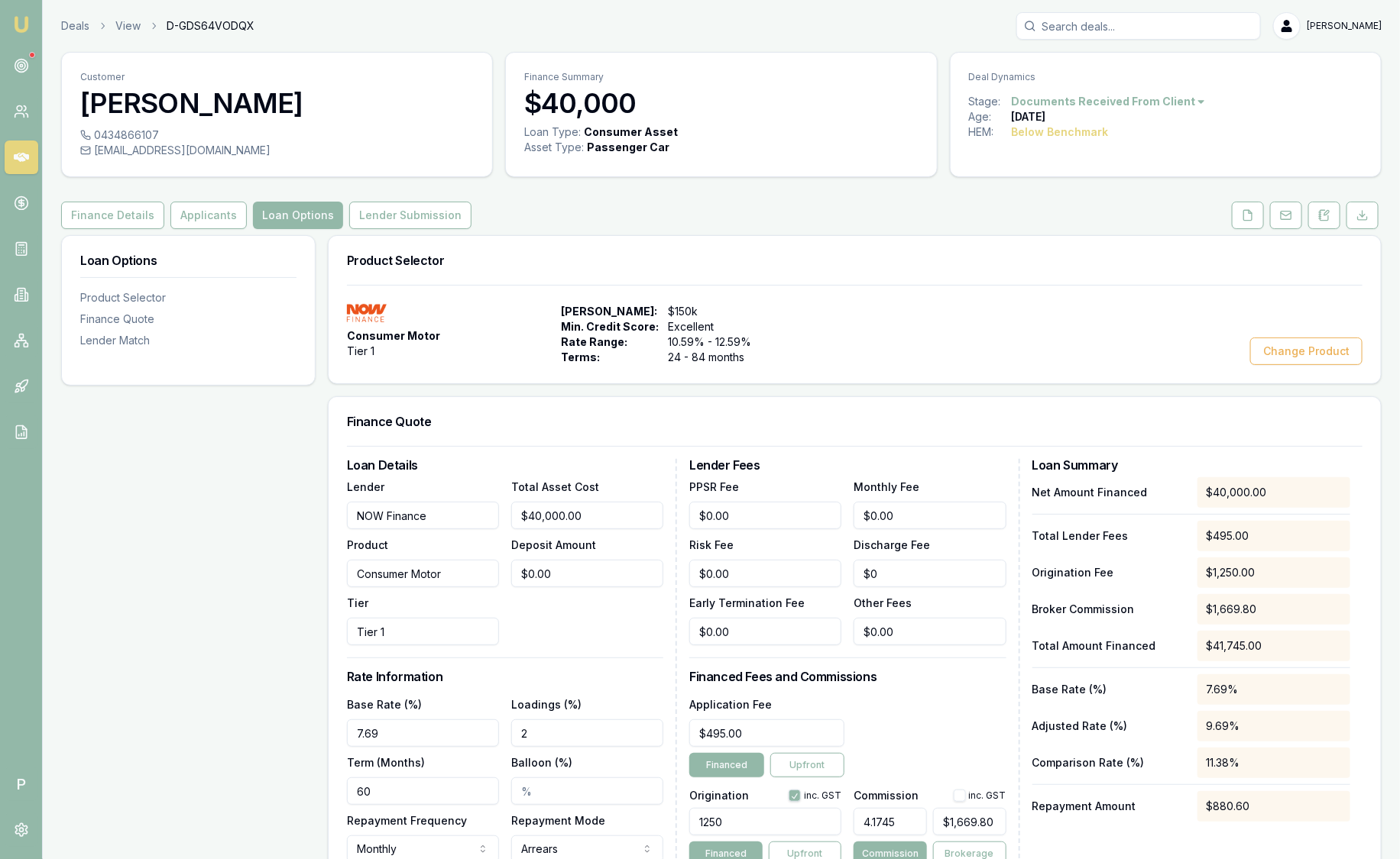
click at [197, 221] on button "Applicants" at bounding box center [209, 216] width 77 height 28
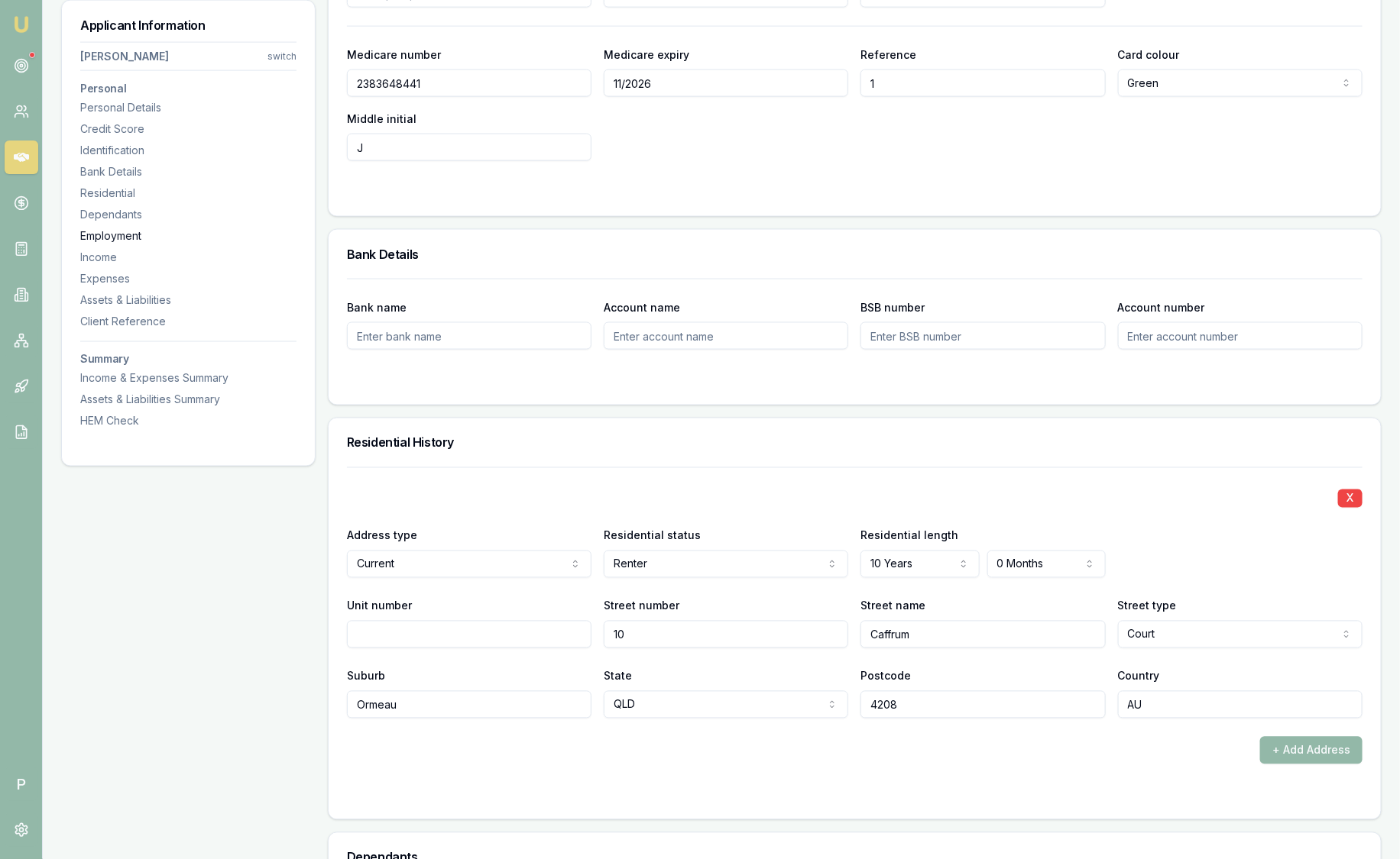
scroll to position [1050, 0]
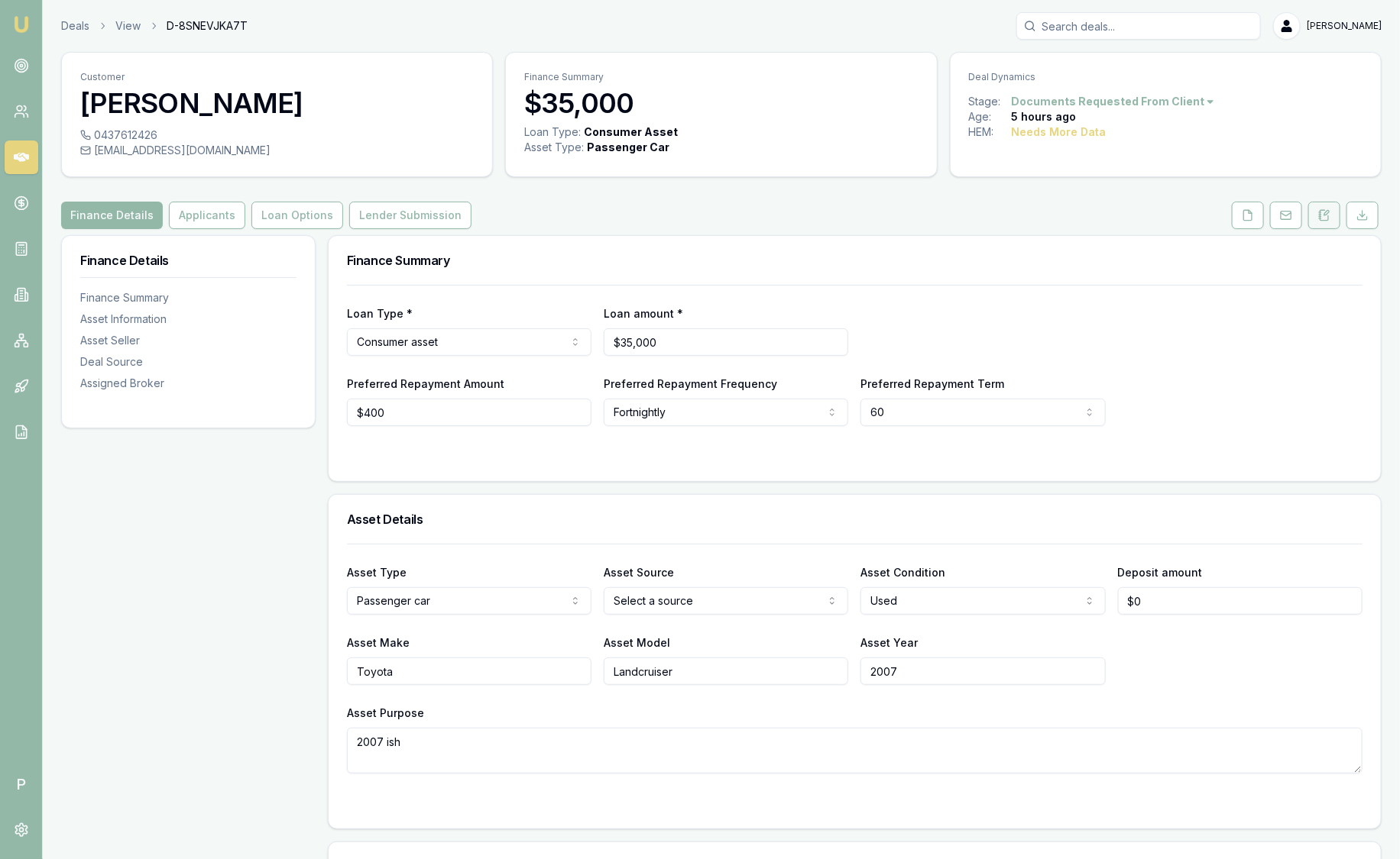
click at [1329, 215] on icon at bounding box center [1323, 215] width 12 height 12
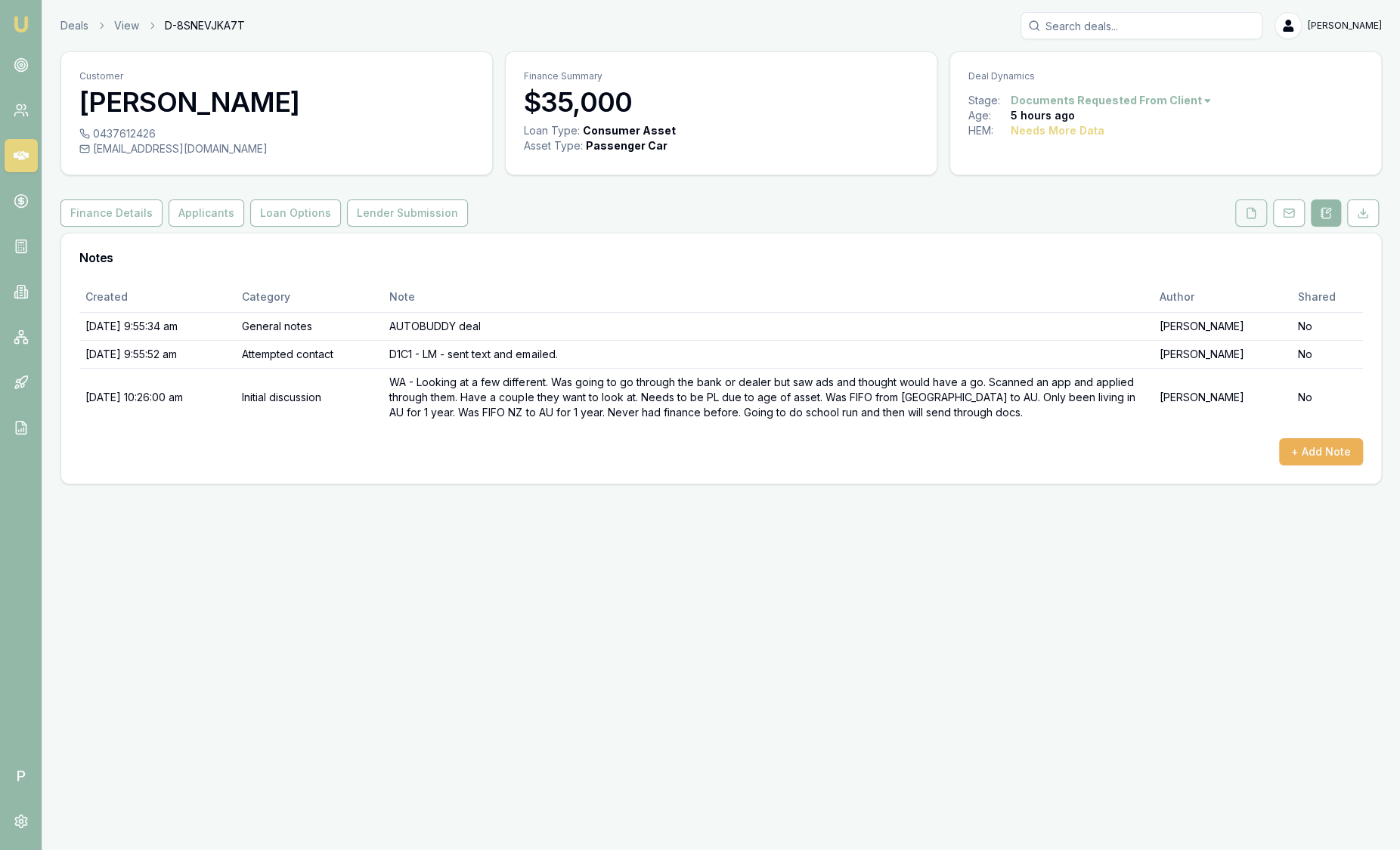
click at [1256, 215] on icon at bounding box center [1251, 213] width 8 height 10
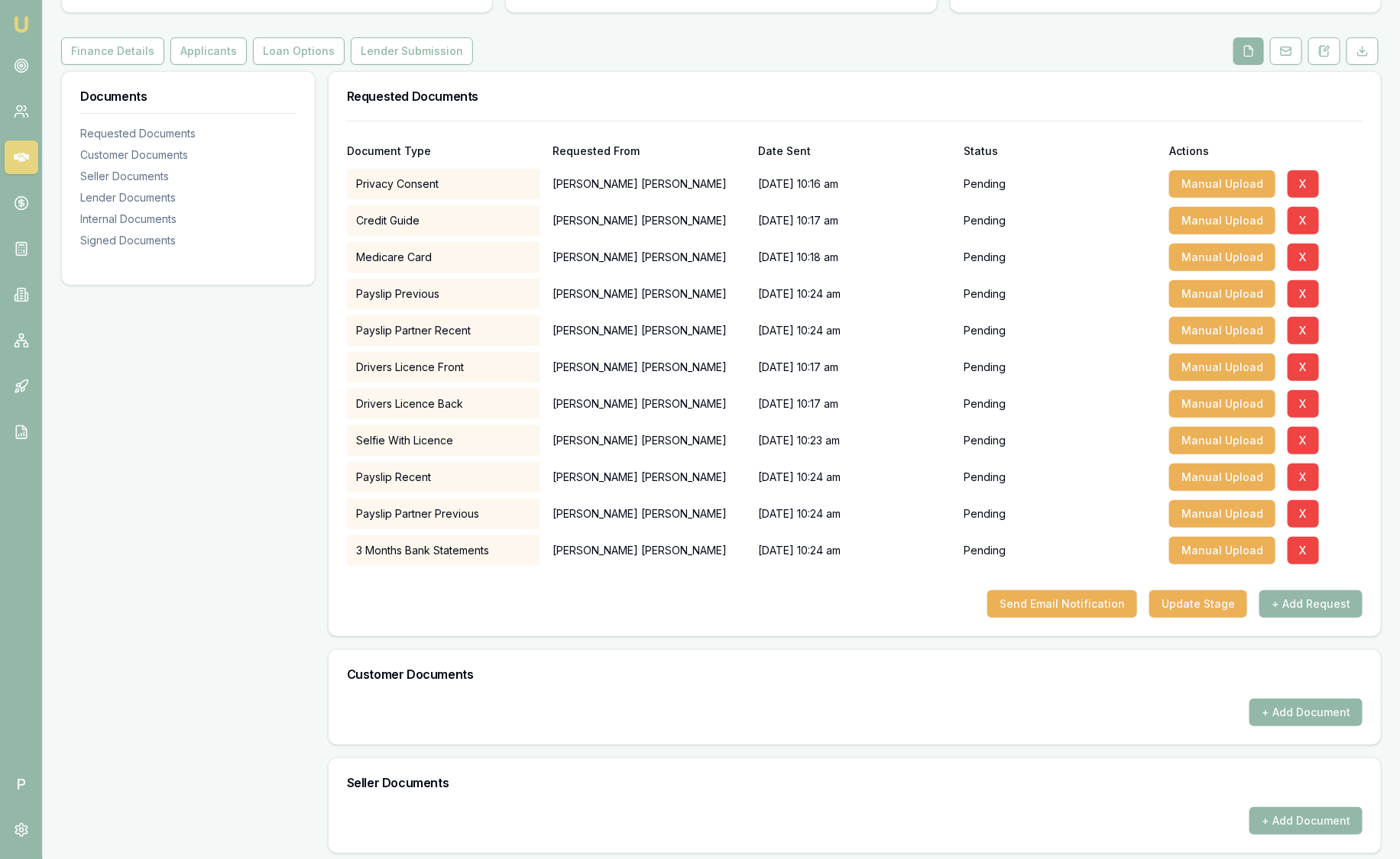
scroll to position [286, 0]
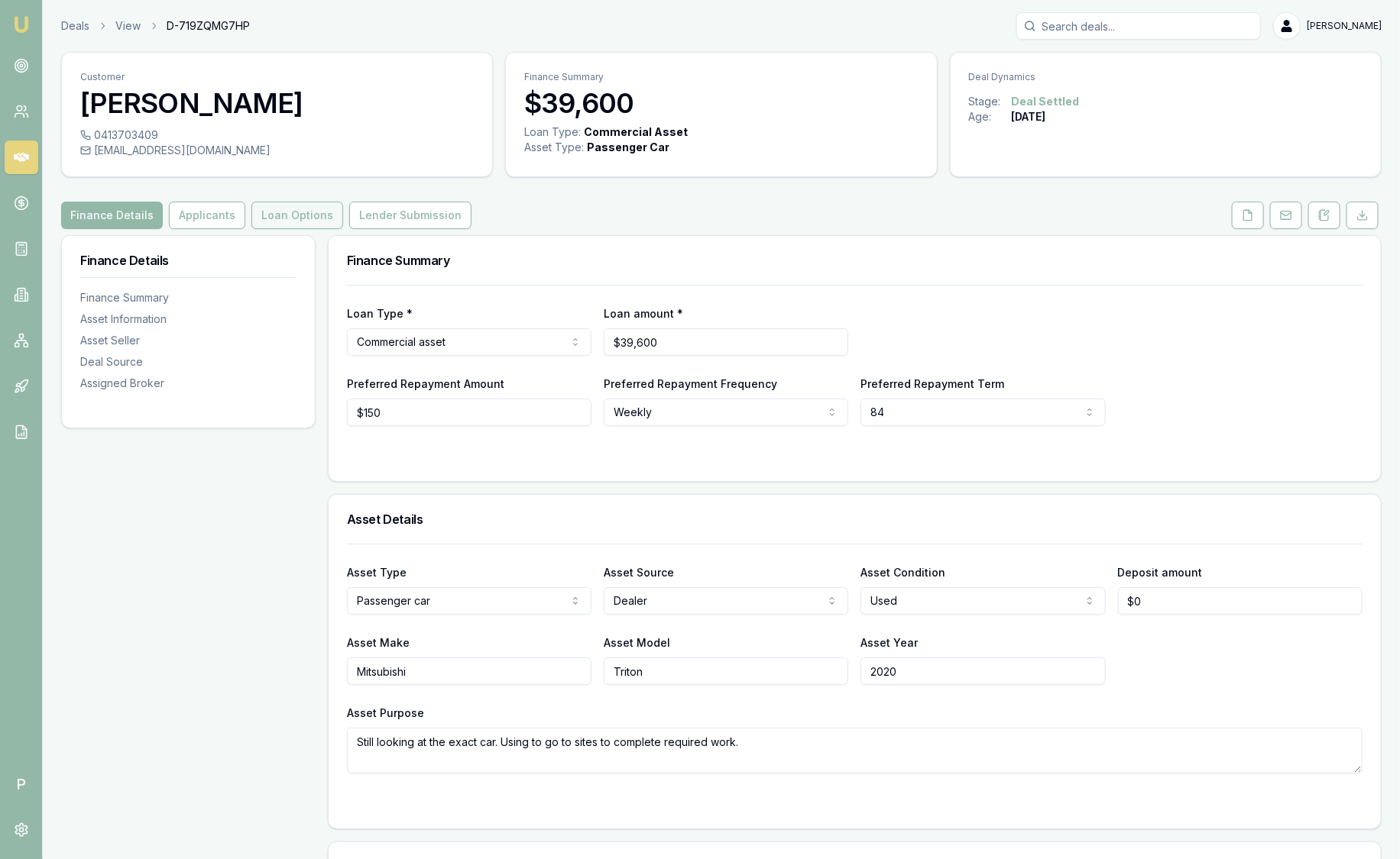
click at [308, 214] on button "Loan Options" at bounding box center [296, 216] width 91 height 28
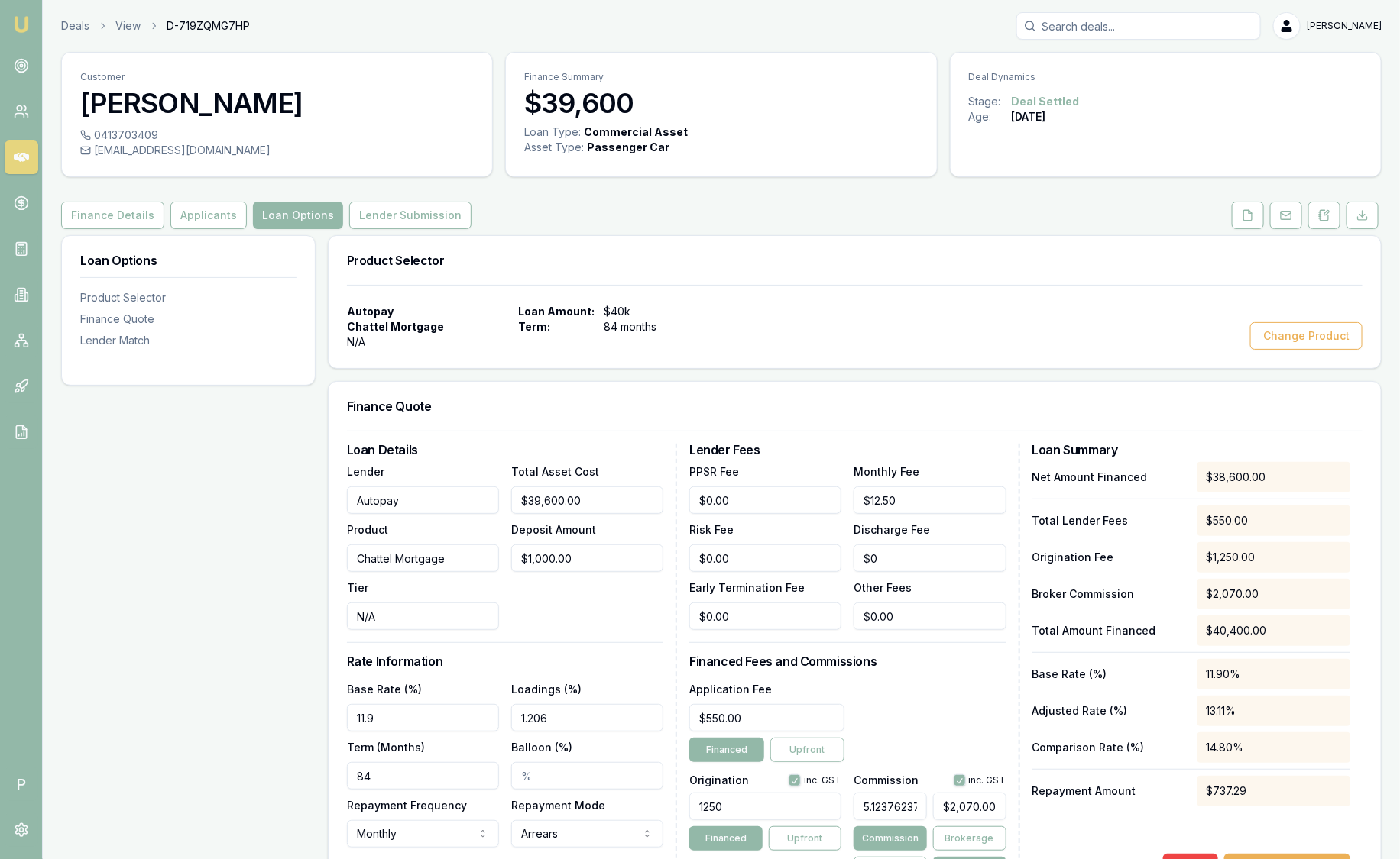
click at [20, 27] on img at bounding box center [21, 25] width 18 height 18
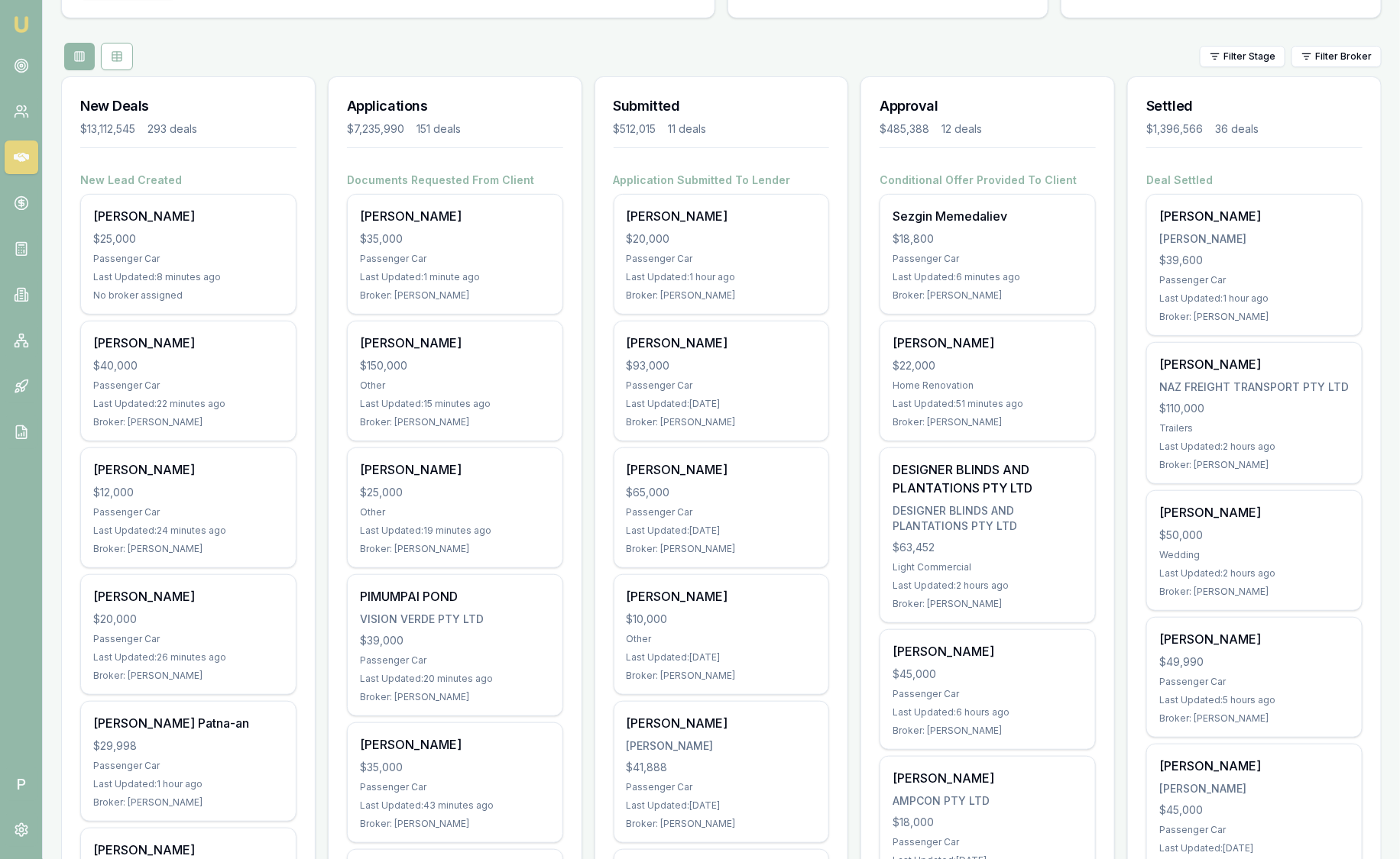
scroll to position [95, 0]
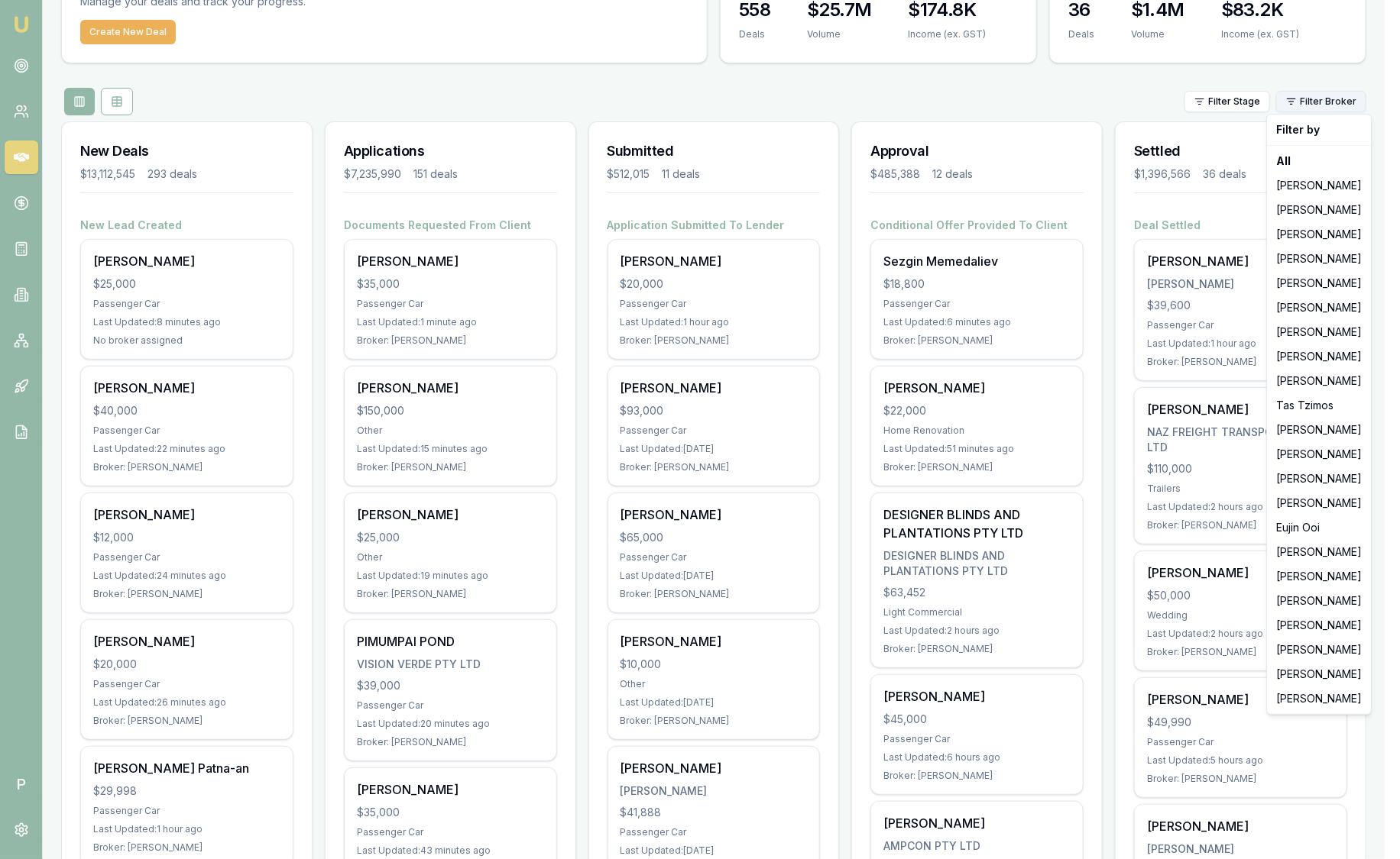
click at [1342, 107] on html "Emu Broker P Sam Crouch Toggle Menu Your Deals Manage your deals and track your…" at bounding box center [700, 334] width 1400 height 859
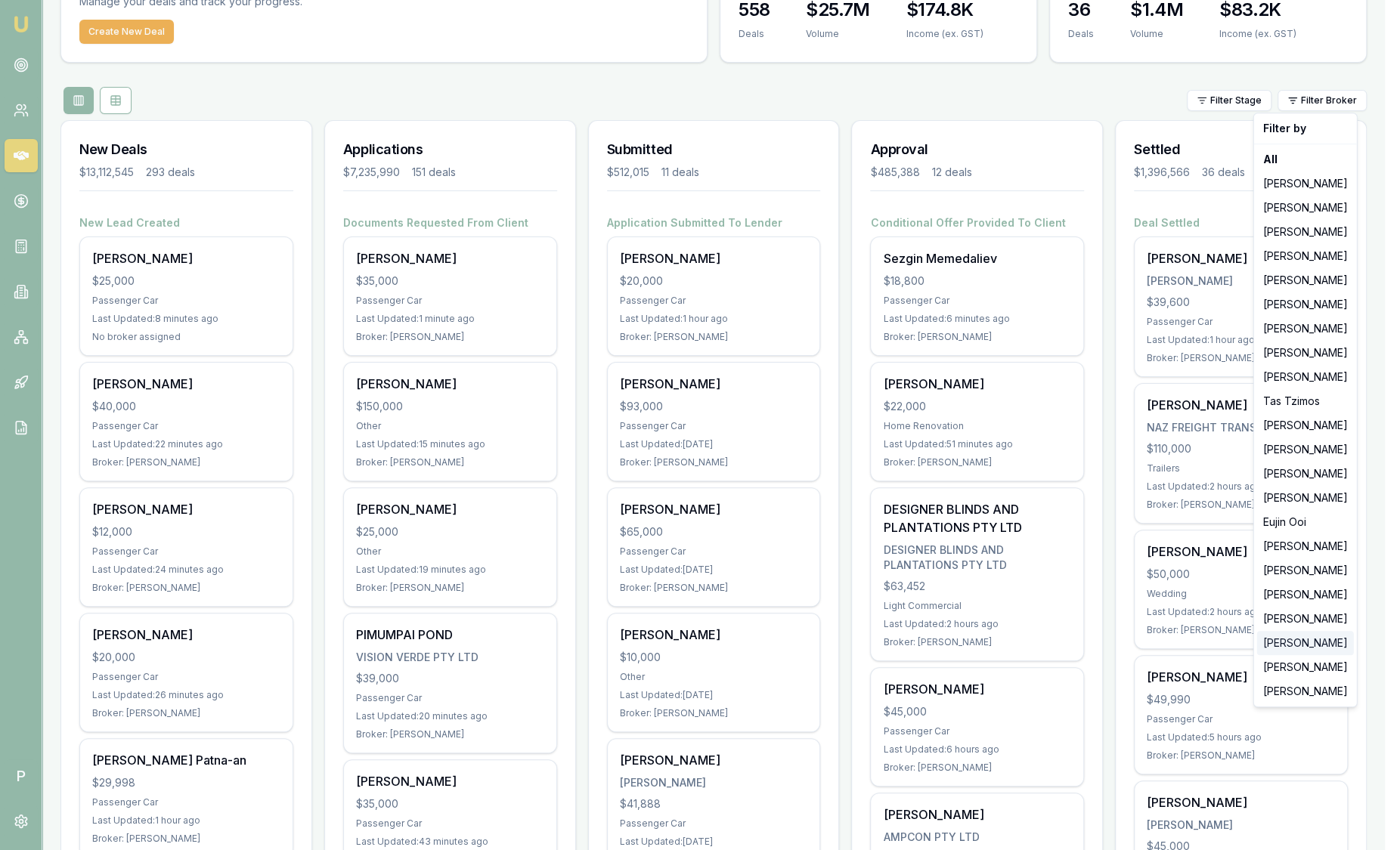
click at [1283, 638] on div "[PERSON_NAME]" at bounding box center [1306, 643] width 97 height 24
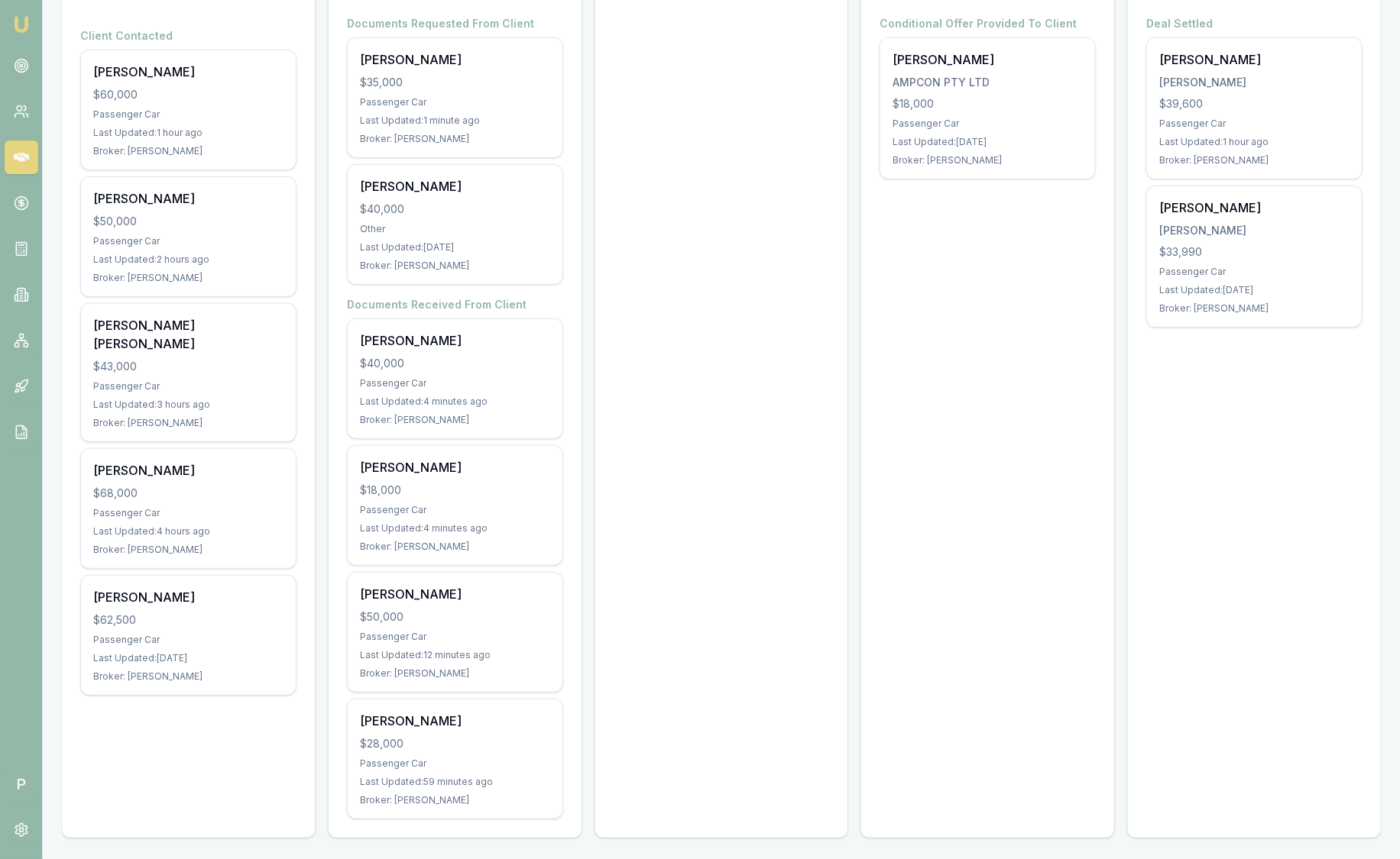
scroll to position [297, 0]
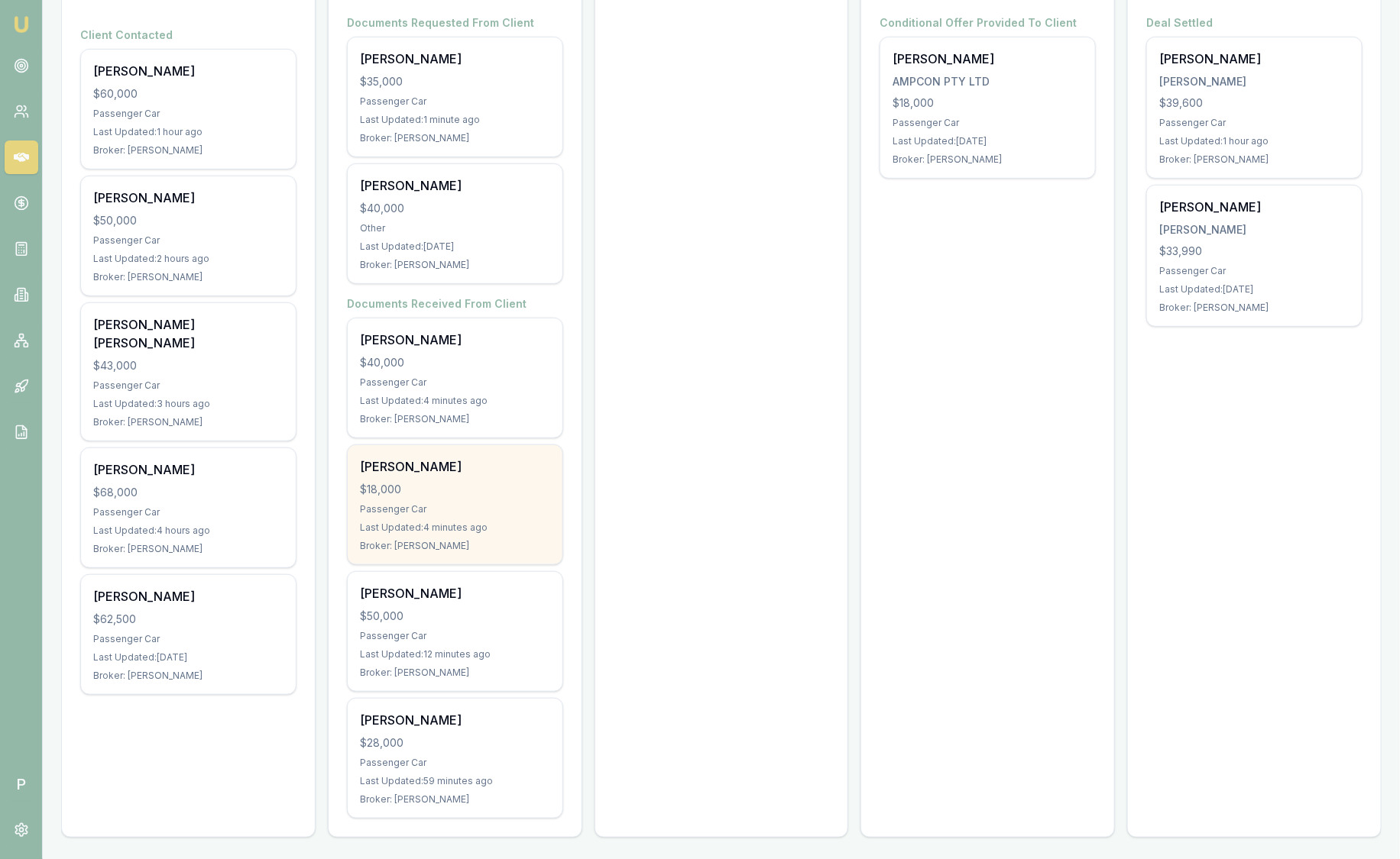
click at [425, 504] on div "Passenger Car" at bounding box center [455, 509] width 190 height 12
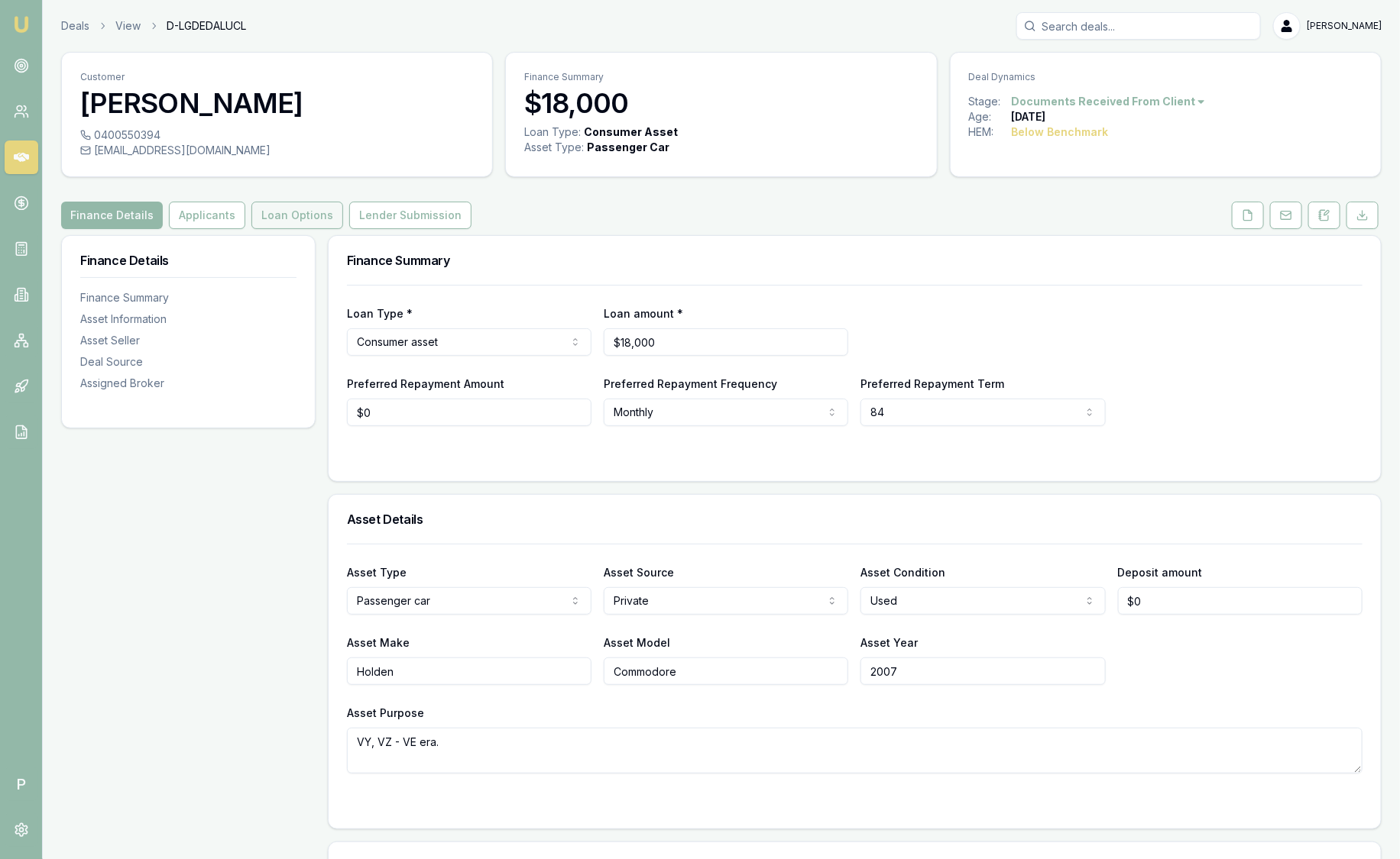
click at [322, 217] on button "Loan Options" at bounding box center [296, 216] width 91 height 28
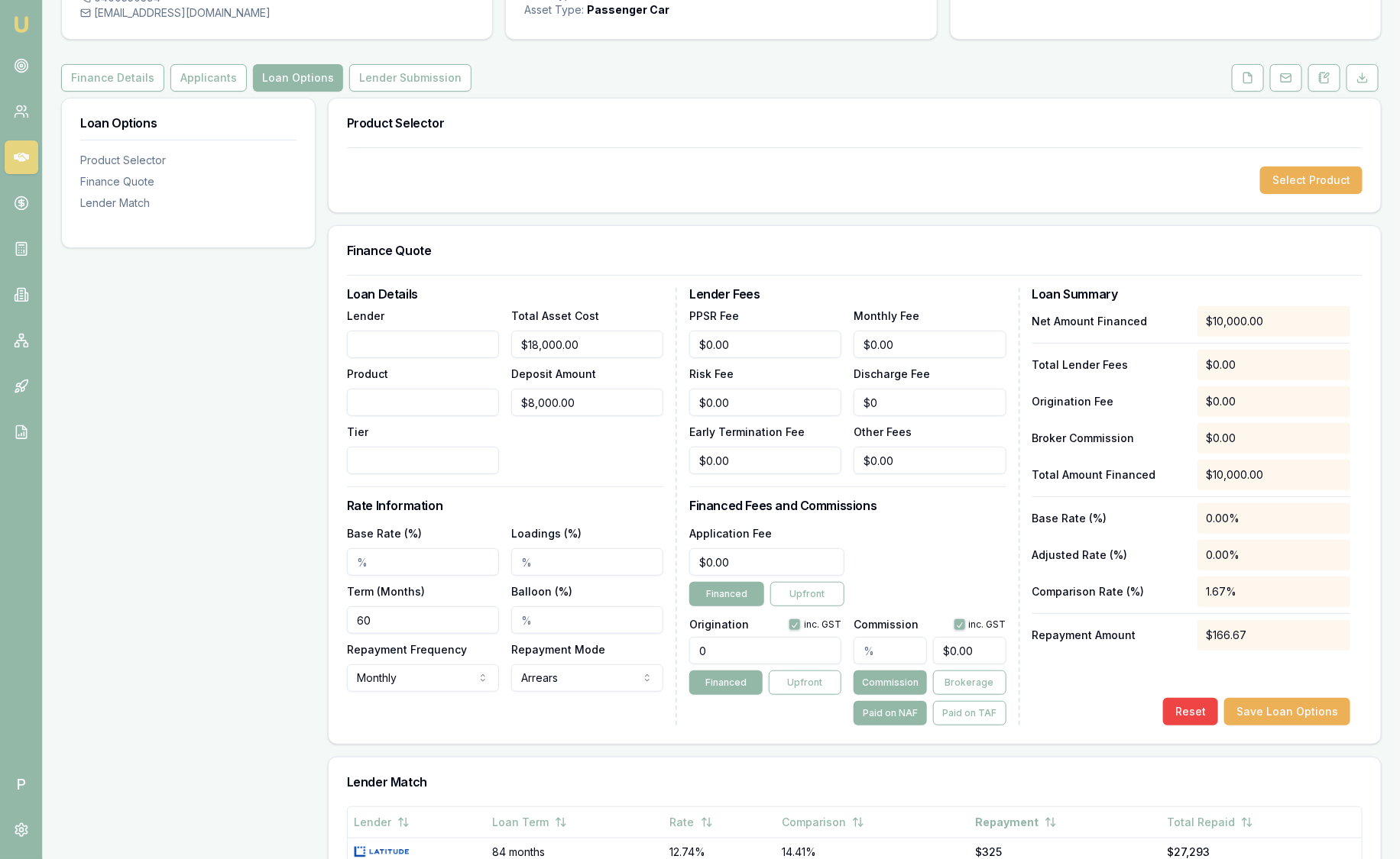
scroll to position [95, 0]
